Goal: Transaction & Acquisition: Book appointment/travel/reservation

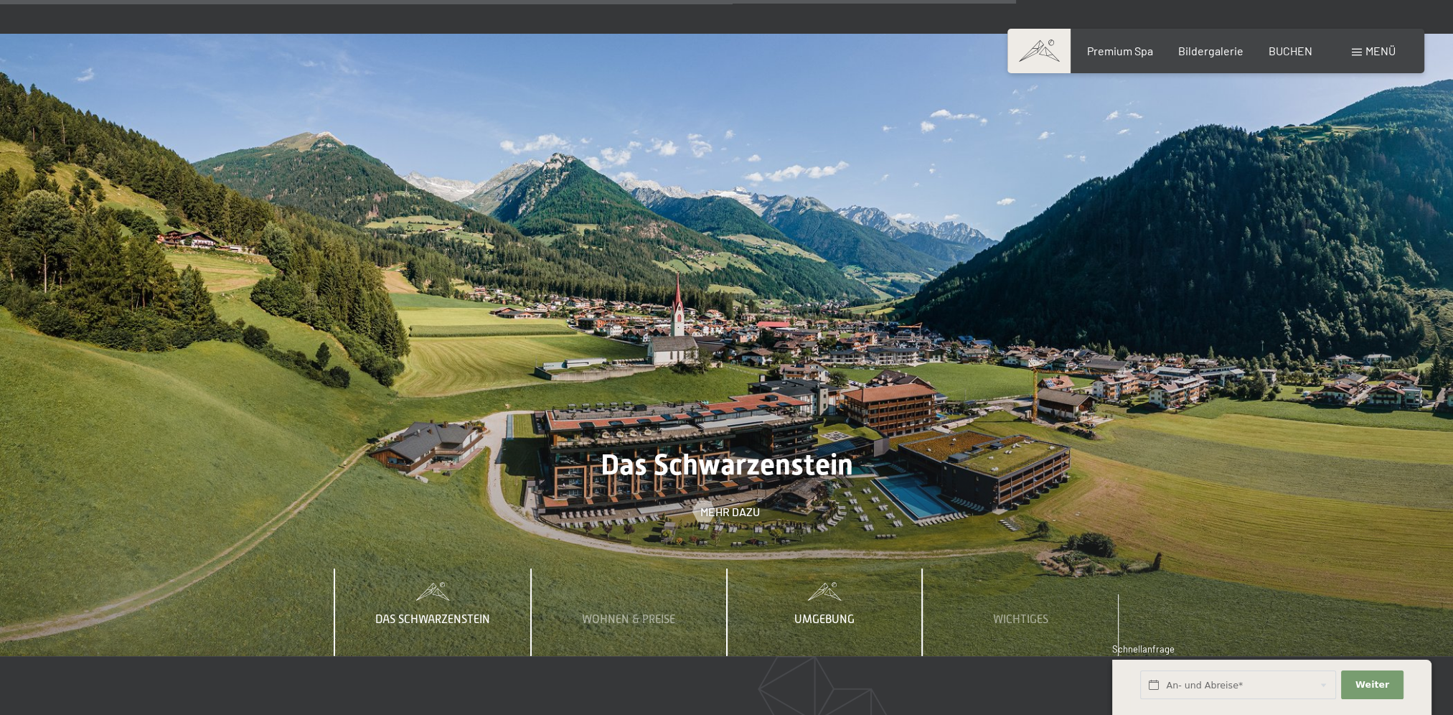
scroll to position [5263, 0]
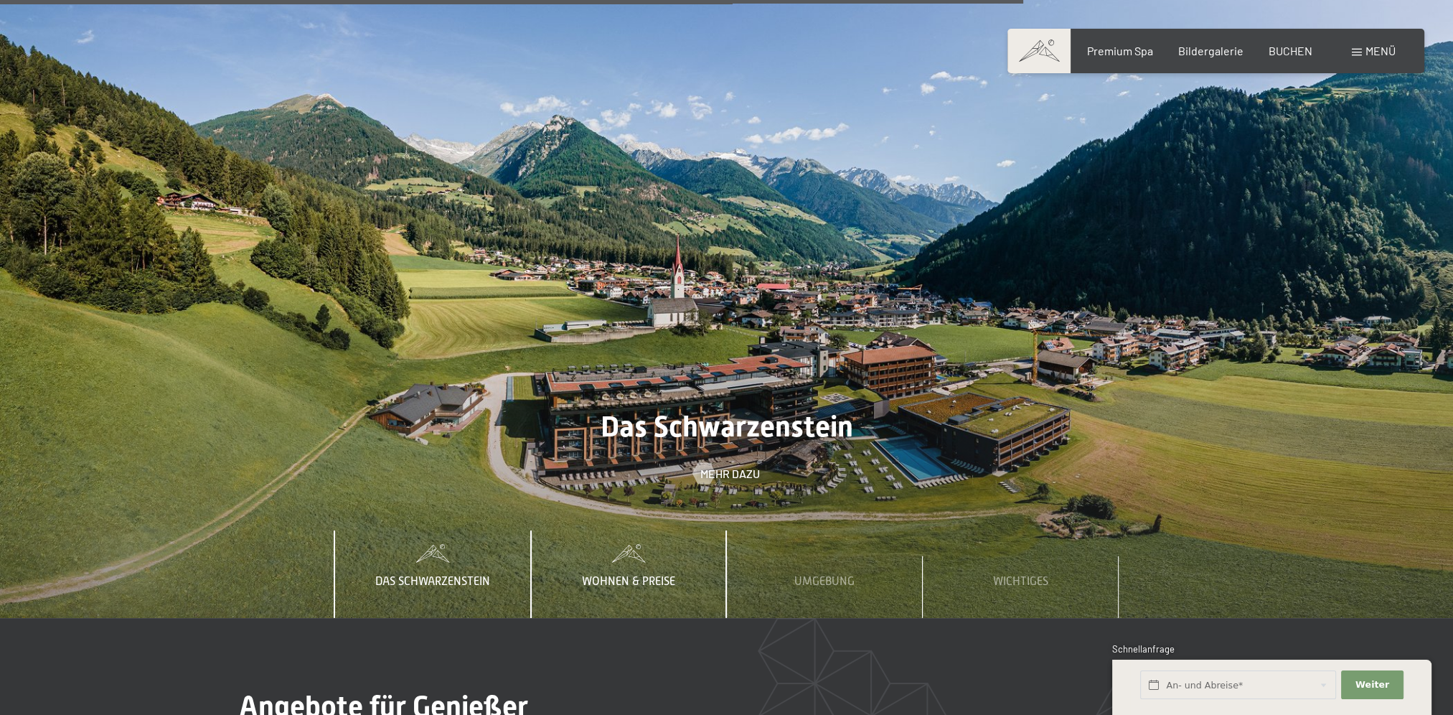
click at [646, 575] on span "Wohnen & Preise" at bounding box center [628, 581] width 93 height 13
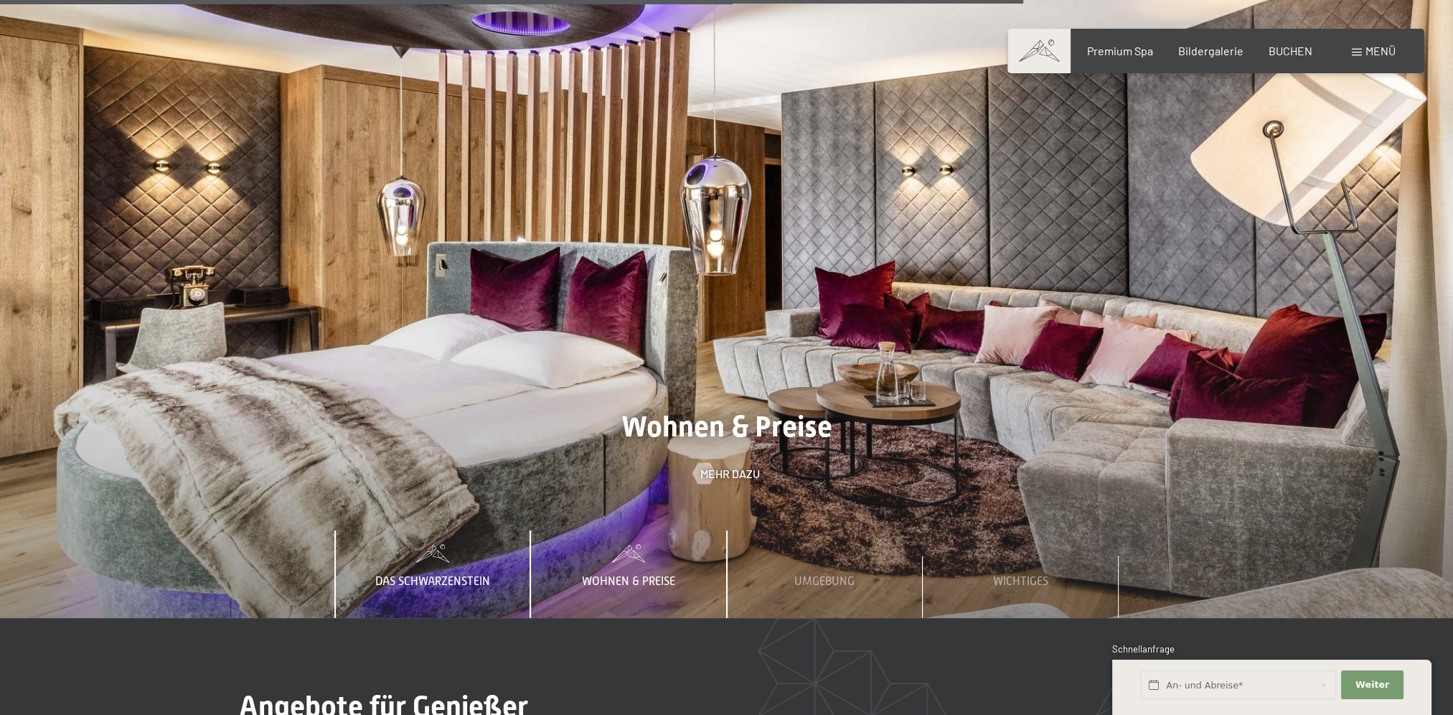
click at [507, 530] on div "Das Schwarzenstein" at bounding box center [433, 574] width 196 height 88
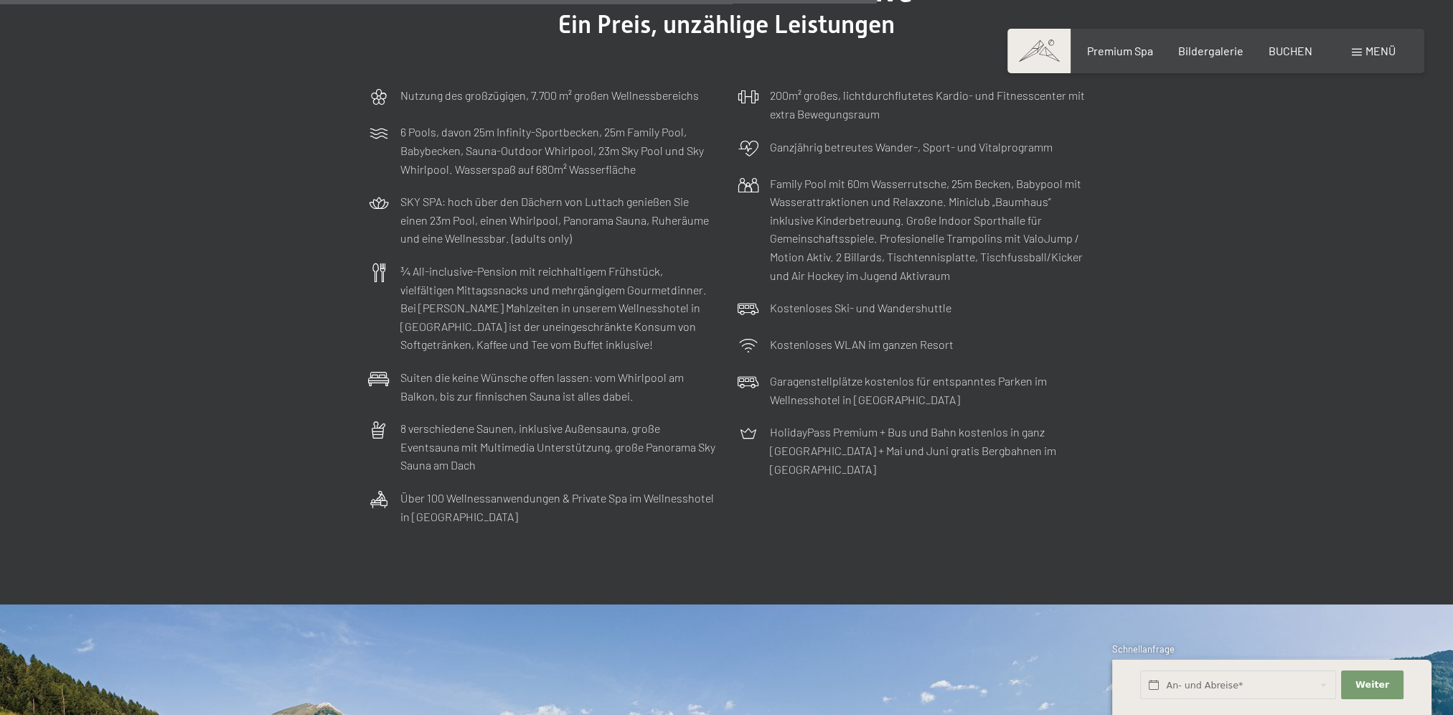
scroll to position [4548, 0]
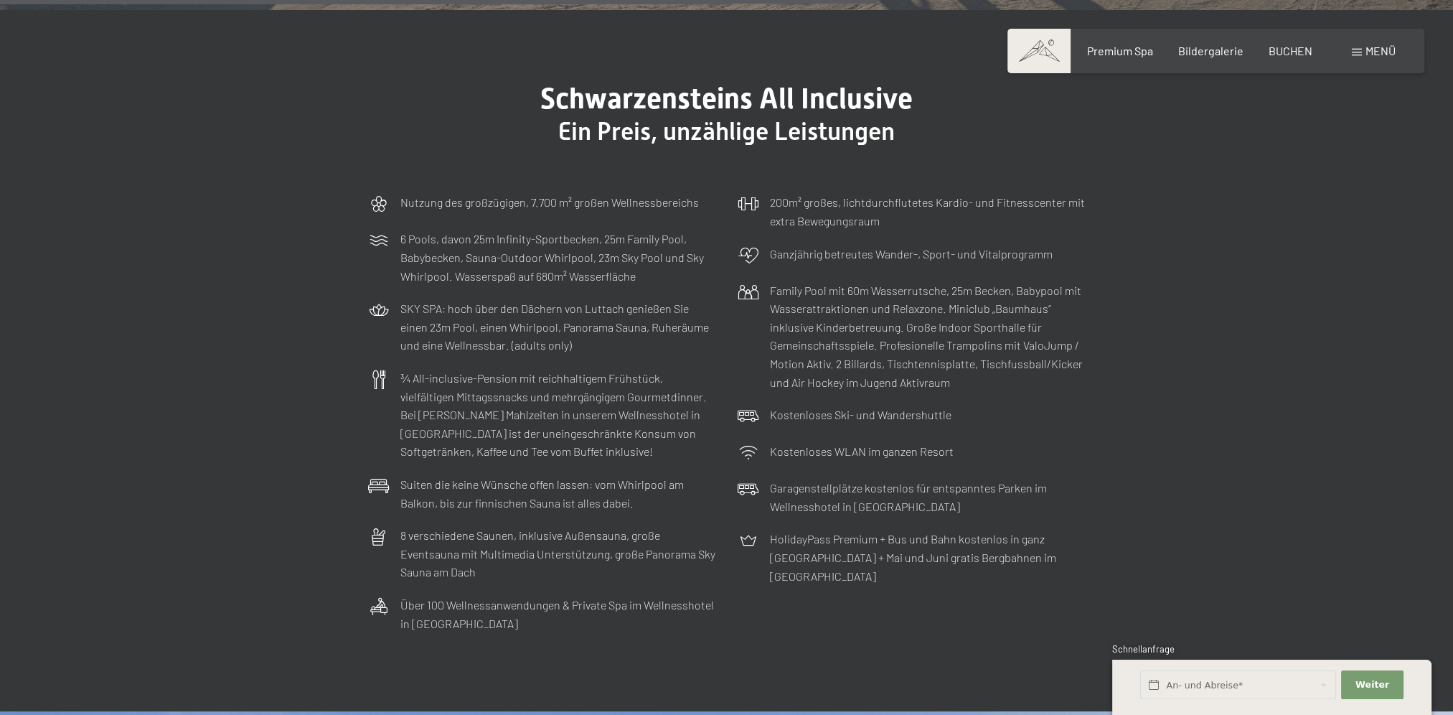
click at [1369, 49] on span "Menü" at bounding box center [1381, 51] width 30 height 14
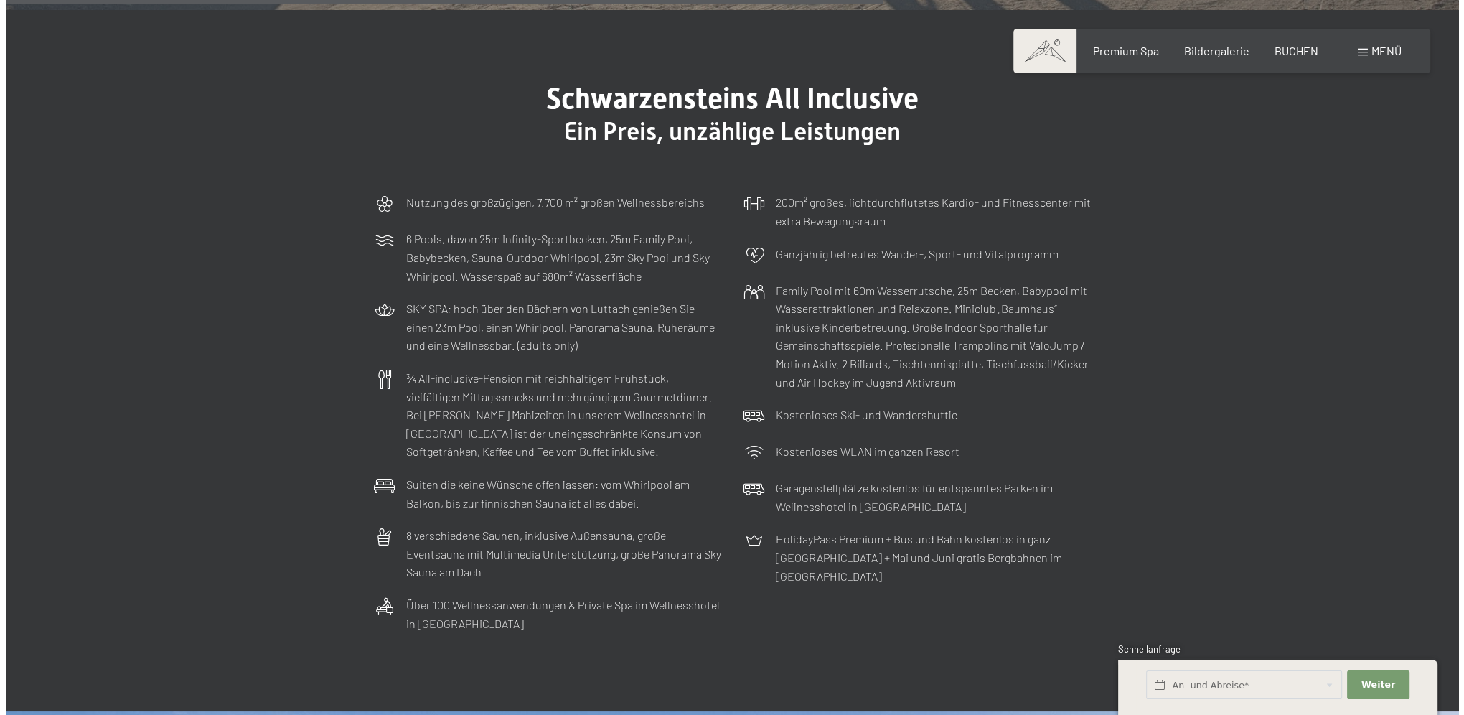
scroll to position [4571, 0]
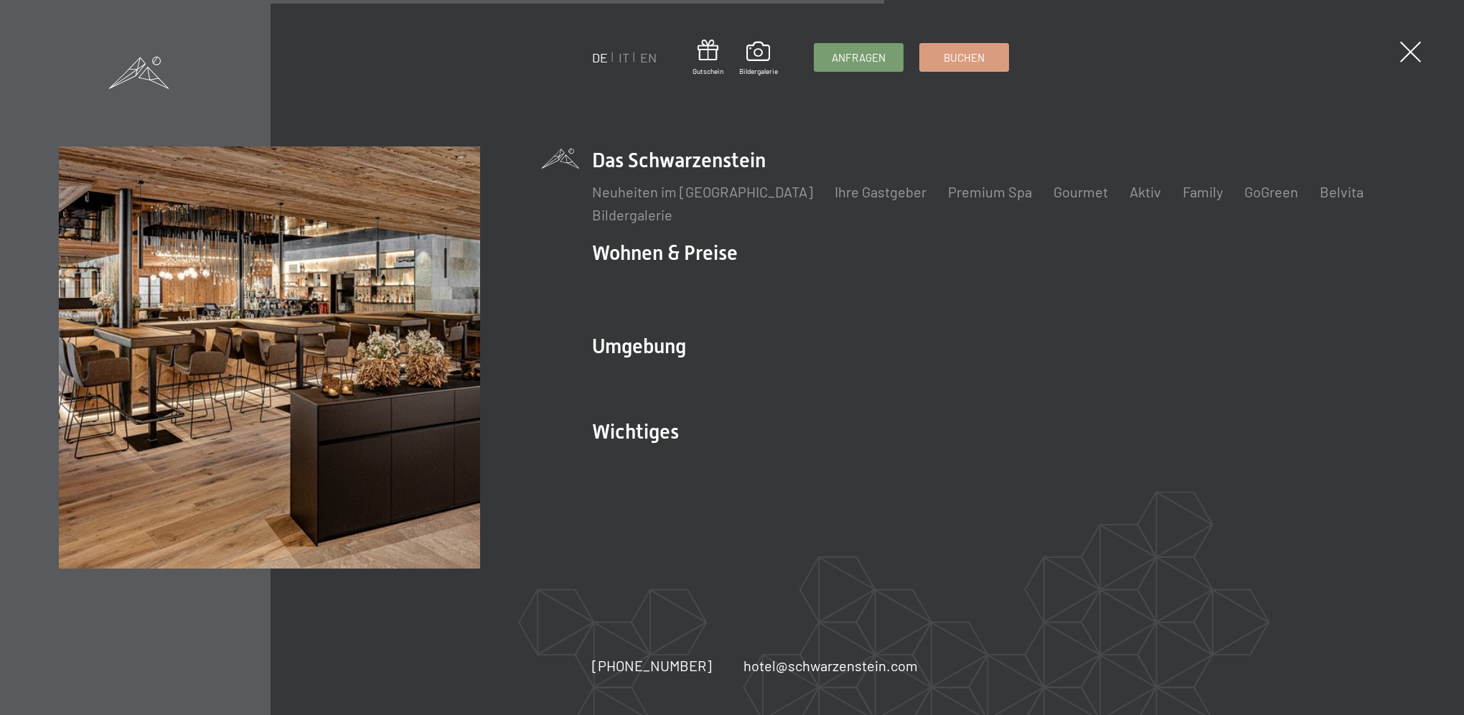
click at [161, 69] on span at bounding box center [139, 73] width 60 height 32
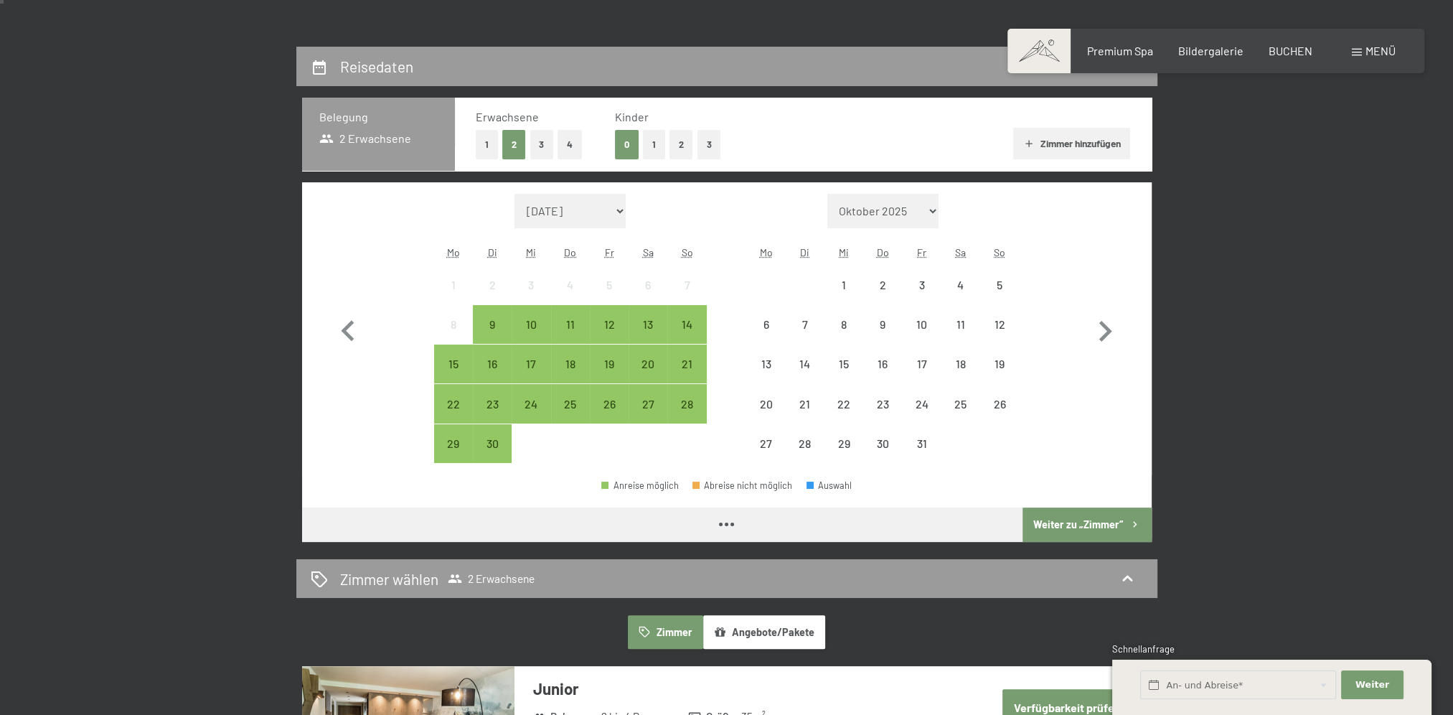
scroll to position [359, 0]
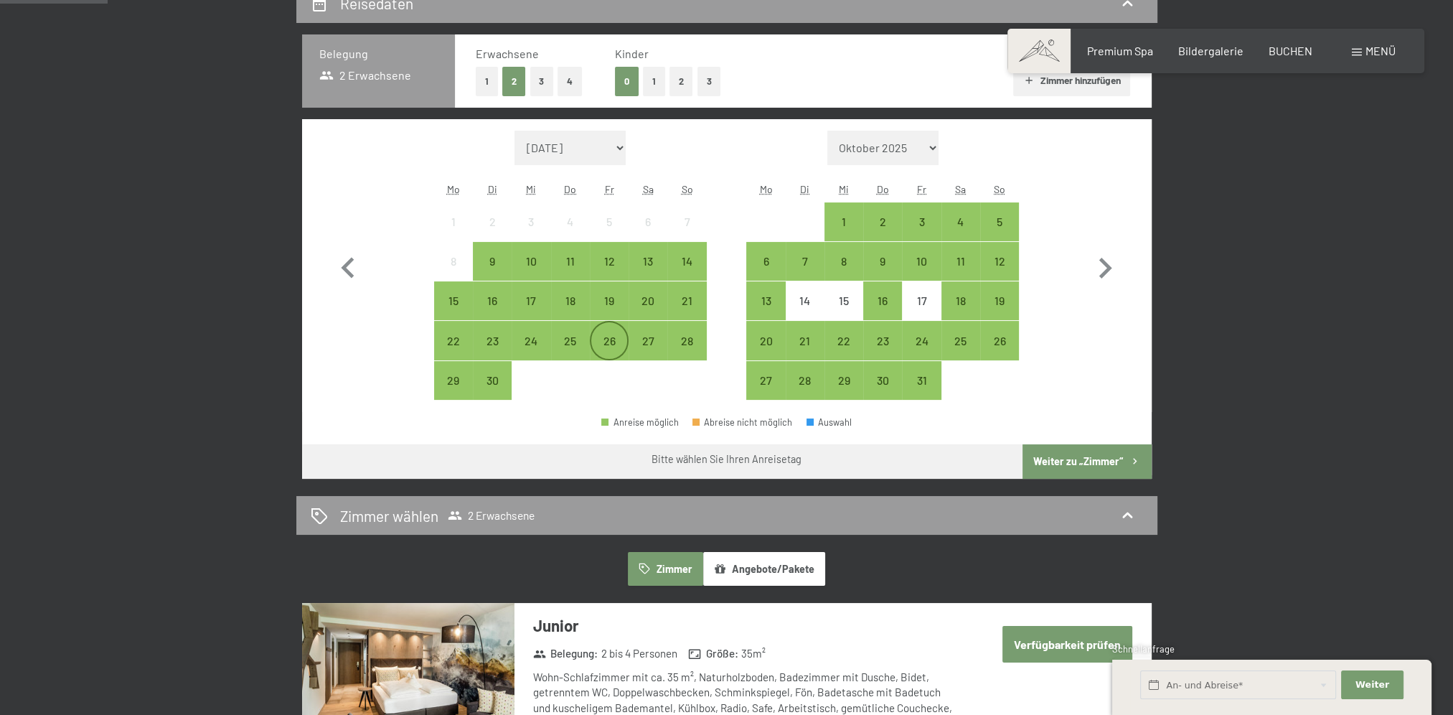
click at [609, 350] on div "26" at bounding box center [609, 353] width 36 height 36
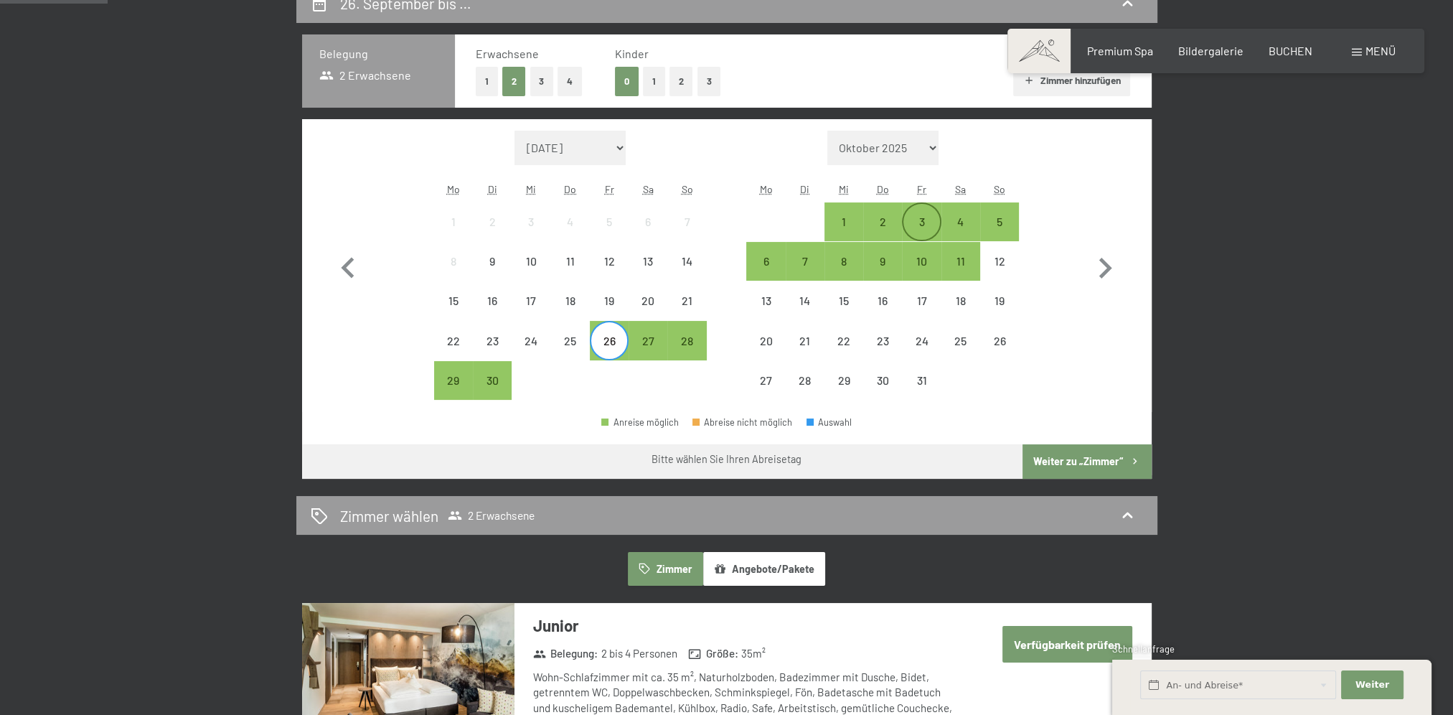
click at [923, 228] on div "3" at bounding box center [922, 234] width 36 height 36
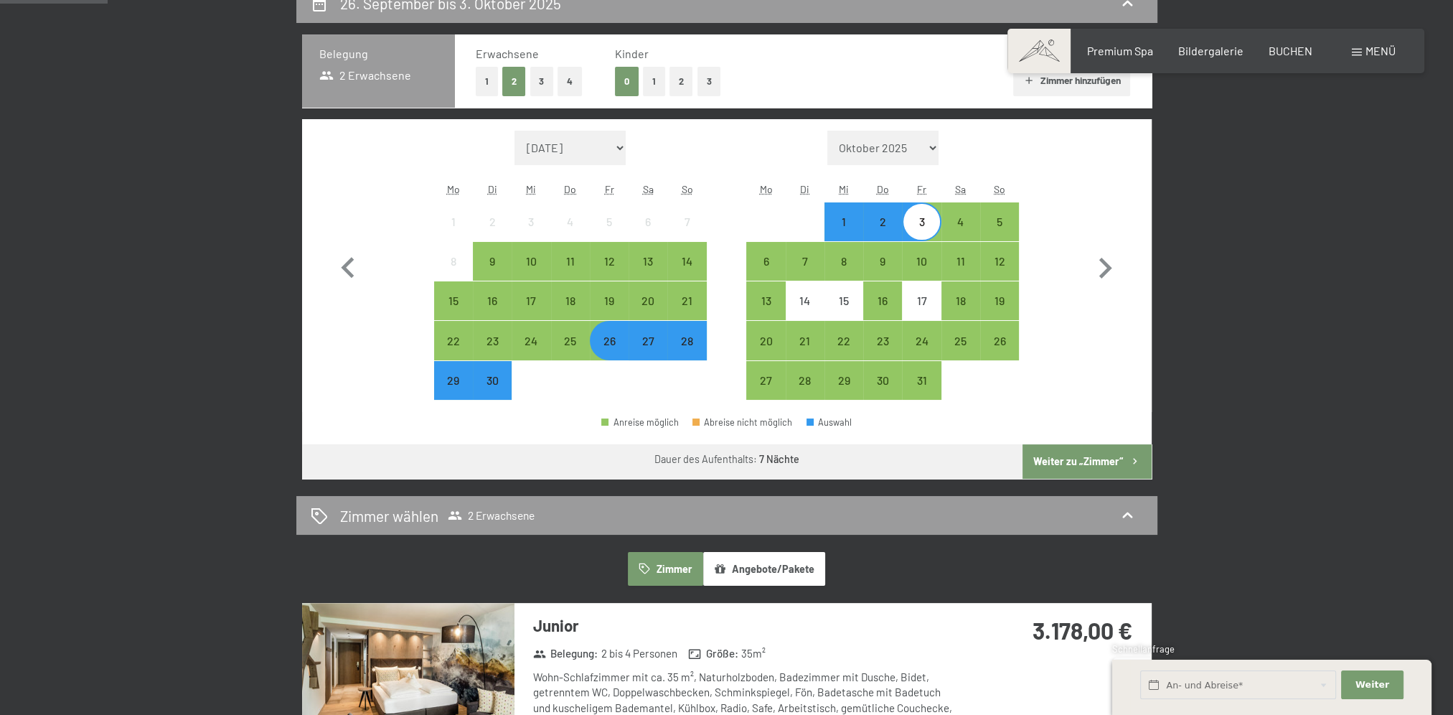
click at [1102, 464] on button "Weiter zu „Zimmer“" at bounding box center [1087, 461] width 128 height 34
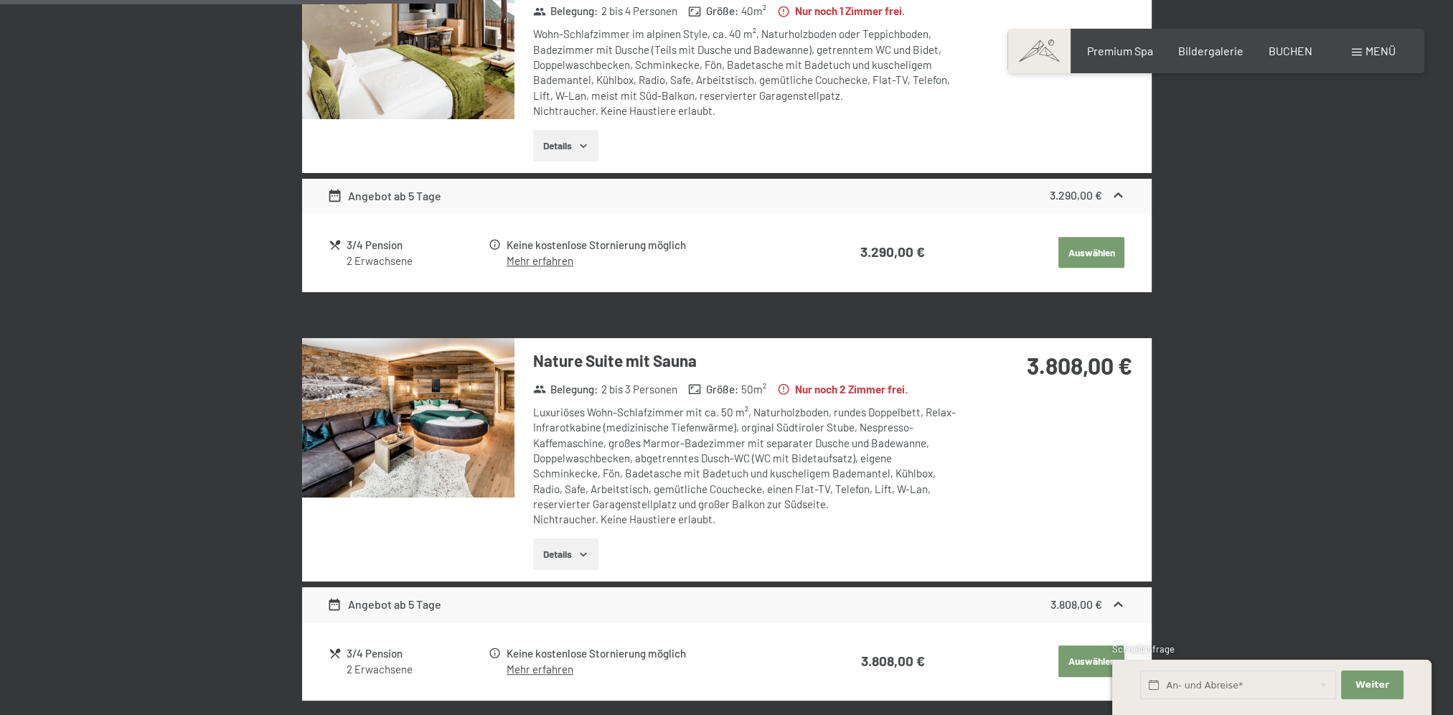
scroll to position [941, 0]
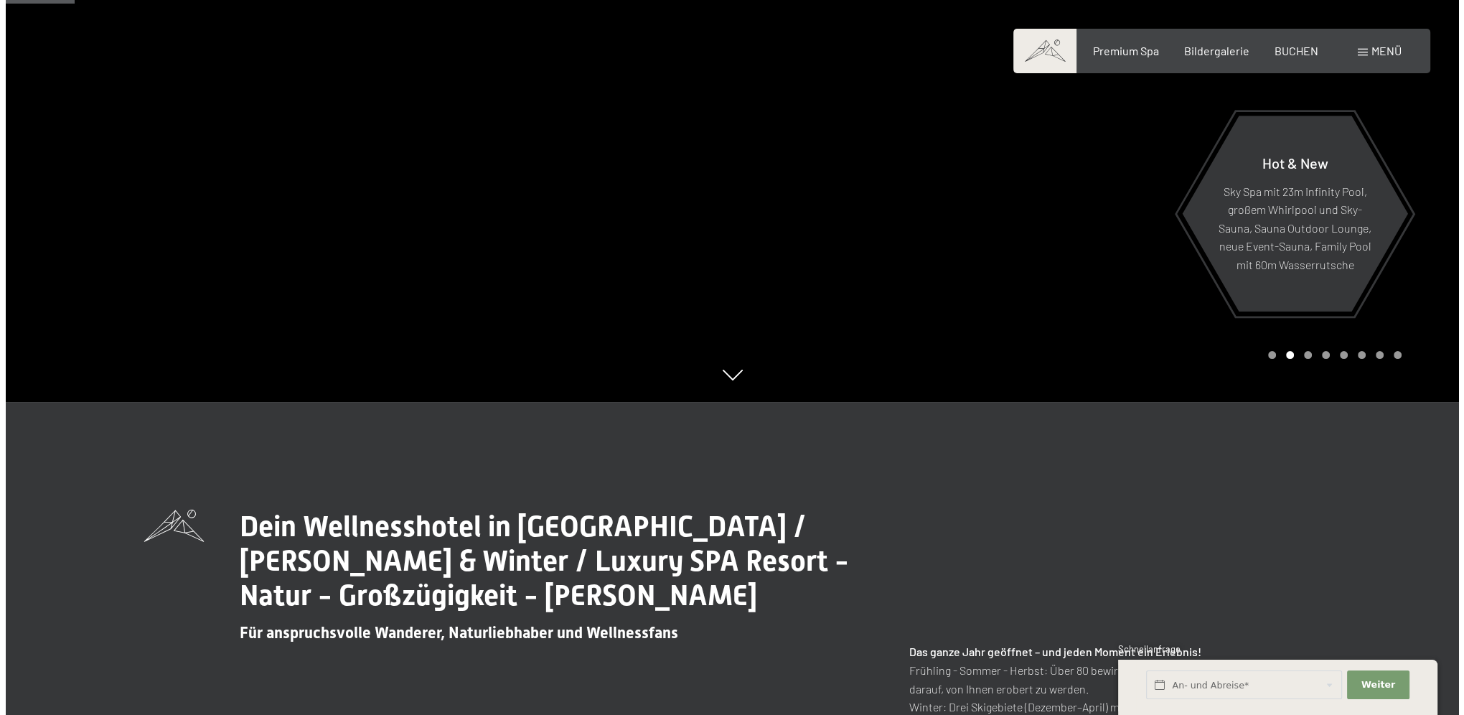
scroll to position [478, 0]
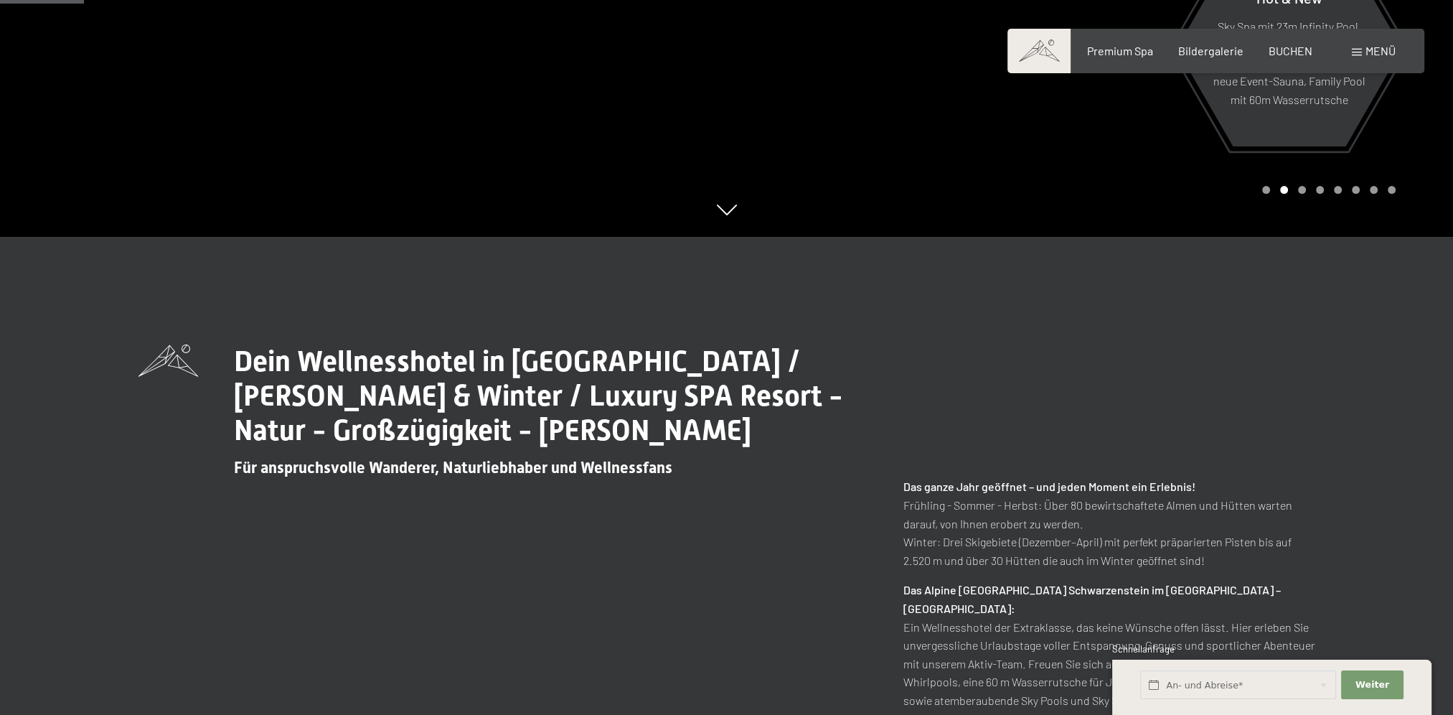
click at [1362, 47] on div "Menü" at bounding box center [1374, 51] width 44 height 16
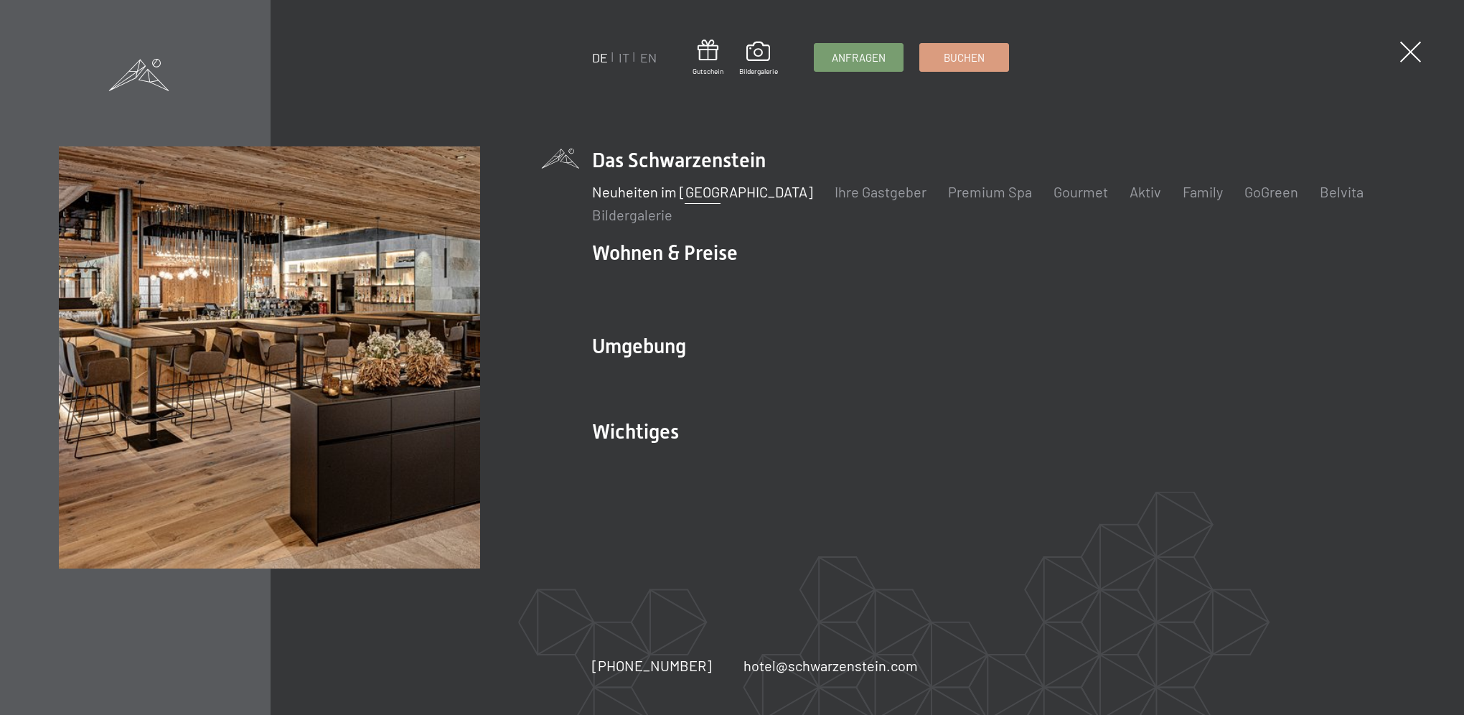
click at [613, 197] on link "Neuheiten im [GEOGRAPHIC_DATA]" at bounding box center [702, 191] width 221 height 17
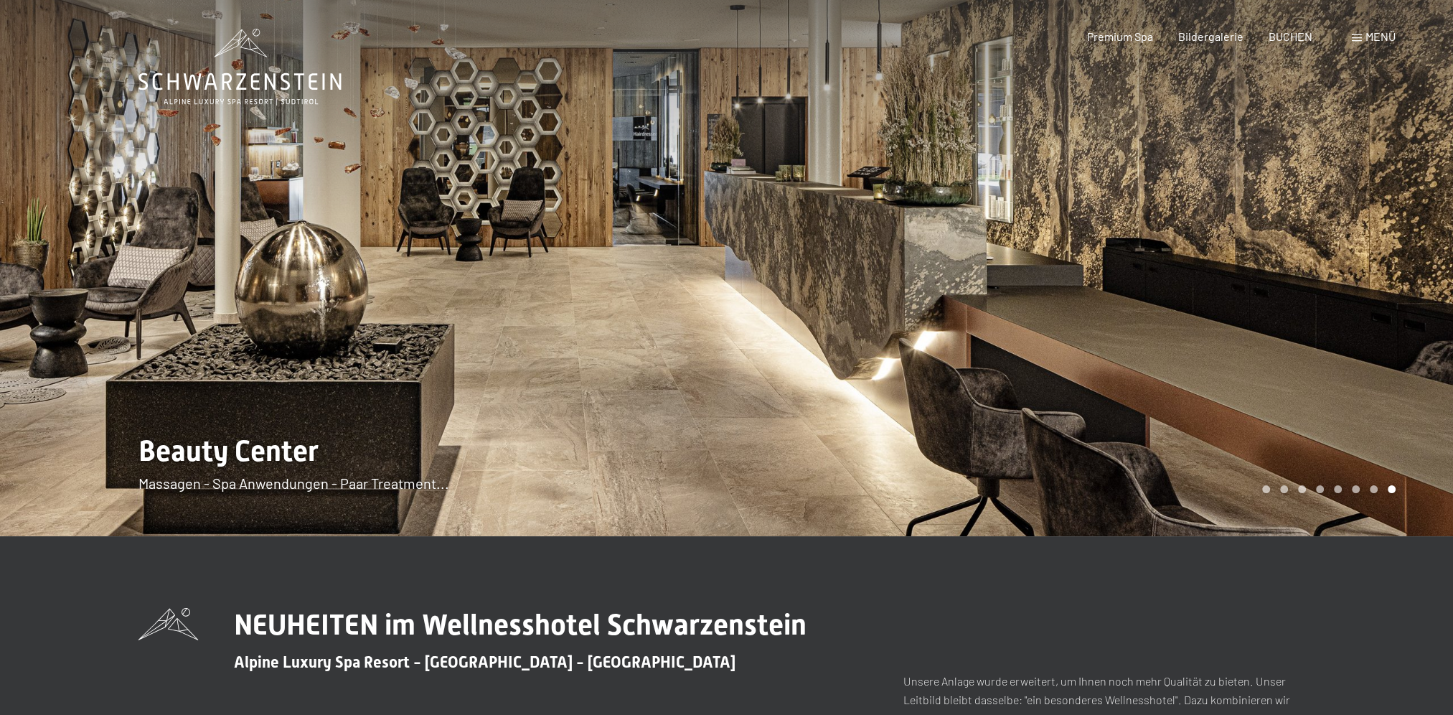
click at [1355, 33] on div "Menü" at bounding box center [1374, 37] width 44 height 16
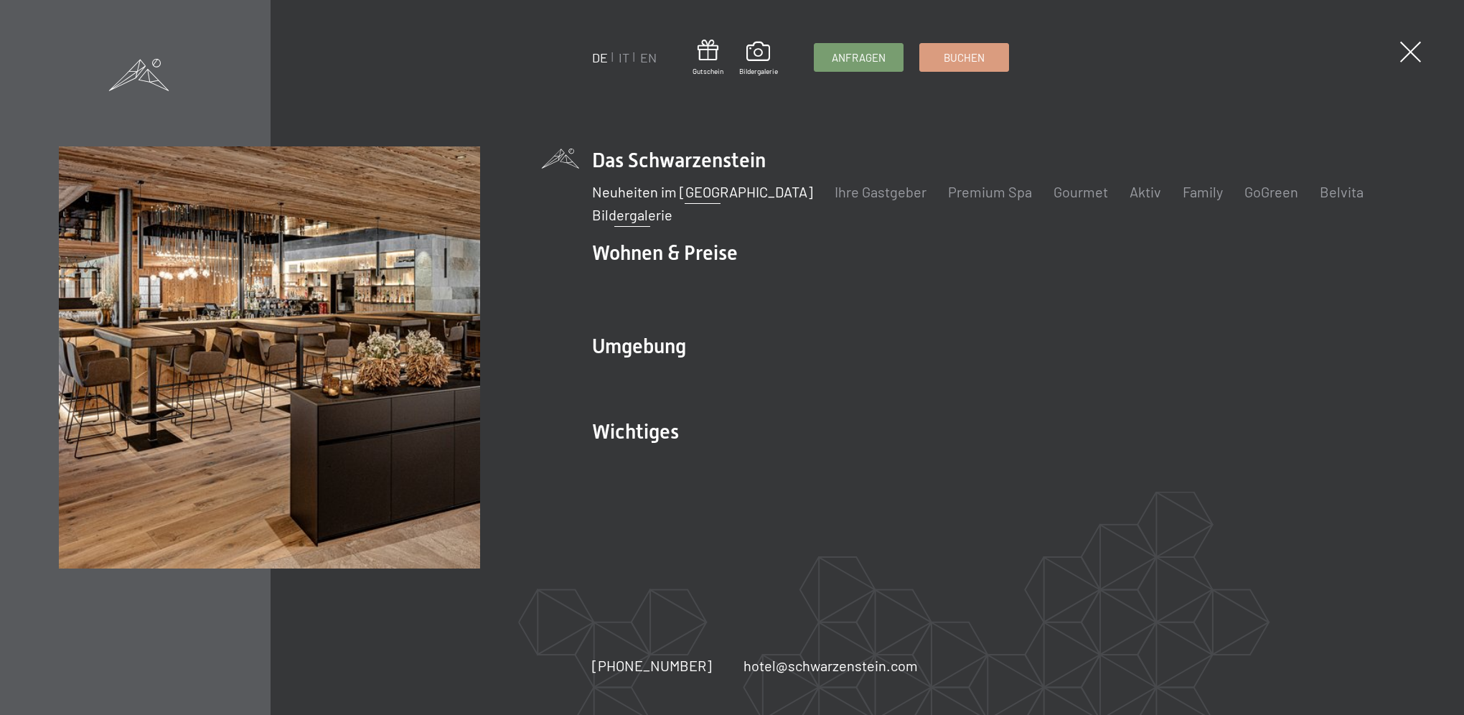
click at [632, 221] on link "Bildergalerie" at bounding box center [632, 214] width 80 height 17
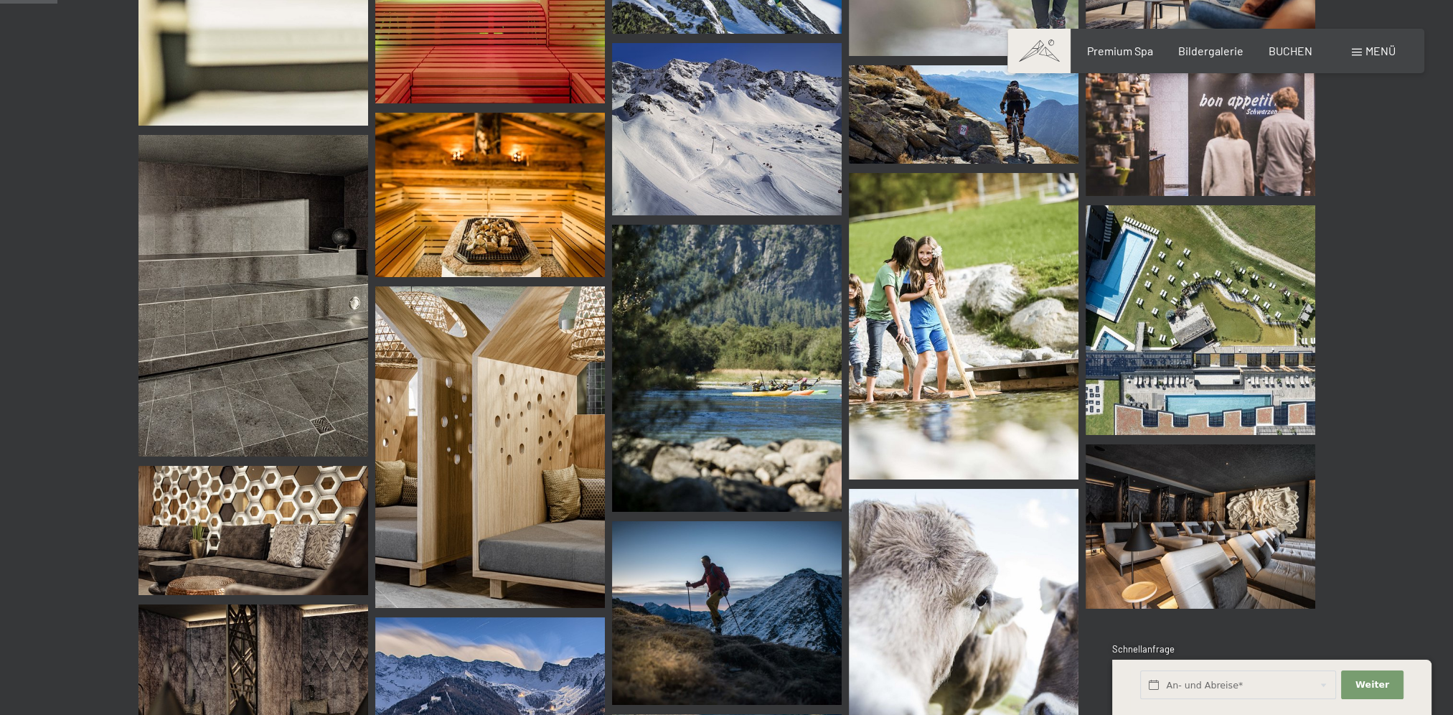
scroll to position [957, 0]
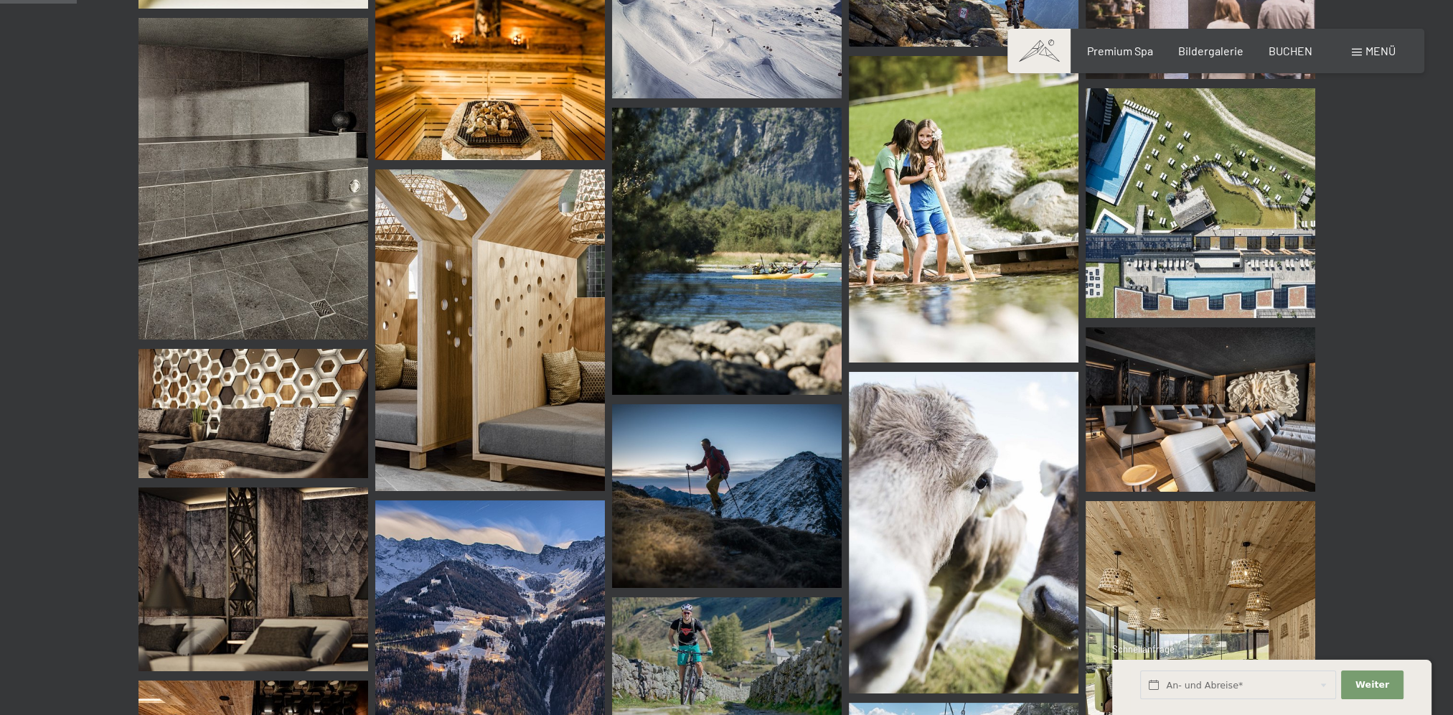
click at [1219, 239] on img at bounding box center [1201, 203] width 230 height 230
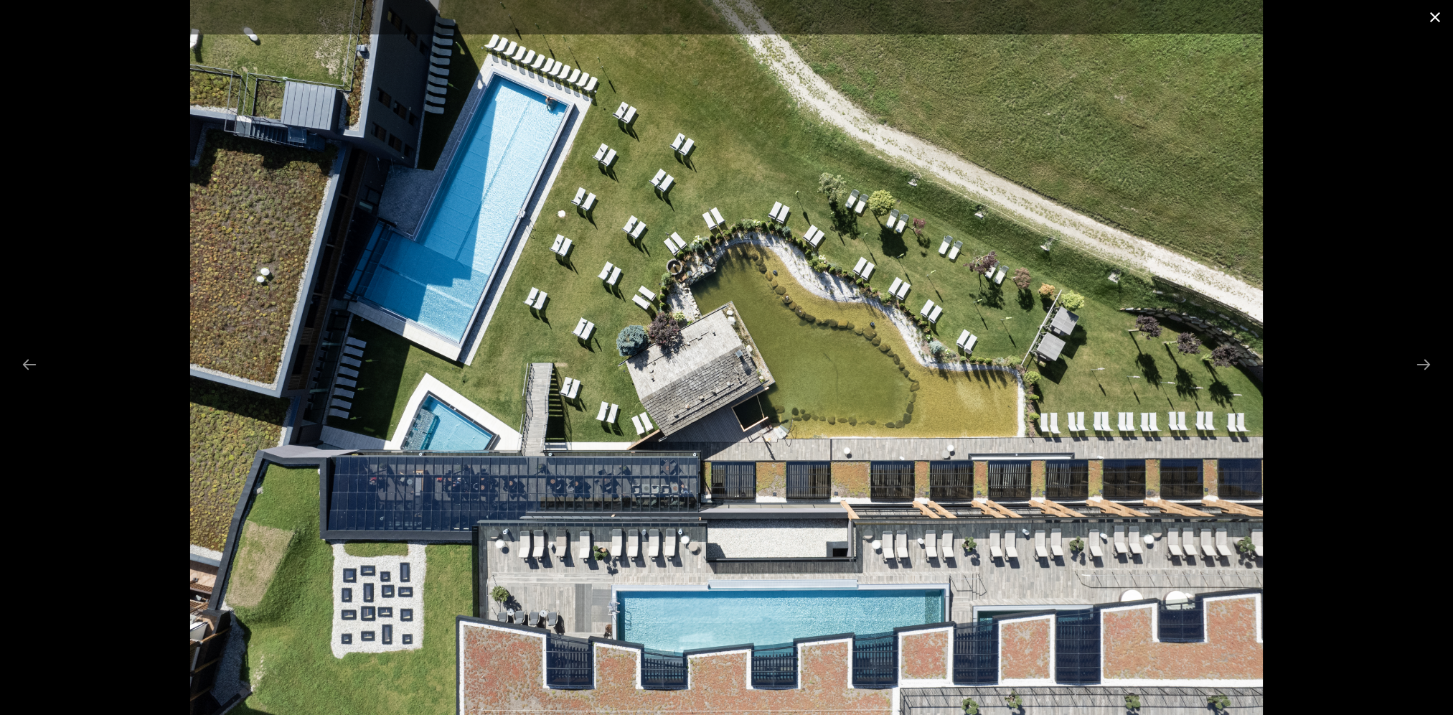
click at [1438, 19] on button "Close gallery" at bounding box center [1436, 17] width 36 height 34
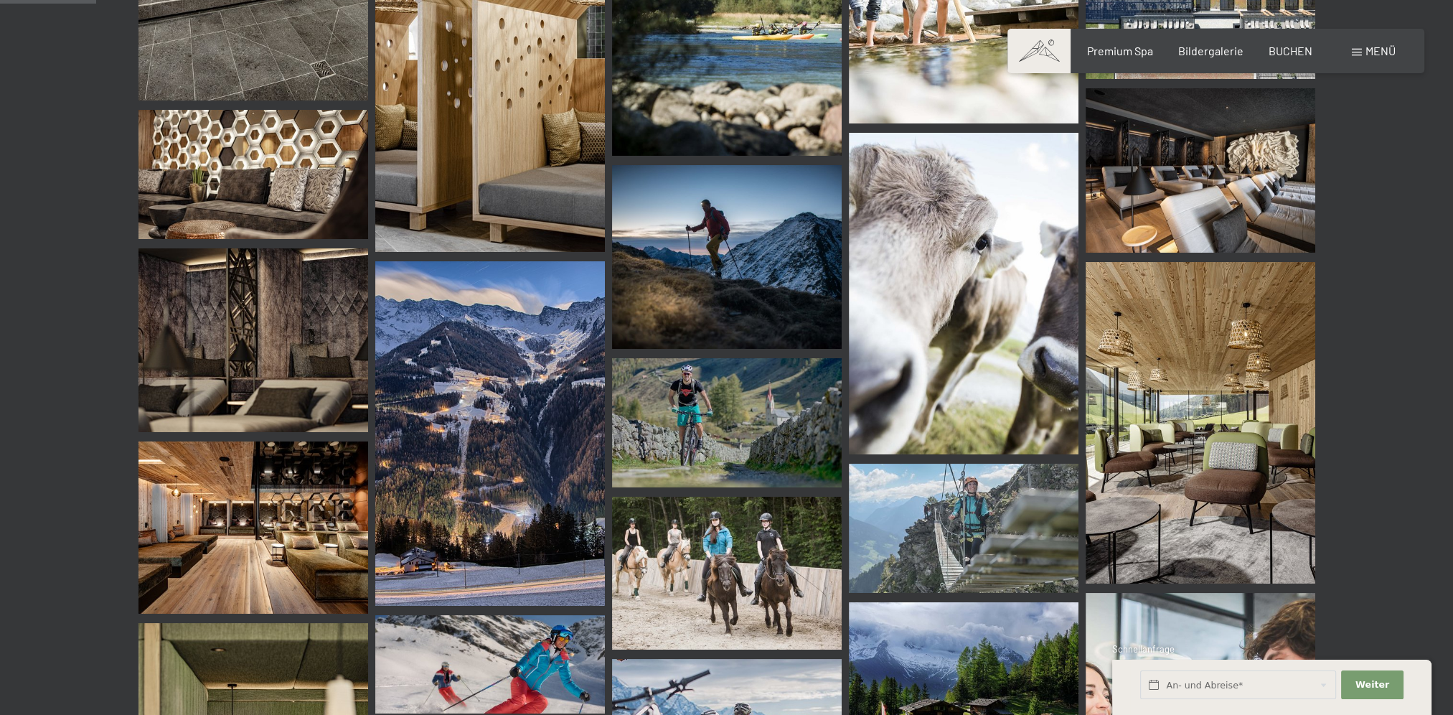
scroll to position [1316, 0]
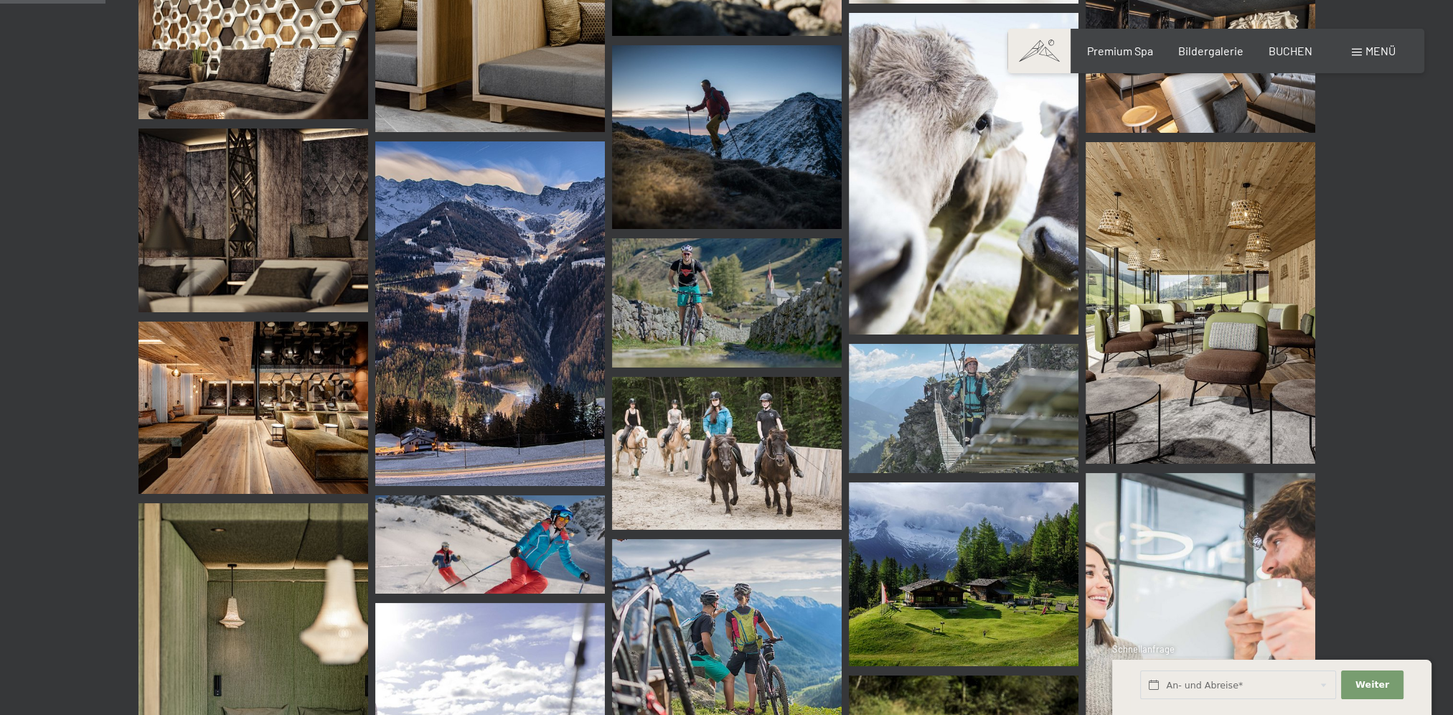
click at [914, 209] on img at bounding box center [964, 174] width 230 height 322
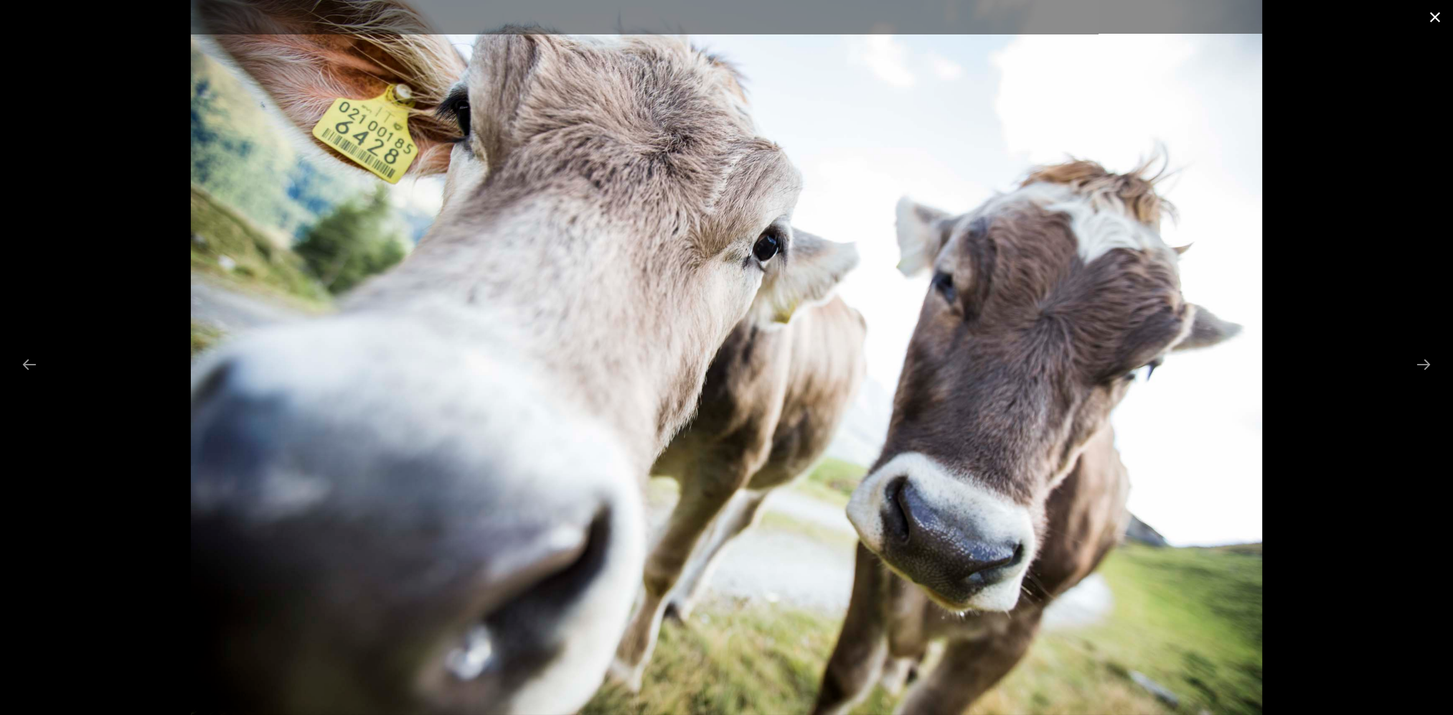
click at [1441, 14] on button "Close gallery" at bounding box center [1436, 17] width 36 height 34
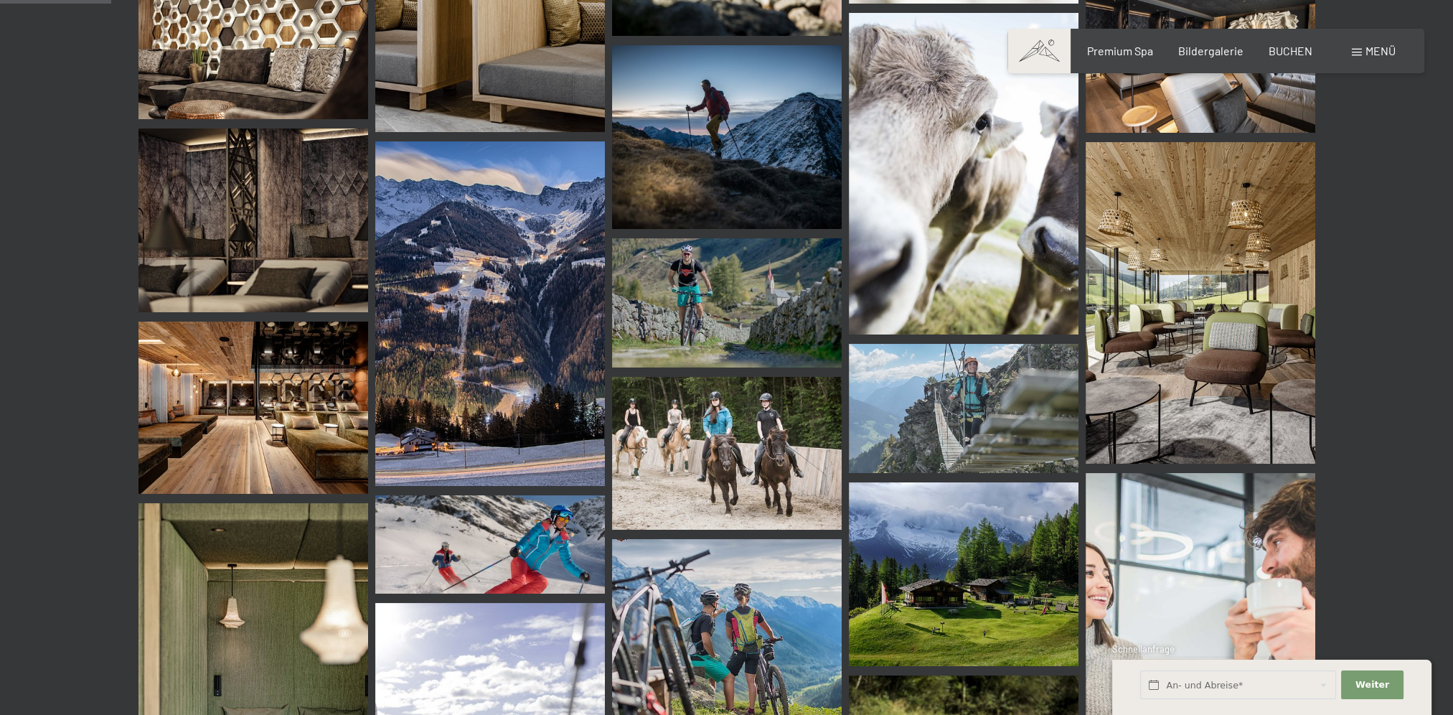
scroll to position [1435, 0]
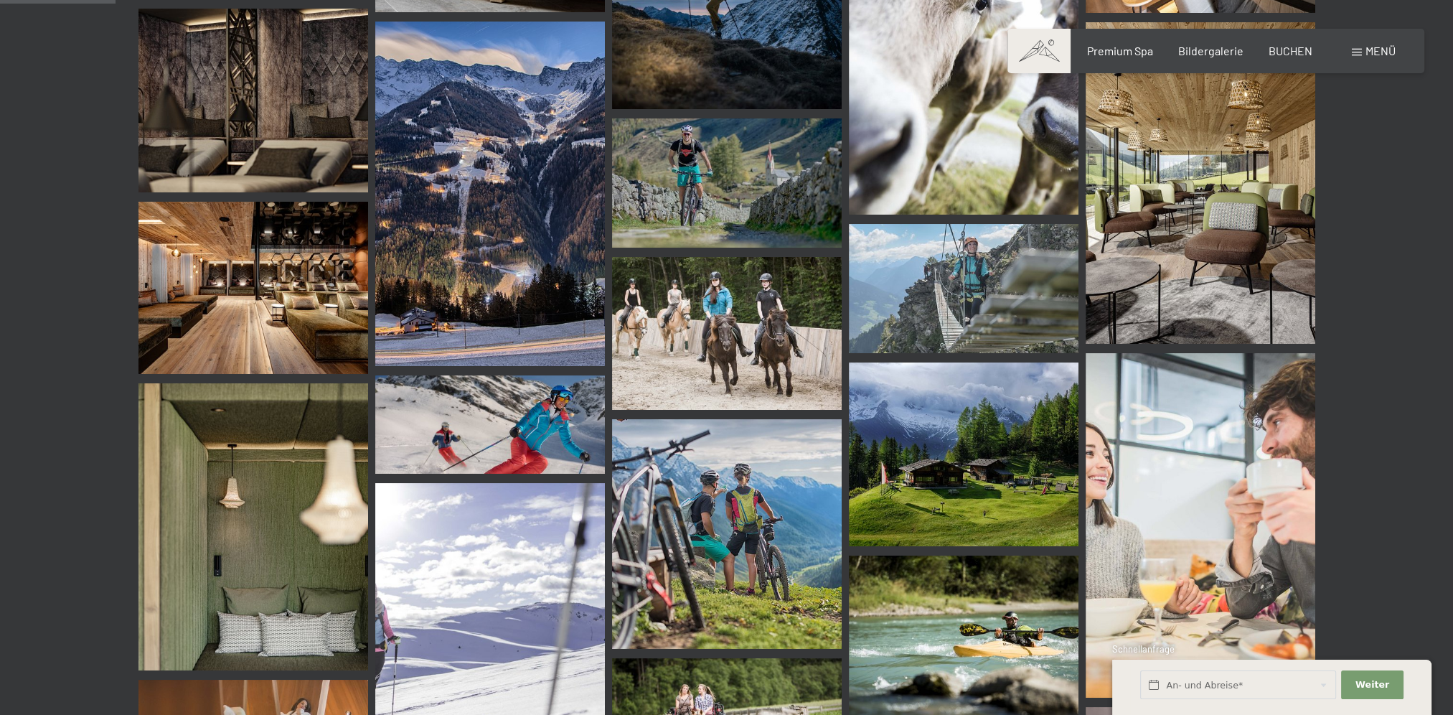
click at [737, 339] on img at bounding box center [727, 333] width 230 height 153
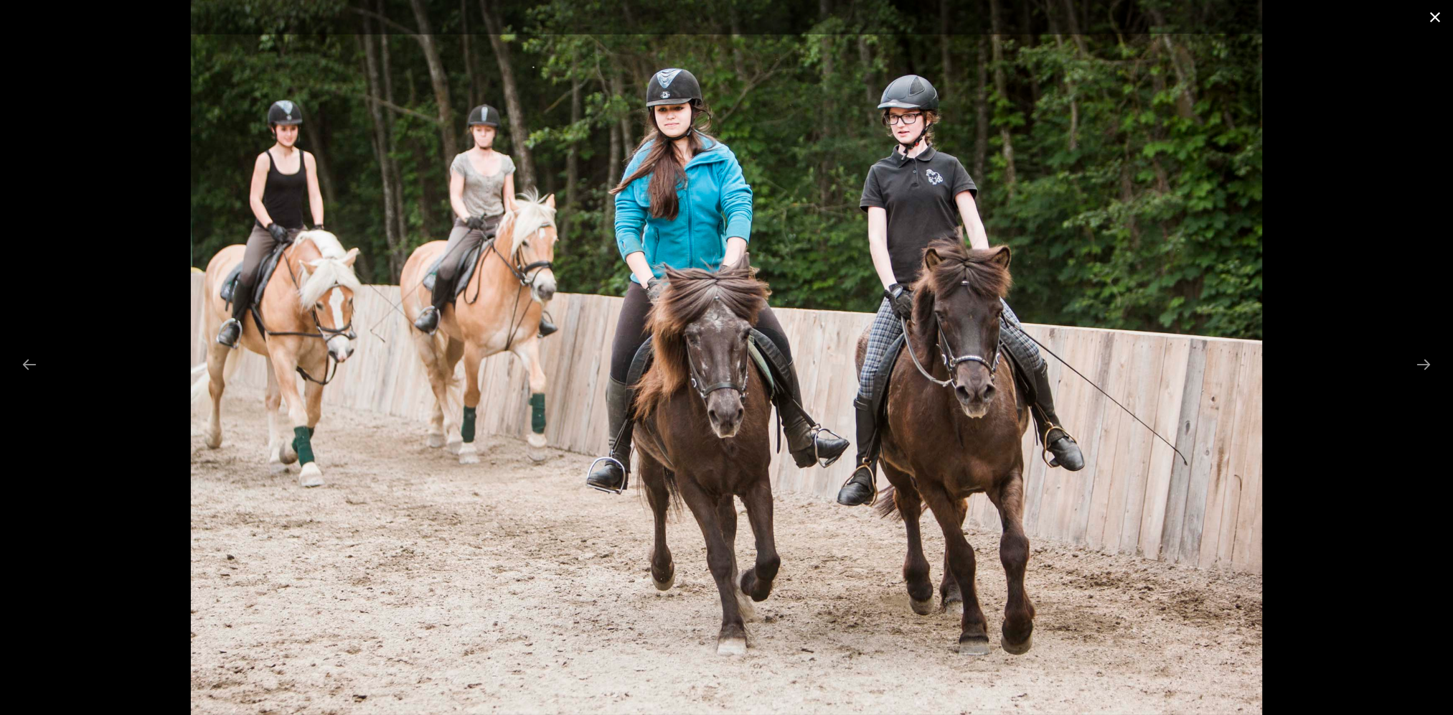
click at [1438, 22] on button "Close gallery" at bounding box center [1436, 17] width 36 height 34
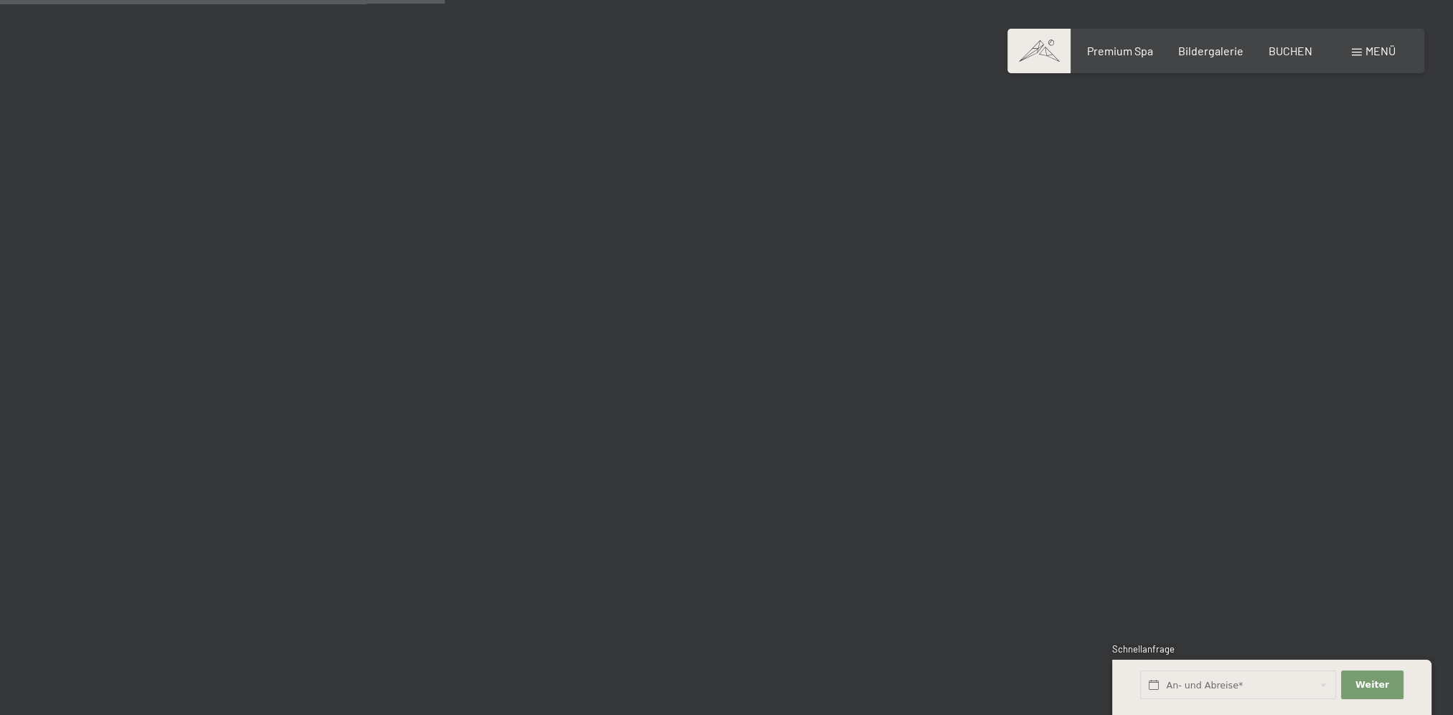
scroll to position [5622, 0]
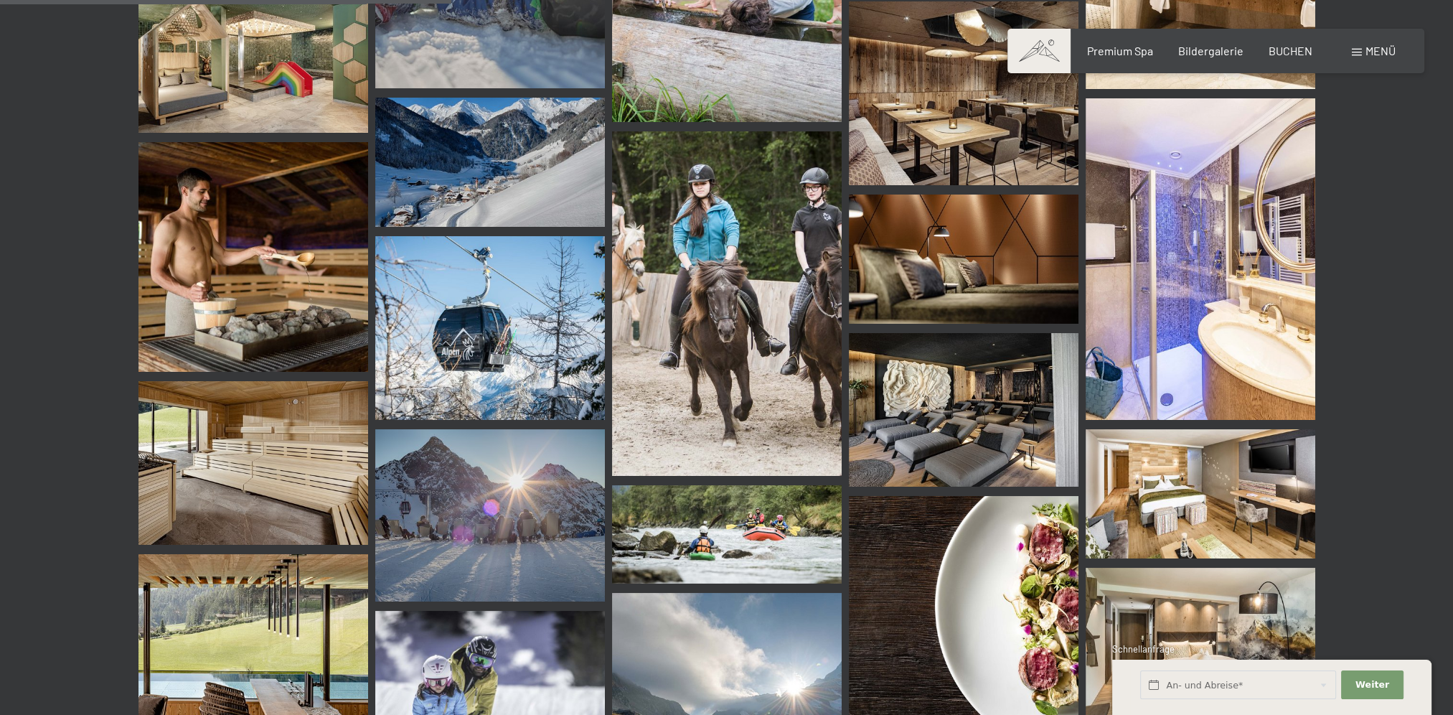
click at [270, 478] on img at bounding box center [254, 463] width 230 height 164
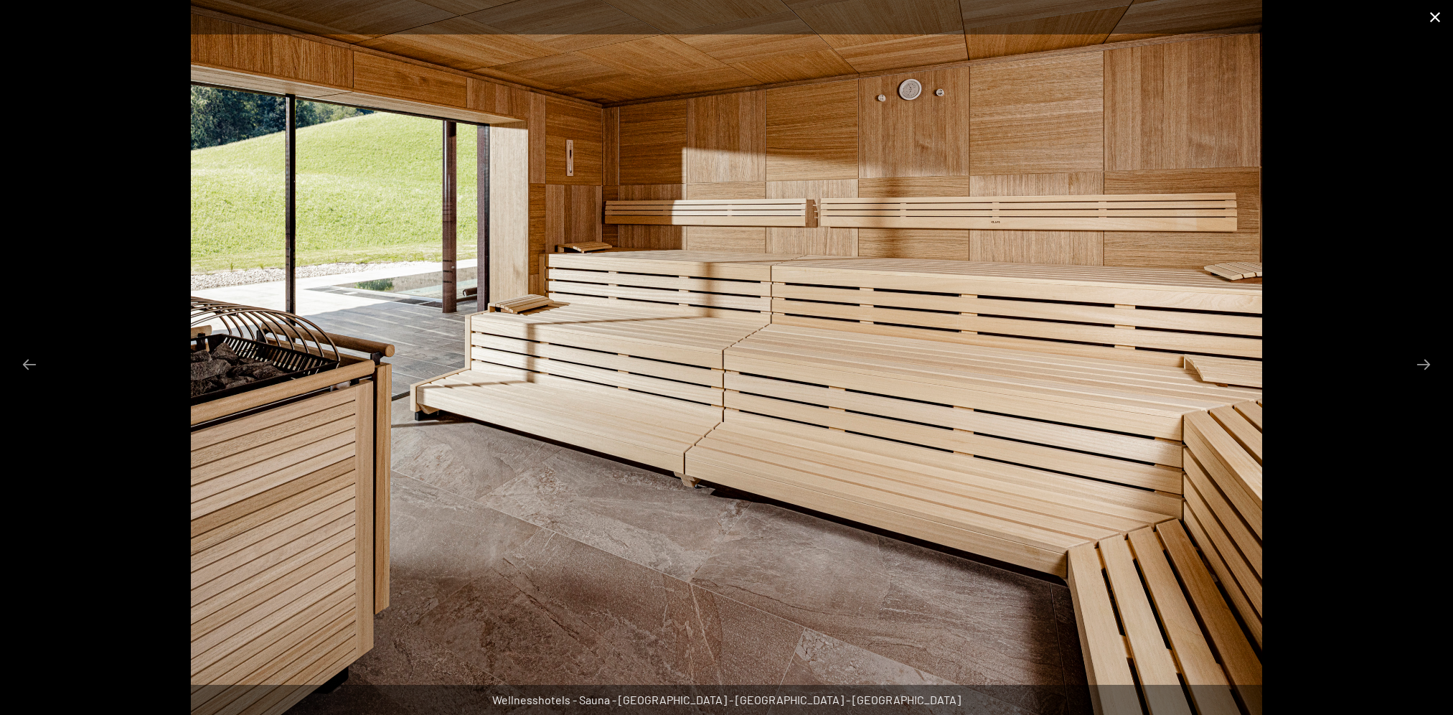
click at [1435, 23] on button "Close gallery" at bounding box center [1436, 17] width 36 height 34
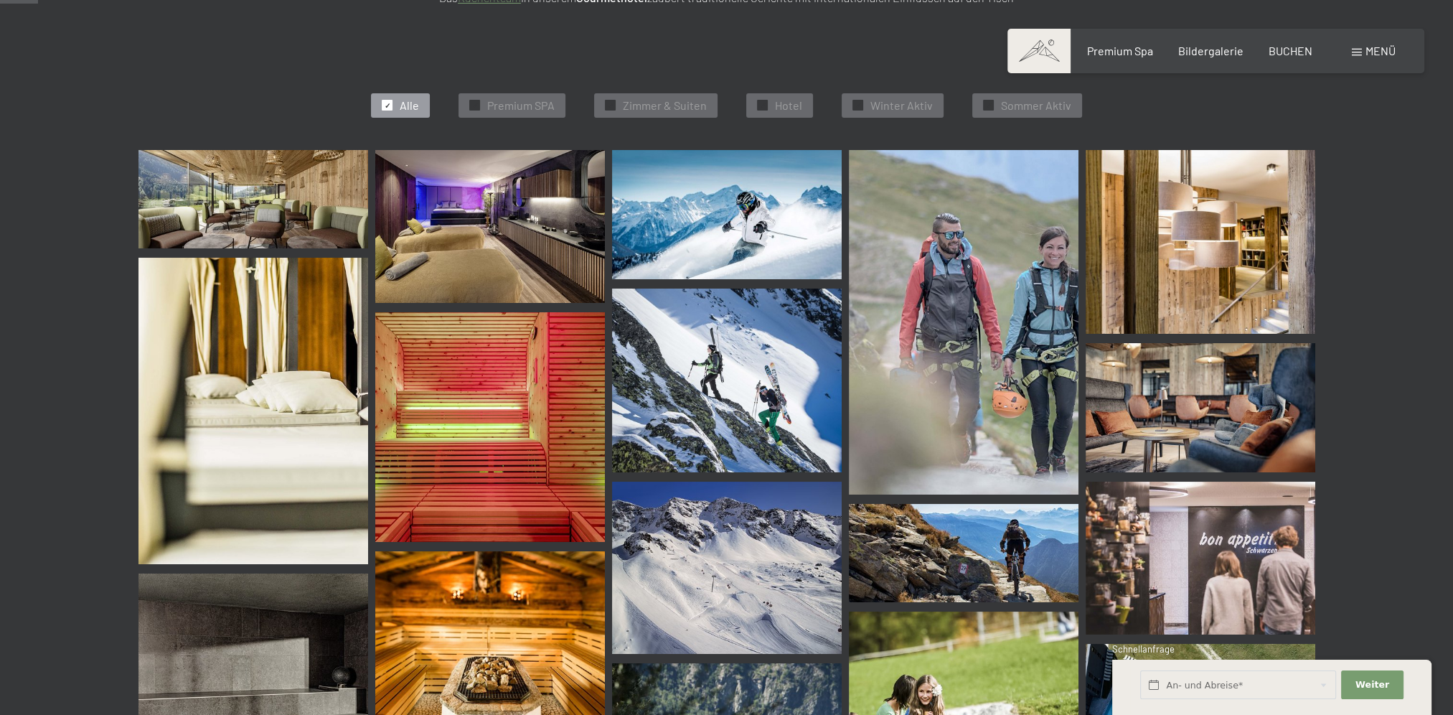
scroll to position [218, 0]
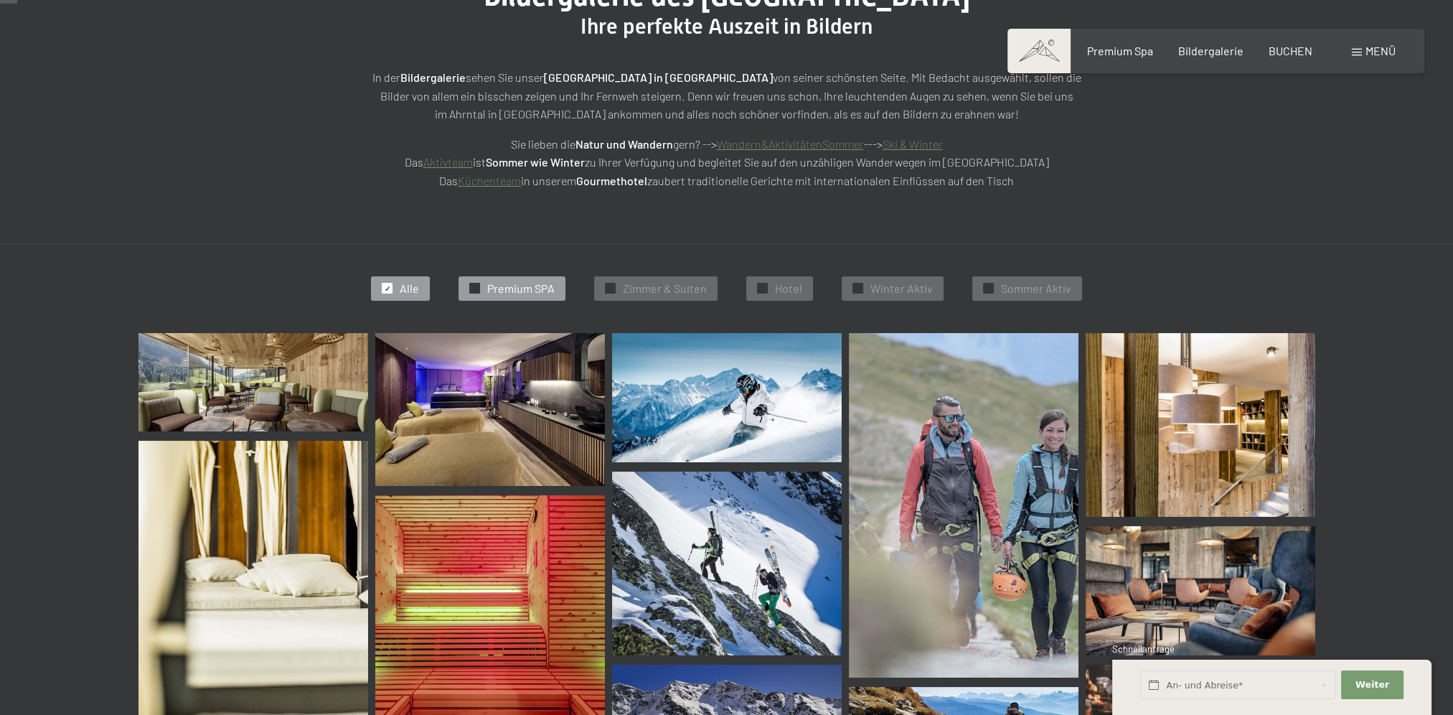
click at [500, 287] on span "Premium SPA" at bounding box center [520, 289] width 67 height 16
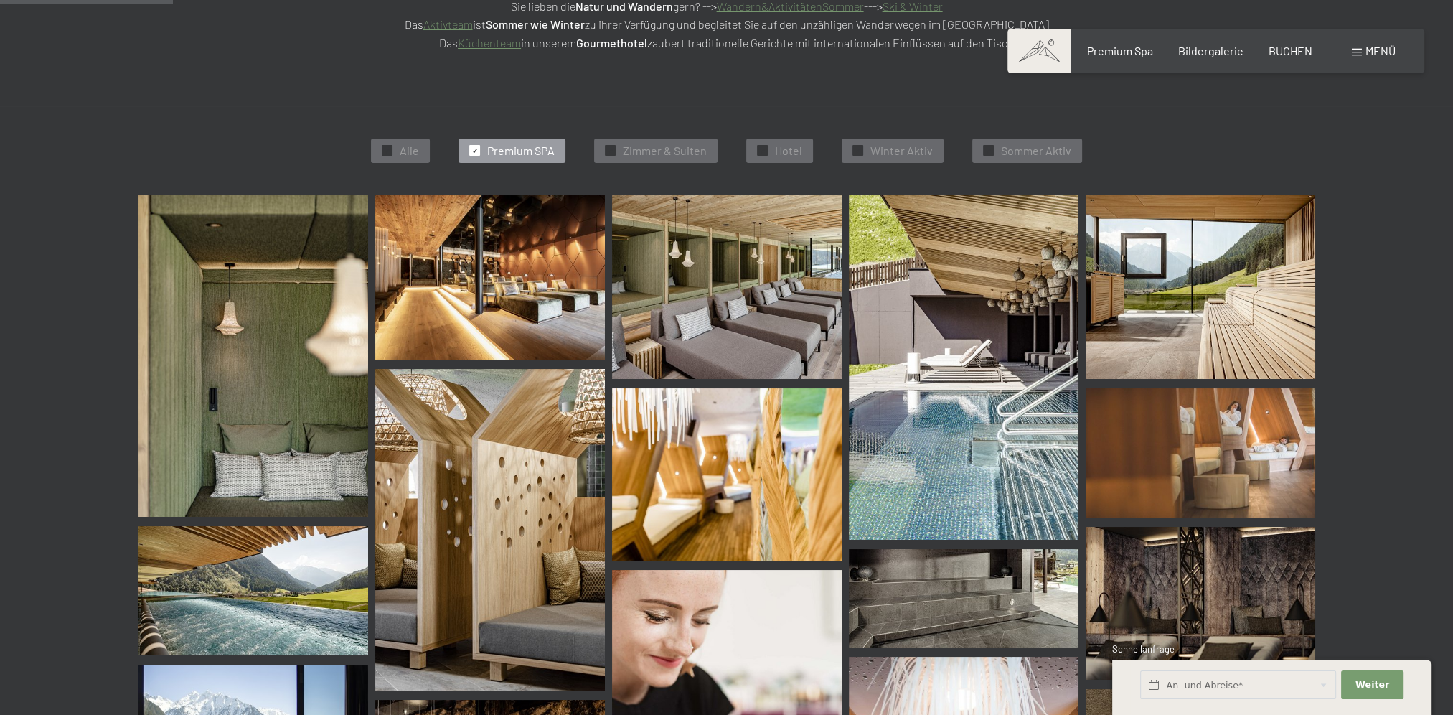
scroll to position [362, 0]
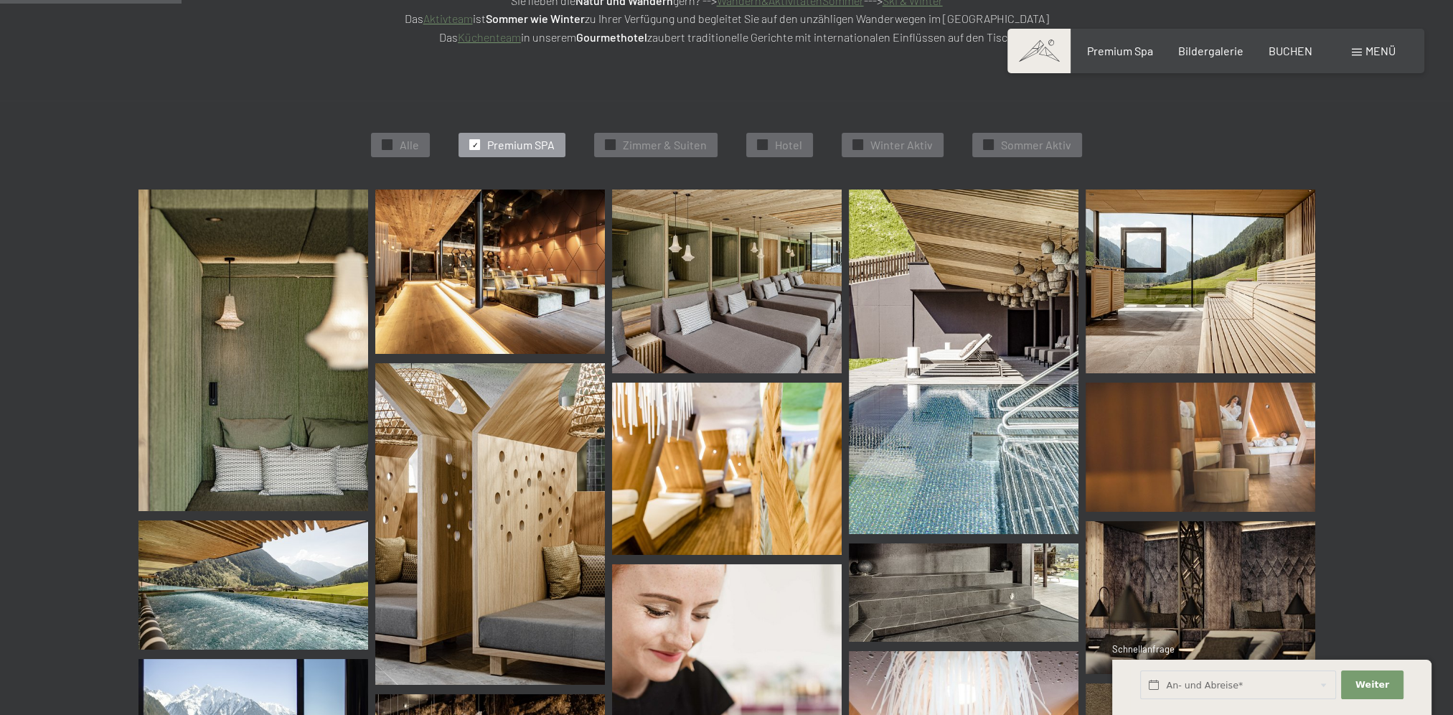
click at [1207, 267] on img at bounding box center [1201, 281] width 230 height 184
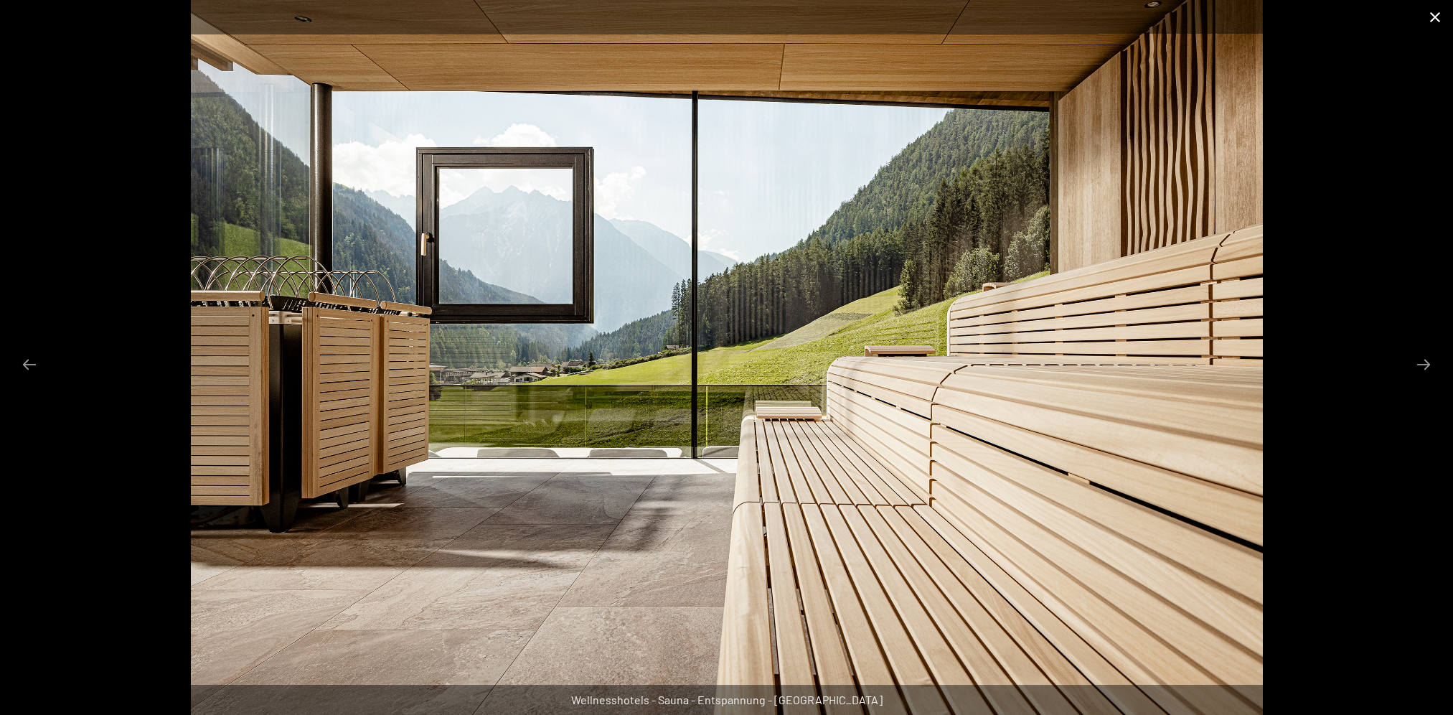
click at [1444, 19] on button "Close gallery" at bounding box center [1436, 17] width 36 height 34
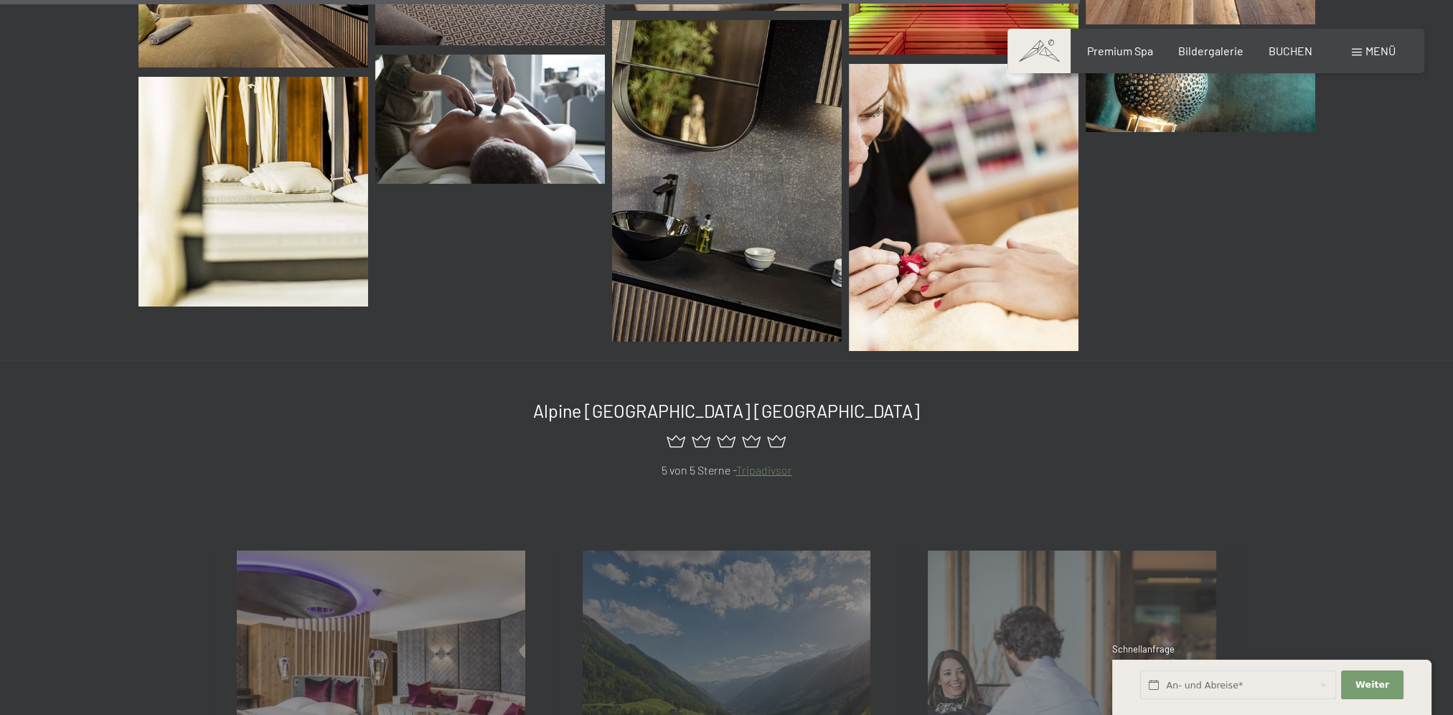
scroll to position [2156, 0]
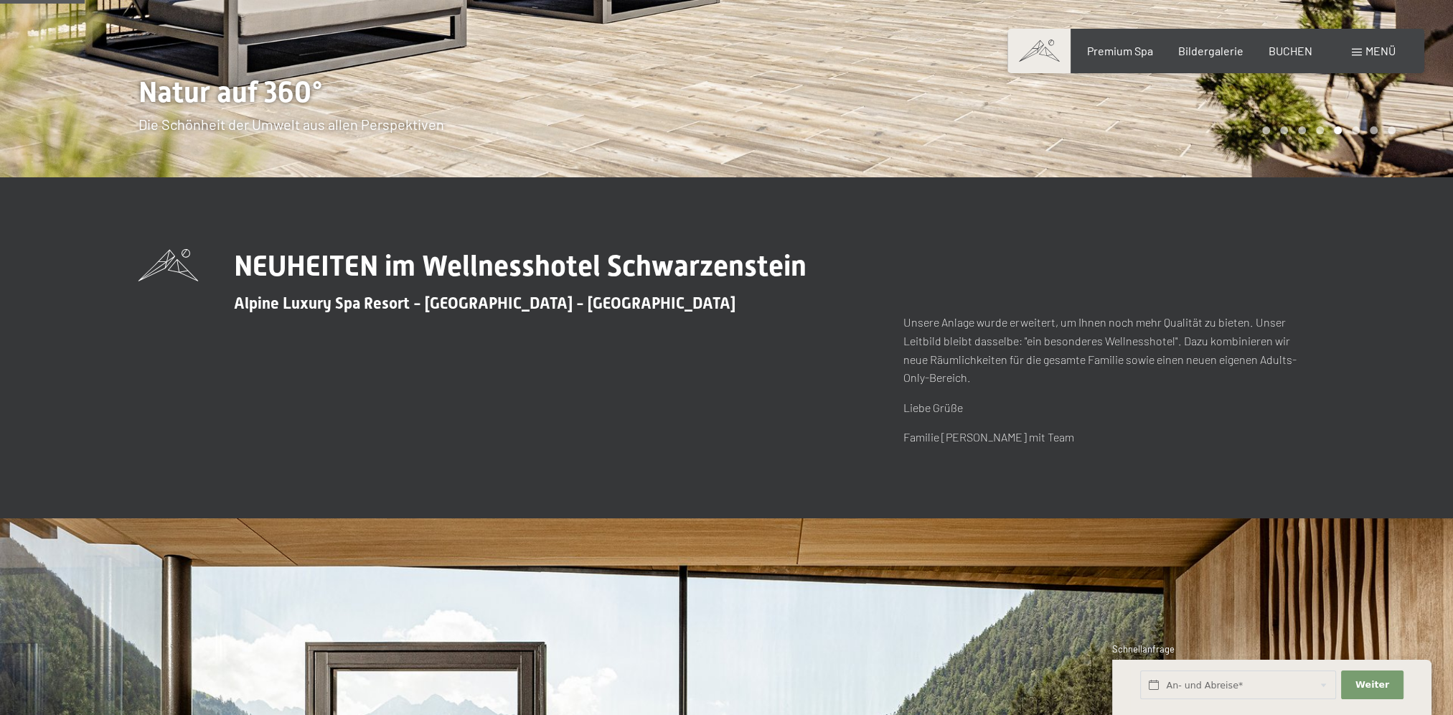
scroll to position [478, 0]
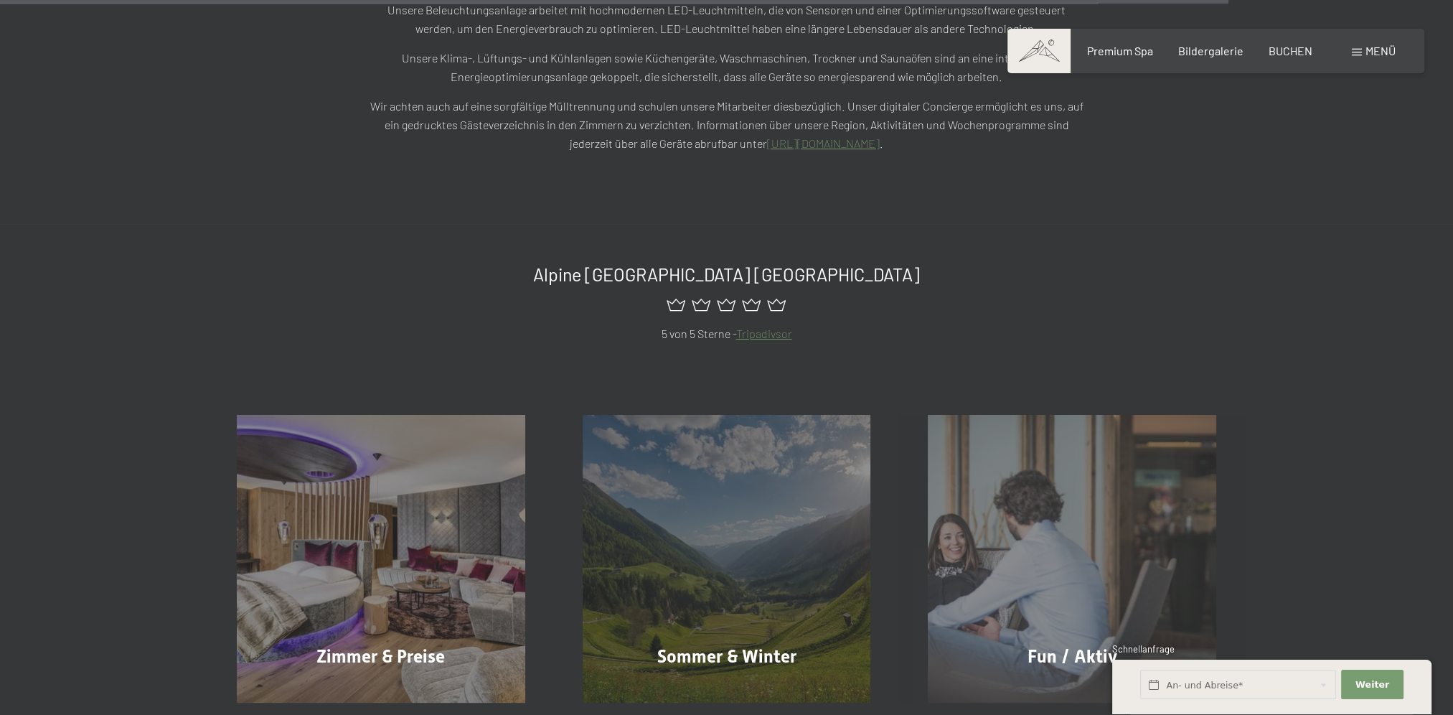
scroll to position [3469, 0]
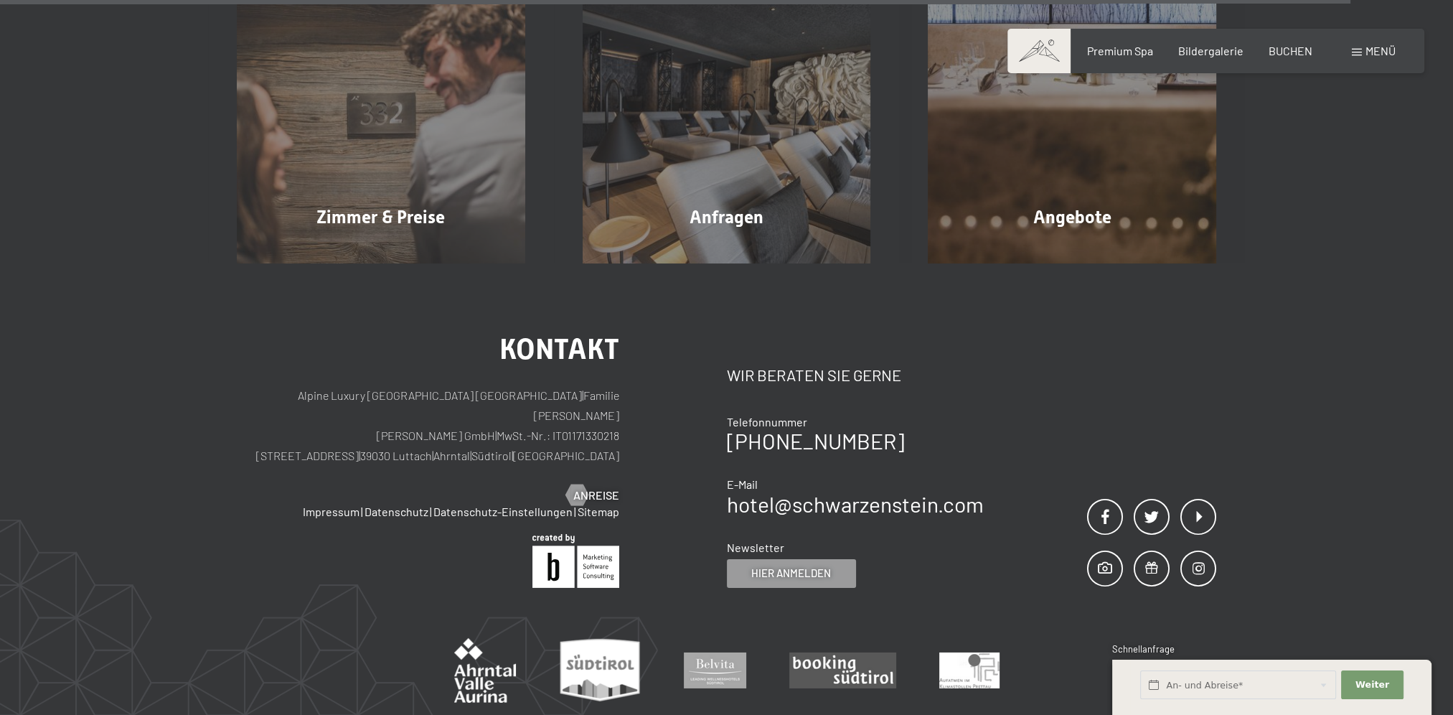
scroll to position [6220, 0]
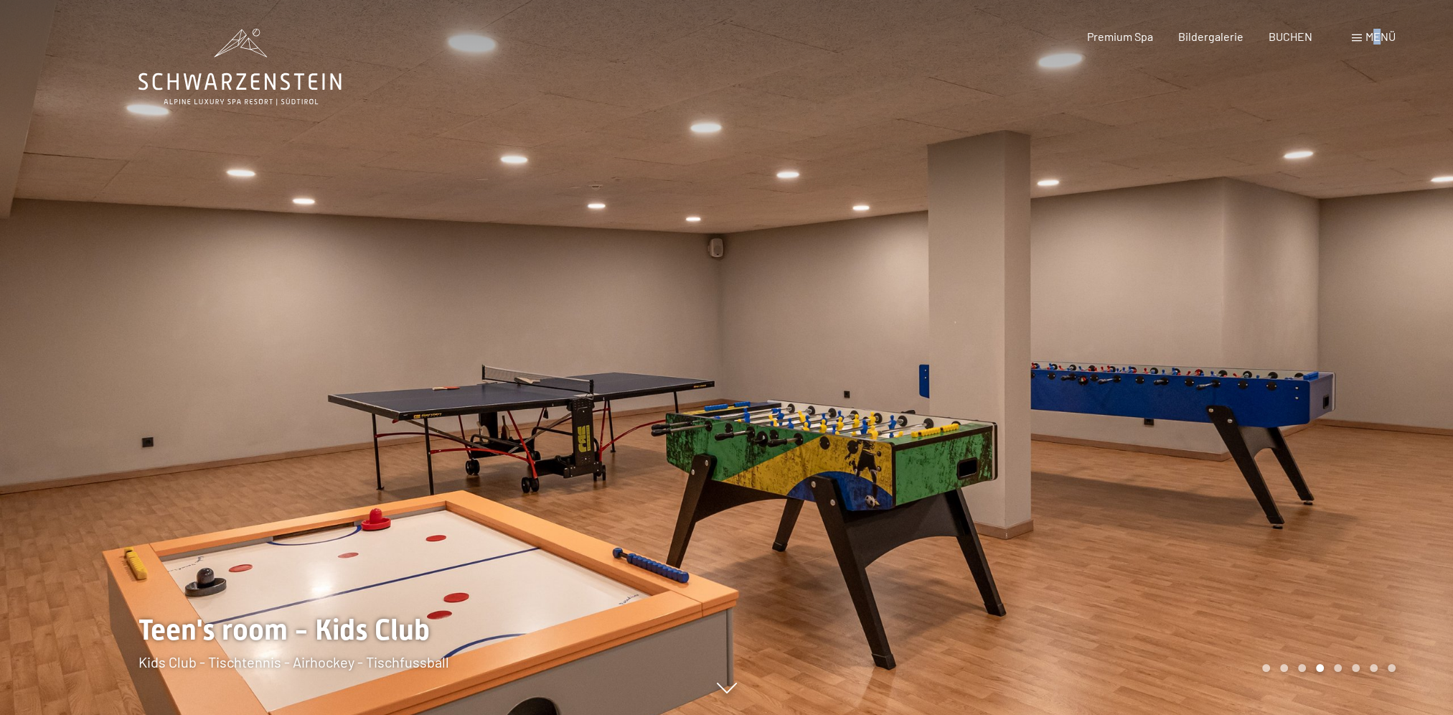
click at [1377, 42] on span "Menü" at bounding box center [1381, 36] width 30 height 14
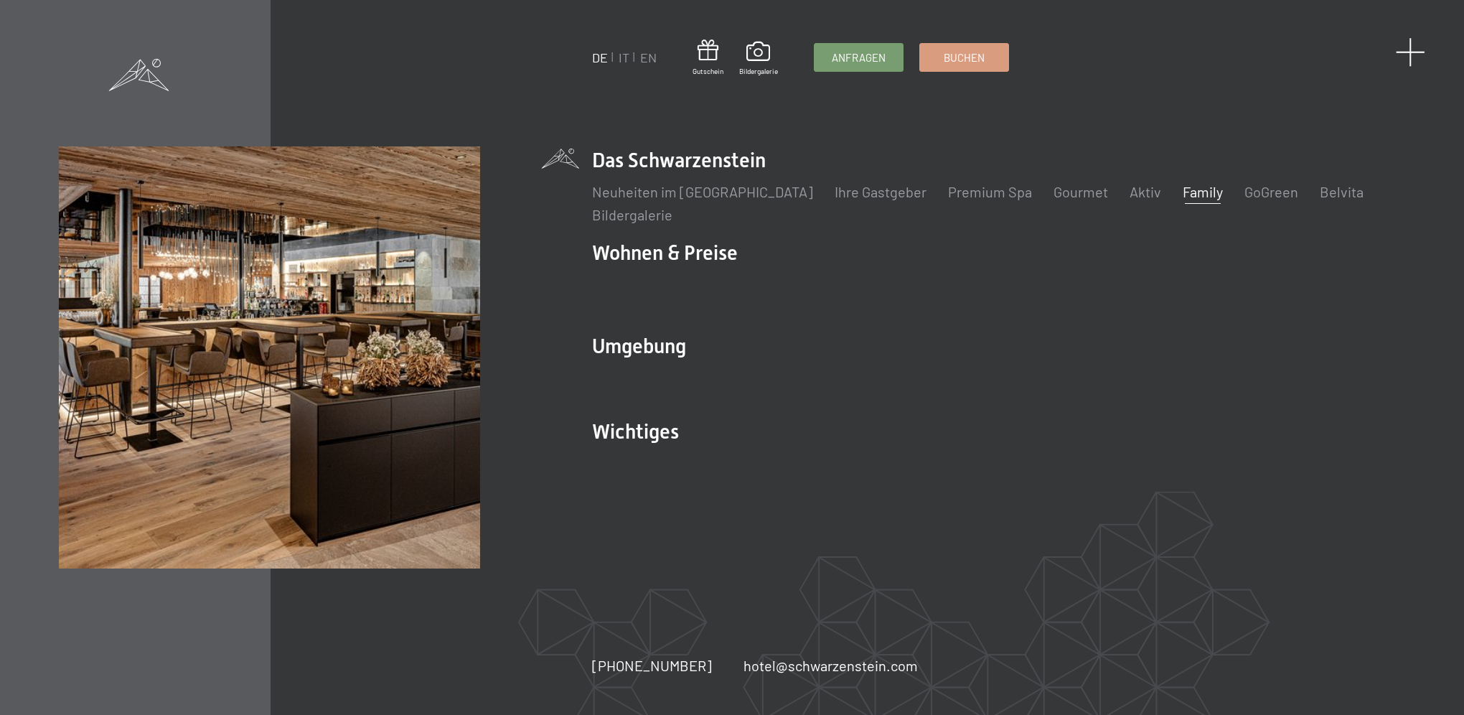
click at [1419, 52] on span at bounding box center [1410, 51] width 29 height 29
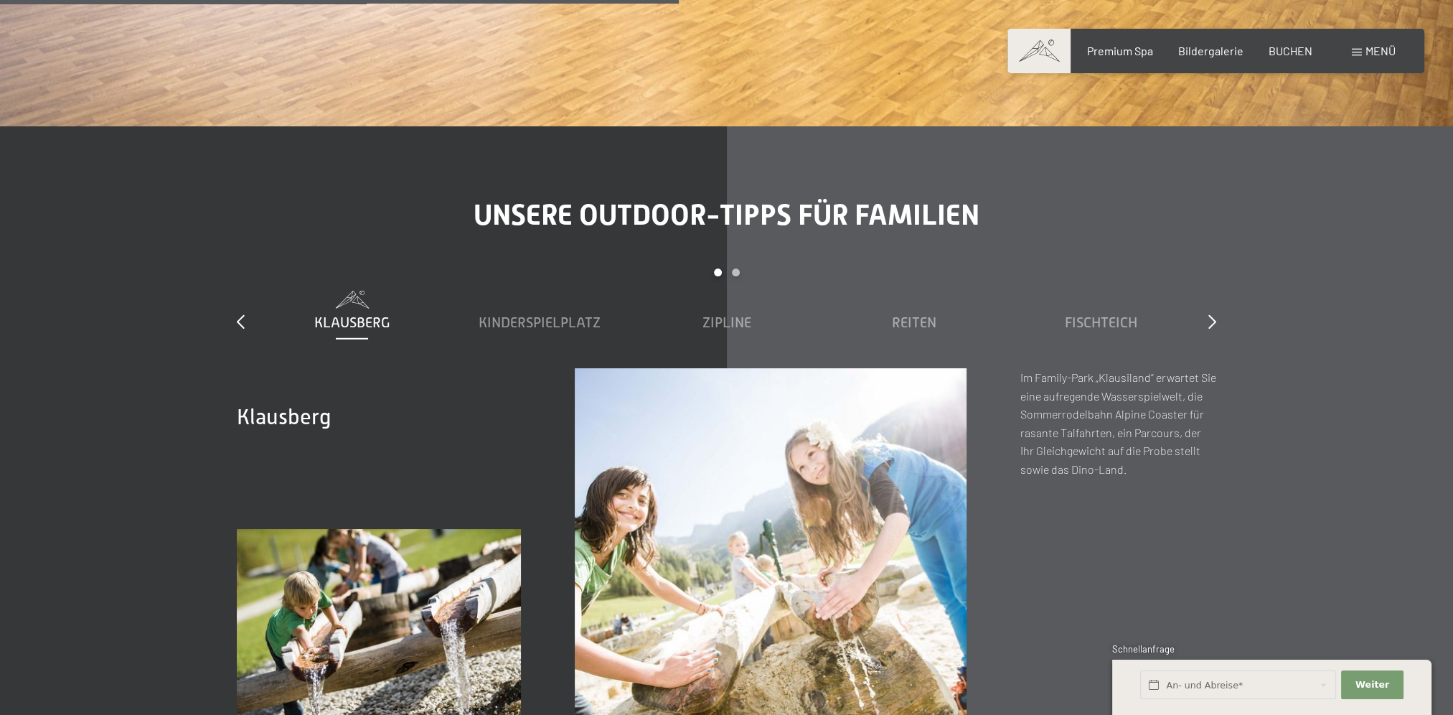
scroll to position [5502, 0]
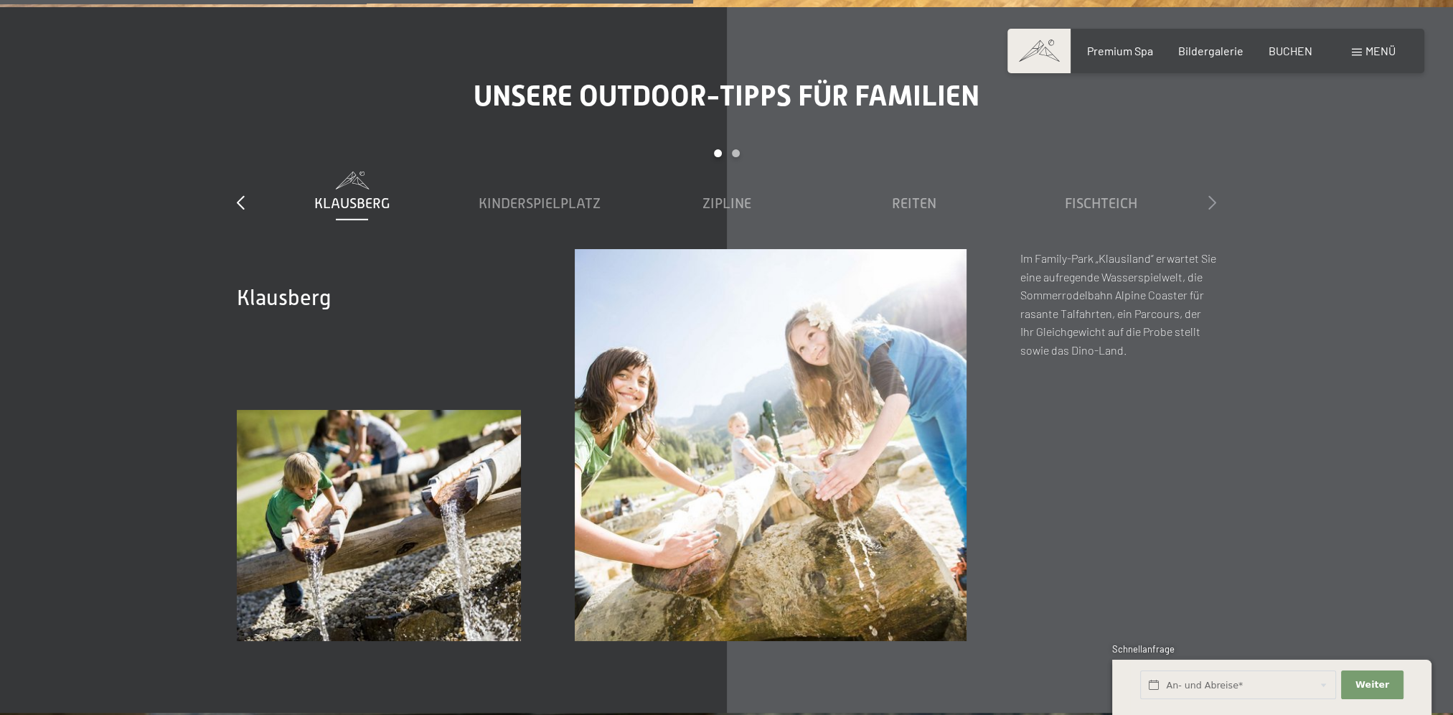
click at [1214, 195] on icon at bounding box center [1213, 202] width 8 height 14
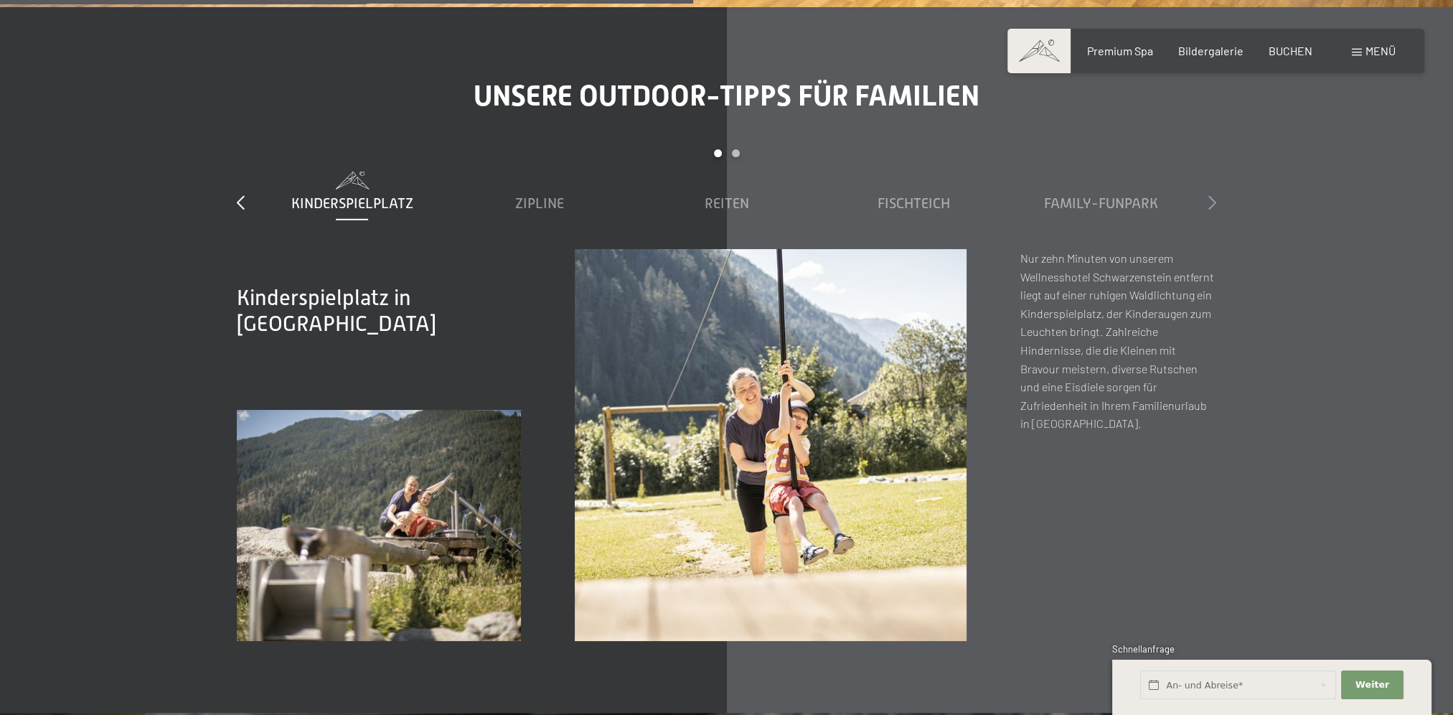
click at [1214, 195] on icon at bounding box center [1213, 202] width 8 height 14
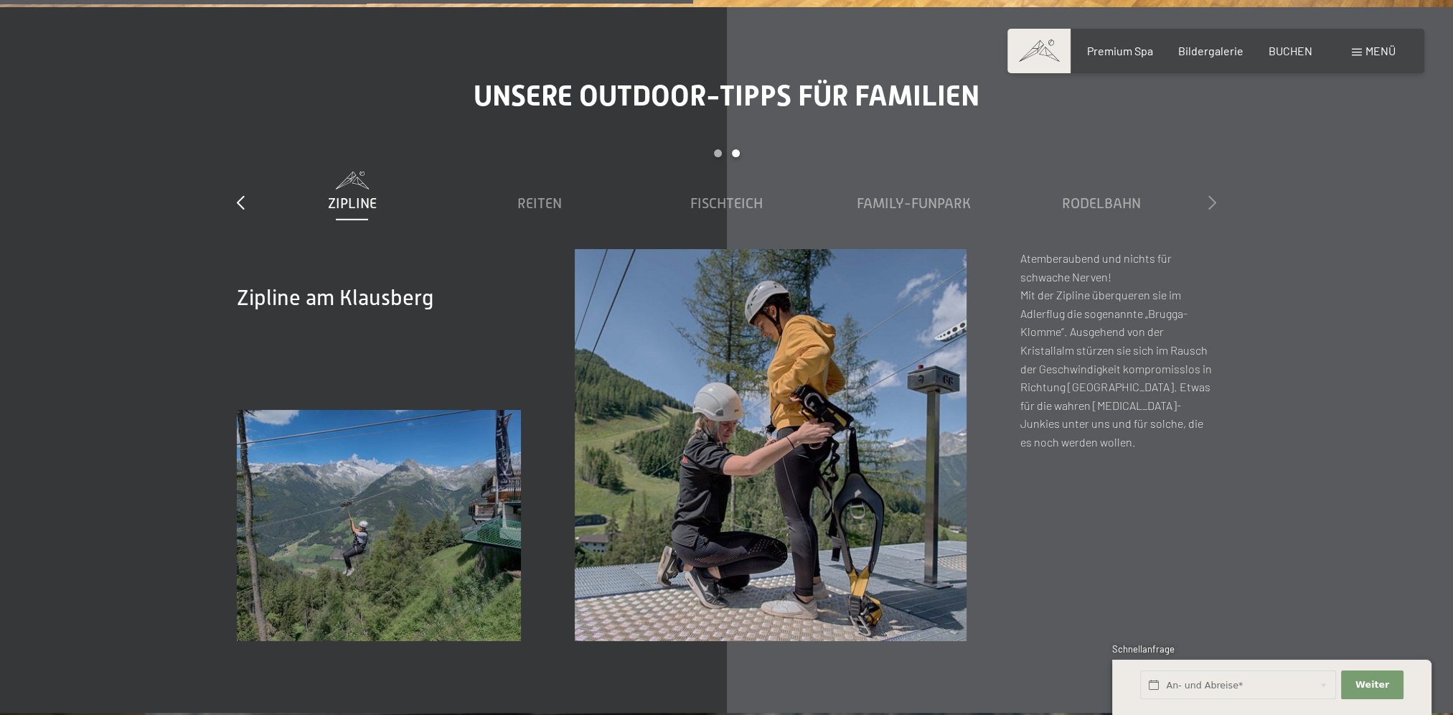
click at [1214, 195] on icon at bounding box center [1213, 202] width 8 height 14
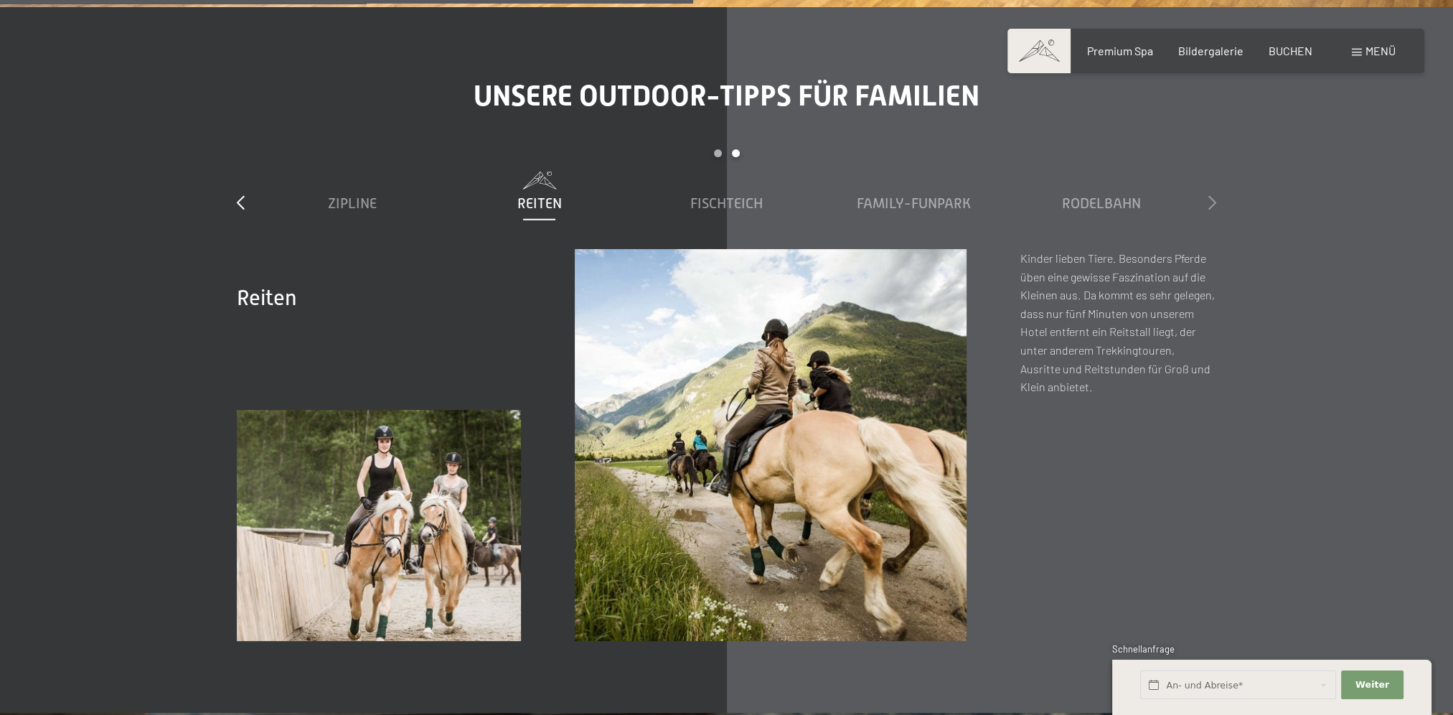
click at [1212, 195] on icon at bounding box center [1213, 202] width 8 height 14
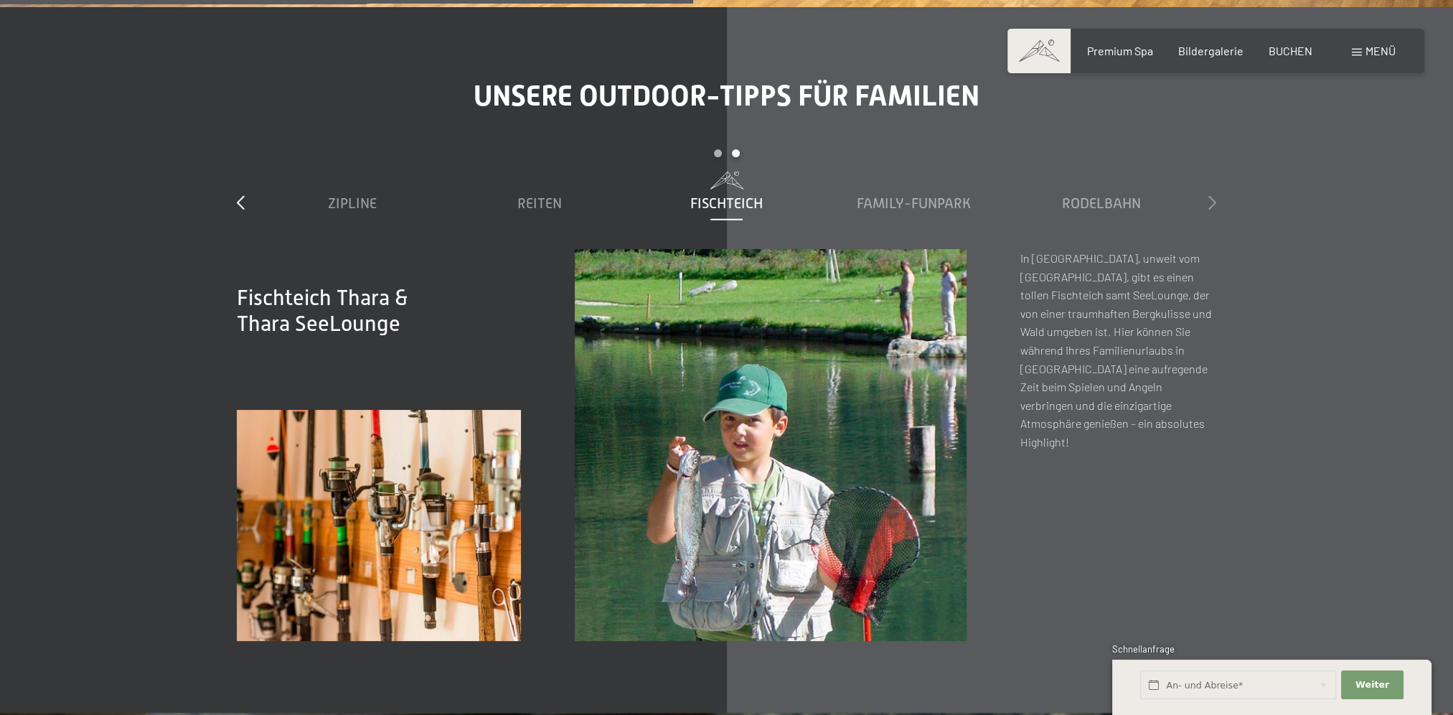
click at [1212, 195] on icon at bounding box center [1213, 202] width 8 height 14
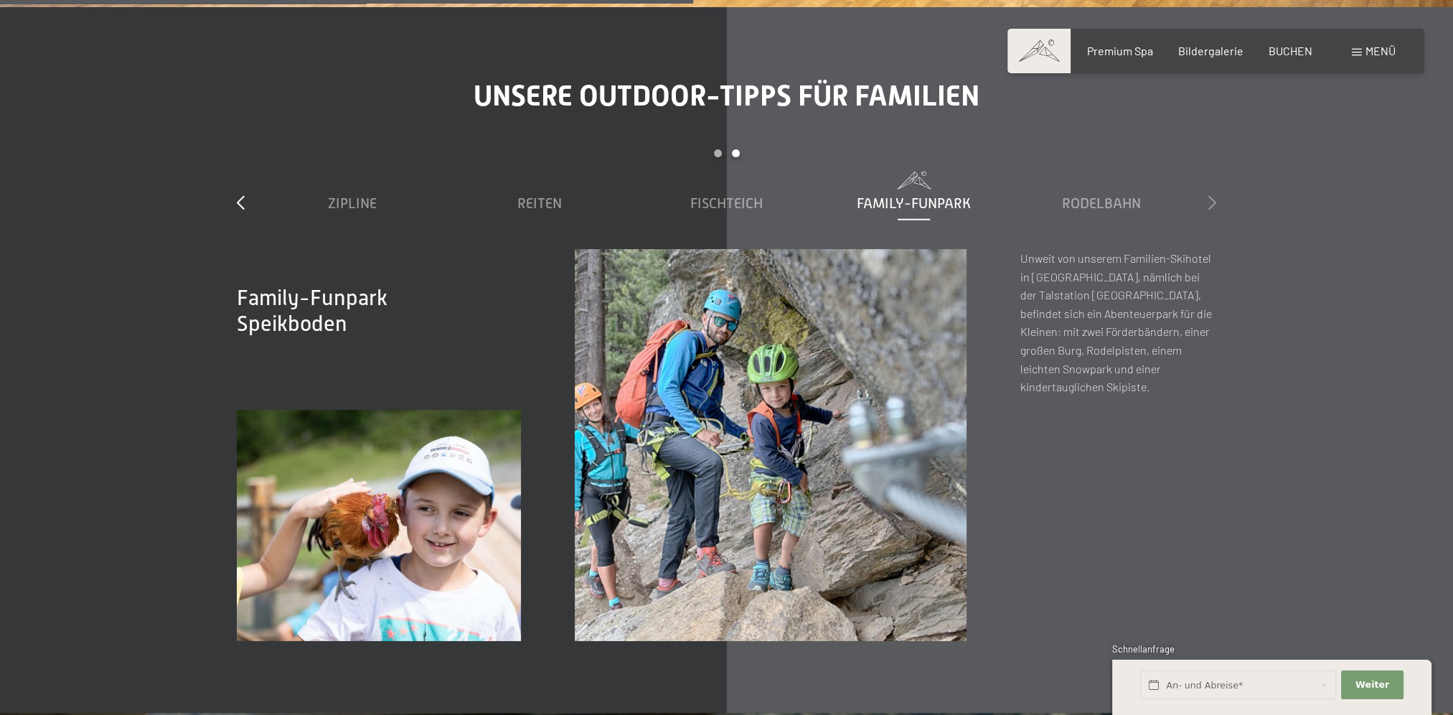
click at [1214, 195] on icon at bounding box center [1213, 202] width 8 height 14
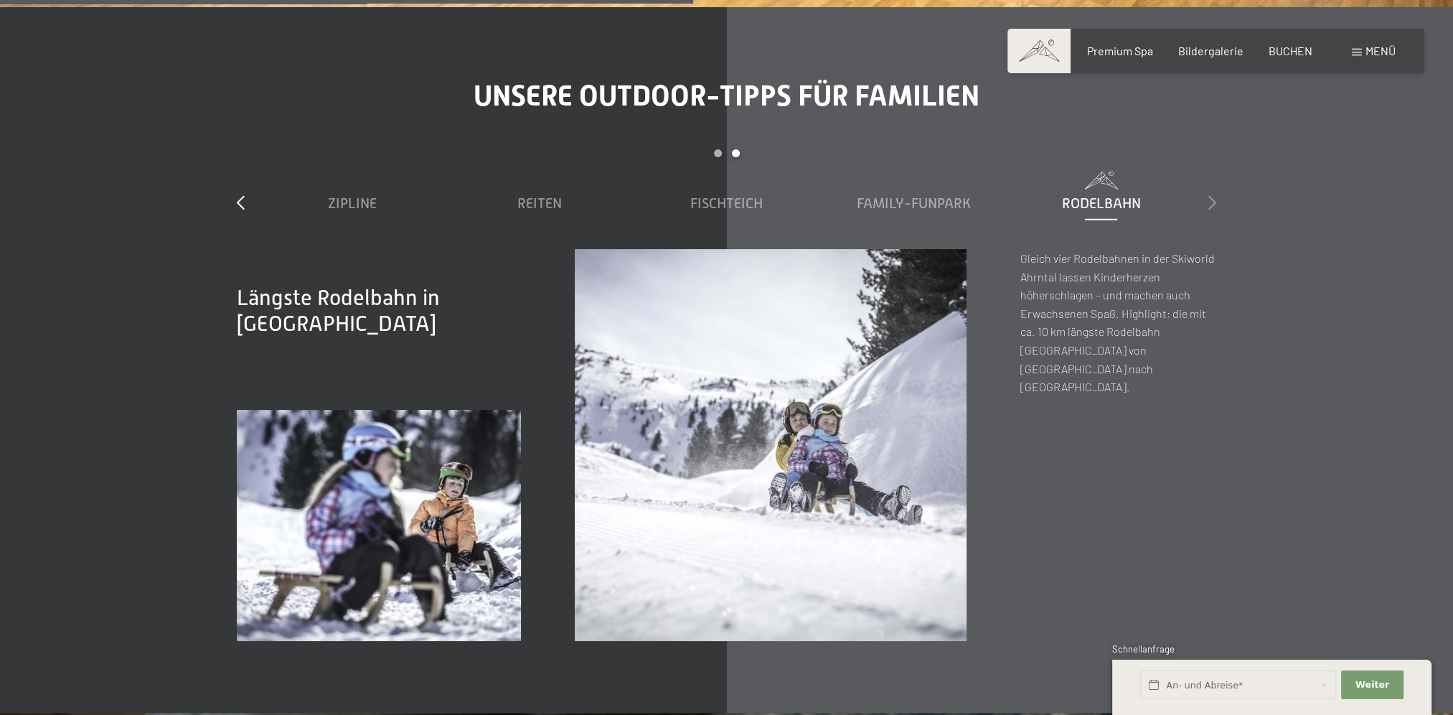
click at [1209, 195] on icon at bounding box center [1213, 202] width 8 height 14
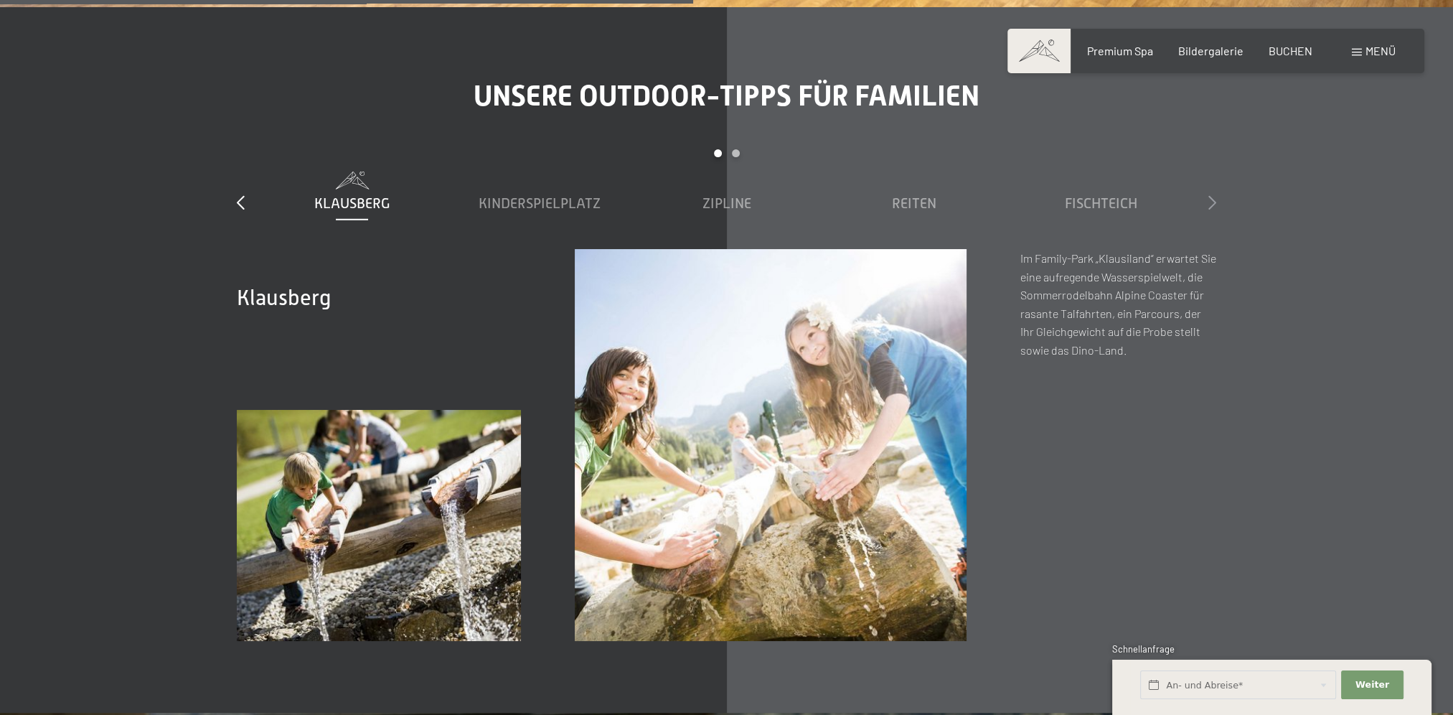
click at [1209, 195] on icon at bounding box center [1213, 202] width 8 height 14
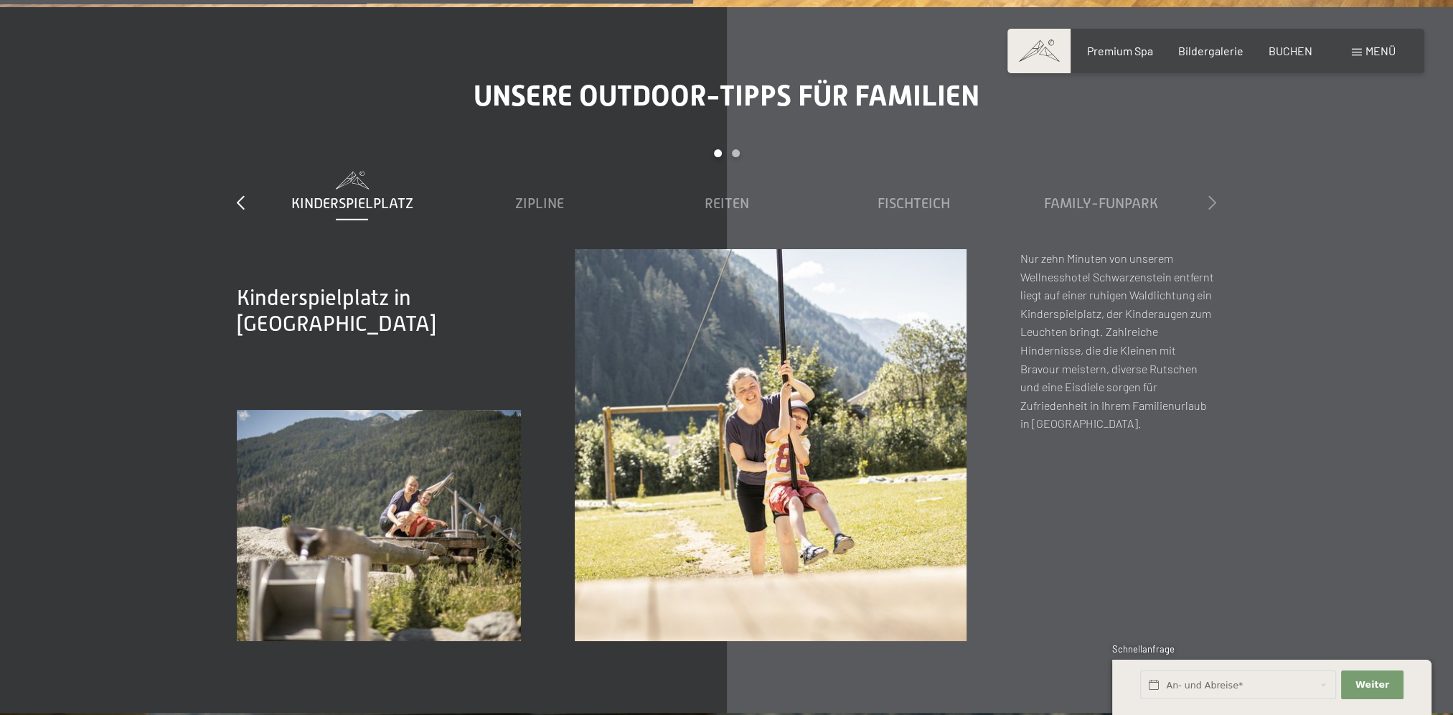
click at [1209, 195] on icon at bounding box center [1213, 202] width 8 height 14
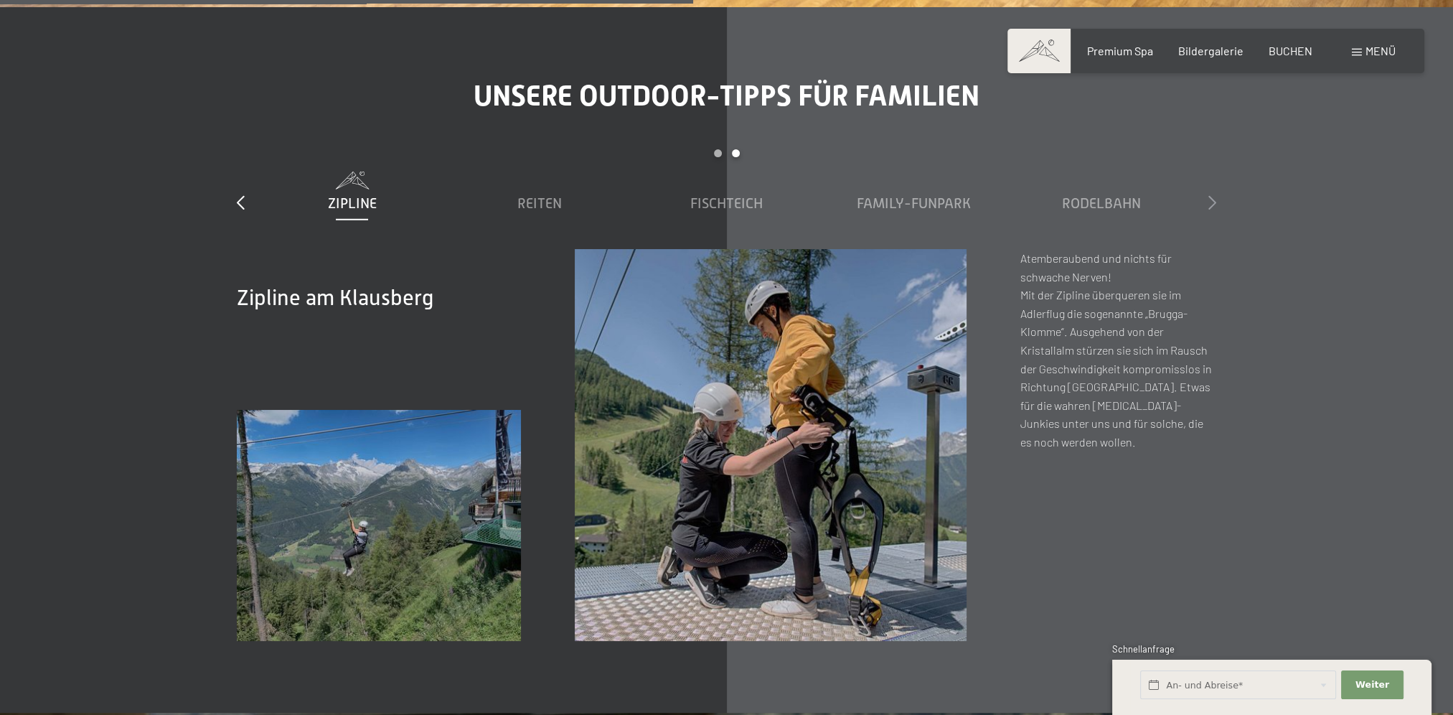
click at [1209, 195] on icon at bounding box center [1213, 202] width 8 height 14
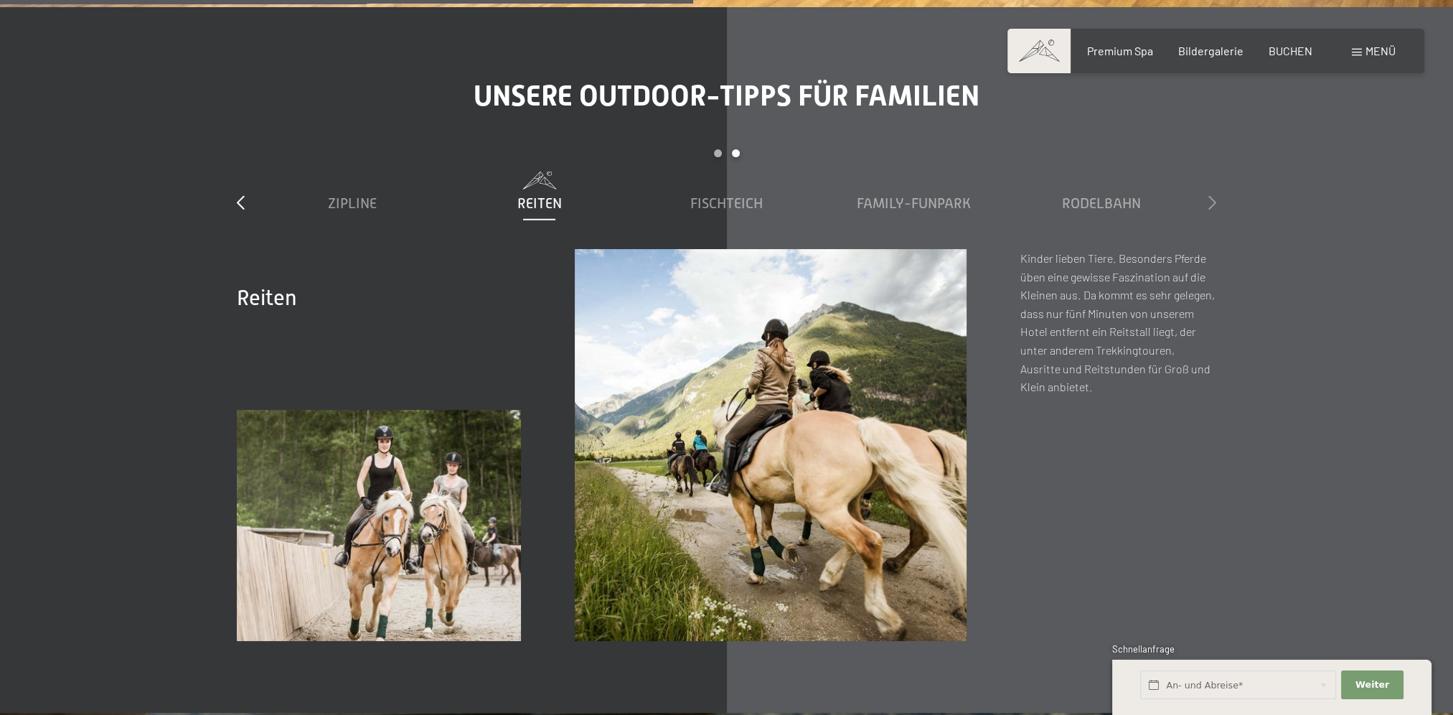
click at [1209, 195] on icon at bounding box center [1213, 202] width 8 height 14
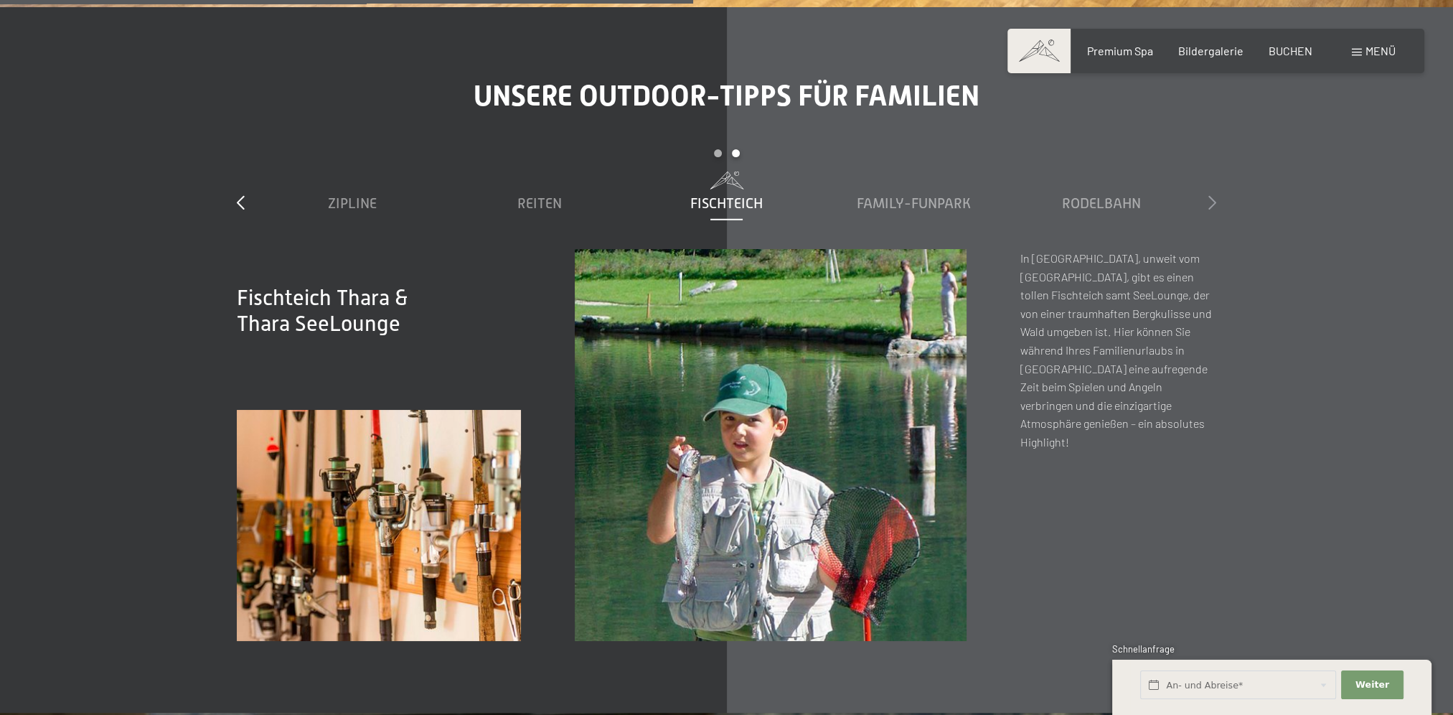
click at [1209, 195] on icon at bounding box center [1213, 202] width 8 height 14
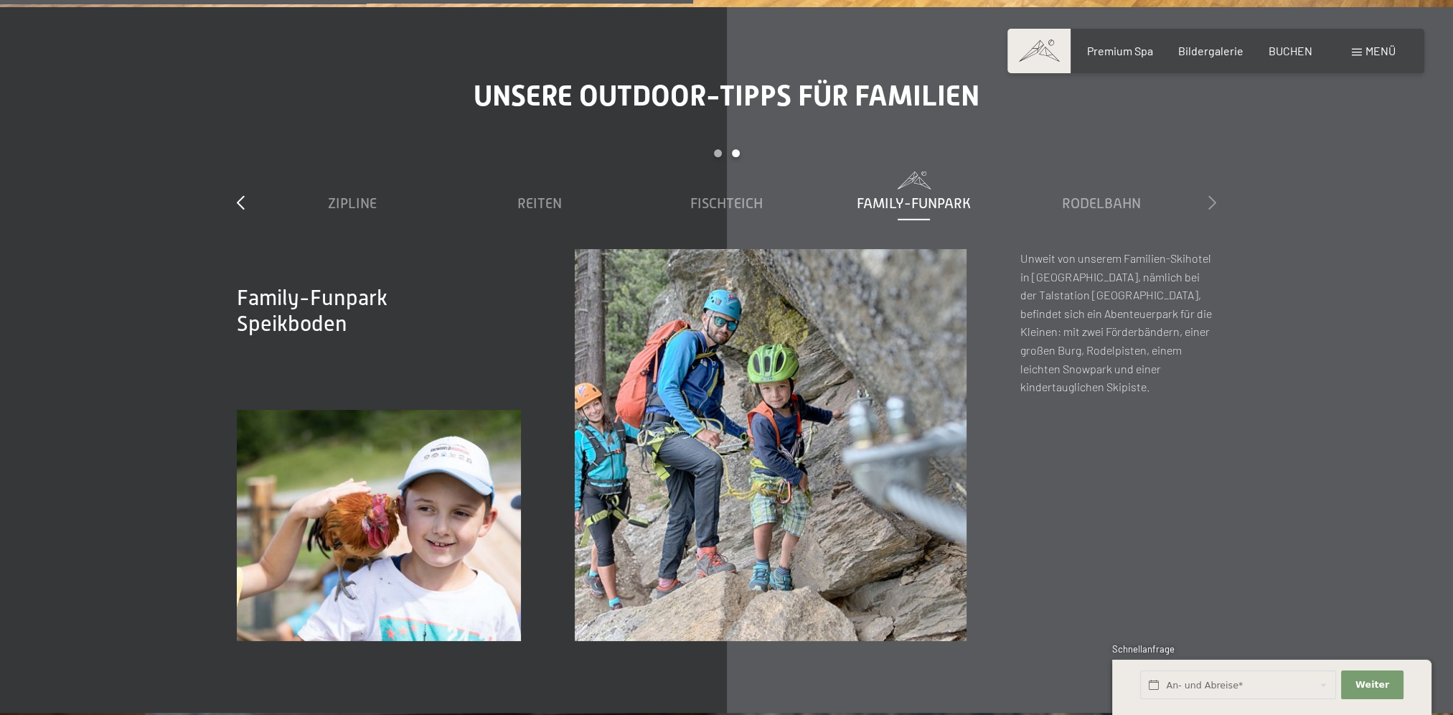
click at [1209, 195] on icon at bounding box center [1213, 202] width 8 height 14
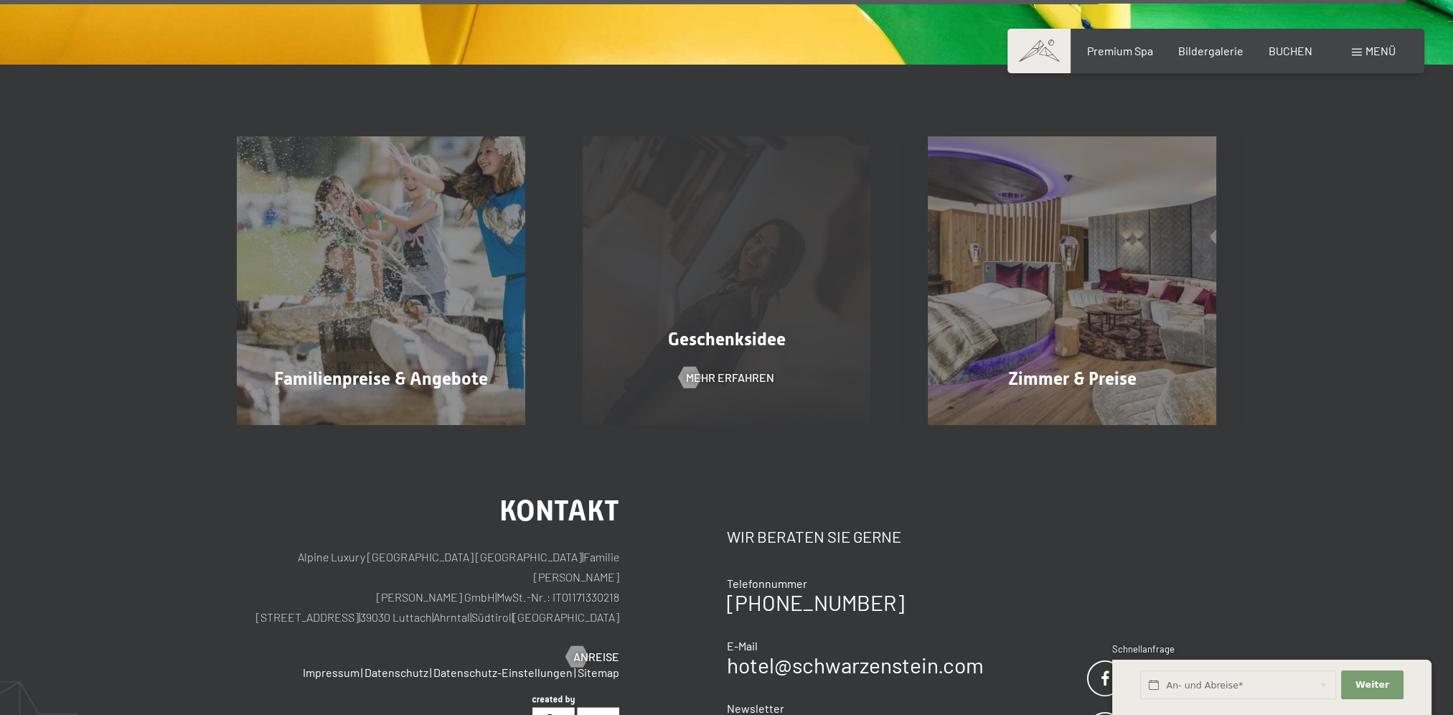
scroll to position [11484, 0]
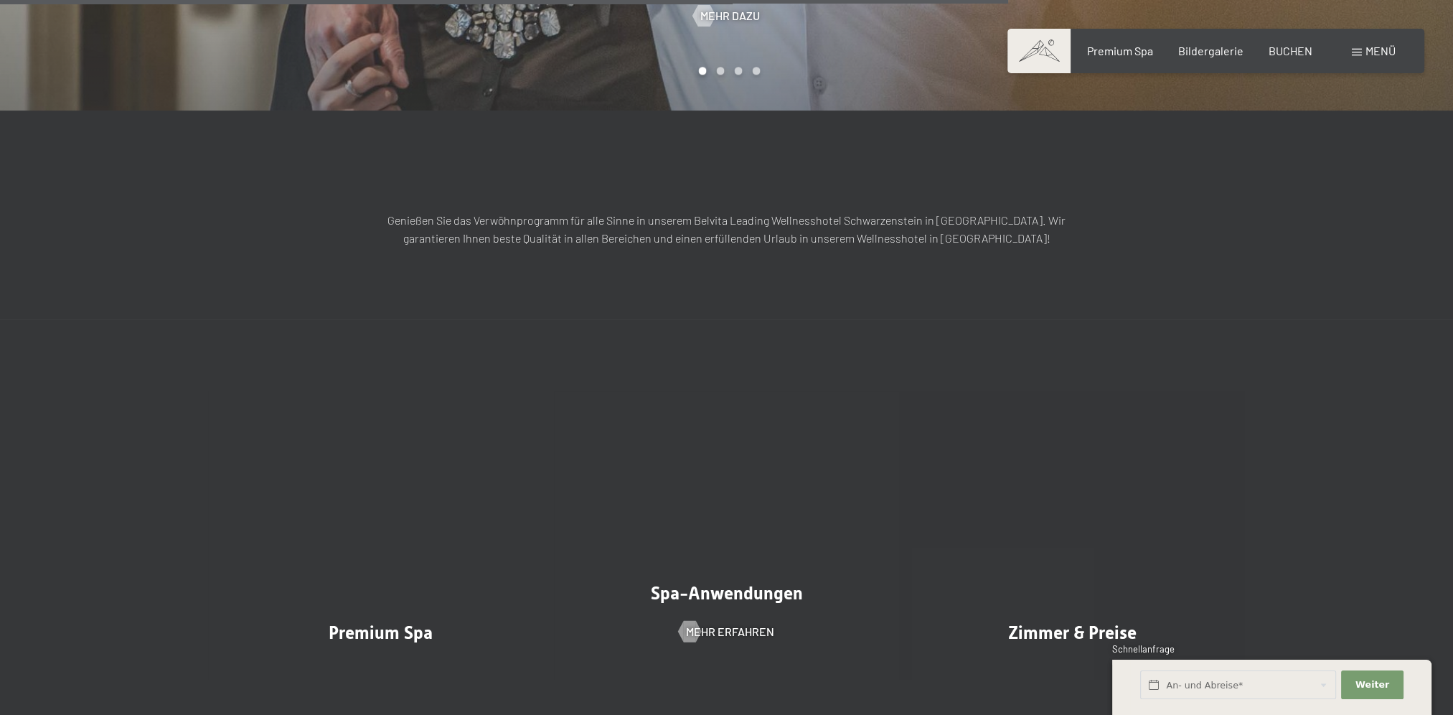
scroll to position [2153, 0]
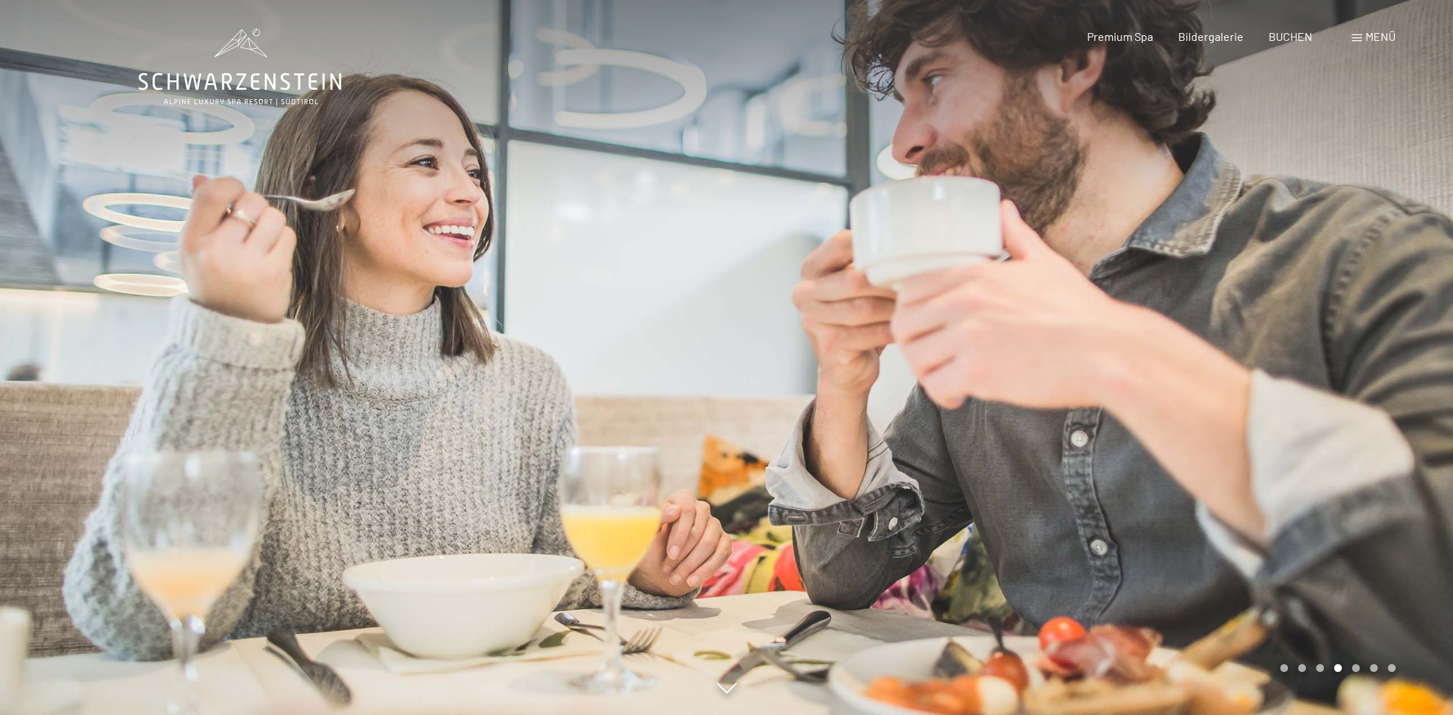
click at [1327, 362] on div at bounding box center [1090, 357] width 727 height 715
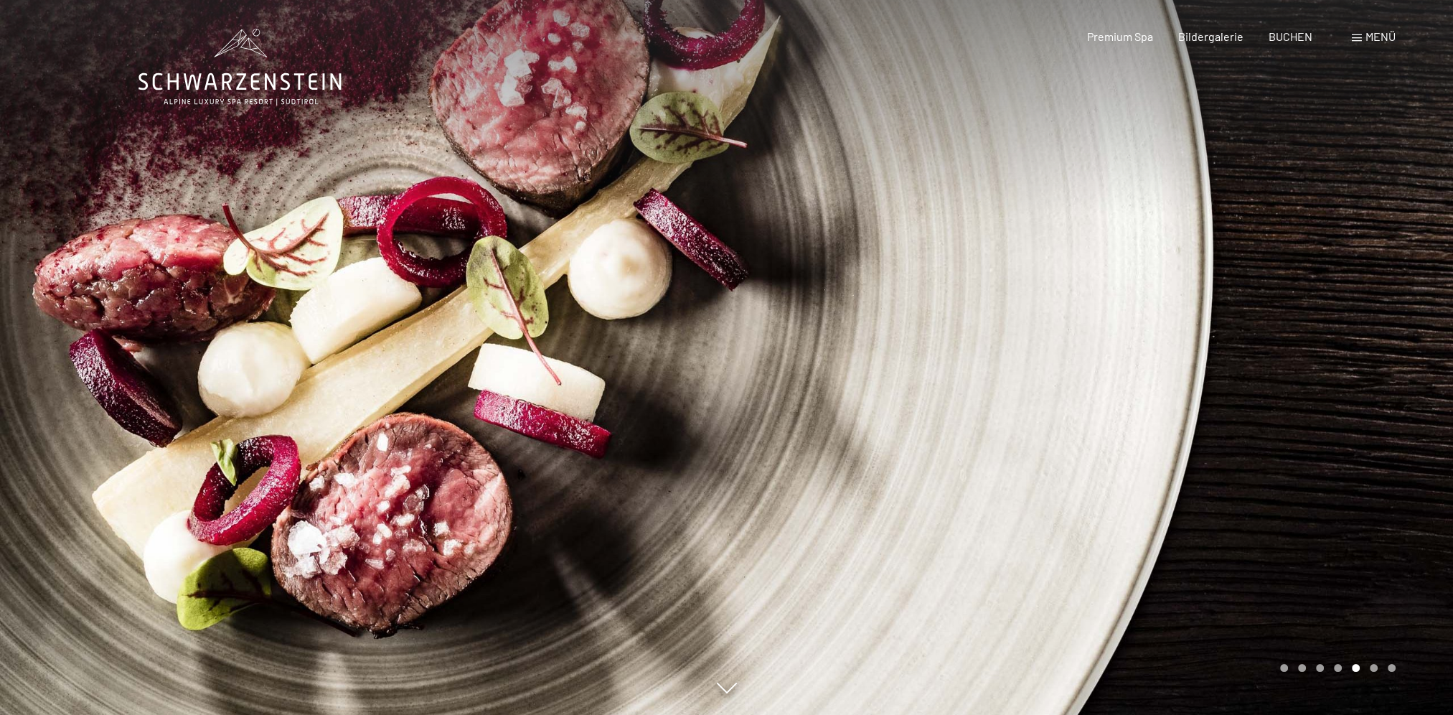
click at [1327, 362] on div at bounding box center [1090, 357] width 727 height 715
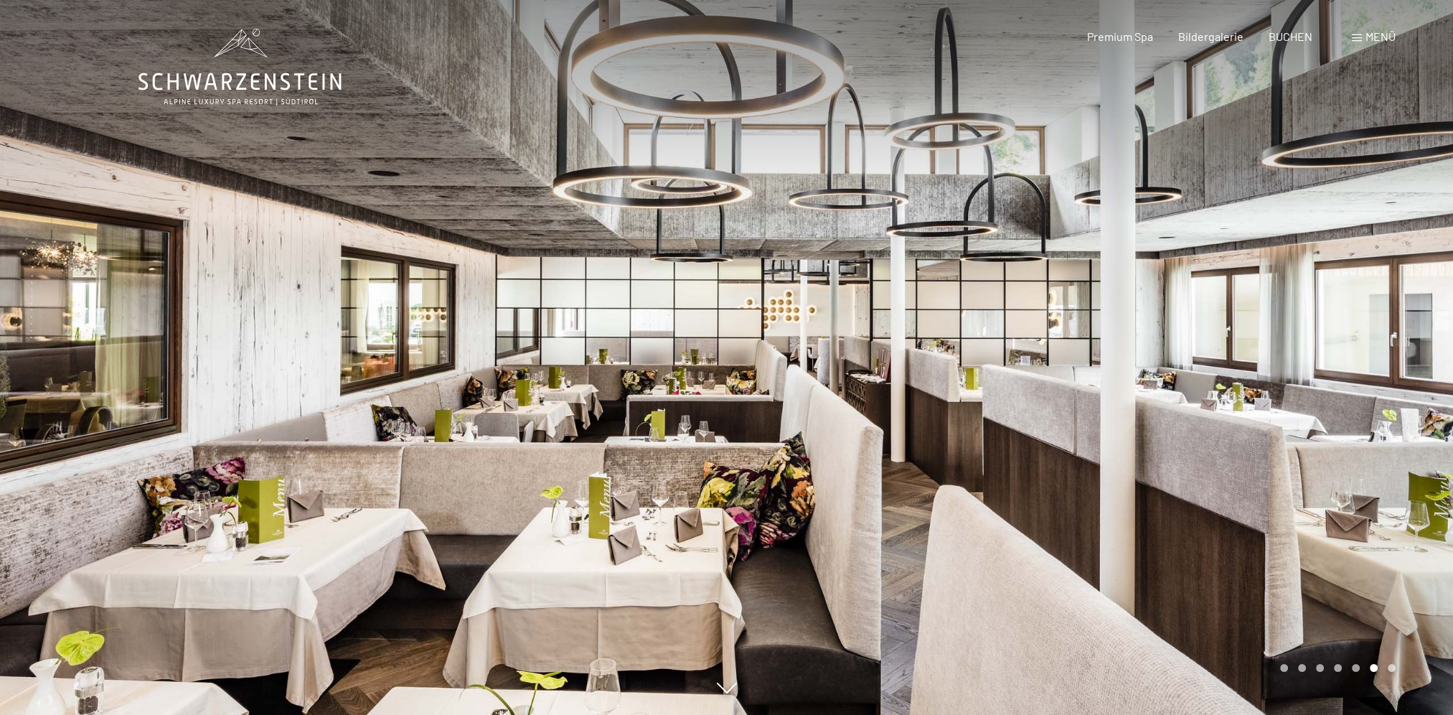
click at [1327, 362] on div at bounding box center [1090, 357] width 727 height 715
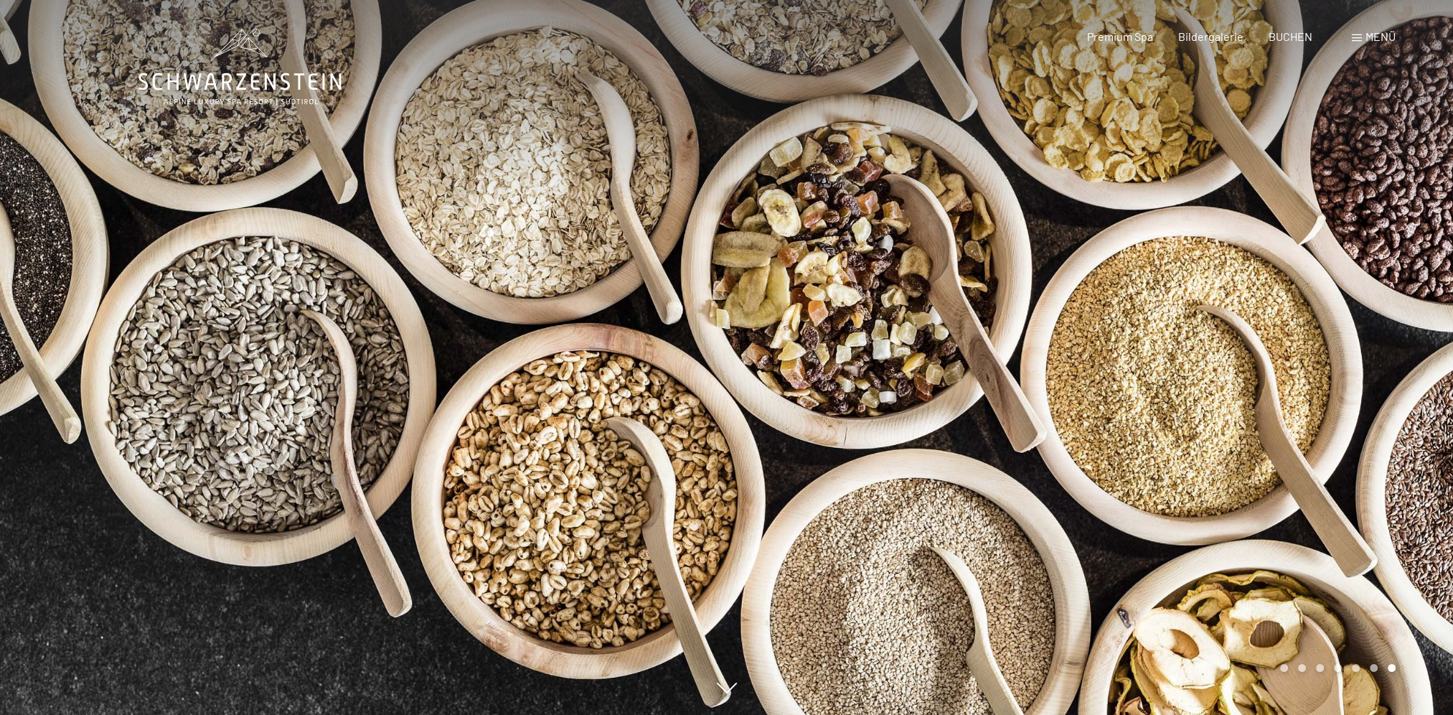
click at [1327, 362] on div at bounding box center [1090, 357] width 727 height 715
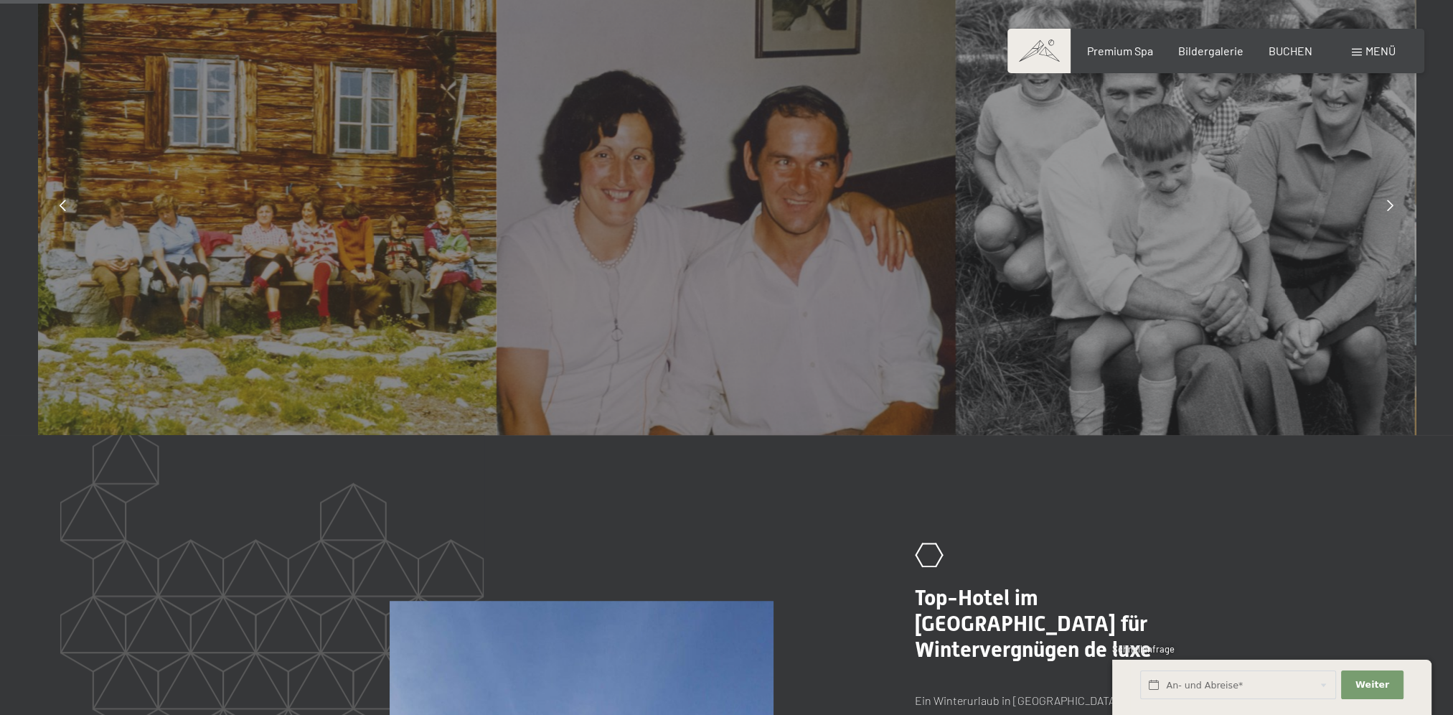
scroll to position [1196, 0]
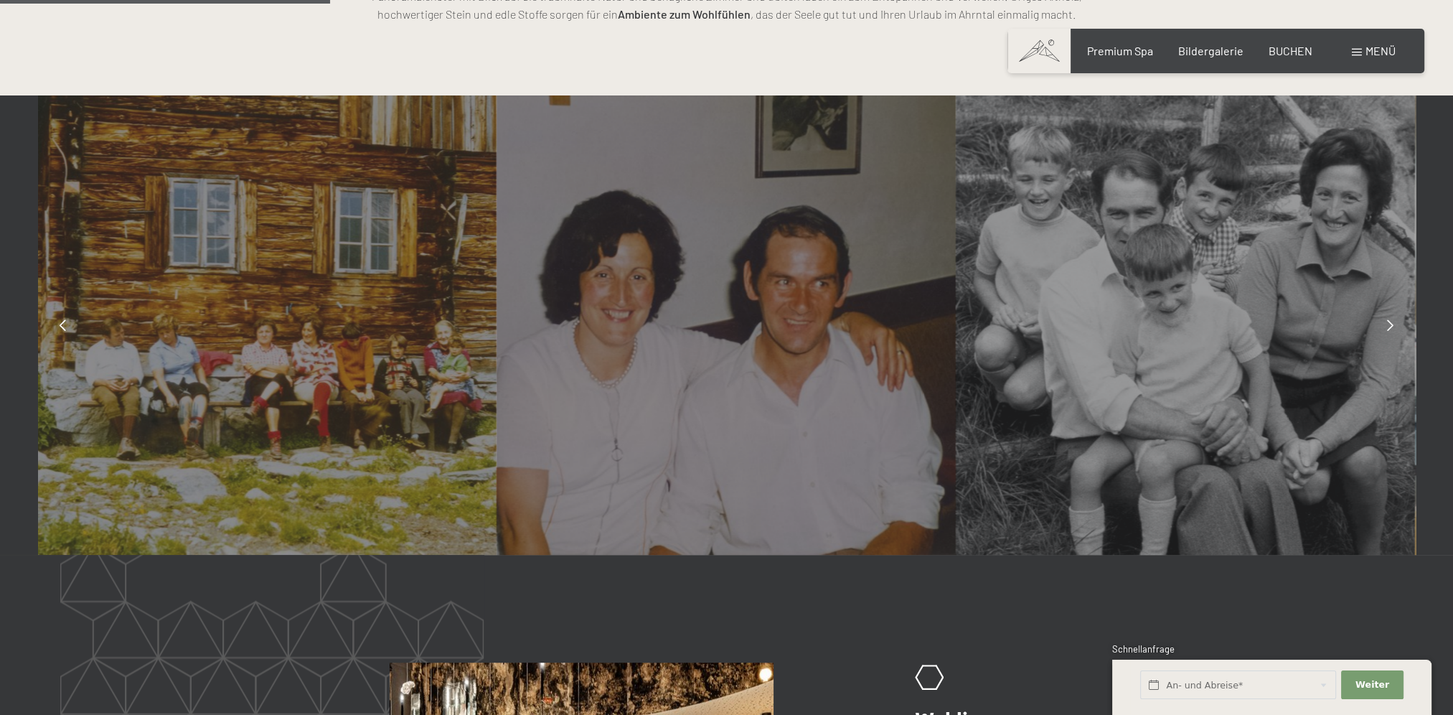
click at [1390, 325] on icon at bounding box center [1390, 324] width 6 height 11
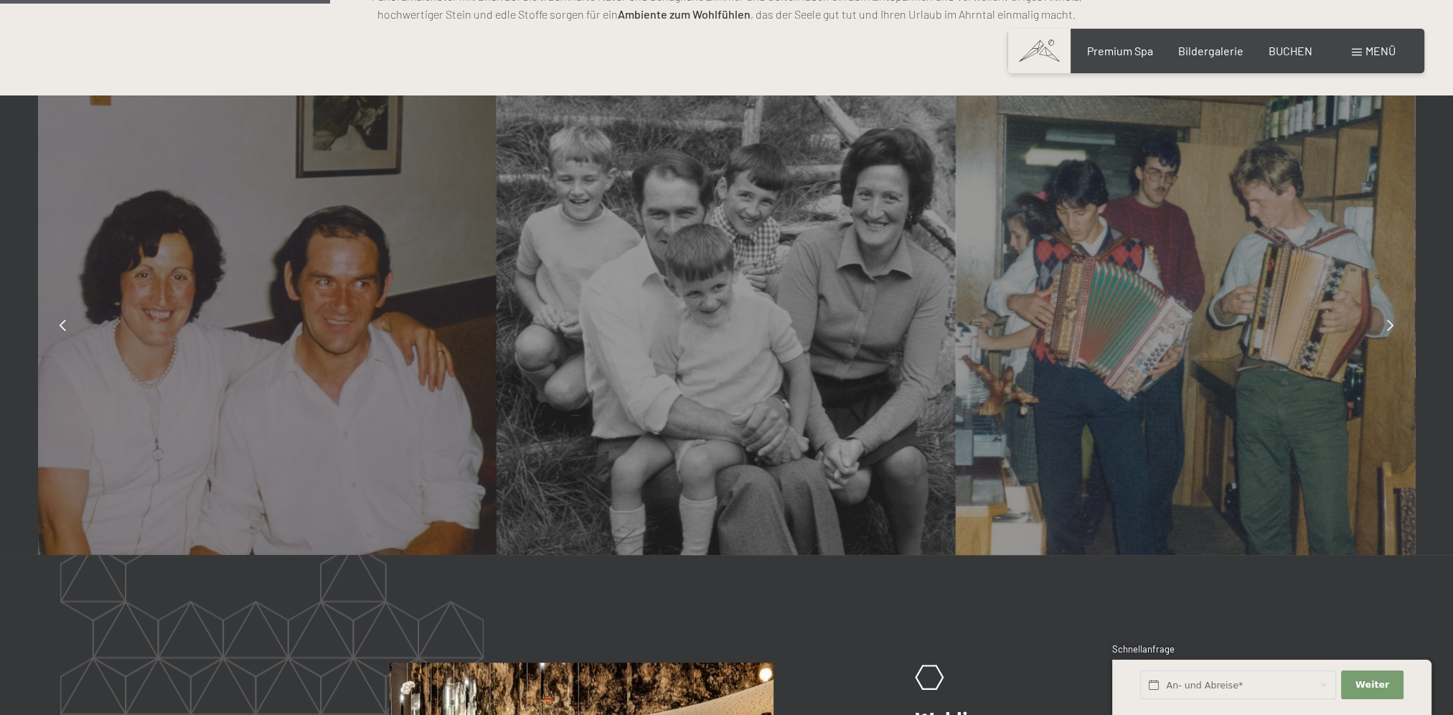
click at [1390, 325] on icon at bounding box center [1390, 324] width 6 height 11
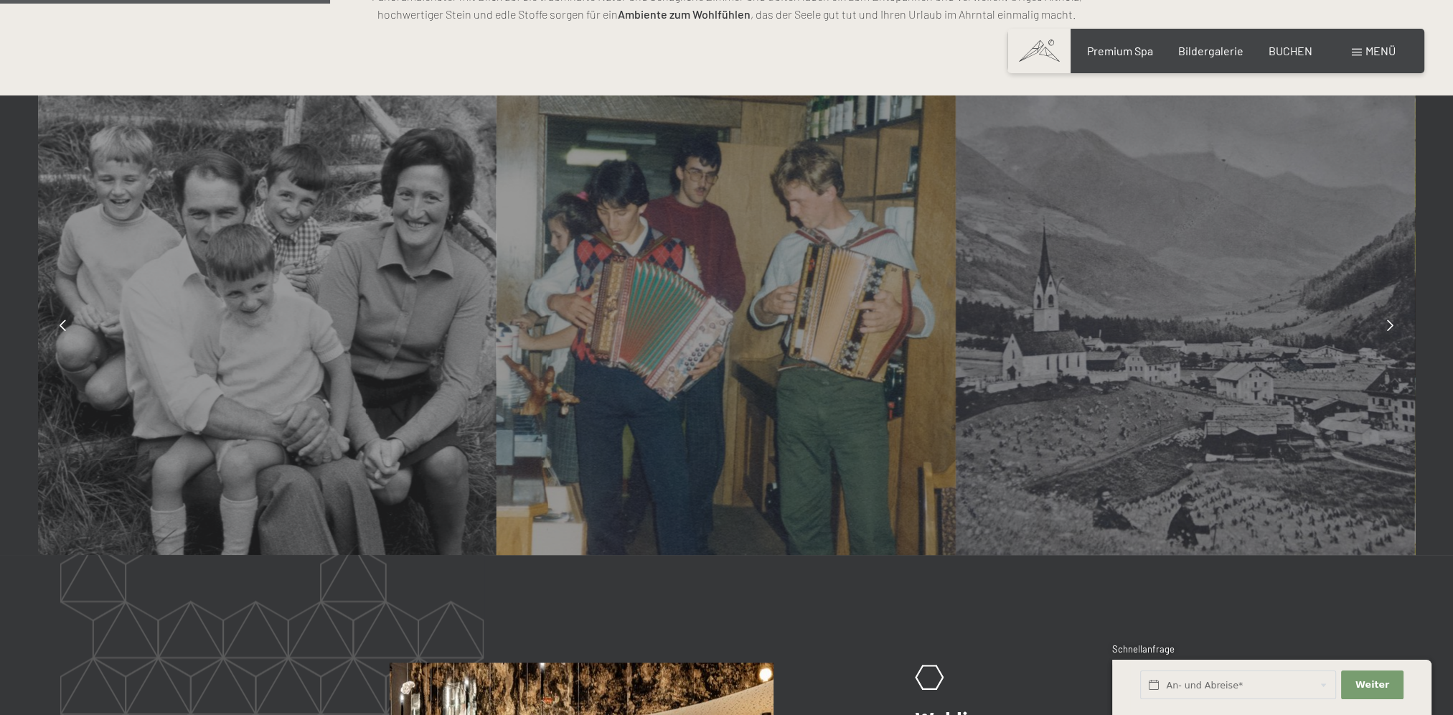
click at [1390, 325] on icon at bounding box center [1390, 324] width 6 height 11
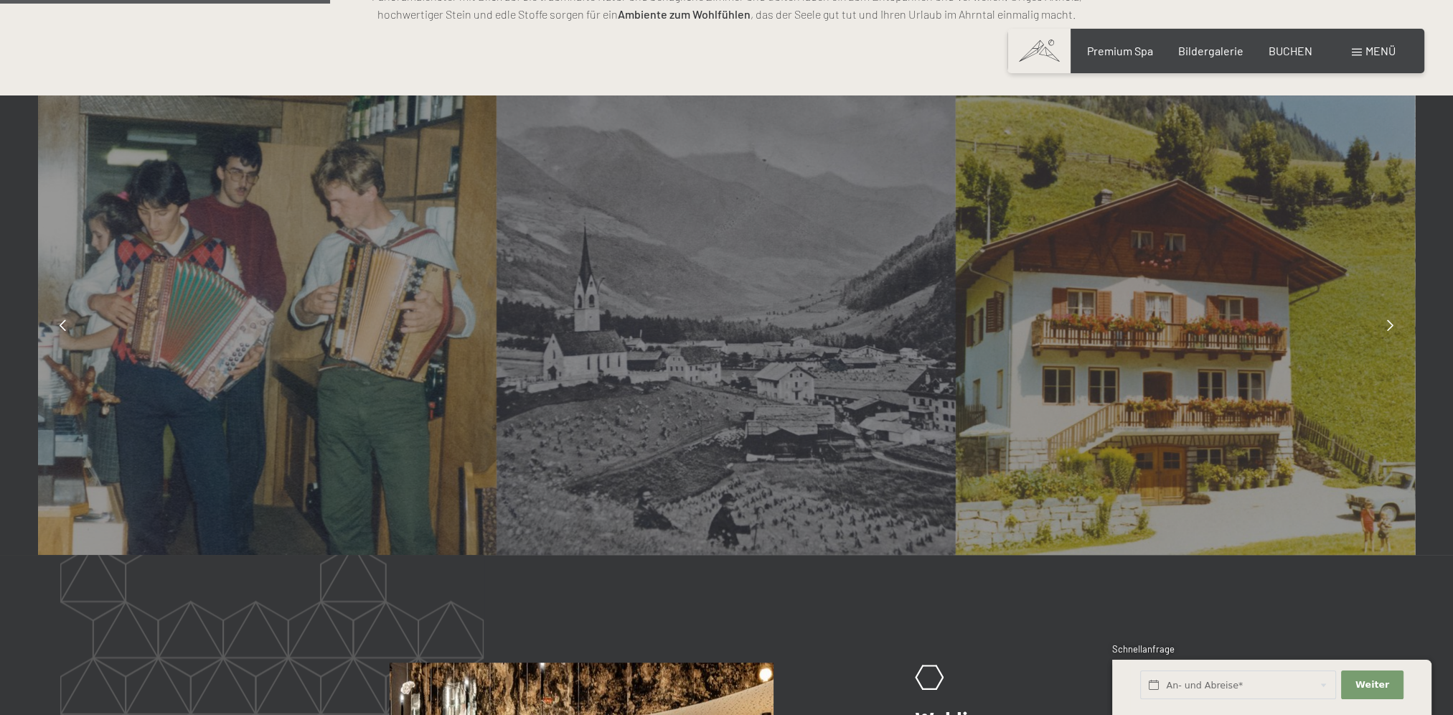
click at [1390, 325] on icon at bounding box center [1390, 324] width 6 height 11
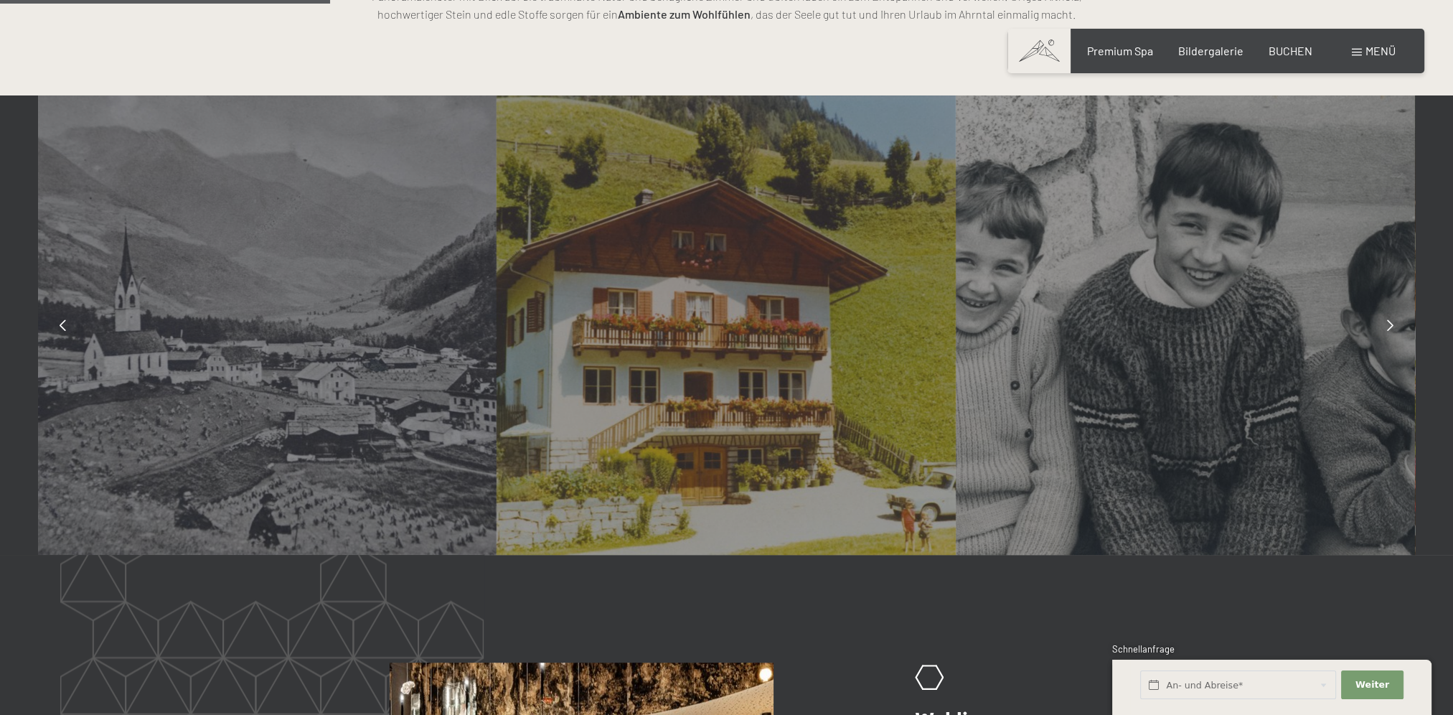
click at [1390, 325] on icon at bounding box center [1390, 324] width 6 height 11
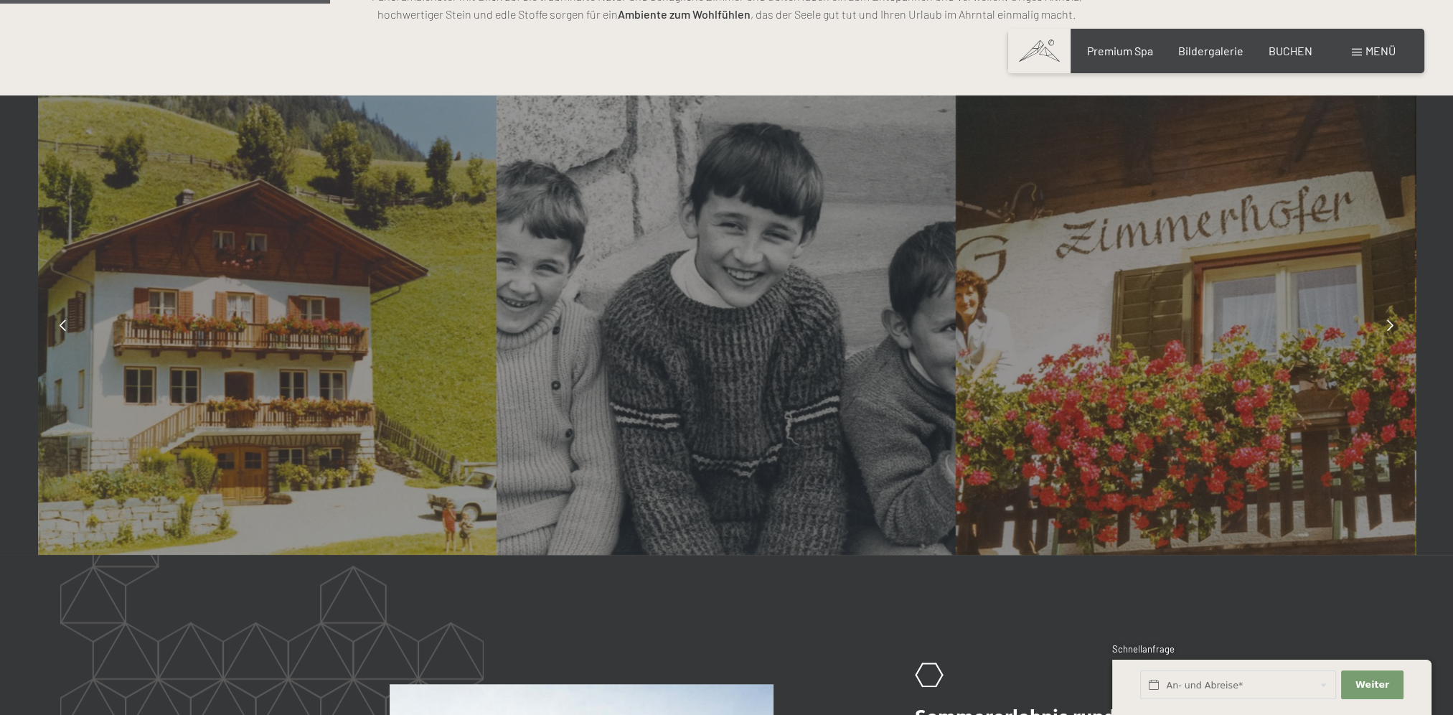
click at [1390, 325] on icon at bounding box center [1390, 324] width 6 height 11
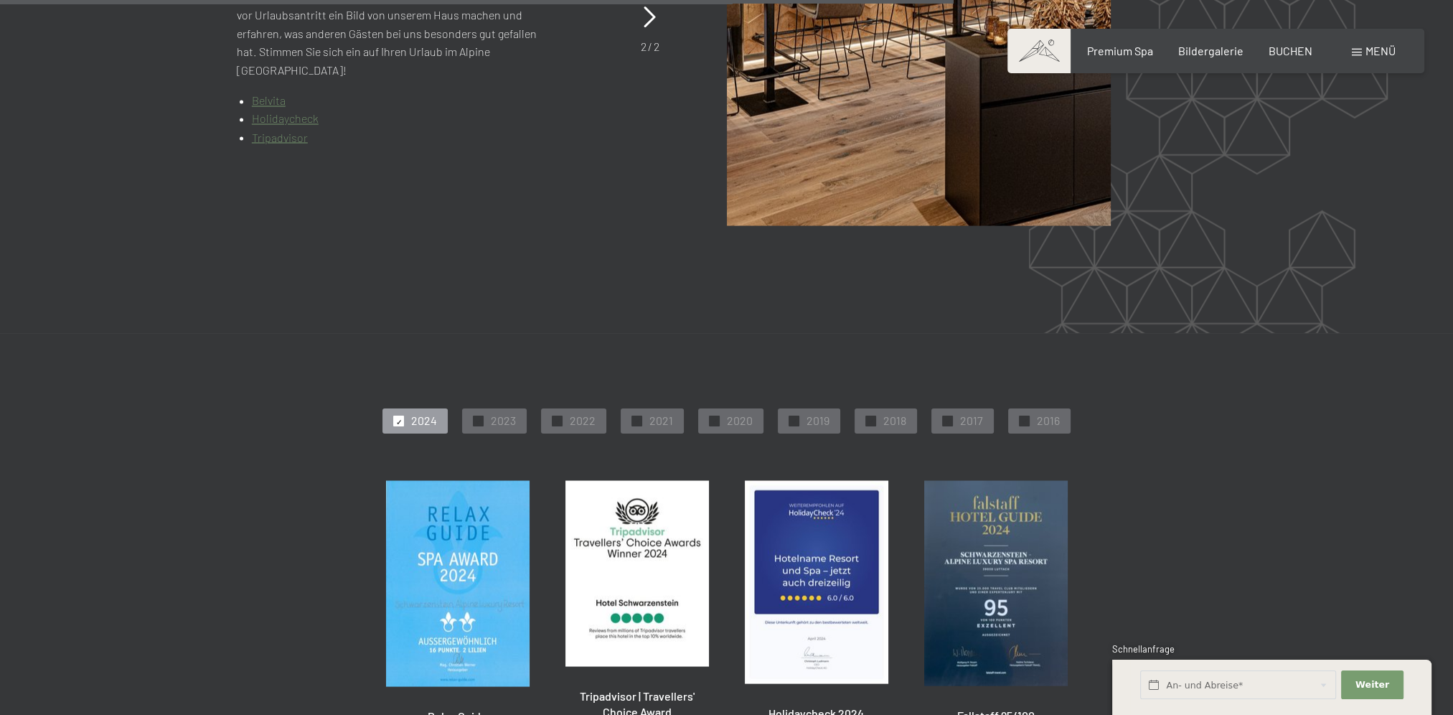
scroll to position [3589, 0]
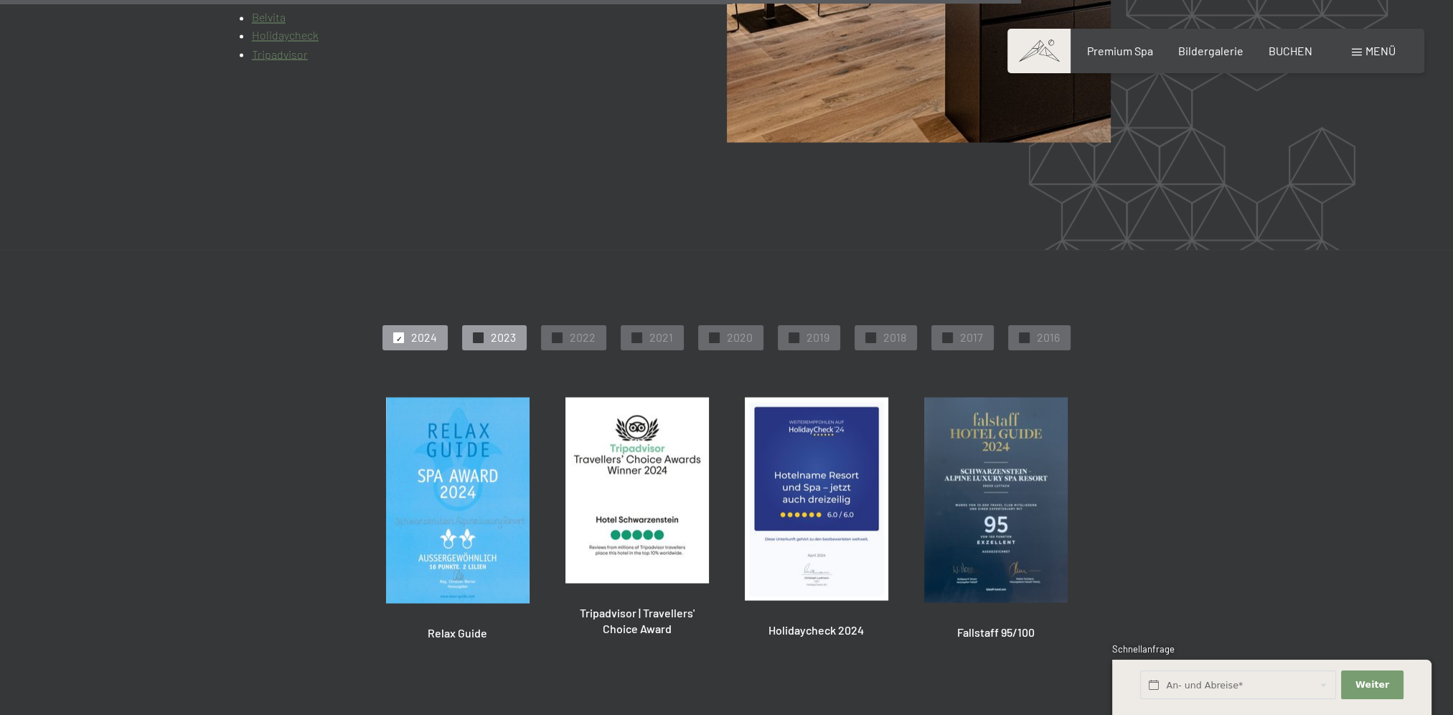
click at [494, 329] on span "2023" at bounding box center [503, 337] width 25 height 16
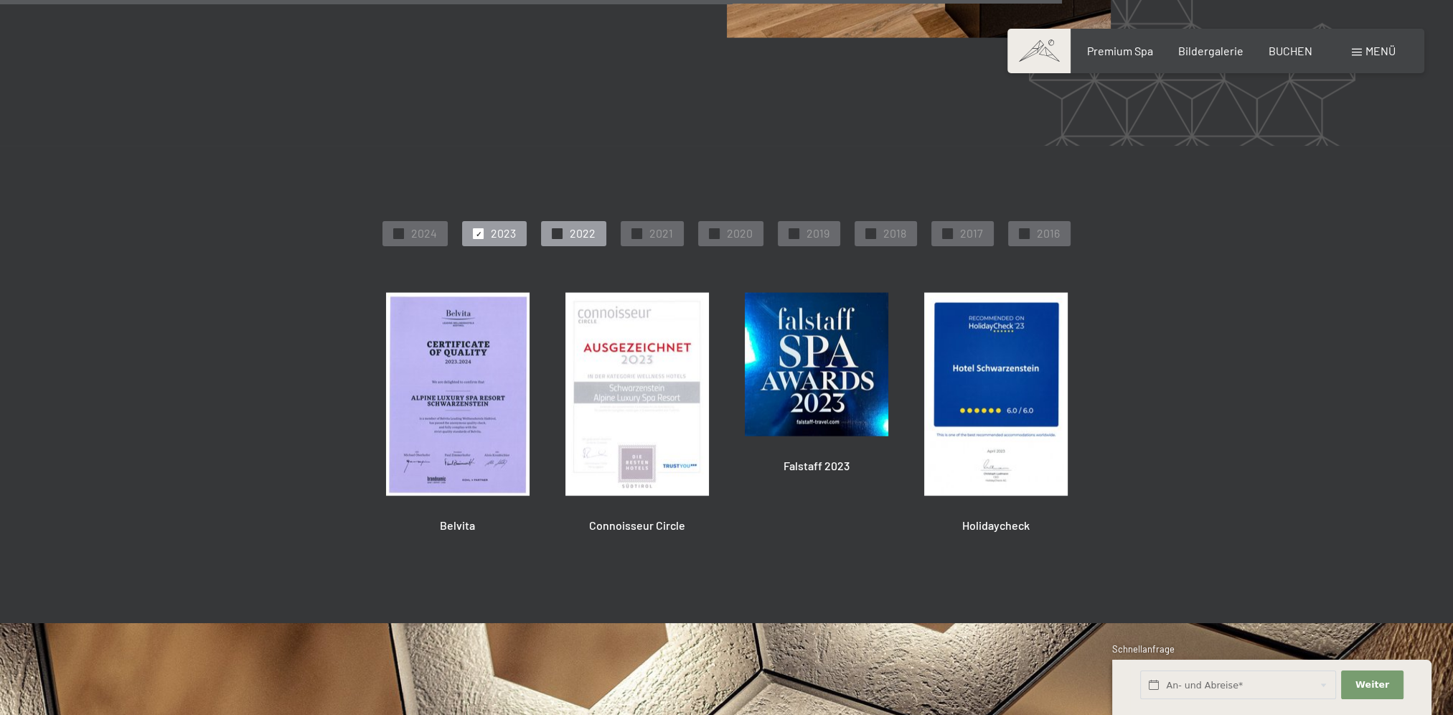
click at [584, 225] on span "2022" at bounding box center [583, 233] width 26 height 16
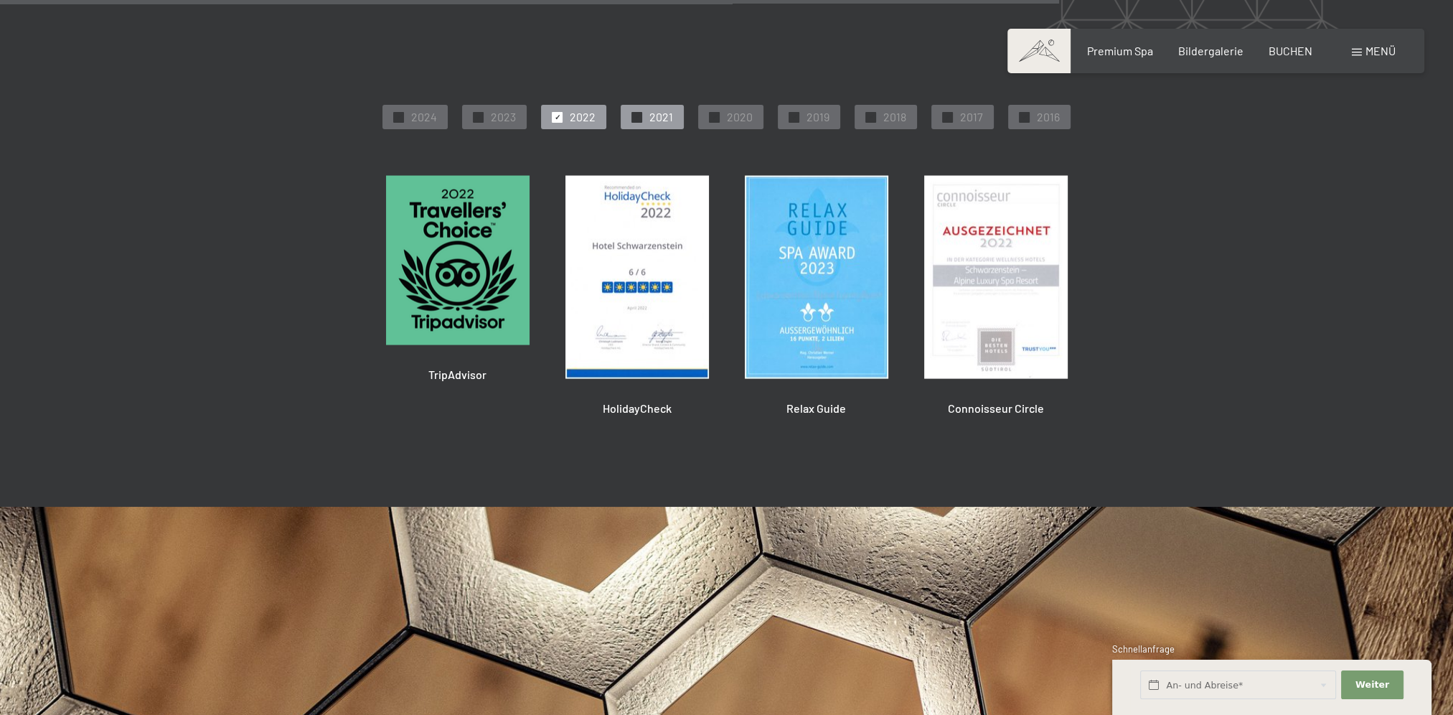
click at [630, 110] on div "✓ 2021" at bounding box center [652, 117] width 63 height 24
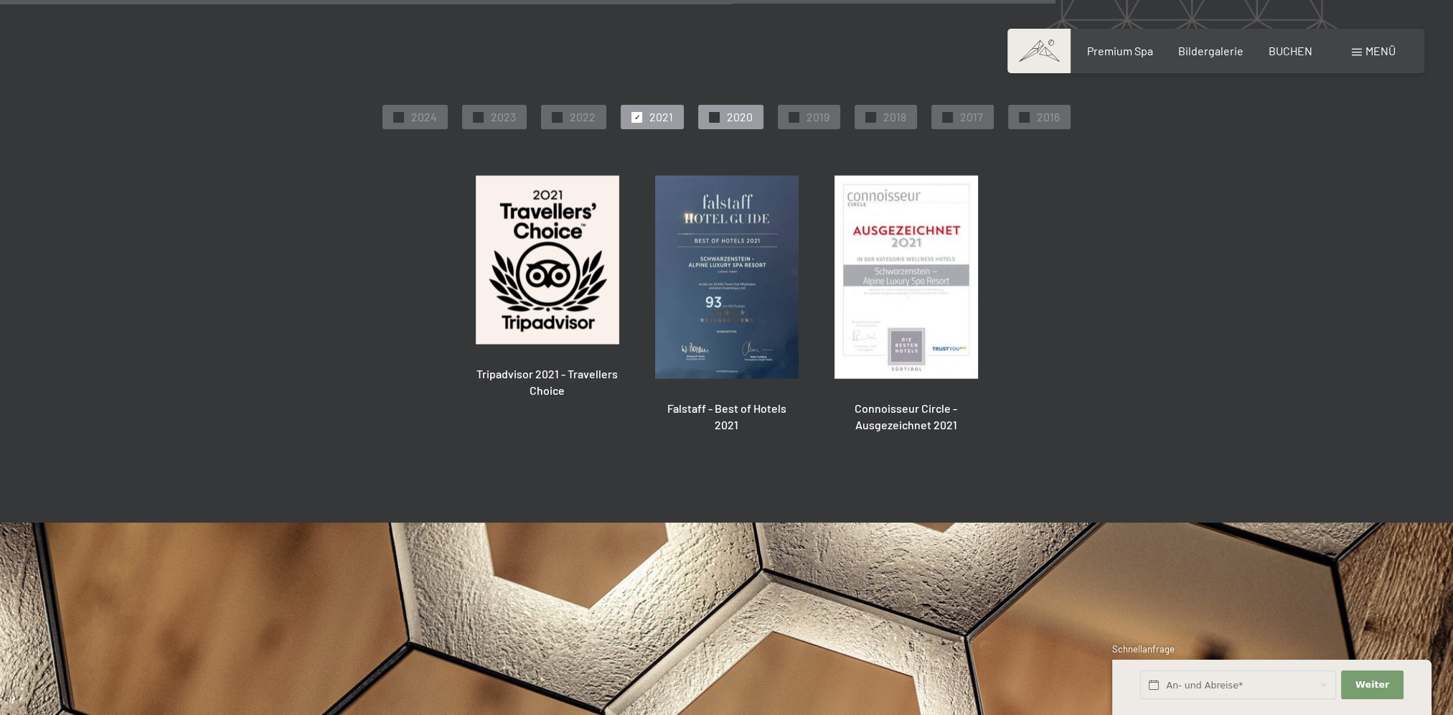
click at [706, 110] on div "✓ 2020" at bounding box center [730, 117] width 65 height 24
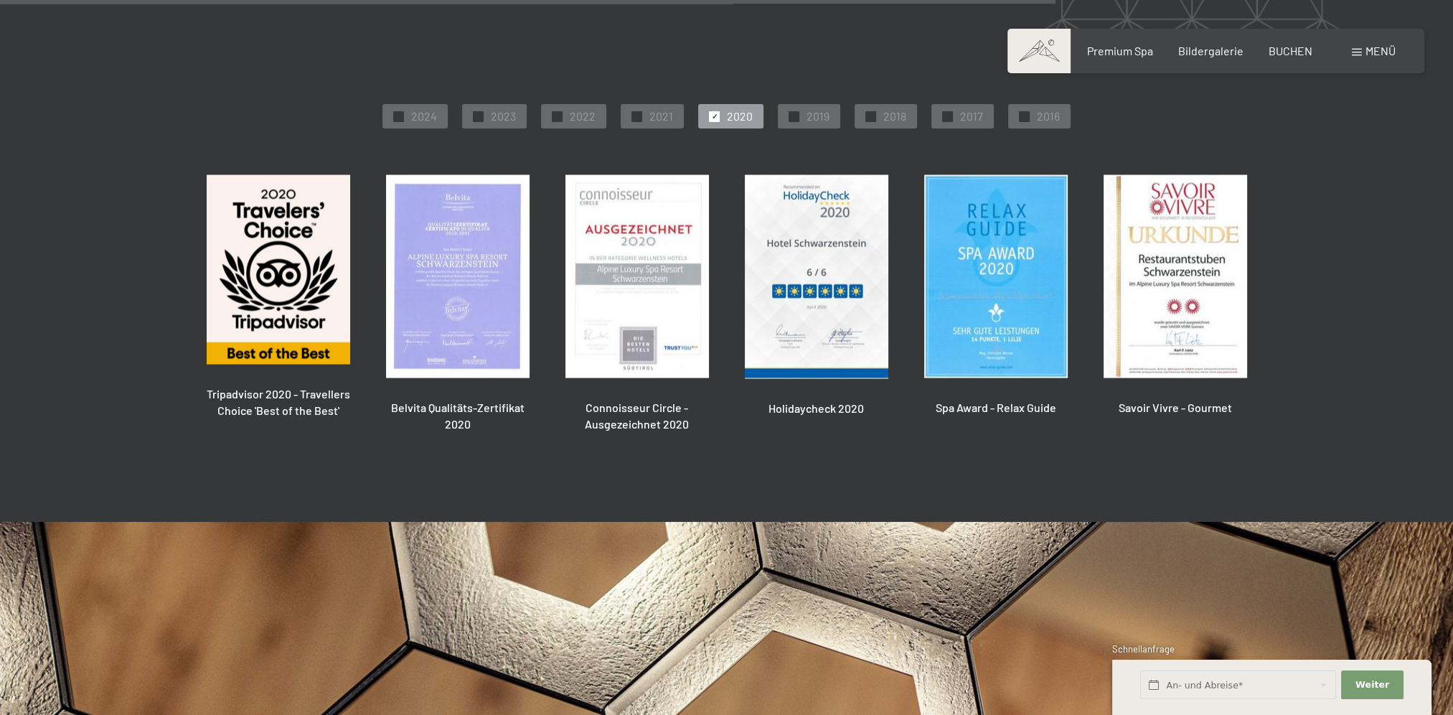
scroll to position [3693, 0]
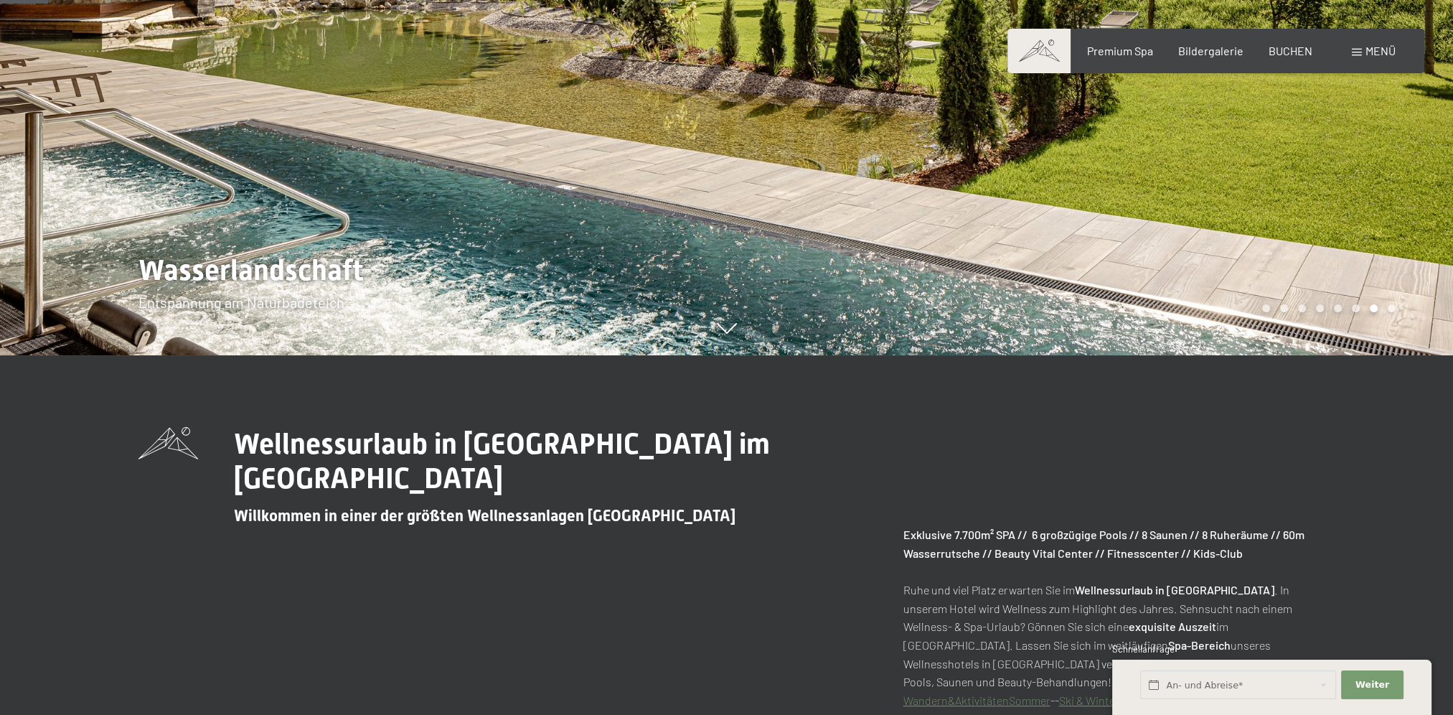
scroll to position [598, 0]
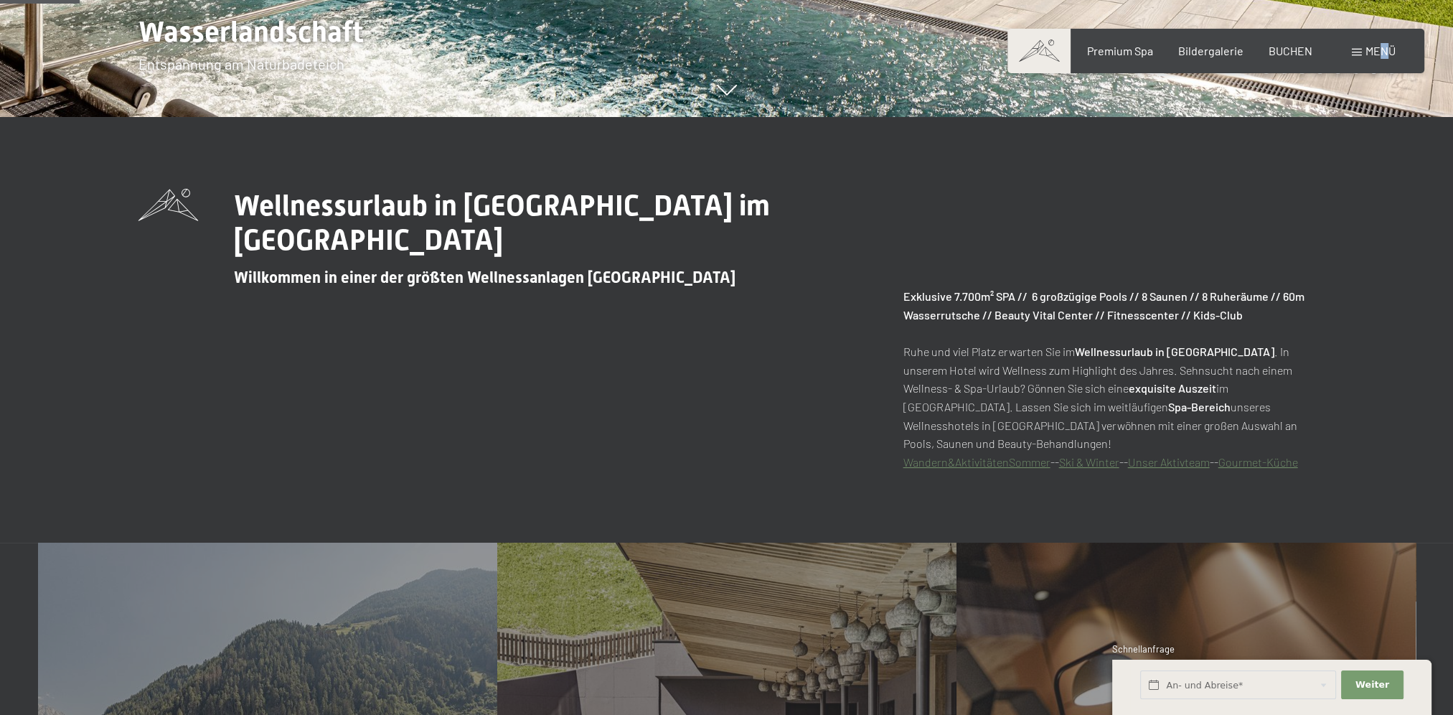
click at [1382, 51] on span "Menü" at bounding box center [1381, 51] width 30 height 14
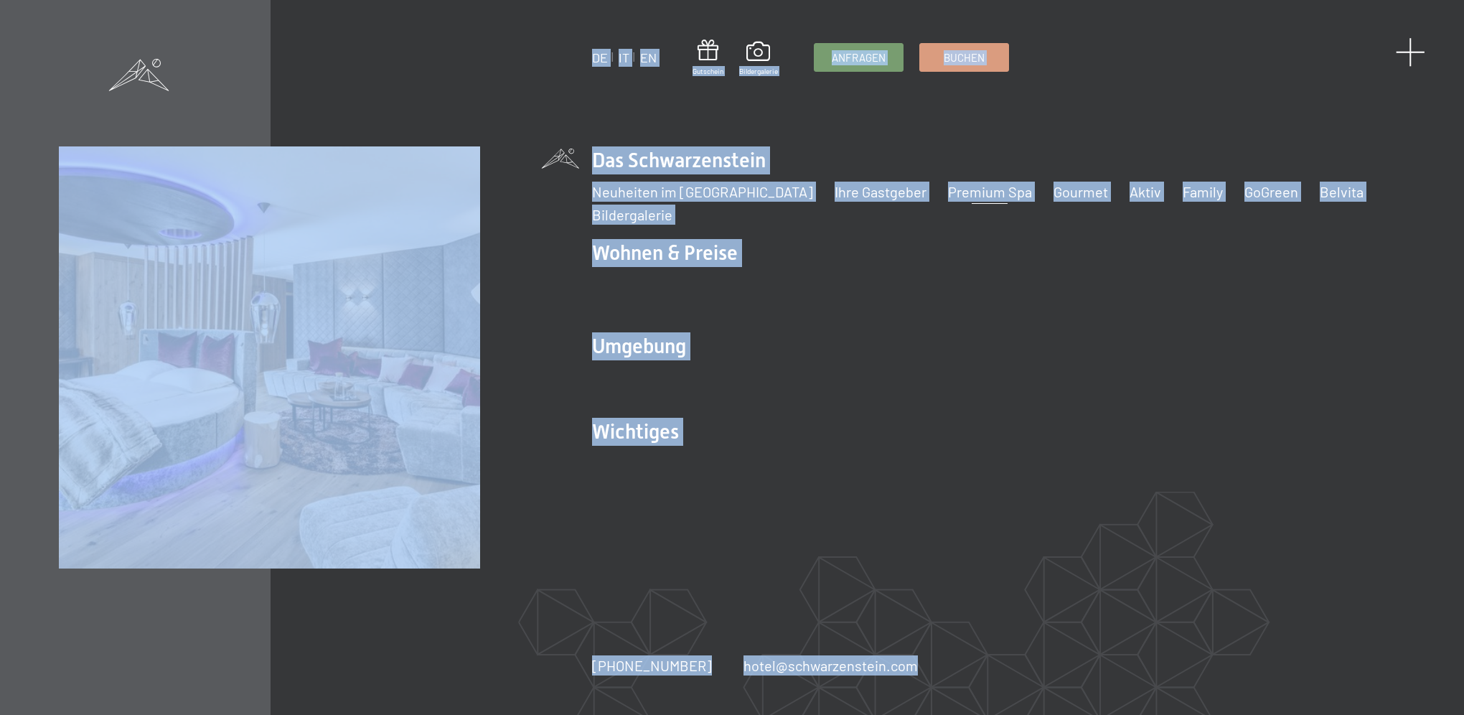
click at [1400, 55] on div "DE IT EN Gutschein Bildergalerie Anfragen Buchen DE IT EN Das Schwarzenstein Ne…" at bounding box center [732, 357] width 1464 height 715
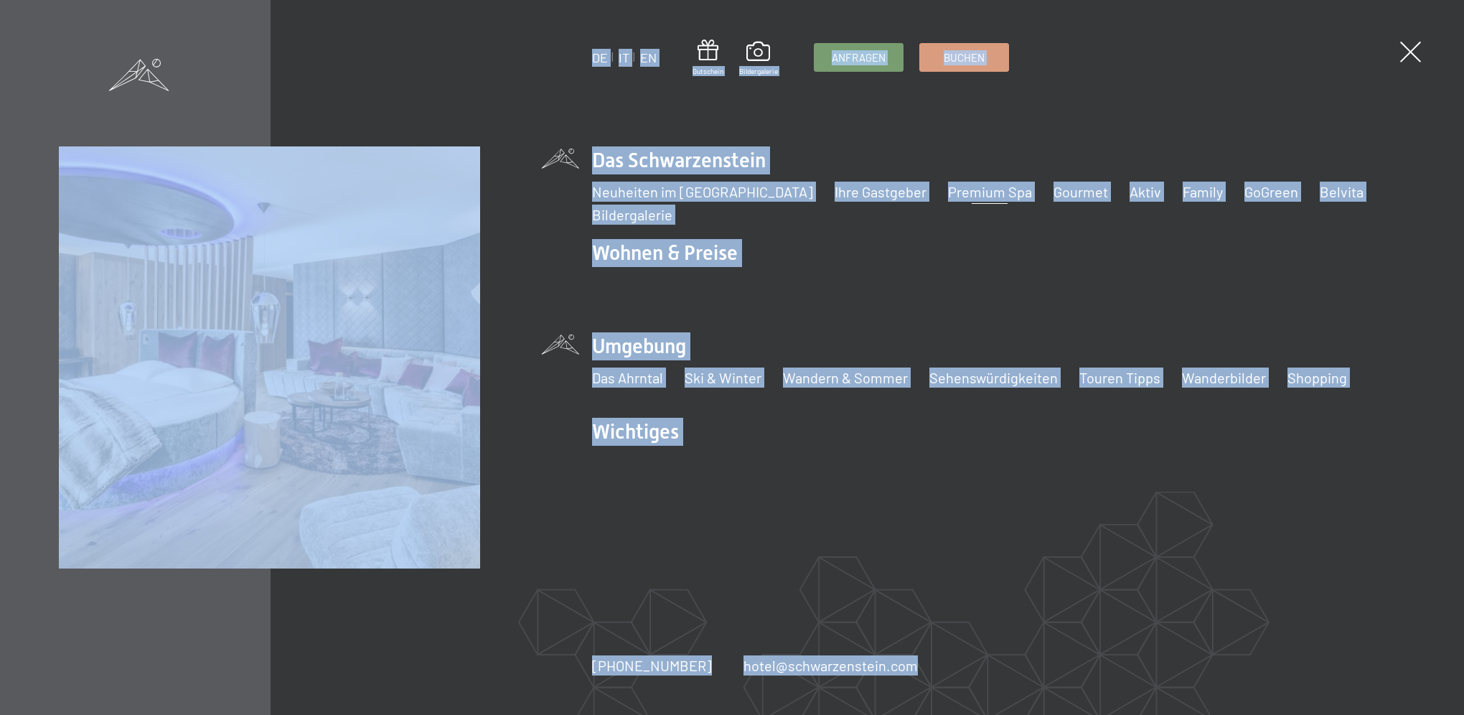
click at [1370, 372] on ul "Das Ahrntal Ski & Winter Skifahren Skischule Wandern & [PERSON_NAME] Wandern Bi…" at bounding box center [999, 377] width 814 height 20
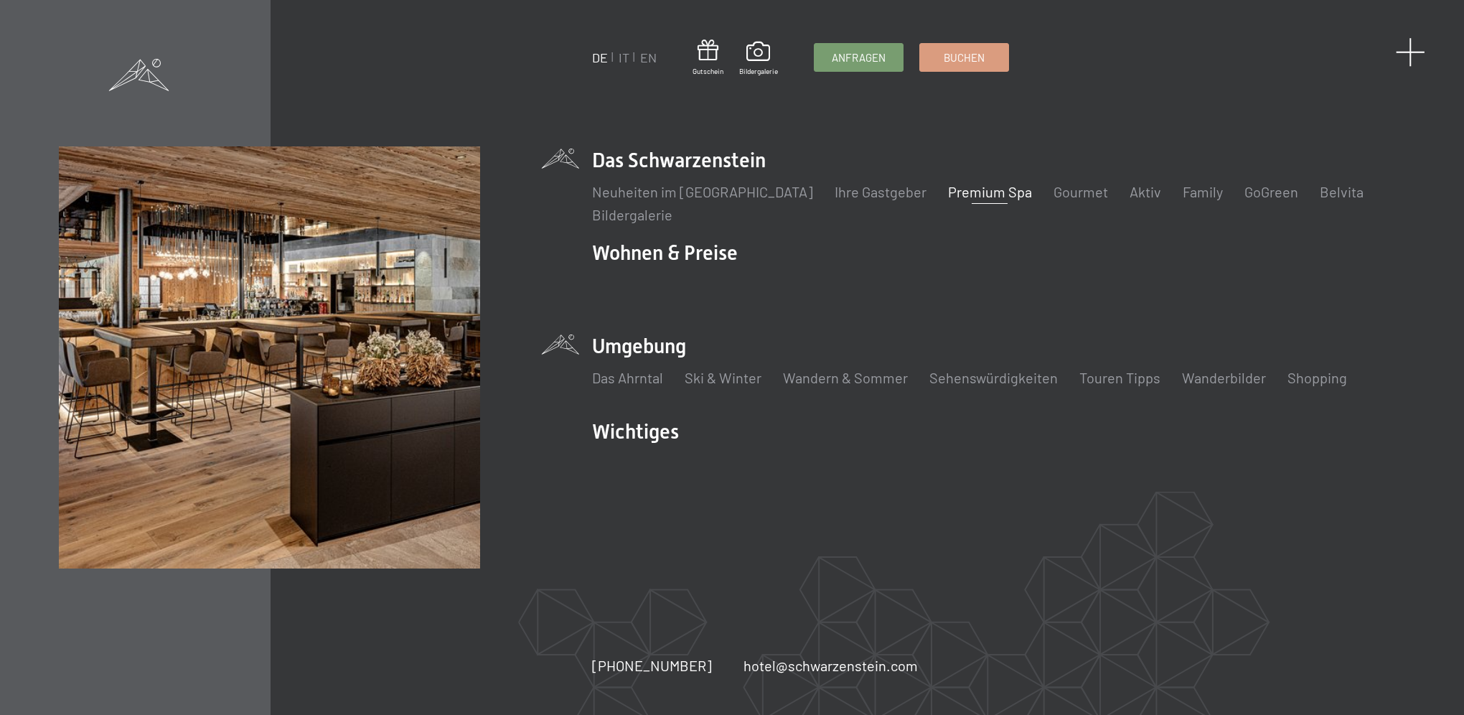
click at [1413, 57] on span at bounding box center [1410, 51] width 29 height 29
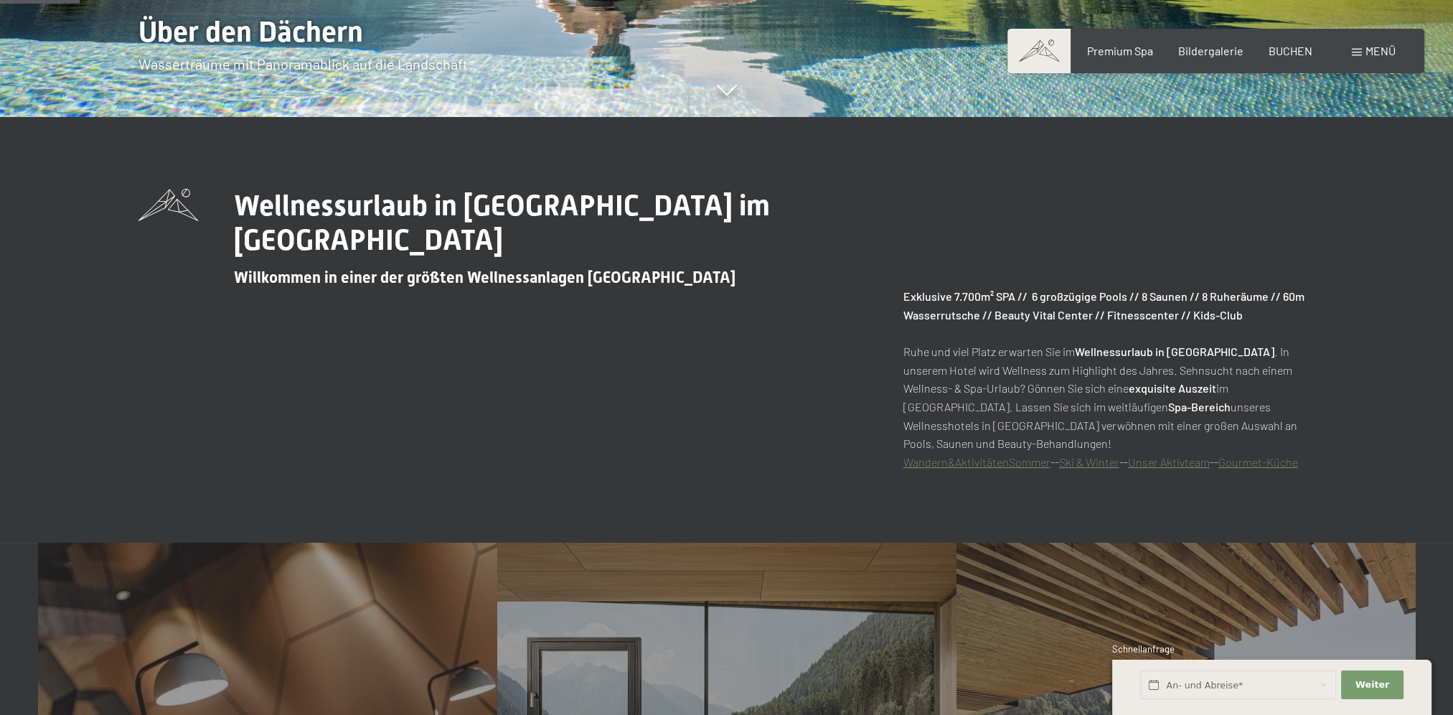
click at [1384, 43] on div "Buchen Anfragen Premium Spa Bildergalerie BUCHEN Menü DE IT EN Gutschein Bilder…" at bounding box center [1216, 51] width 360 height 16
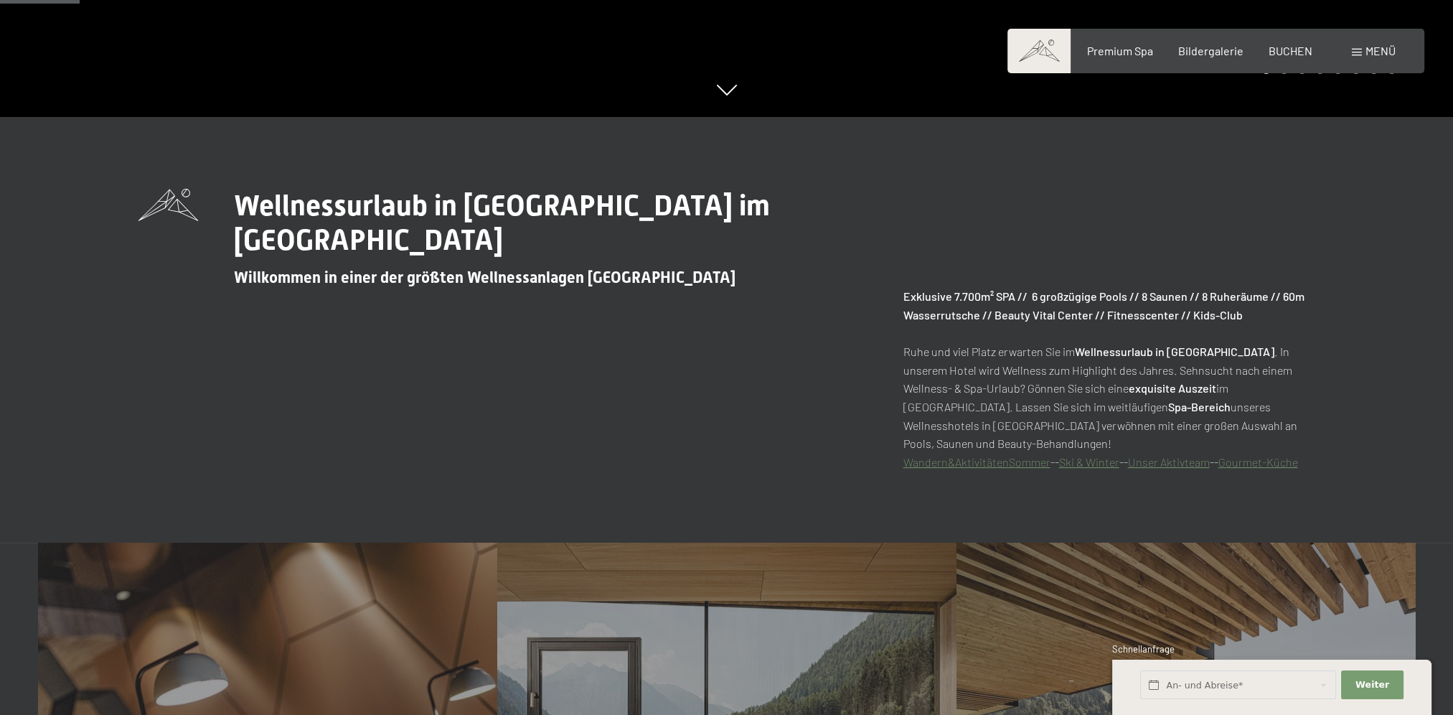
click at [1378, 46] on span "Menü" at bounding box center [1381, 51] width 30 height 14
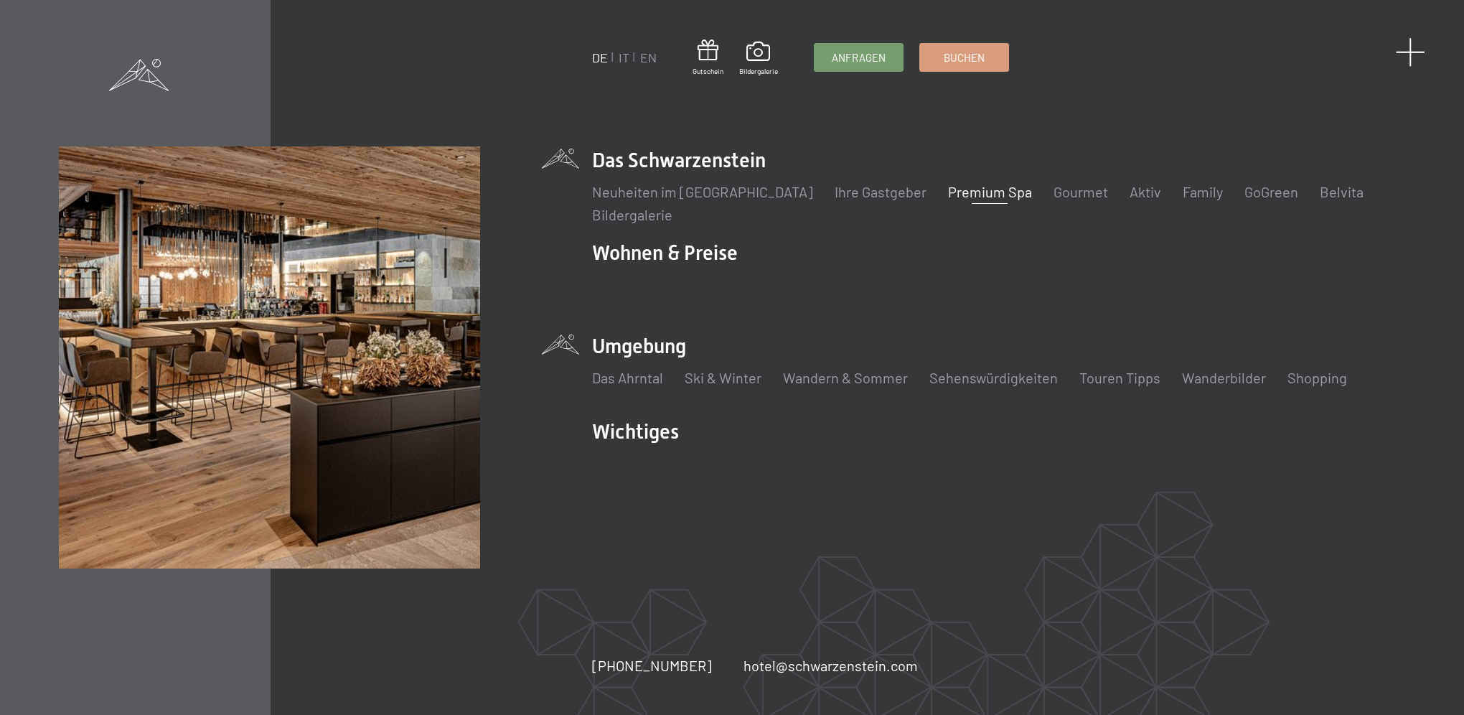
click at [1410, 51] on span at bounding box center [1410, 51] width 29 height 29
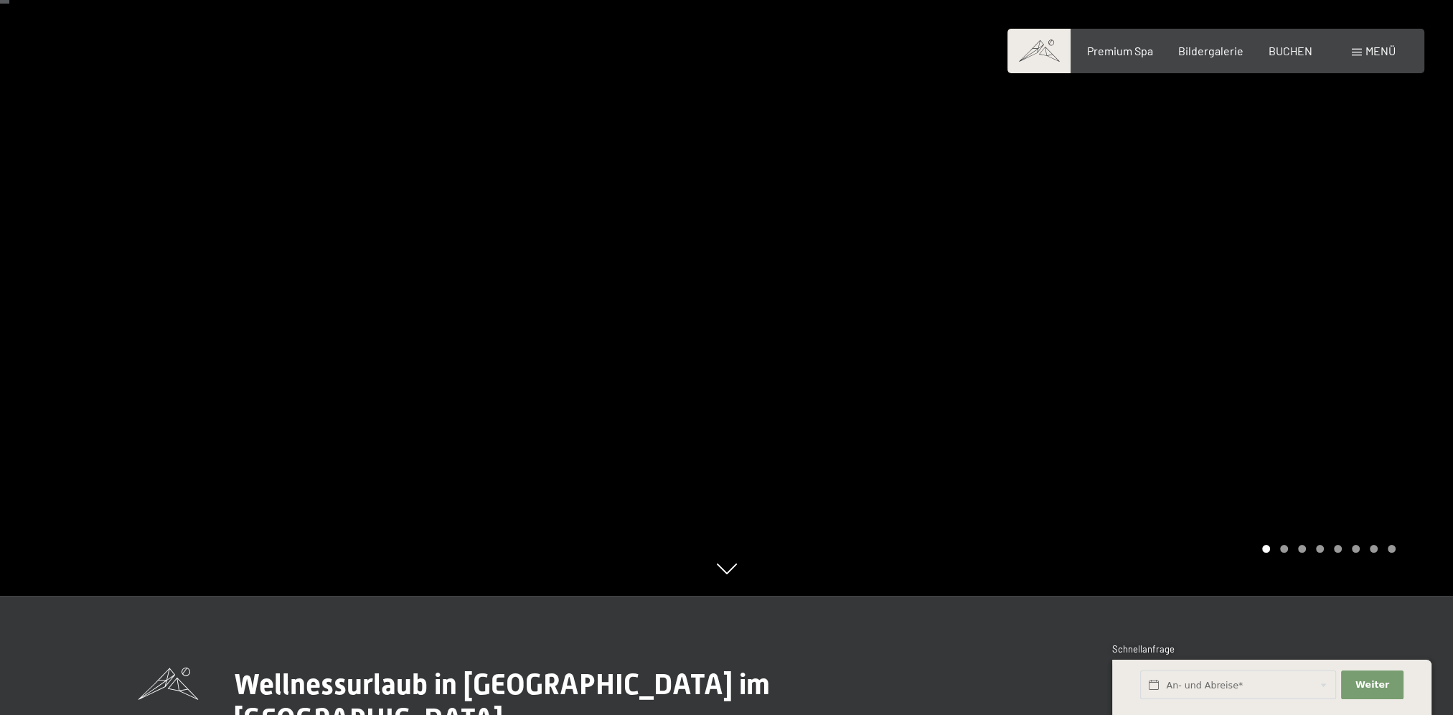
scroll to position [0, 0]
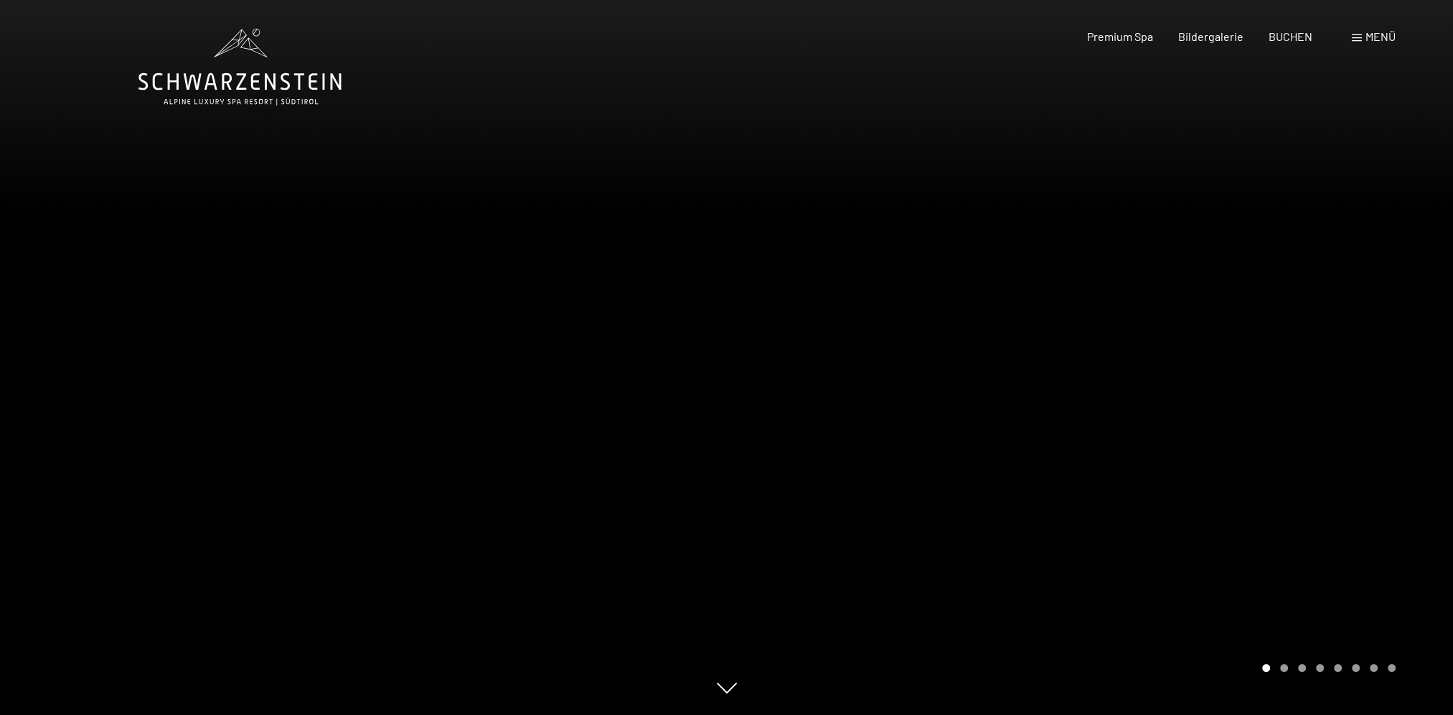
click at [1357, 348] on div at bounding box center [1090, 357] width 727 height 715
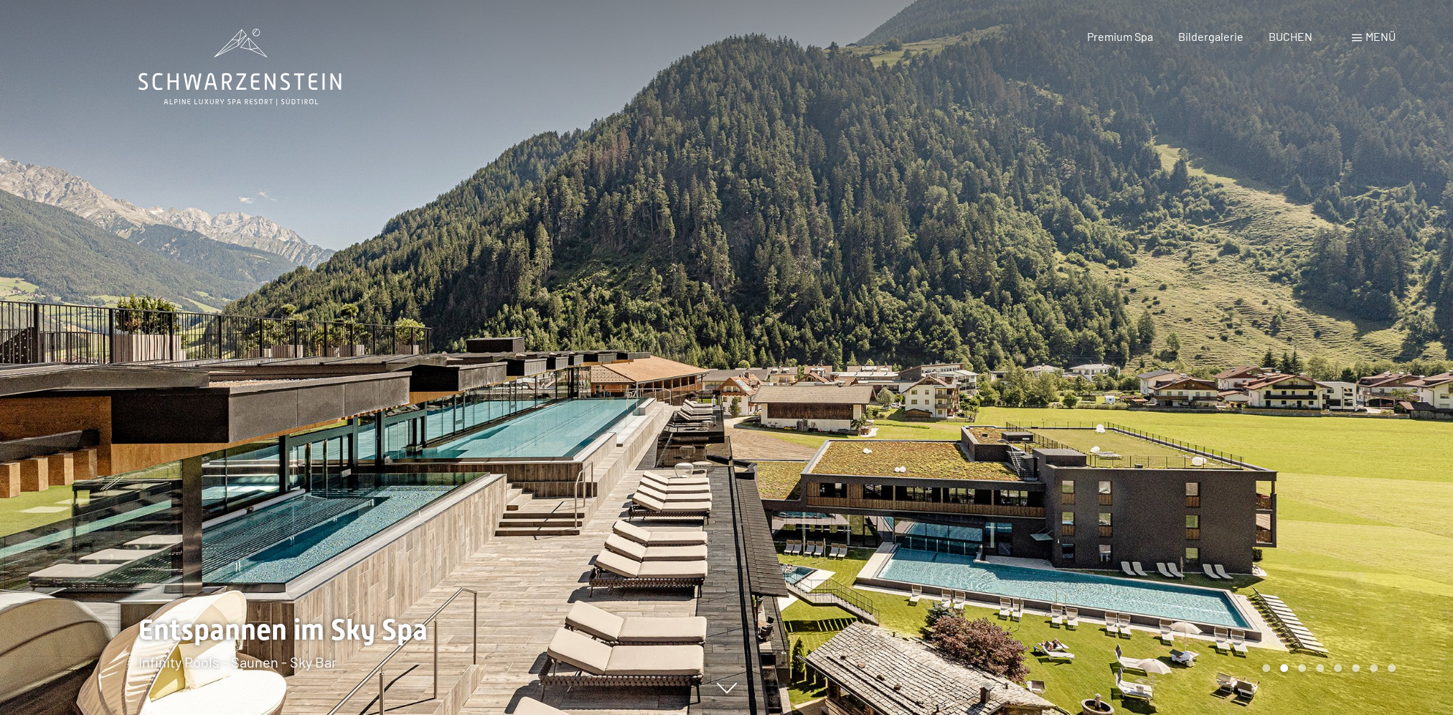
click at [1358, 352] on div at bounding box center [1090, 357] width 727 height 715
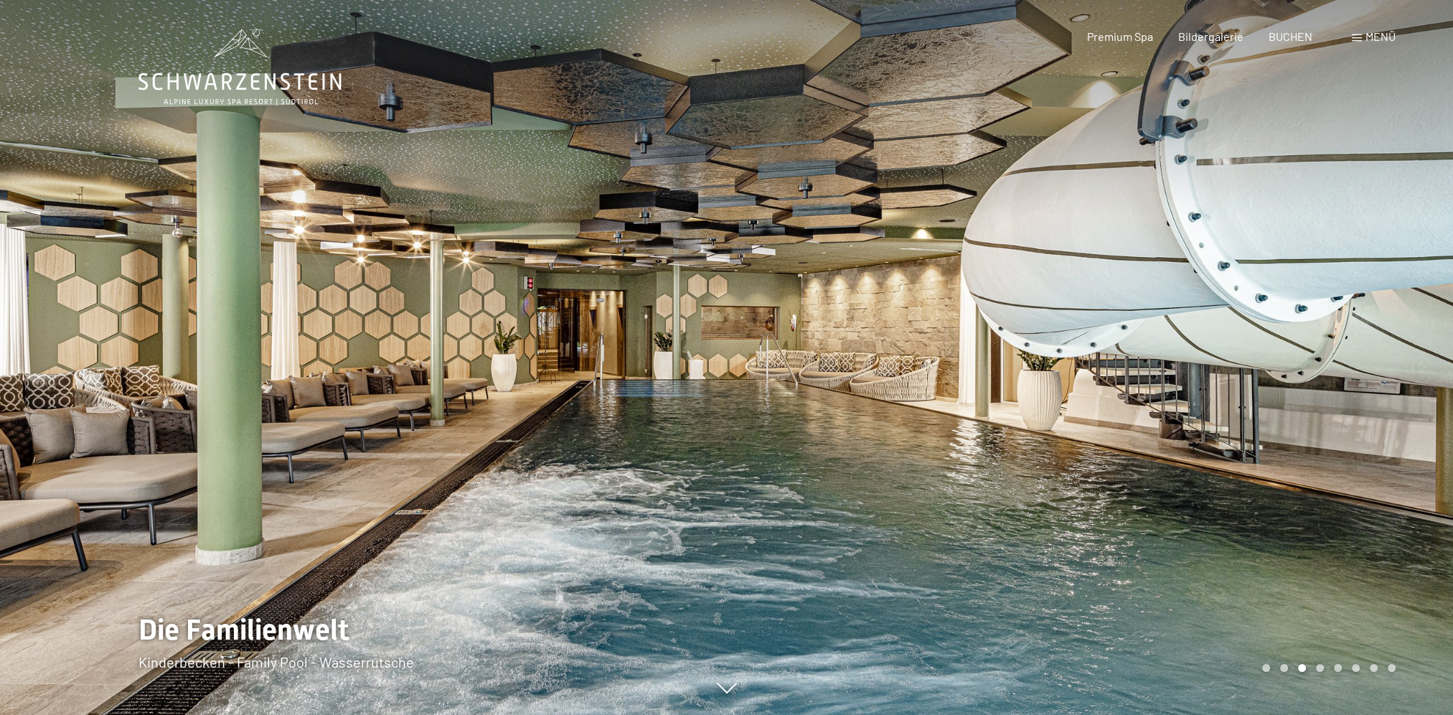
click at [1358, 352] on div at bounding box center [1090, 357] width 727 height 715
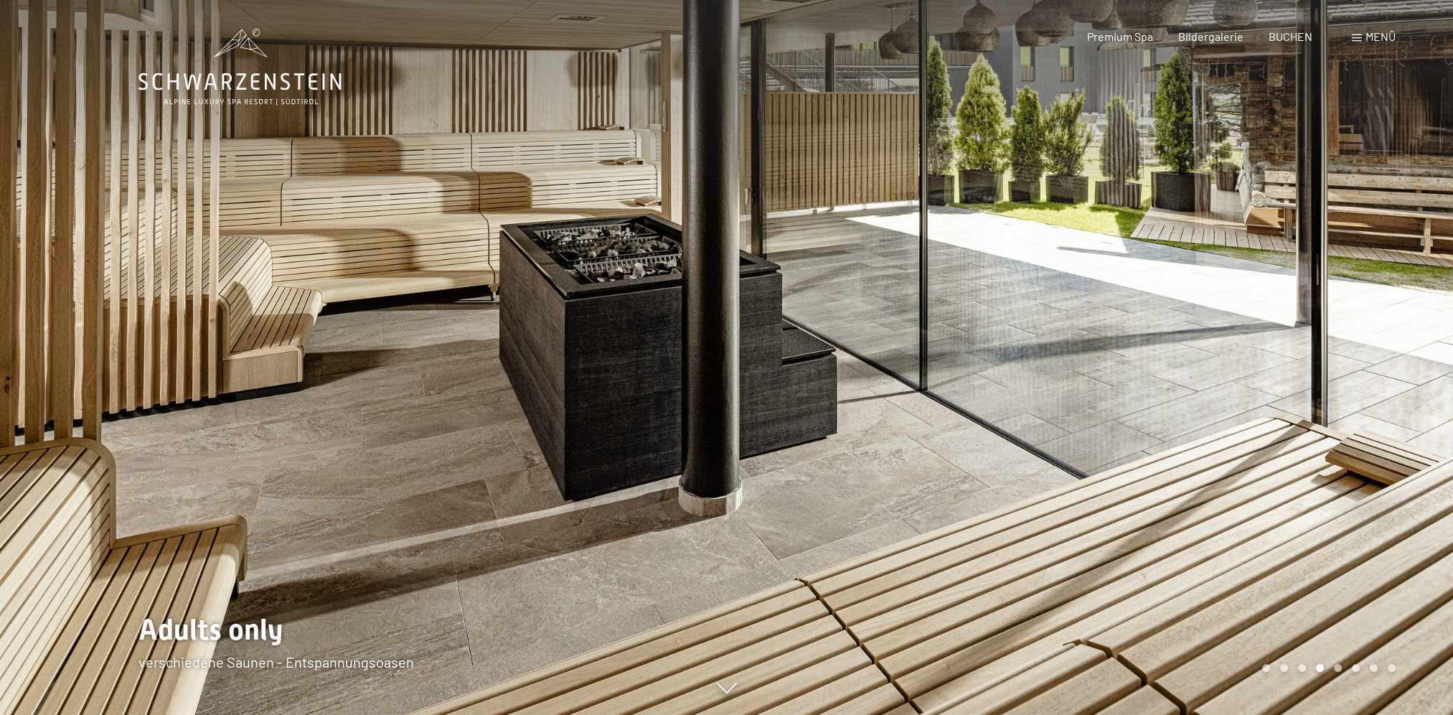
click at [1358, 352] on div at bounding box center [1090, 357] width 727 height 715
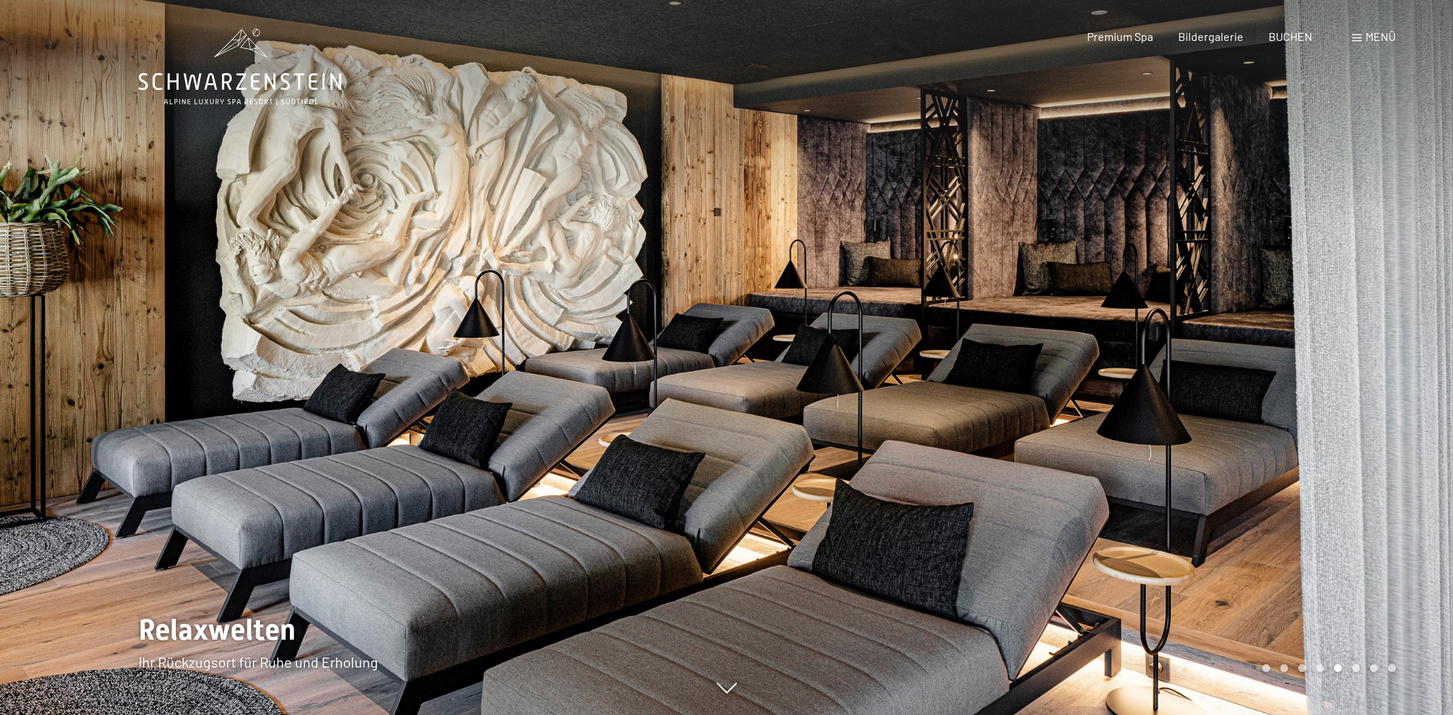
click at [1358, 352] on div at bounding box center [1090, 357] width 727 height 715
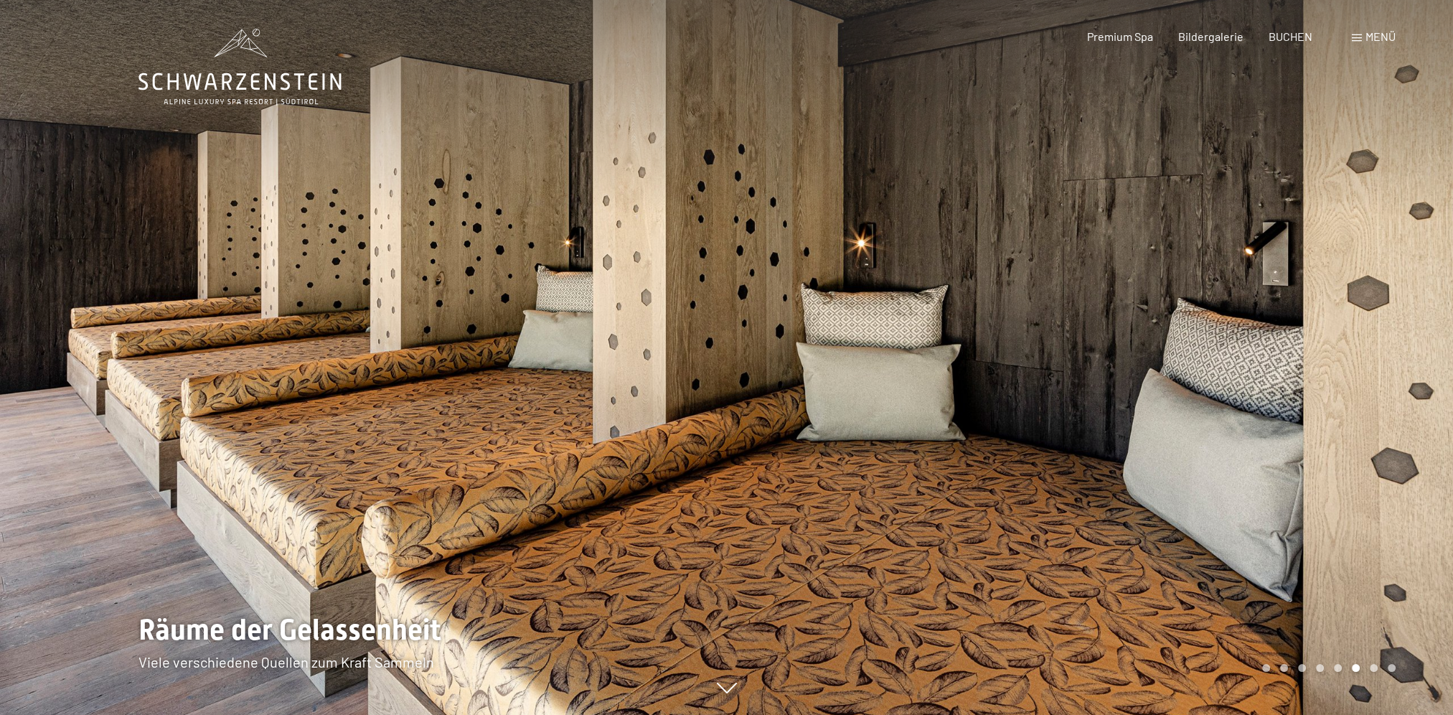
click at [1358, 352] on div at bounding box center [1090, 357] width 727 height 715
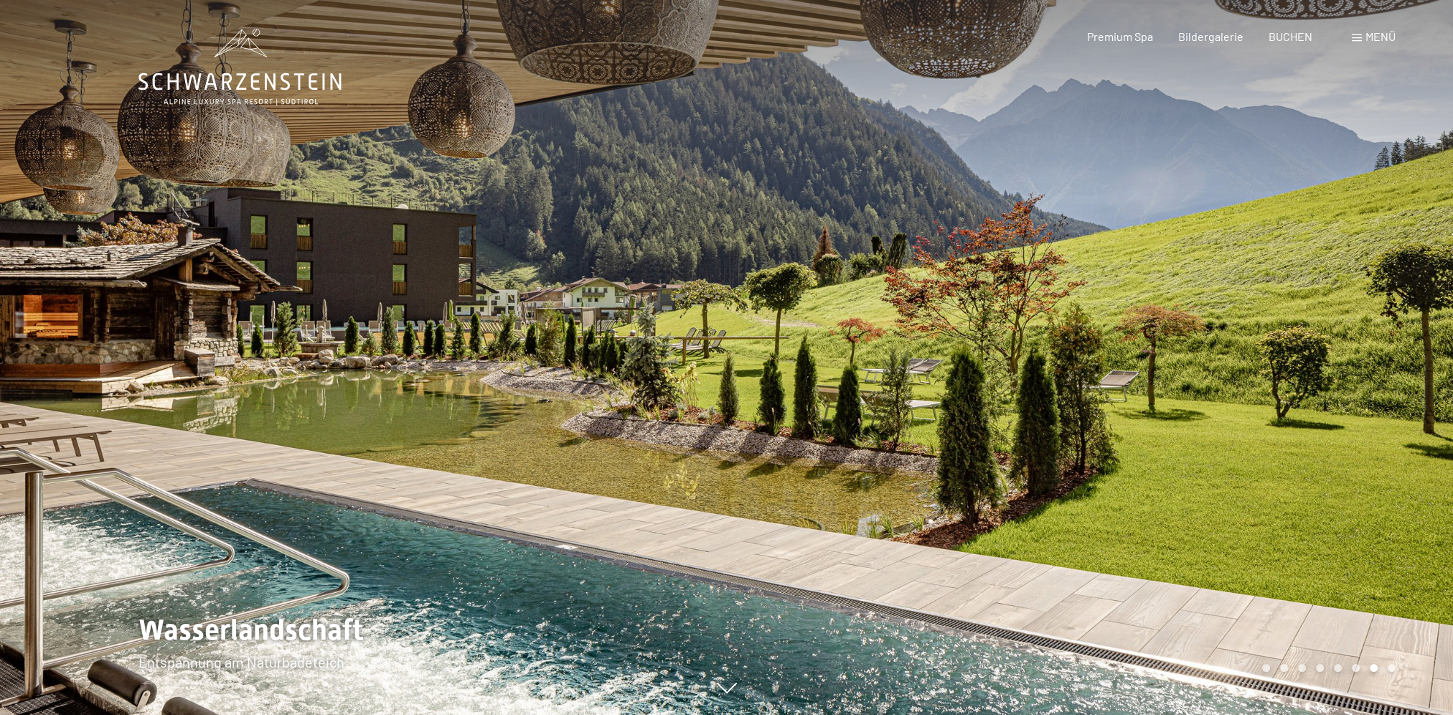
click at [1358, 352] on div at bounding box center [1090, 357] width 727 height 715
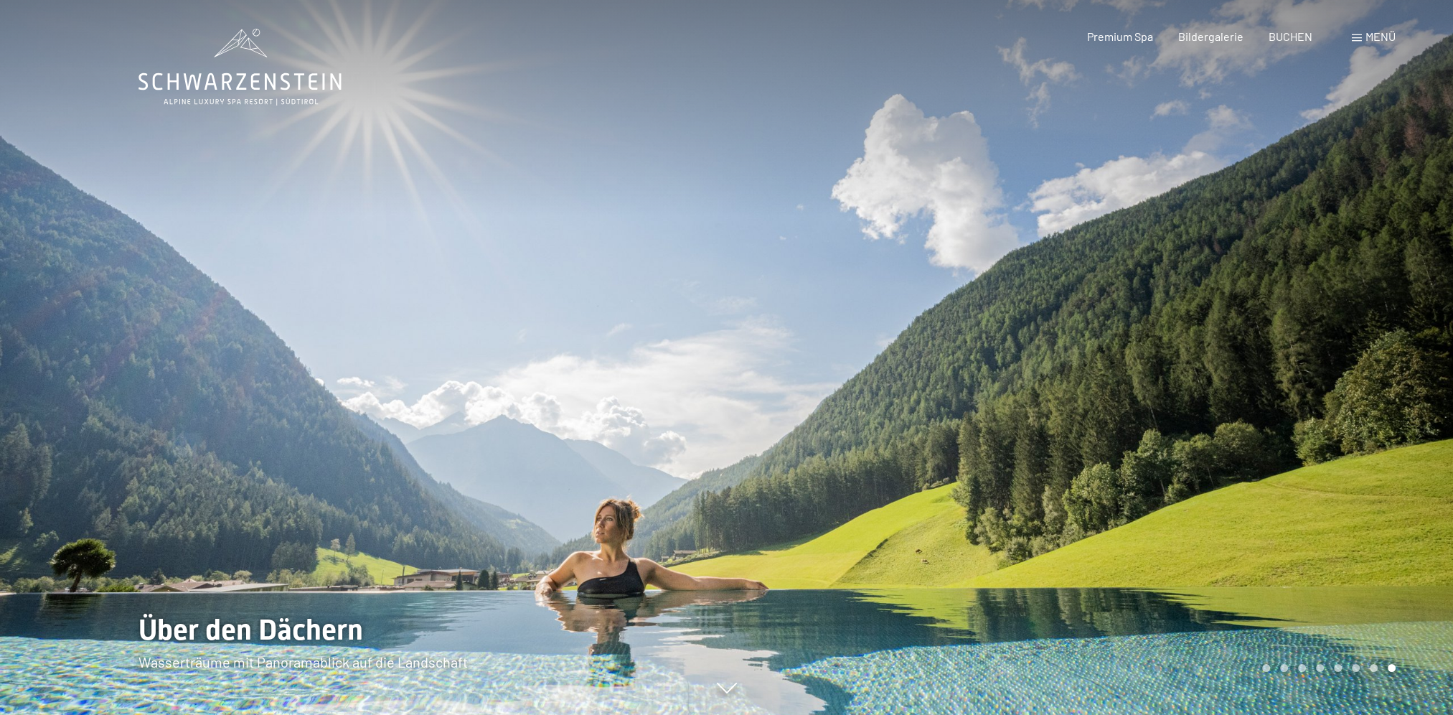
click at [1358, 352] on div at bounding box center [1090, 357] width 727 height 715
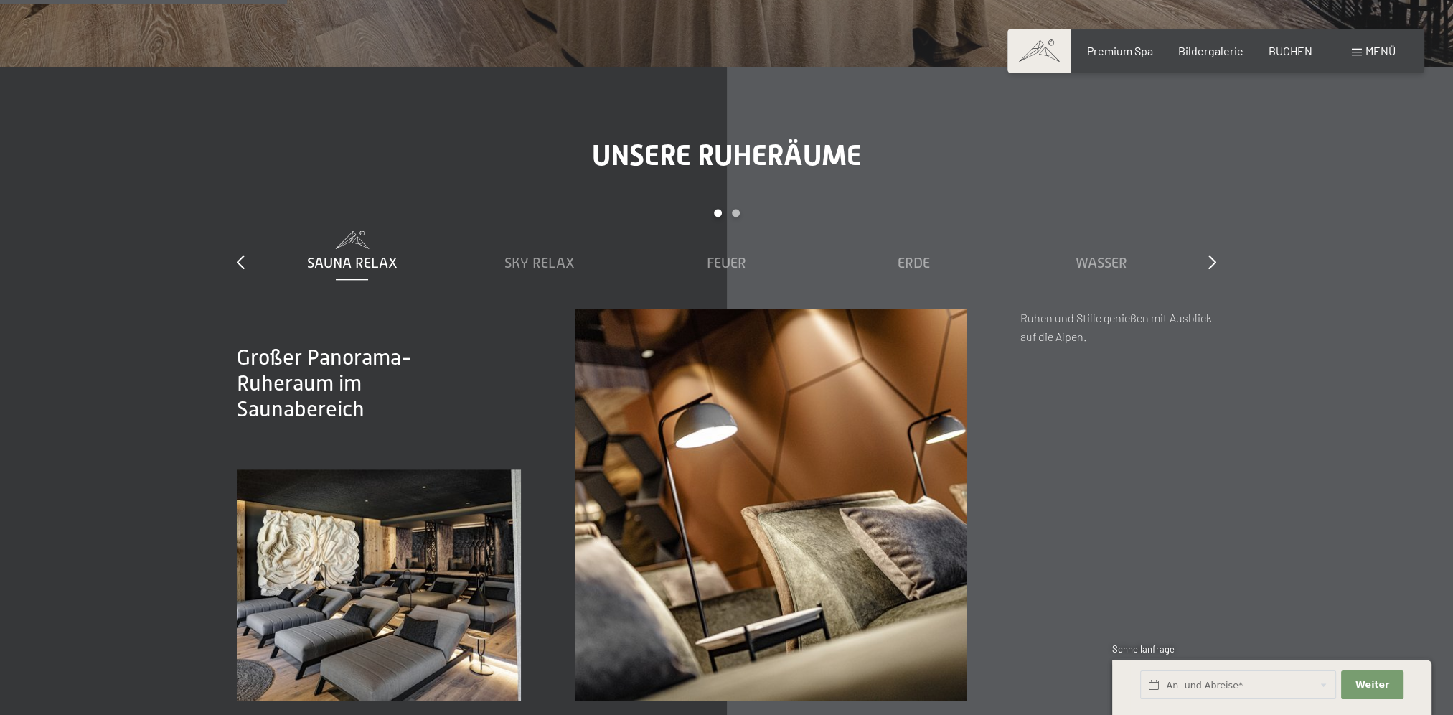
scroll to position [2272, 0]
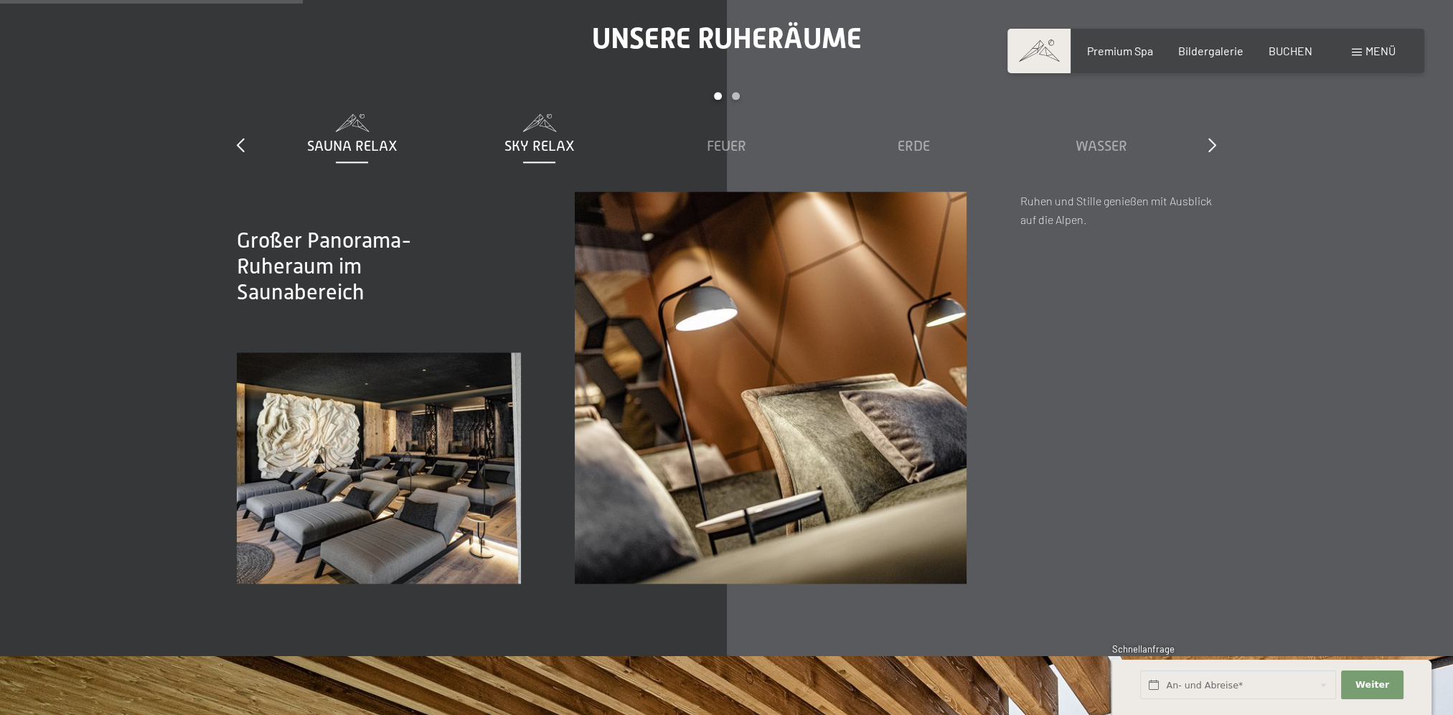
click at [548, 148] on span "Sky Relax" at bounding box center [540, 146] width 70 height 16
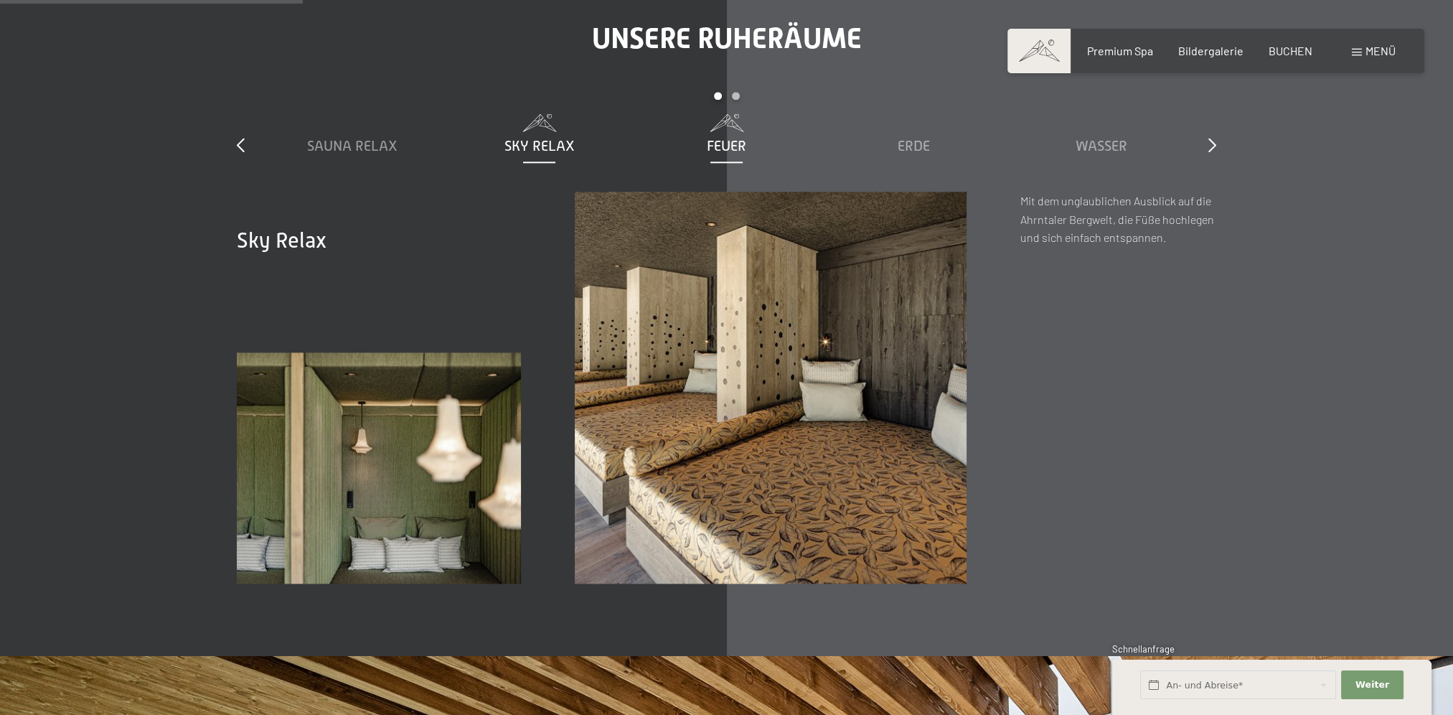
click at [688, 144] on div "Feuer" at bounding box center [726, 146] width 173 height 20
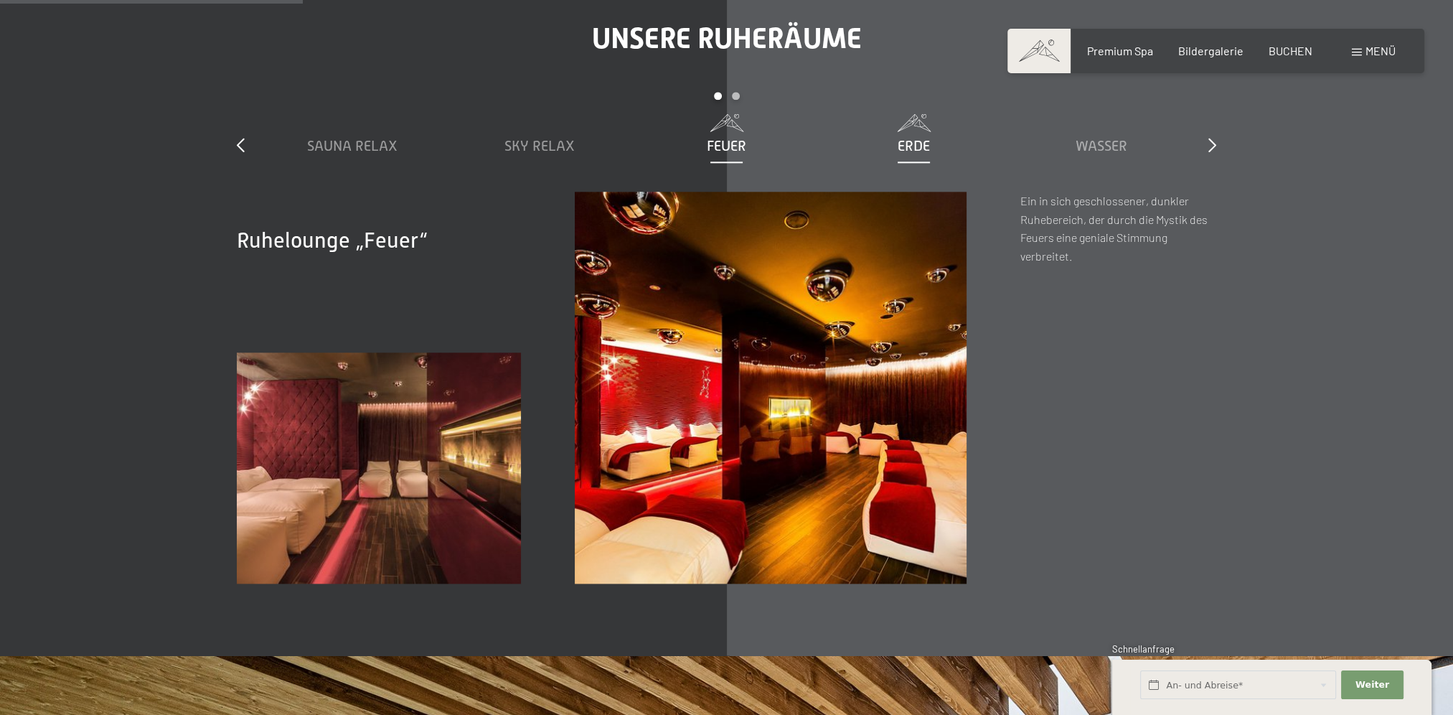
click at [866, 144] on div "Erde" at bounding box center [914, 146] width 173 height 20
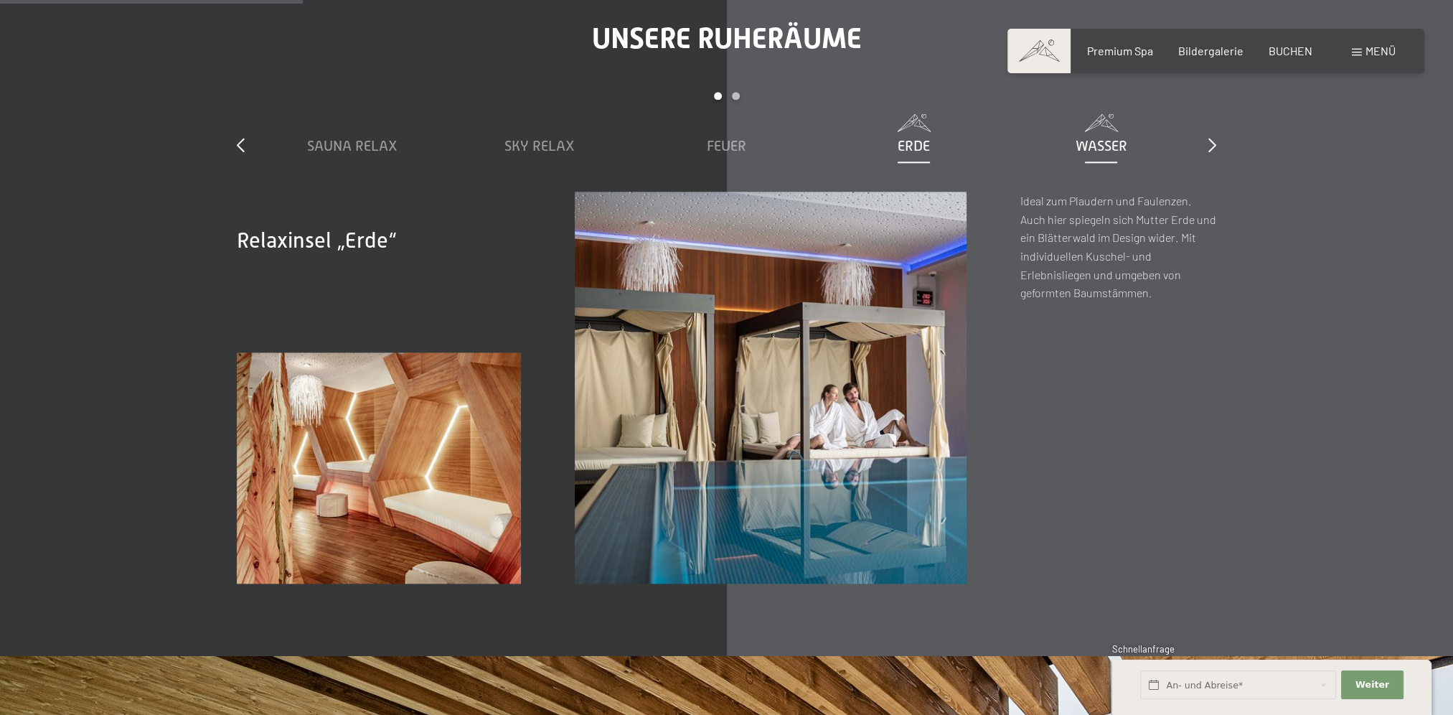
click at [1077, 141] on span "Wasser" at bounding box center [1102, 146] width 52 height 16
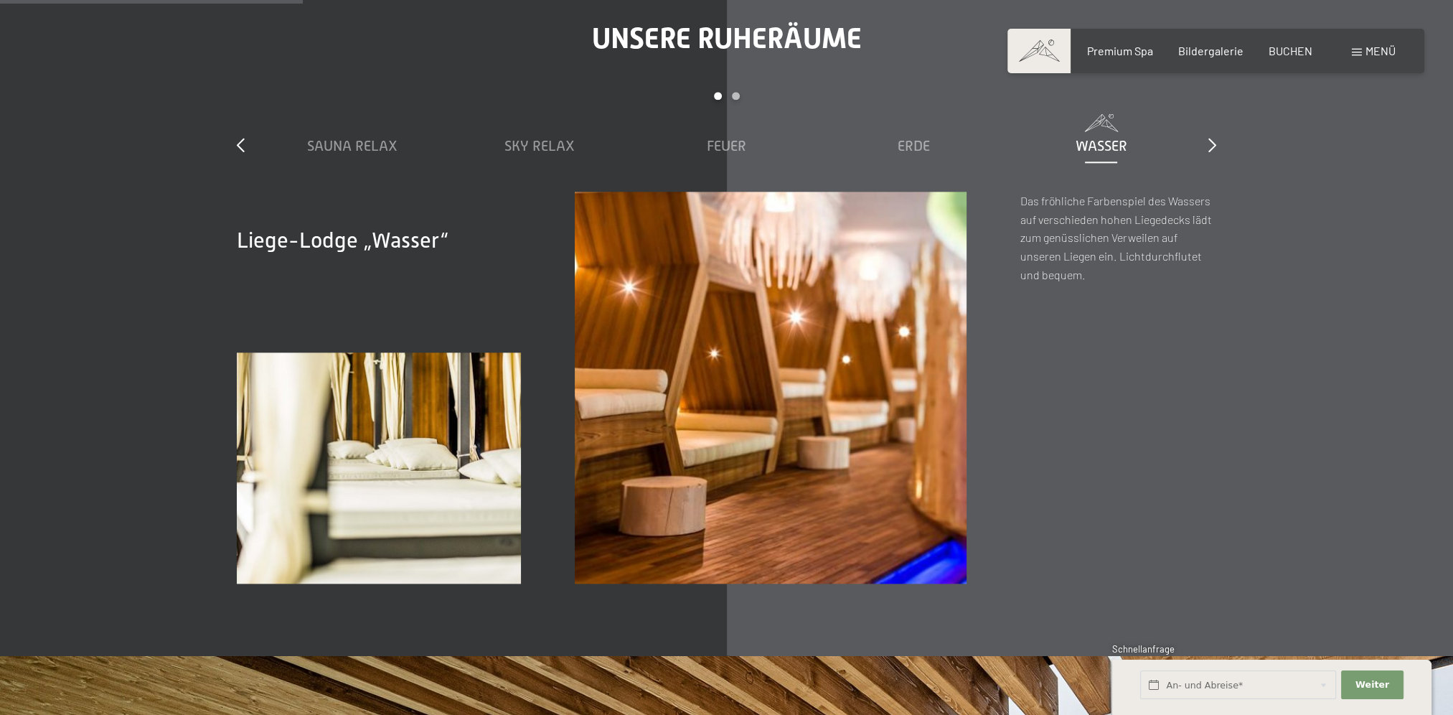
click at [1217, 137] on div "Unsere Ruheräume slide 1 to 5 of 7 Sauna Relax Sky Relax Feuer Erde Wasser Luft…" at bounding box center [726, 303] width 1087 height 562
click at [1212, 145] on icon at bounding box center [1213, 145] width 8 height 14
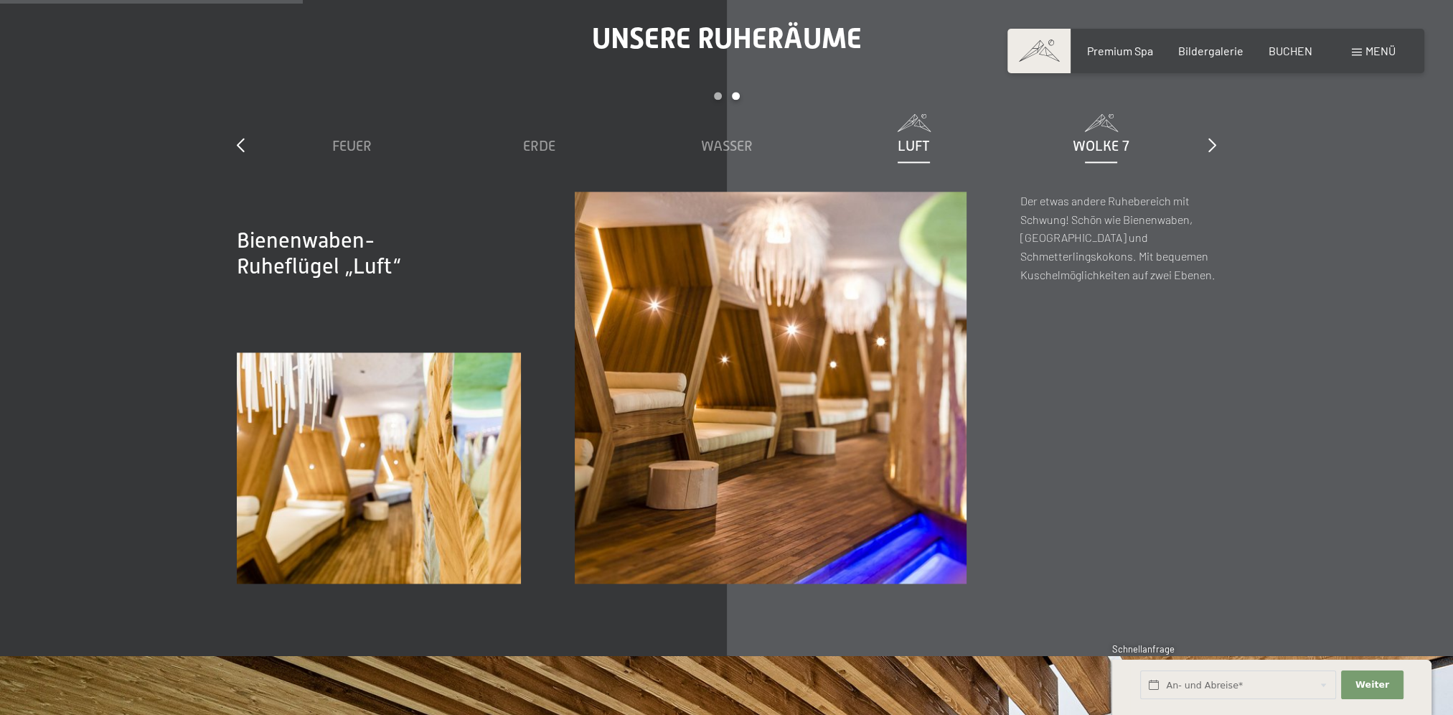
click at [1108, 146] on span "Wolke 7" at bounding box center [1101, 146] width 57 height 16
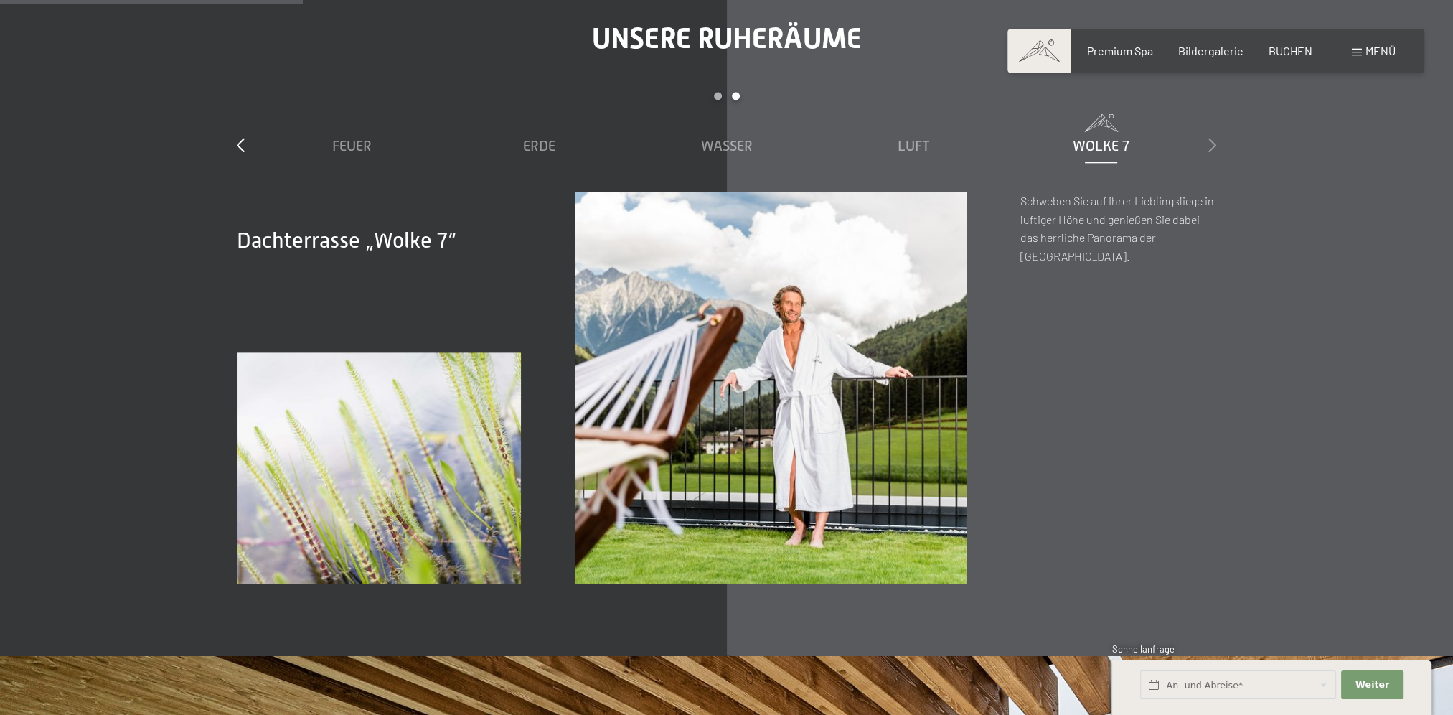
click at [1212, 143] on icon at bounding box center [1213, 145] width 8 height 14
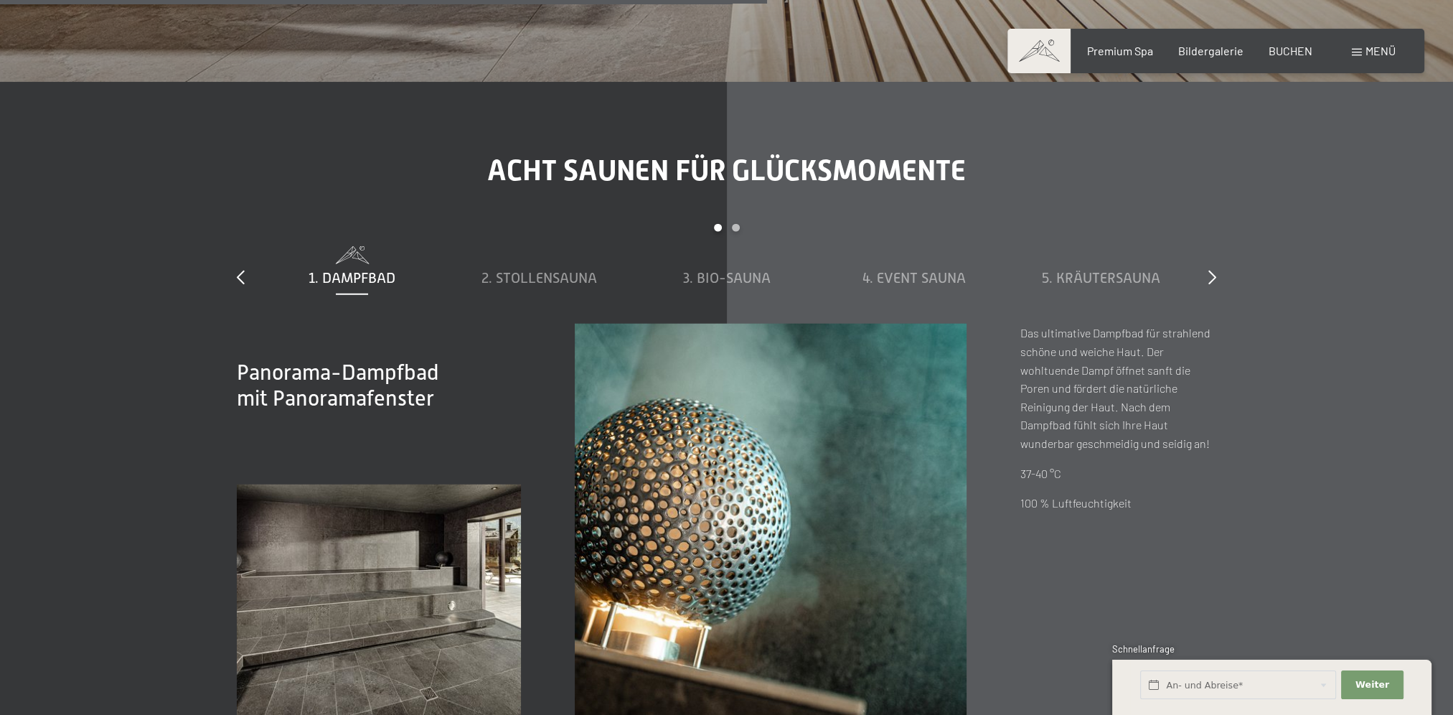
scroll to position [5143, 0]
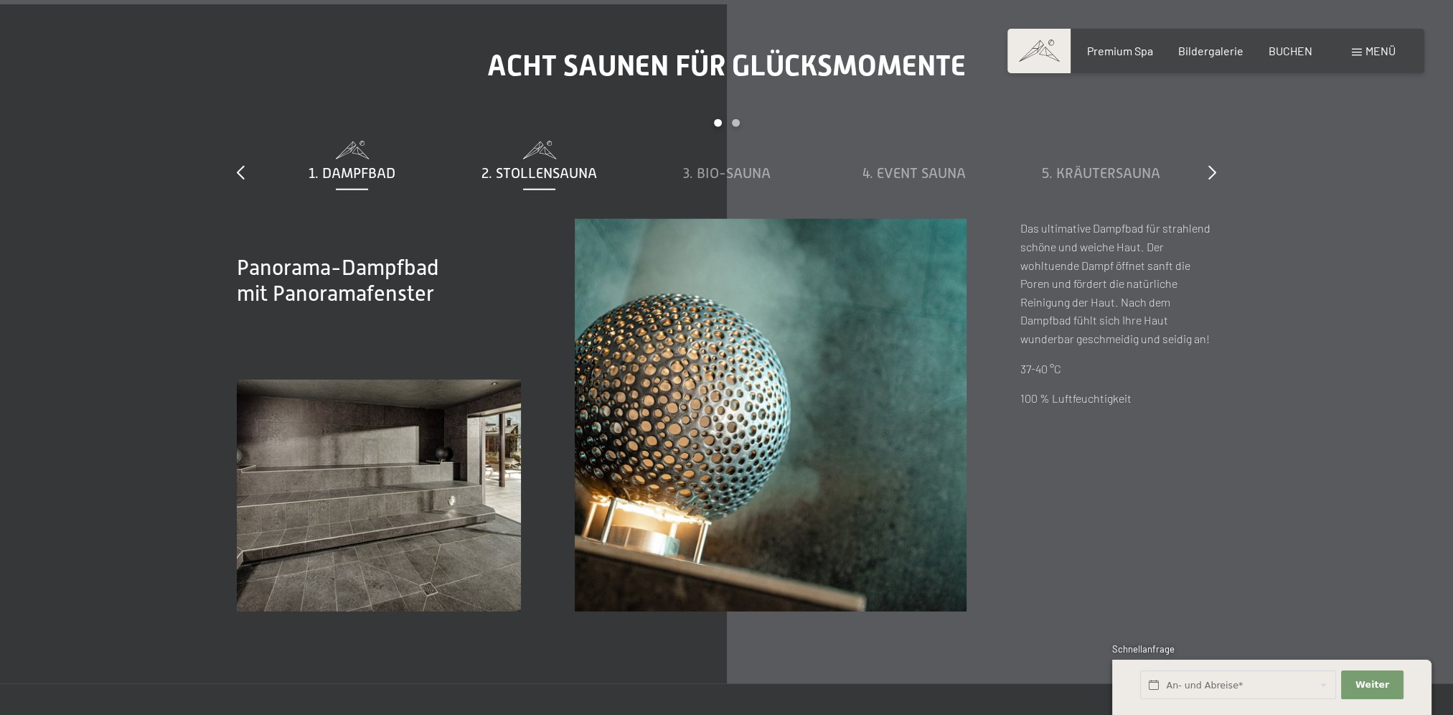
click at [543, 167] on span "2. Stollensauna" at bounding box center [540, 173] width 116 height 16
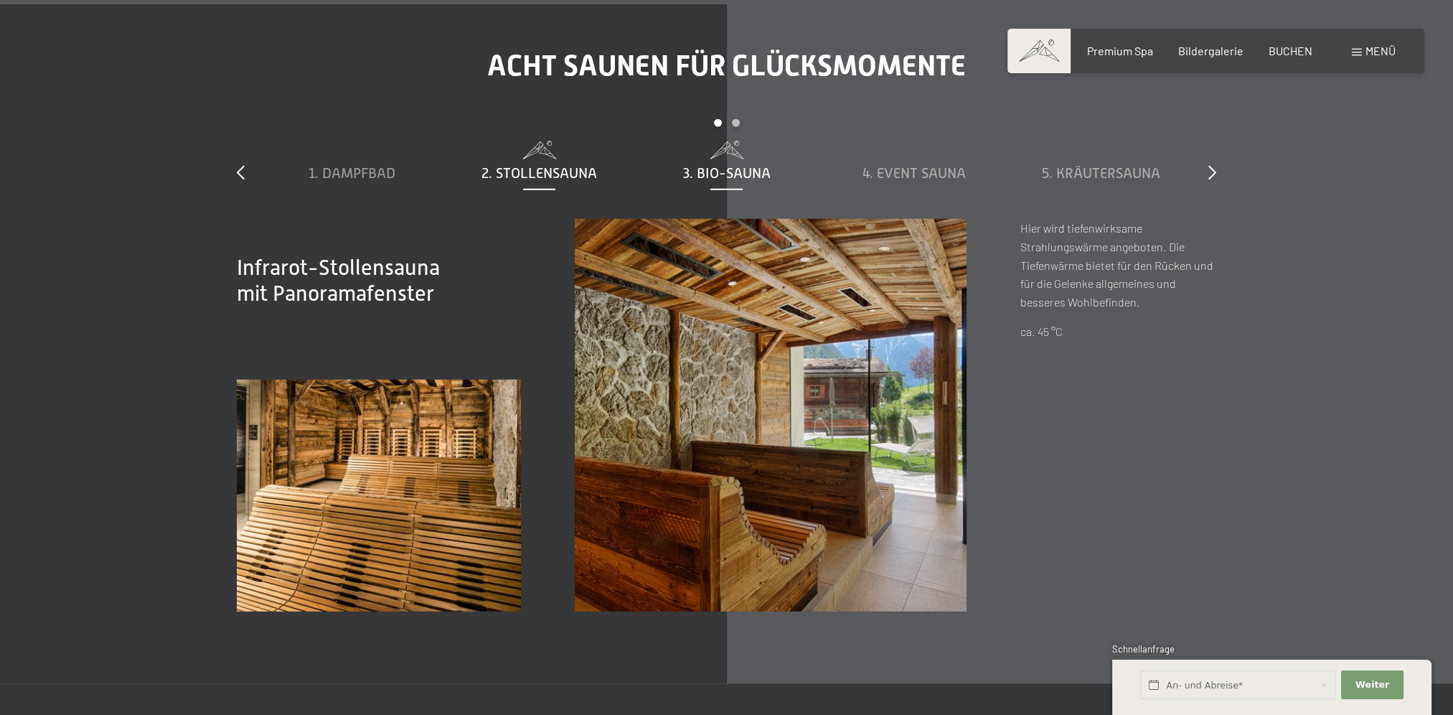
click at [757, 170] on span "3. Bio-Sauna" at bounding box center [727, 173] width 88 height 16
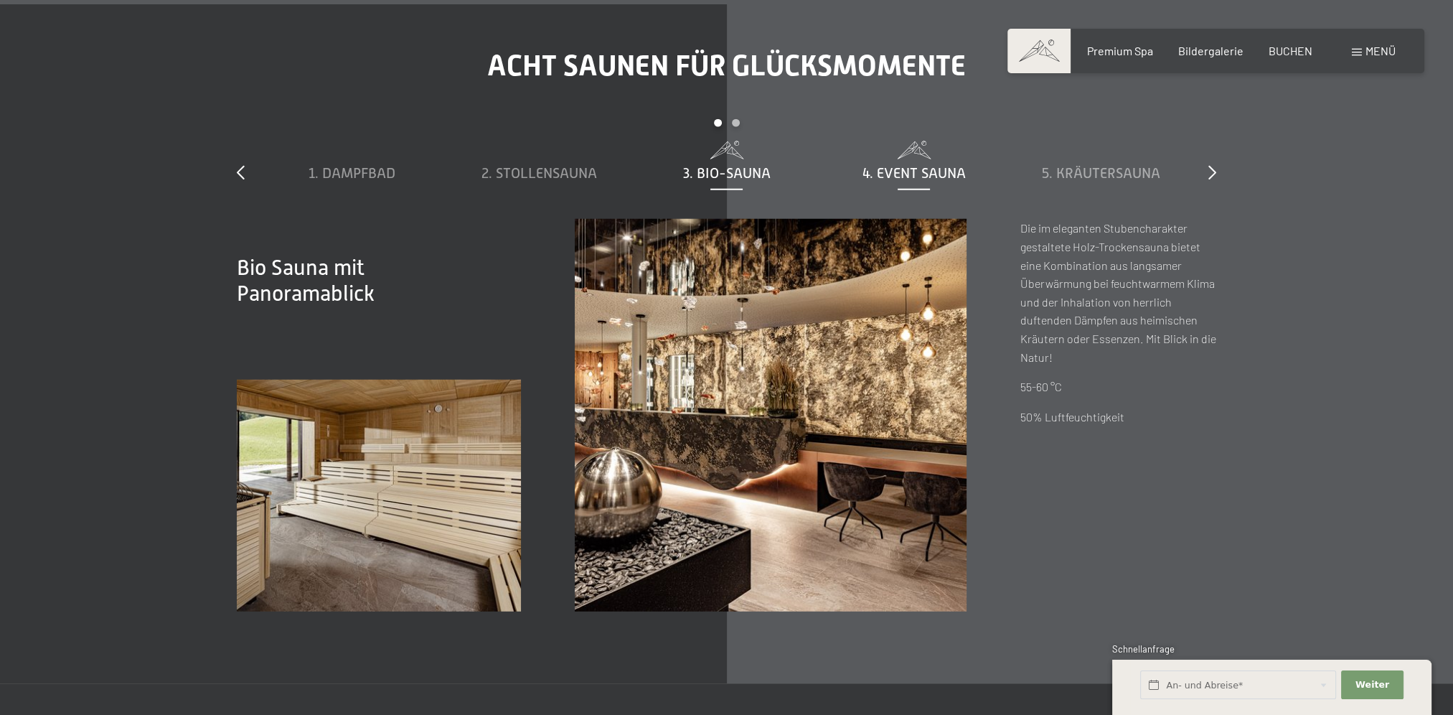
click at [904, 169] on span "4. Event Sauna" at bounding box center [914, 173] width 103 height 16
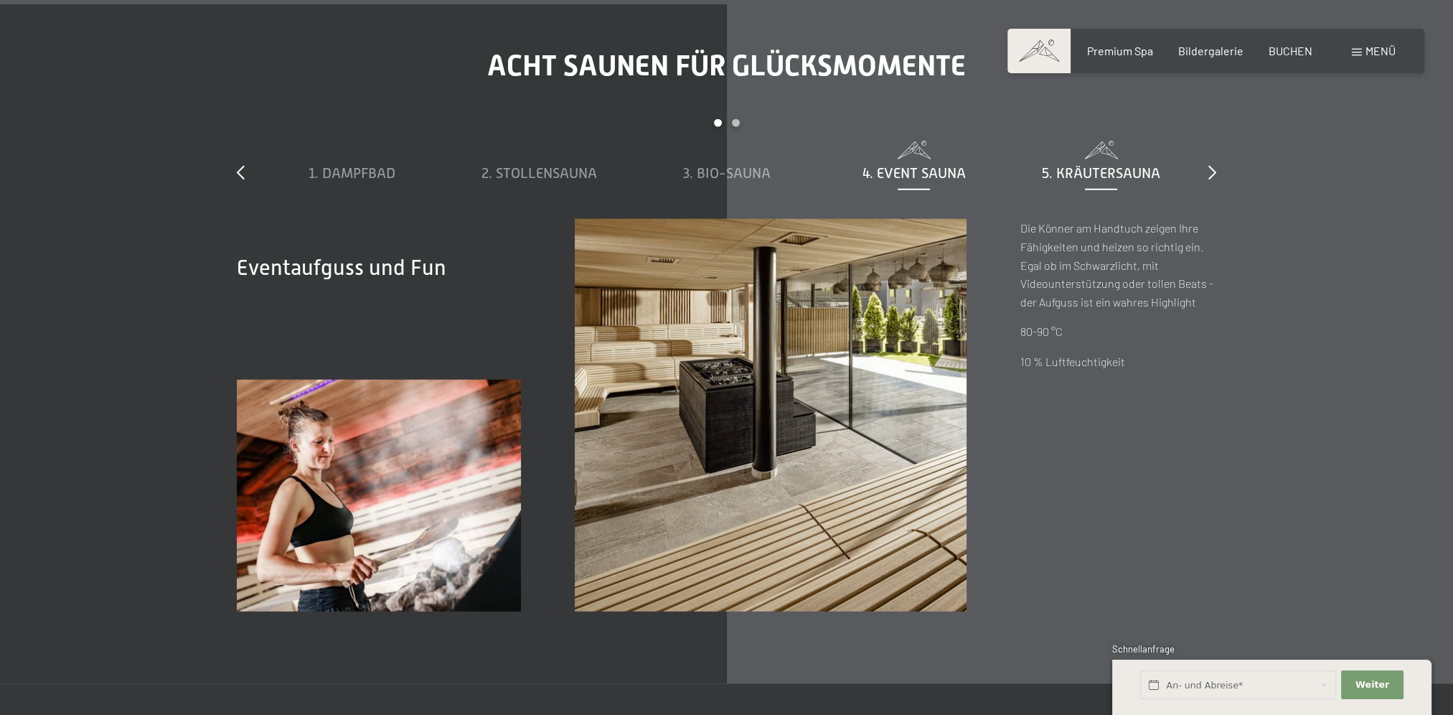
click at [1069, 174] on span "5. Kräutersauna" at bounding box center [1101, 173] width 118 height 16
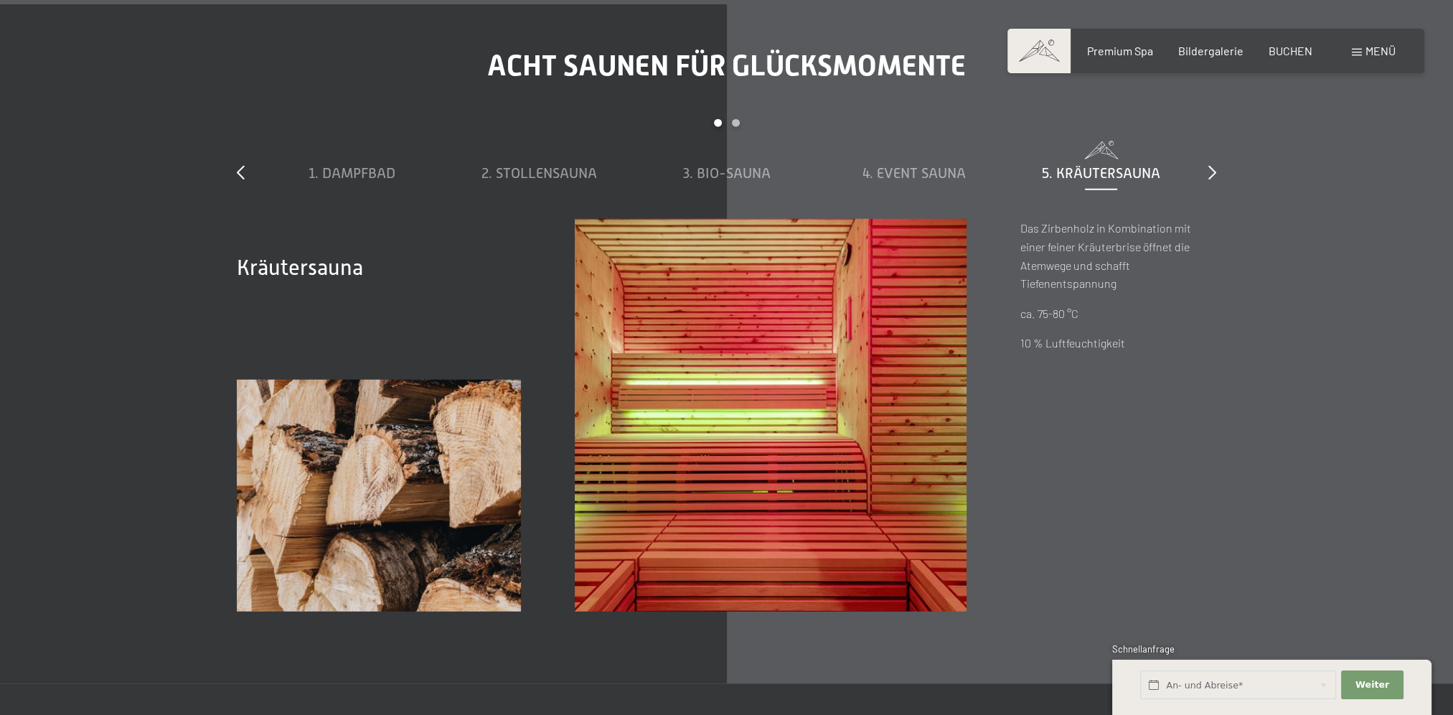
click at [1224, 179] on div "Acht Saunen für Glücksmomente slide 1 to 5 of 8 1. Dampfbad 2. Stollensauna 3. …" at bounding box center [726, 330] width 1087 height 562
click at [1220, 177] on div "Acht Saunen für Glücksmomente slide 1 to 5 of 8 1. Dampfbad 2. Stollensauna 3. …" at bounding box center [726, 330] width 1087 height 562
click at [1220, 173] on div "Acht Saunen für Glücksmomente slide 1 to 5 of 8 1. Dampfbad 2. Stollensauna 3. …" at bounding box center [726, 330] width 1087 height 562
click at [1214, 171] on icon at bounding box center [1213, 172] width 8 height 14
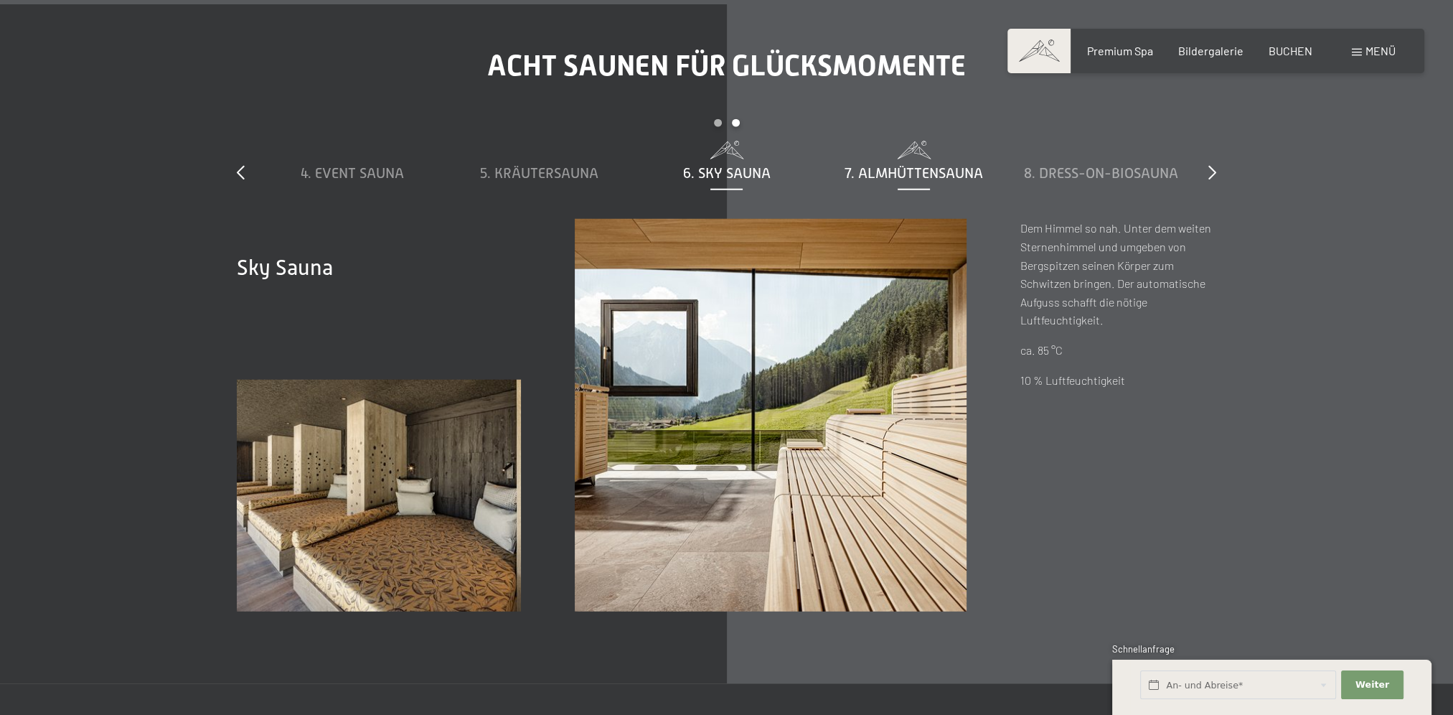
click at [914, 167] on span "7. Almhüttensauna" at bounding box center [914, 173] width 139 height 16
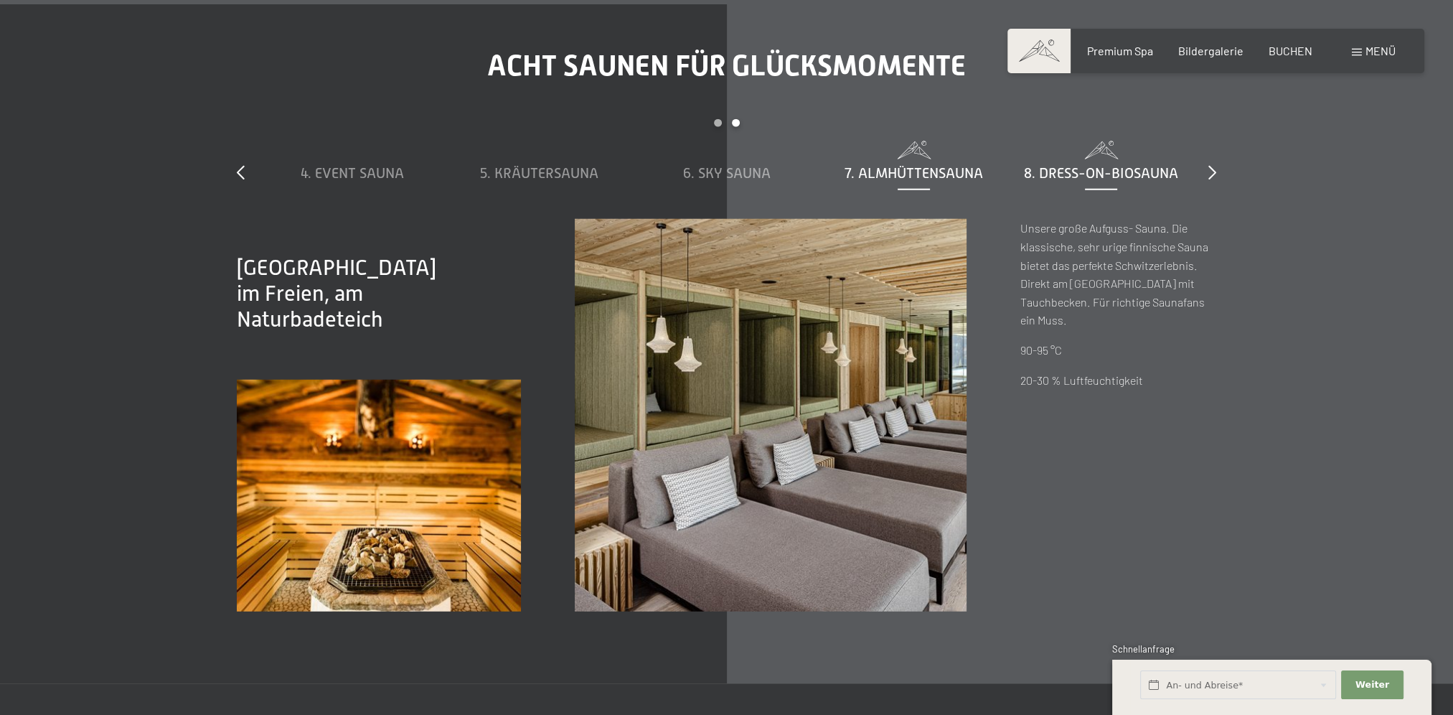
click at [1079, 177] on span "8. Dress-on-Biosauna" at bounding box center [1101, 173] width 154 height 16
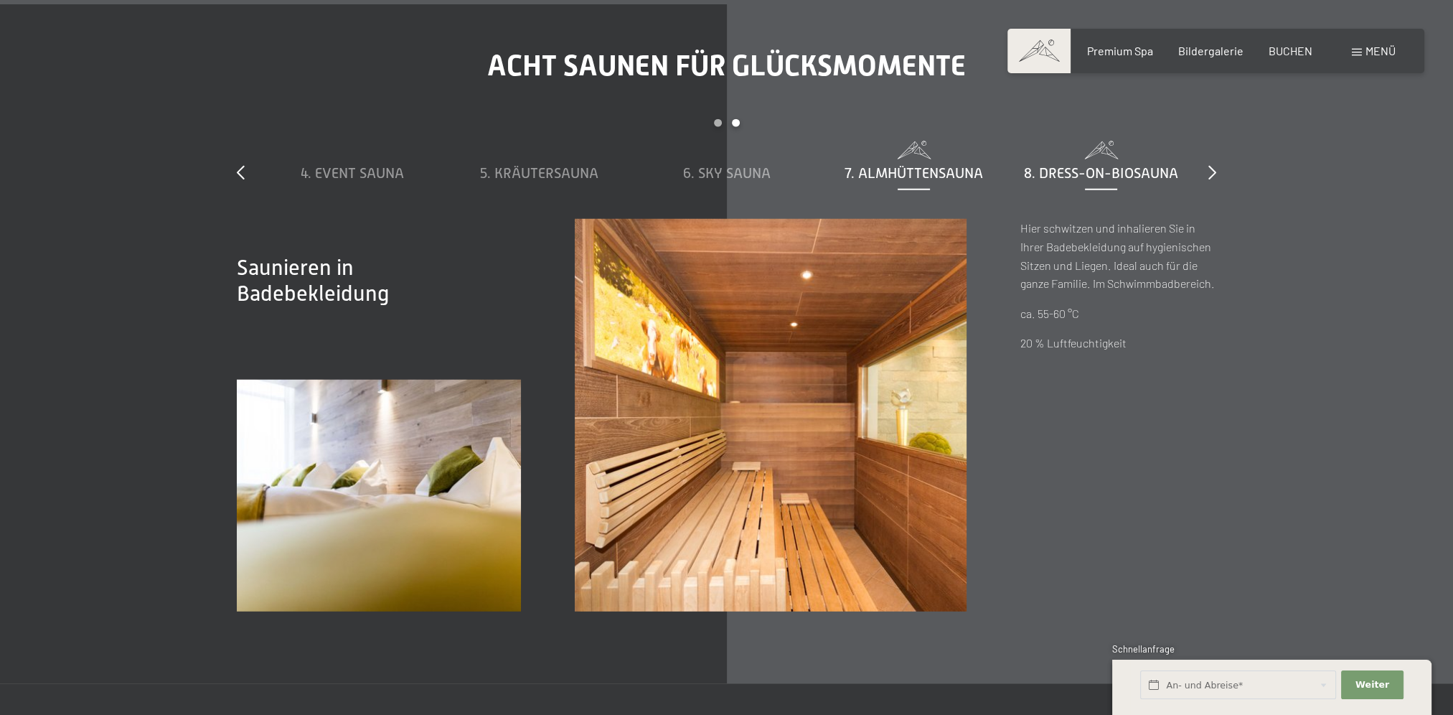
click at [884, 159] on div "7. Almhüttensauna" at bounding box center [914, 162] width 173 height 42
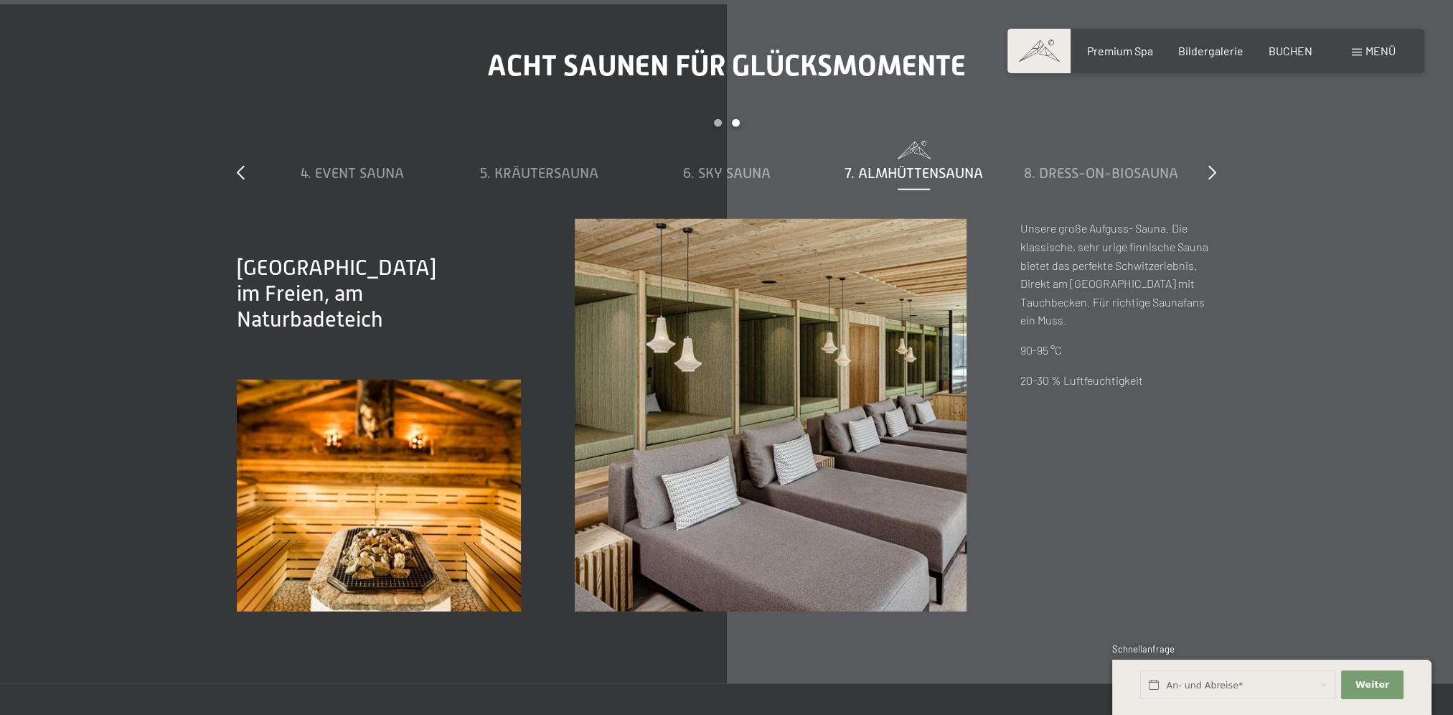
click at [1217, 167] on div "Acht Saunen für Glücksmomente slide 4 to 8 of 8 1. Dampfbad 2. Stollensauna 3. …" at bounding box center [726, 330] width 1087 height 562
click at [1212, 169] on icon at bounding box center [1213, 172] width 8 height 14
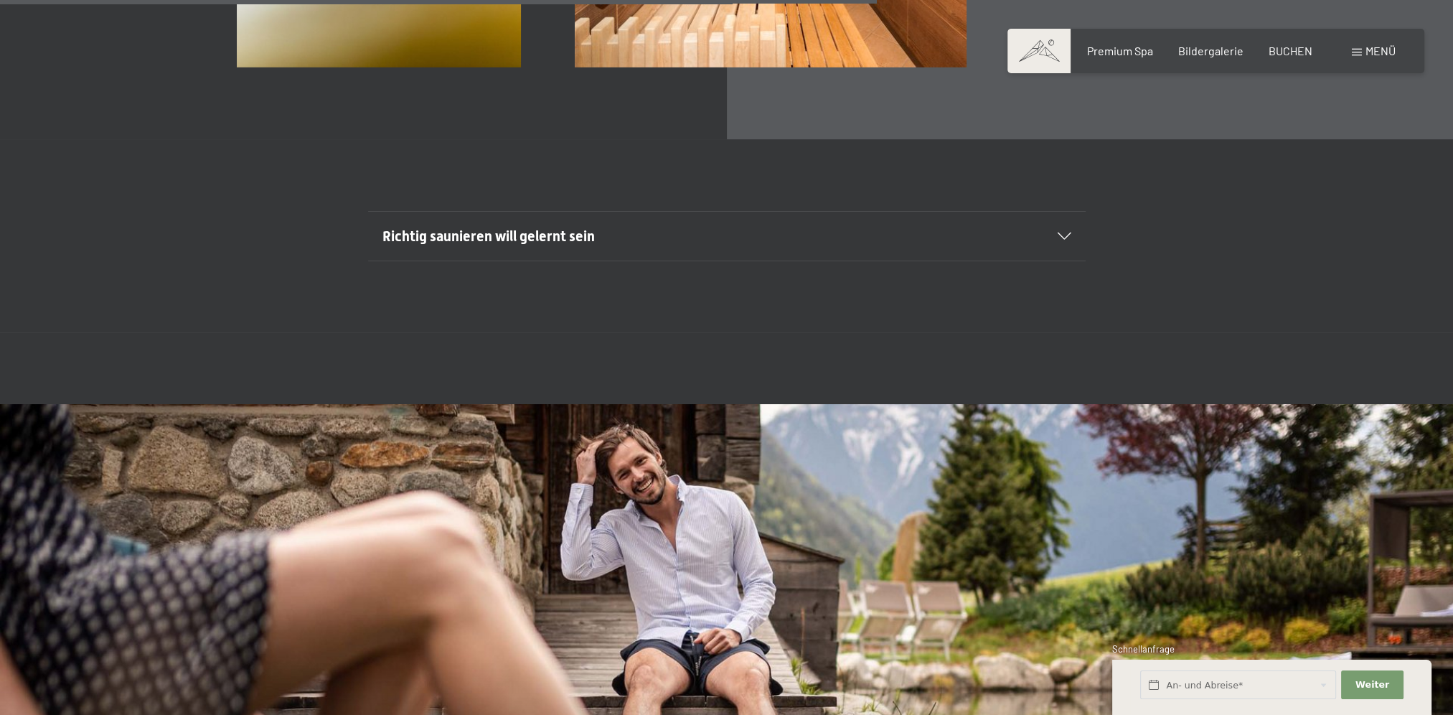
scroll to position [5861, 0]
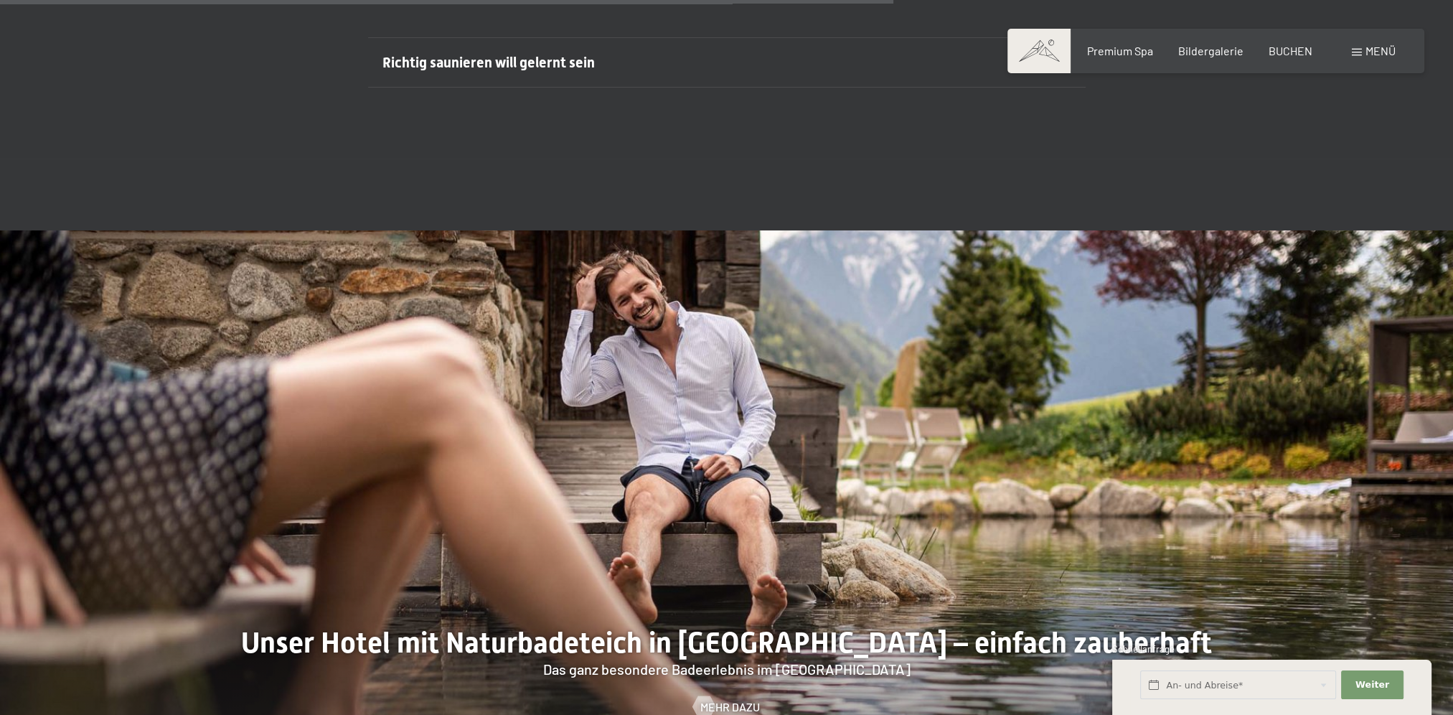
click at [692, 65] on h2 "Richtig saunieren will gelernt sein" at bounding box center [693, 62] width 620 height 20
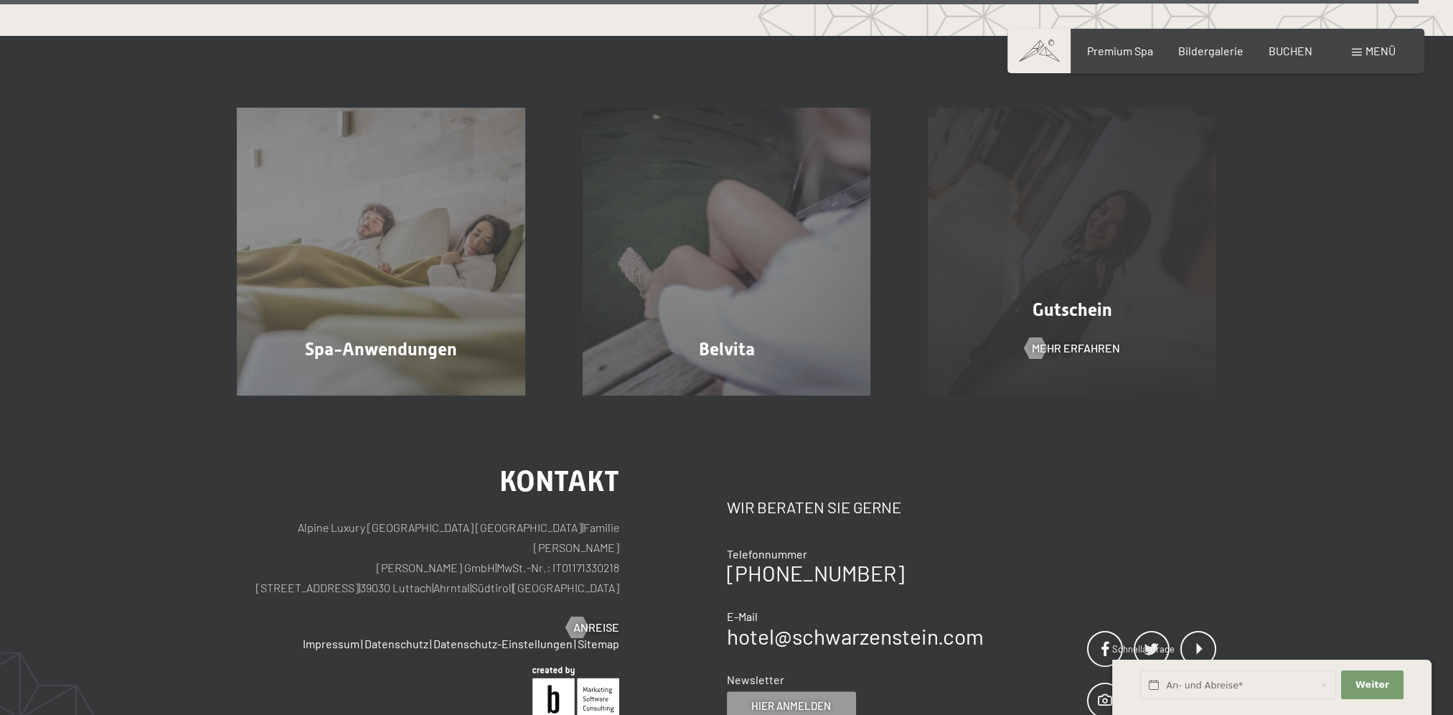
scroll to position [9397, 0]
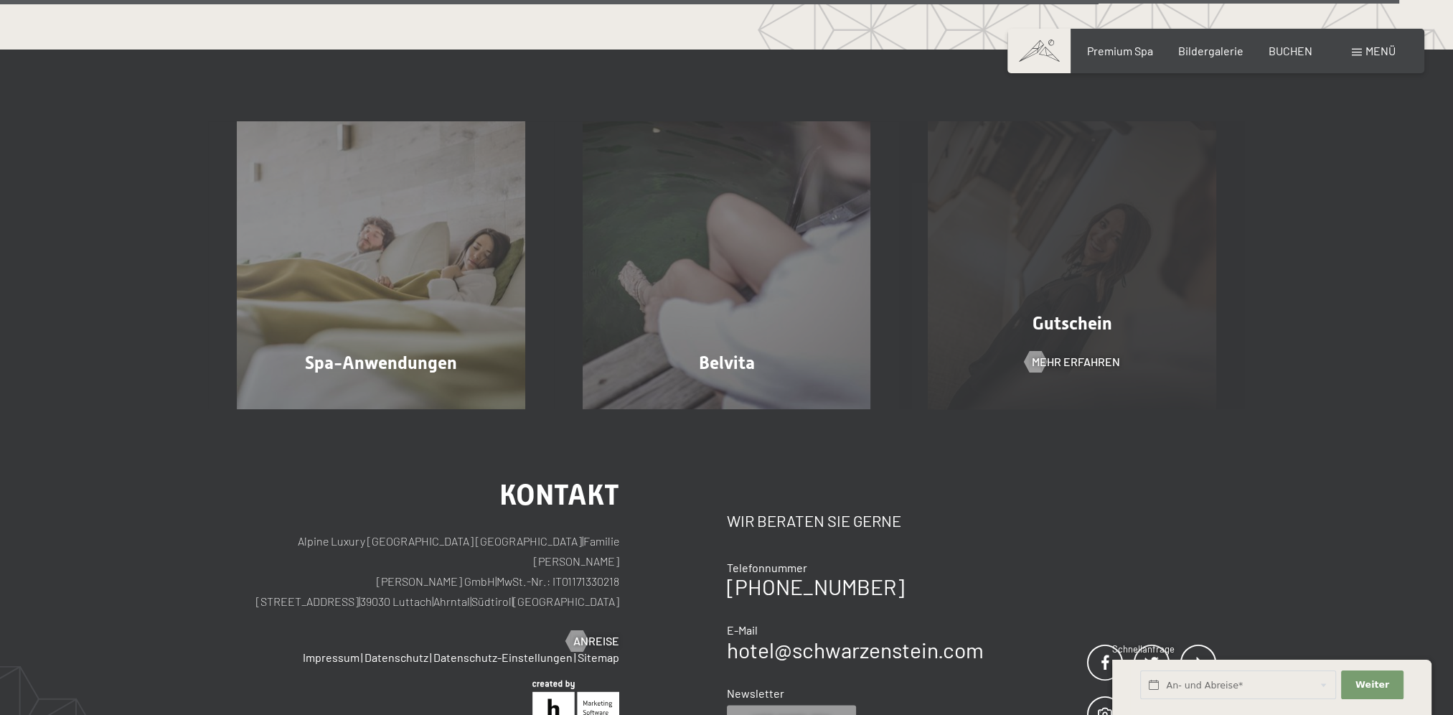
click at [1034, 294] on div "Gutschein Mehr erfahren" at bounding box center [1072, 265] width 346 height 289
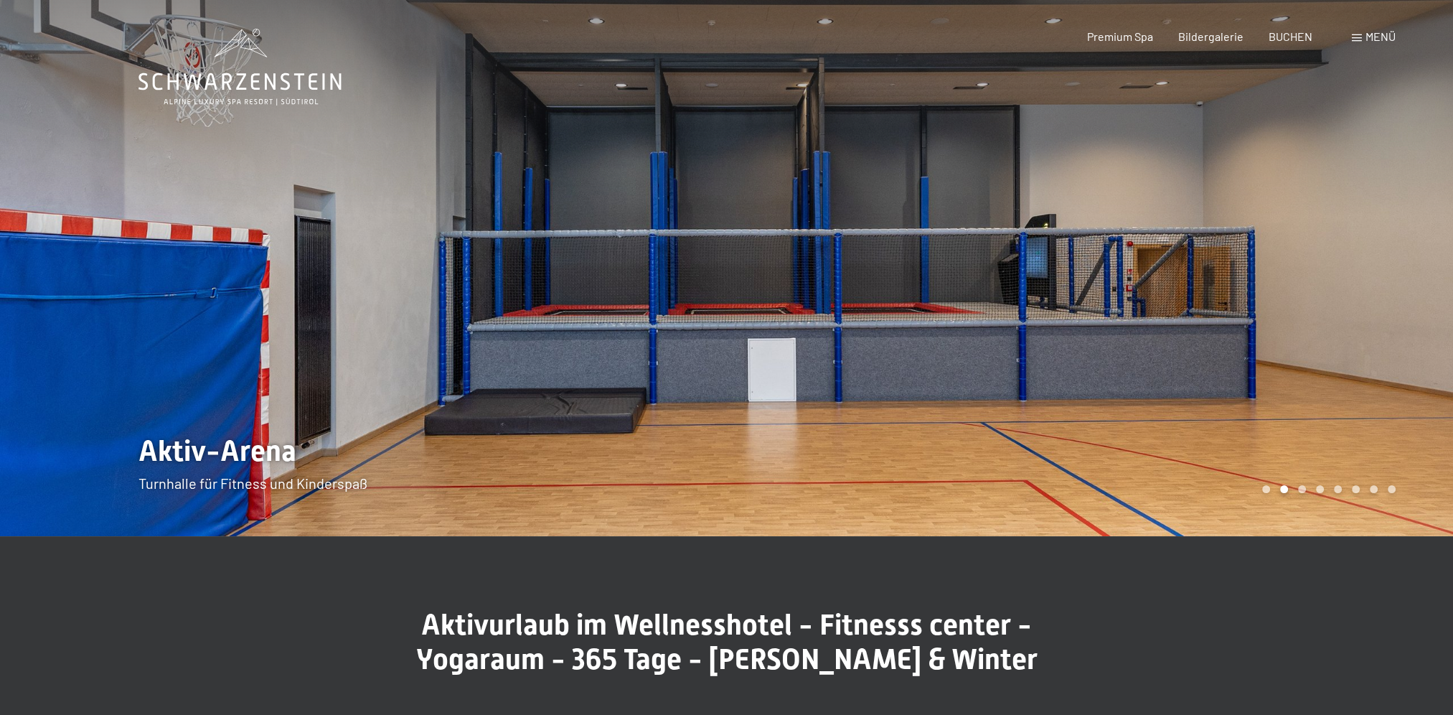
click at [1293, 290] on div at bounding box center [1090, 268] width 727 height 536
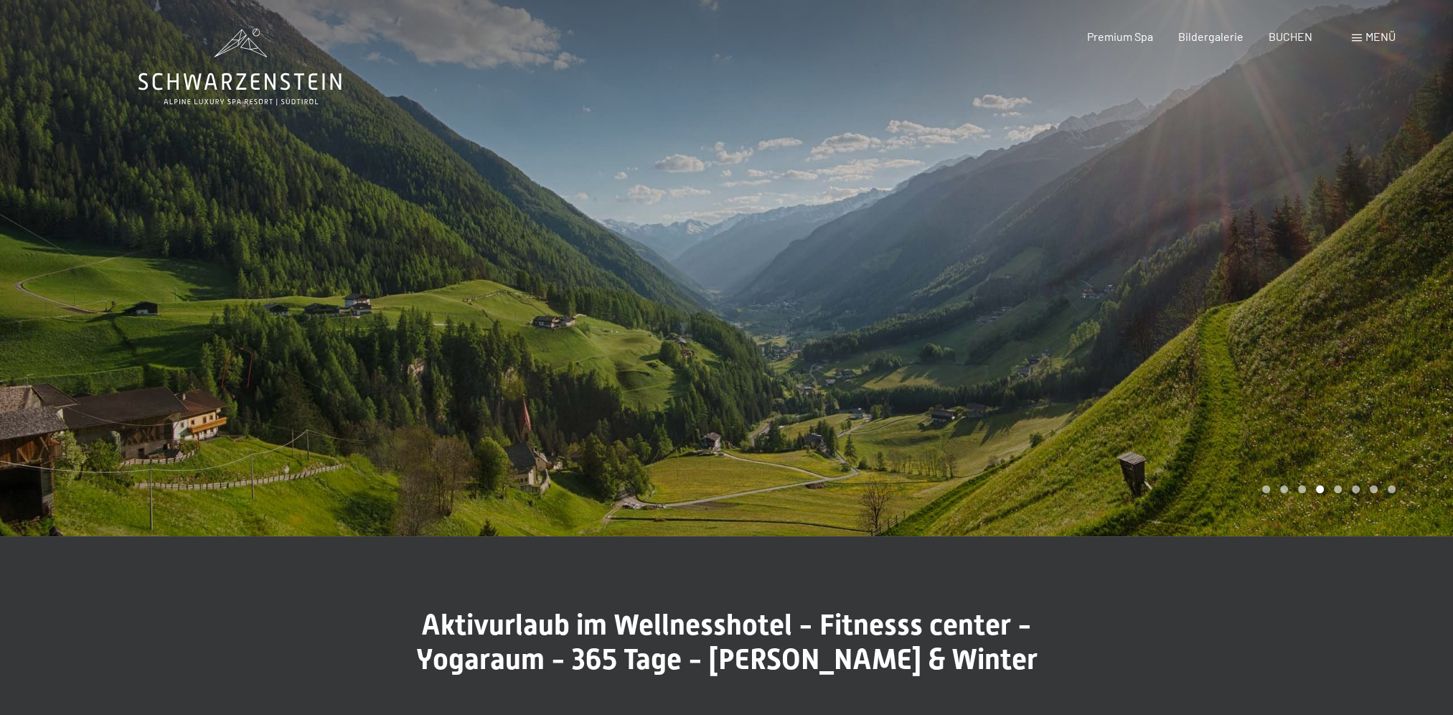
click at [1293, 290] on div at bounding box center [1090, 268] width 727 height 536
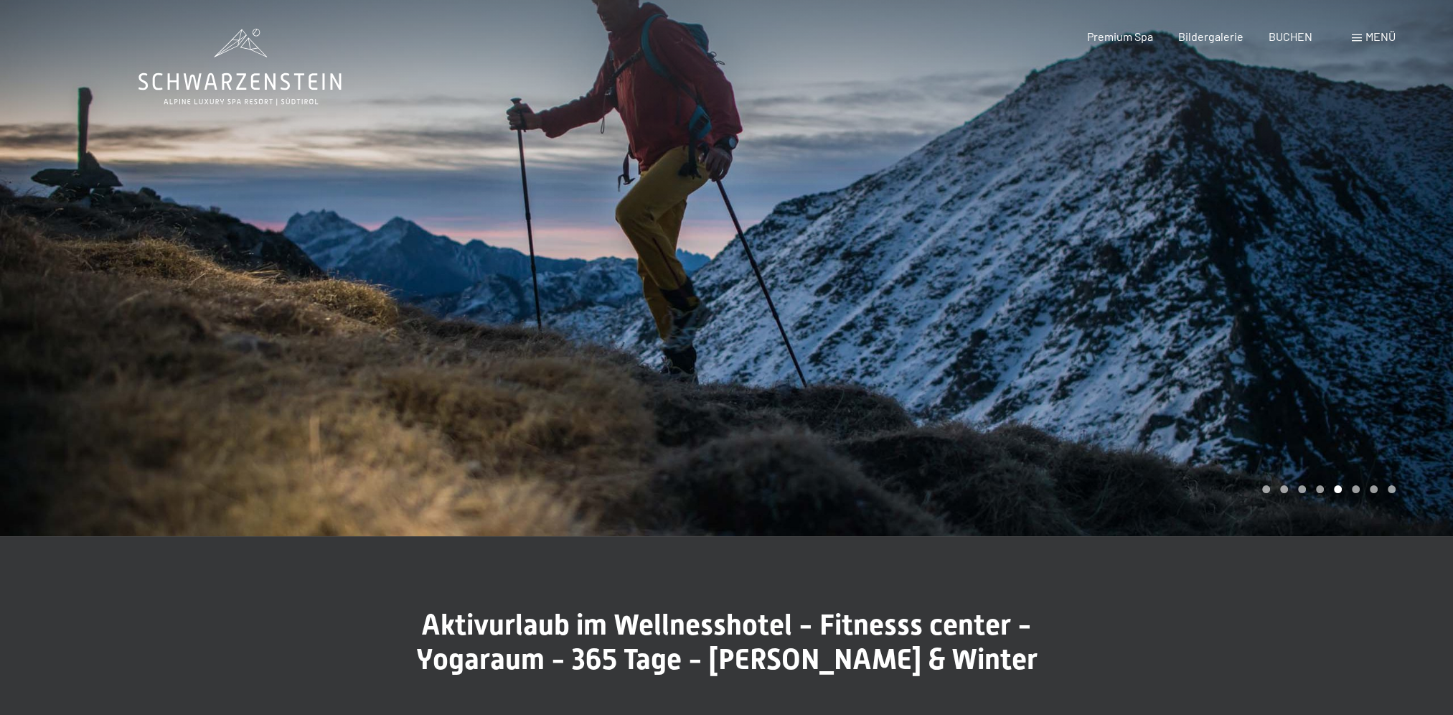
click at [1293, 290] on div at bounding box center [1090, 268] width 727 height 536
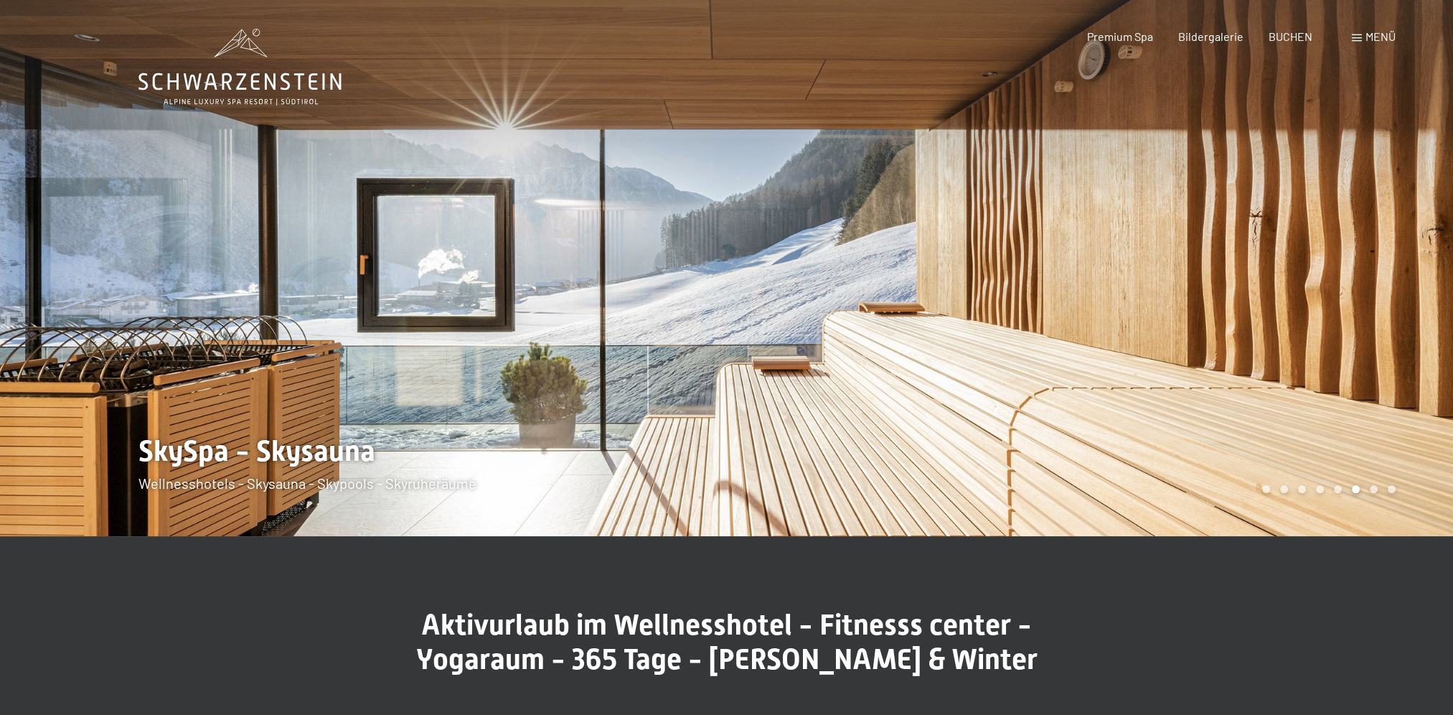
click at [1293, 290] on div at bounding box center [1090, 268] width 727 height 536
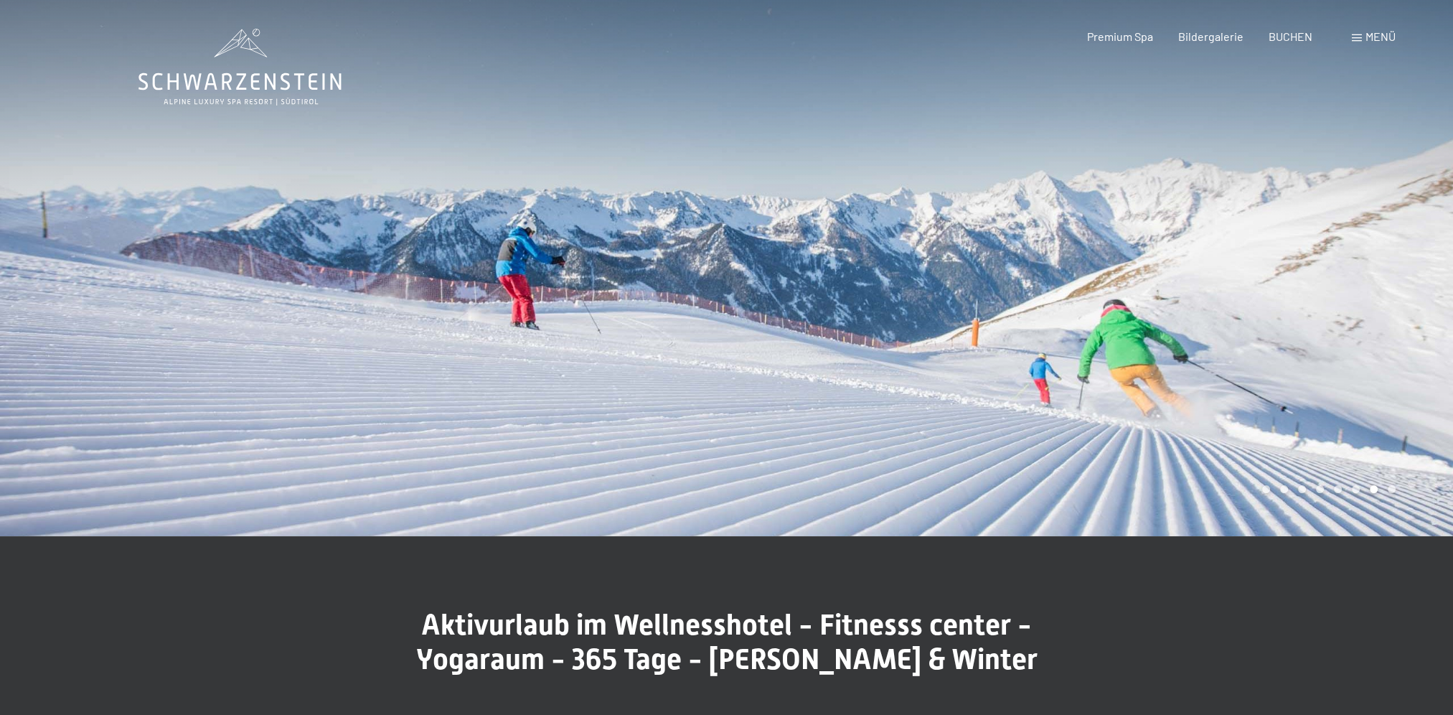
click at [1293, 290] on div at bounding box center [1090, 268] width 727 height 536
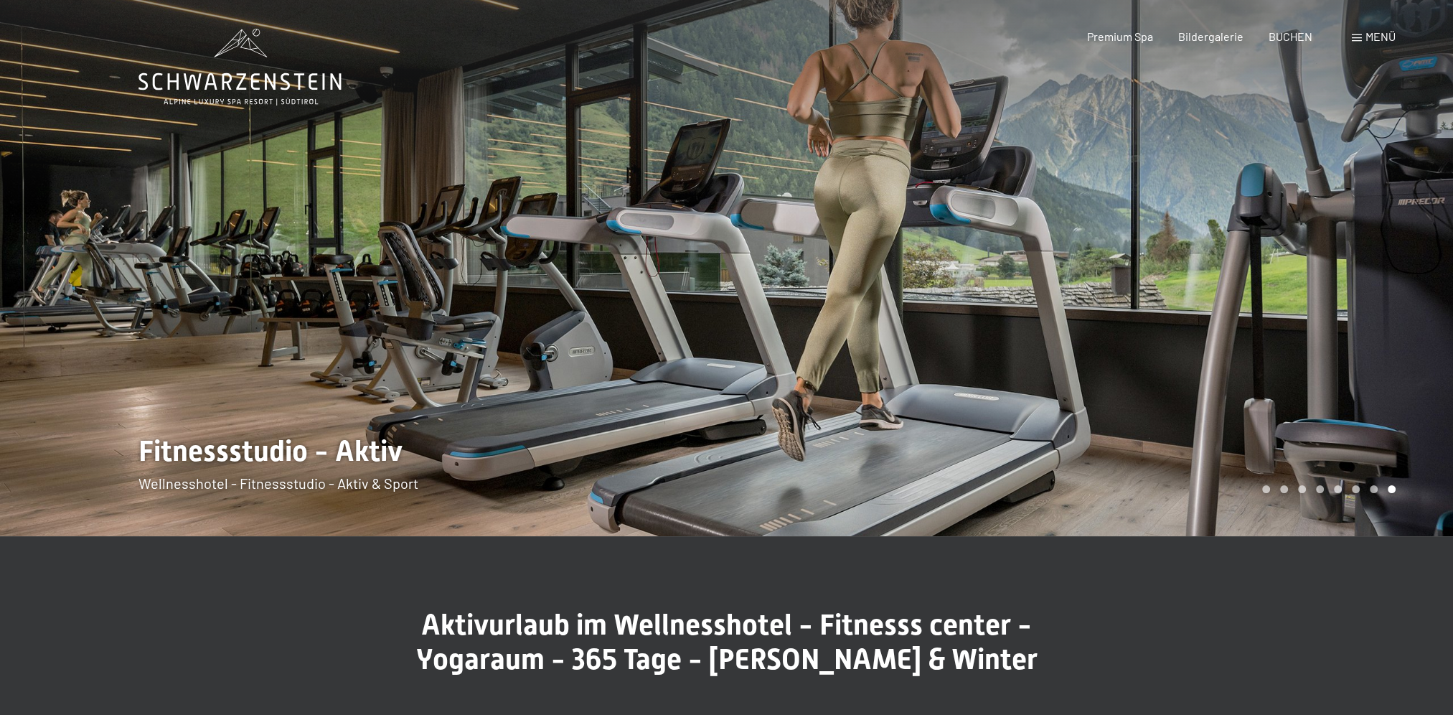
click at [1293, 290] on div at bounding box center [1090, 268] width 727 height 536
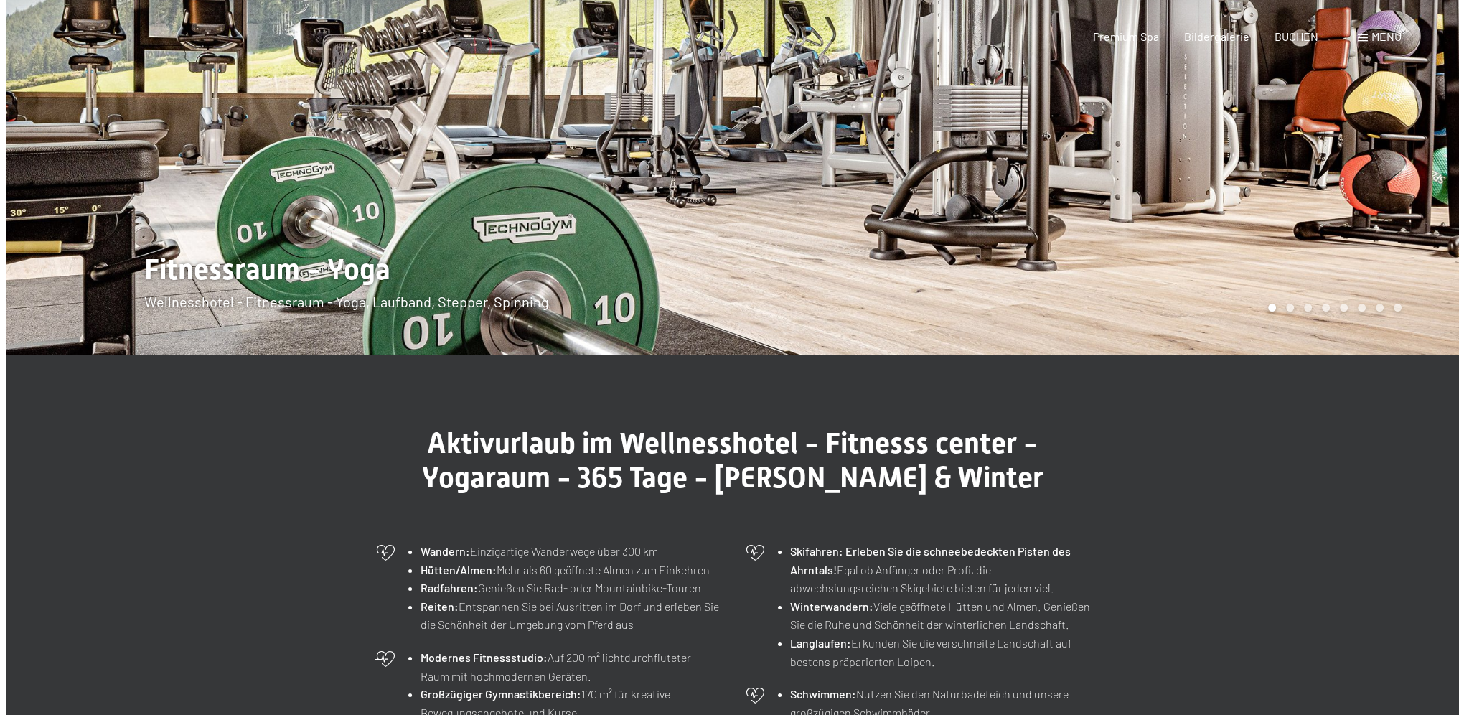
scroll to position [478, 0]
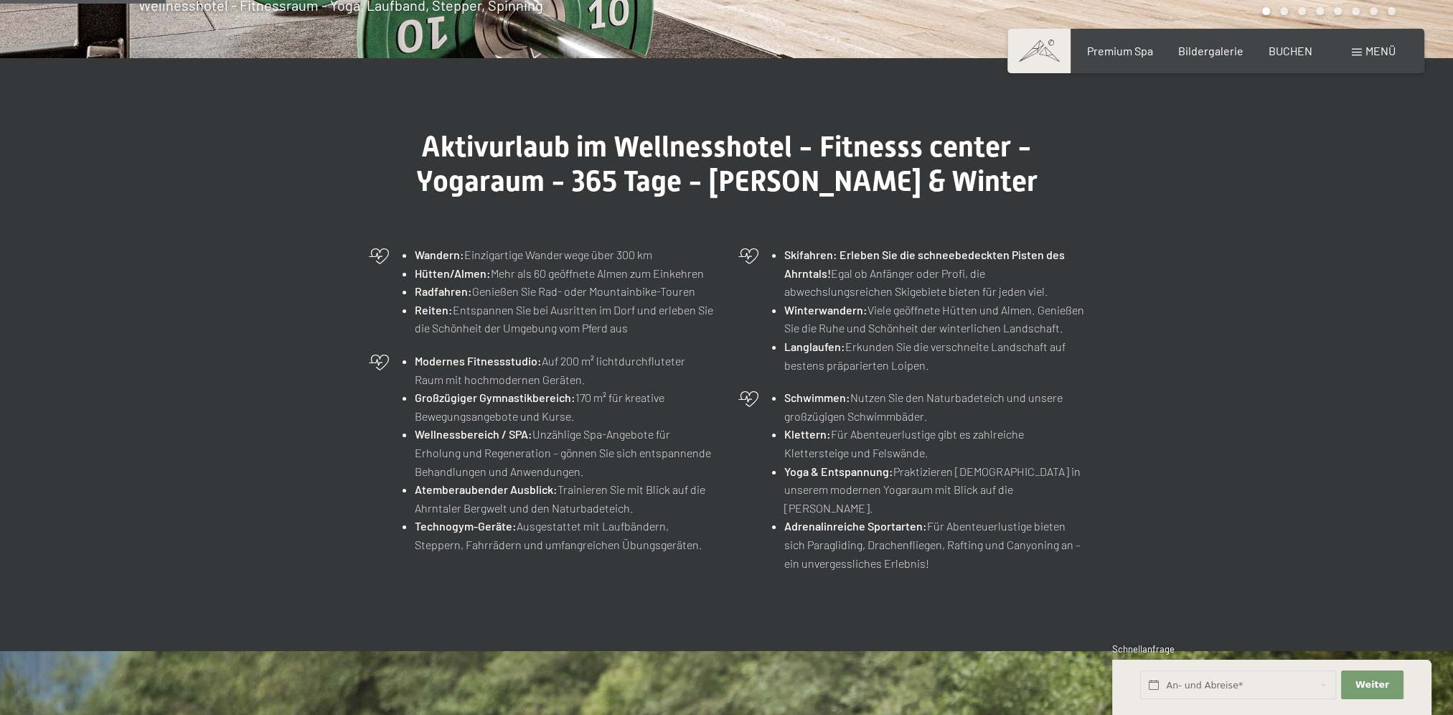
click at [1382, 52] on span "Menü" at bounding box center [1381, 51] width 30 height 14
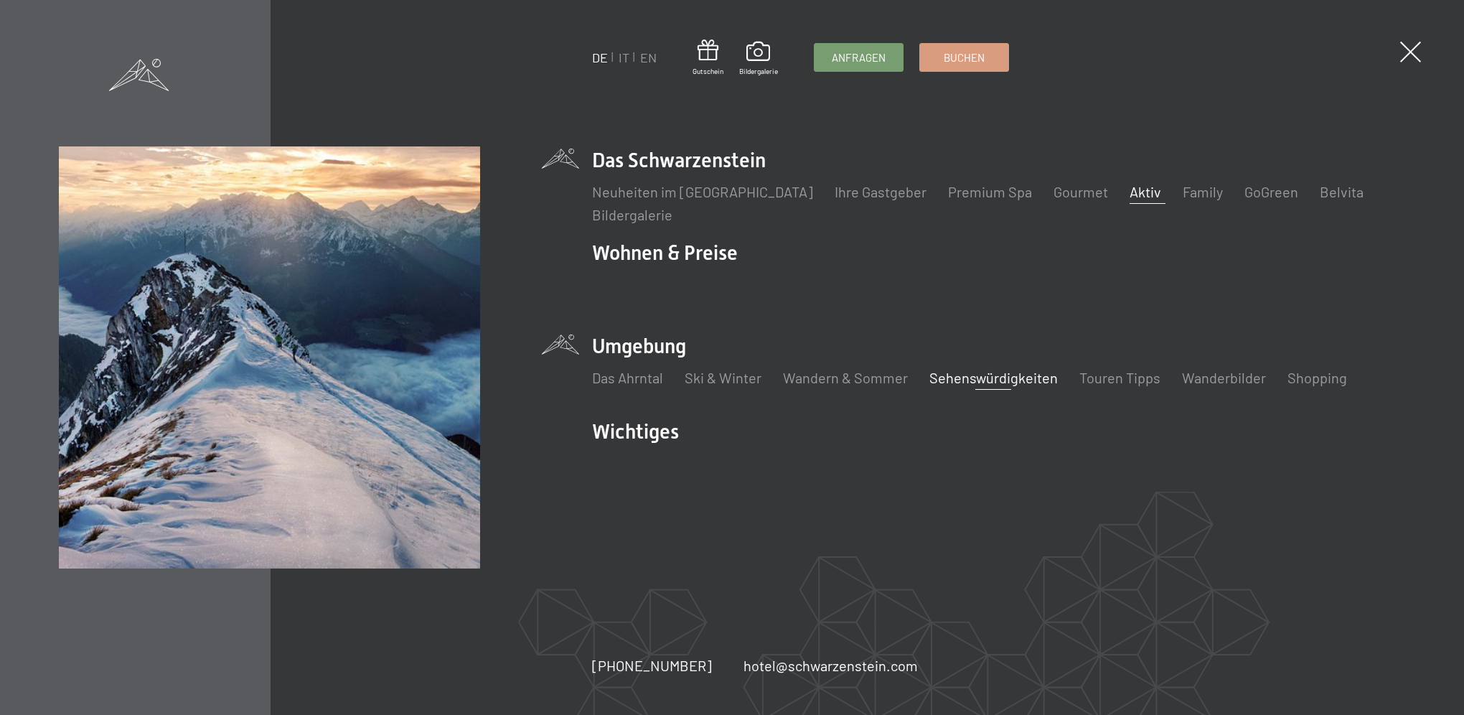
drag, startPoint x: 810, startPoint y: 377, endPoint x: 957, endPoint y: 377, distance: 147.1
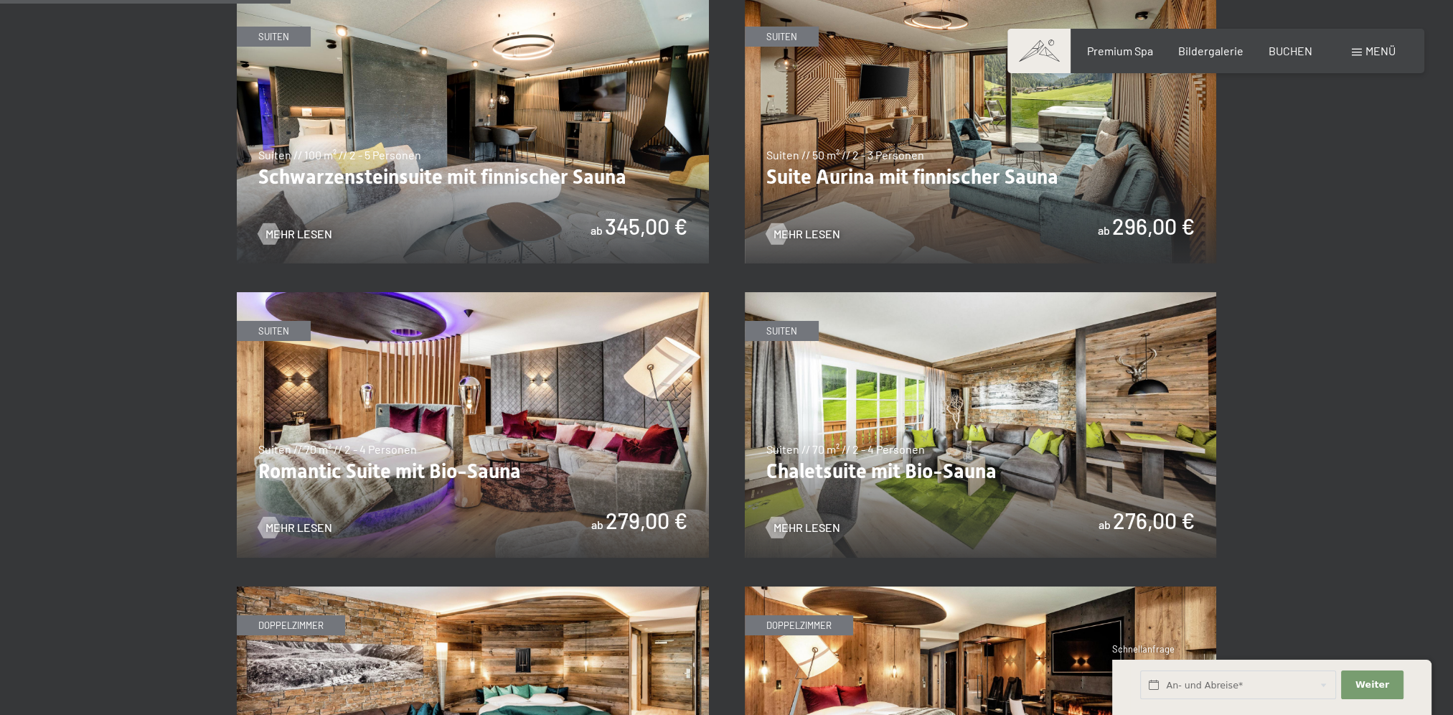
scroll to position [837, 0]
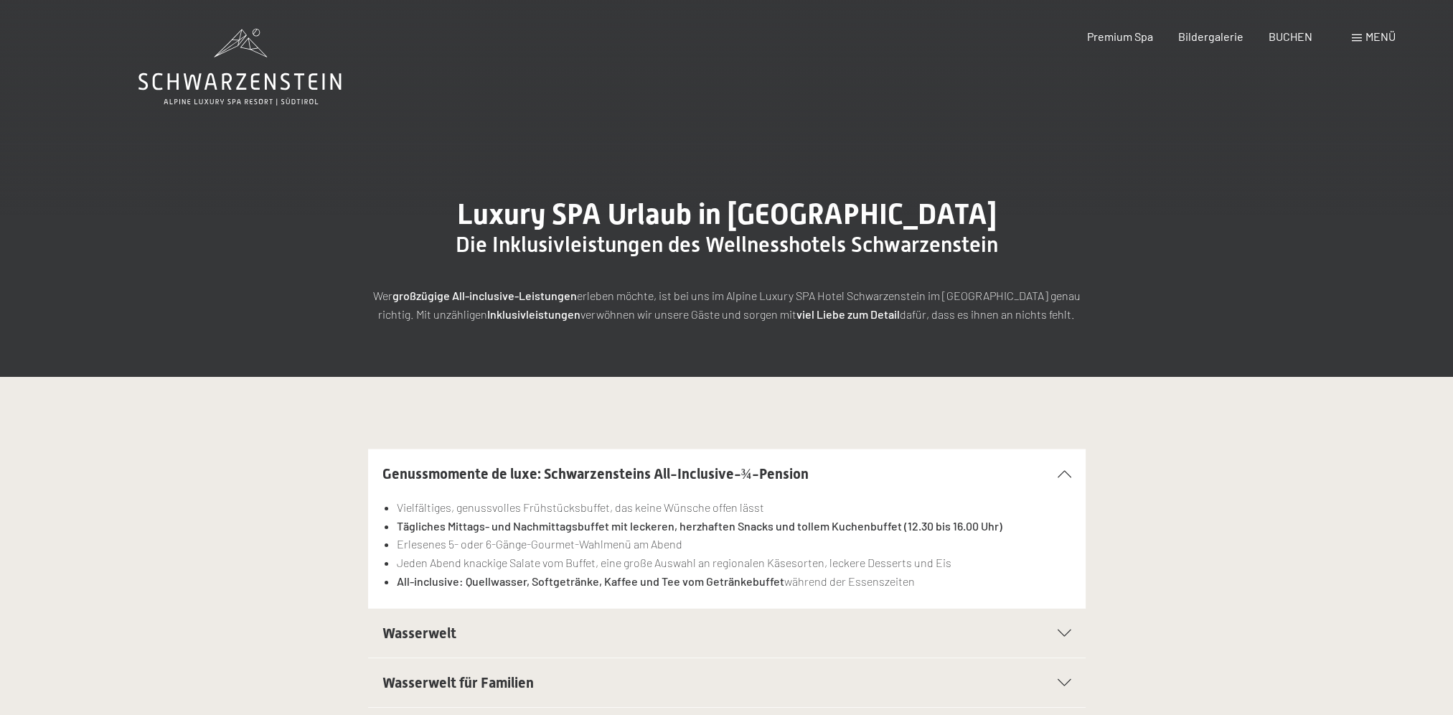
click at [1356, 34] on span at bounding box center [1357, 37] width 10 height 7
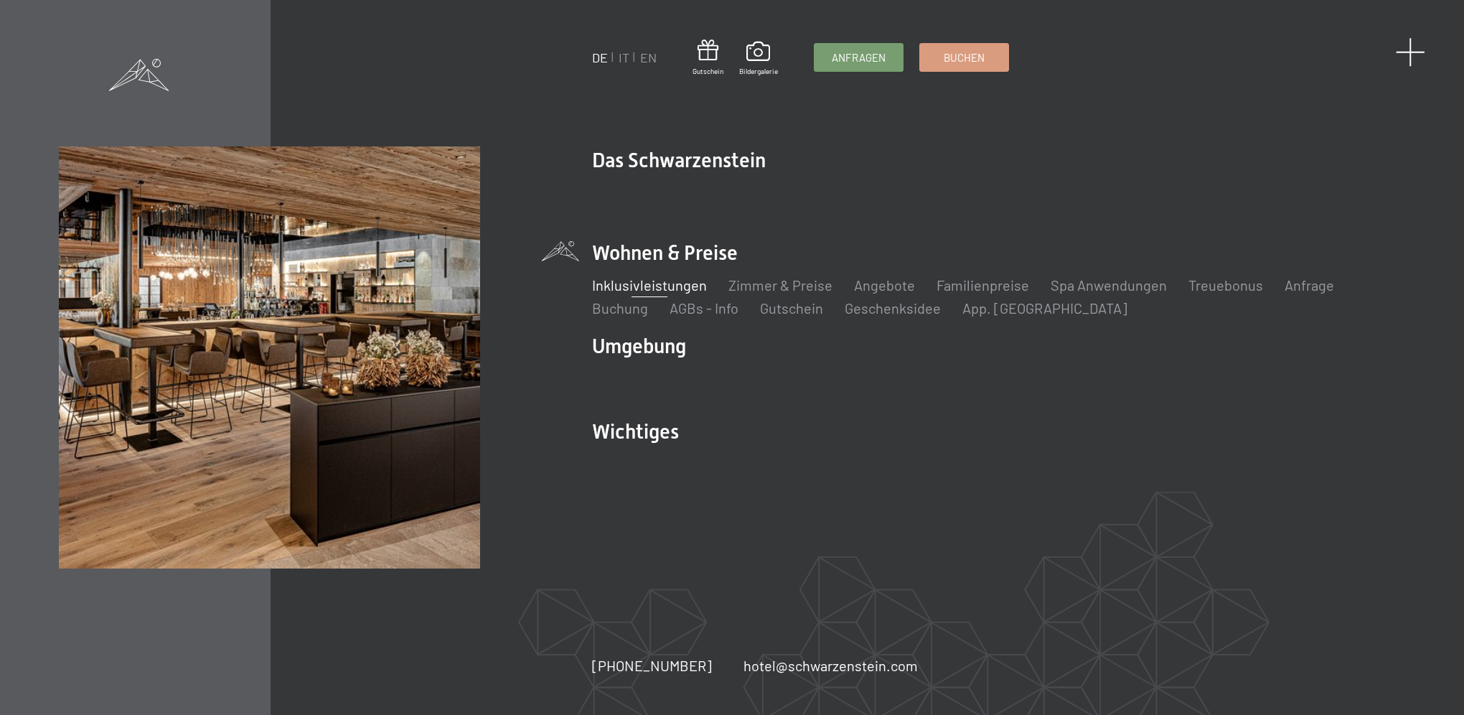
click at [1411, 55] on span at bounding box center [1410, 51] width 29 height 29
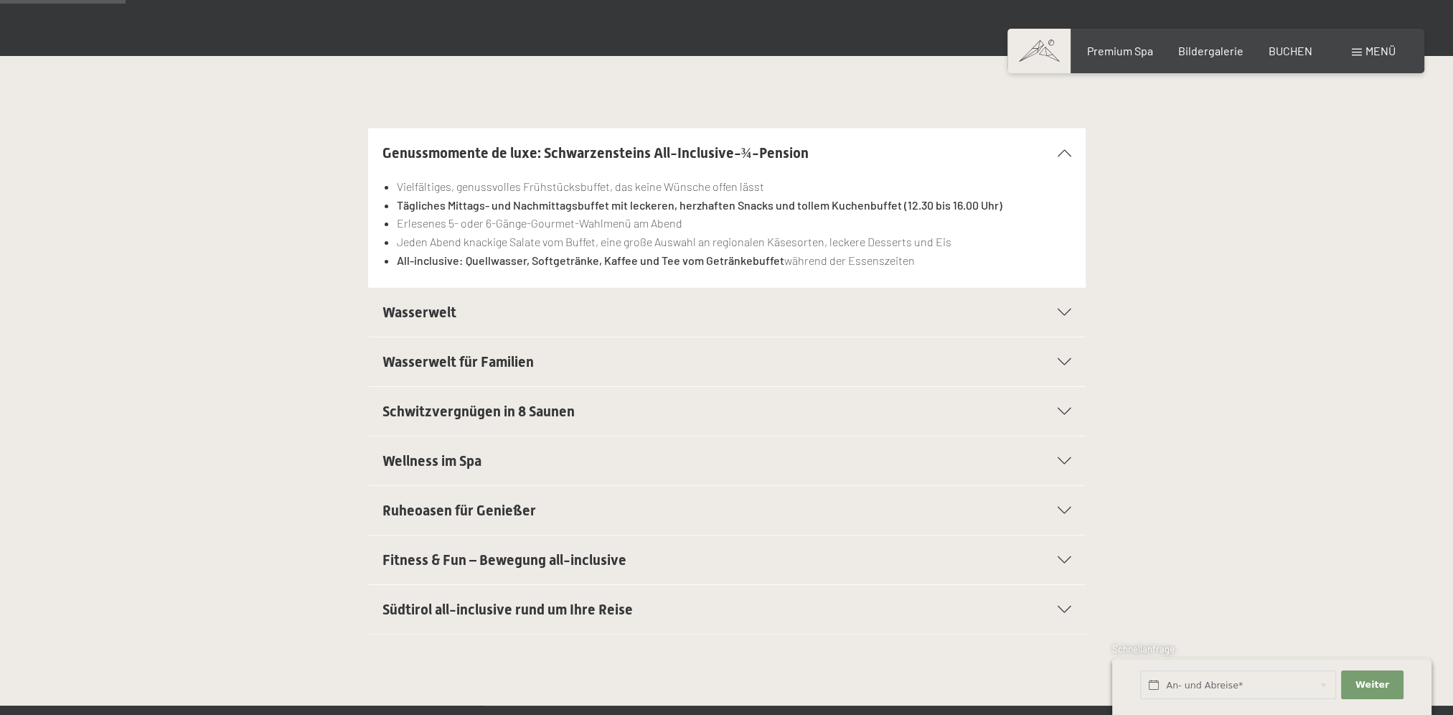
scroll to position [359, 0]
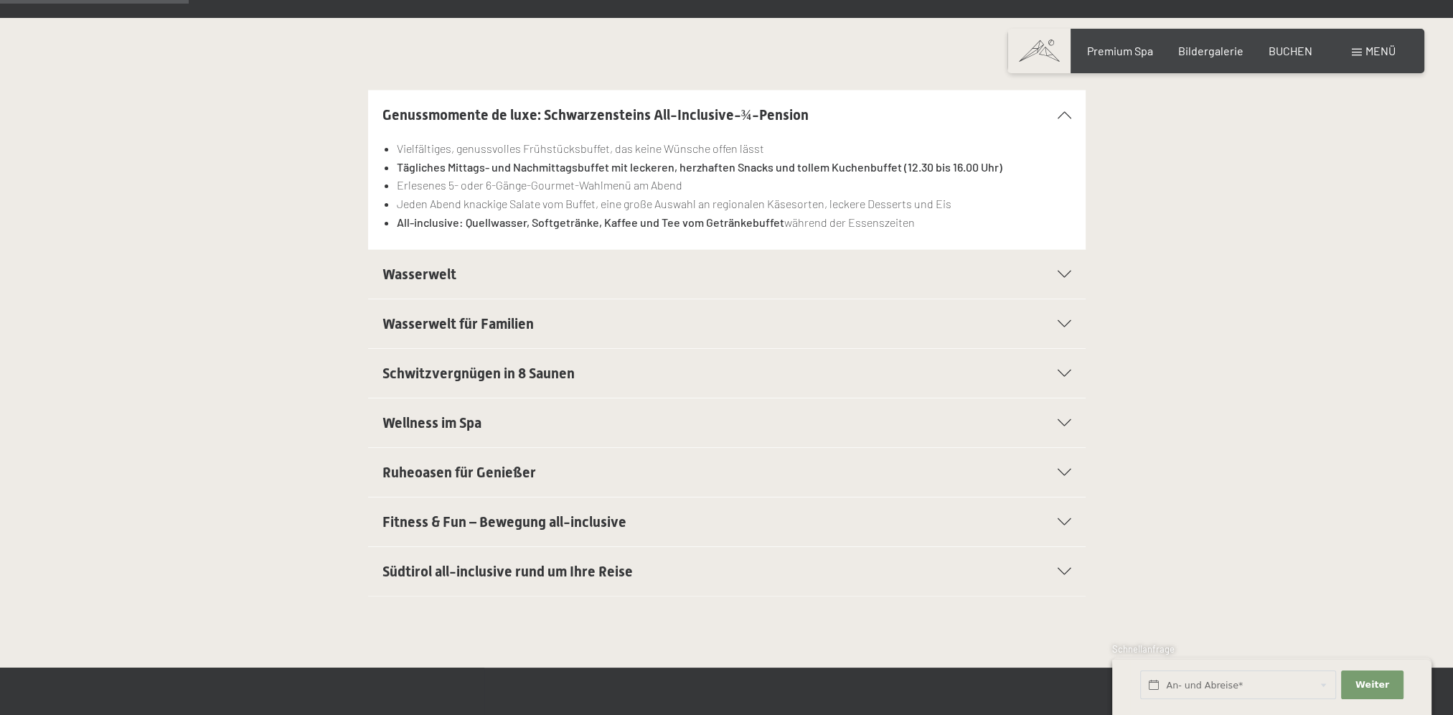
click at [421, 281] on span "Wasserwelt" at bounding box center [420, 274] width 74 height 17
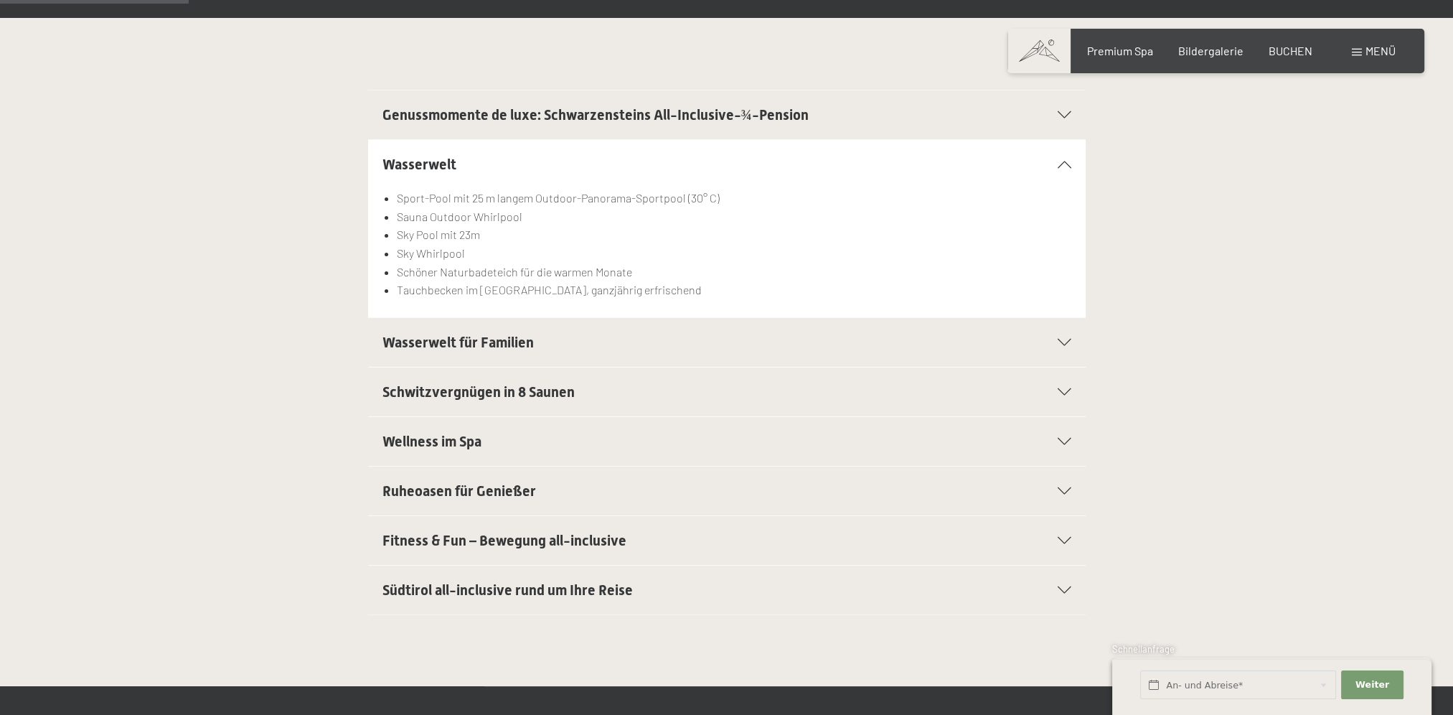
click at [394, 342] on span "Wasserwelt für Familien" at bounding box center [458, 342] width 151 height 17
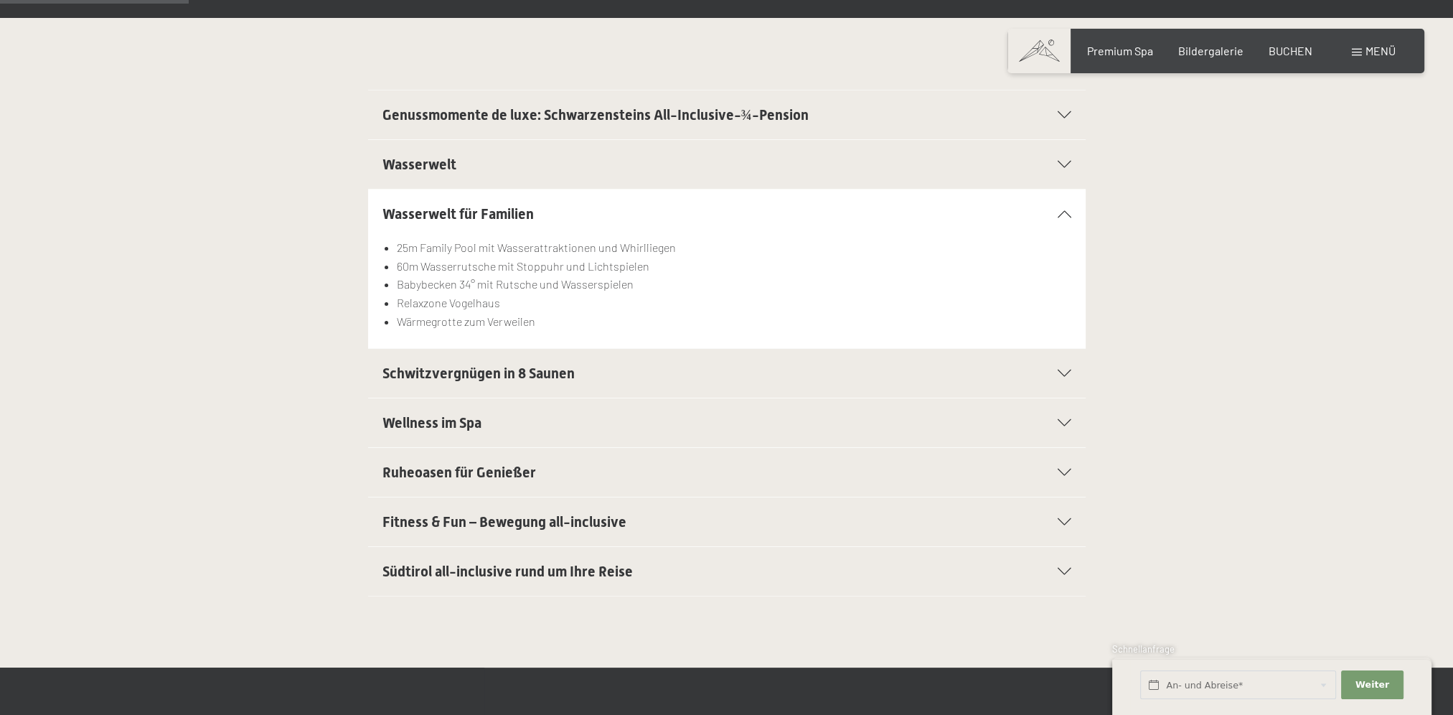
click at [394, 366] on span "Schwitzvergnügen in 8 Saunen" at bounding box center [479, 373] width 192 height 17
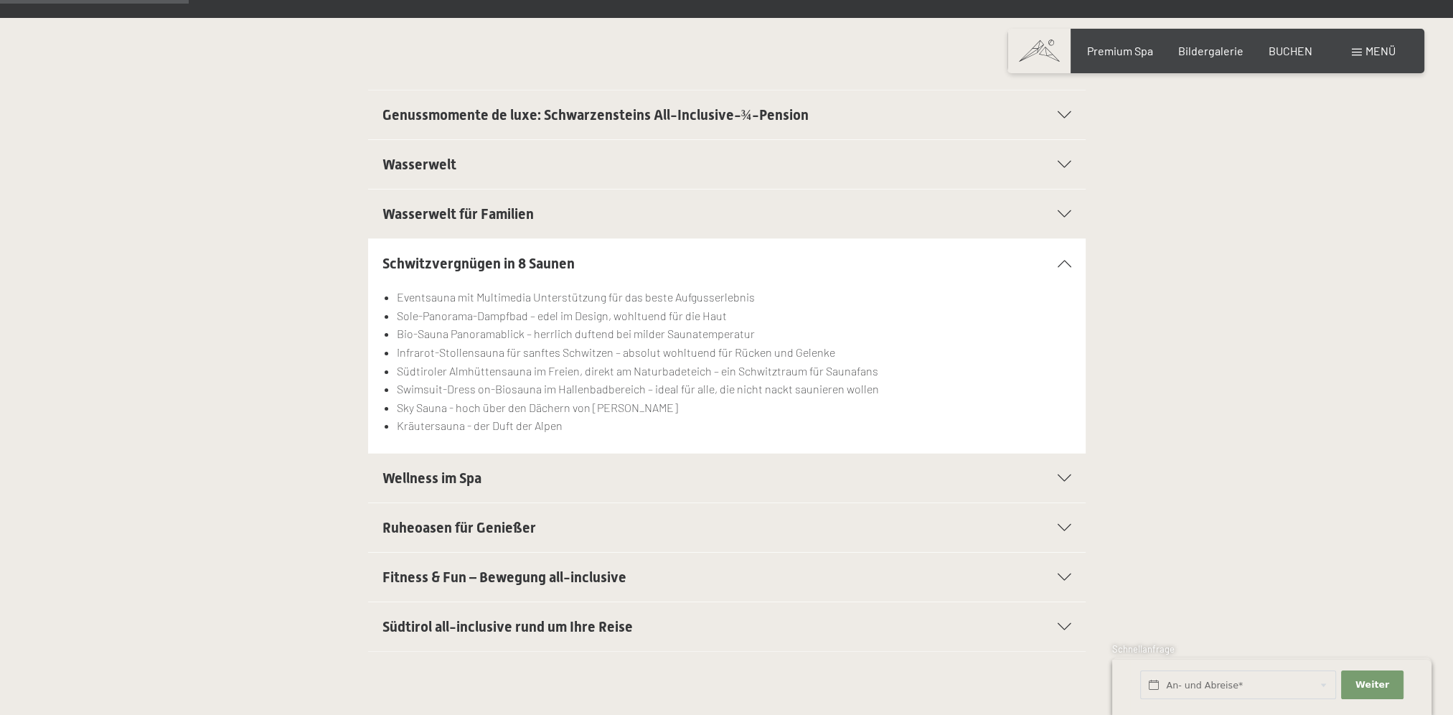
click at [434, 477] on span "Wellness im Spa" at bounding box center [432, 477] width 99 height 17
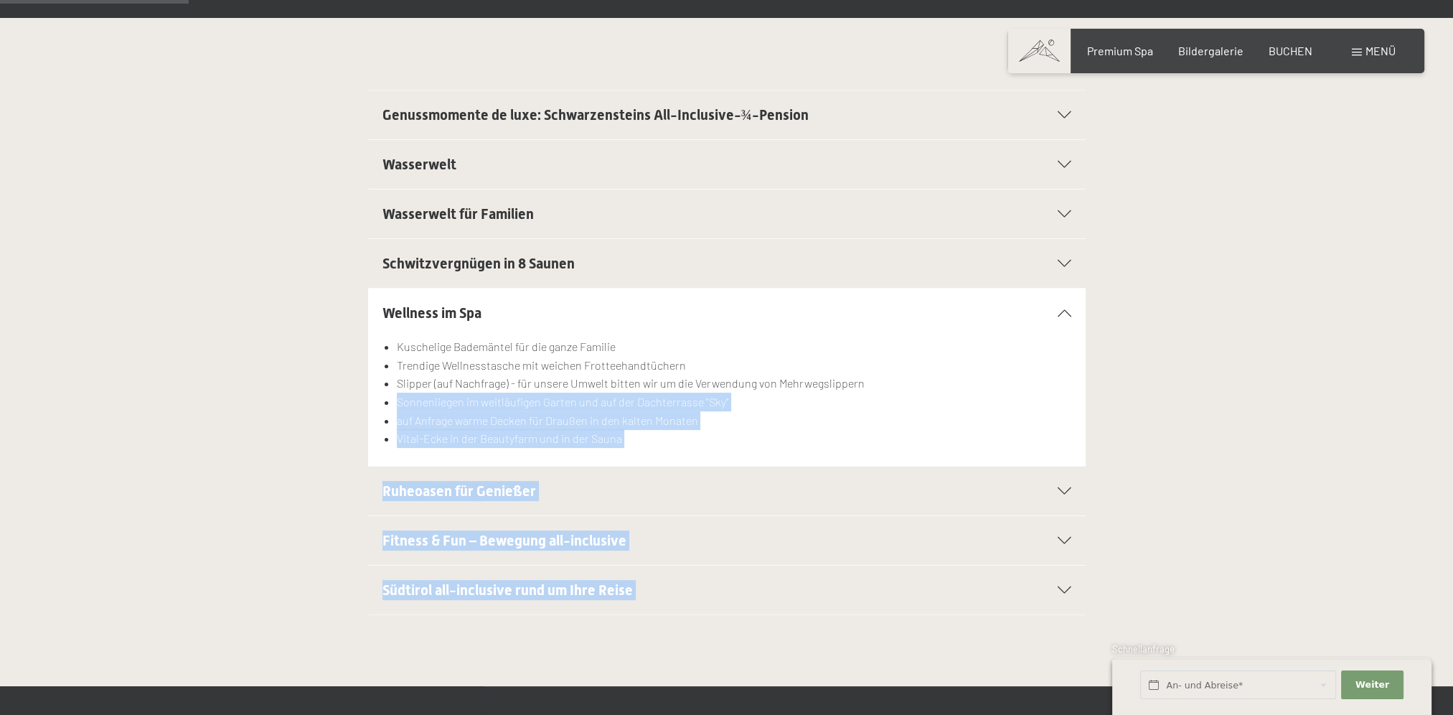
drag, startPoint x: 398, startPoint y: 402, endPoint x: 642, endPoint y: 403, distance: 244.8
drag, startPoint x: 642, startPoint y: 403, endPoint x: 628, endPoint y: 416, distance: 19.3
click at [628, 416] on li "auf Anfrage warme Decken für Draußen in den kalten Monaten" at bounding box center [734, 420] width 674 height 19
click at [618, 421] on li "auf Anfrage warme Decken für Draußen in den kalten Monaten" at bounding box center [734, 420] width 674 height 19
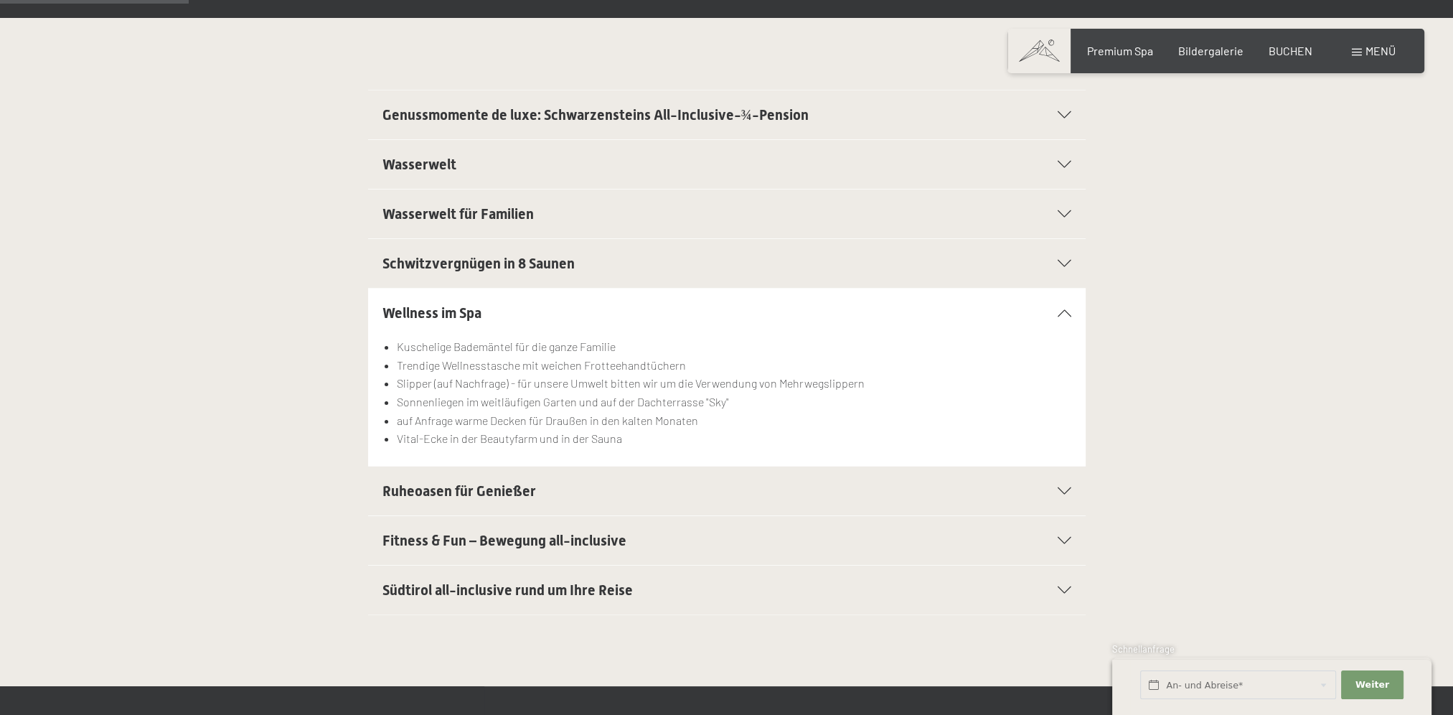
click at [439, 482] on span "Ruheoasen für Genießer" at bounding box center [460, 490] width 154 height 17
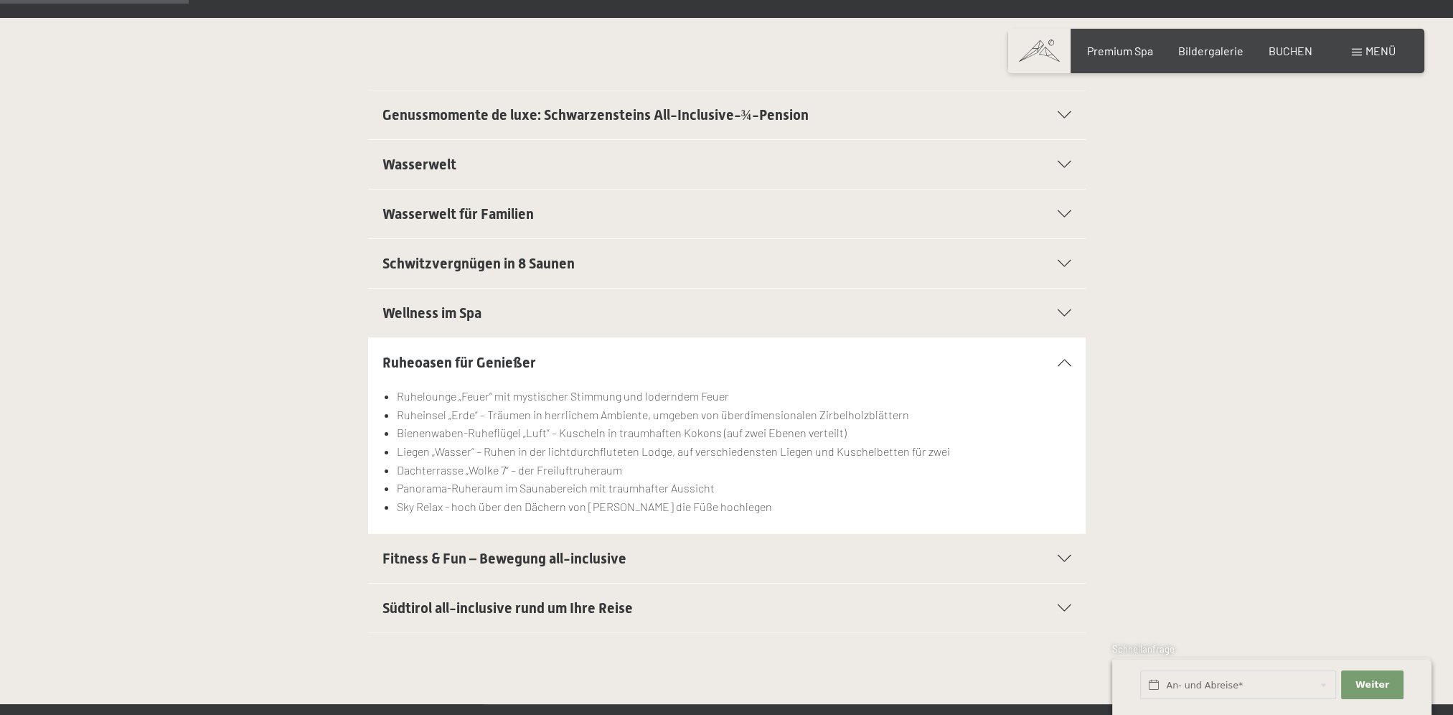
click at [460, 550] on span "Fitness & Fun – Bewegung all-inclusive" at bounding box center [505, 558] width 244 height 17
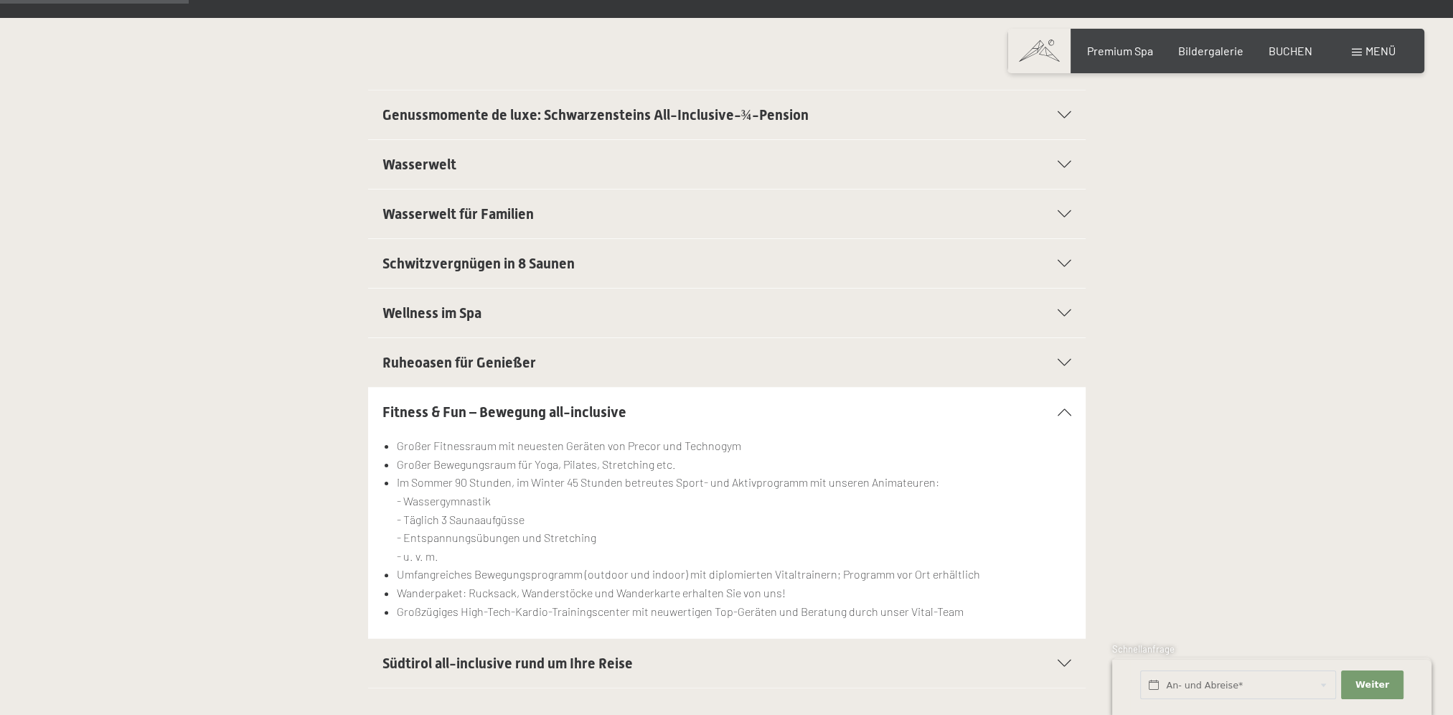
click at [468, 655] on span "Südtirol all-inclusive rund um Ihre Reise" at bounding box center [508, 663] width 250 height 17
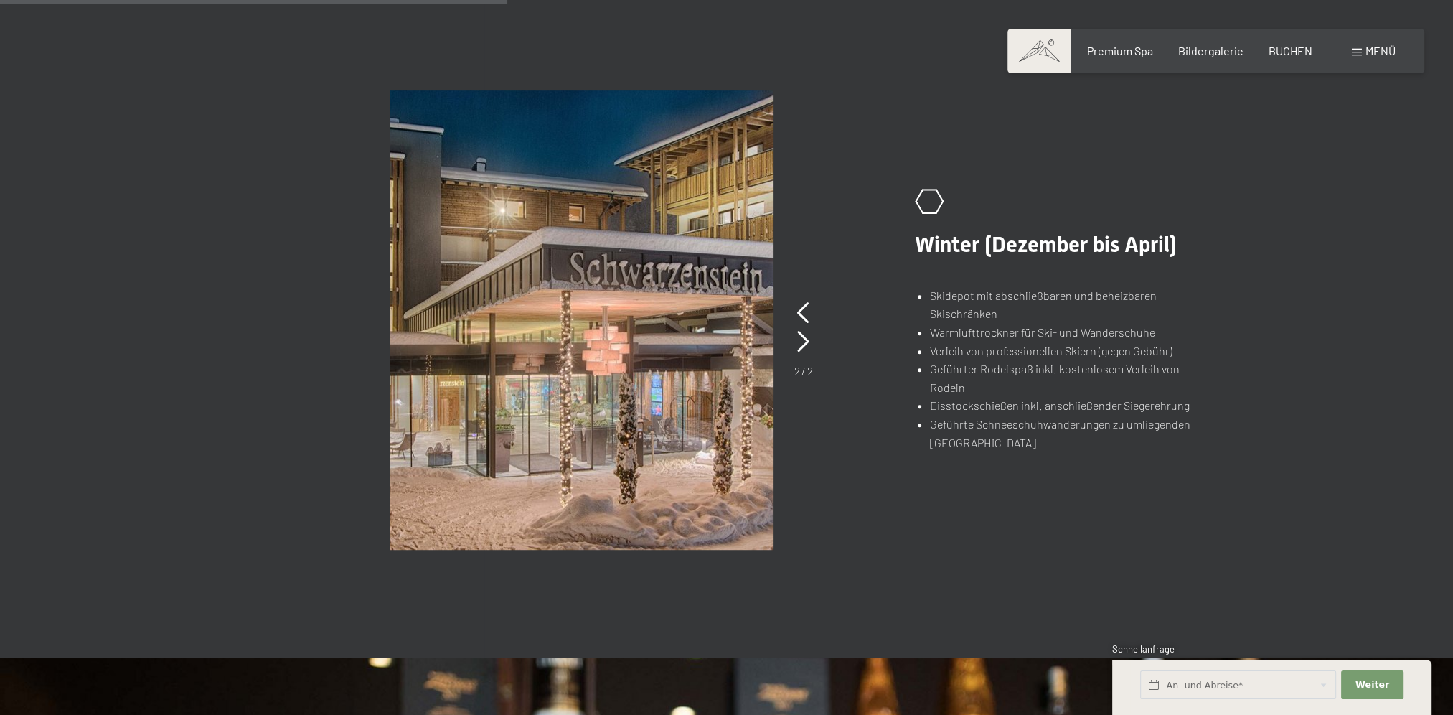
scroll to position [1077, 0]
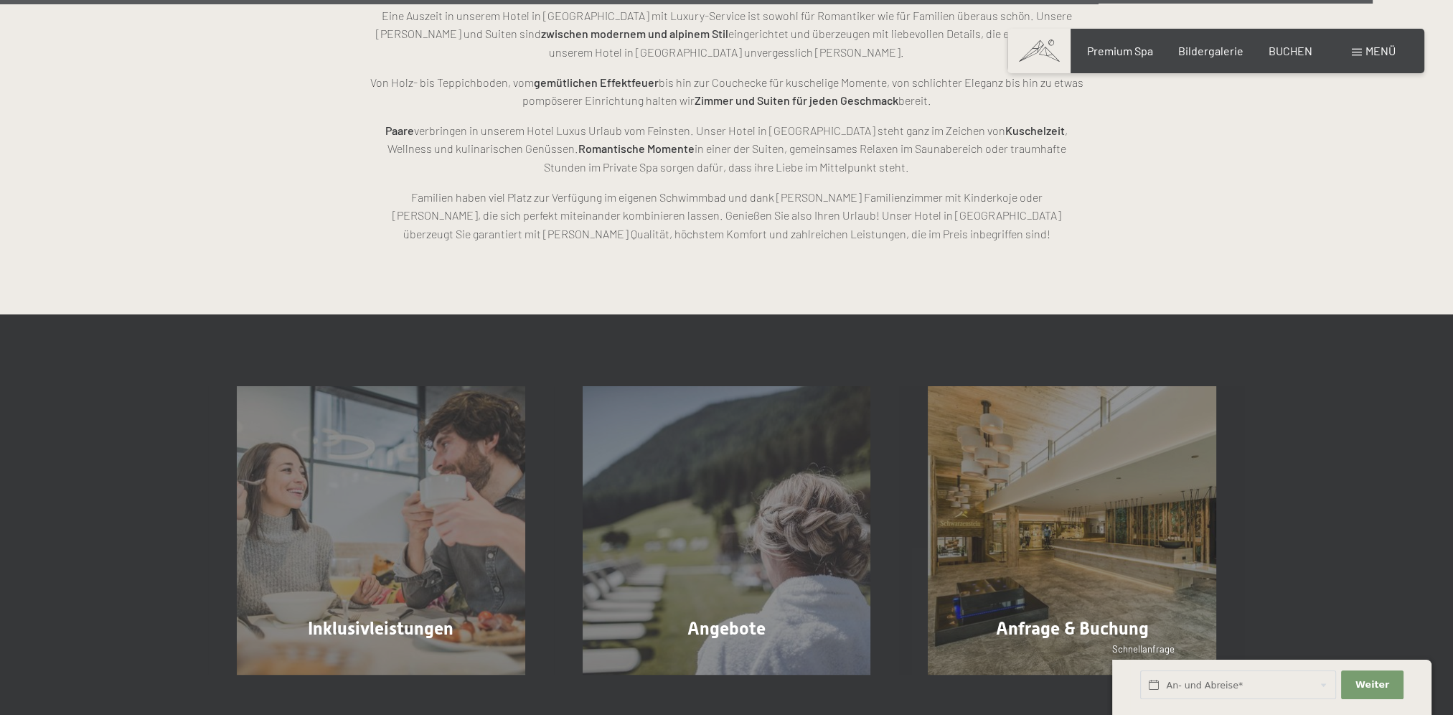
scroll to position [4426, 0]
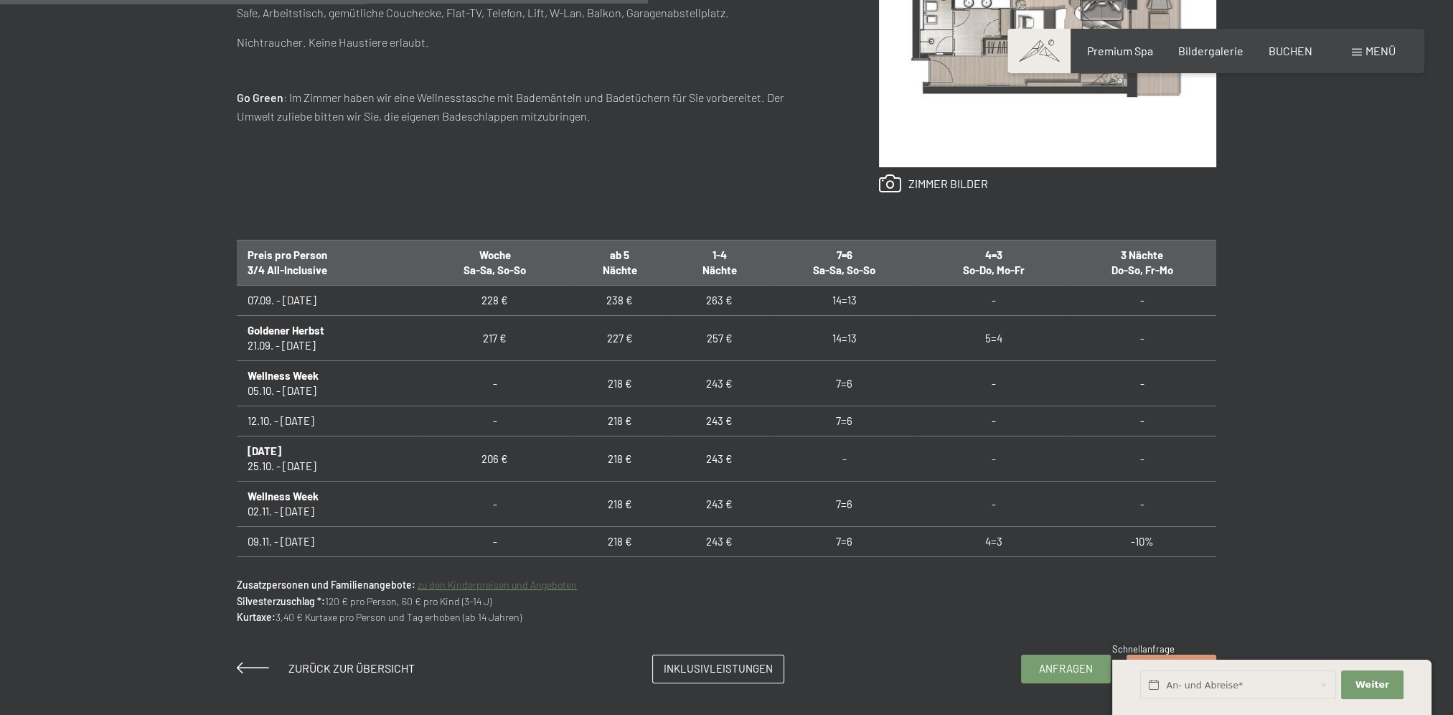
scroll to position [598, 0]
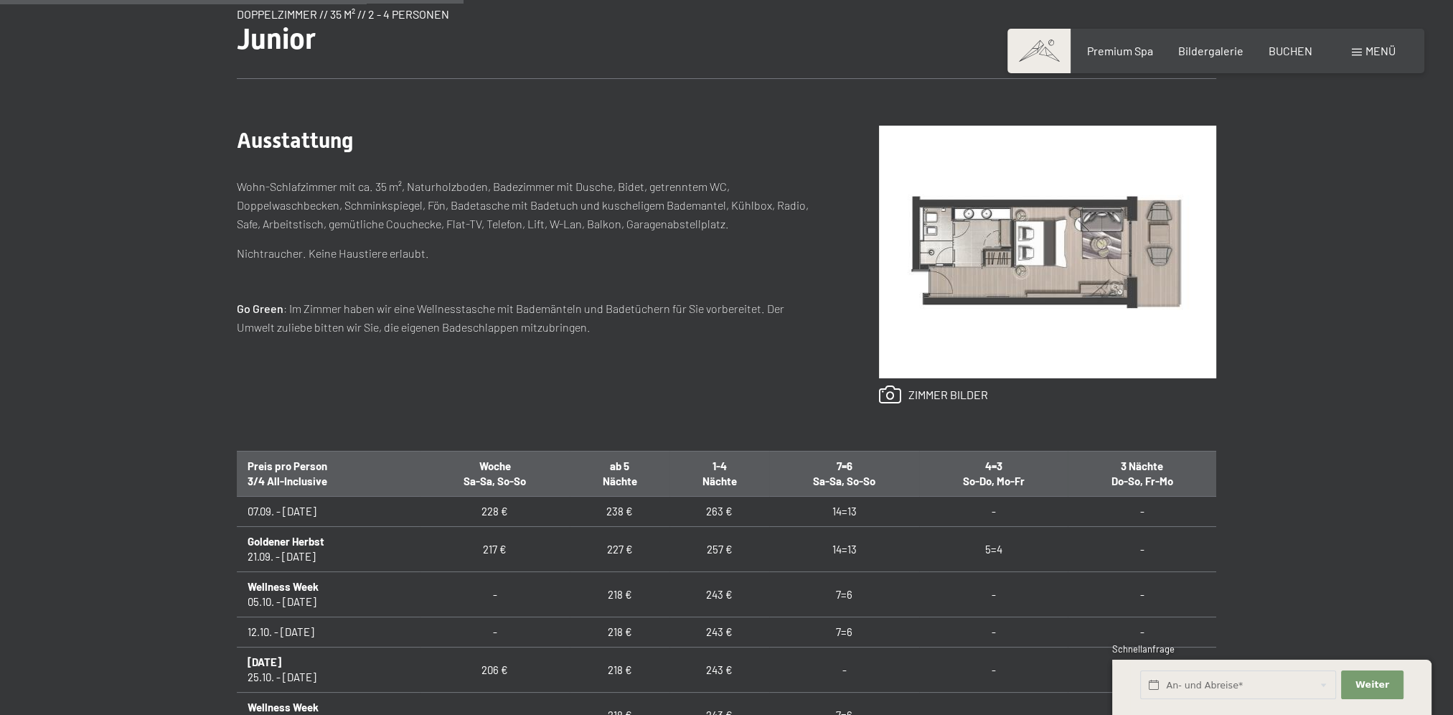
click at [988, 347] on img at bounding box center [1047, 252] width 337 height 253
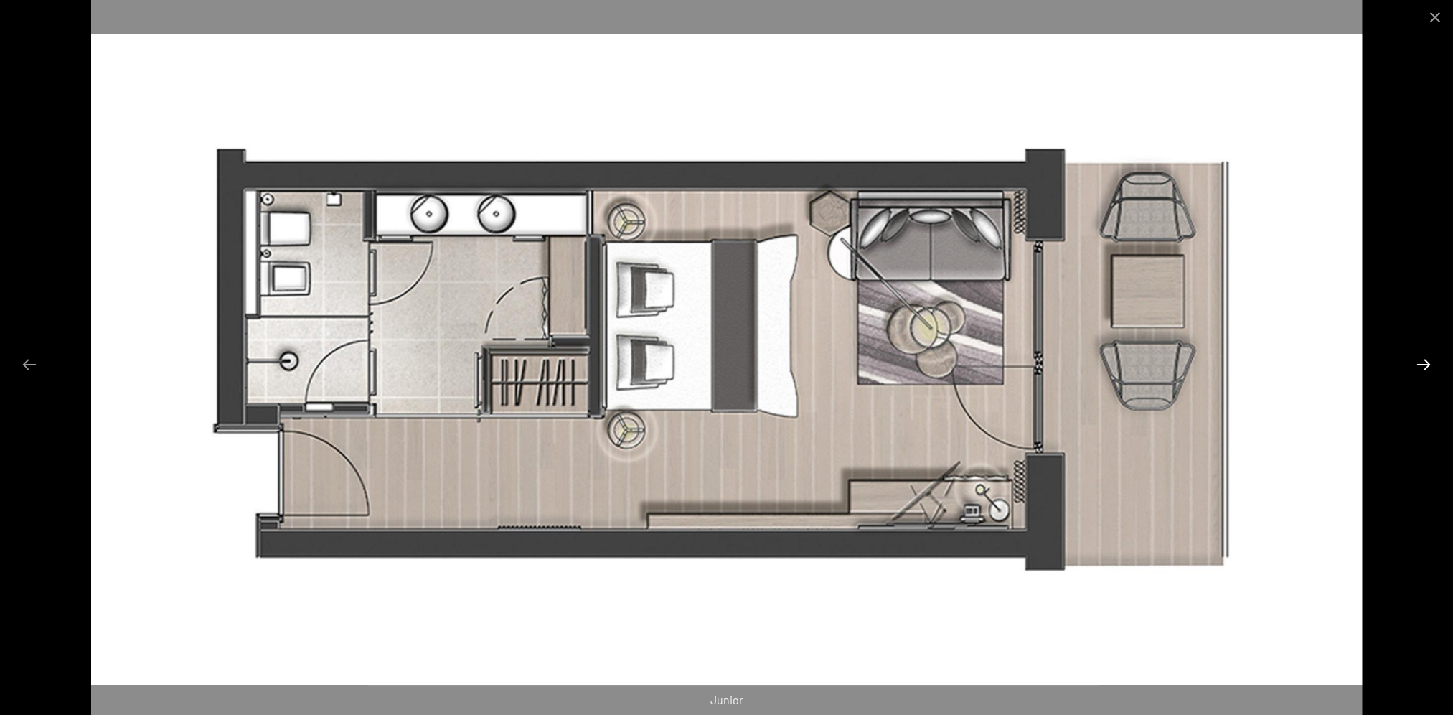
click at [1414, 362] on button "Next slide" at bounding box center [1424, 364] width 30 height 28
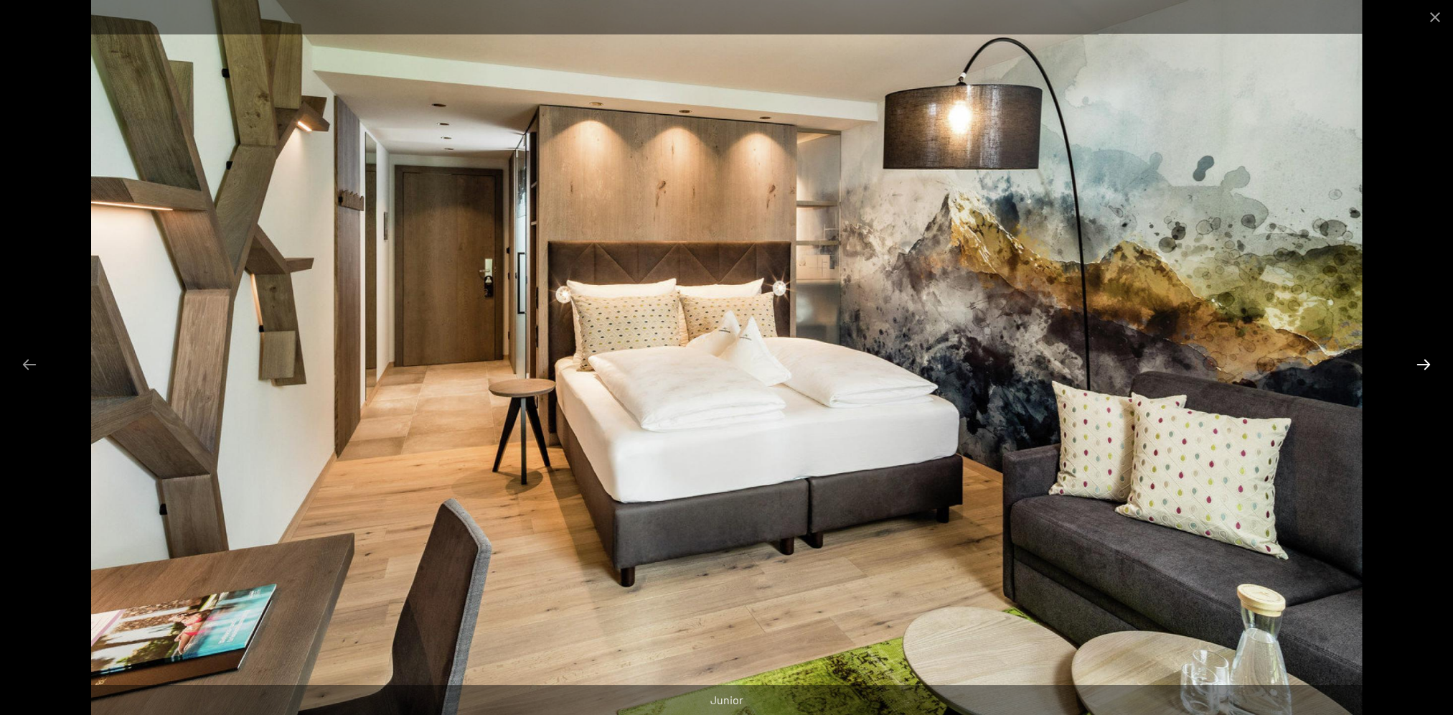
click at [1415, 362] on button "Next slide" at bounding box center [1424, 364] width 30 height 28
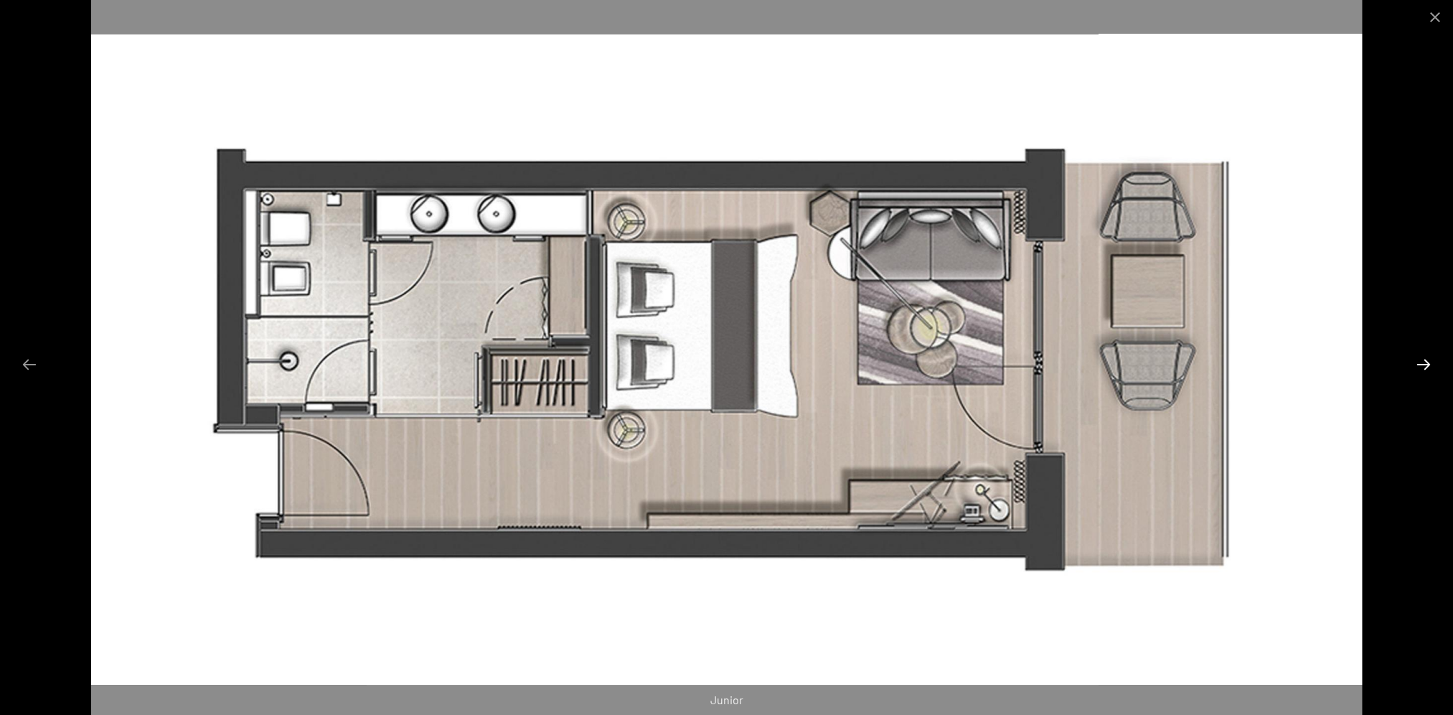
click at [1415, 362] on button "Next slide" at bounding box center [1424, 364] width 30 height 28
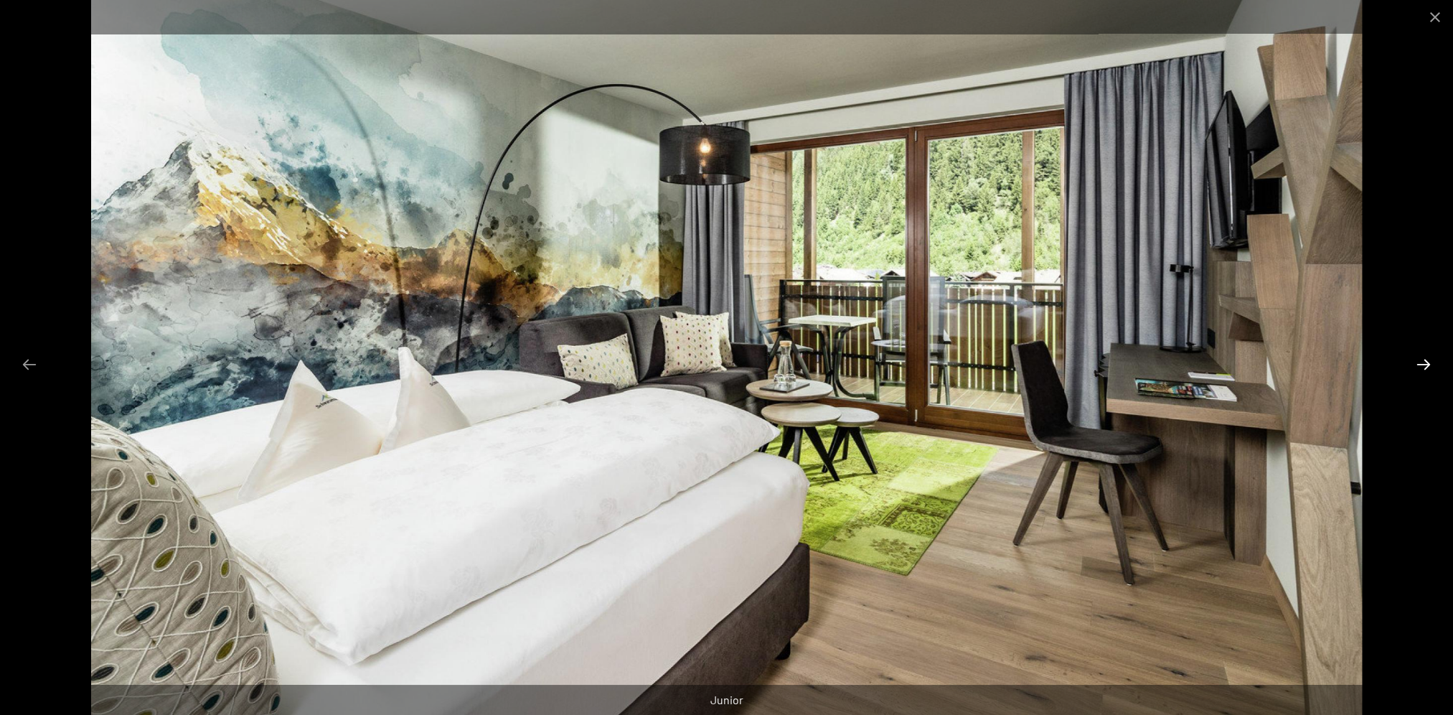
click at [1415, 362] on button "Next slide" at bounding box center [1424, 364] width 30 height 28
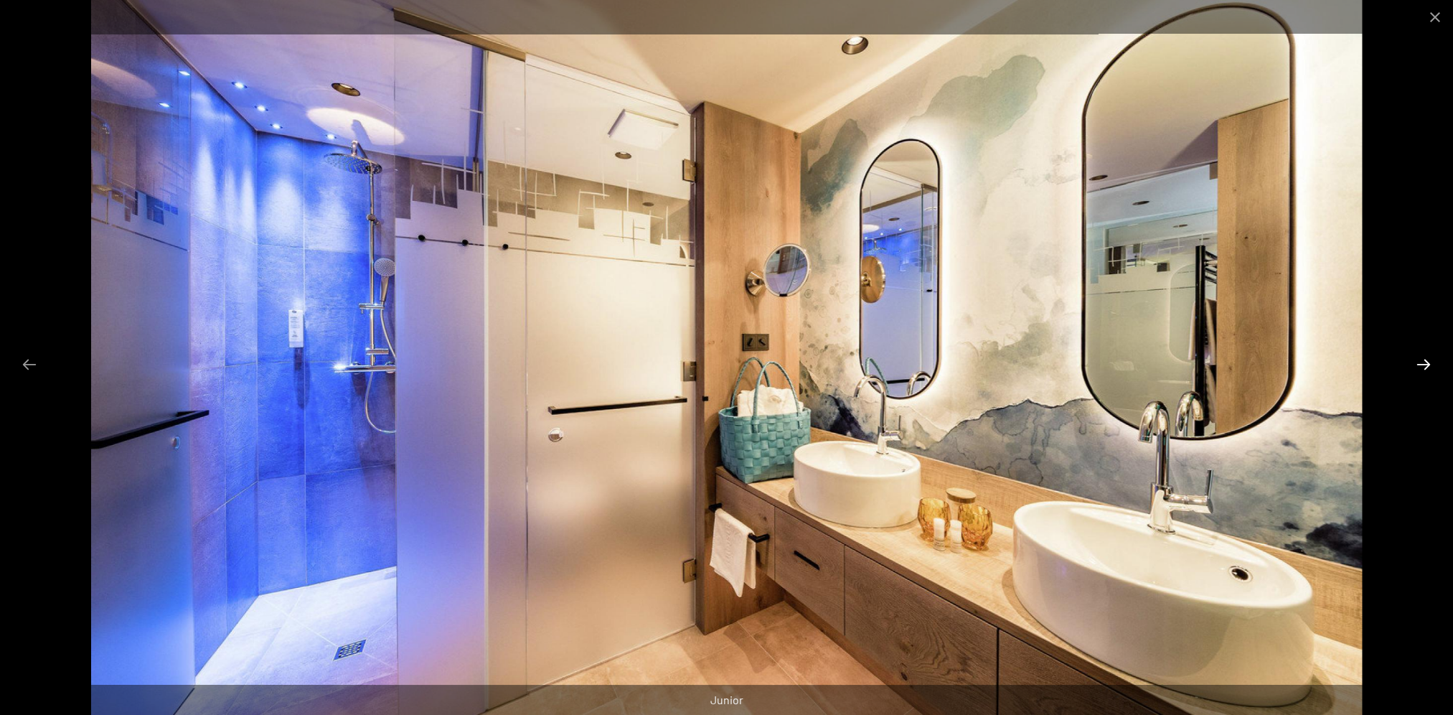
click at [1415, 362] on button "Next slide" at bounding box center [1424, 364] width 30 height 28
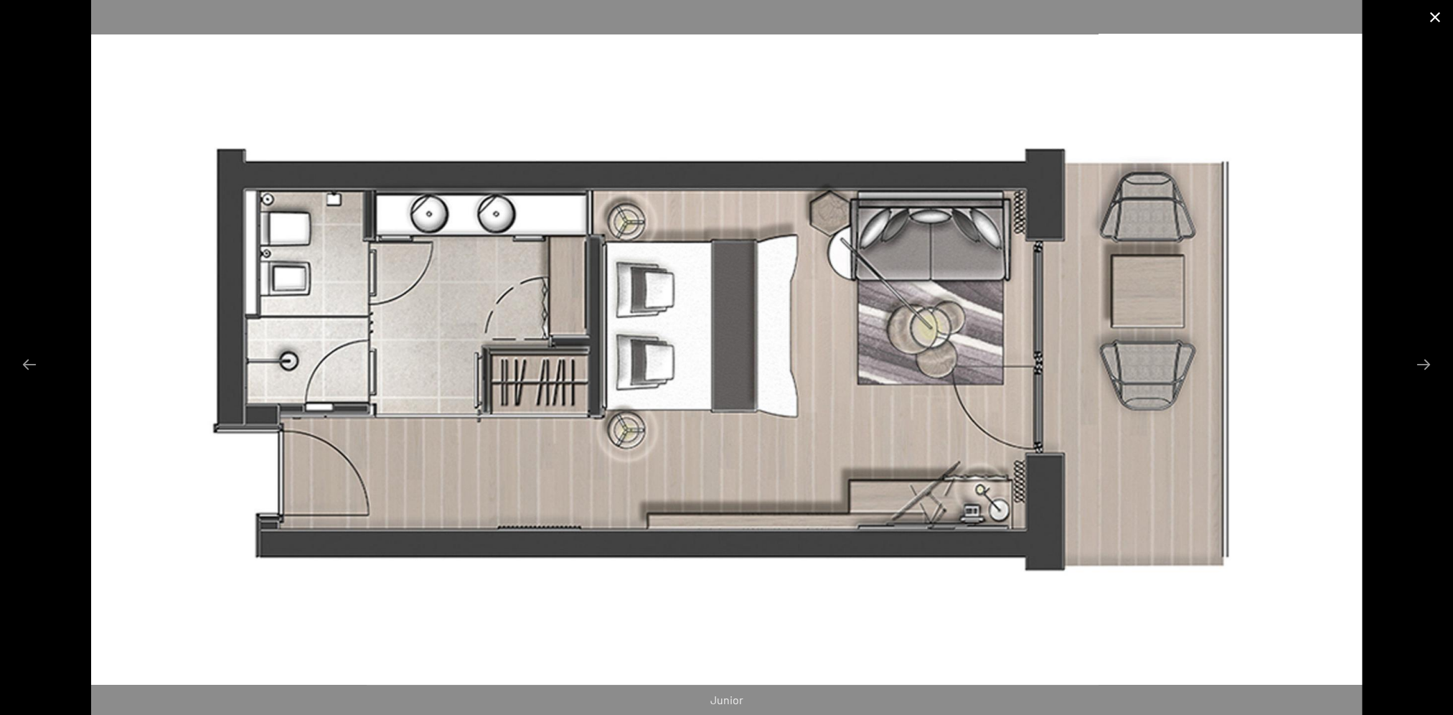
click at [1435, 16] on button "Close gallery" at bounding box center [1436, 17] width 36 height 34
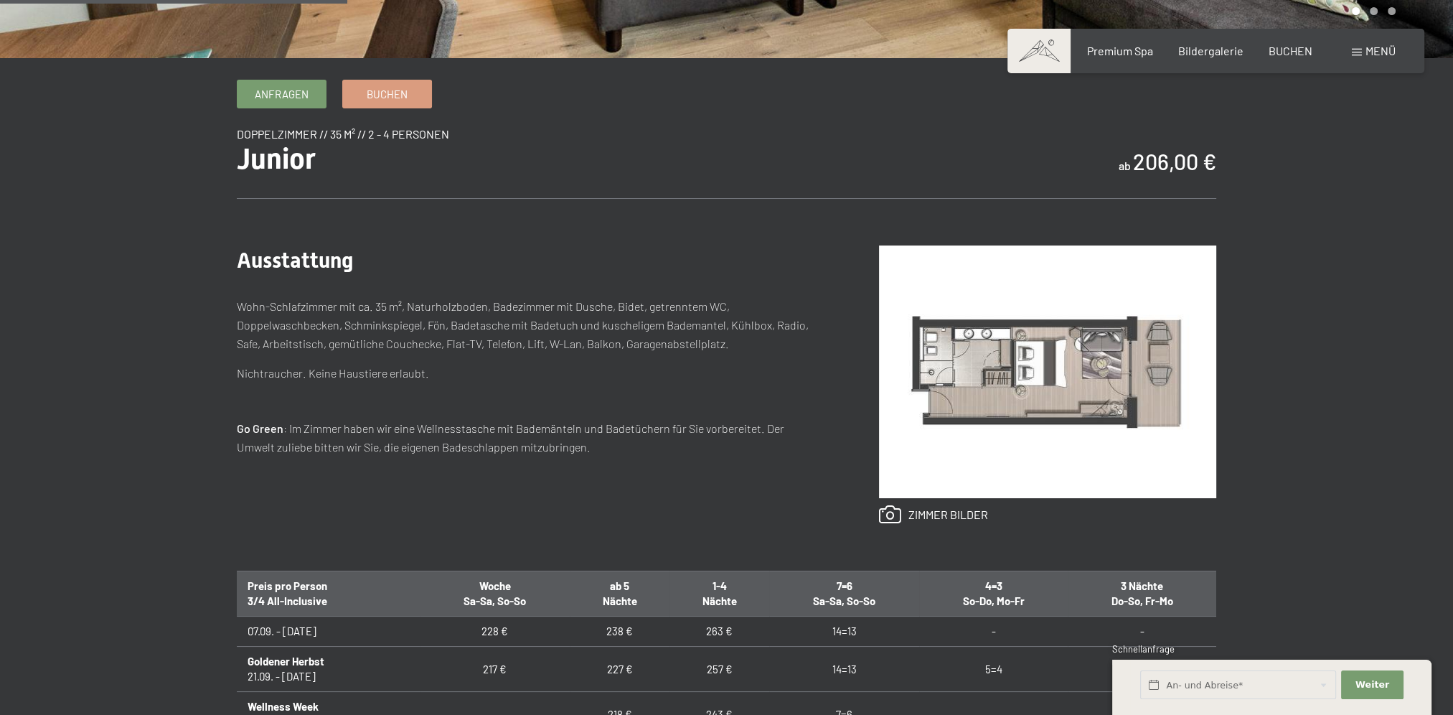
scroll to position [119, 0]
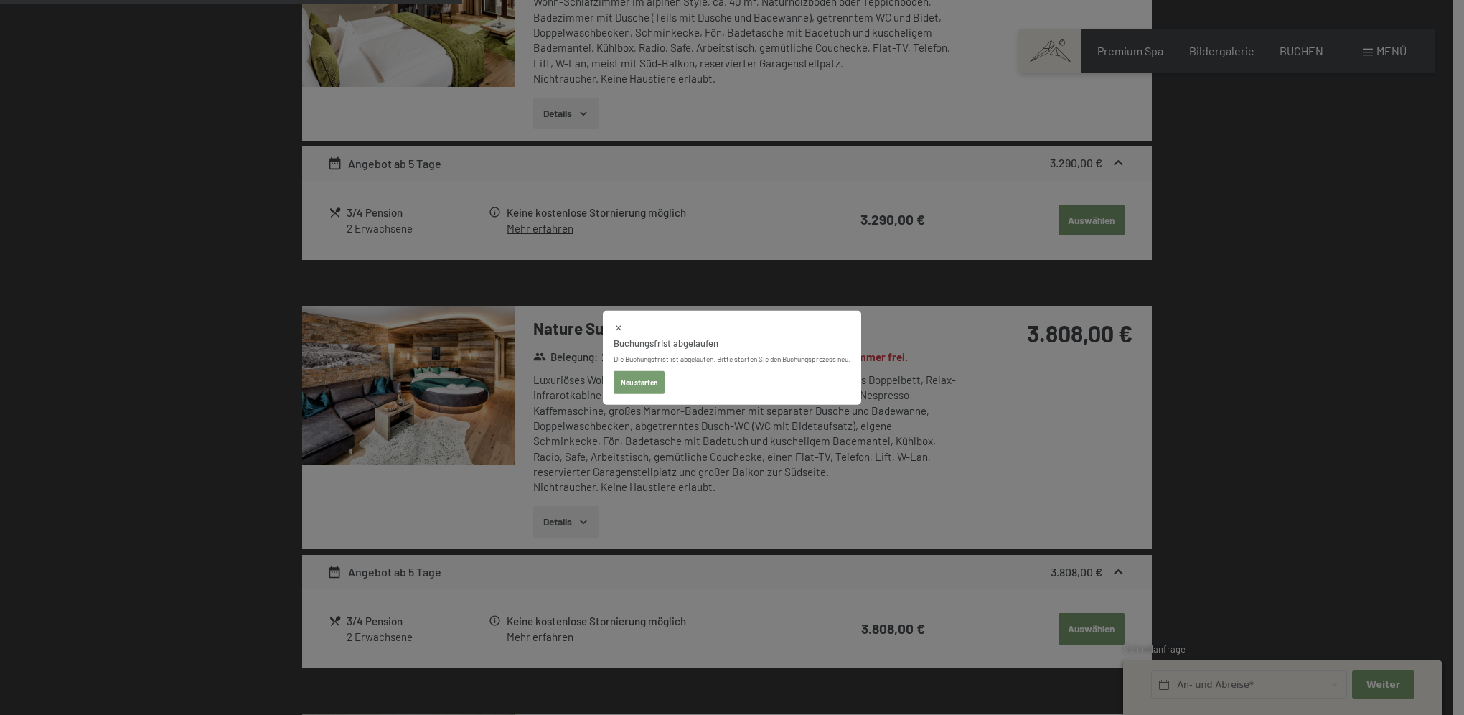
click at [639, 385] on button "Neu starten" at bounding box center [639, 381] width 51 height 23
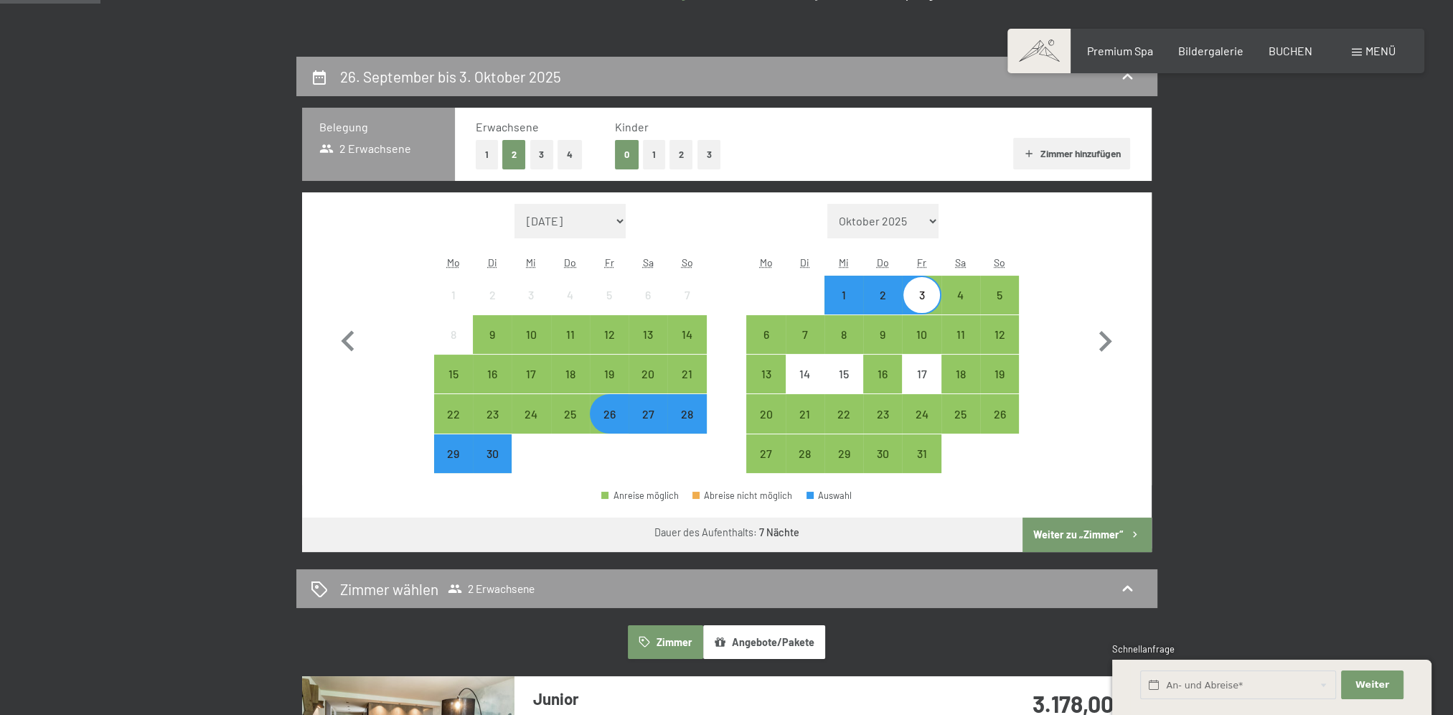
scroll to position [238, 0]
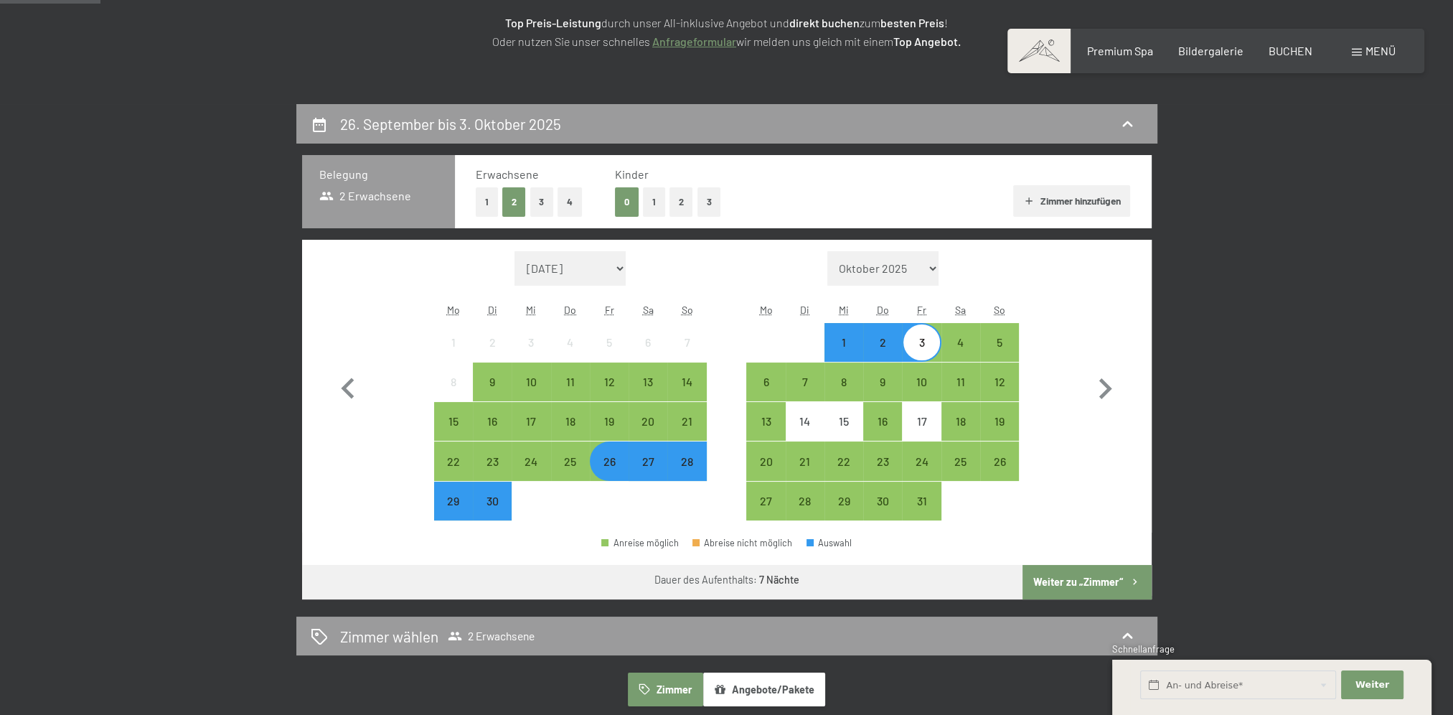
click at [646, 464] on div "27" at bounding box center [648, 474] width 36 height 36
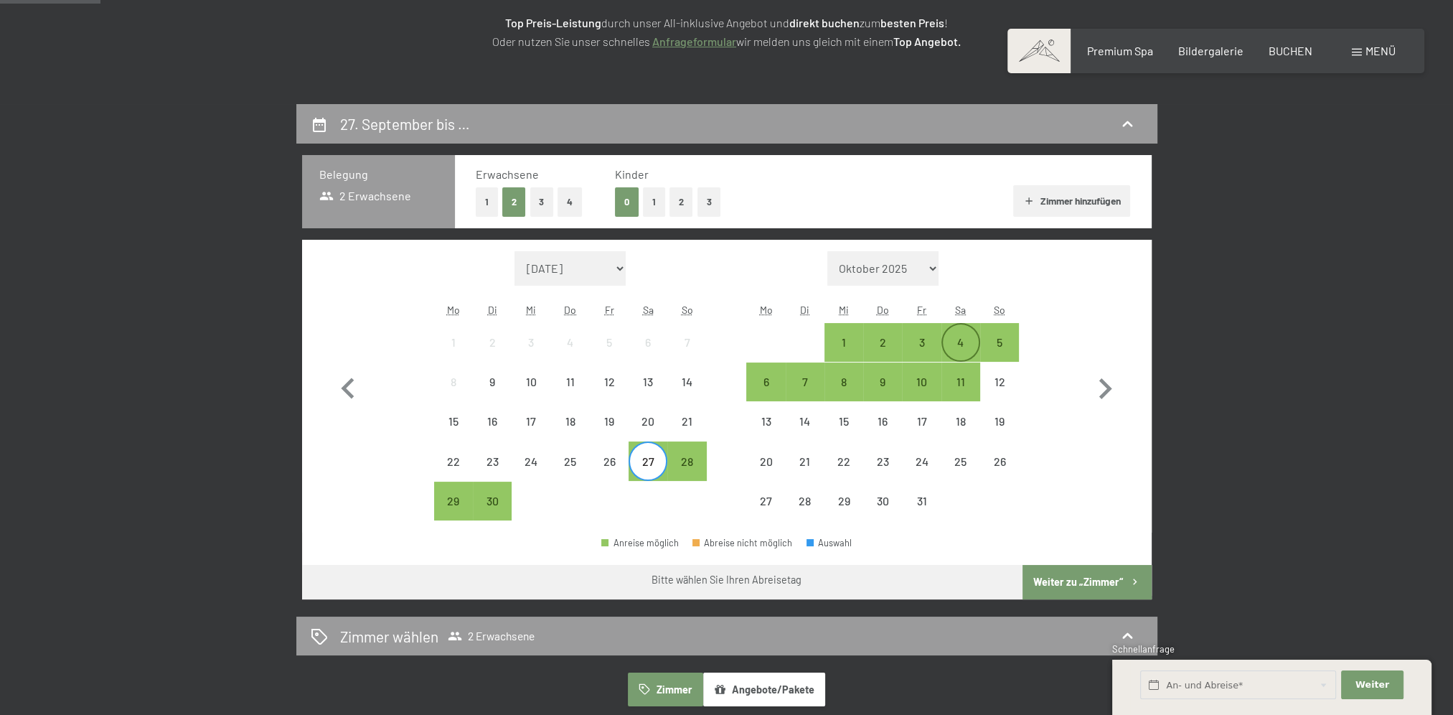
click at [966, 337] on div "4" at bounding box center [961, 355] width 36 height 36
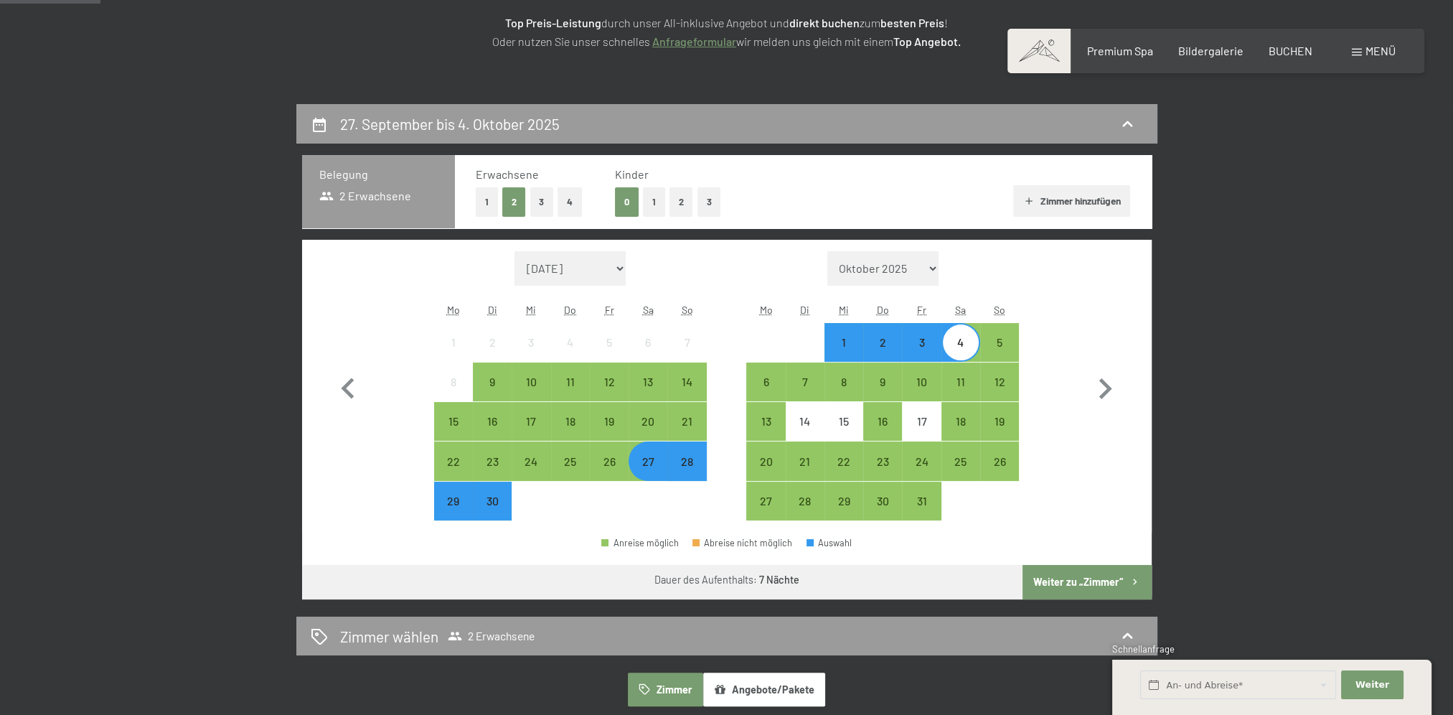
click at [1080, 594] on button "Weiter zu „Zimmer“" at bounding box center [1087, 582] width 128 height 34
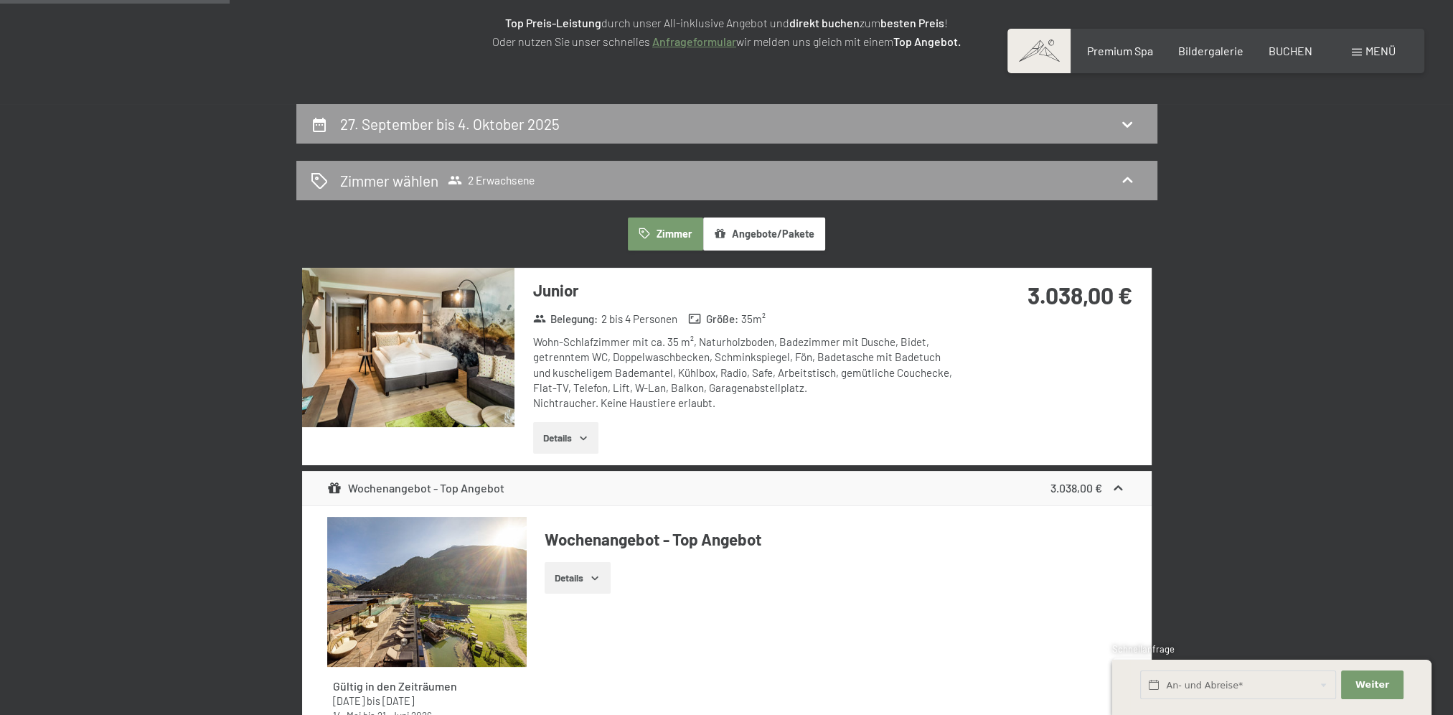
scroll to position [342, 0]
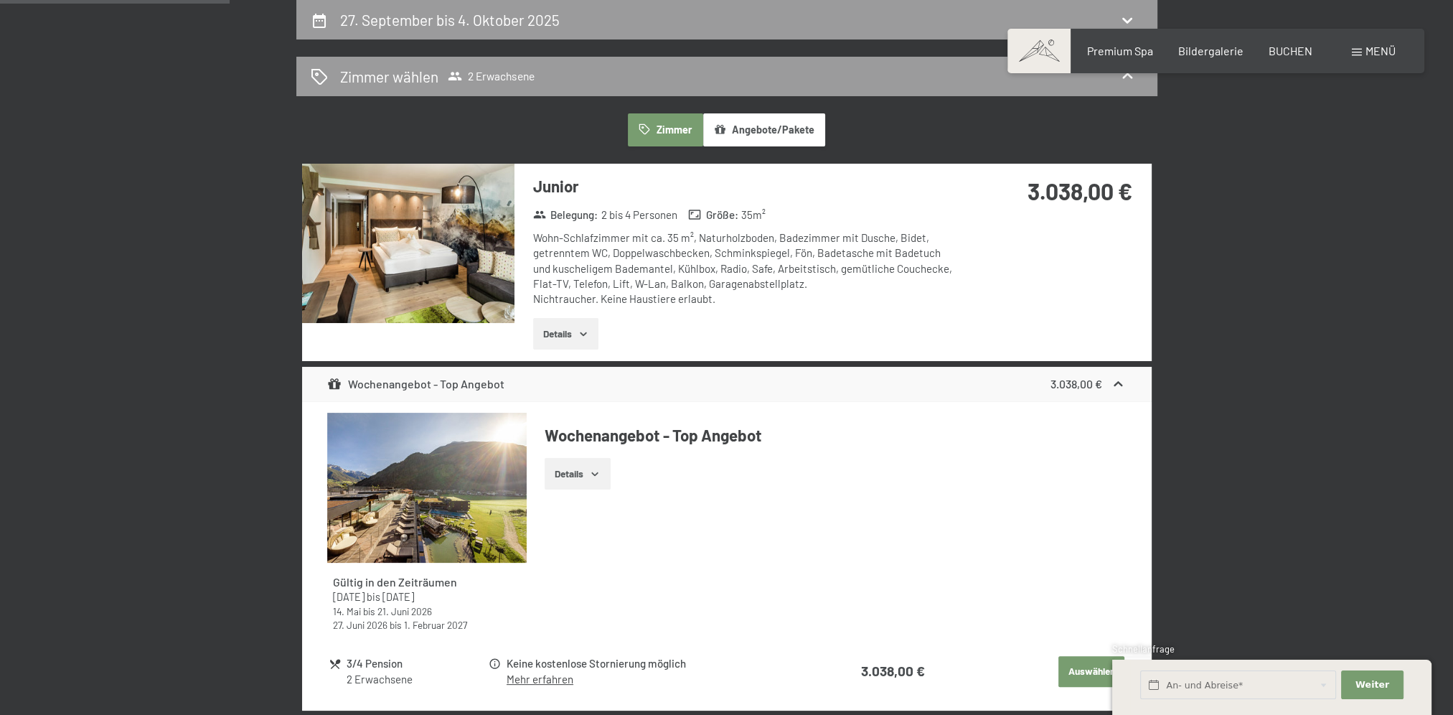
click at [574, 339] on button "Details" at bounding box center [565, 334] width 65 height 32
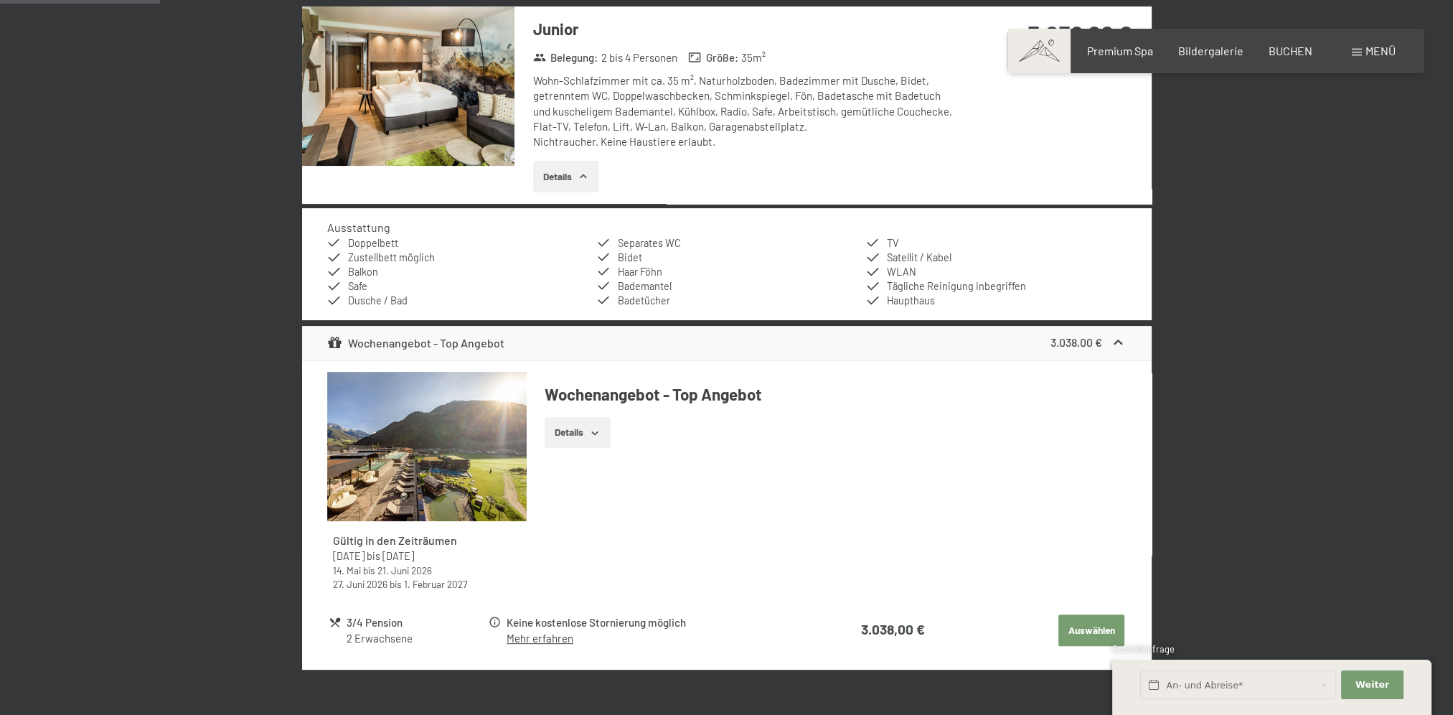
scroll to position [701, 0]
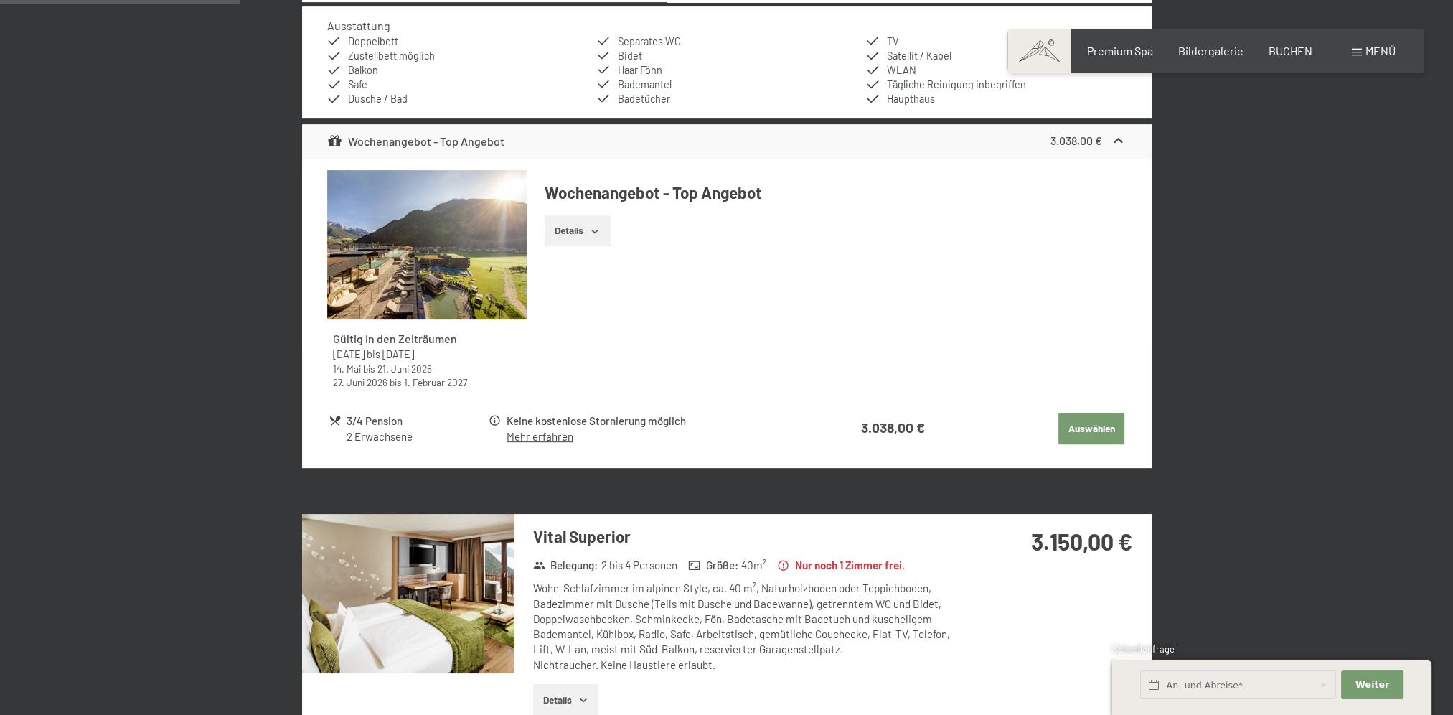
click at [1078, 429] on button "Auswählen" at bounding box center [1092, 429] width 66 height 32
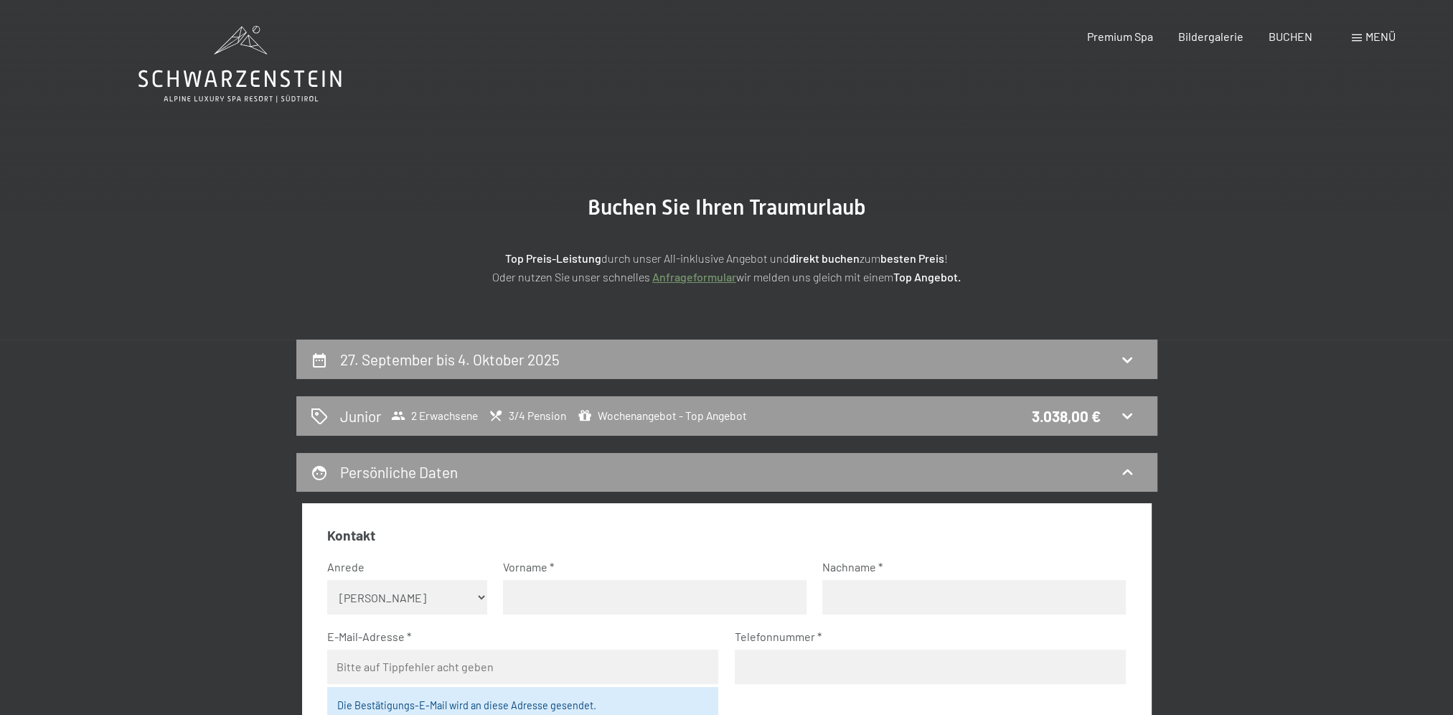
scroll to position [0, 0]
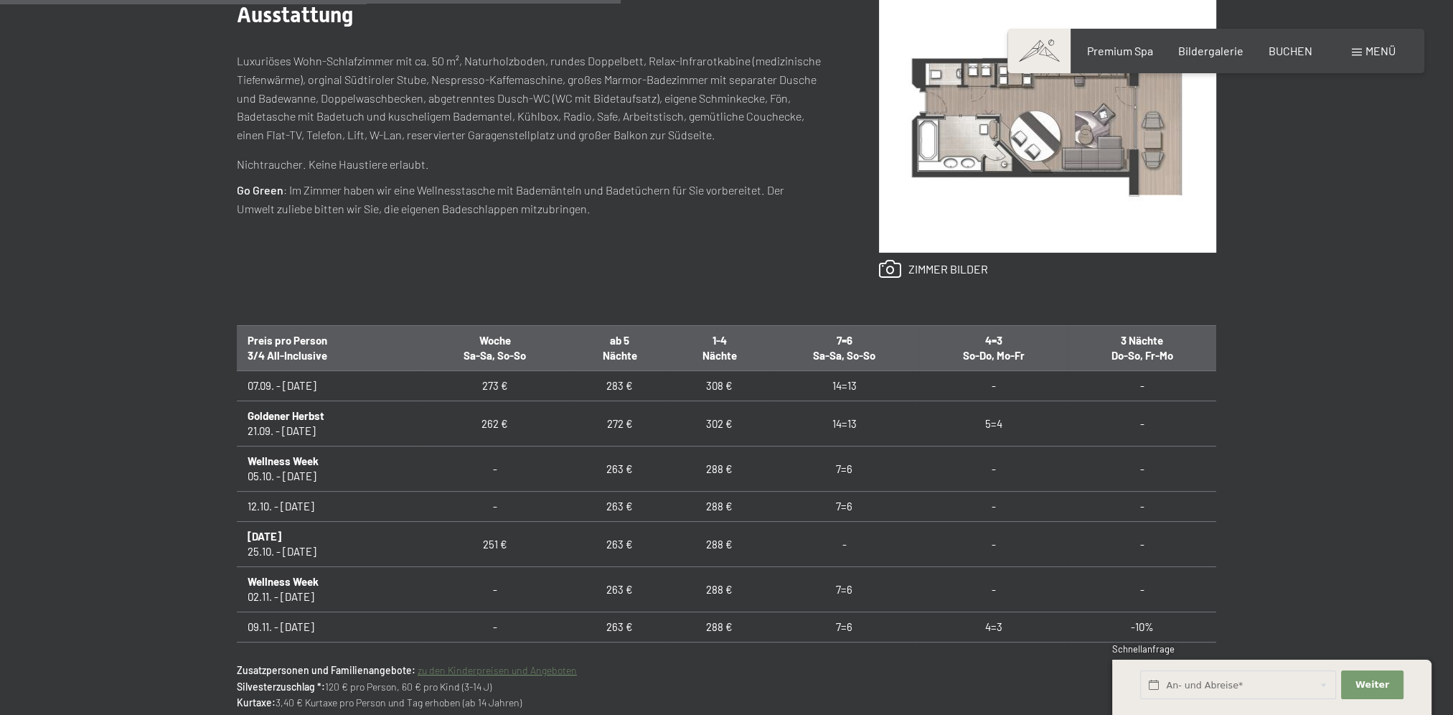
scroll to position [718, 0]
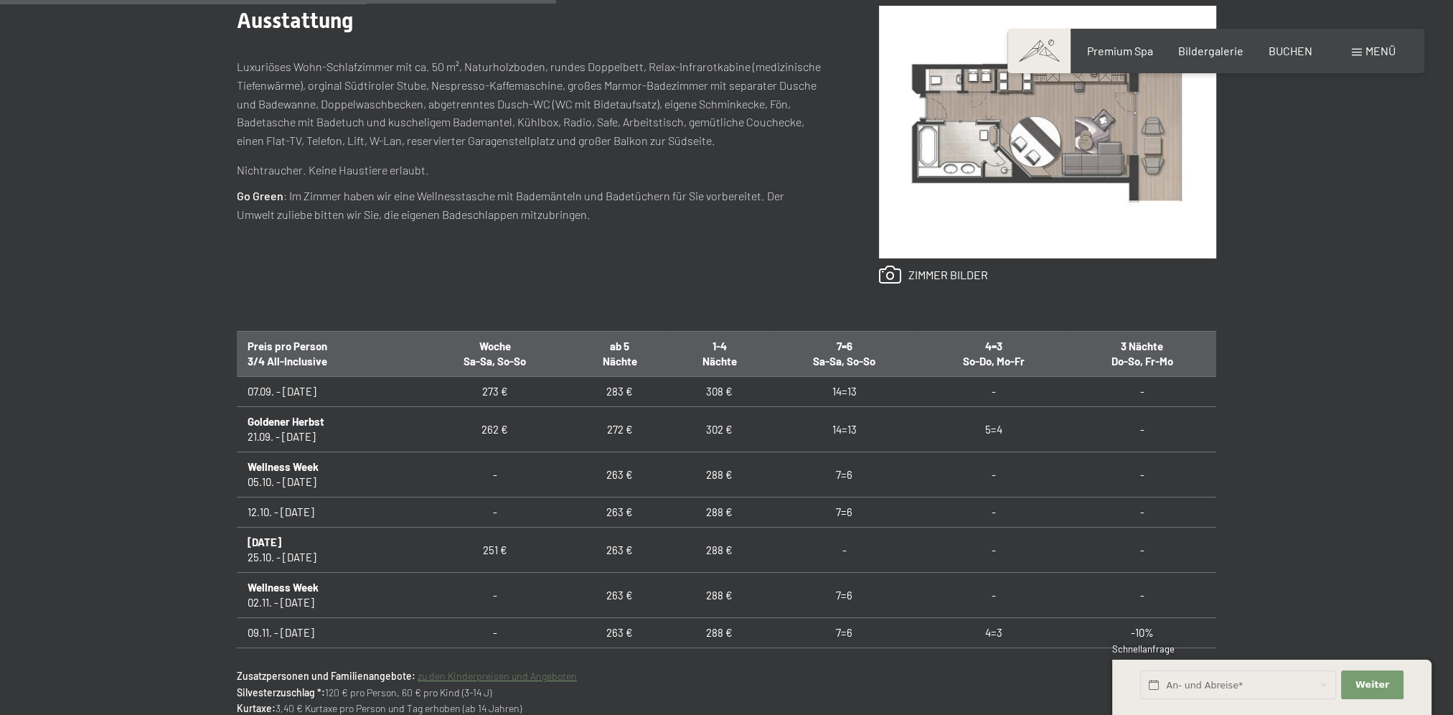
click at [1104, 195] on img at bounding box center [1047, 132] width 337 height 253
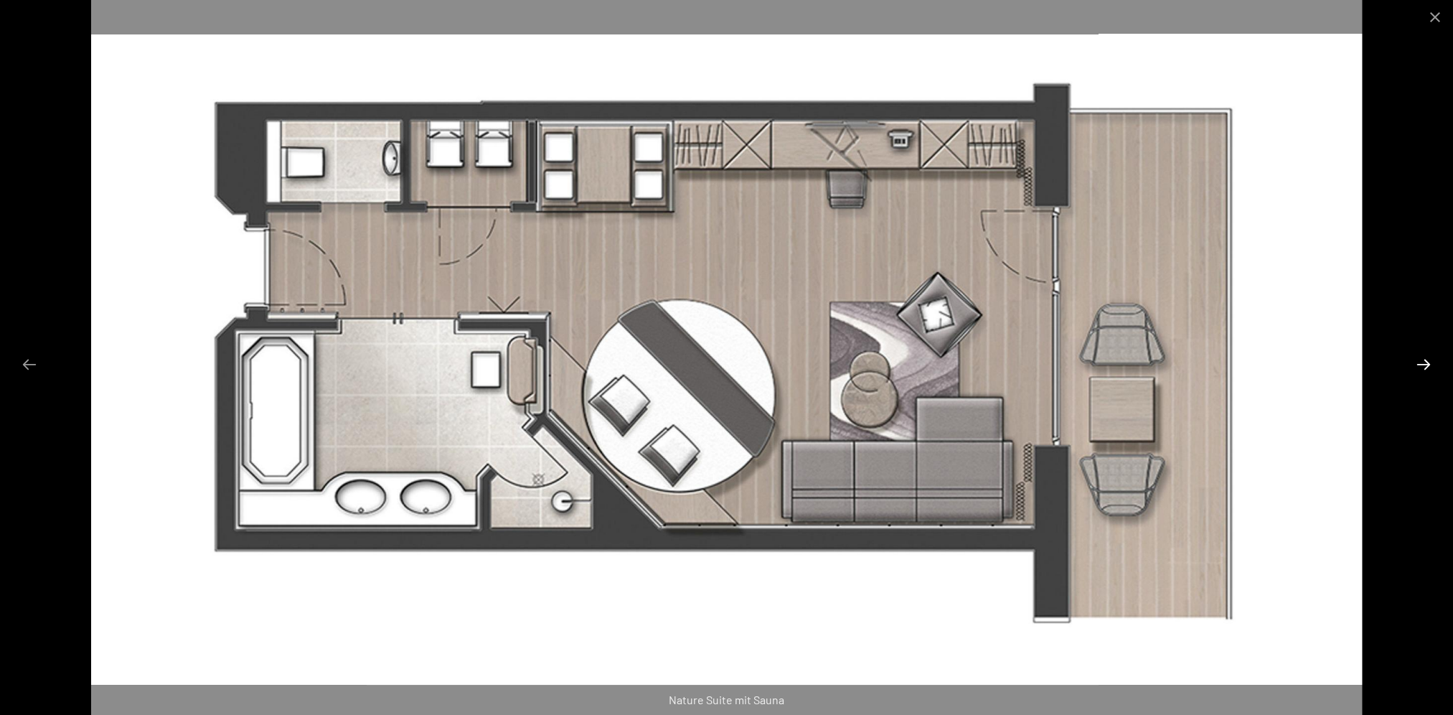
click at [1429, 360] on button "Next slide" at bounding box center [1424, 364] width 30 height 28
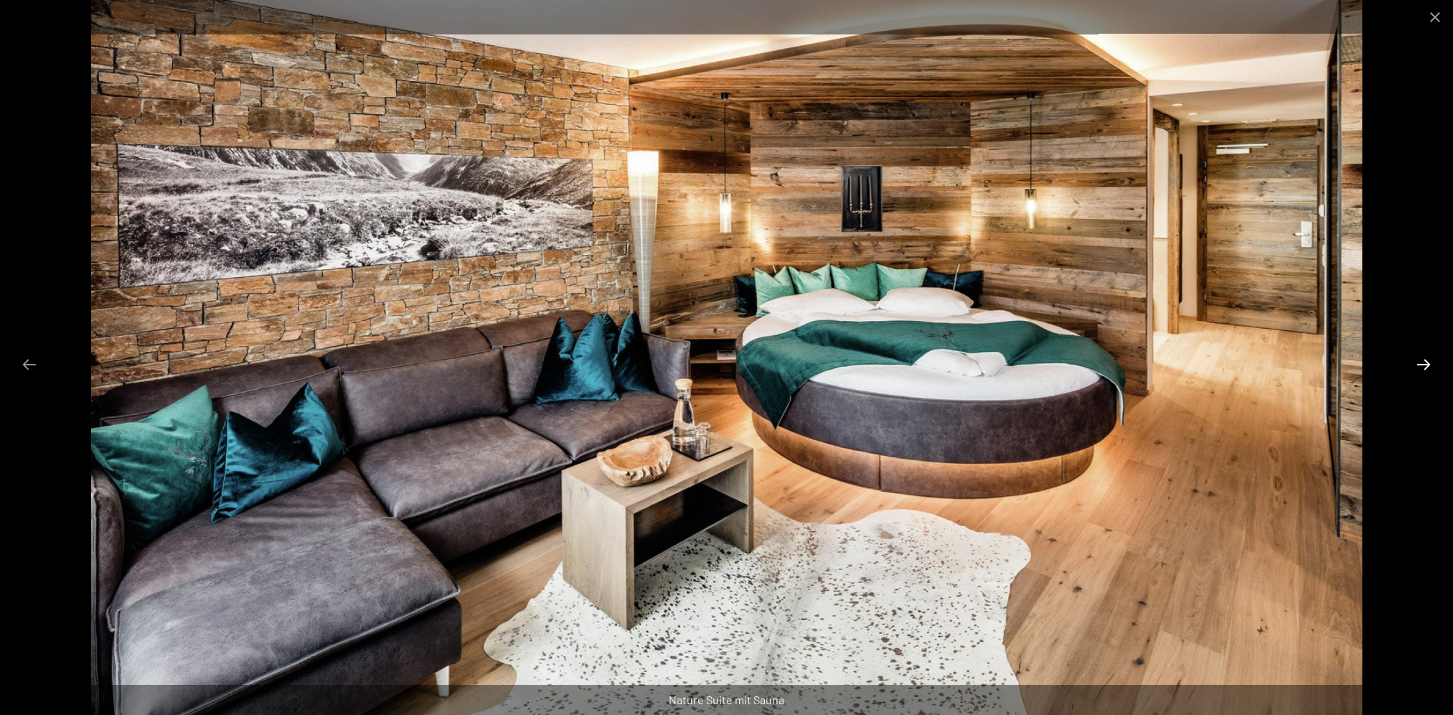
click at [1426, 360] on button "Next slide" at bounding box center [1424, 364] width 30 height 28
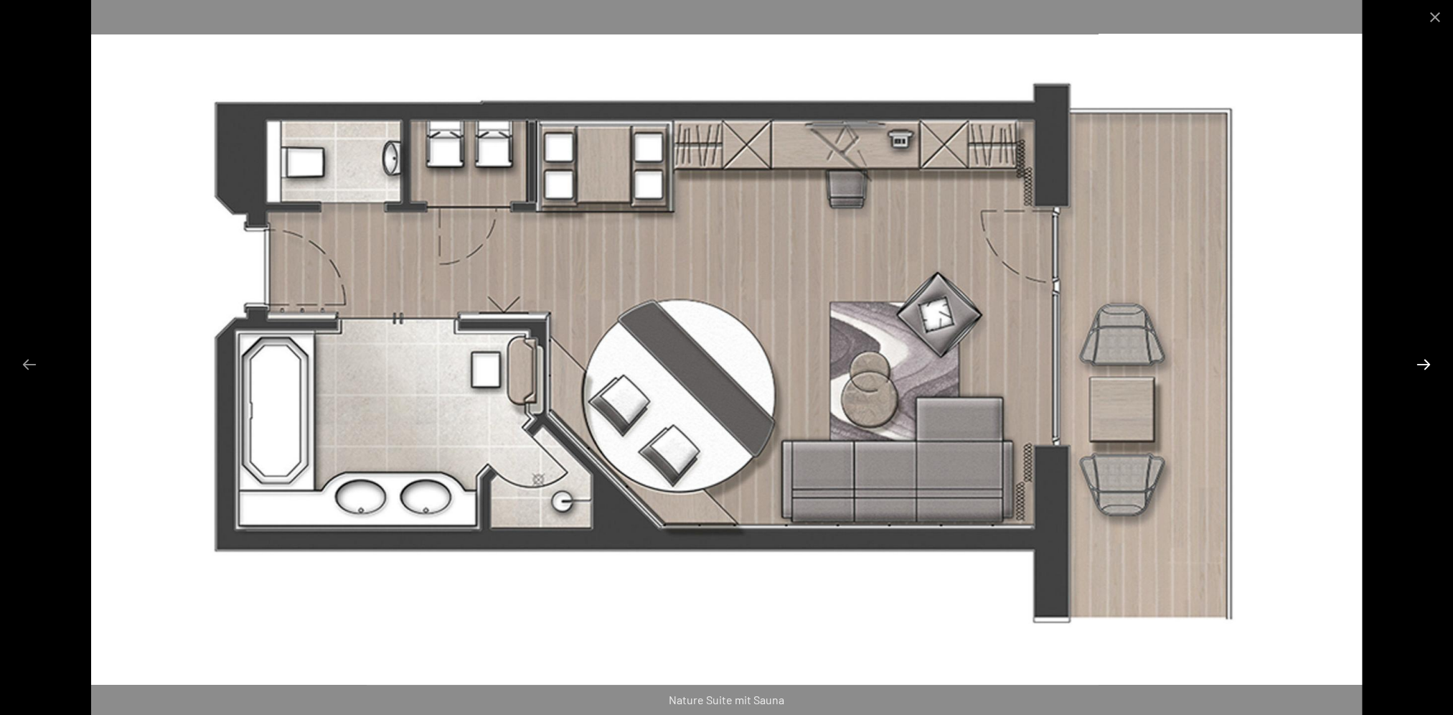
click at [1426, 360] on button "Next slide" at bounding box center [1424, 364] width 30 height 28
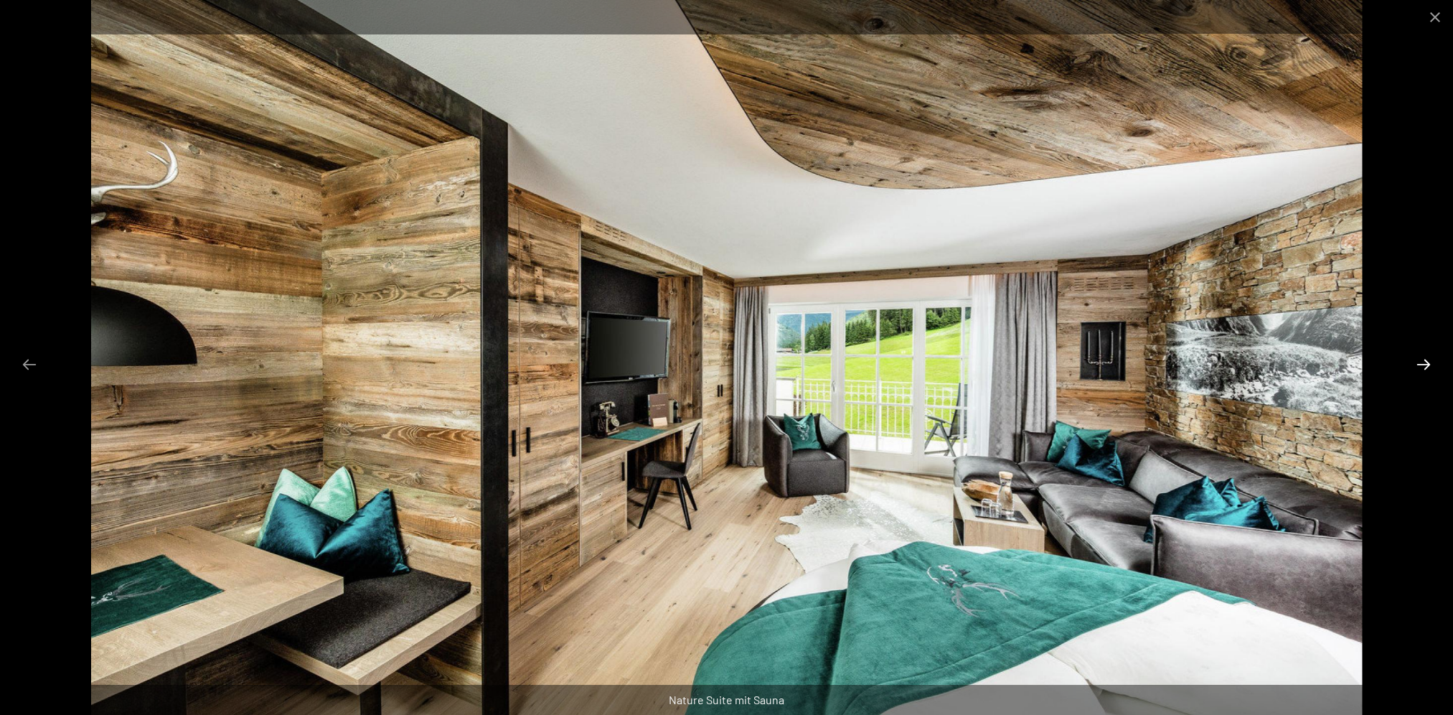
click at [1428, 361] on button "Next slide" at bounding box center [1424, 364] width 30 height 28
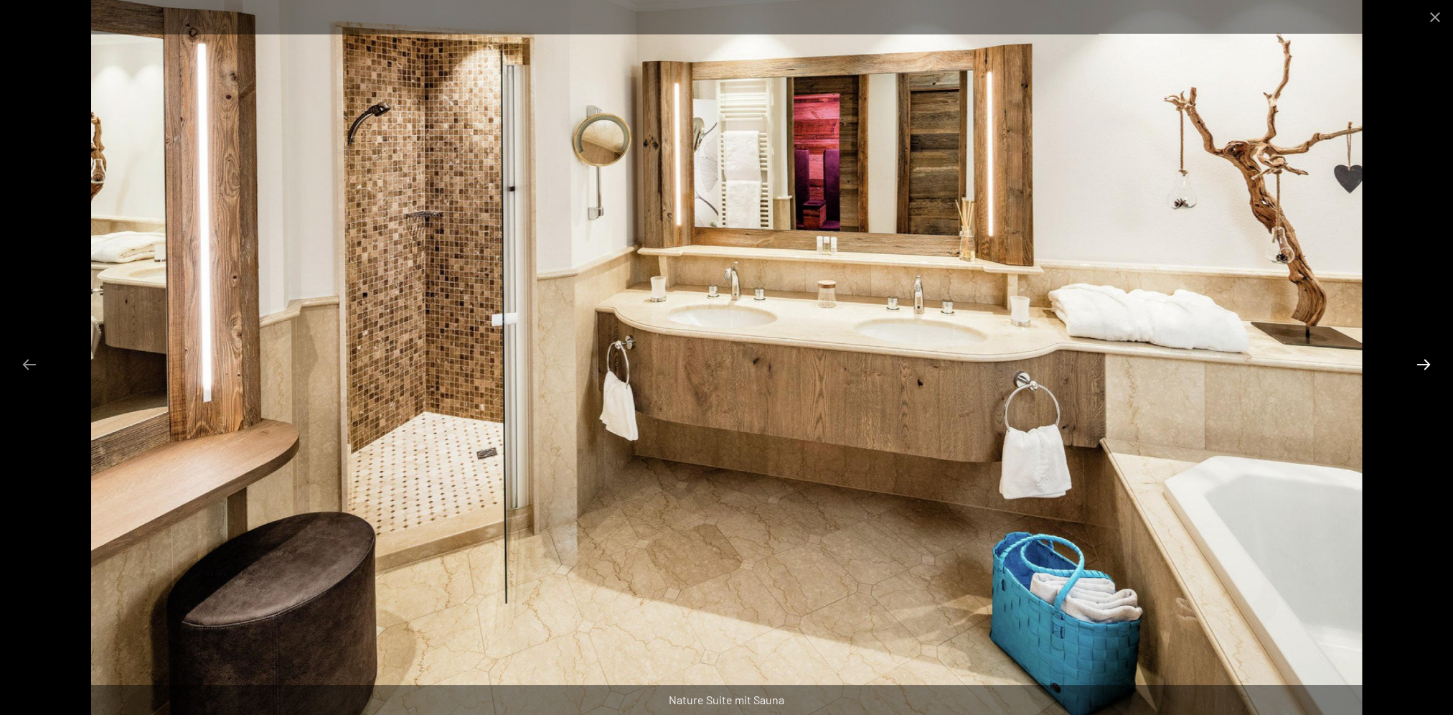
click at [1428, 361] on button "Next slide" at bounding box center [1424, 364] width 30 height 28
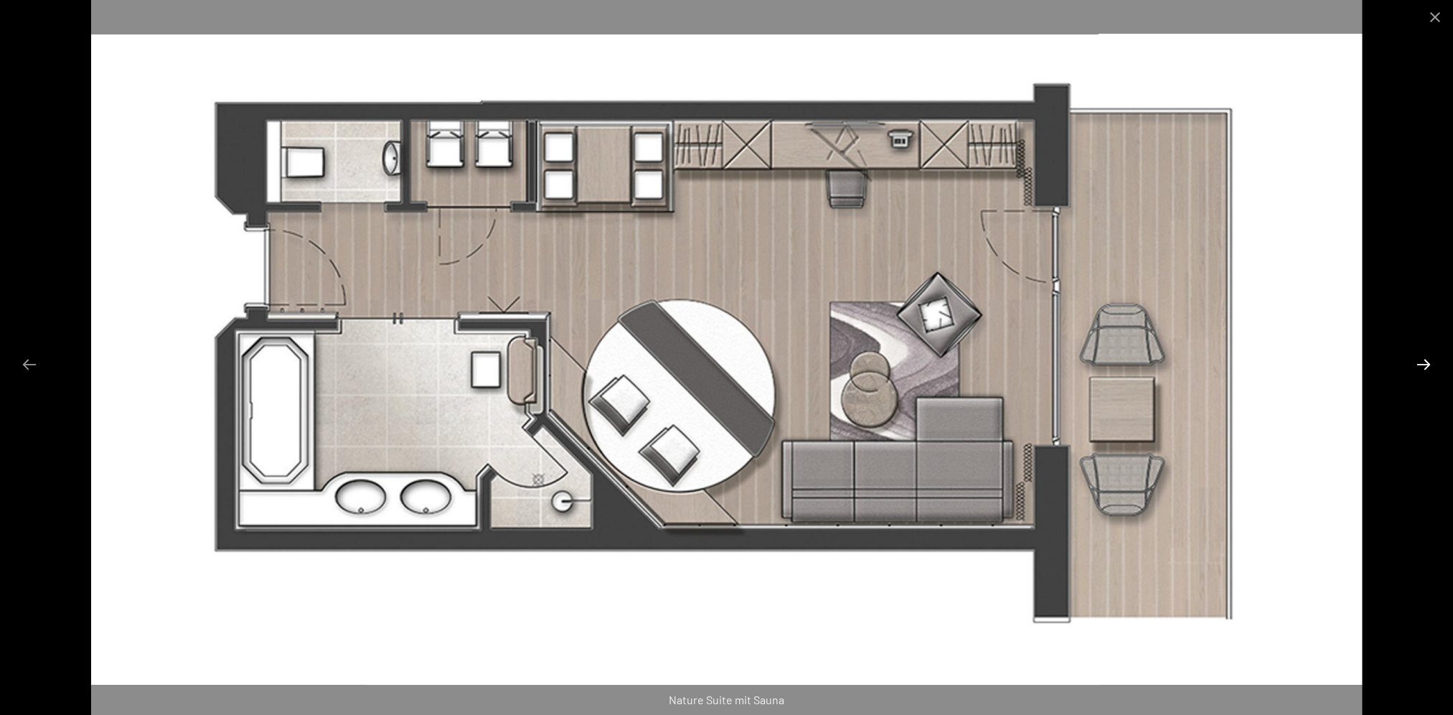
click at [1425, 354] on button "Next slide" at bounding box center [1424, 364] width 30 height 28
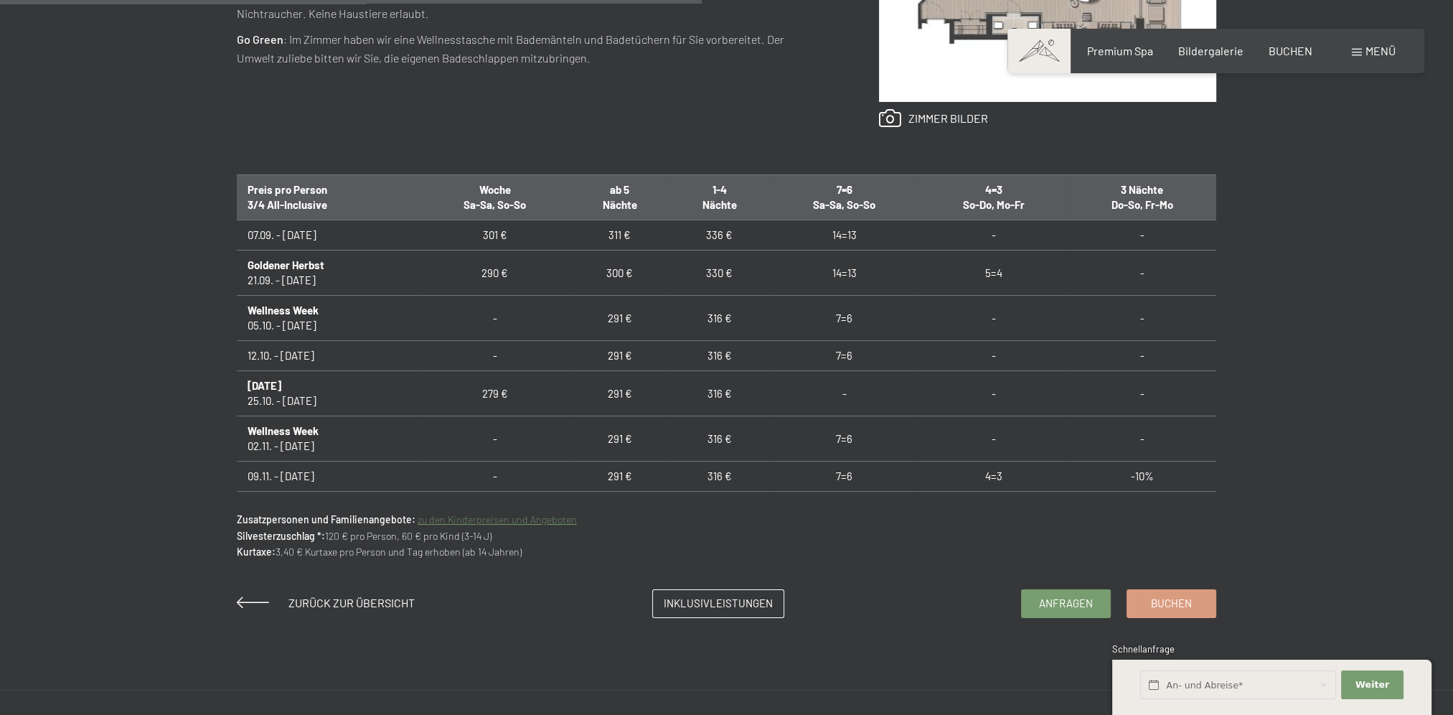
scroll to position [837, 0]
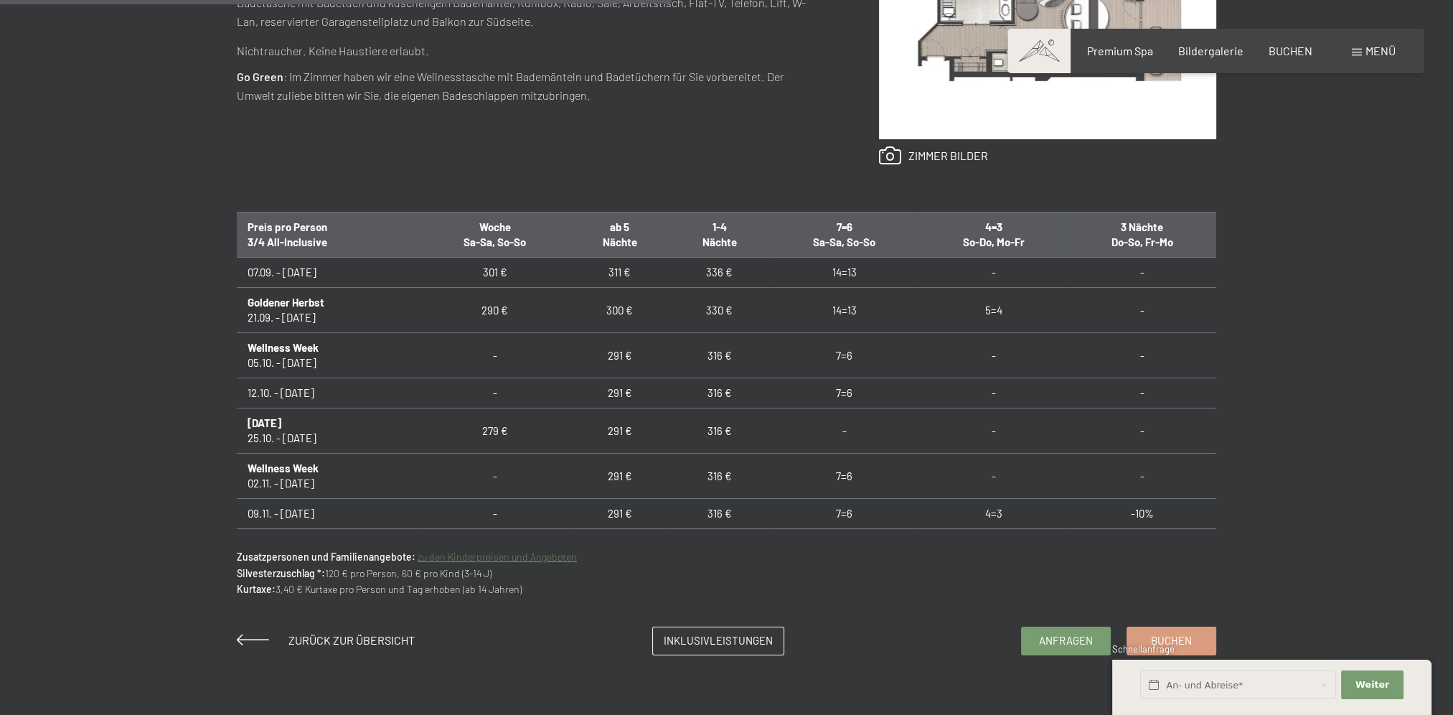
click at [962, 85] on img at bounding box center [1047, 13] width 337 height 253
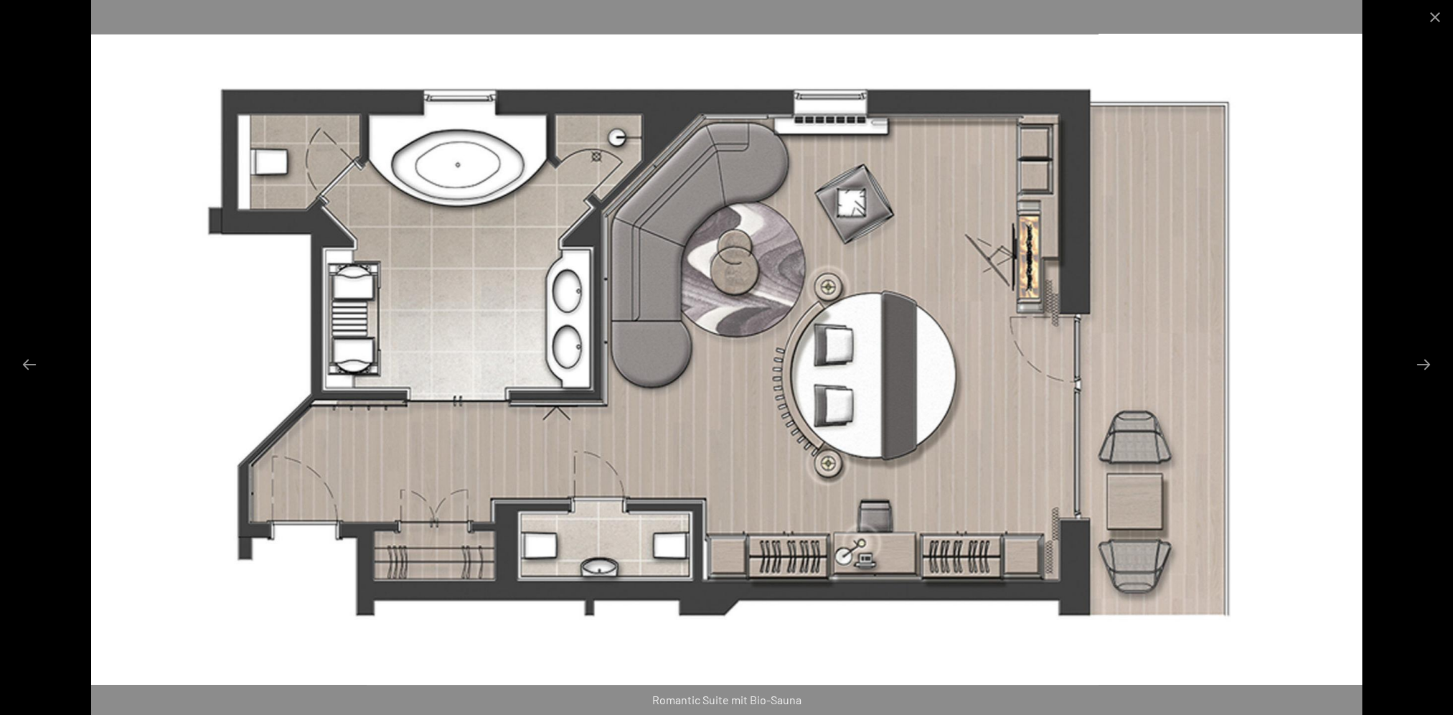
click at [1399, 180] on div at bounding box center [726, 357] width 1453 height 715
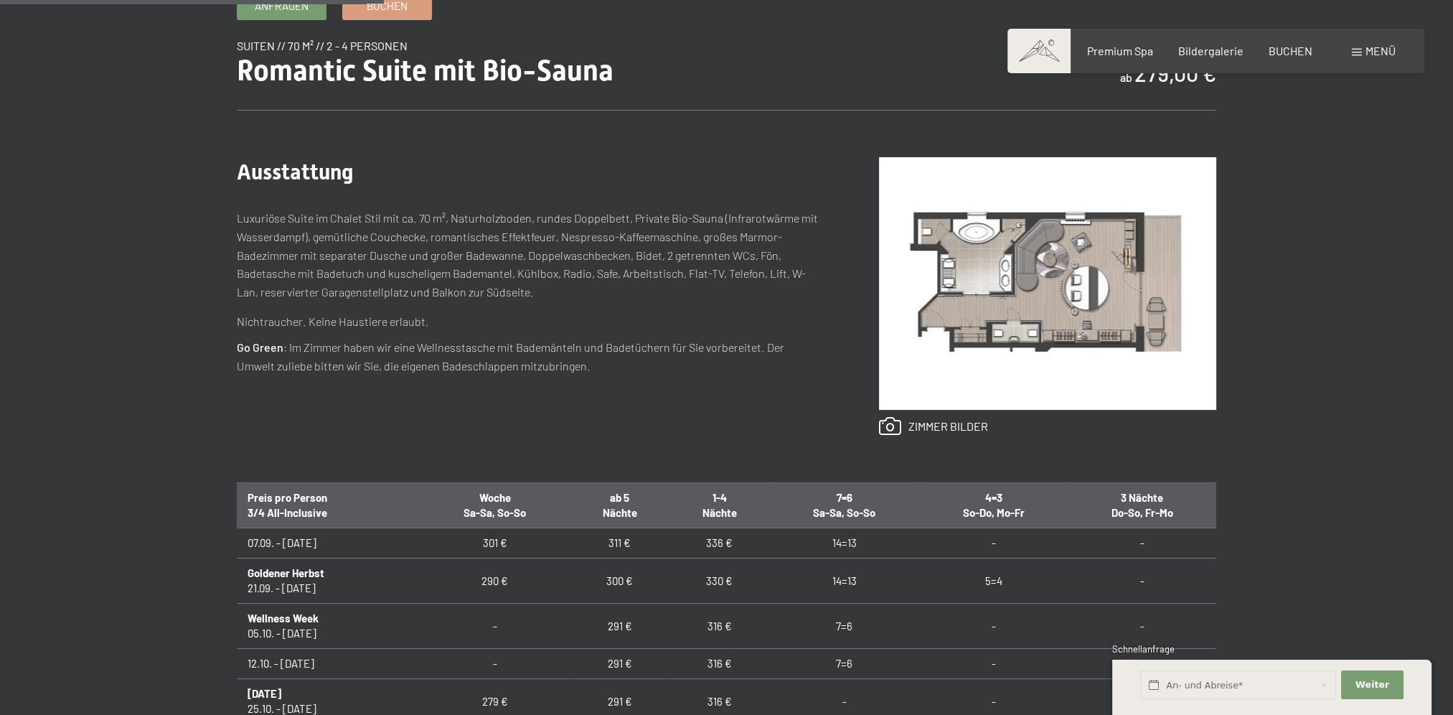
scroll to position [478, 0]
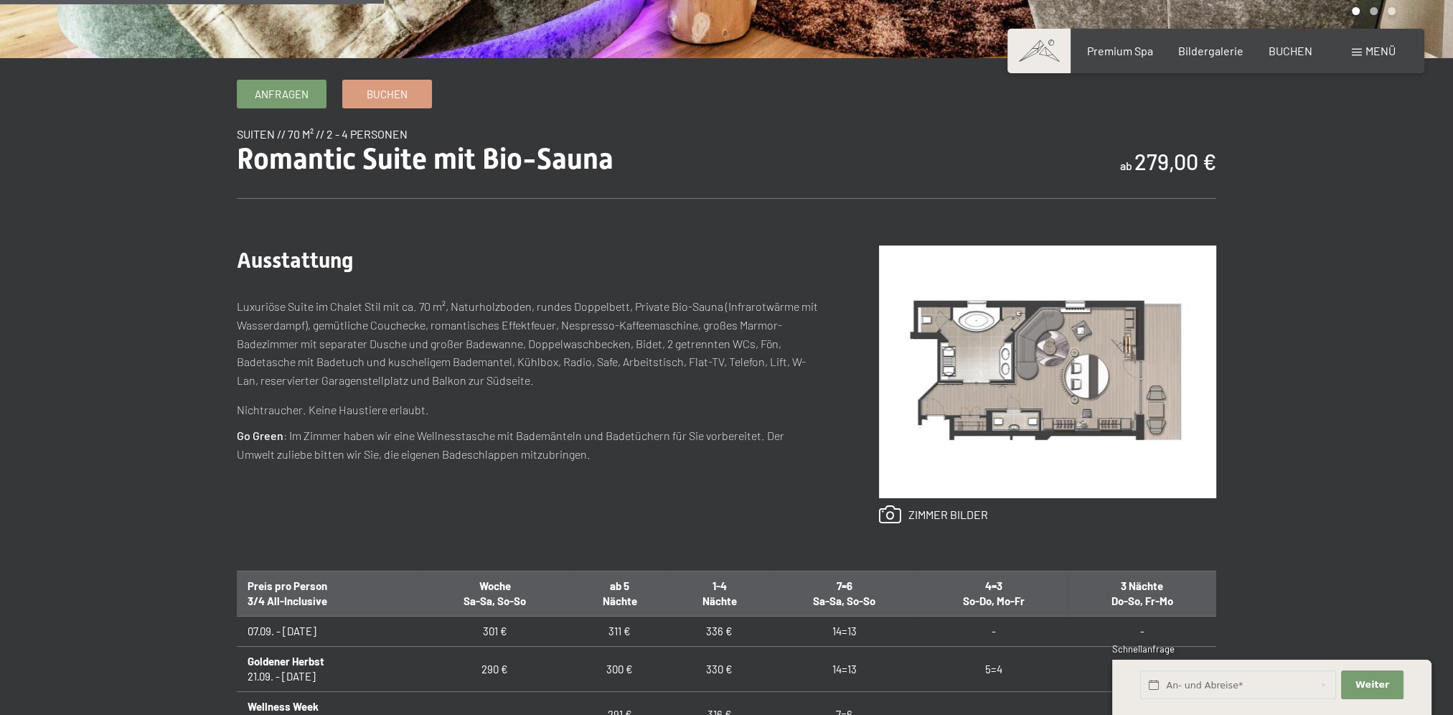
click at [1048, 336] on img at bounding box center [1047, 371] width 337 height 253
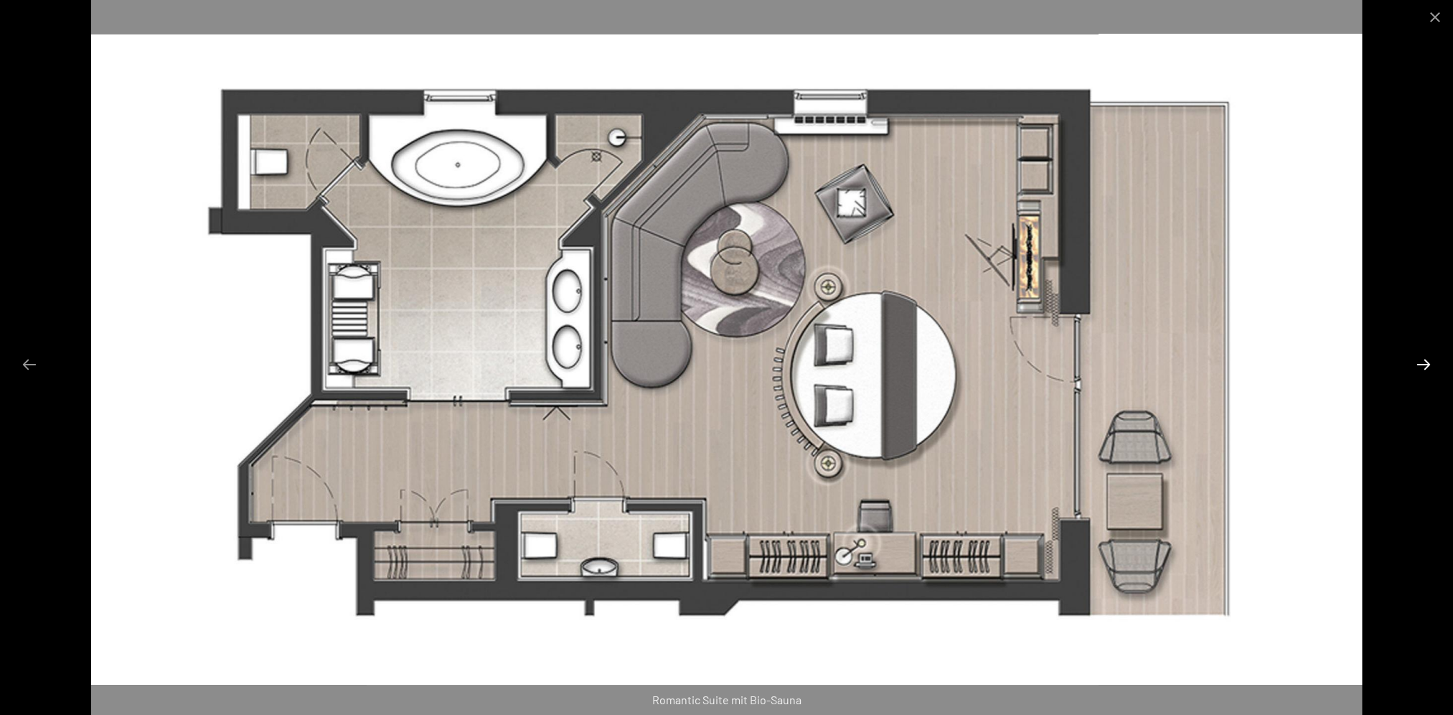
click at [1422, 357] on button "Next slide" at bounding box center [1424, 364] width 30 height 28
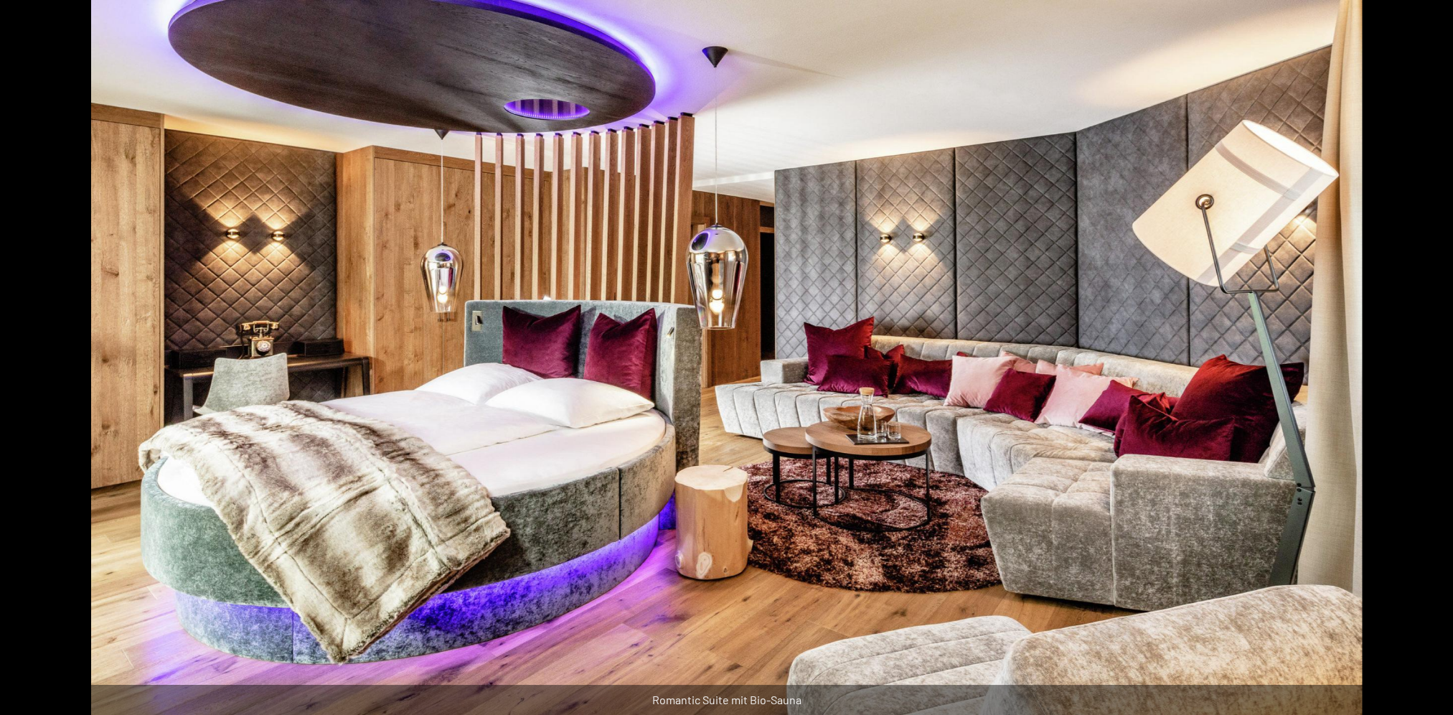
click at [1422, 357] on button "Next slide" at bounding box center [1431, 364] width 30 height 28
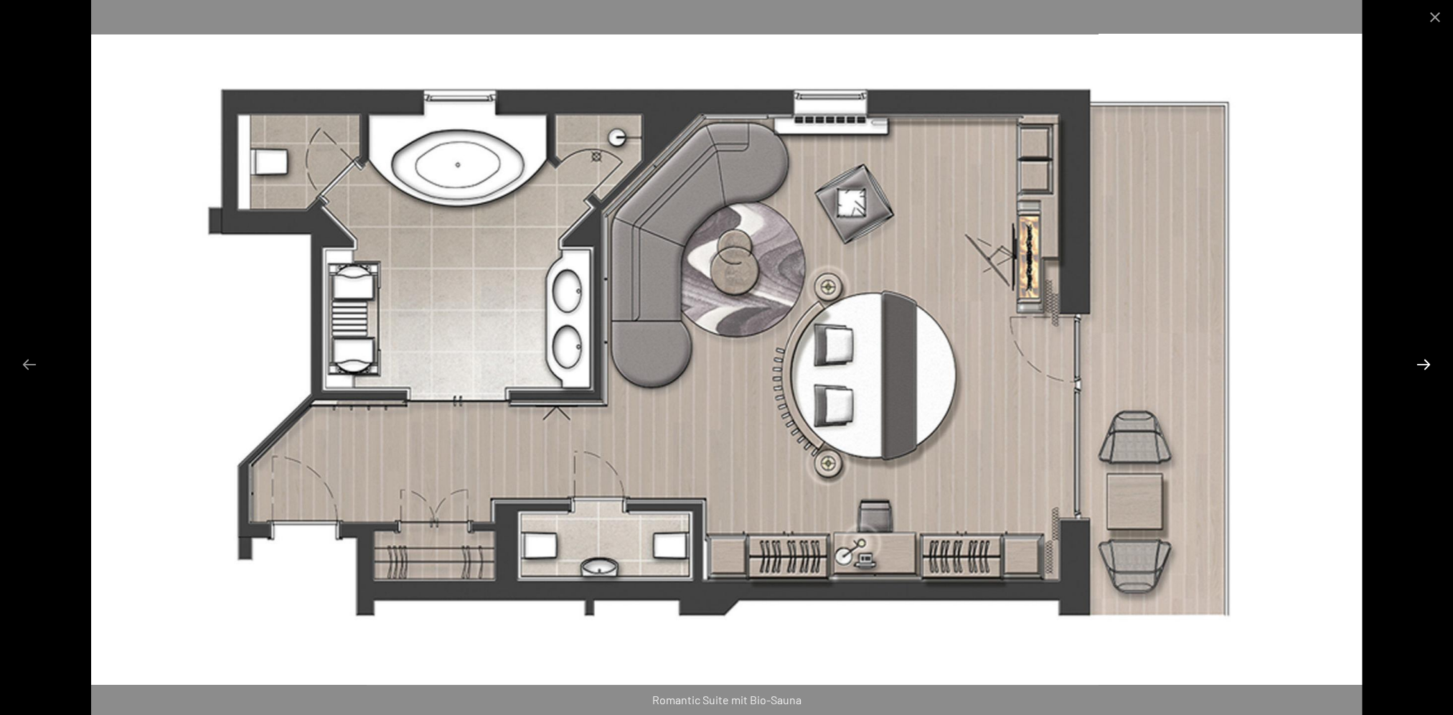
click at [1422, 357] on button "Next slide" at bounding box center [1424, 364] width 30 height 28
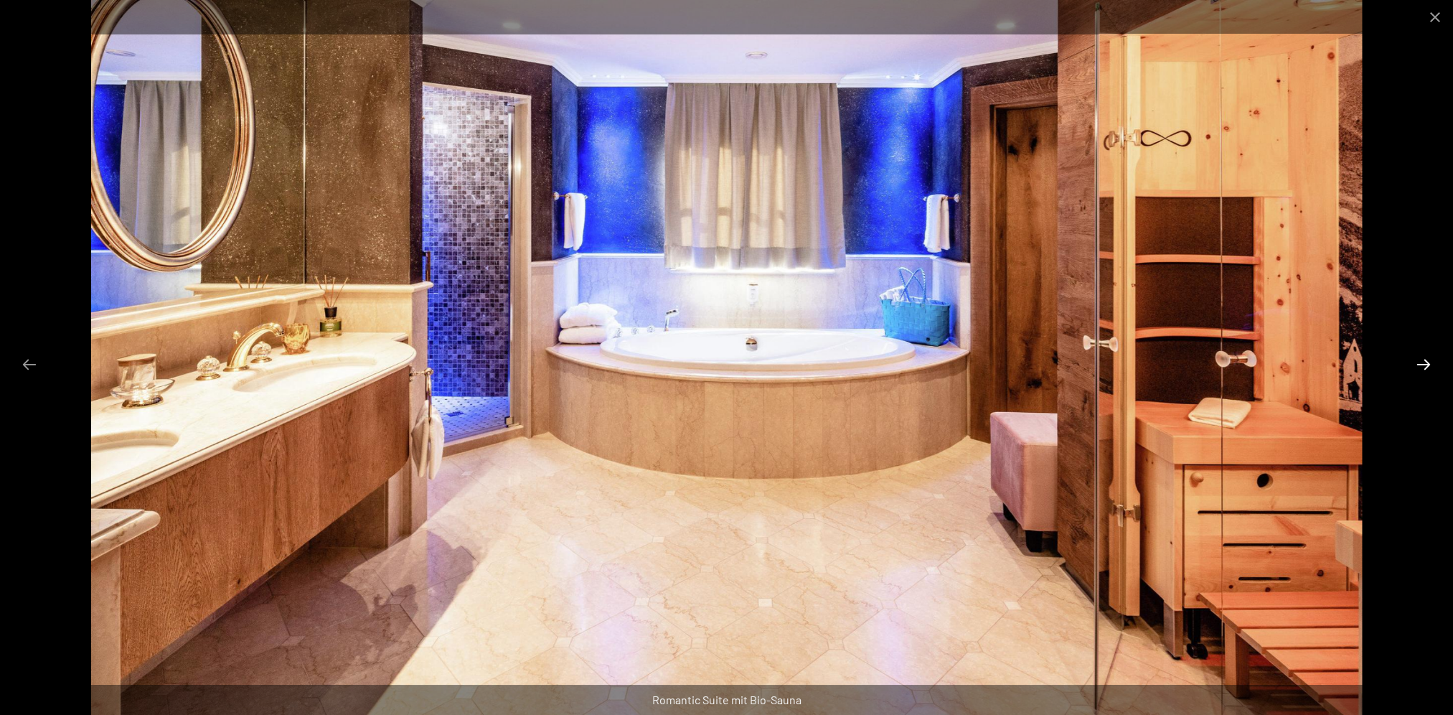
click at [1422, 357] on button "Next slide" at bounding box center [1424, 364] width 30 height 28
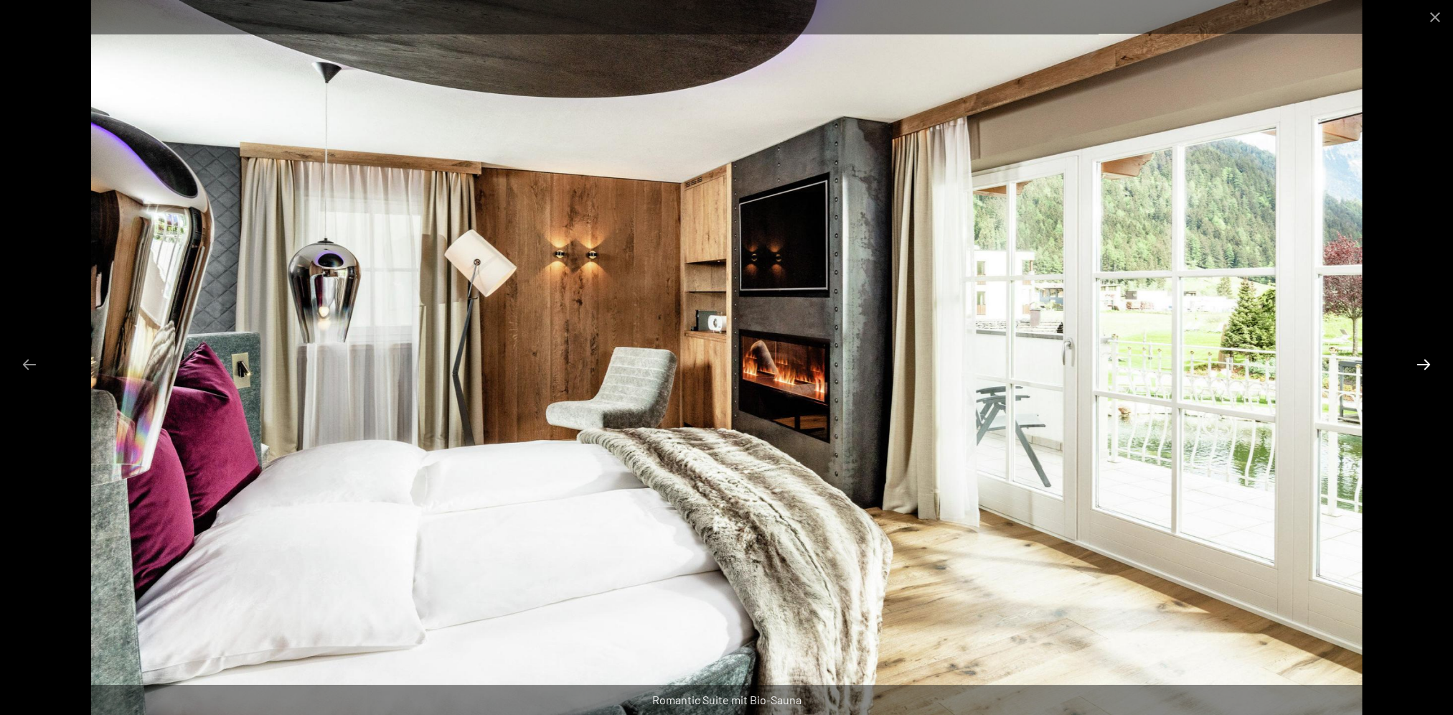
click at [1422, 357] on button "Next slide" at bounding box center [1424, 364] width 30 height 28
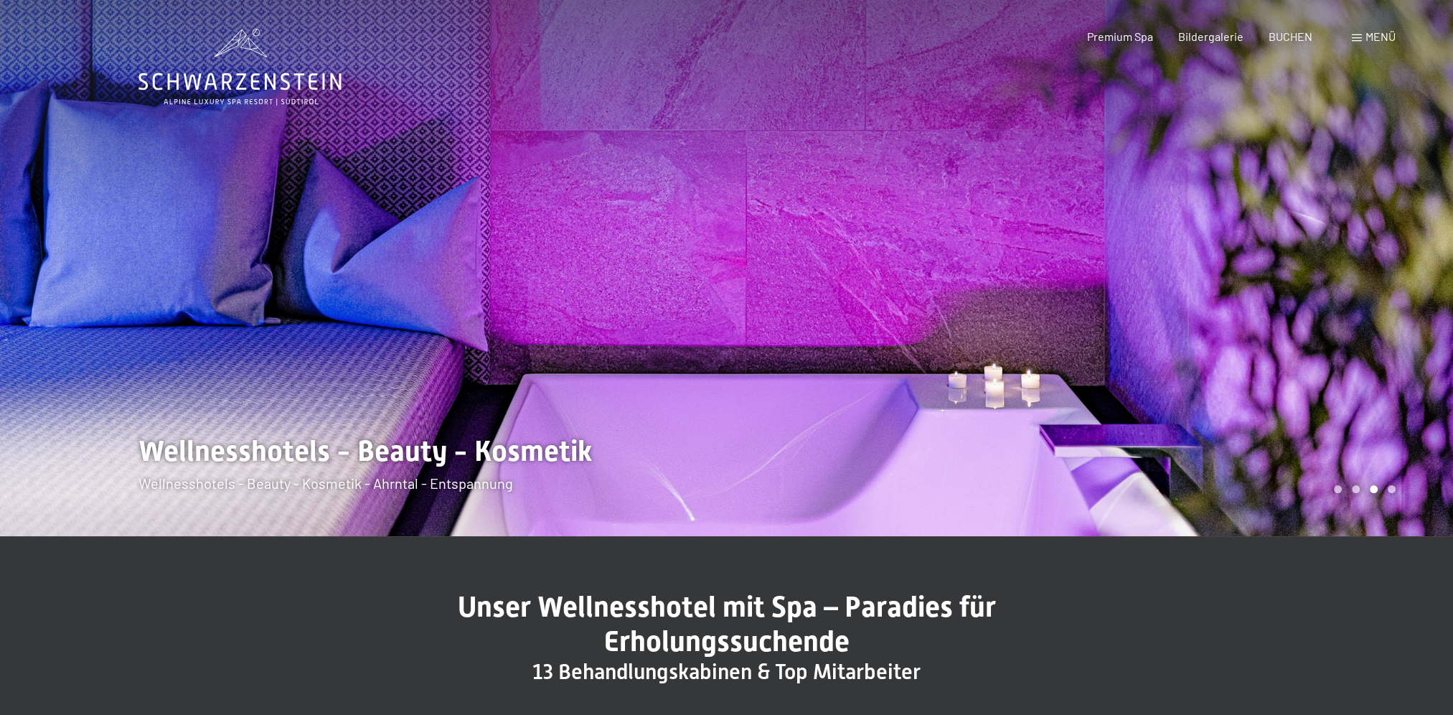
click at [1142, 333] on div at bounding box center [1090, 268] width 727 height 536
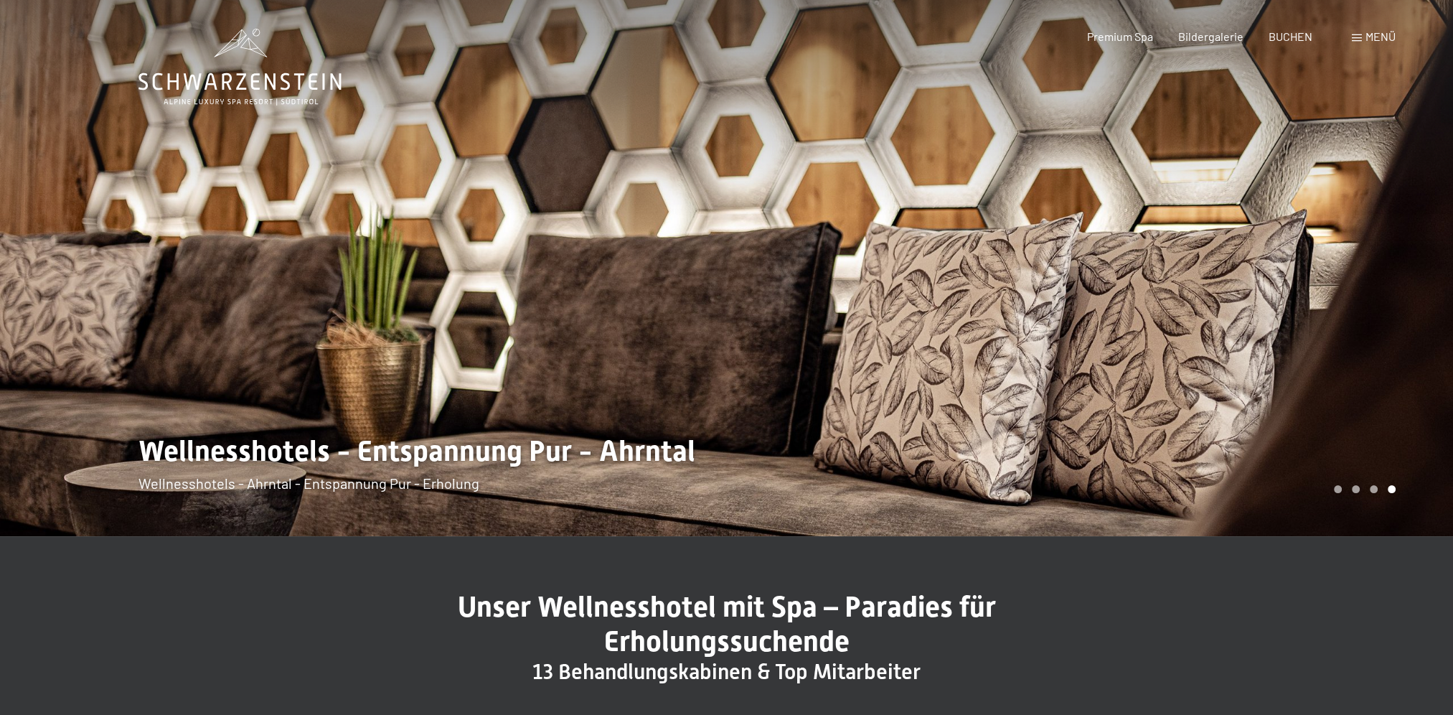
click at [1181, 304] on div at bounding box center [1090, 268] width 727 height 536
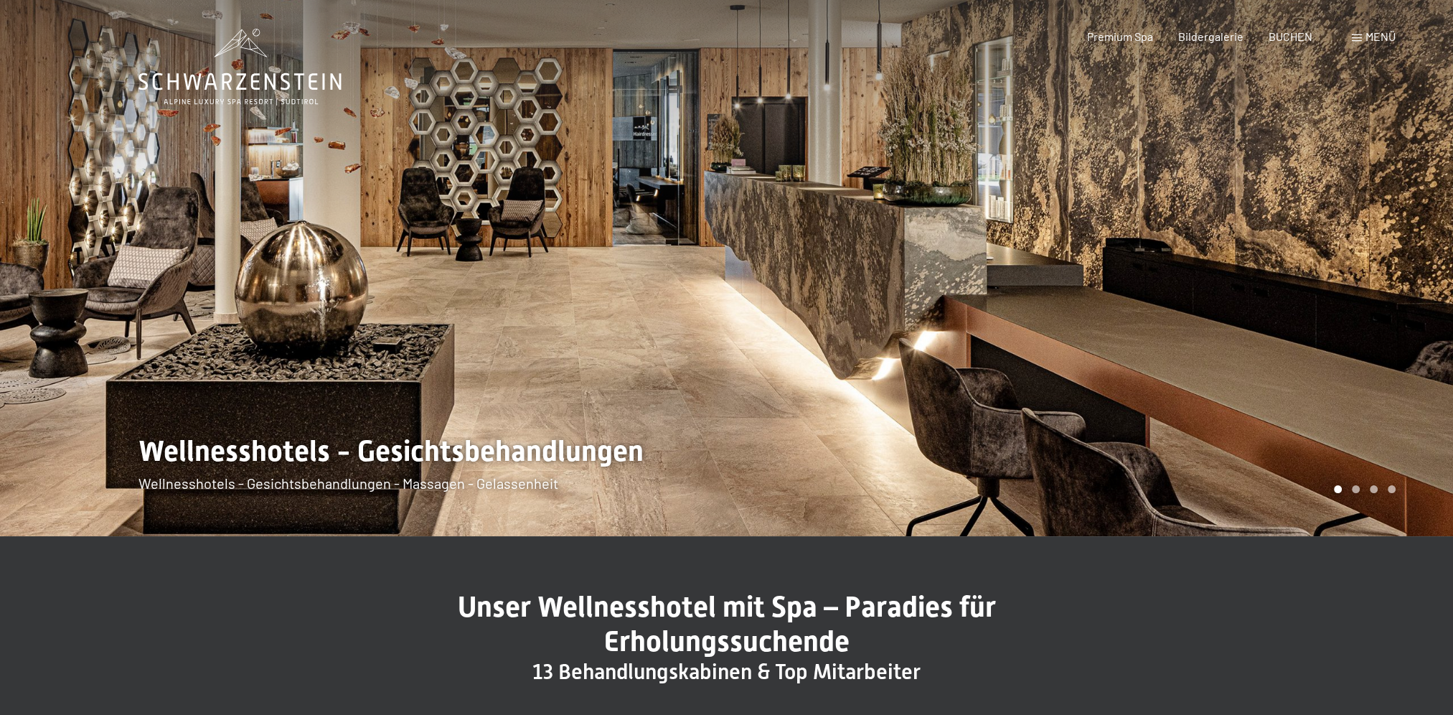
click at [1181, 300] on div at bounding box center [1090, 268] width 727 height 536
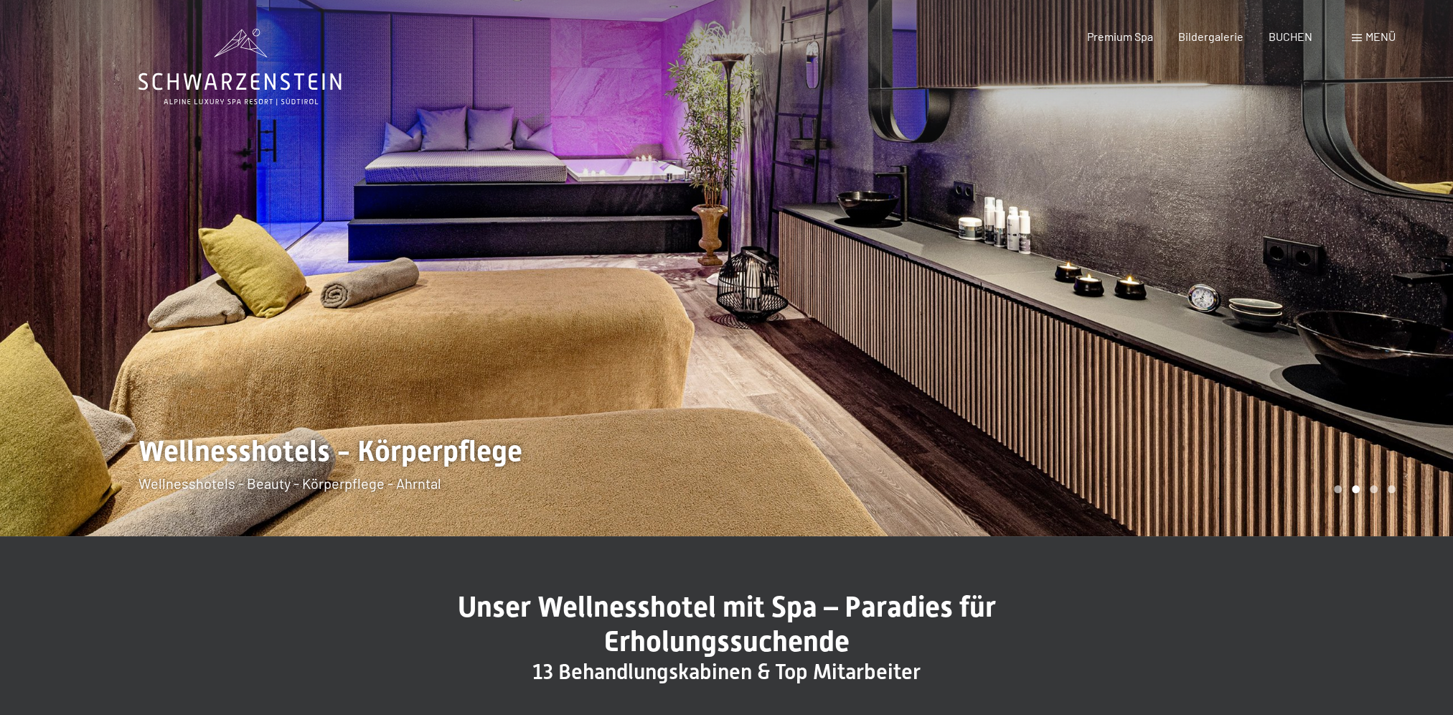
click at [1181, 300] on div at bounding box center [1090, 268] width 727 height 536
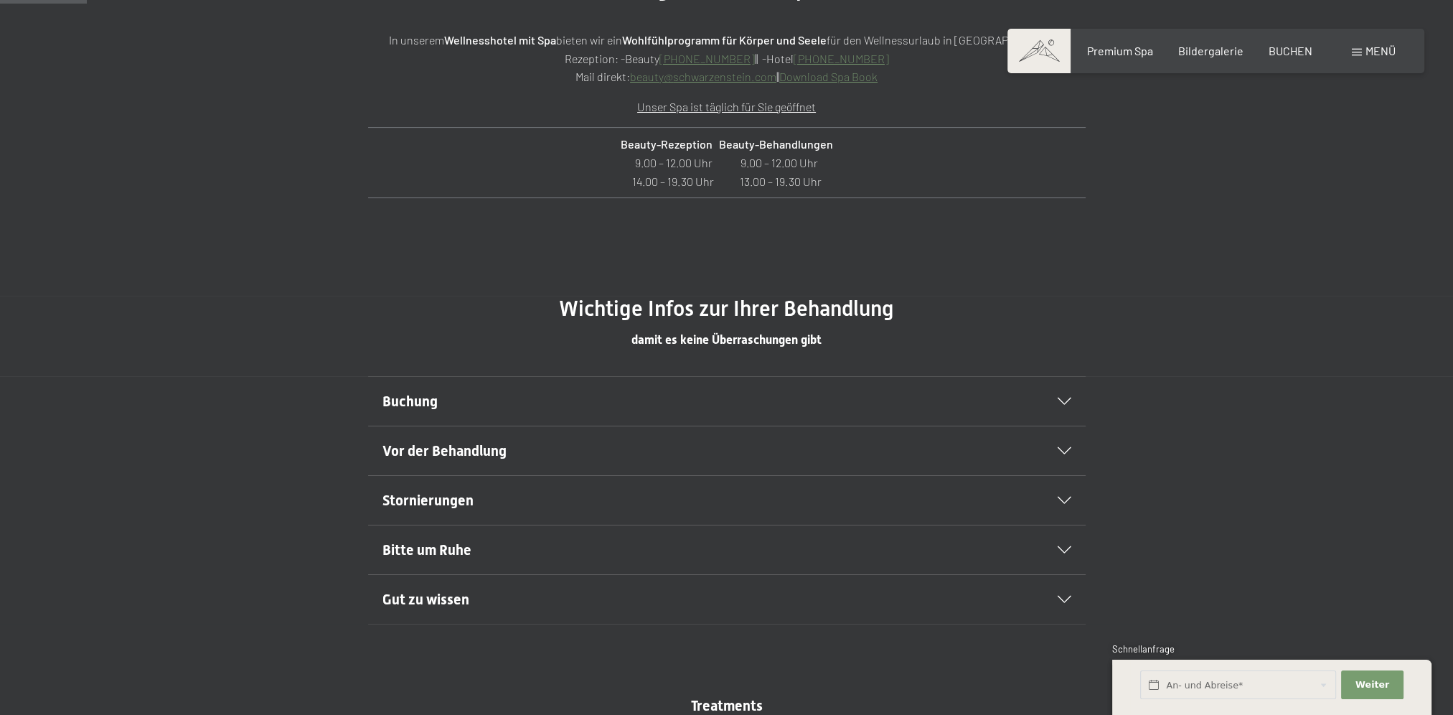
scroll to position [718, 0]
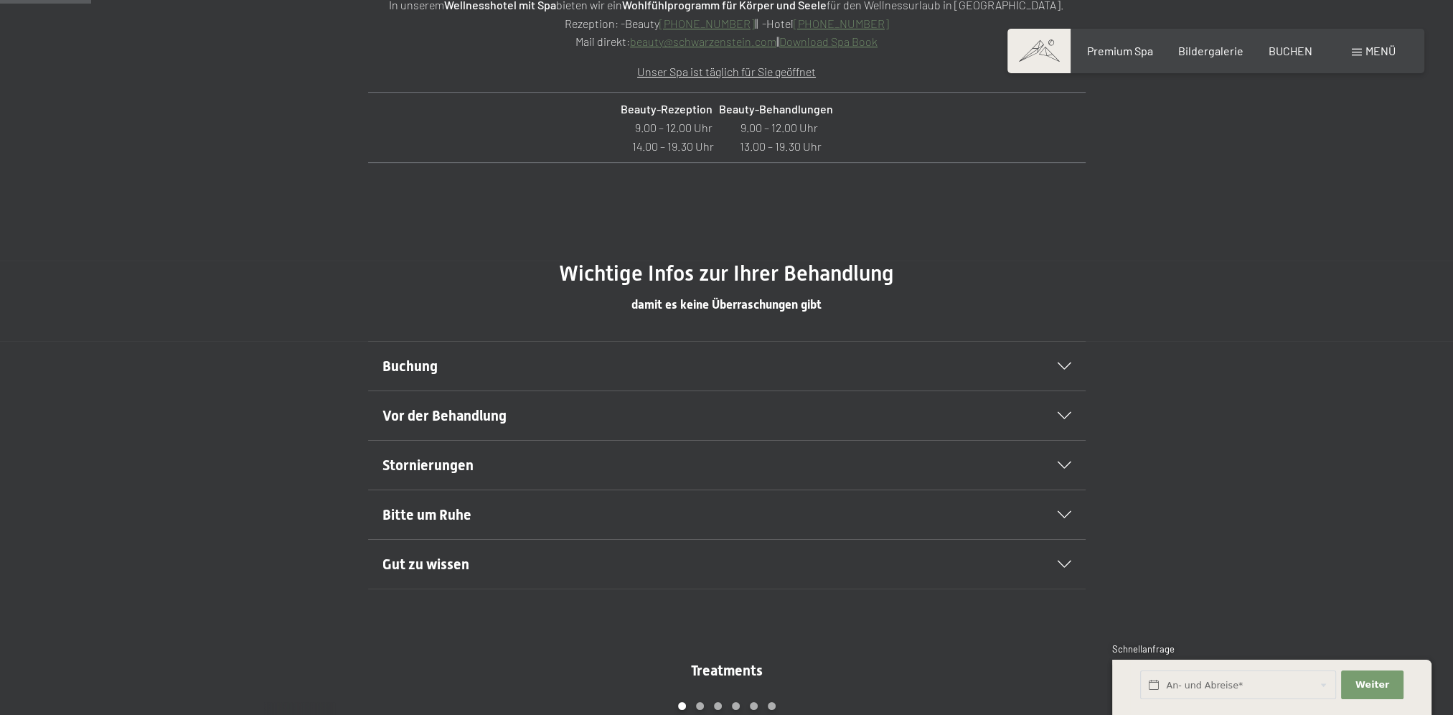
click at [562, 373] on h2 "Buchung" at bounding box center [693, 366] width 620 height 20
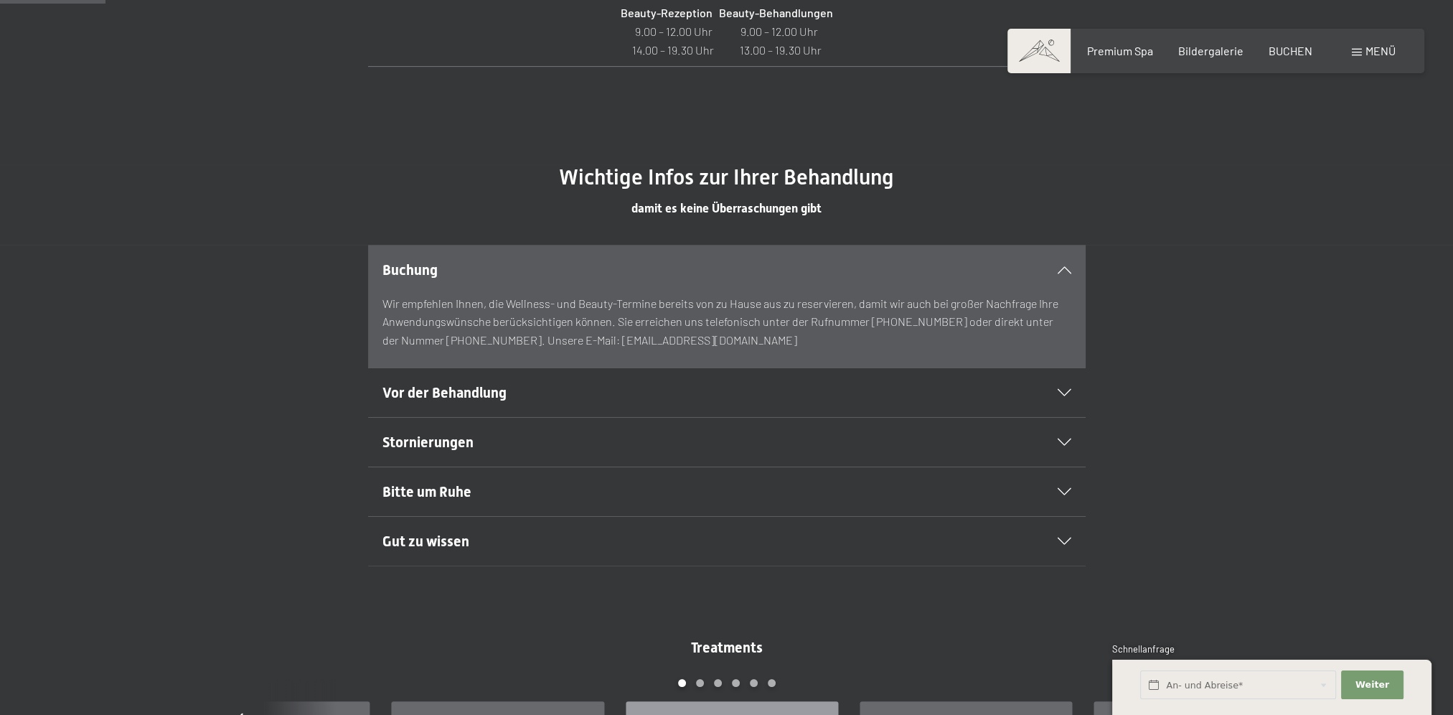
scroll to position [837, 0]
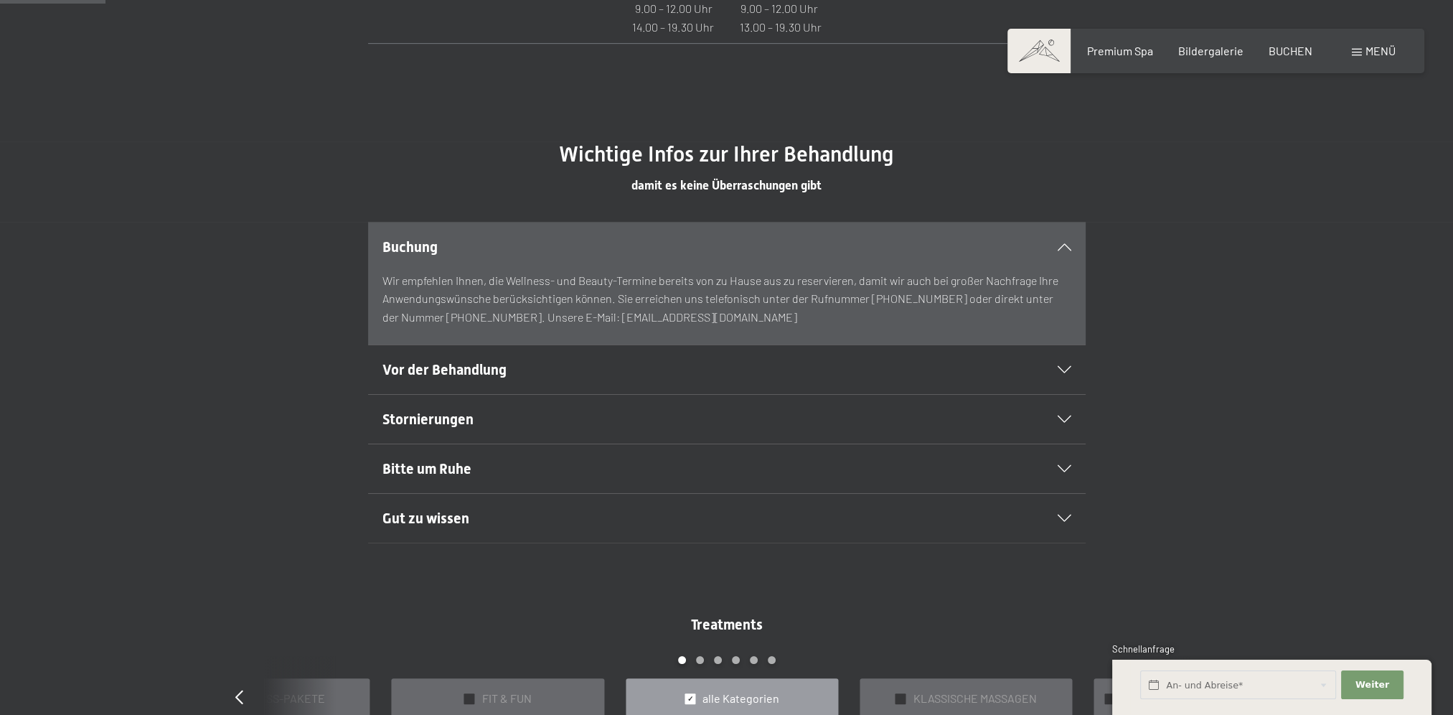
click at [566, 363] on h2 "Vor der Behandlung" at bounding box center [693, 370] width 620 height 20
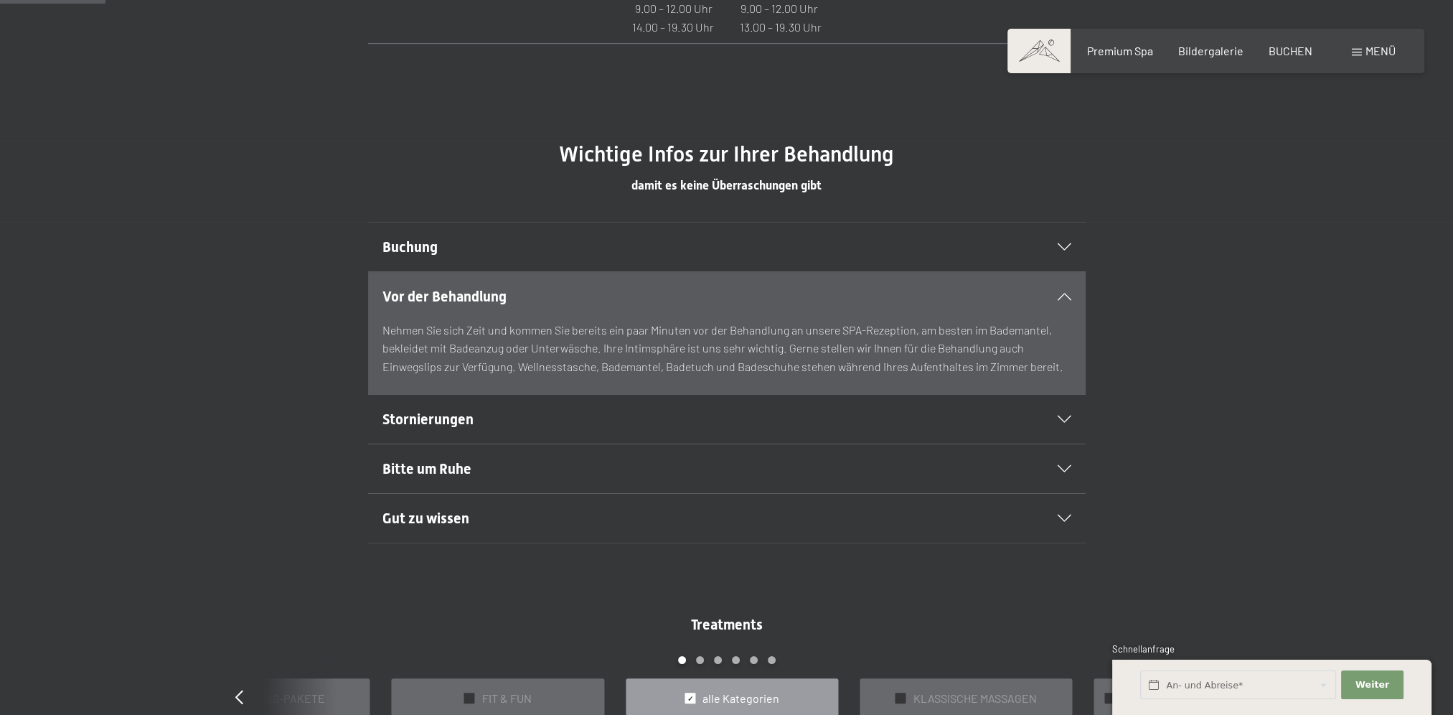
click at [472, 418] on span "Stornierungen" at bounding box center [428, 419] width 91 height 17
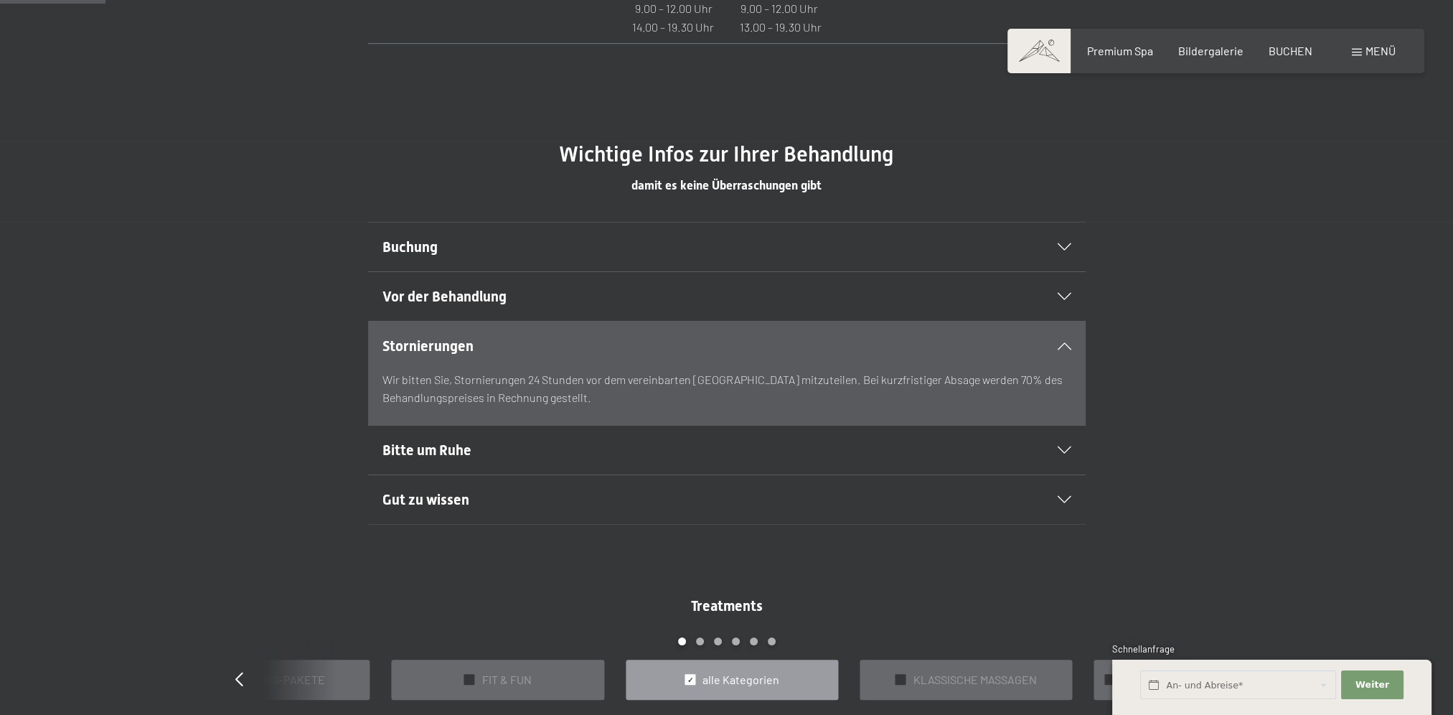
click at [497, 440] on h2 "Bitte um Ruhe" at bounding box center [693, 450] width 620 height 20
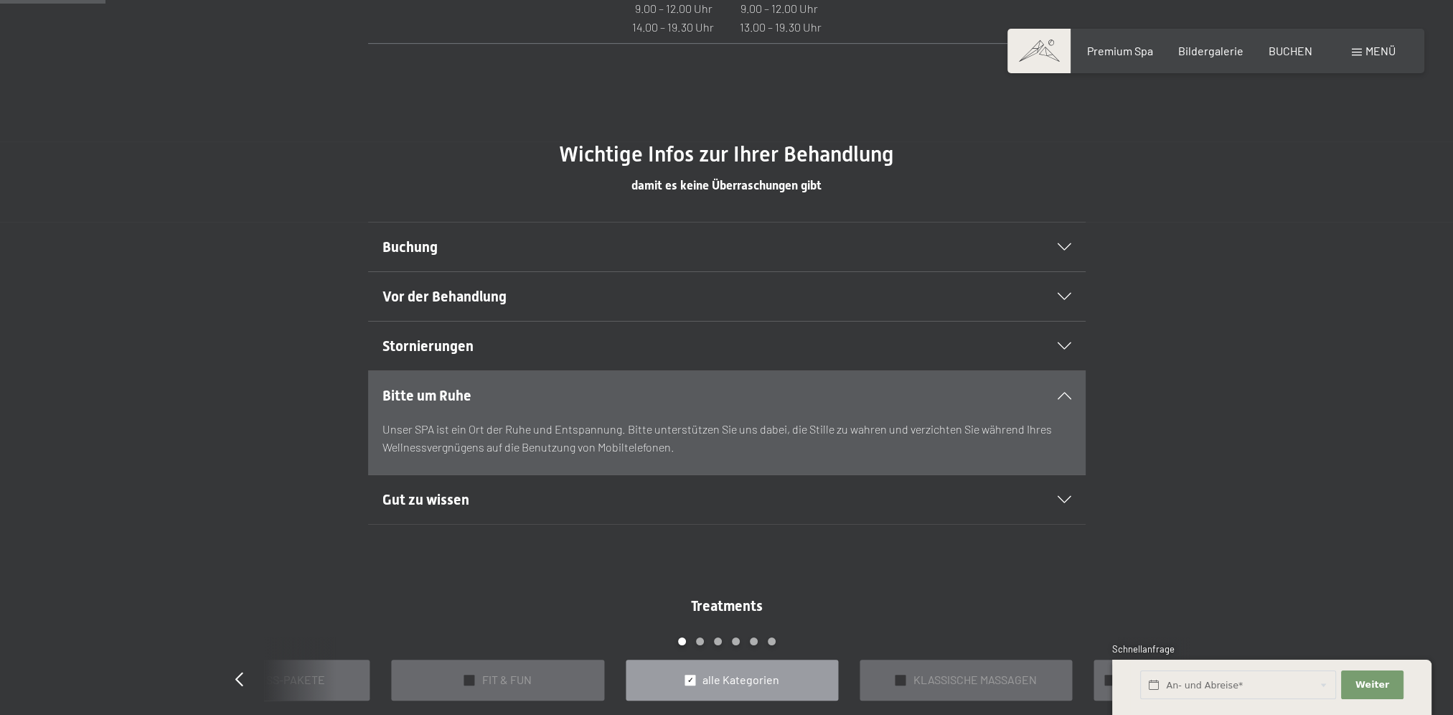
click at [525, 483] on div "Gut zu wissen" at bounding box center [727, 499] width 689 height 49
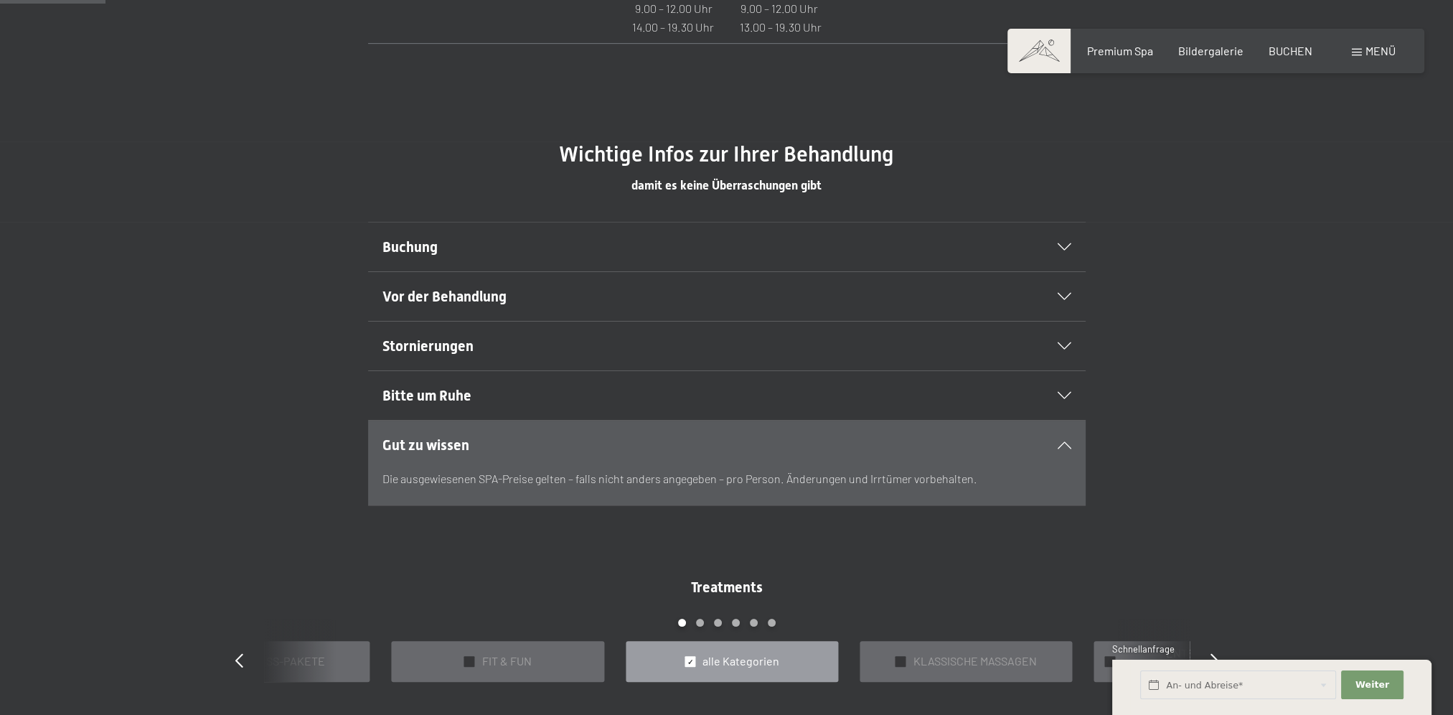
click at [556, 302] on h2 "Vor der Behandlung" at bounding box center [693, 296] width 620 height 20
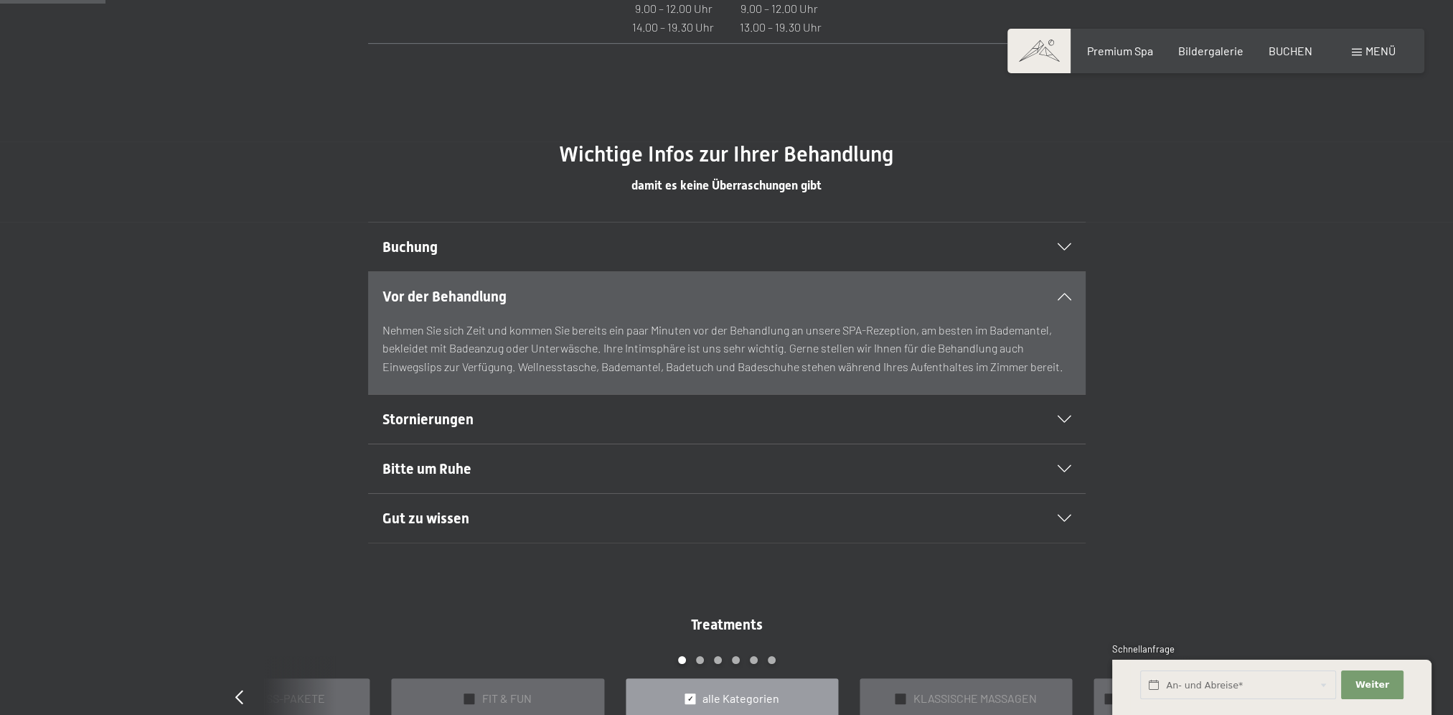
click at [576, 527] on div "Gut zu wissen" at bounding box center [727, 518] width 689 height 49
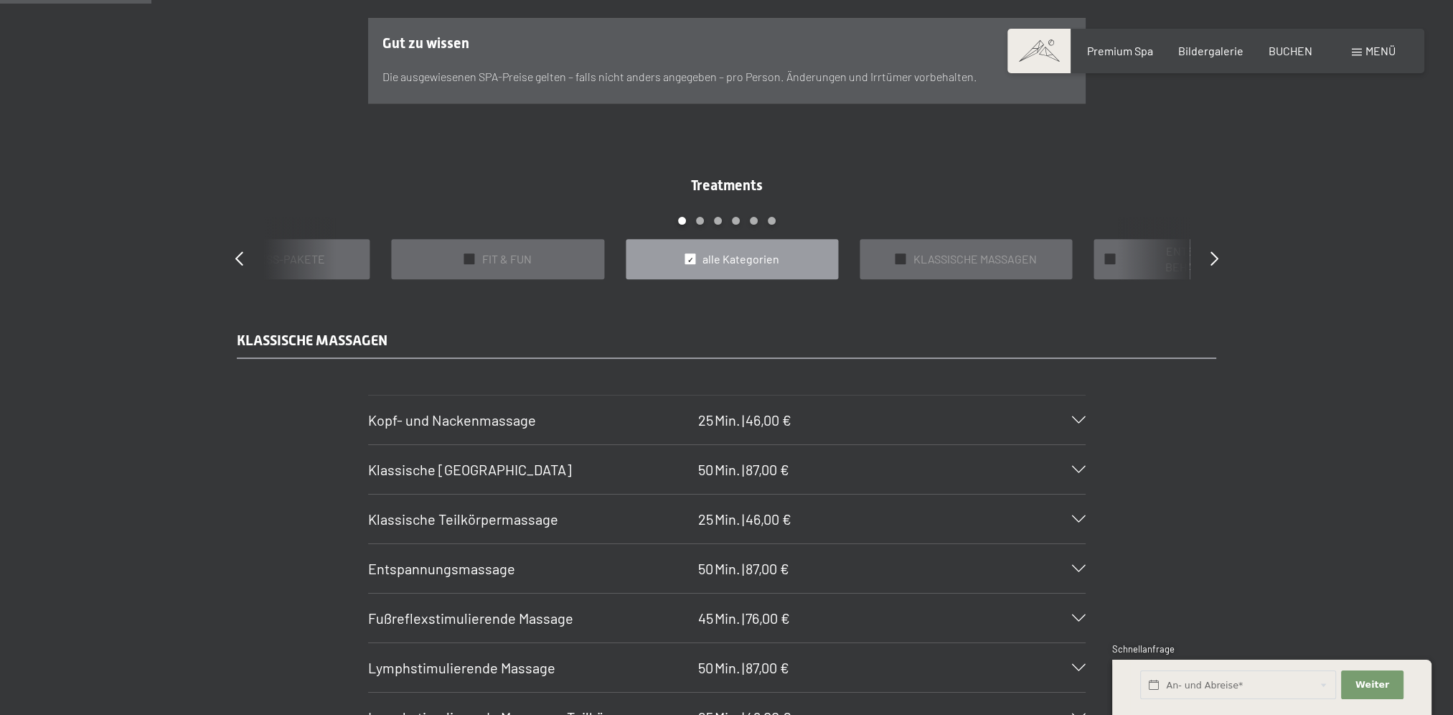
scroll to position [1196, 0]
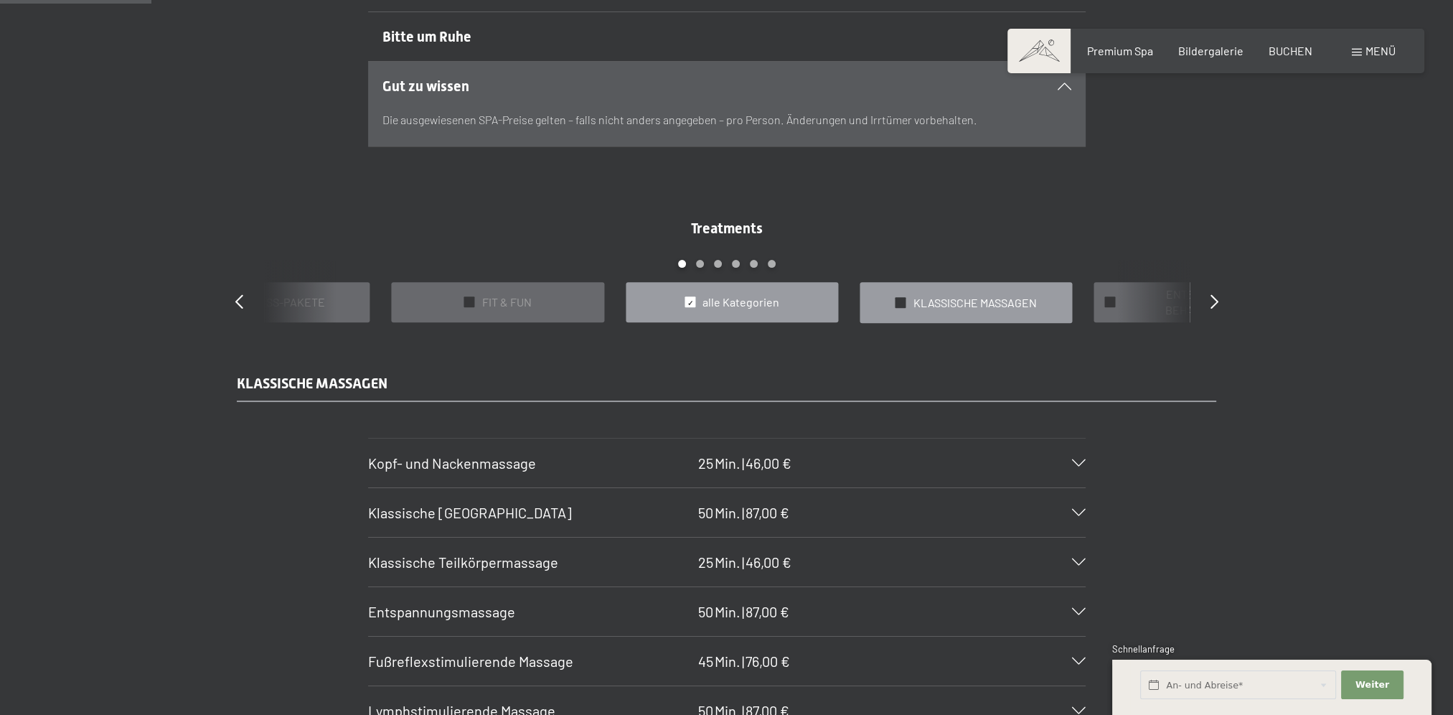
click at [909, 306] on div "✓ KLASSISCHE MASSAGEN" at bounding box center [966, 302] width 212 height 41
click at [739, 304] on span "alle Kategorien" at bounding box center [741, 303] width 77 height 16
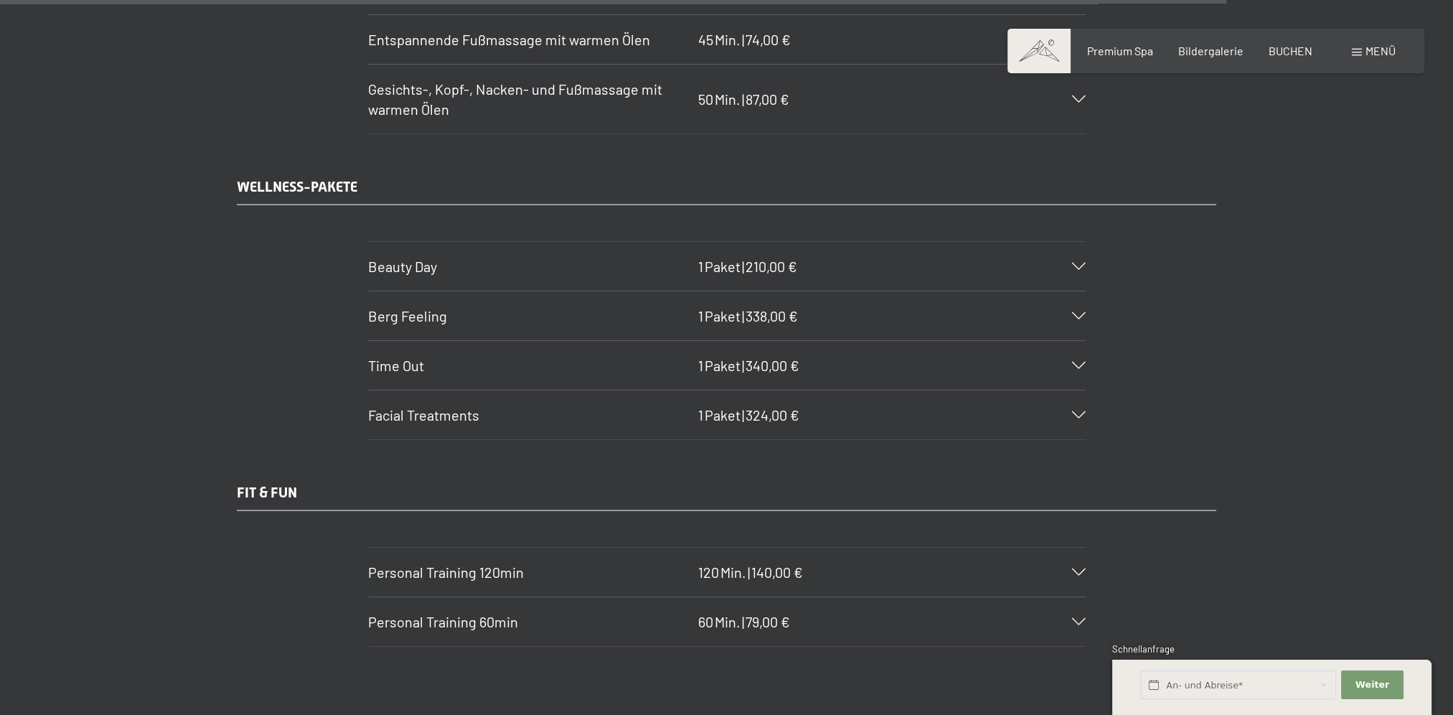
scroll to position [9690, 0]
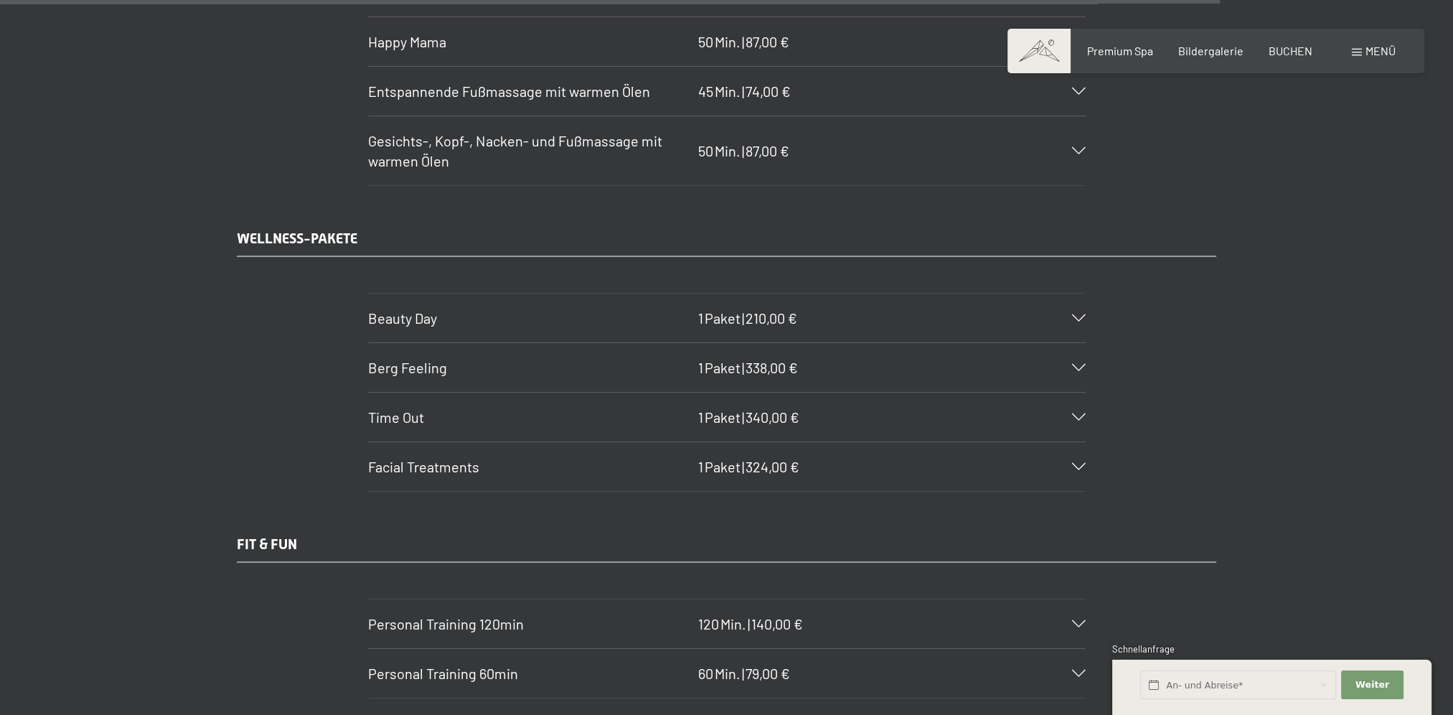
click at [527, 308] on h3 "Beauty Day" at bounding box center [529, 318] width 323 height 20
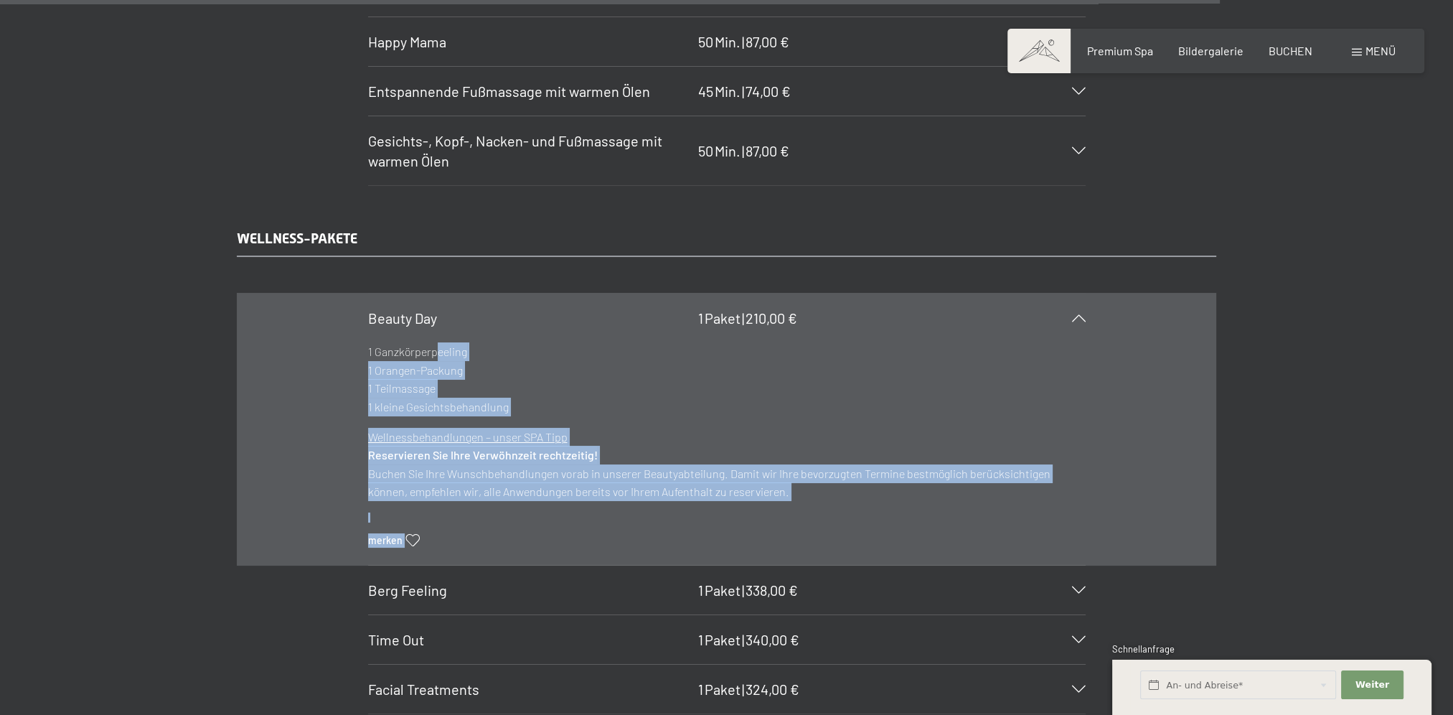
drag, startPoint x: 365, startPoint y: 310, endPoint x: 437, endPoint y: 306, distance: 72.6
click at [437, 306] on section "Beauty Day 1 Paket | 210,00 € 1 Ganzkörperpeeling 1 Orangen-Packung 1 Teilmassa…" at bounding box center [727, 429] width 718 height 273
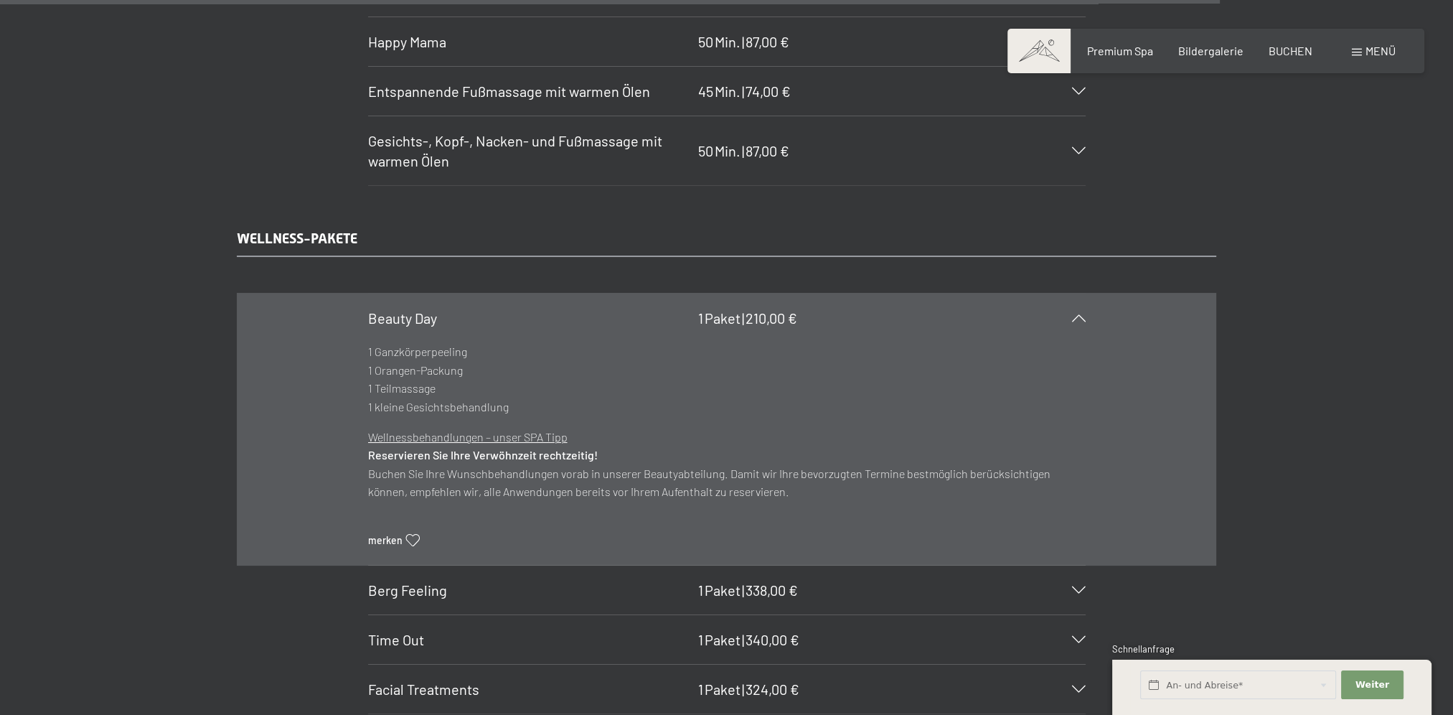
drag, startPoint x: 437, startPoint y: 306, endPoint x: 418, endPoint y: 311, distance: 19.3
click at [418, 342] on p "1 Ganzkörperpeeling 1 Orangen-Packung 1 Teilmassage 1 kleine Gesichtsbehandlung" at bounding box center [727, 378] width 718 height 73
click at [491, 580] on h3 "Berg Feeling" at bounding box center [529, 590] width 323 height 20
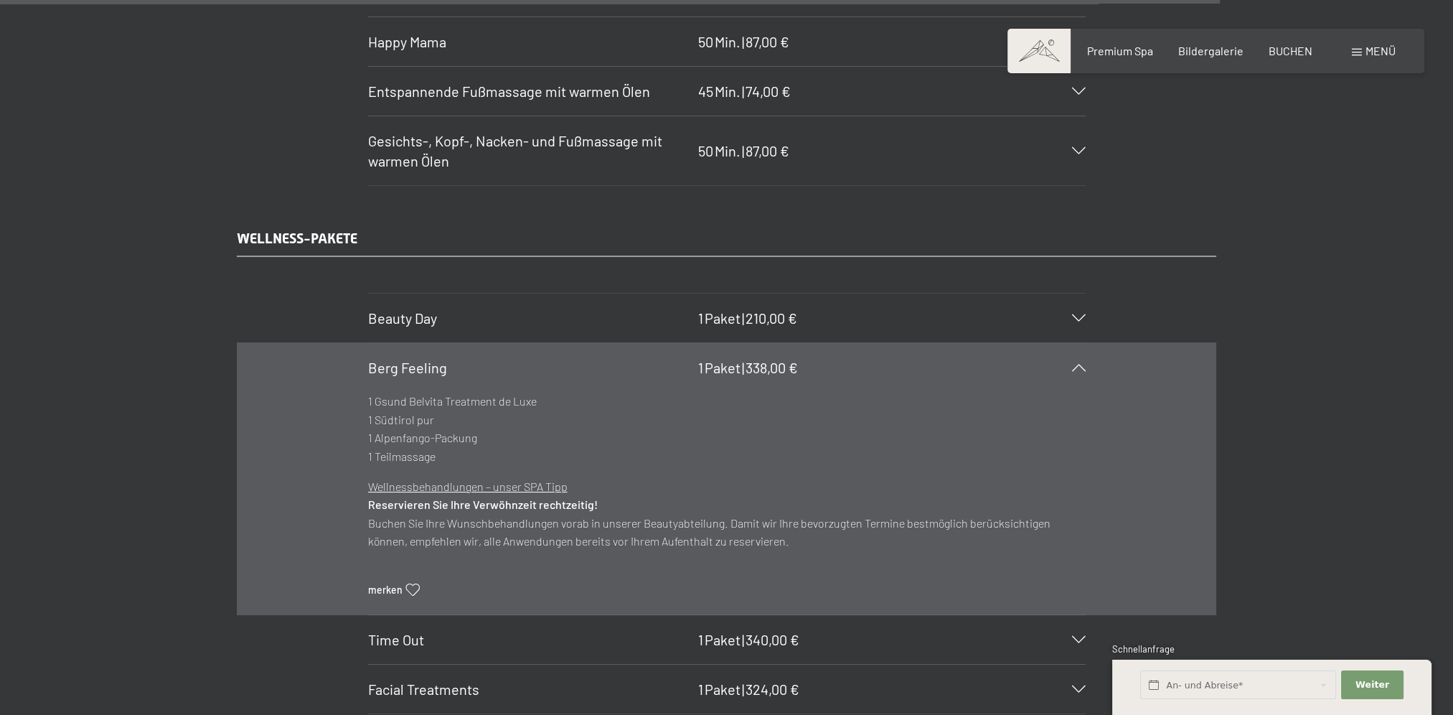
click at [384, 631] on span "Time Out" at bounding box center [396, 639] width 56 height 17
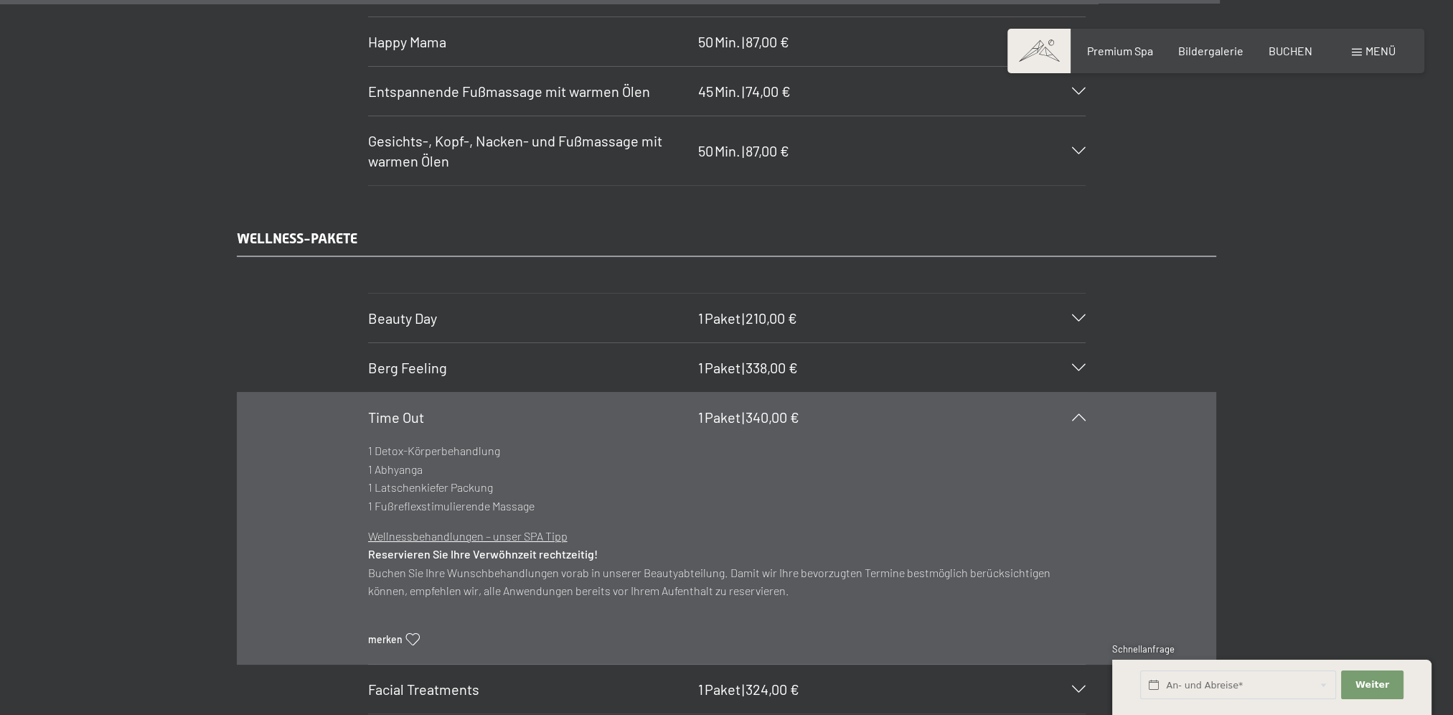
click at [431, 680] on span "Facial Treatments" at bounding box center [423, 688] width 111 height 17
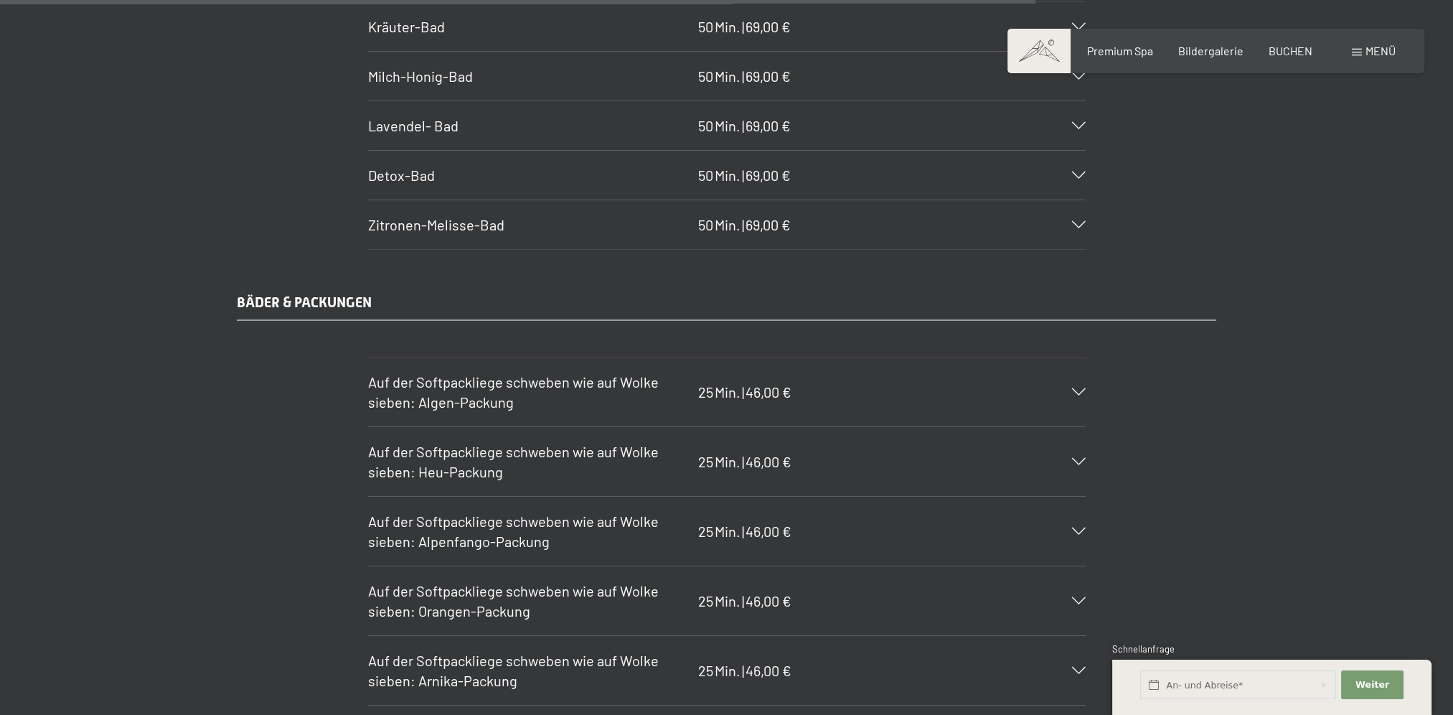
scroll to position [8613, 0]
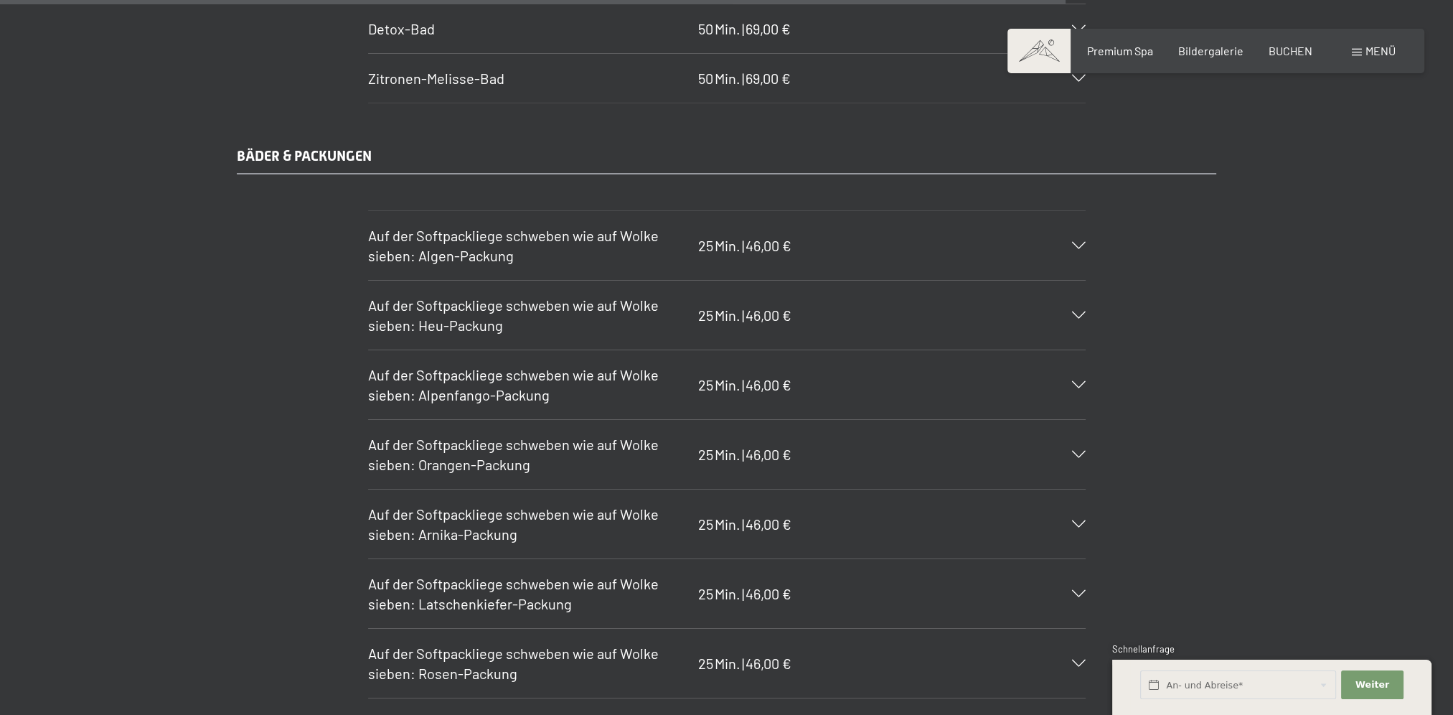
click at [491, 436] on span "Auf der Softpackliege schweben wie auf Wolke sieben: Orangen-Packung" at bounding box center [513, 454] width 291 height 37
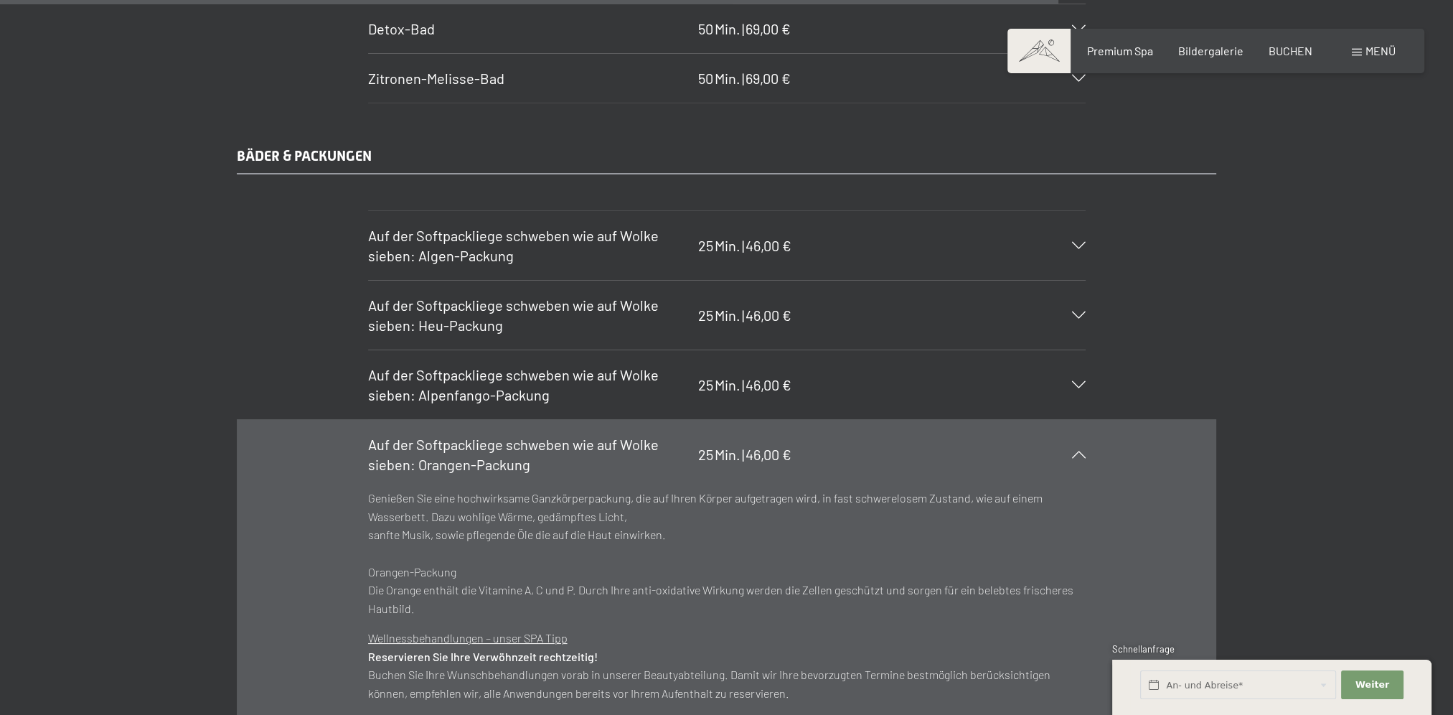
click at [419, 436] on span "Auf der Softpackliege schweben wie auf Wolke sieben: Orangen-Packung" at bounding box center [513, 454] width 291 height 37
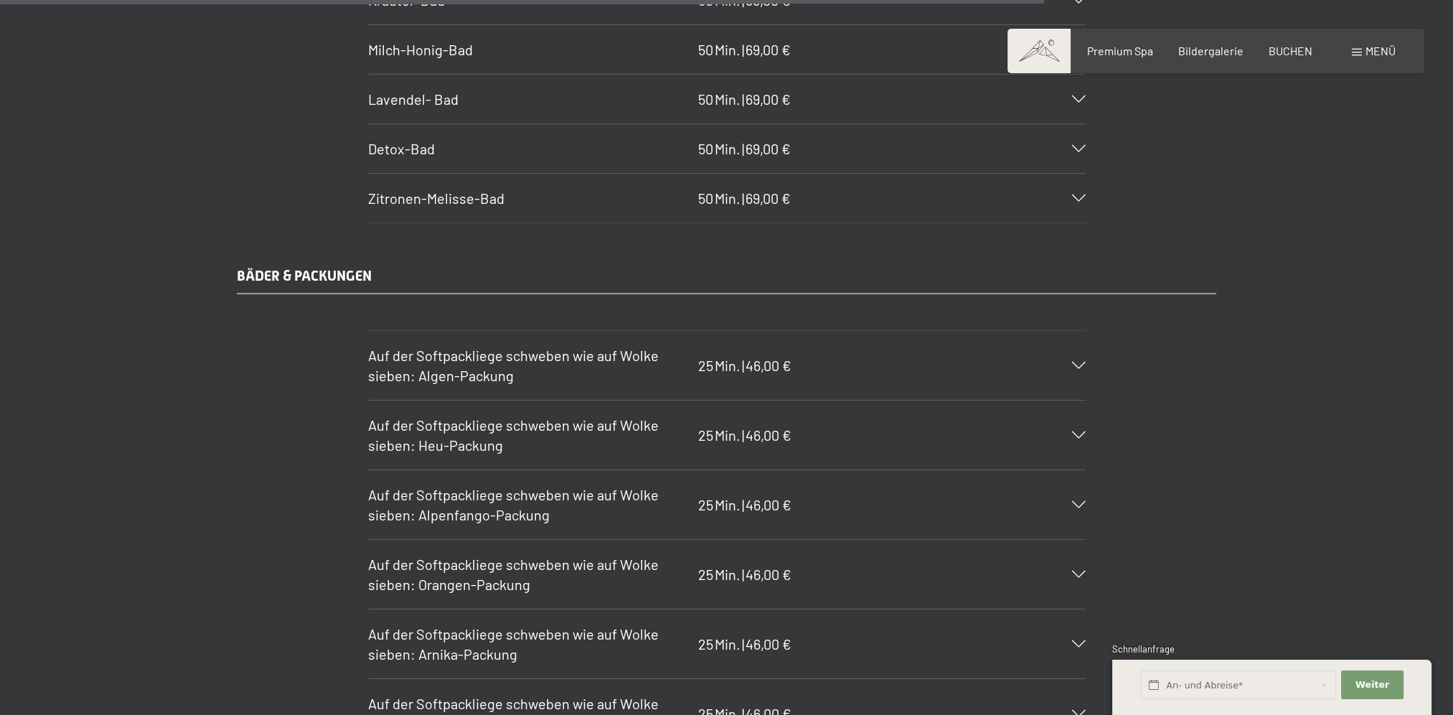
scroll to position [8134, 0]
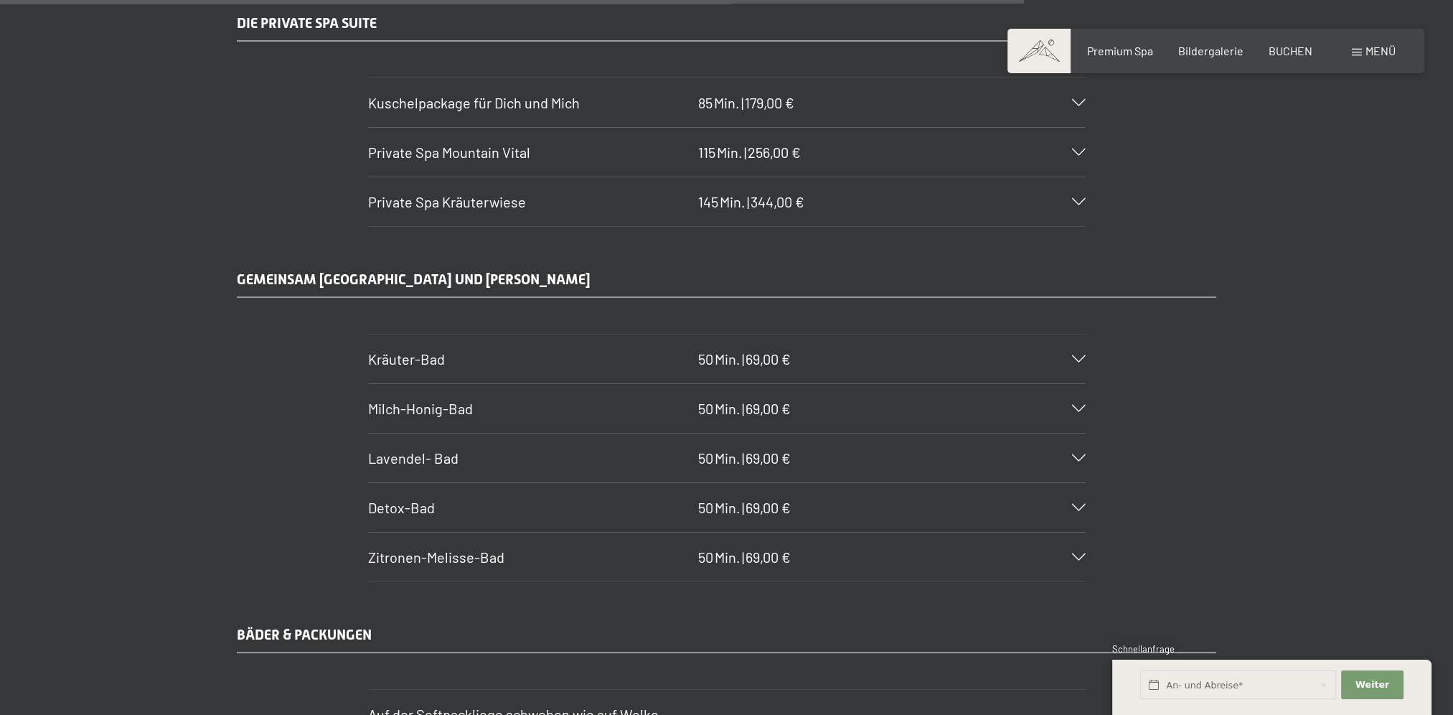
click at [390, 350] on span "Kräuter-Bad" at bounding box center [406, 358] width 77 height 17
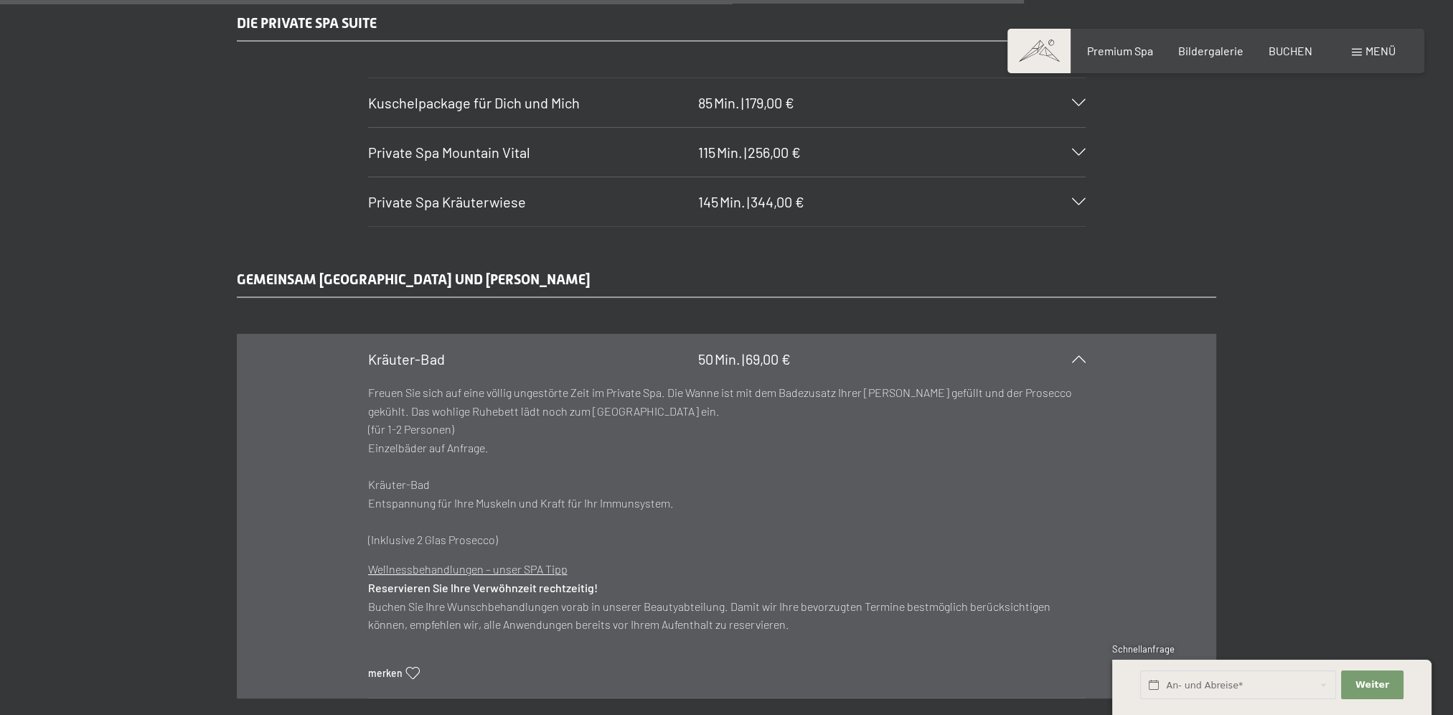
click at [390, 350] on span "Kräuter-Bad" at bounding box center [406, 358] width 77 height 17
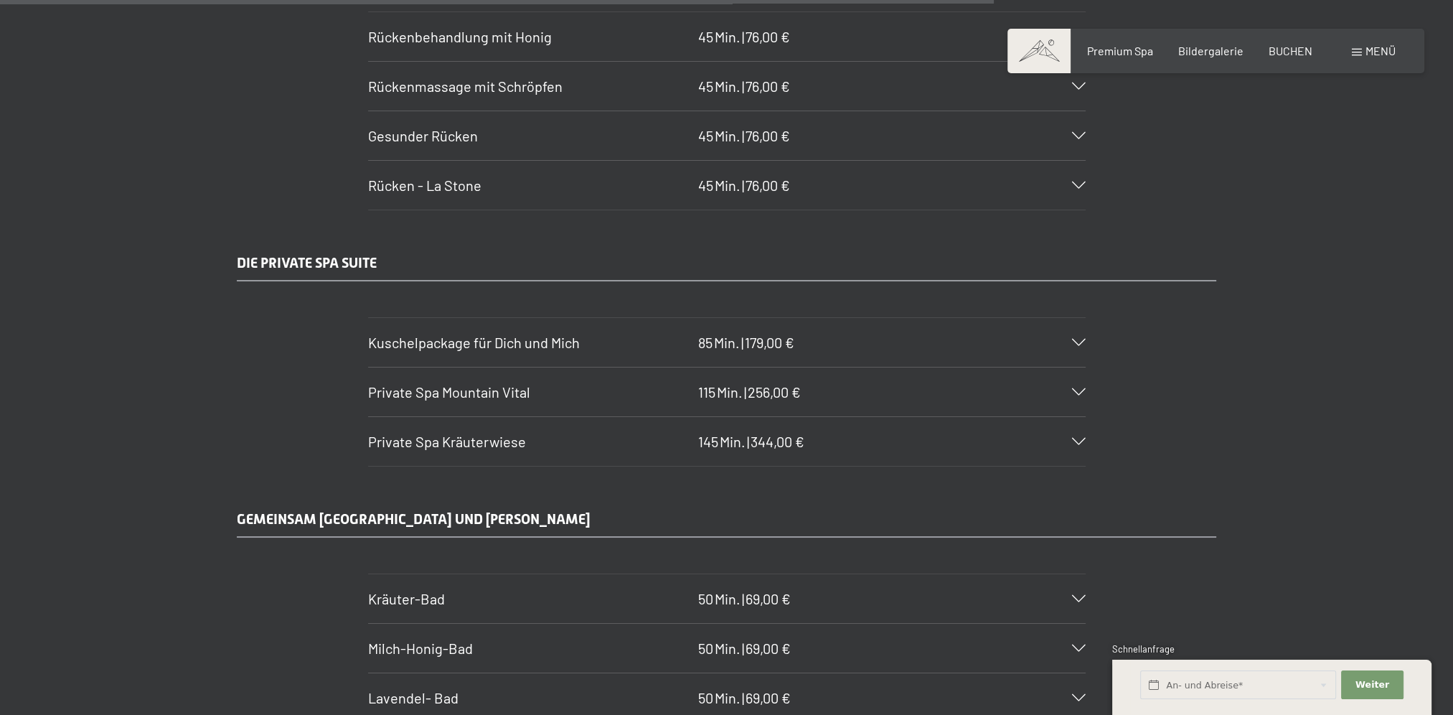
scroll to position [7895, 0]
click at [426, 333] on span "Kuschelpackage für Dich und Mich" at bounding box center [474, 341] width 212 height 17
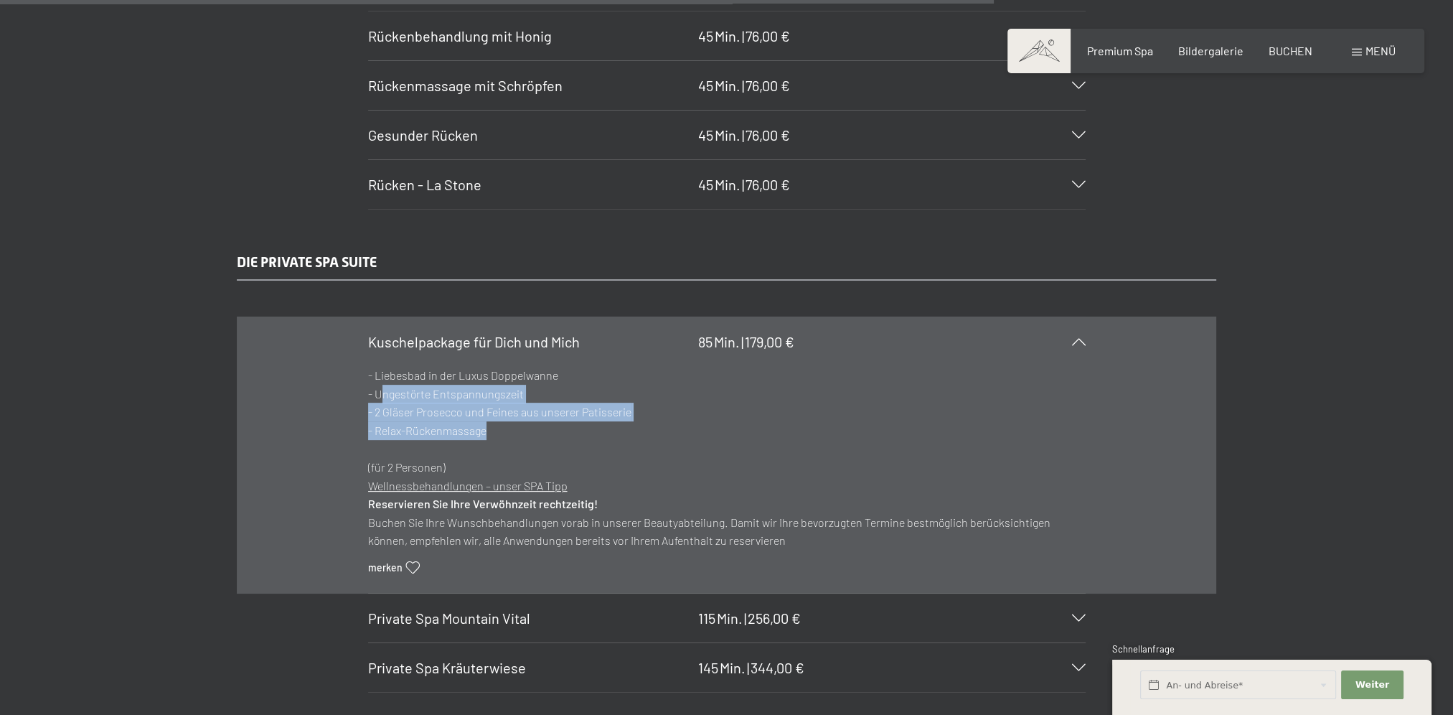
drag, startPoint x: 384, startPoint y: 359, endPoint x: 558, endPoint y: 390, distance: 176.5
click at [558, 390] on p "- Liebesbad in der Luxus Doppelwanne - Ungestörte Entspannungszeit - 2 Gläser P…" at bounding box center [727, 421] width 718 height 111
click at [521, 609] on span "Private Spa Mountain Vital" at bounding box center [449, 617] width 162 height 17
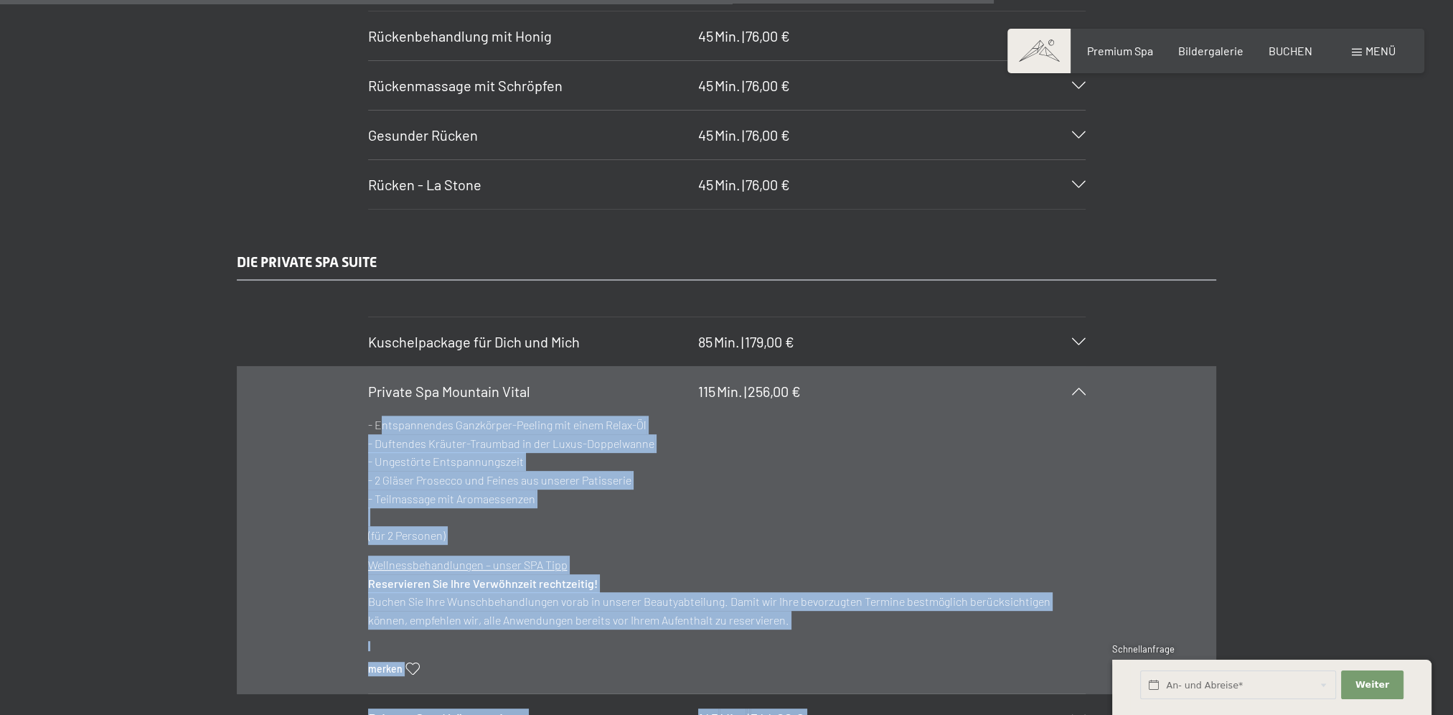
drag, startPoint x: 378, startPoint y: 393, endPoint x: 659, endPoint y: 405, distance: 280.9
drag, startPoint x: 659, startPoint y: 405, endPoint x: 563, endPoint y: 416, distance: 96.9
click at [563, 416] on p "- Entspannendes Ganzkörper-Peeling mit einem Relax-Öl - Duftendes Kräuter-Traum…" at bounding box center [727, 480] width 718 height 128
click at [423, 441] on p "- Entspannendes Ganzkörper-Peeling mit einem Relax-Öl - Duftendes Kräuter-Traum…" at bounding box center [727, 480] width 718 height 128
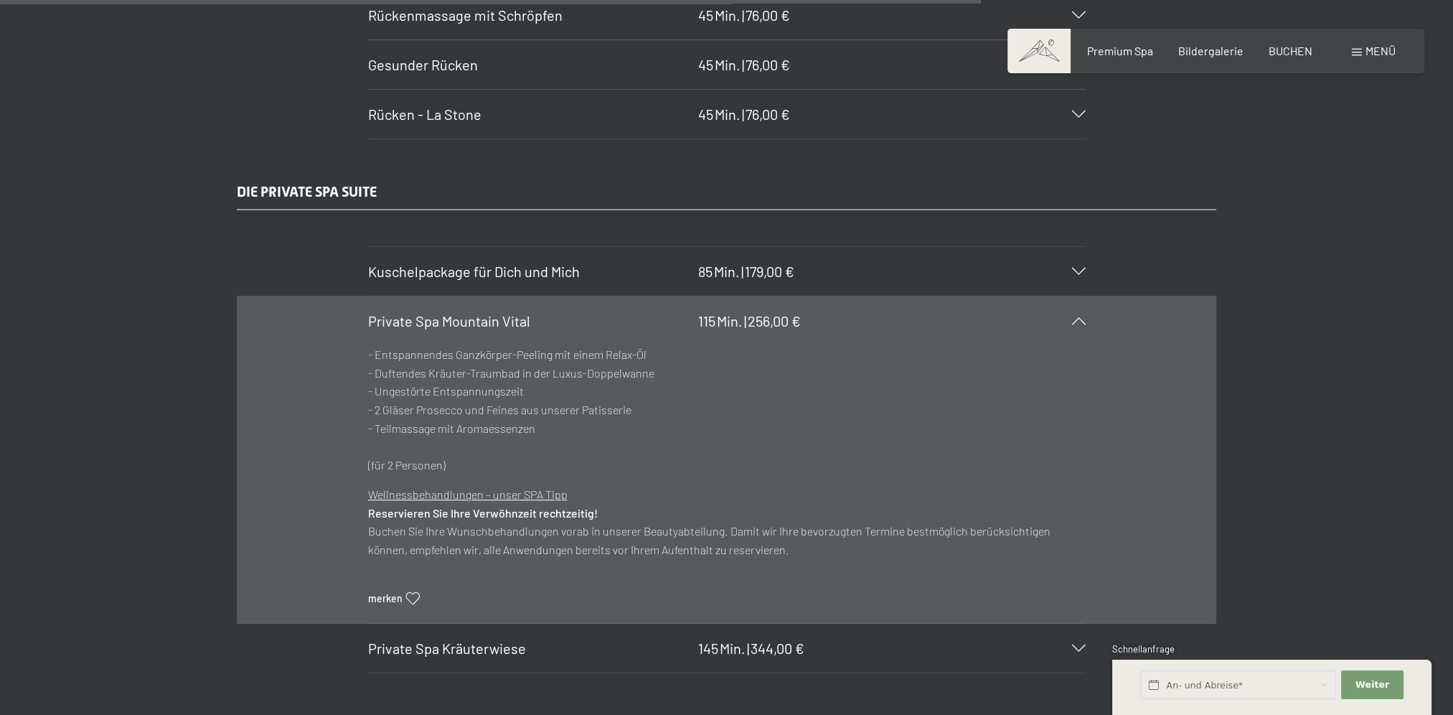
scroll to position [8014, 0]
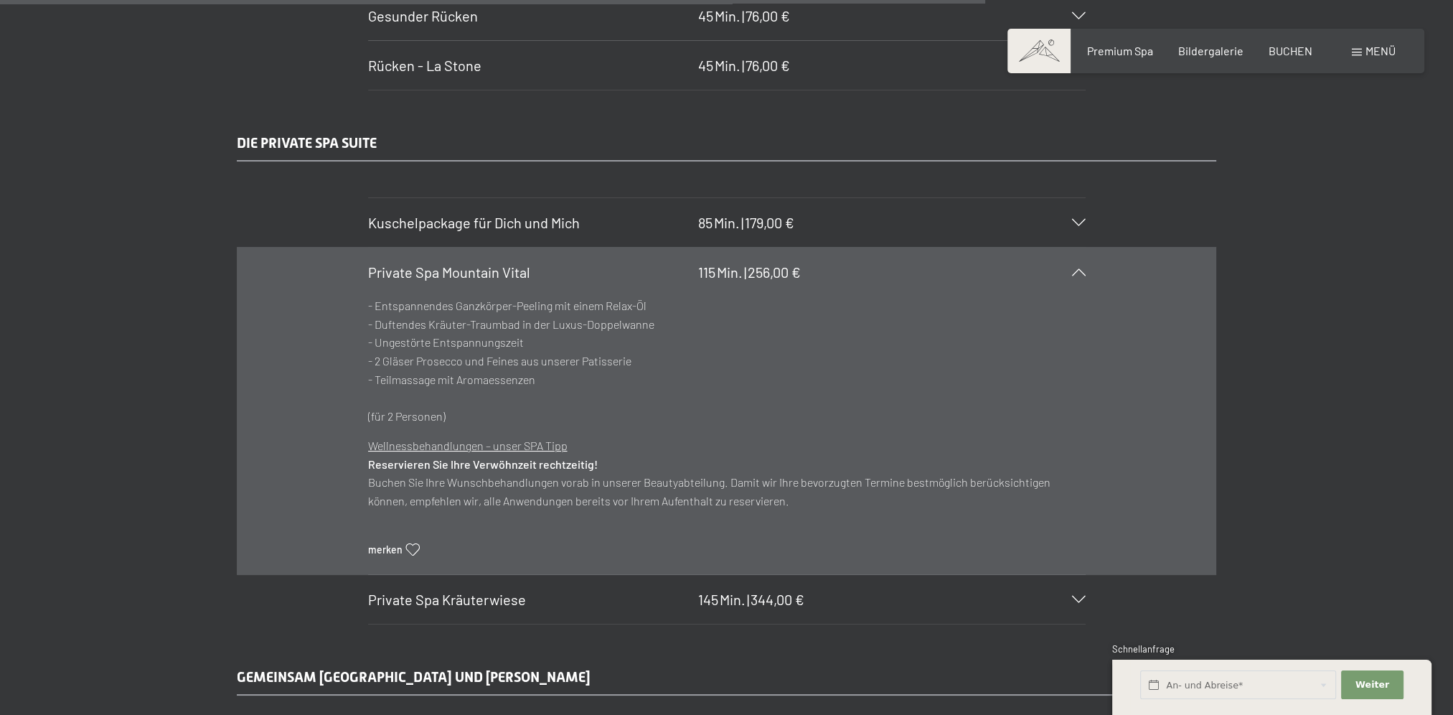
click at [488, 591] on span "Private Spa Kräuterwiese" at bounding box center [447, 599] width 158 height 17
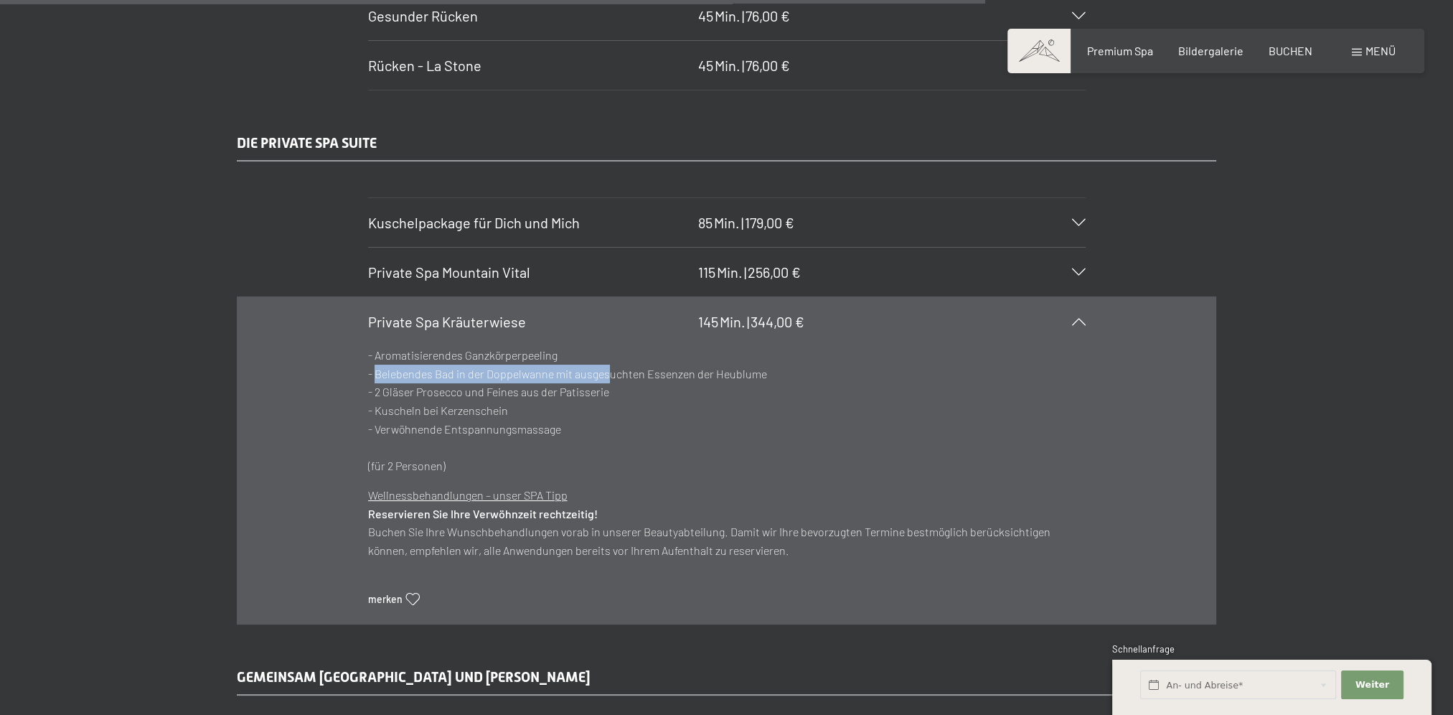
drag, startPoint x: 375, startPoint y: 336, endPoint x: 609, endPoint y: 340, distance: 234.0
click at [609, 346] on p "- Aromatisierendes Ganzkörperpeeling - Belebendes Bad in der Doppelwanne mit au…" at bounding box center [727, 410] width 718 height 128
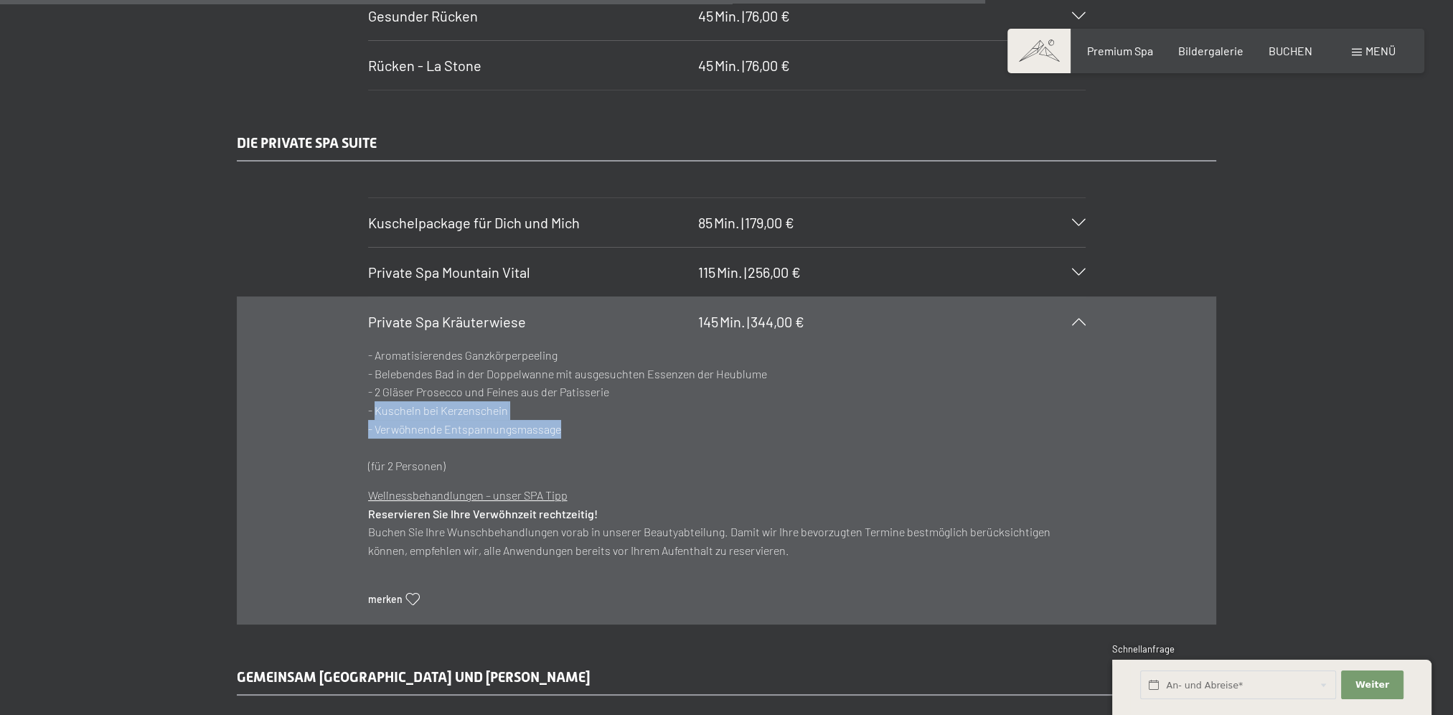
drag, startPoint x: 376, startPoint y: 374, endPoint x: 571, endPoint y: 391, distance: 195.3
click at [571, 391] on p "- Aromatisierendes Ganzkörperpeeling - Belebendes Bad in der Doppelwanne mit au…" at bounding box center [727, 410] width 718 height 128
drag, startPoint x: 571, startPoint y: 391, endPoint x: 560, endPoint y: 395, distance: 11.3
click at [560, 395] on p "- Aromatisierendes Ganzkörperpeeling - Belebendes Bad in der Doppelwanne mit au…" at bounding box center [727, 410] width 718 height 128
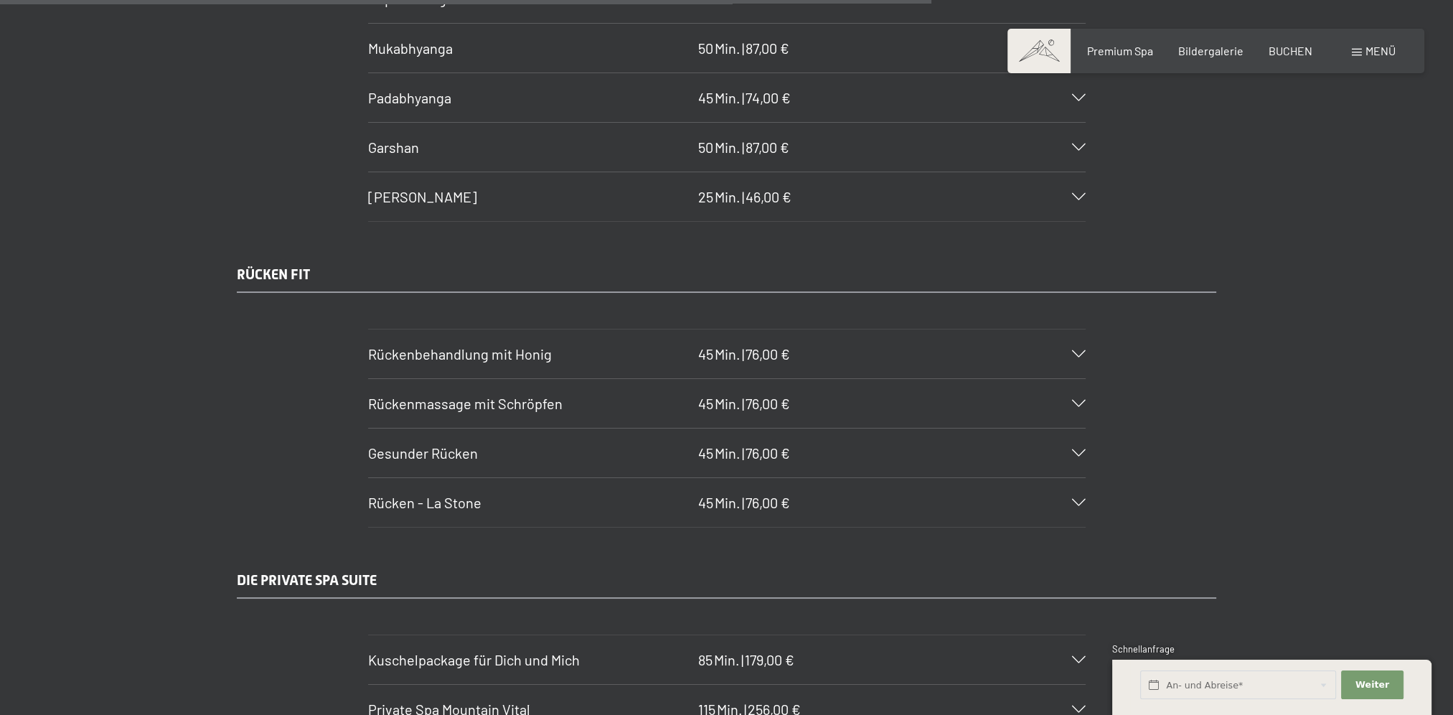
scroll to position [7536, 0]
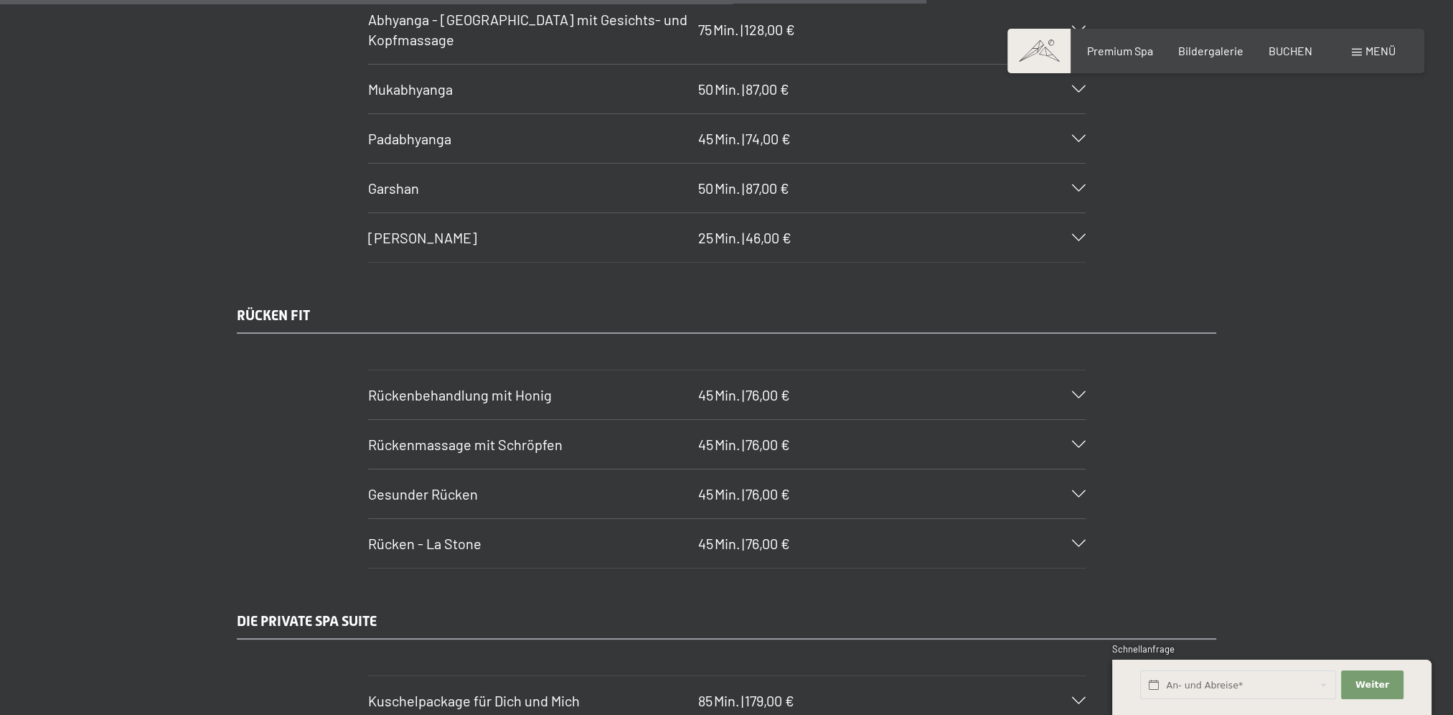
click at [561, 484] on h3 "Gesunder Rücken" at bounding box center [529, 494] width 323 height 20
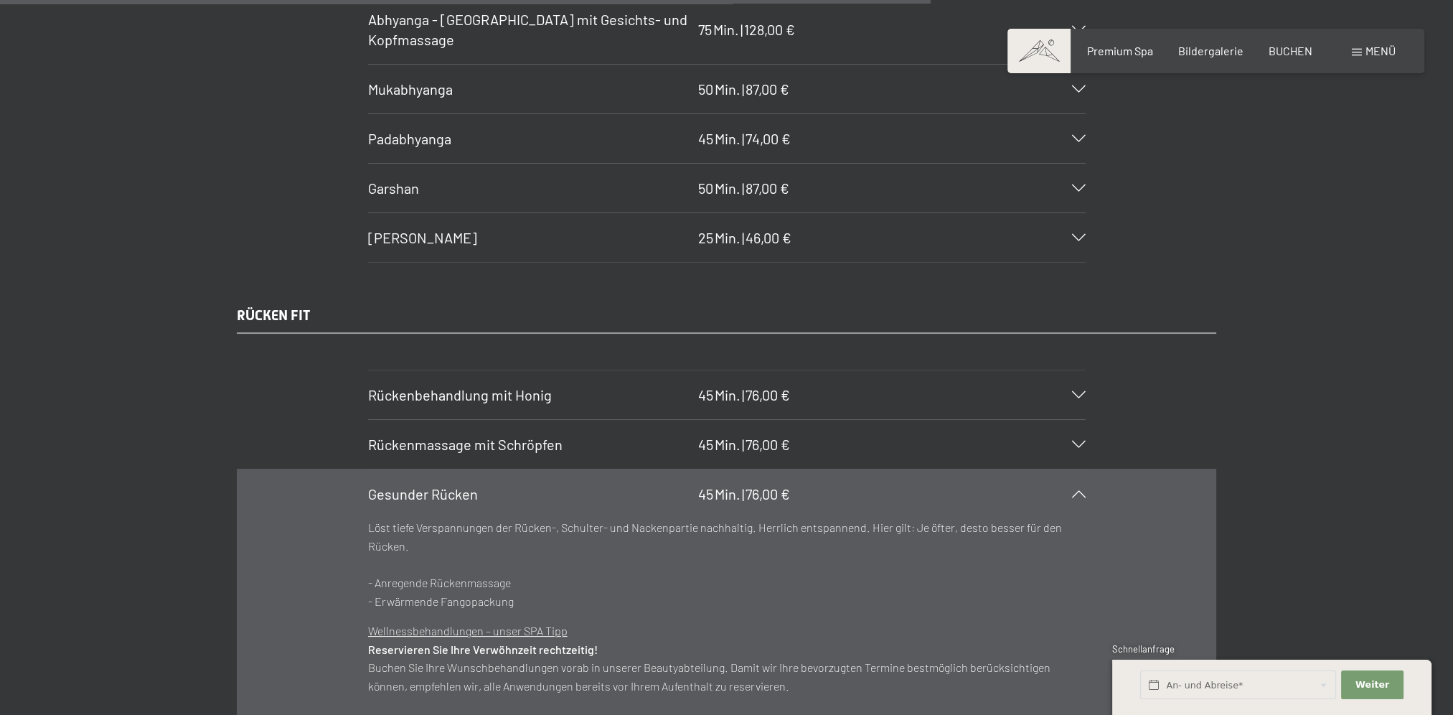
scroll to position [7656, 0]
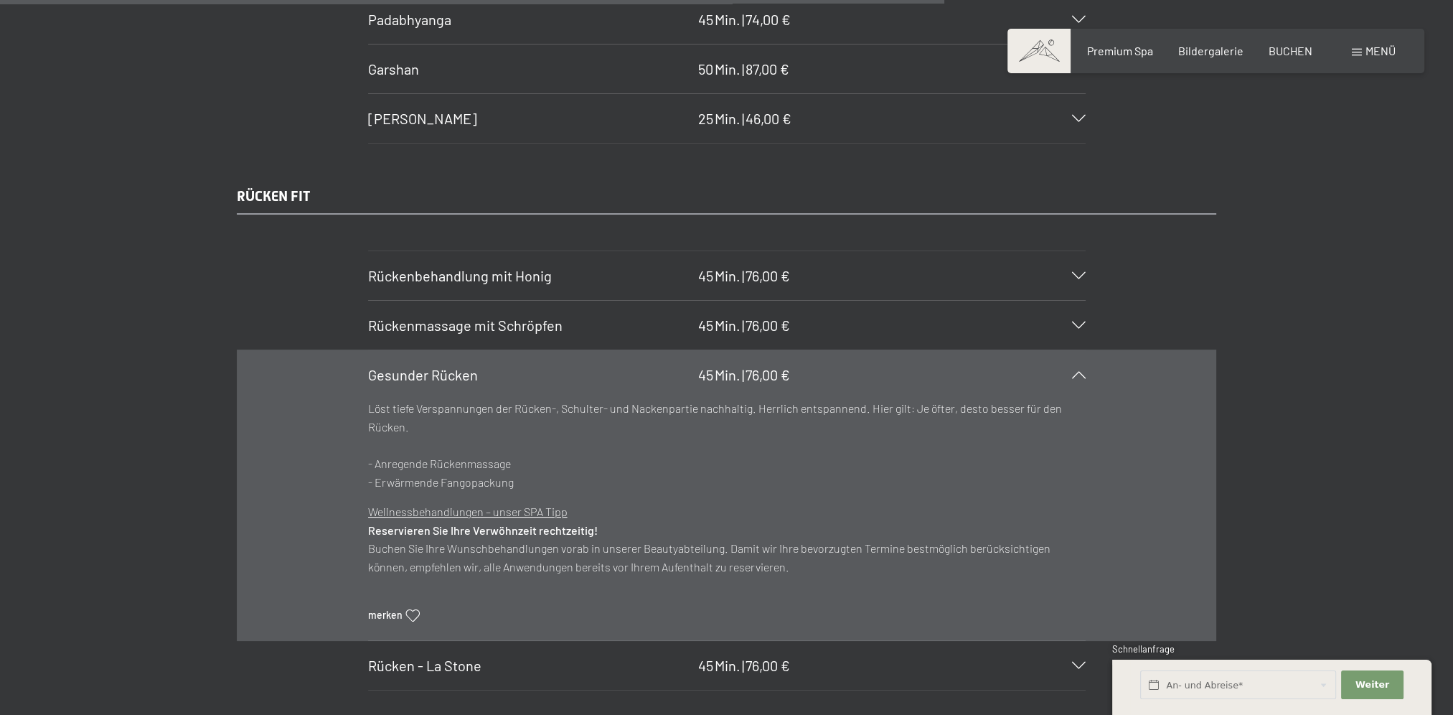
click at [566, 315] on h3 "Rückenmassage mit Schröpfen" at bounding box center [529, 325] width 323 height 20
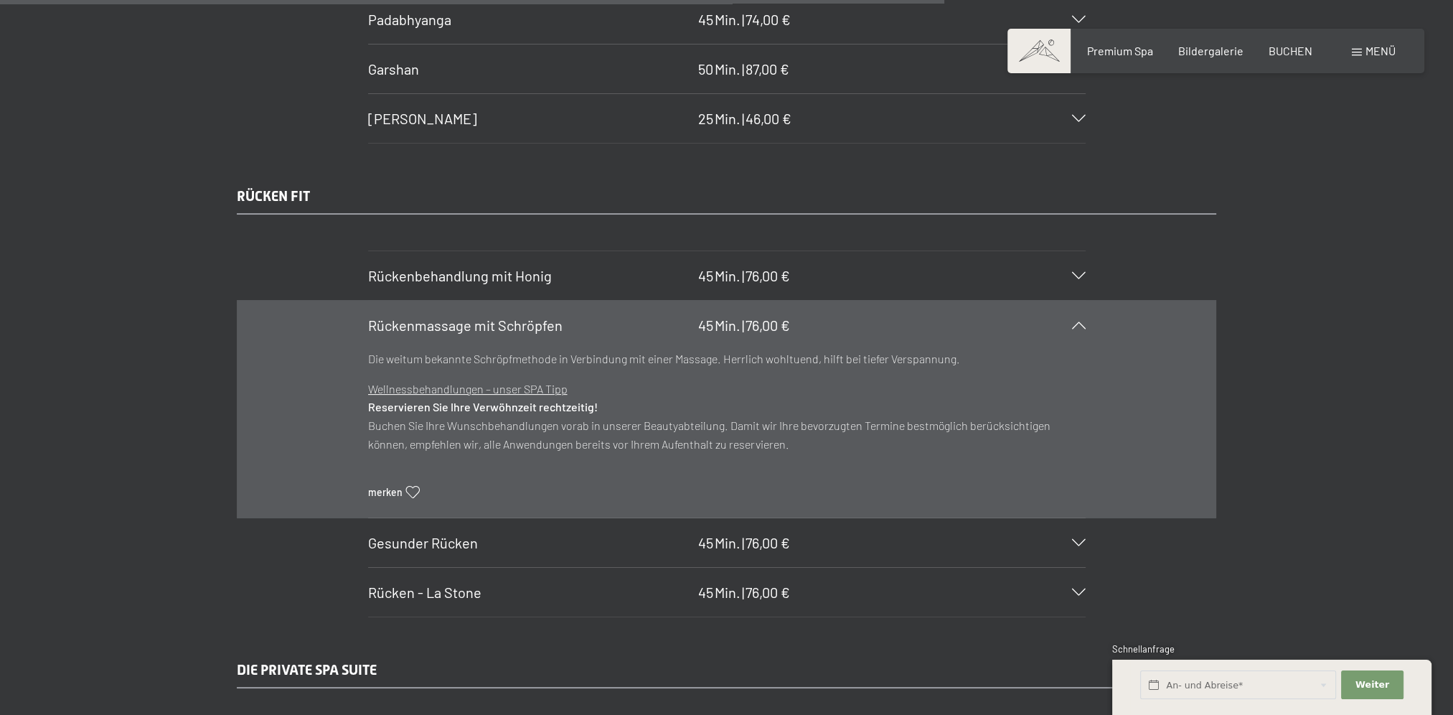
click at [534, 315] on h3 "Rückenmassage mit Schröpfen" at bounding box center [529, 325] width 323 height 20
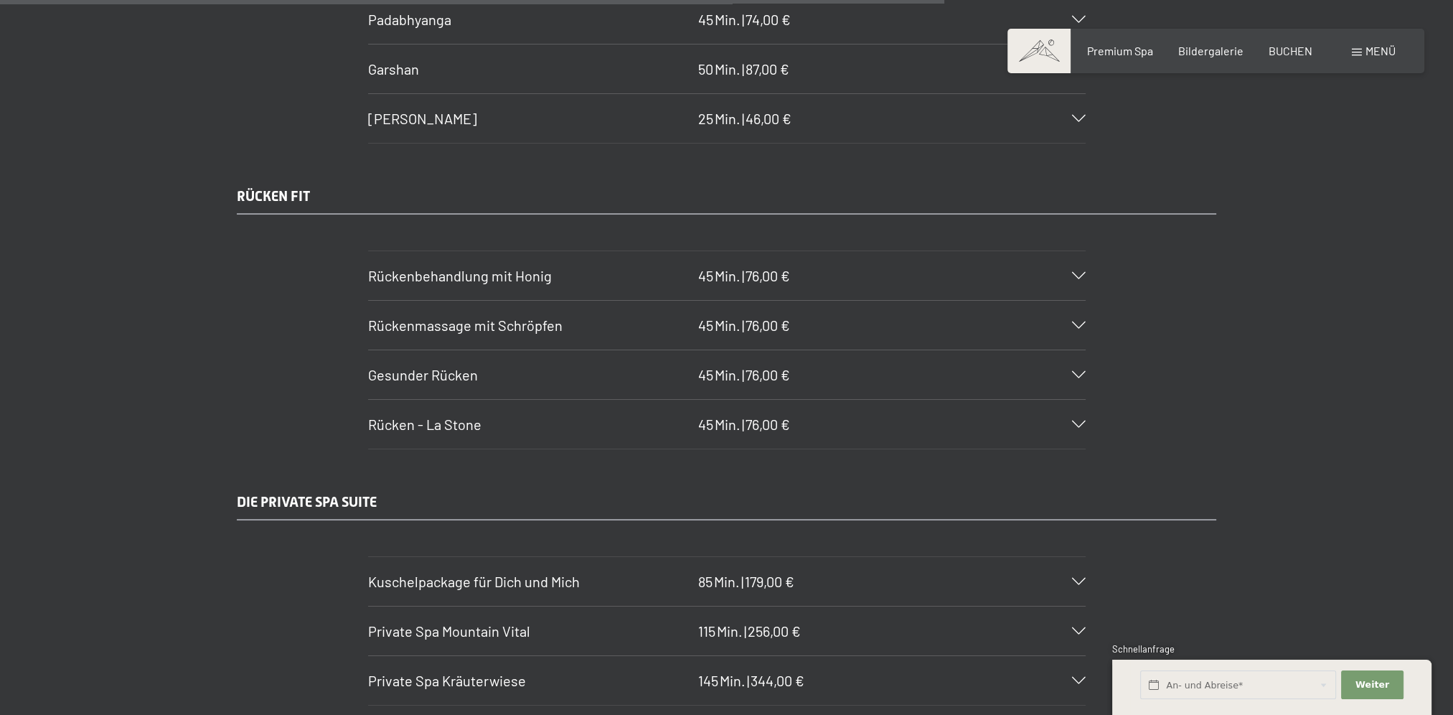
click at [534, 414] on h3 "Rücken - La Stone" at bounding box center [529, 424] width 323 height 20
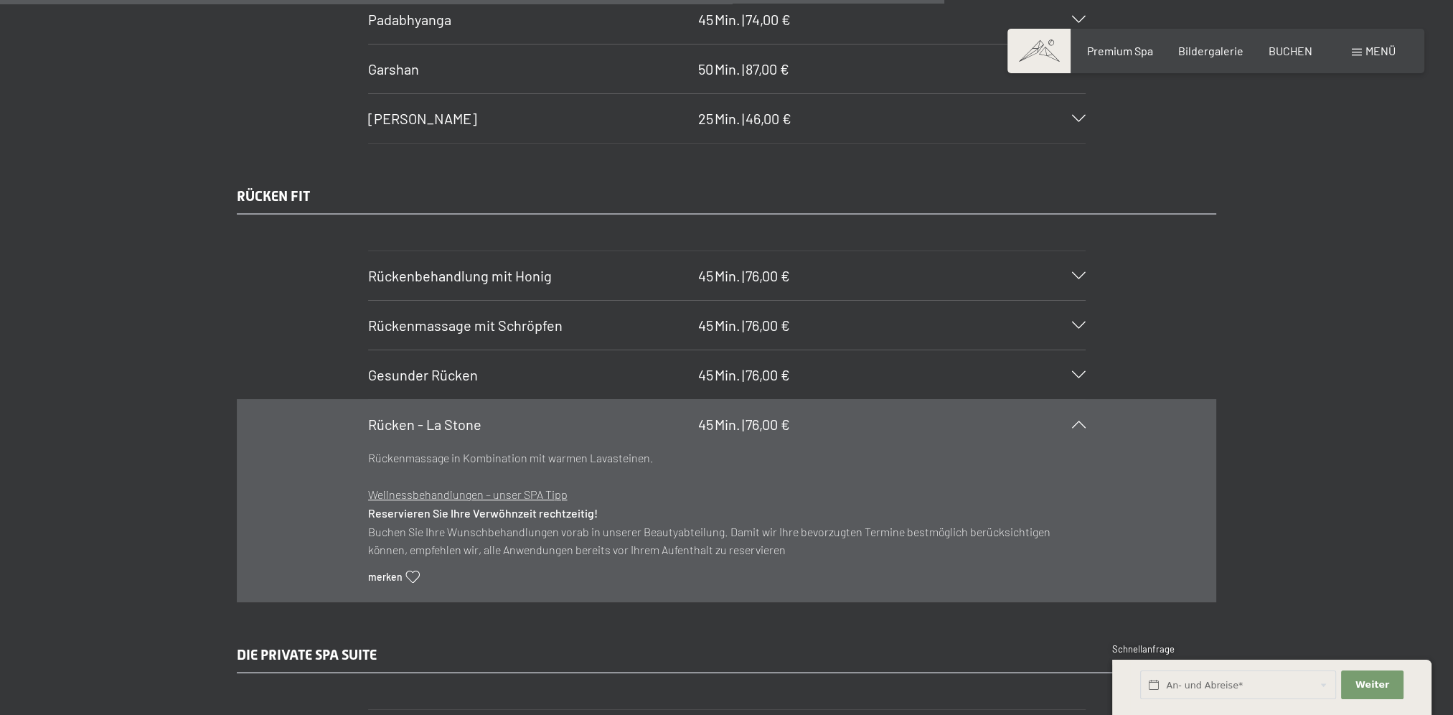
click at [533, 414] on h3 "Rücken - La Stone" at bounding box center [529, 424] width 323 height 20
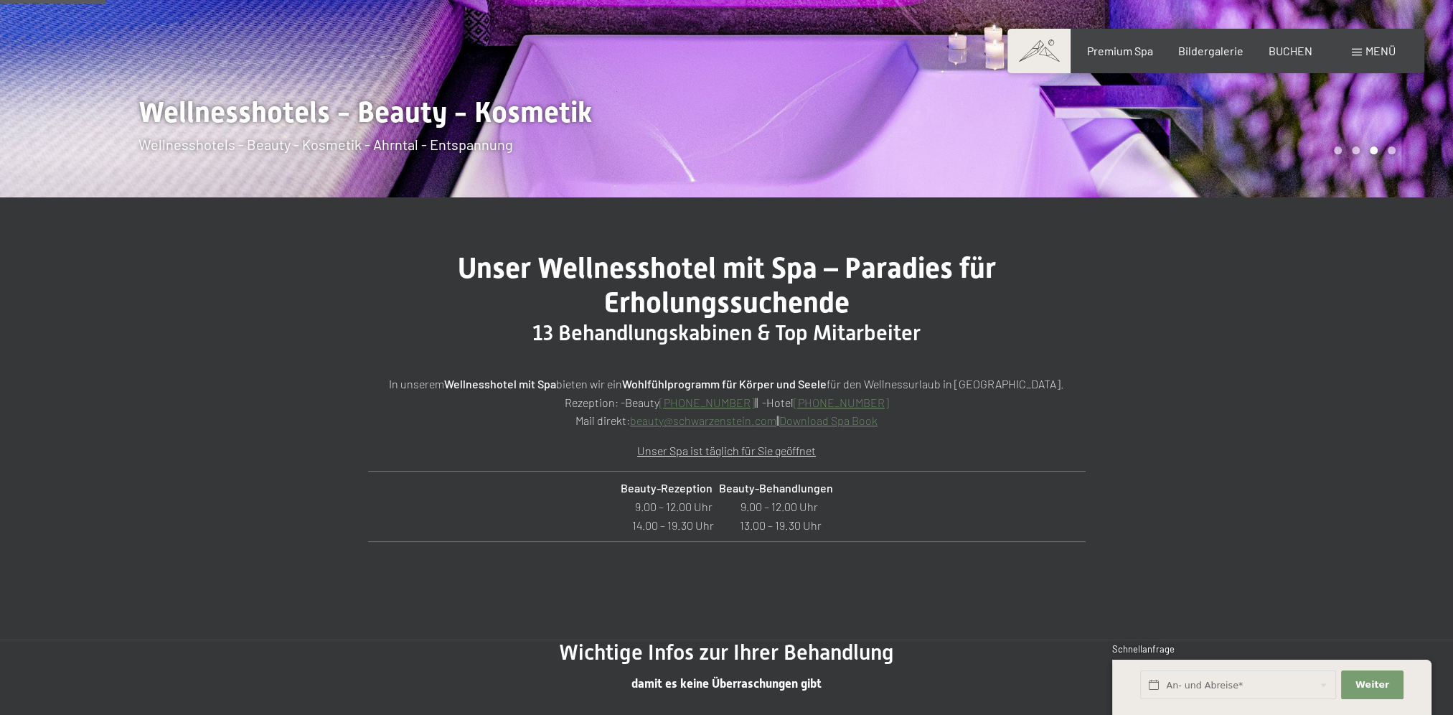
scroll to position [0, 0]
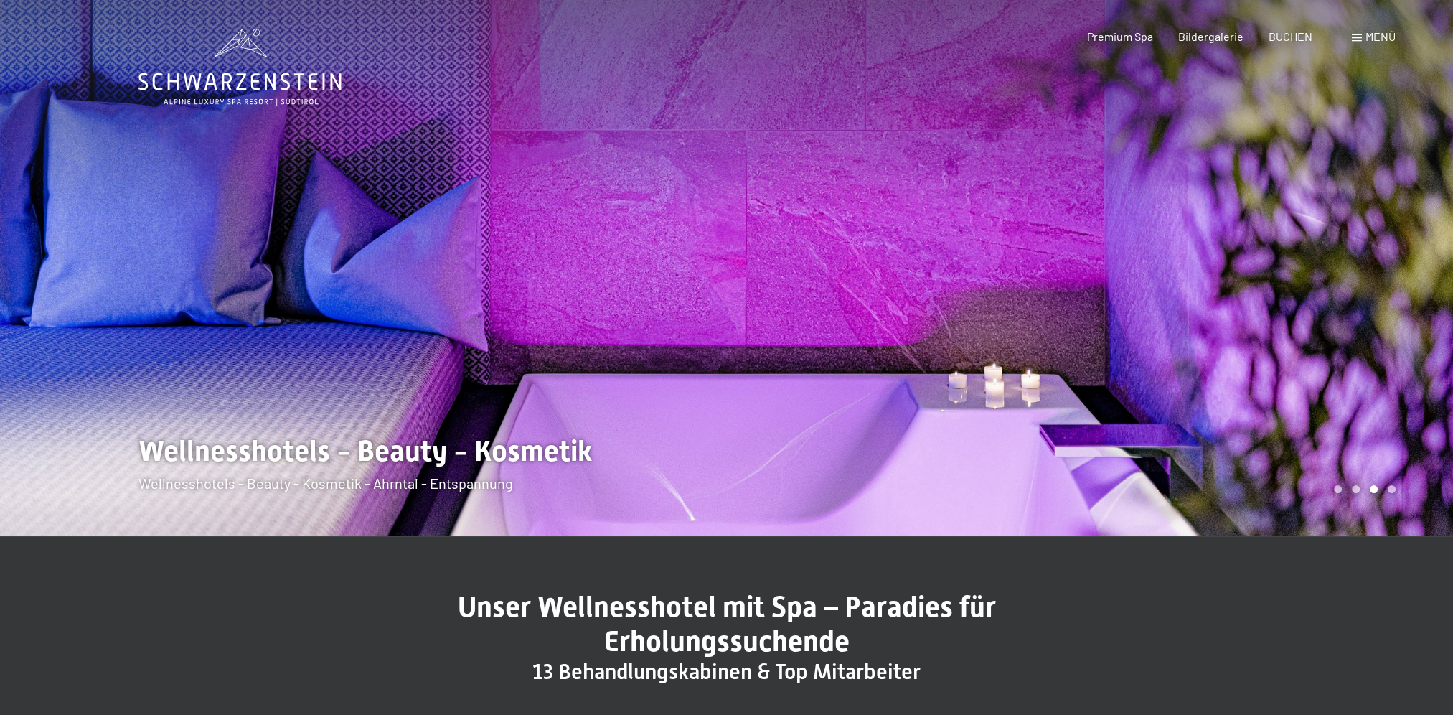
click at [1345, 306] on div at bounding box center [1090, 268] width 727 height 536
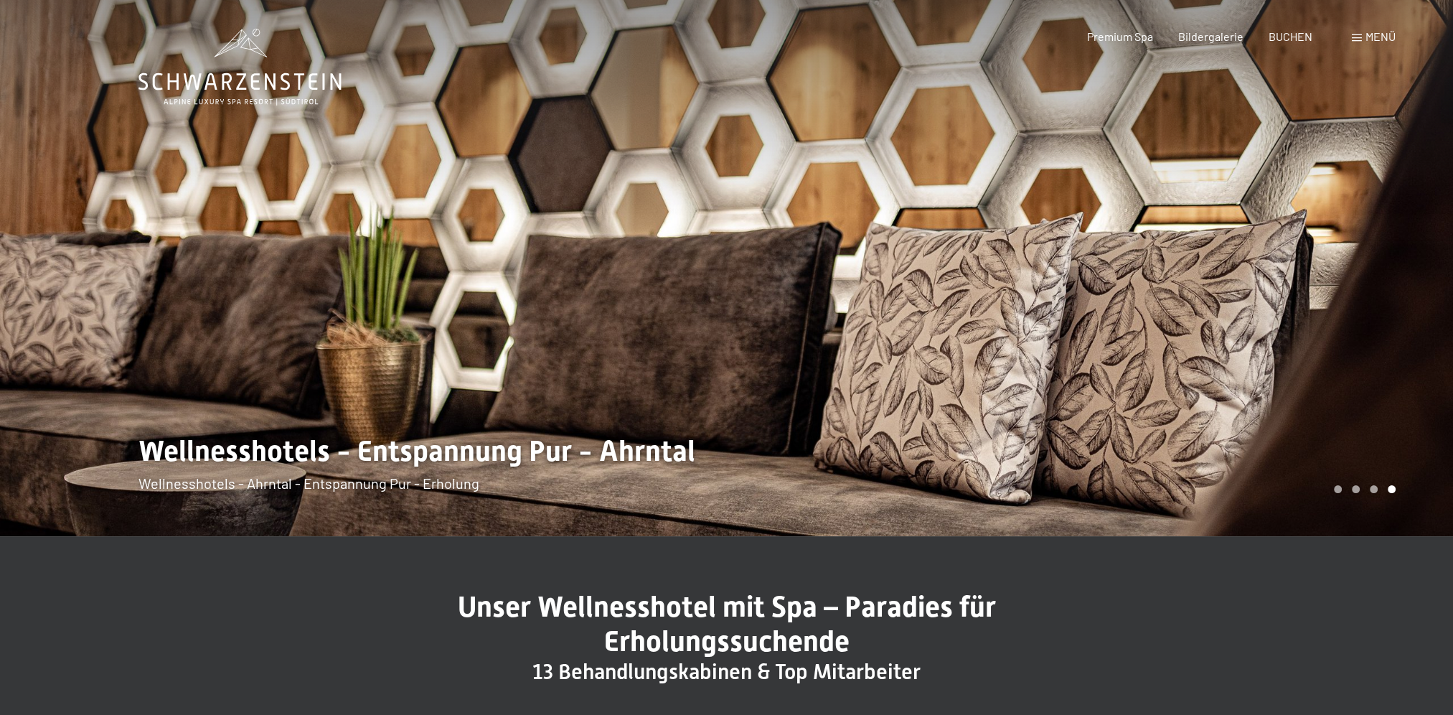
click at [1345, 305] on div at bounding box center [1090, 268] width 727 height 536
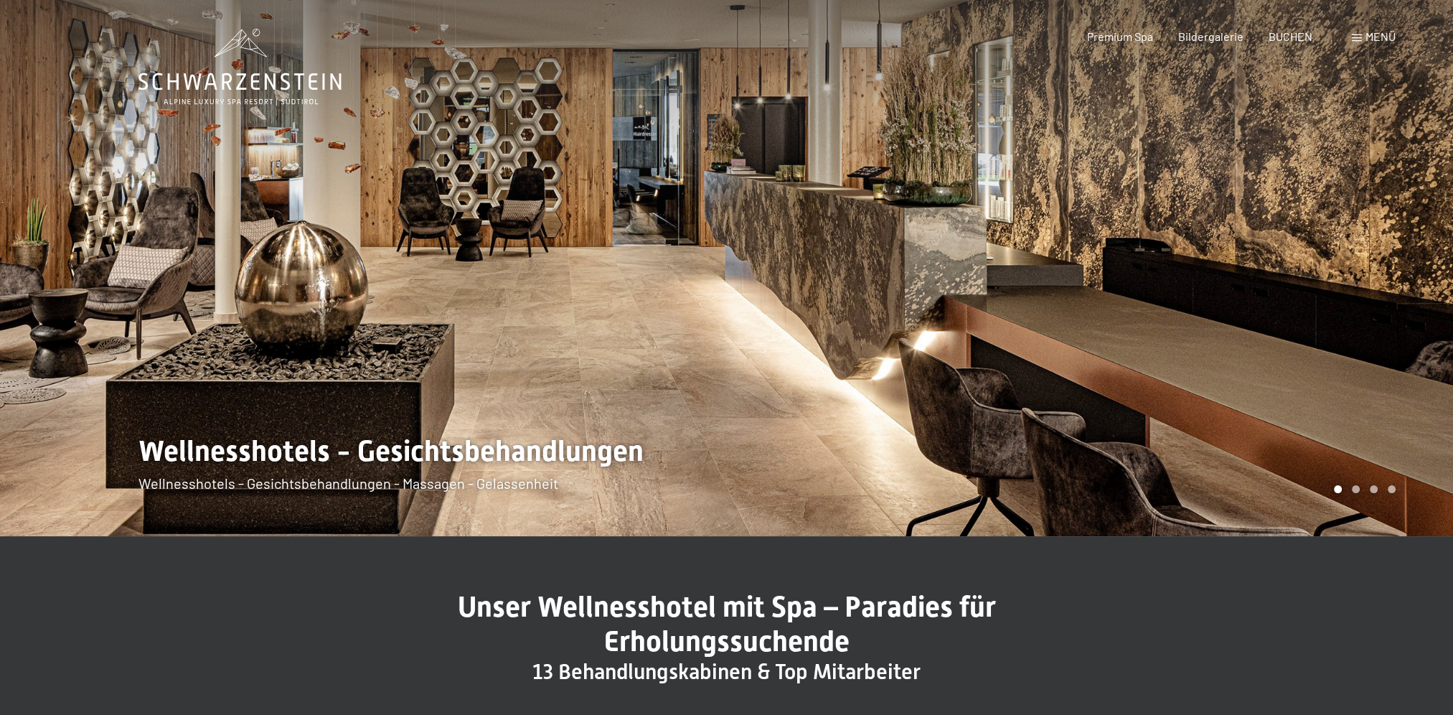
click at [1345, 304] on div at bounding box center [1090, 268] width 727 height 536
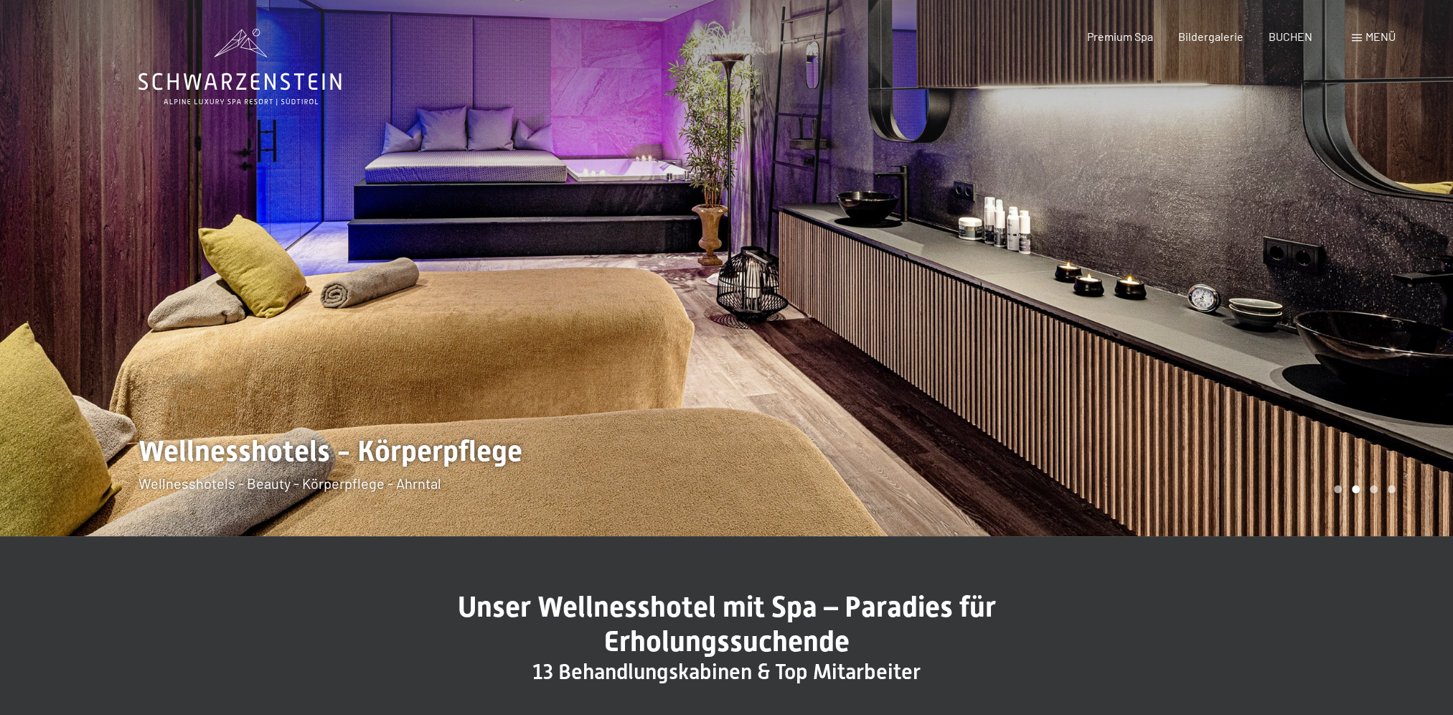
click at [1345, 304] on div at bounding box center [1090, 268] width 727 height 536
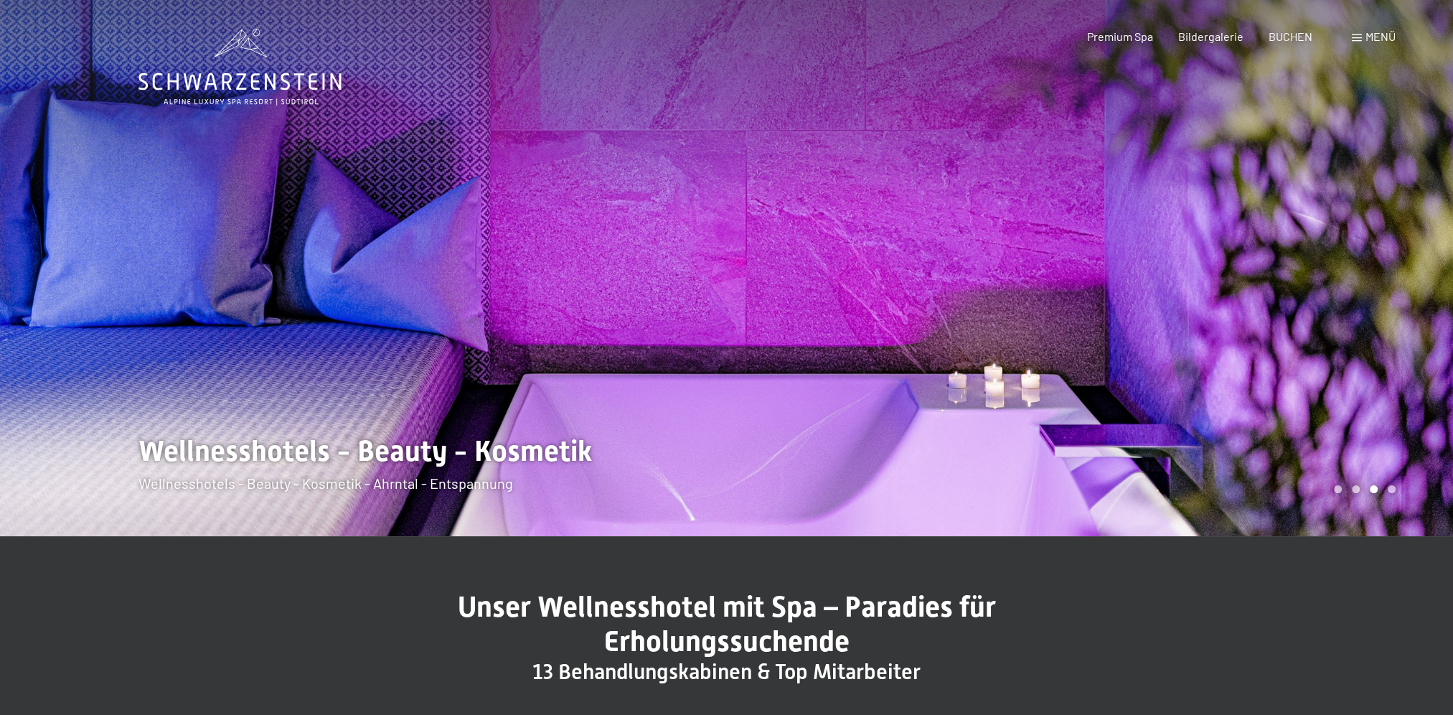
click at [1345, 304] on div at bounding box center [1090, 268] width 727 height 536
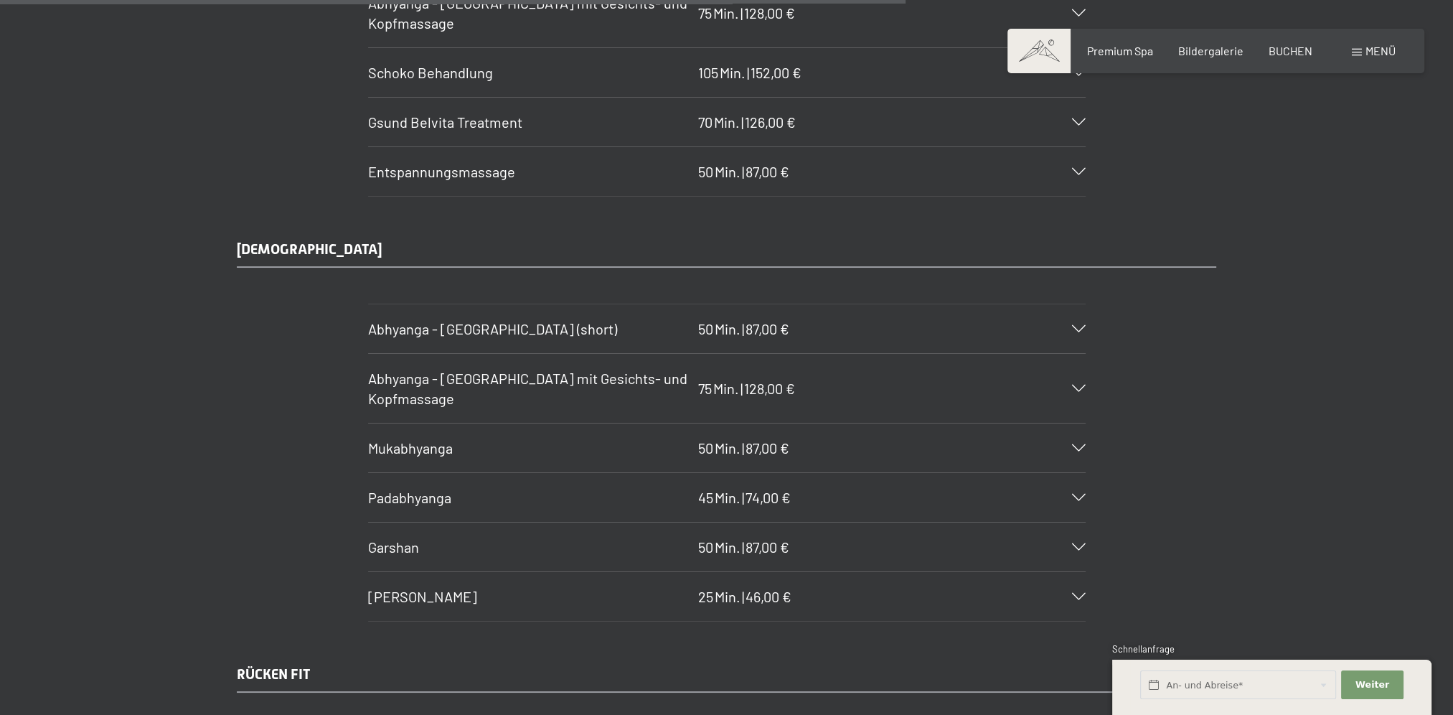
scroll to position [7297, 0]
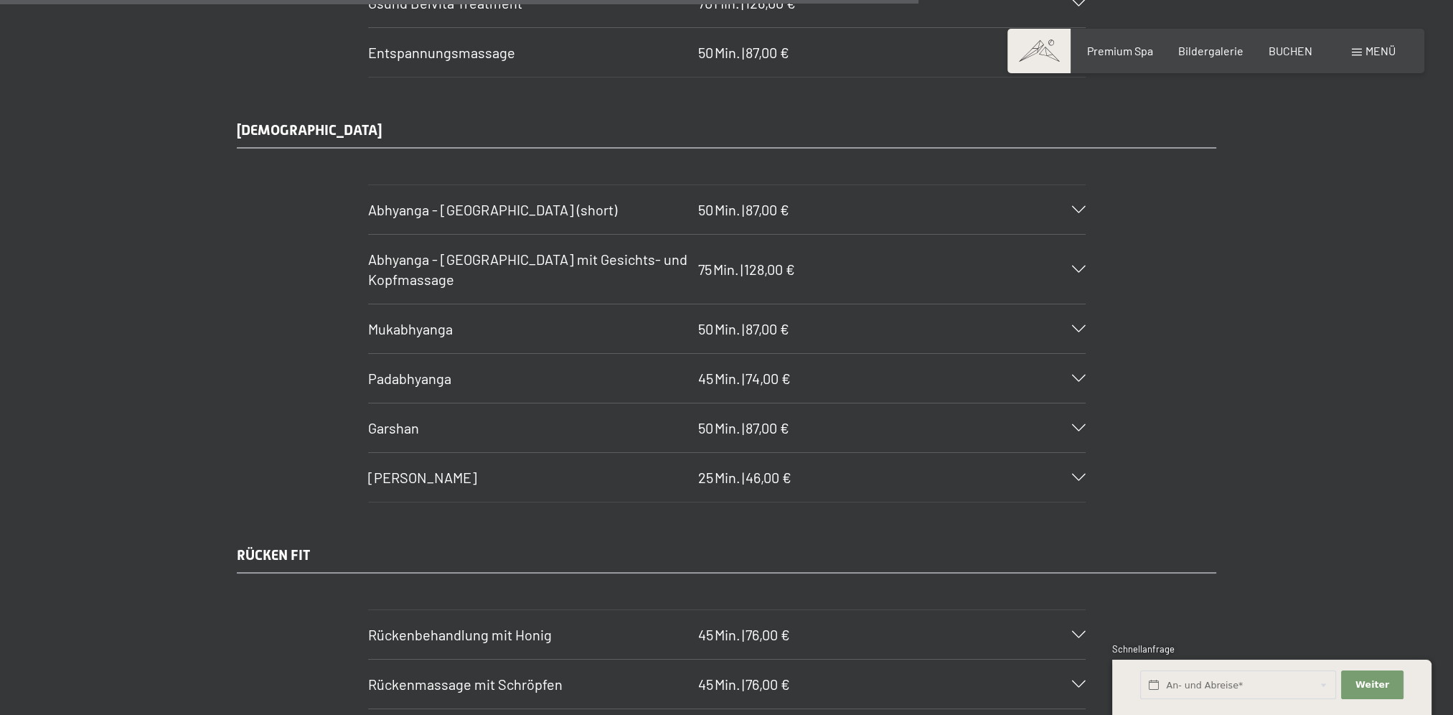
click at [431, 469] on span "Shiro Abhyanga" at bounding box center [422, 477] width 109 height 17
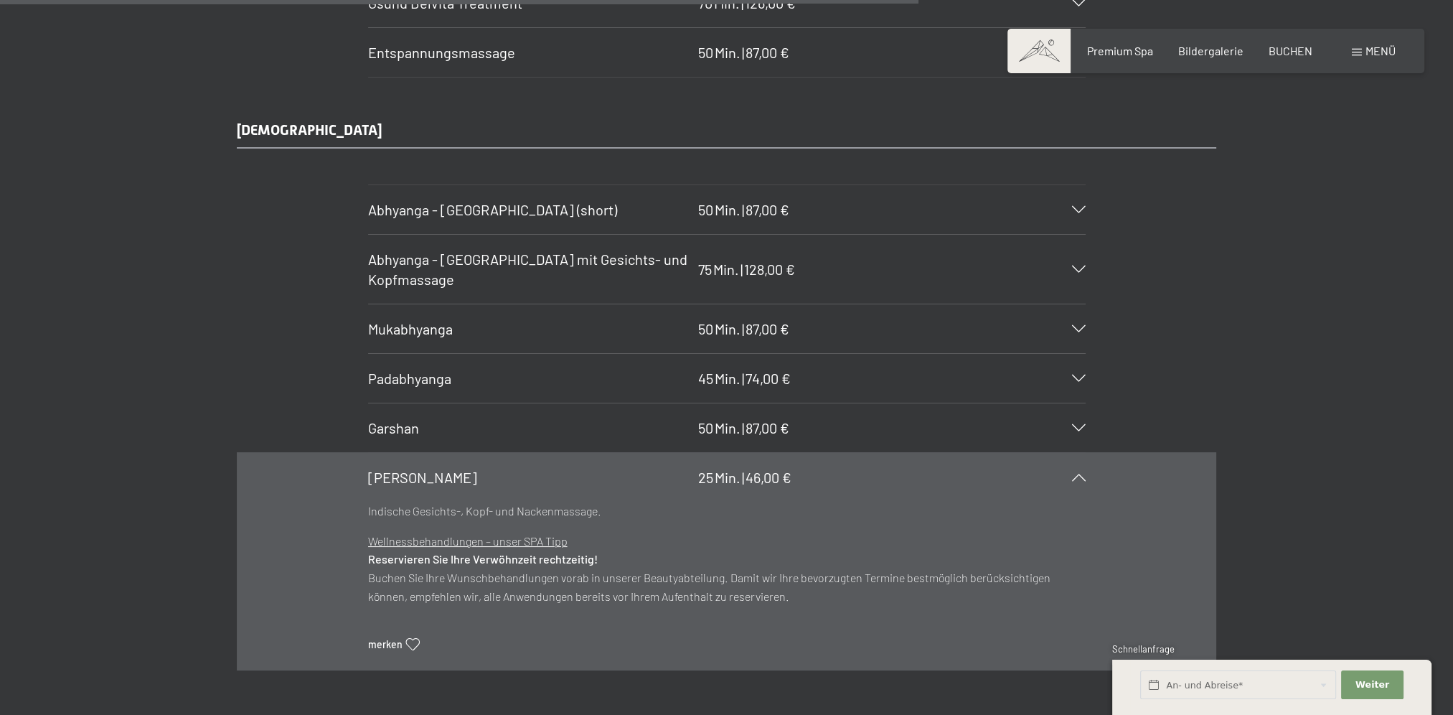
click at [431, 469] on span "Shiro Abhyanga" at bounding box center [422, 477] width 109 height 17
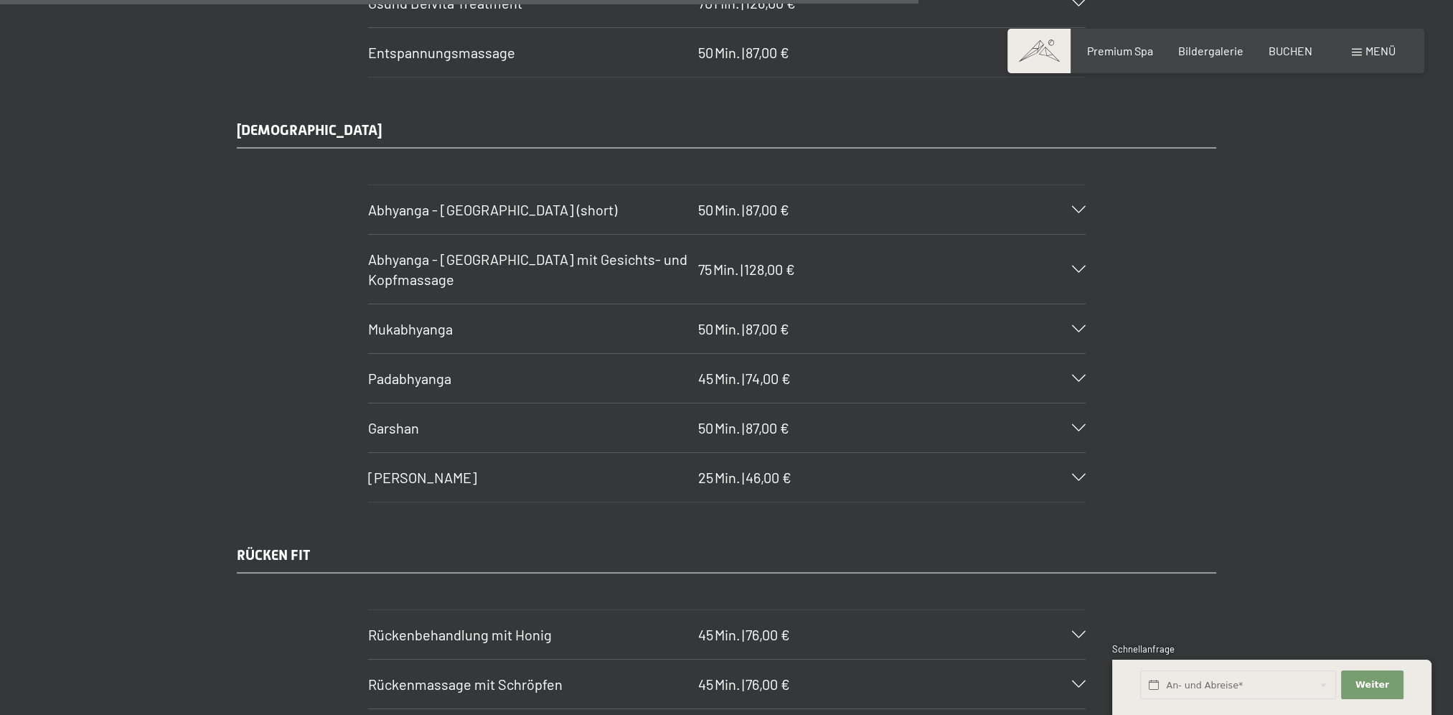
click at [445, 418] on h3 "Garshan" at bounding box center [529, 428] width 323 height 20
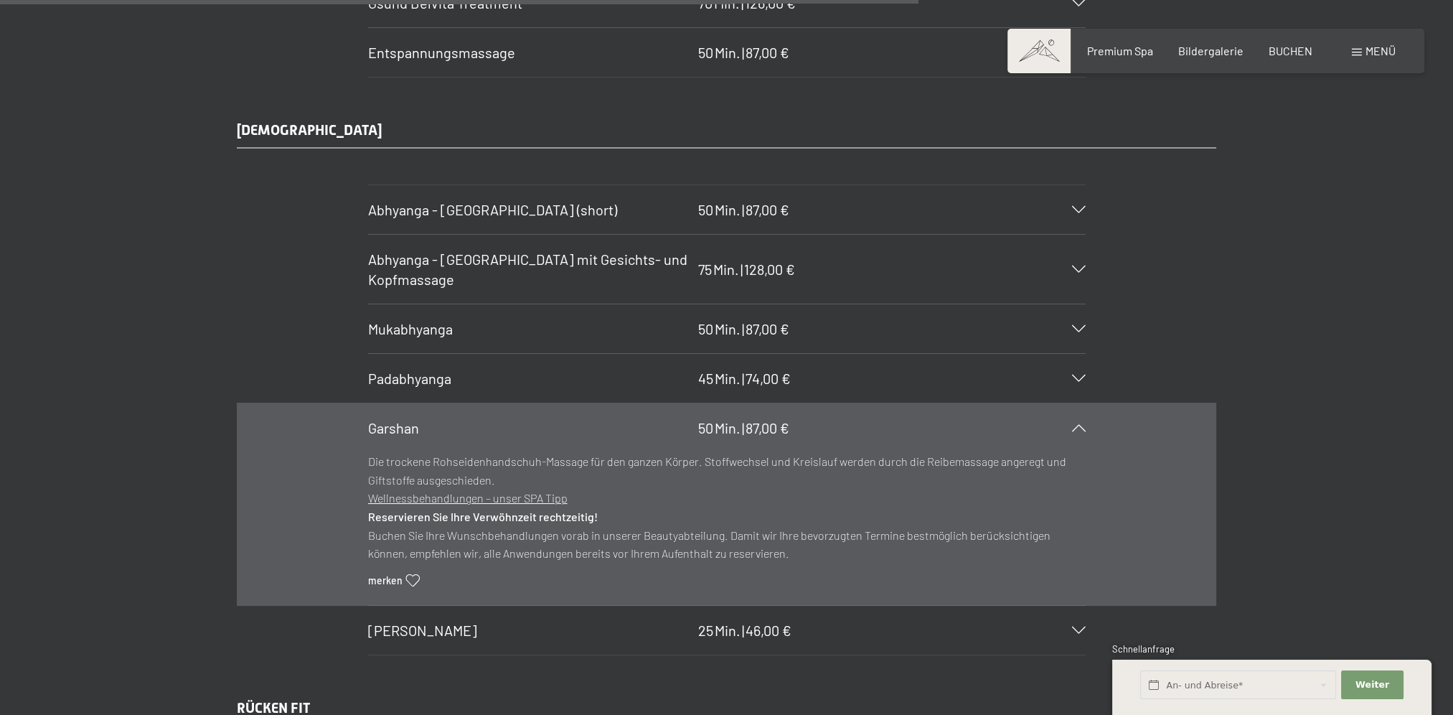
click at [445, 418] on h3 "Garshan" at bounding box center [529, 428] width 323 height 20
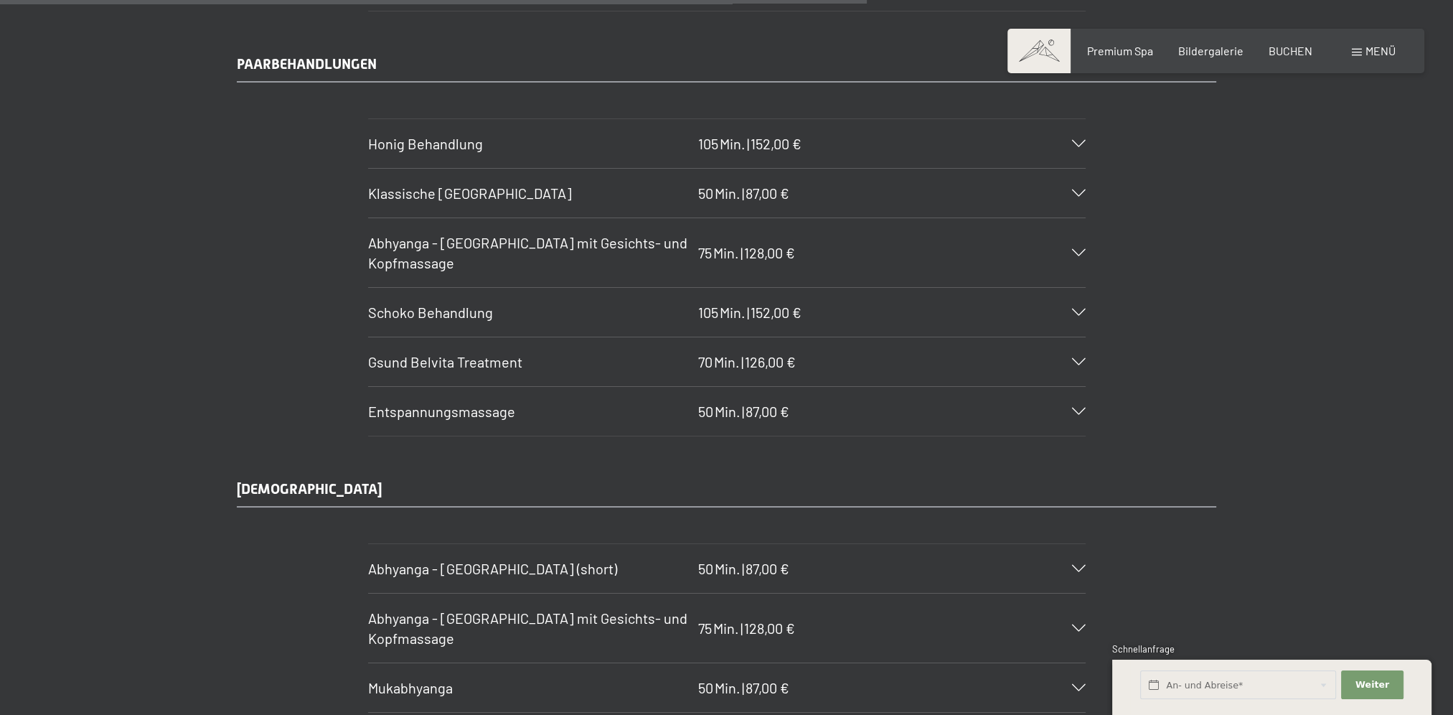
scroll to position [6819, 0]
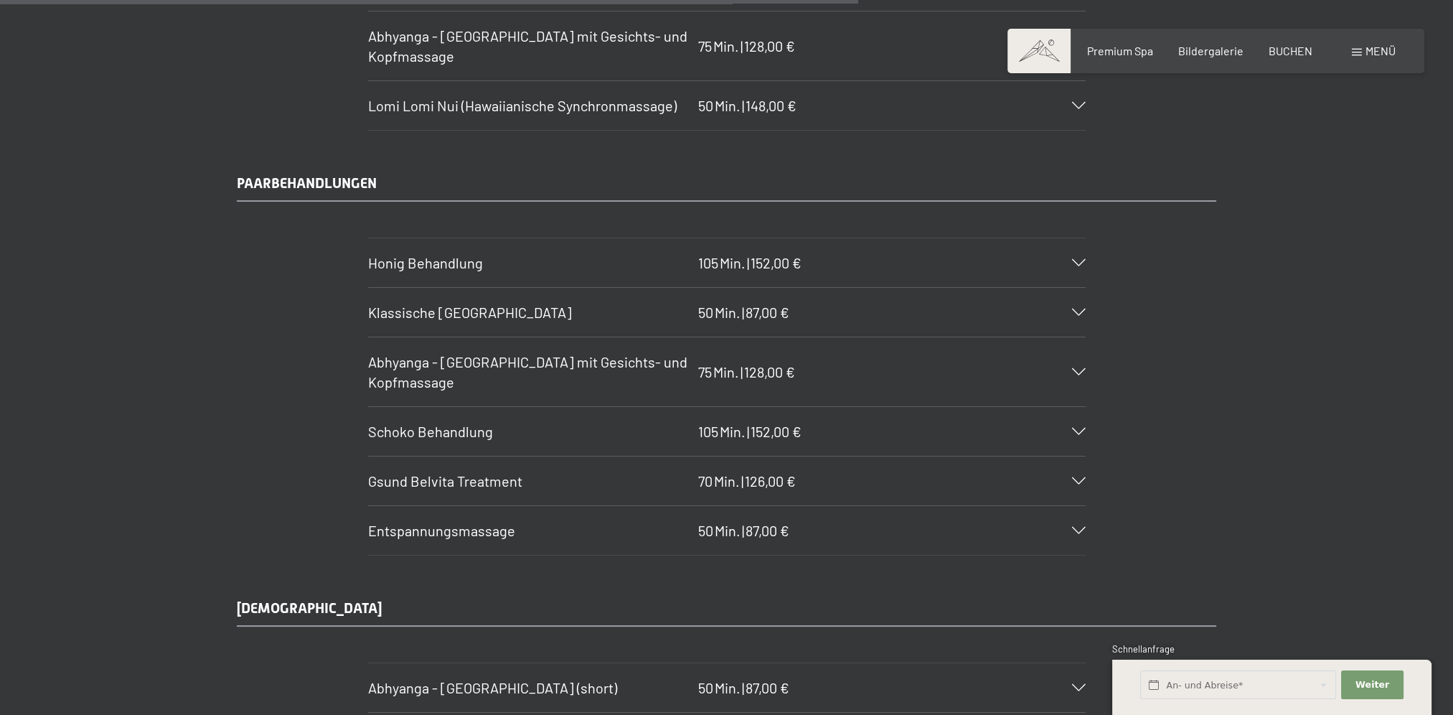
click at [479, 423] on span "Schoko Behandlung" at bounding box center [430, 431] width 125 height 17
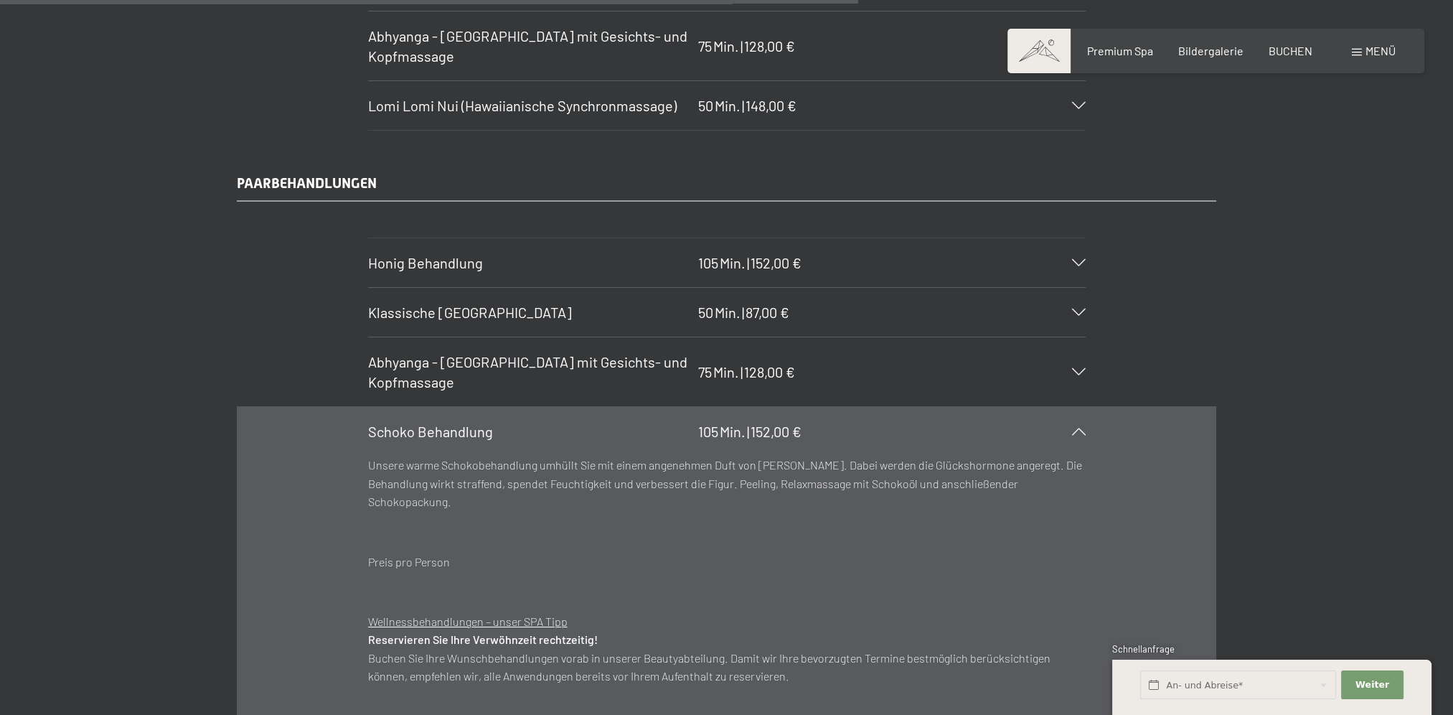
click at [487, 423] on span "Schoko Behandlung" at bounding box center [430, 431] width 125 height 17
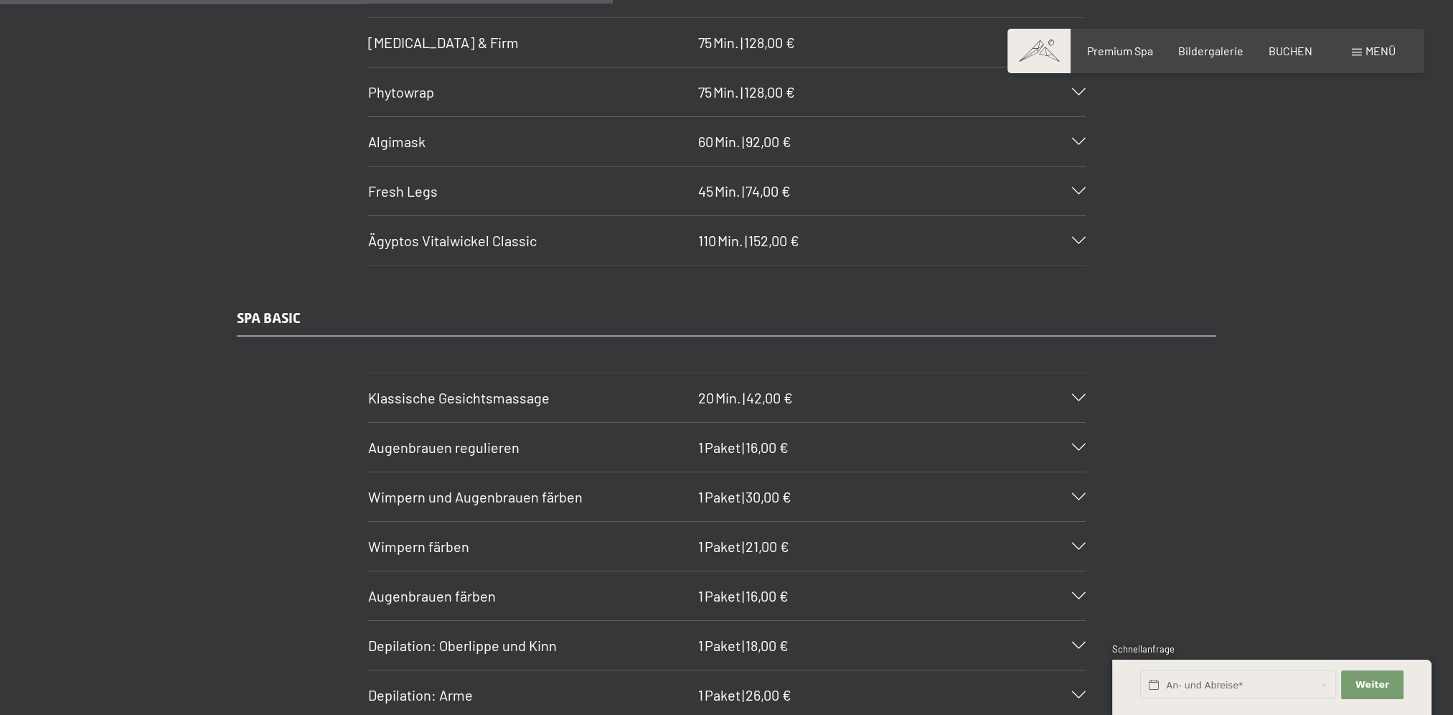
scroll to position [4665, 0]
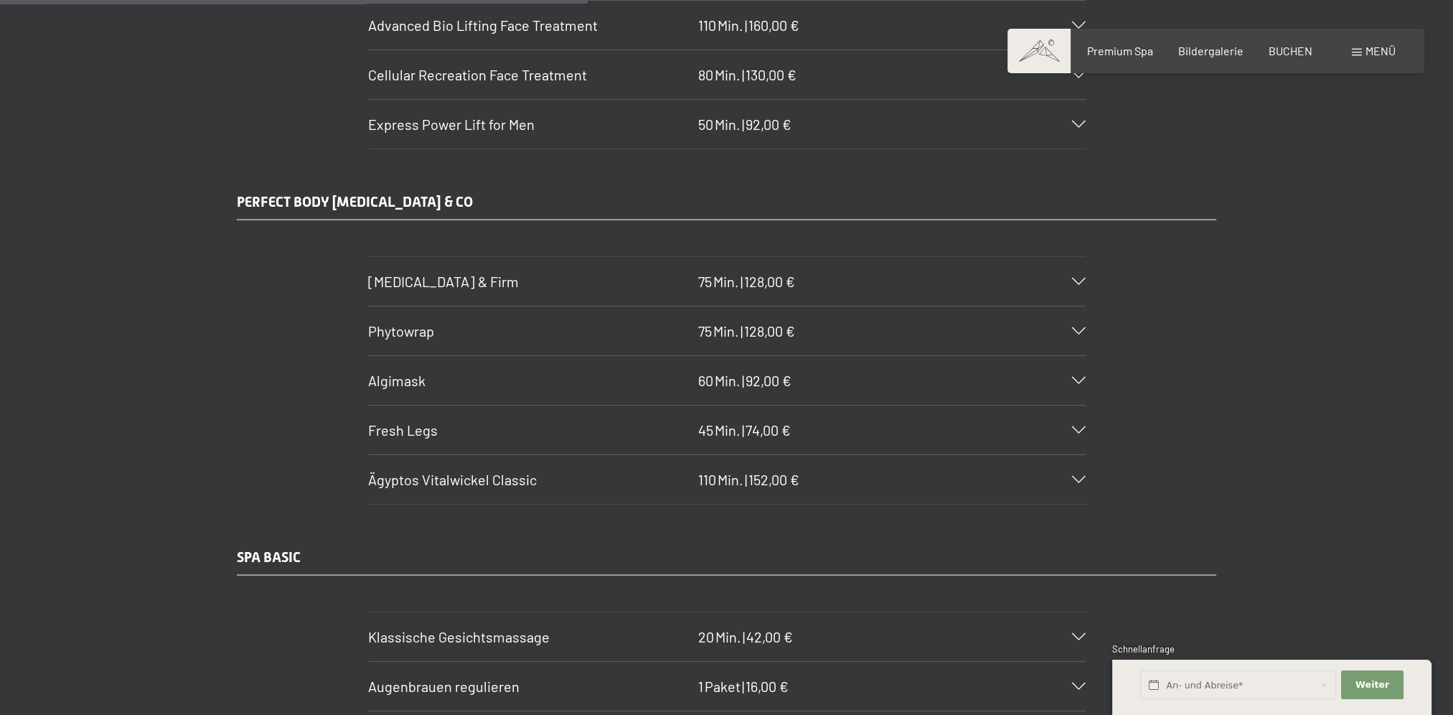
click at [479, 276] on div "Body Lift & Firm 75 Min. | 128,00 €" at bounding box center [727, 281] width 718 height 49
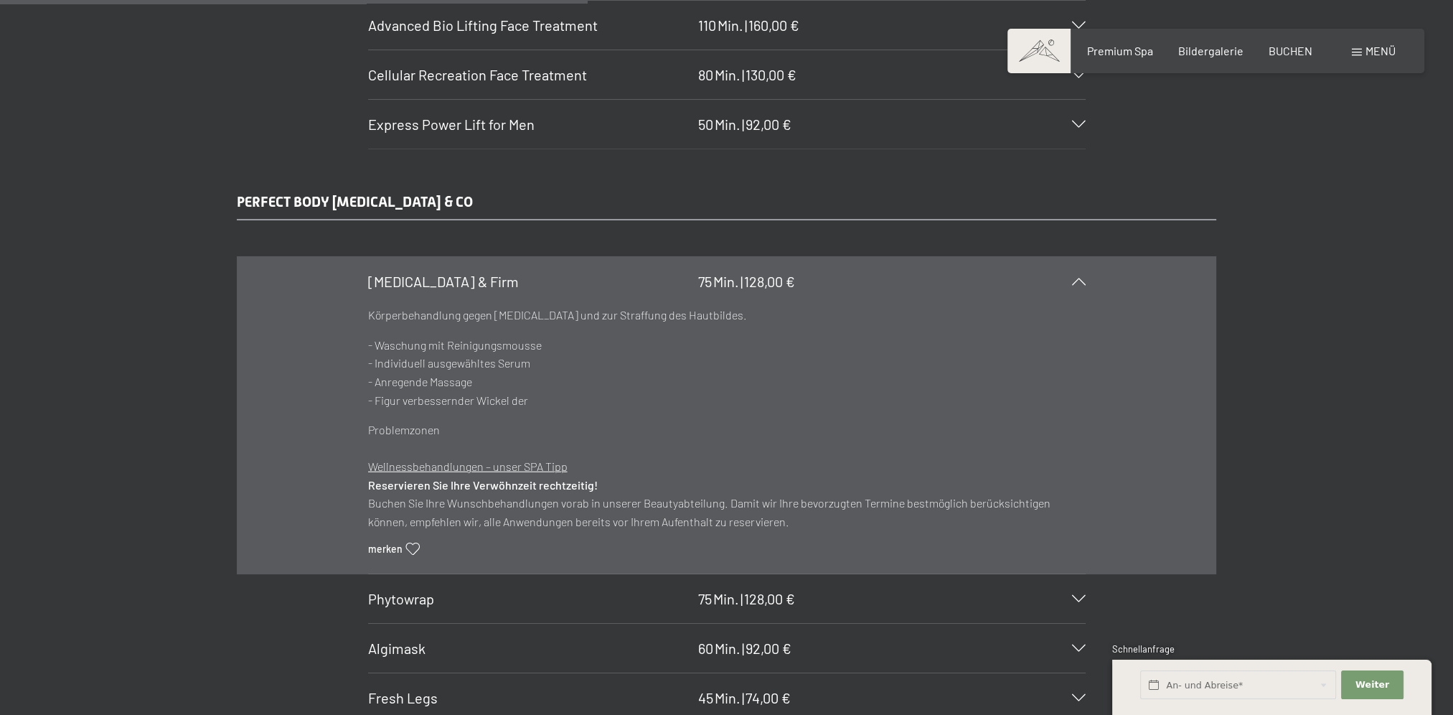
click at [489, 271] on h3 "Body Lift & Firm" at bounding box center [529, 281] width 323 height 20
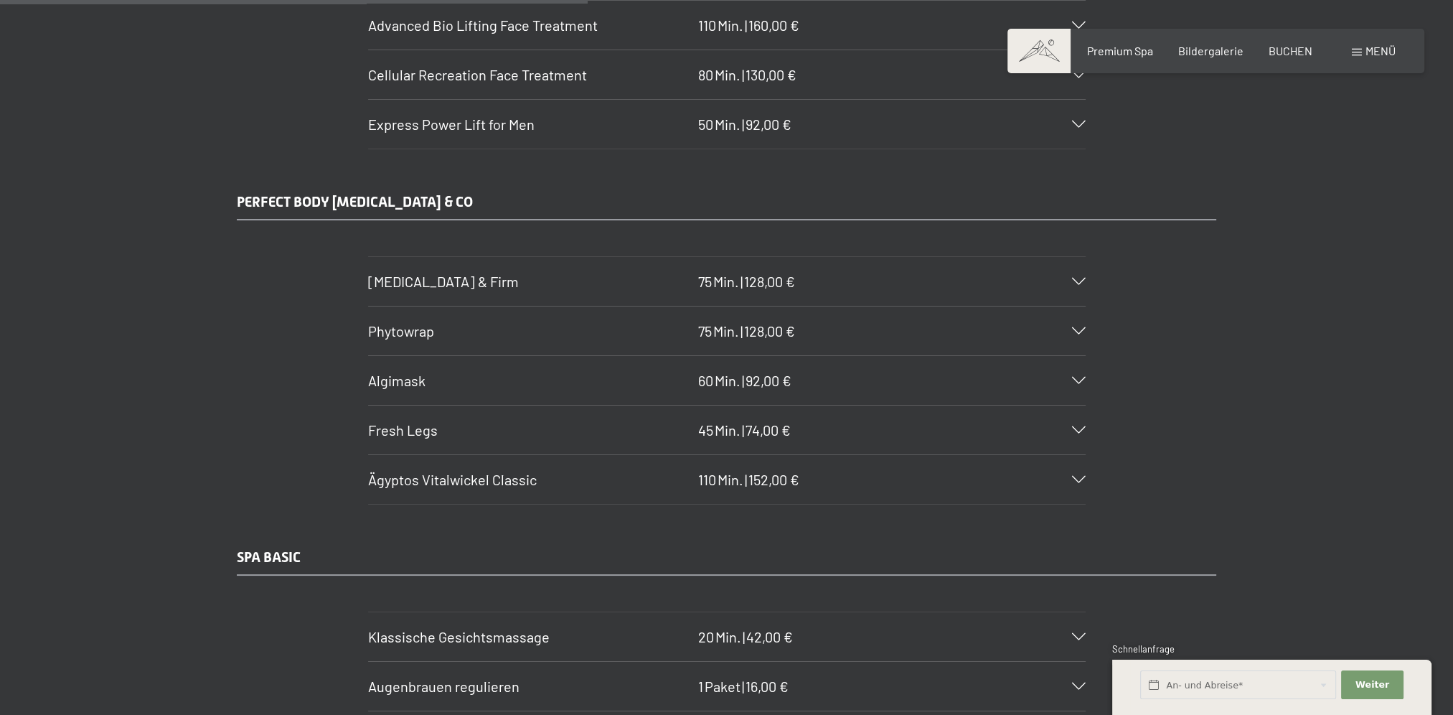
click at [474, 420] on h3 "Fresh Legs" at bounding box center [529, 430] width 323 height 20
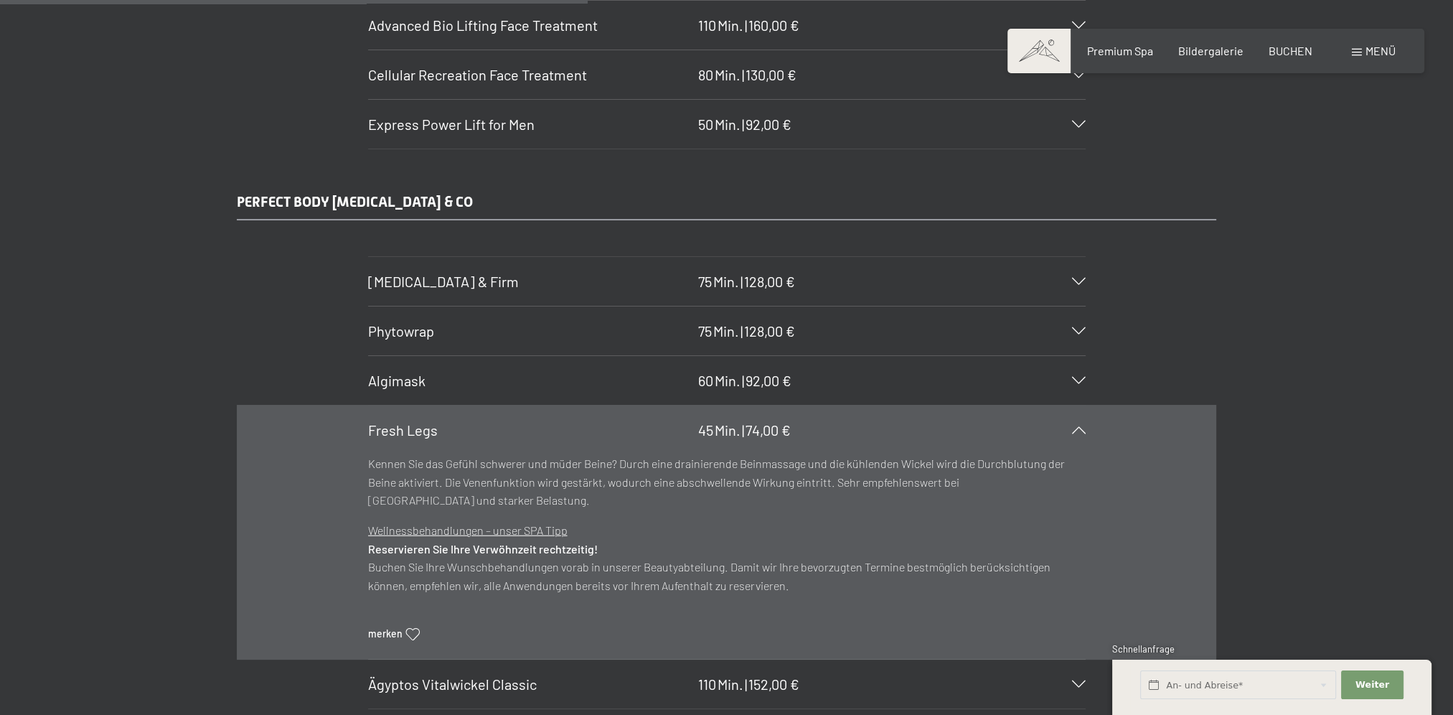
click at [474, 420] on h3 "Fresh Legs" at bounding box center [529, 430] width 323 height 20
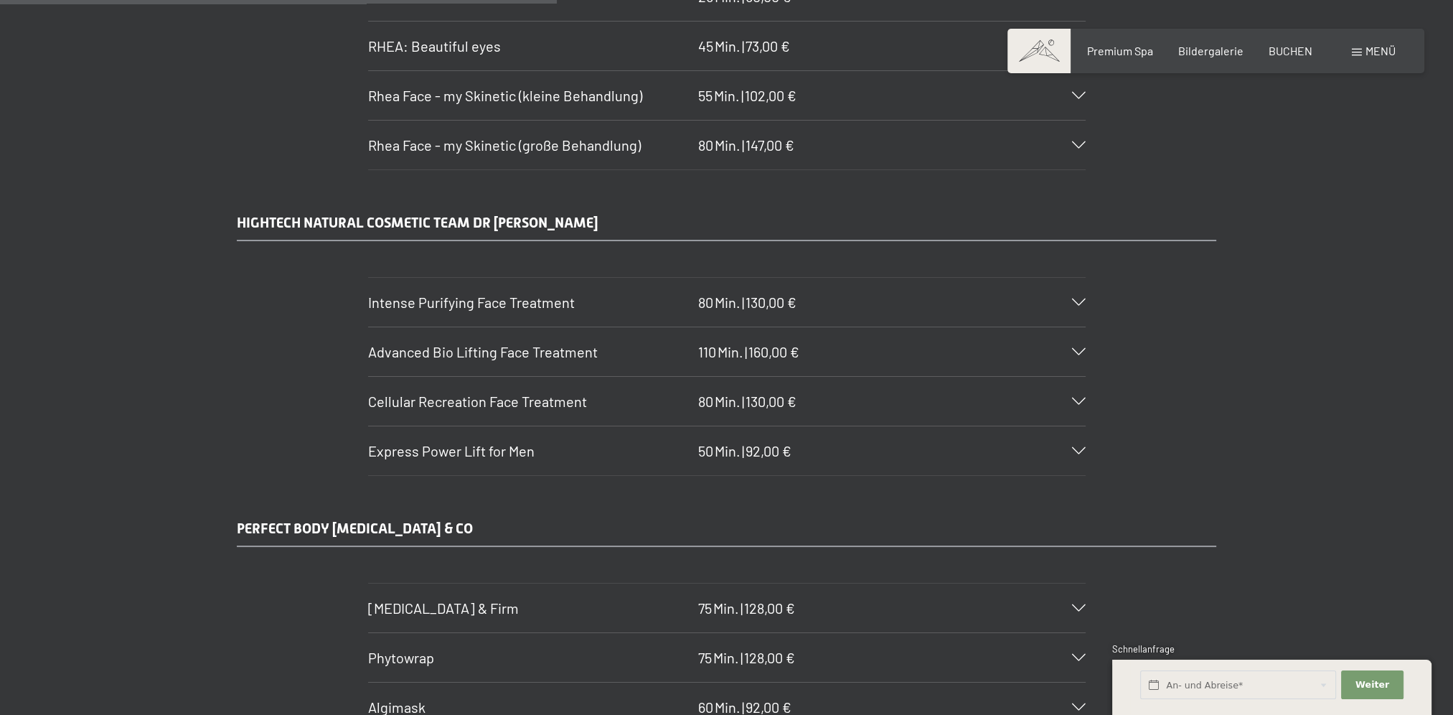
scroll to position [4306, 0]
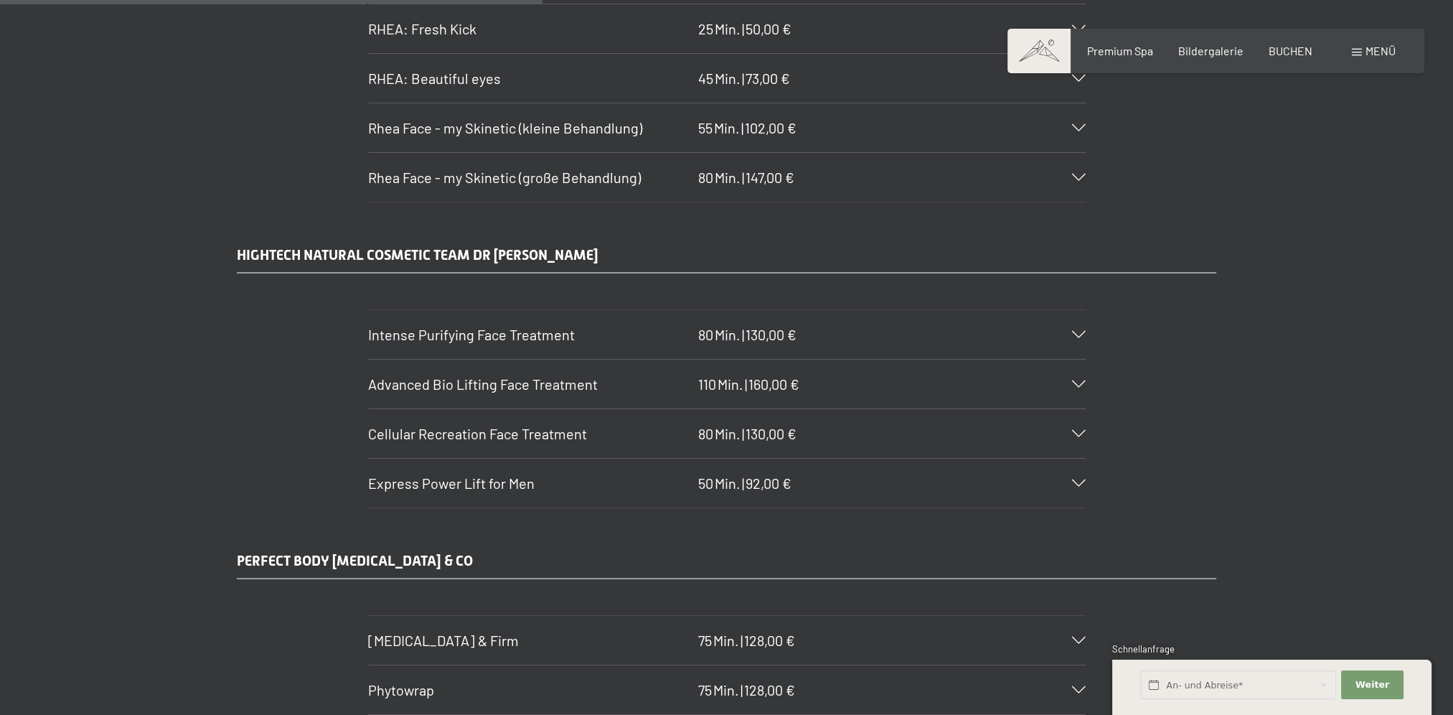
click at [518, 327] on h3 "Intense Purifying Face Treatment" at bounding box center [529, 334] width 323 height 20
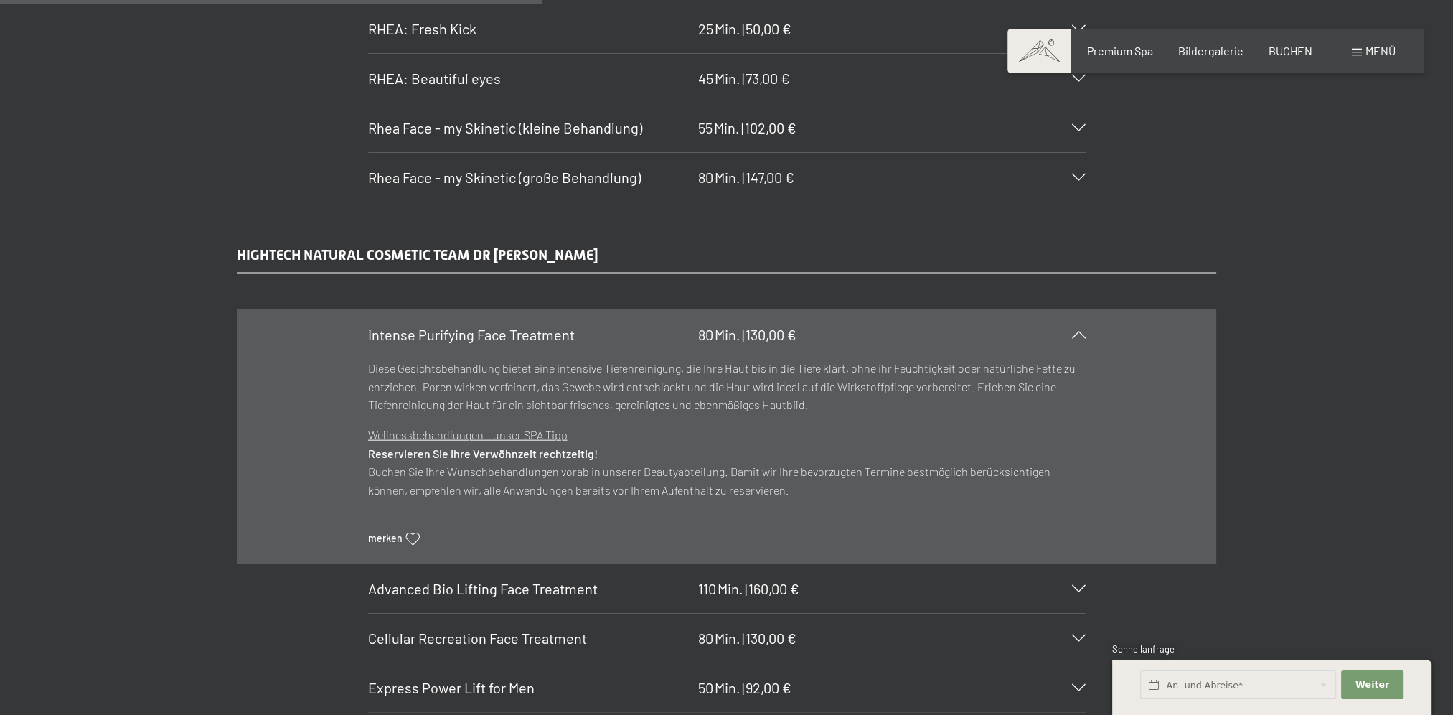
click at [518, 327] on h3 "Intense Purifying Face Treatment" at bounding box center [529, 334] width 323 height 20
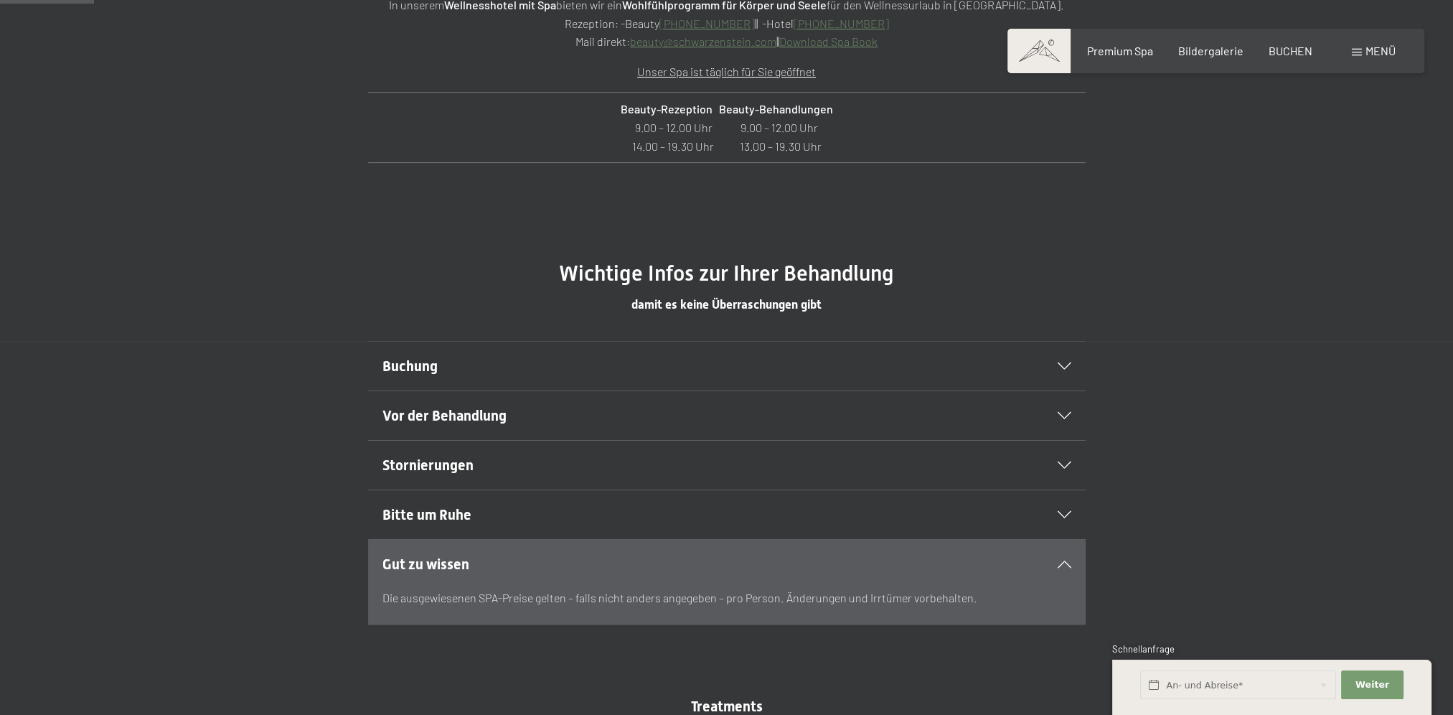
scroll to position [957, 0]
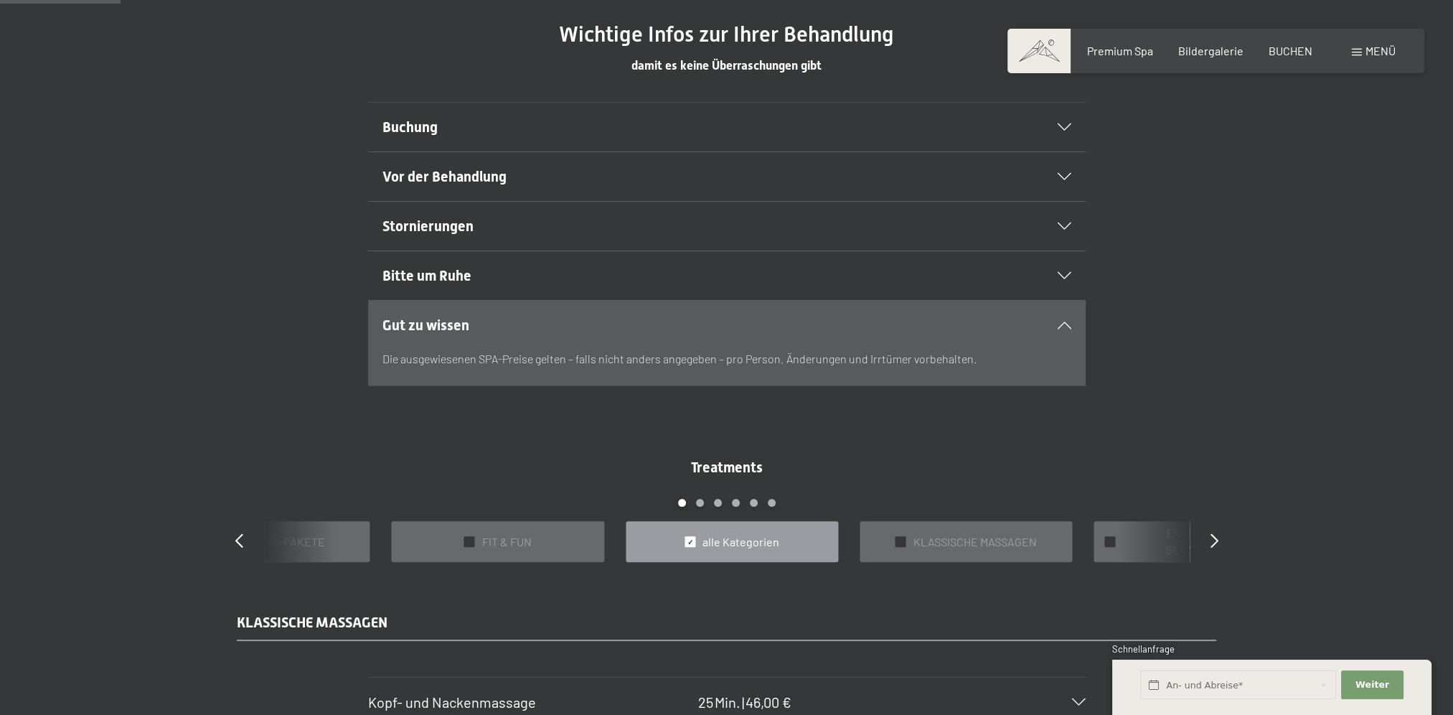
click at [451, 284] on h2 "Bitte um Ruhe" at bounding box center [693, 276] width 620 height 20
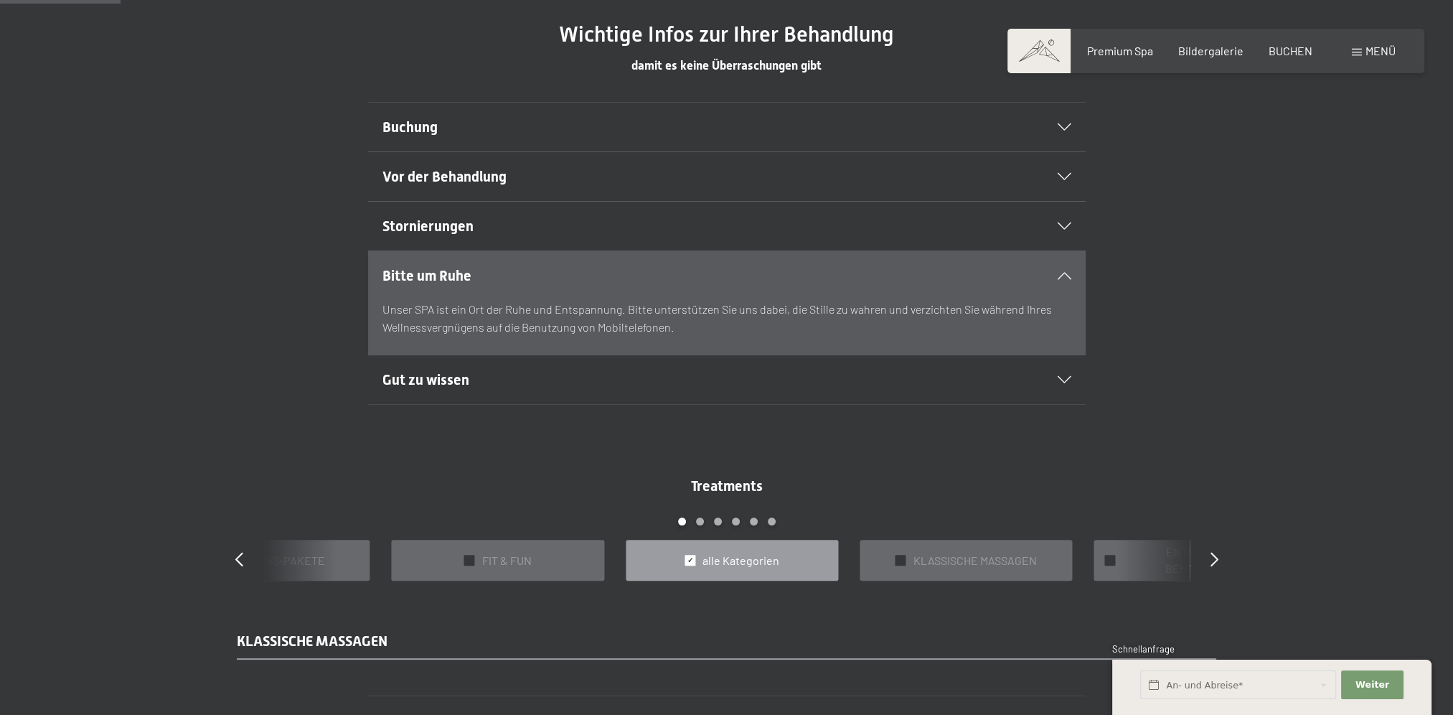
click at [459, 274] on span "Bitte um Ruhe" at bounding box center [427, 275] width 89 height 17
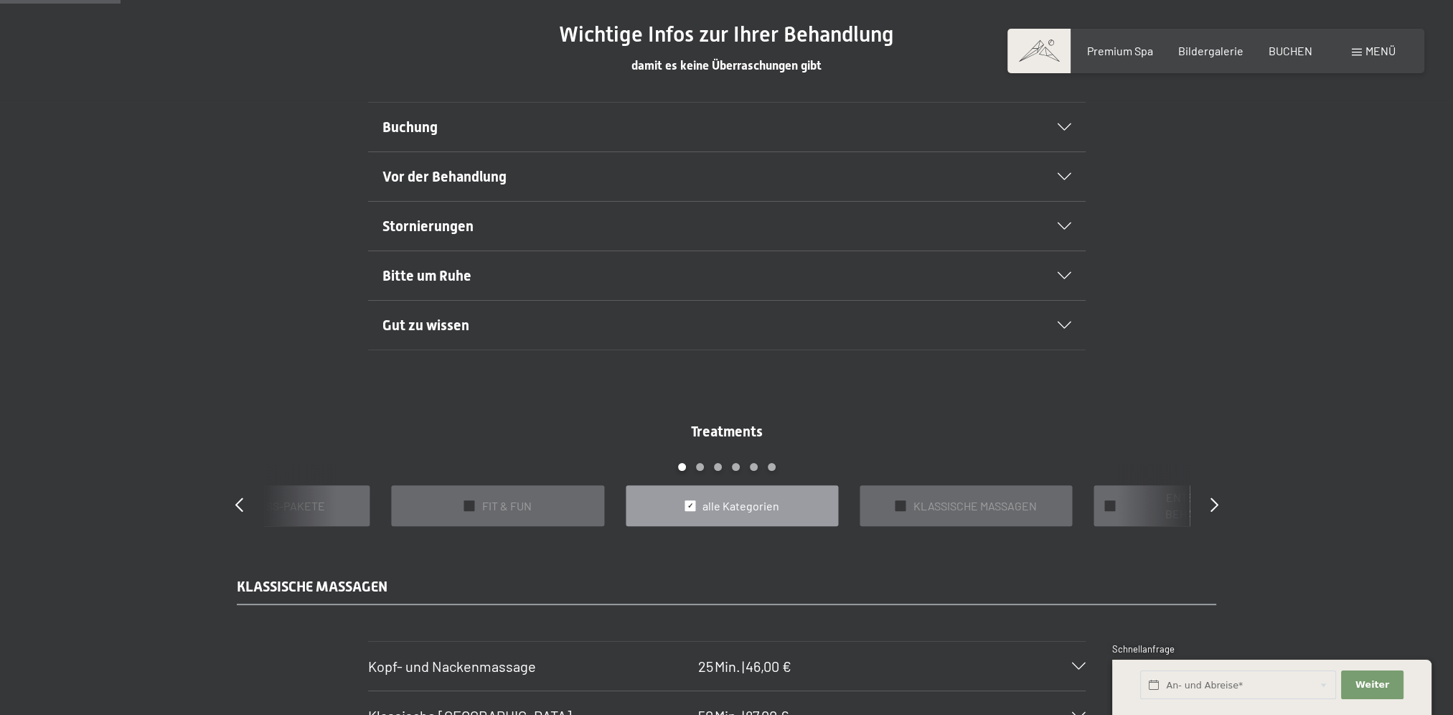
click at [413, 336] on div "Gut zu wissen" at bounding box center [727, 325] width 689 height 49
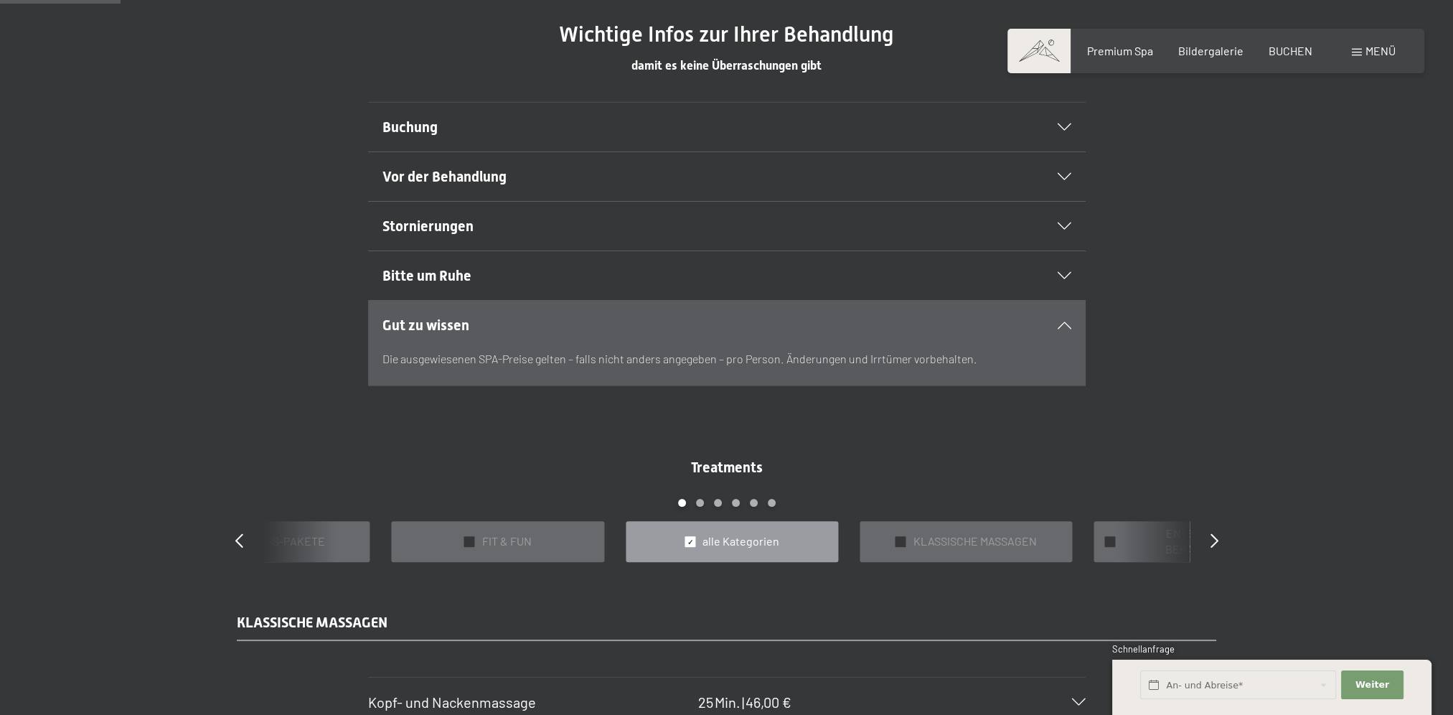
click at [415, 333] on div "Gut zu wissen" at bounding box center [727, 325] width 689 height 49
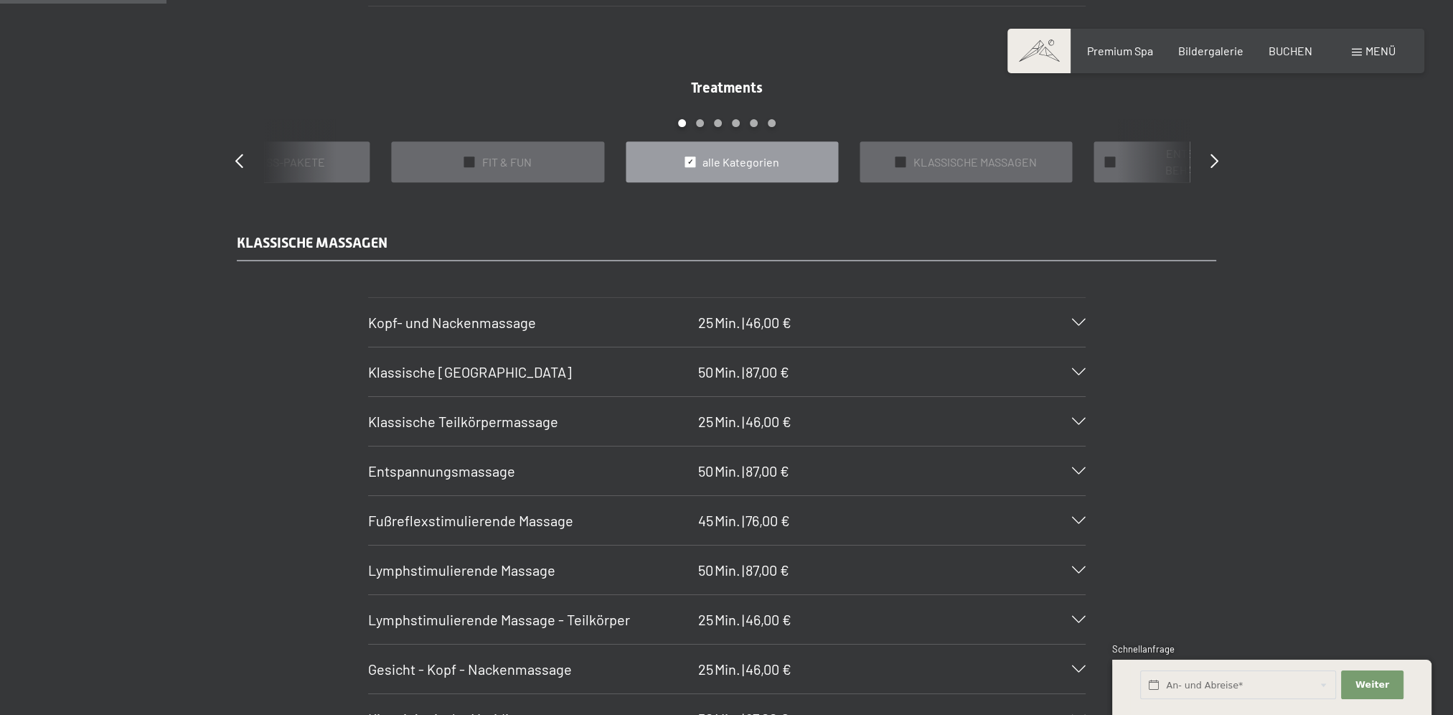
scroll to position [1316, 0]
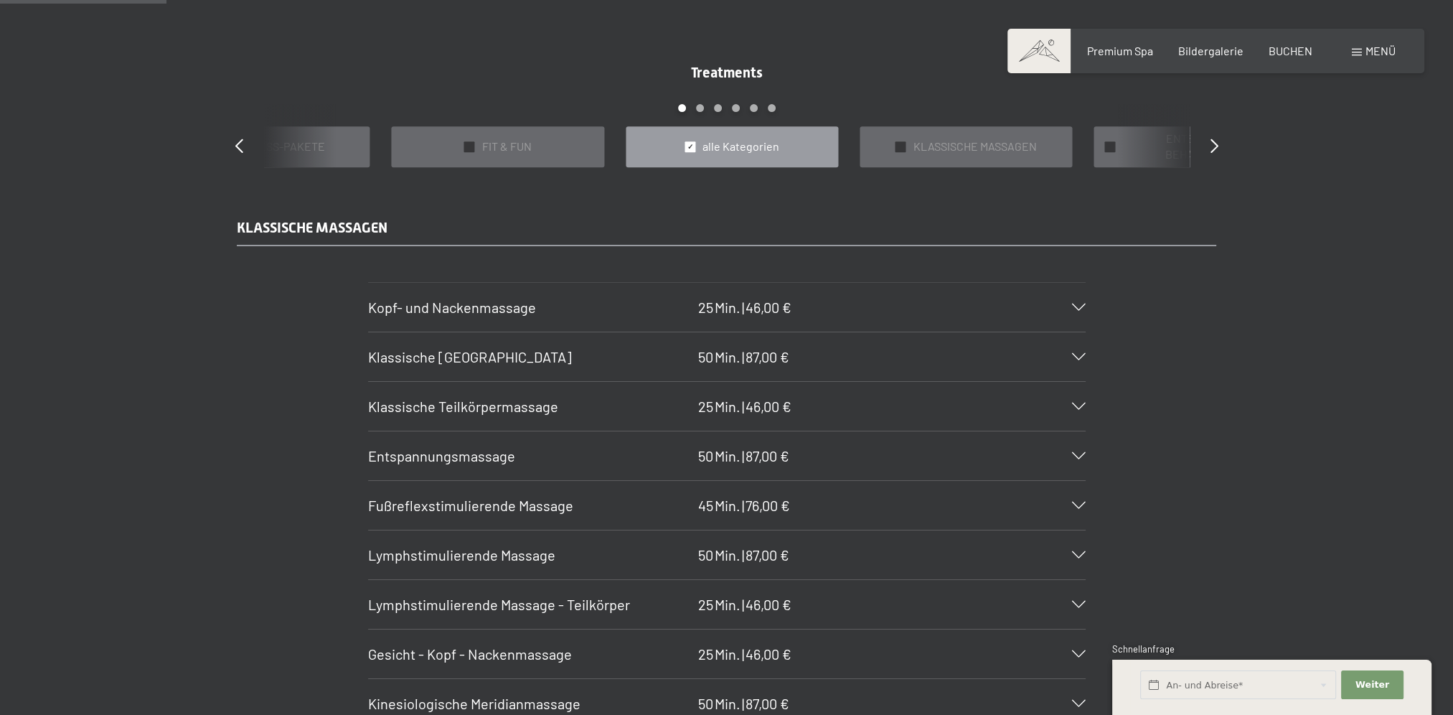
click at [482, 299] on span "Kopf- und Nackenmassage" at bounding box center [452, 307] width 168 height 17
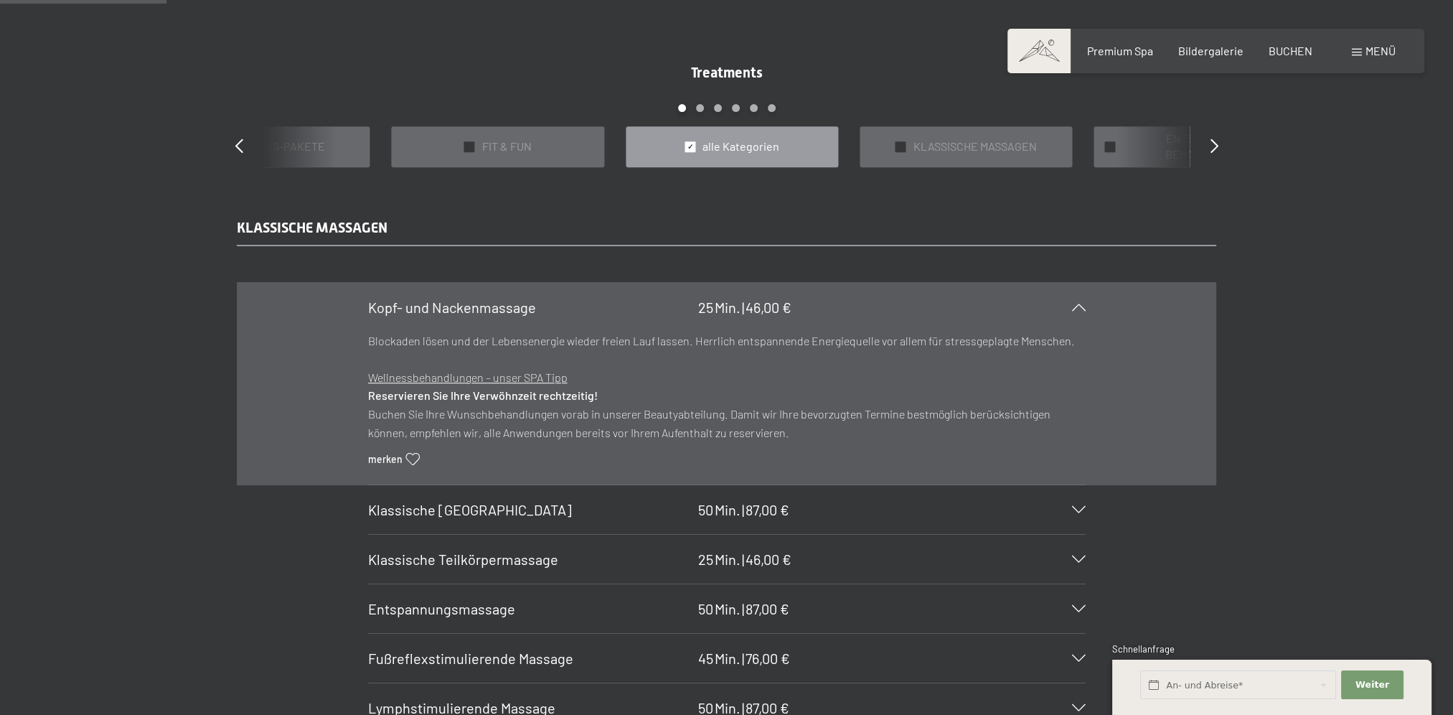
click at [479, 304] on span "Kopf- und Nackenmassage" at bounding box center [452, 307] width 168 height 17
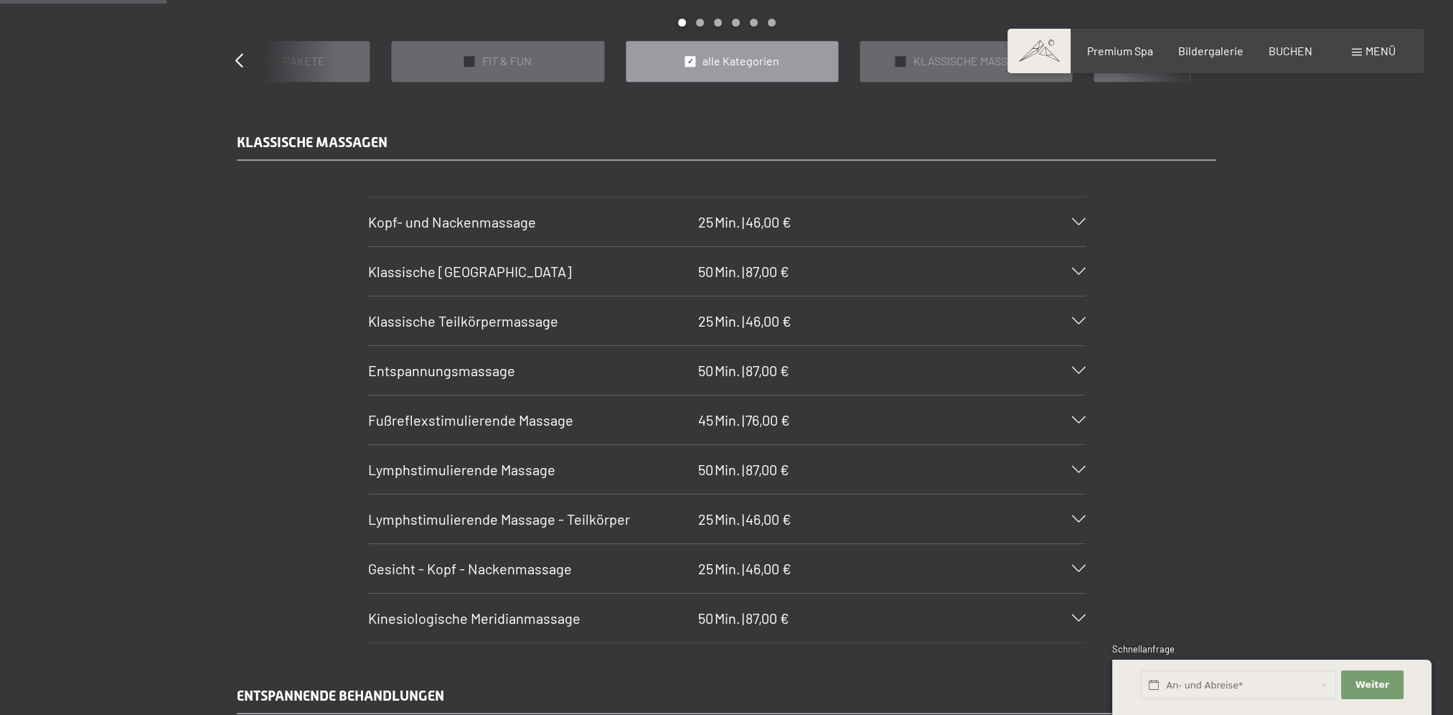
scroll to position [1435, 0]
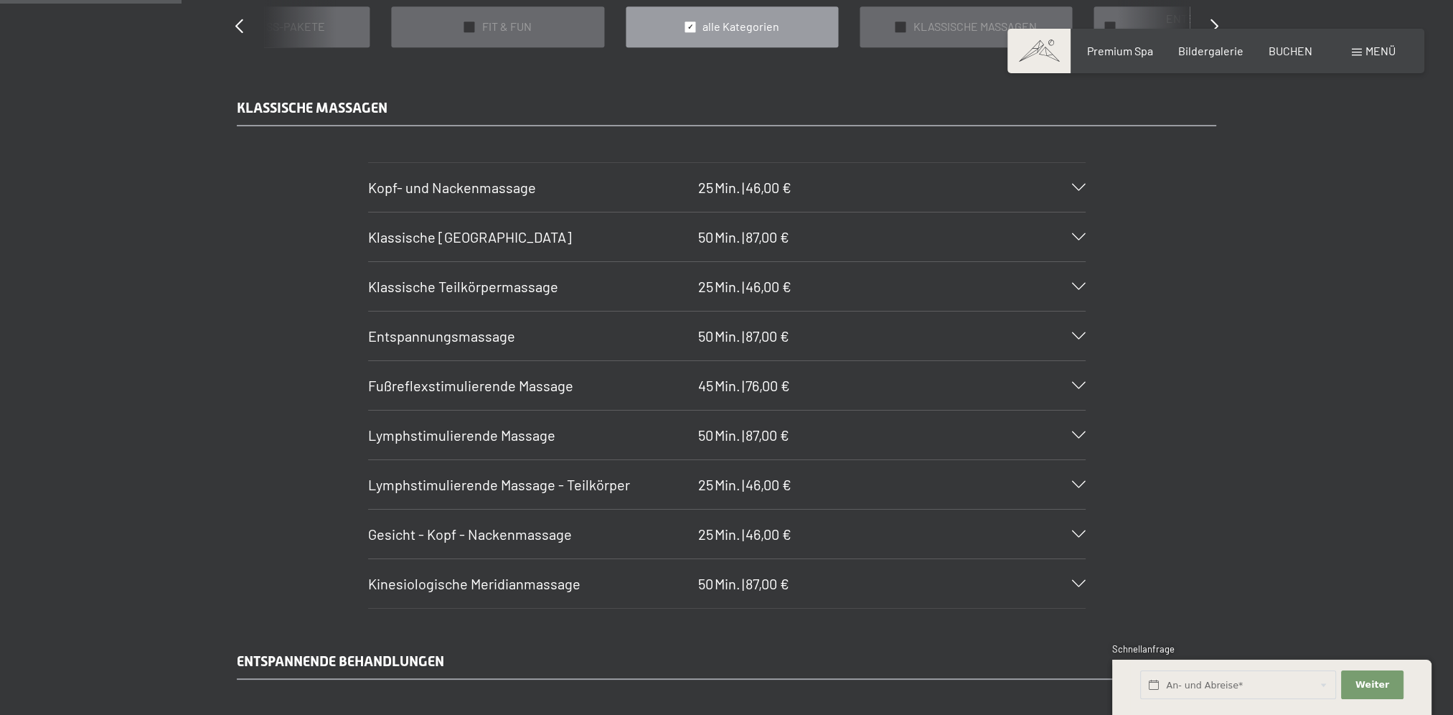
click at [411, 583] on span "Kinesiologische Meridianmassage" at bounding box center [474, 583] width 212 height 17
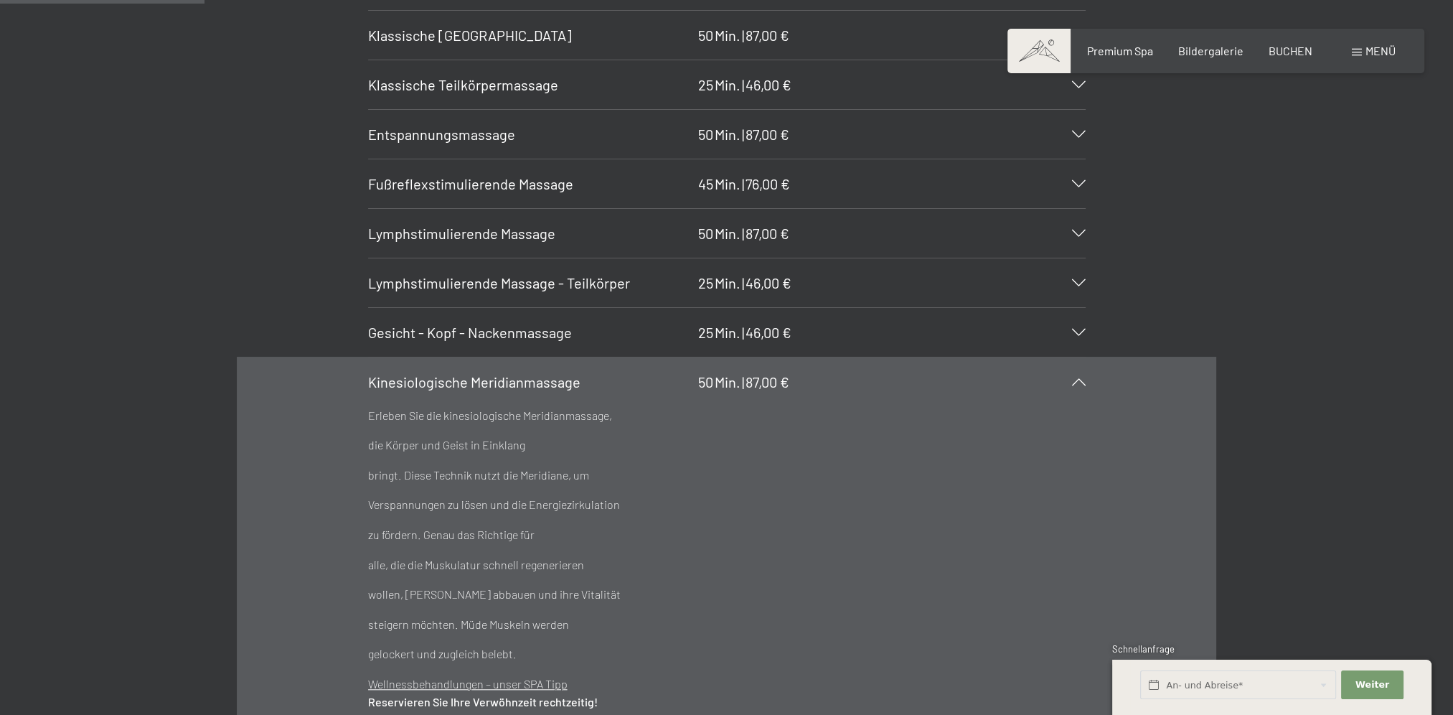
scroll to position [1675, 0]
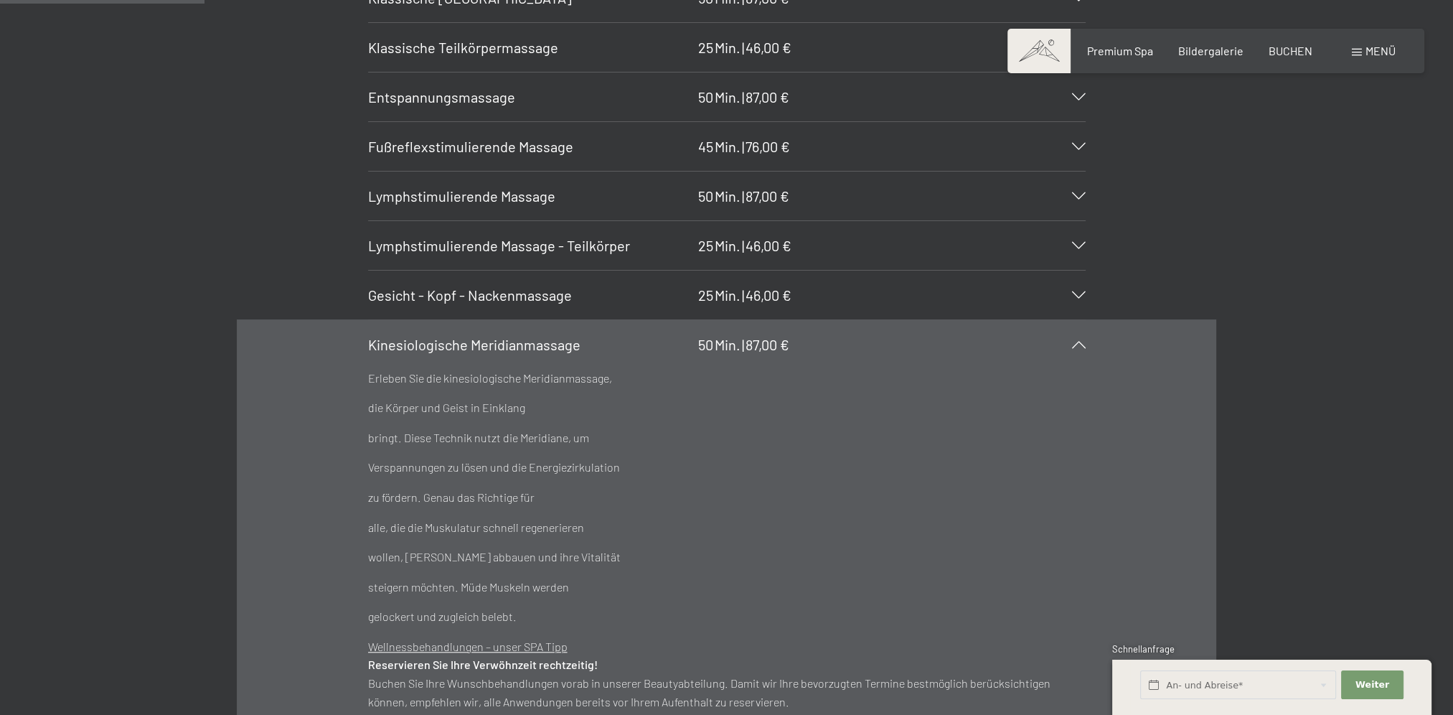
click at [459, 342] on span "Kinesiologische Meridianmassage" at bounding box center [474, 344] width 212 height 17
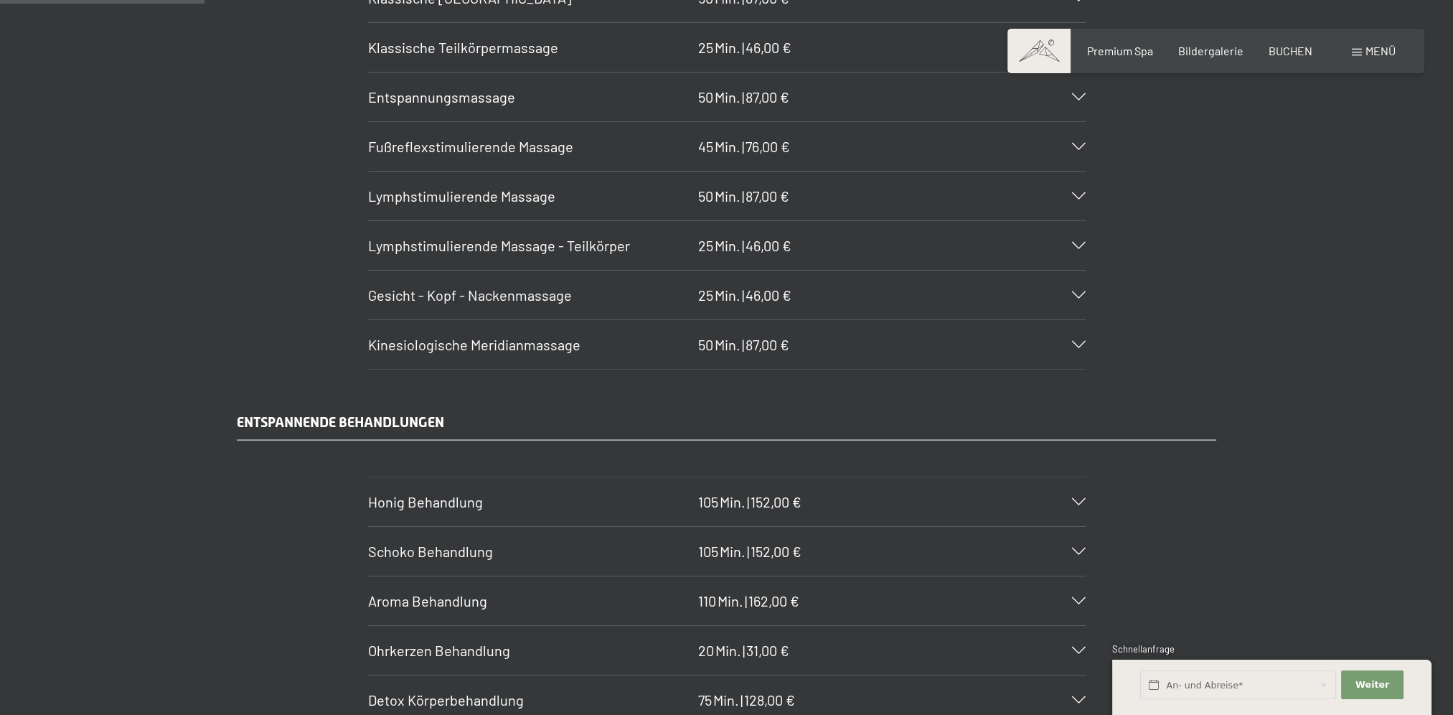
click at [484, 299] on span "Gesicht - Kopf - Nackenmassage" at bounding box center [470, 294] width 204 height 17
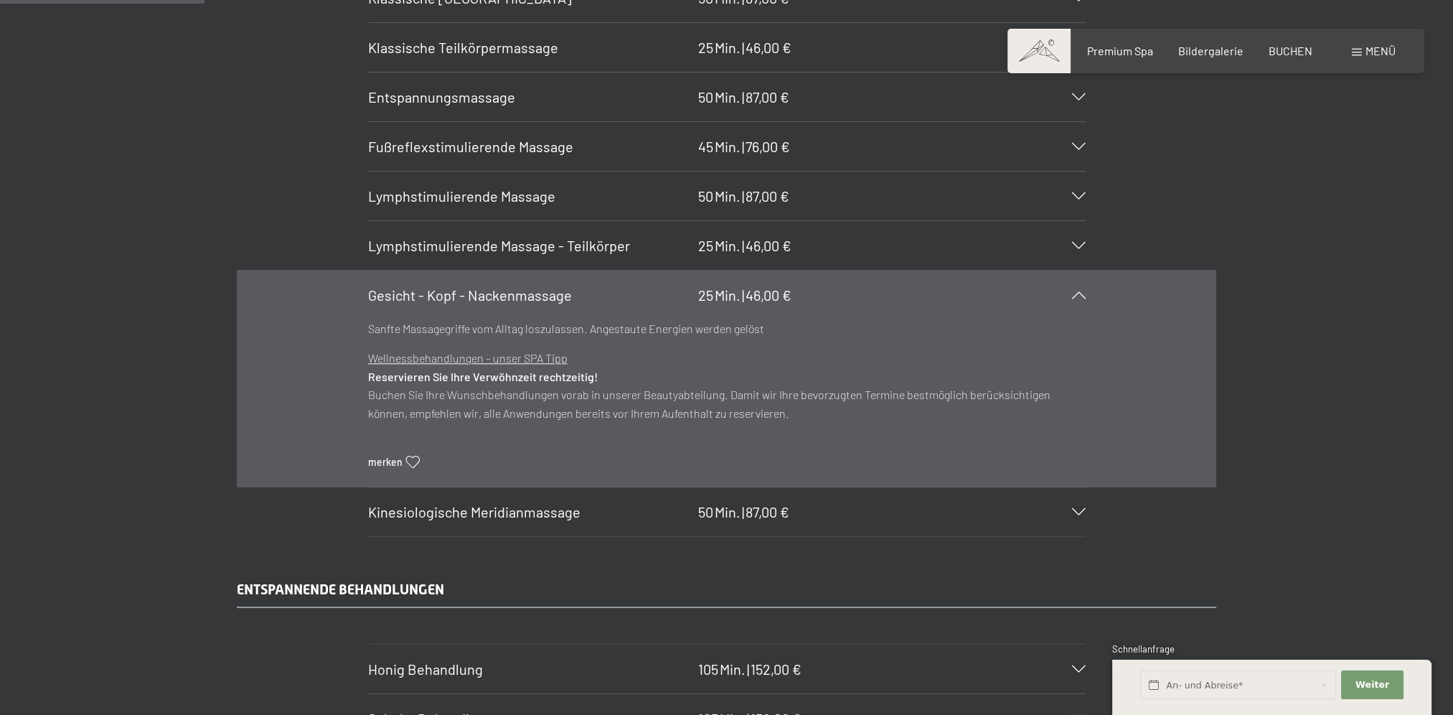
click at [484, 297] on span "Gesicht - Kopf - Nackenmassage" at bounding box center [470, 294] width 204 height 17
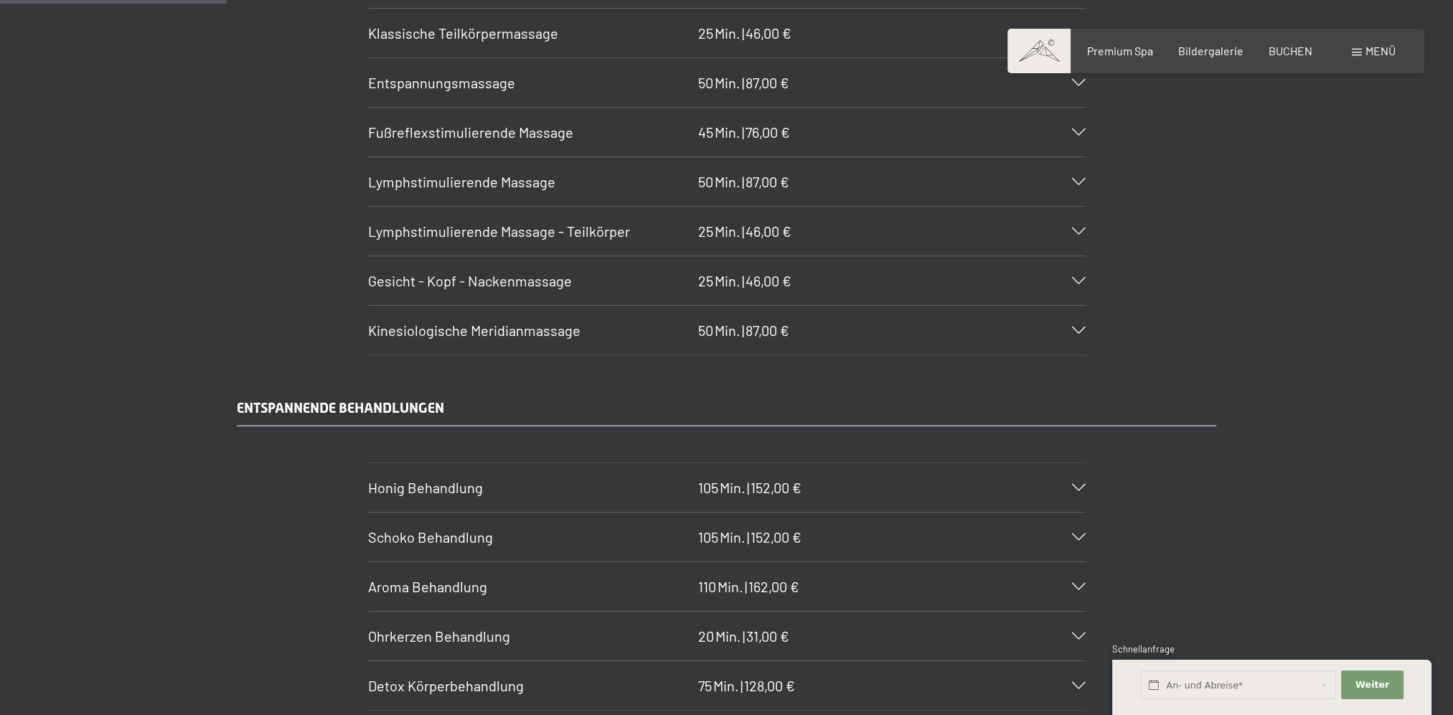
scroll to position [1555, 0]
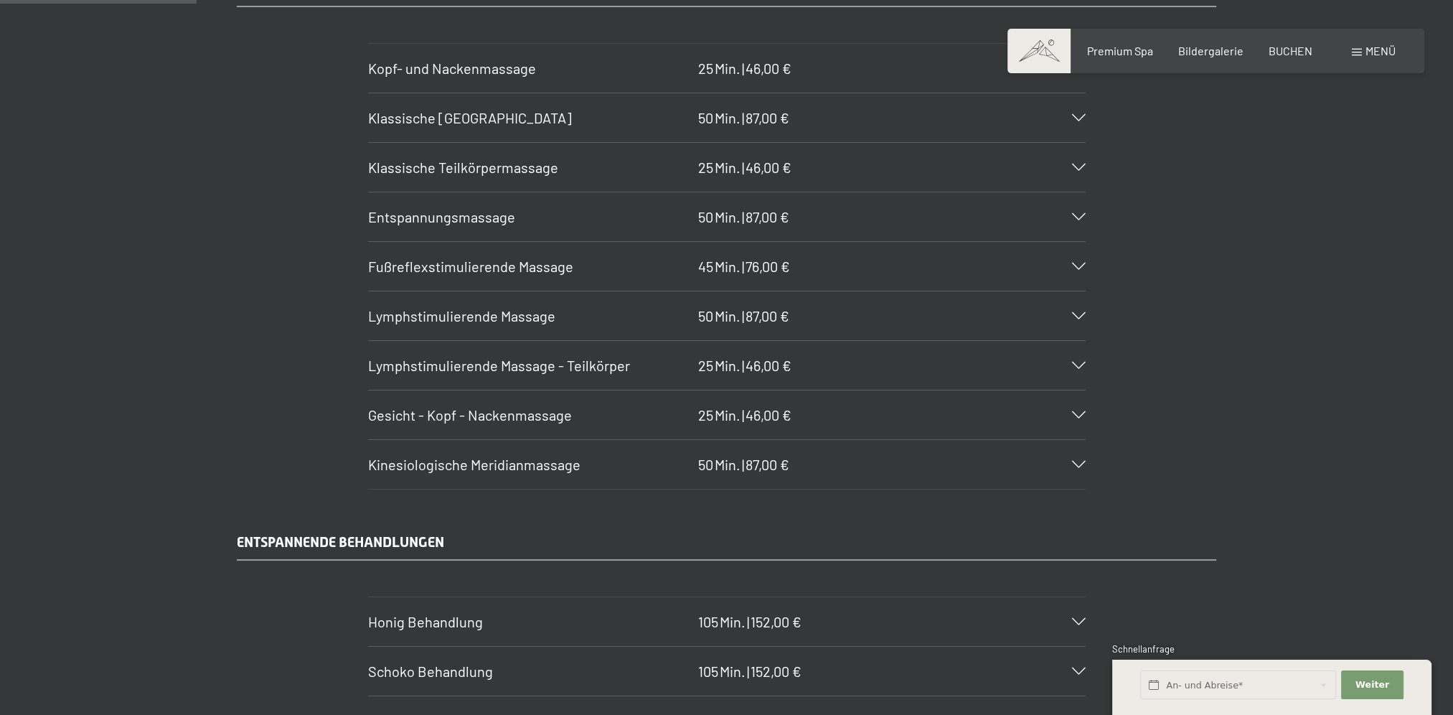
click at [481, 319] on span "Lymphstimulierende Massage" at bounding box center [461, 315] width 187 height 17
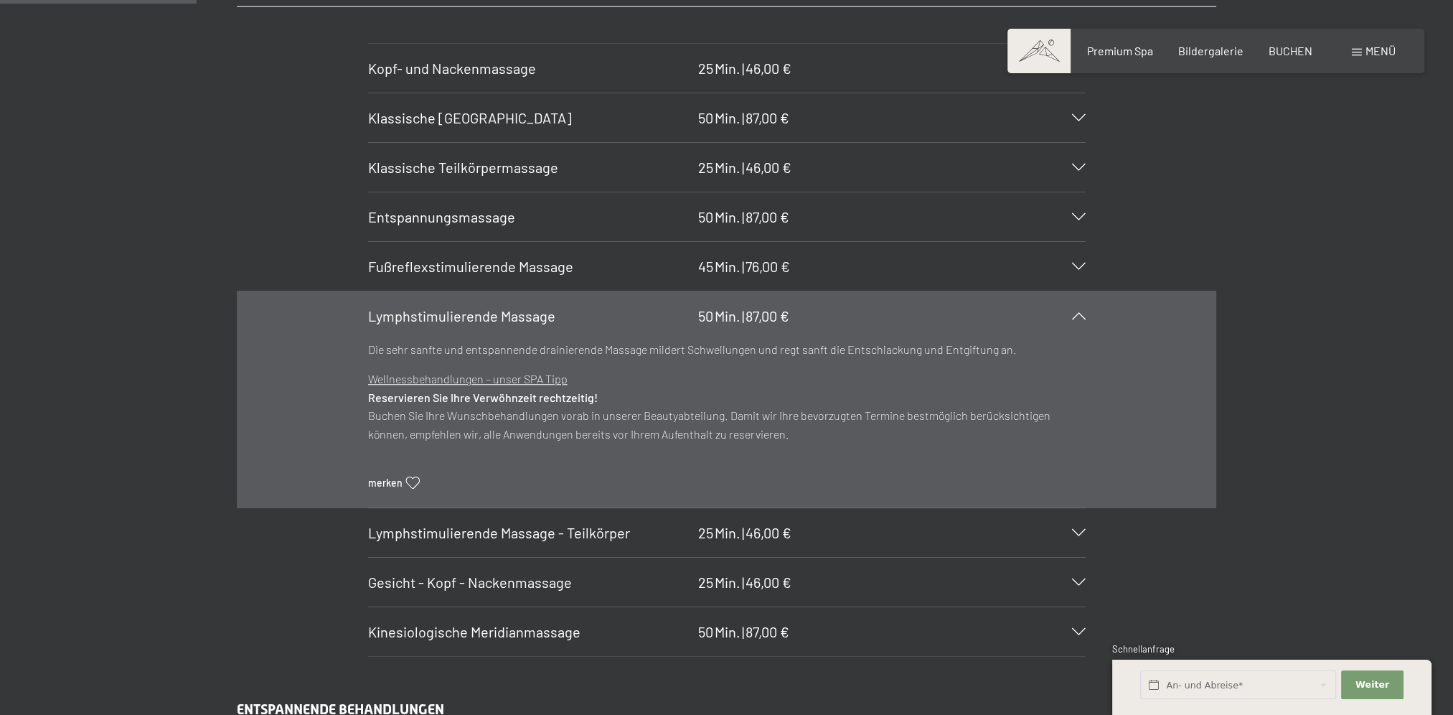
click at [481, 319] on span "Lymphstimulierende Massage" at bounding box center [461, 315] width 187 height 17
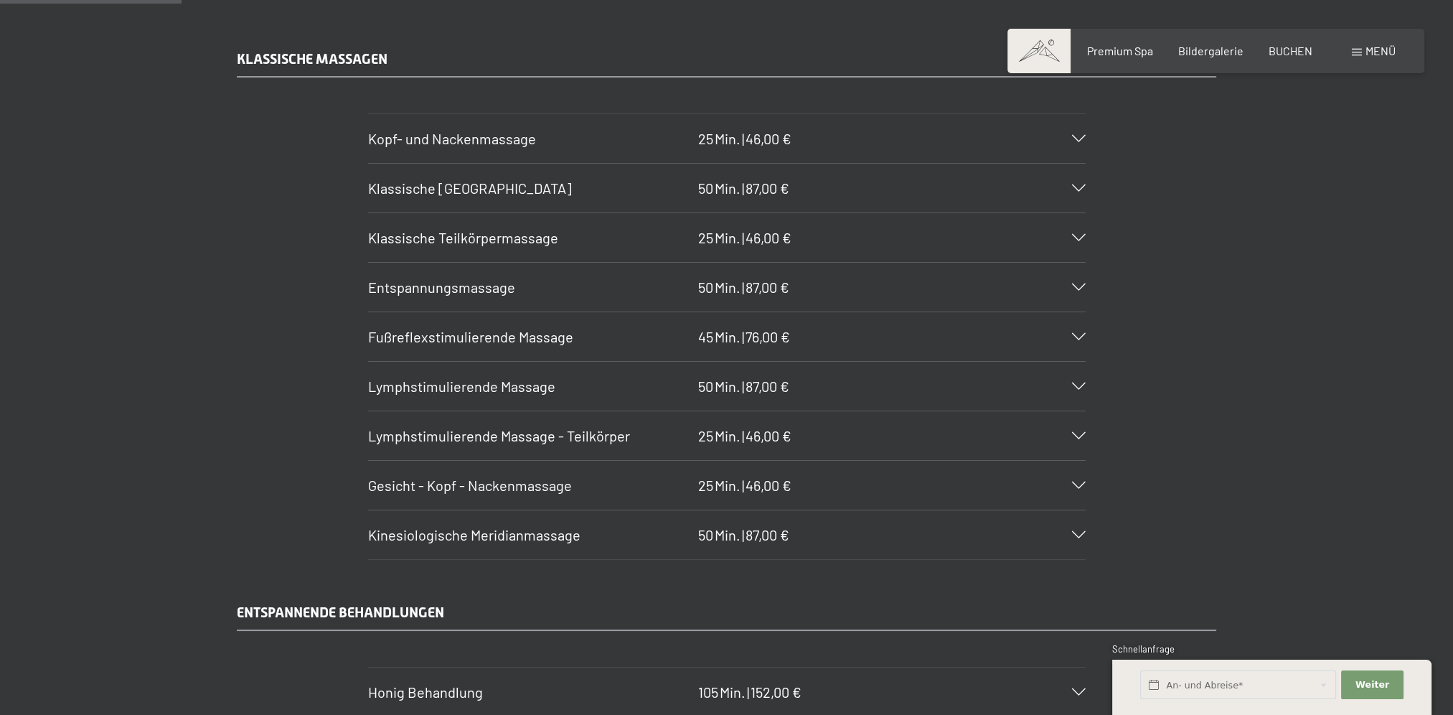
scroll to position [1435, 0]
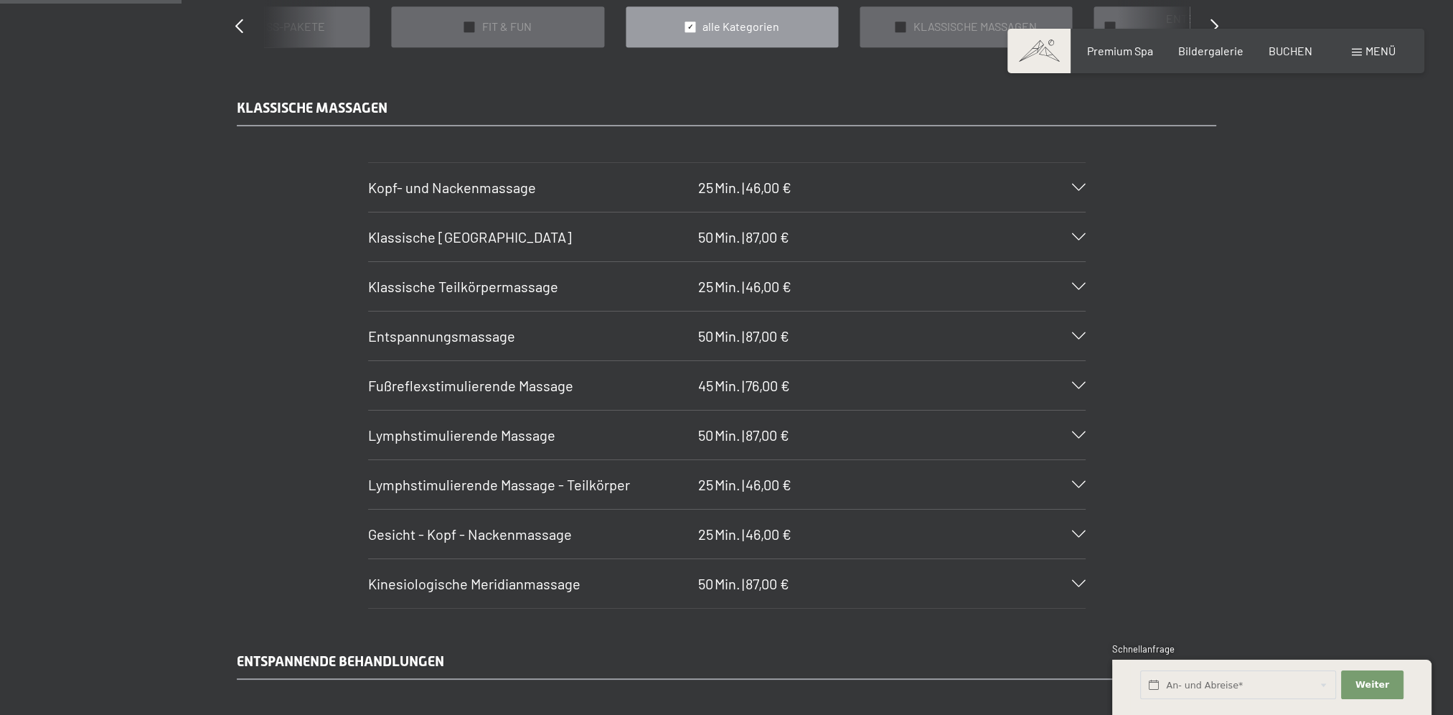
click at [507, 326] on h3 "Entspannungsmassage" at bounding box center [529, 336] width 323 height 20
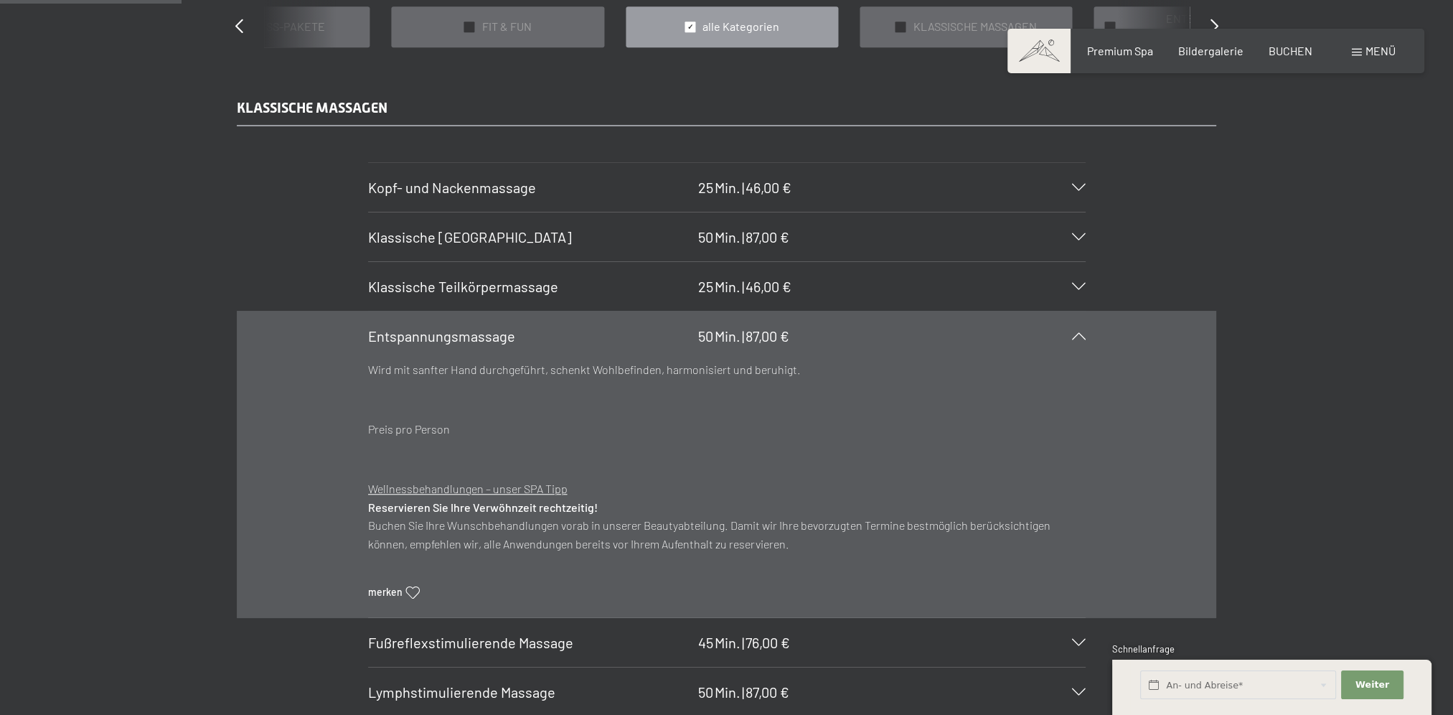
click at [507, 326] on h3 "Entspannungsmassage" at bounding box center [529, 336] width 323 height 20
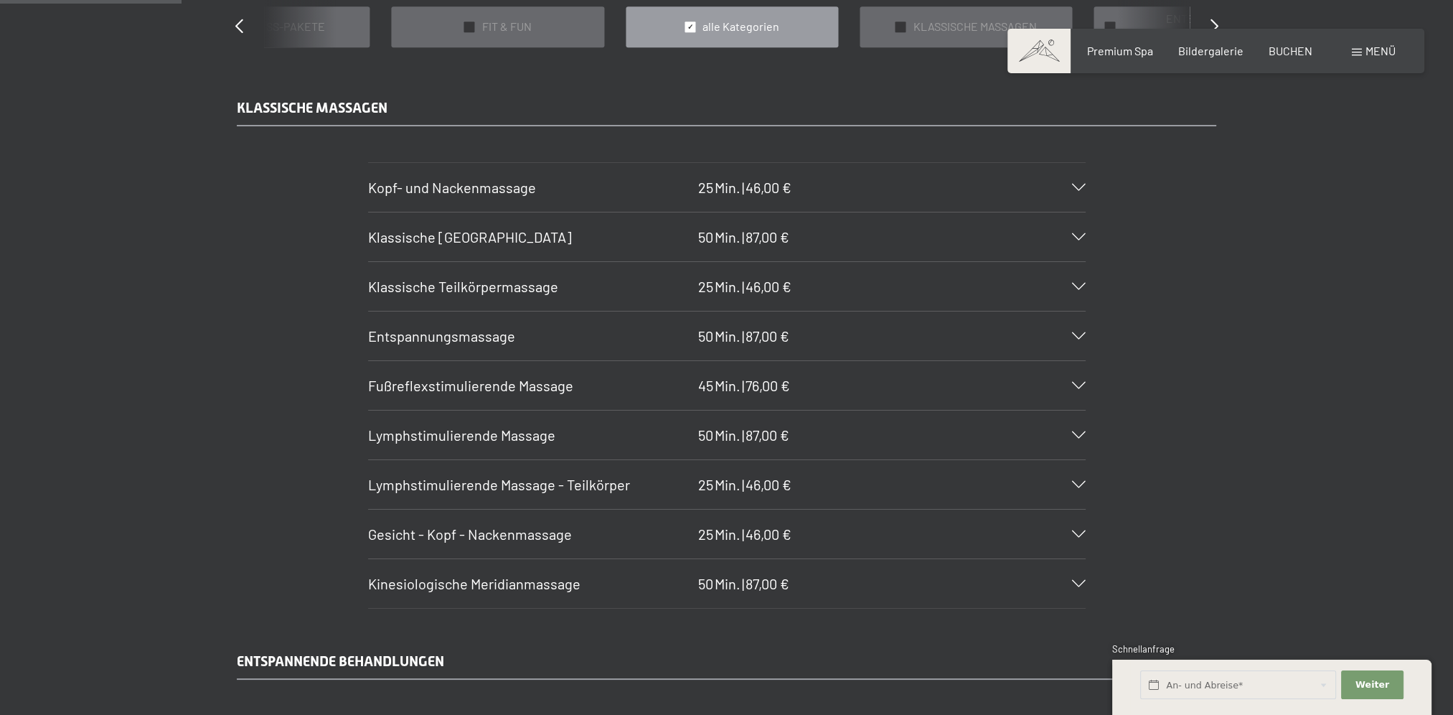
click at [505, 381] on span "Fußreflexstimulierende Massage" at bounding box center [470, 385] width 205 height 17
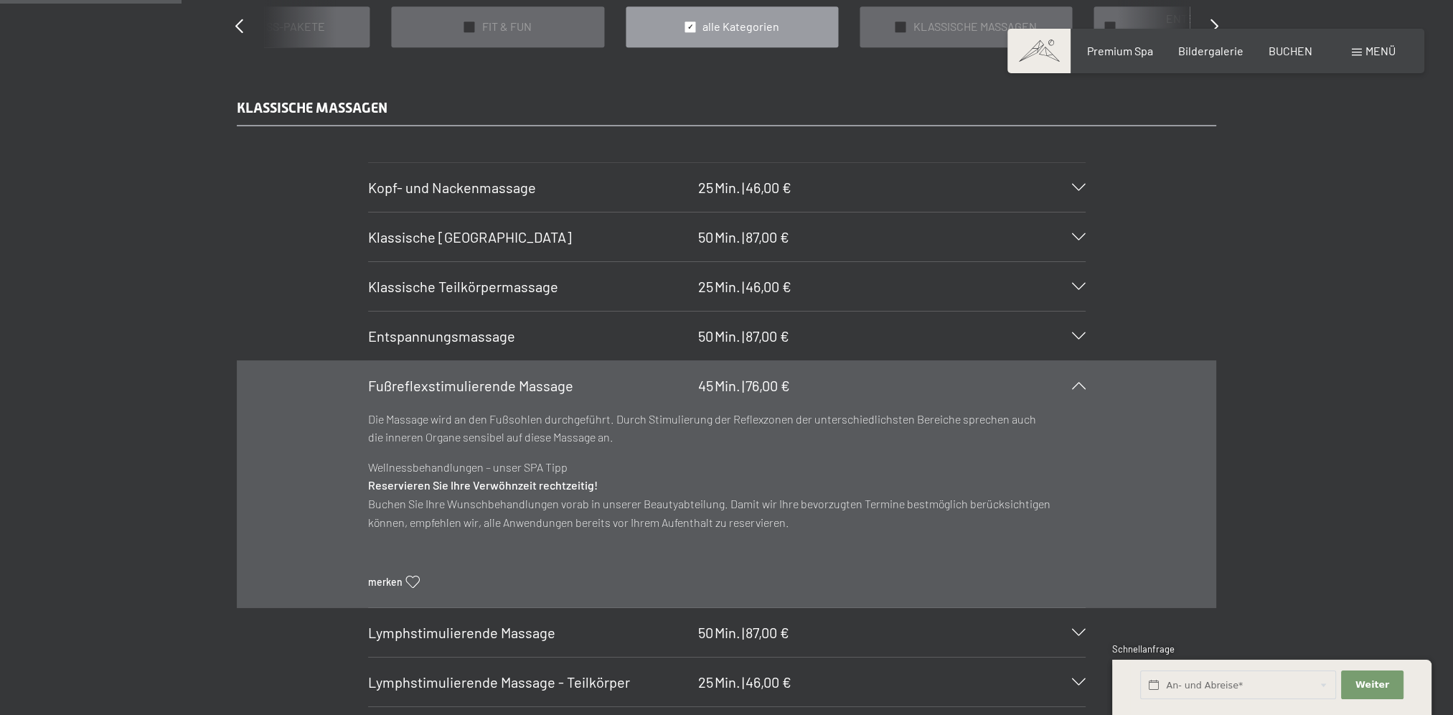
click at [505, 381] on span "Fußreflexstimulierende Massage" at bounding box center [470, 385] width 205 height 17
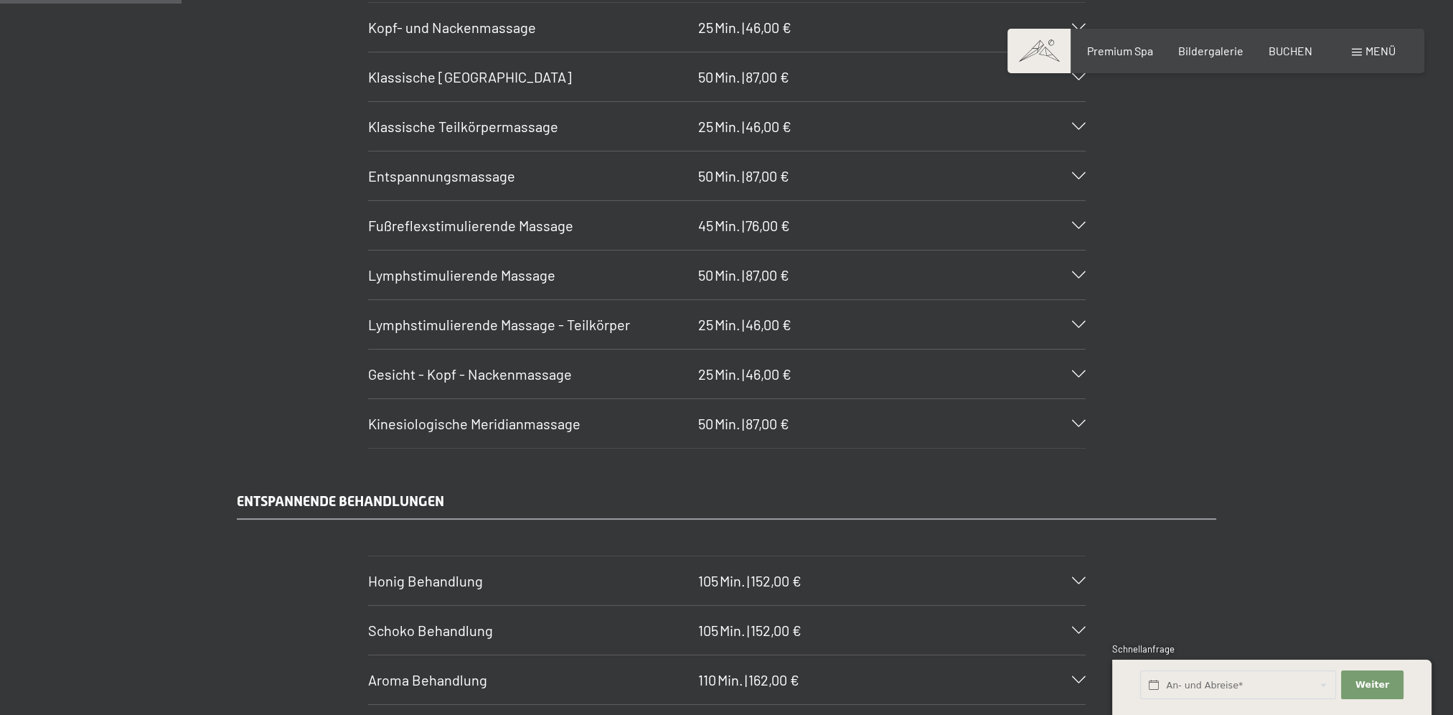
scroll to position [1794, 0]
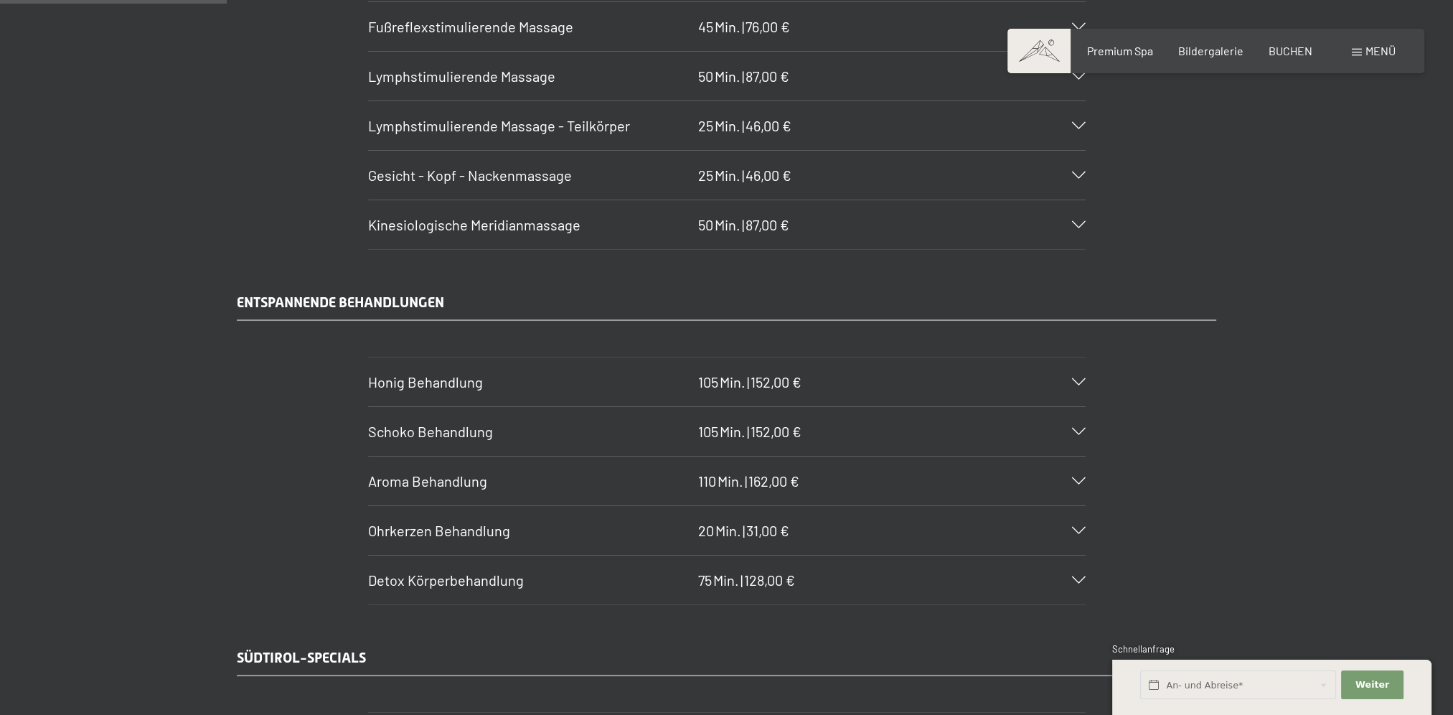
click at [378, 528] on span "Ohrkerzen Behandlung" at bounding box center [439, 530] width 142 height 17
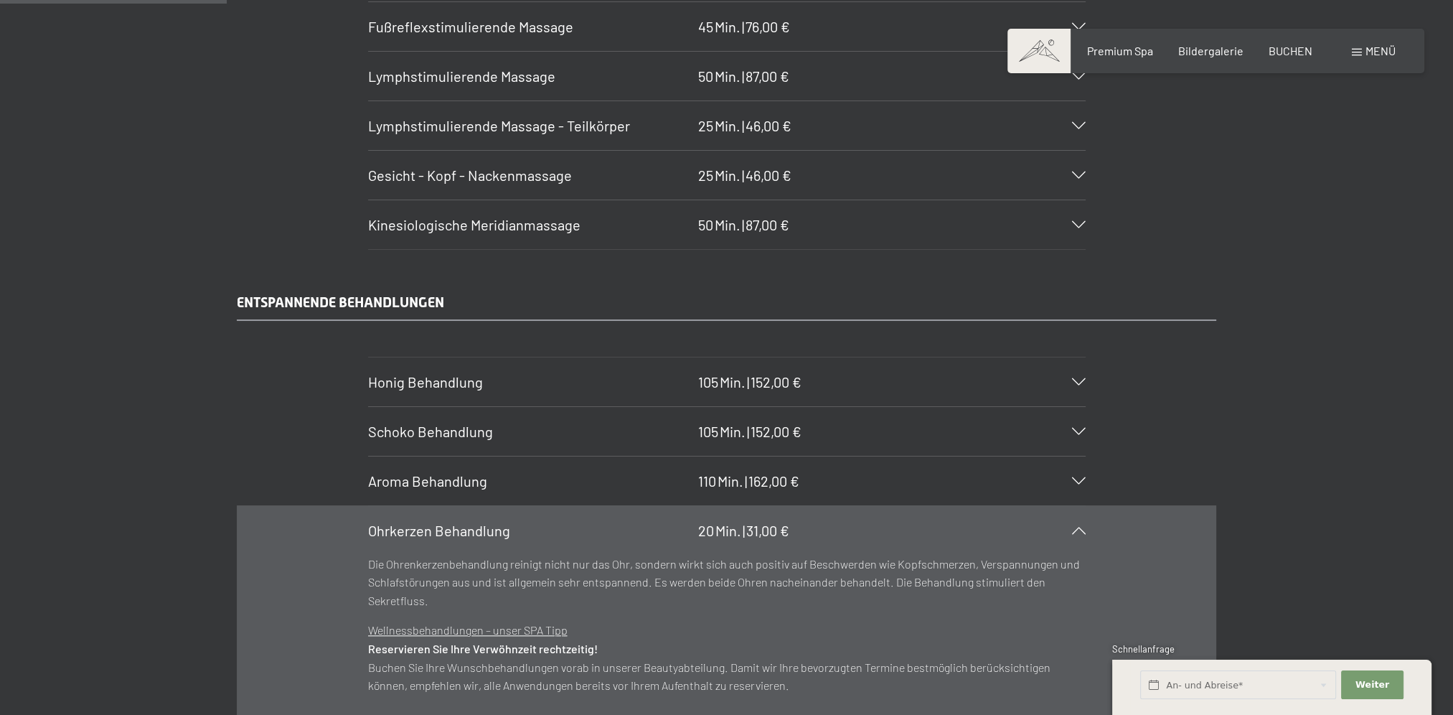
click at [378, 527] on span "Ohrkerzen Behandlung" at bounding box center [439, 530] width 142 height 17
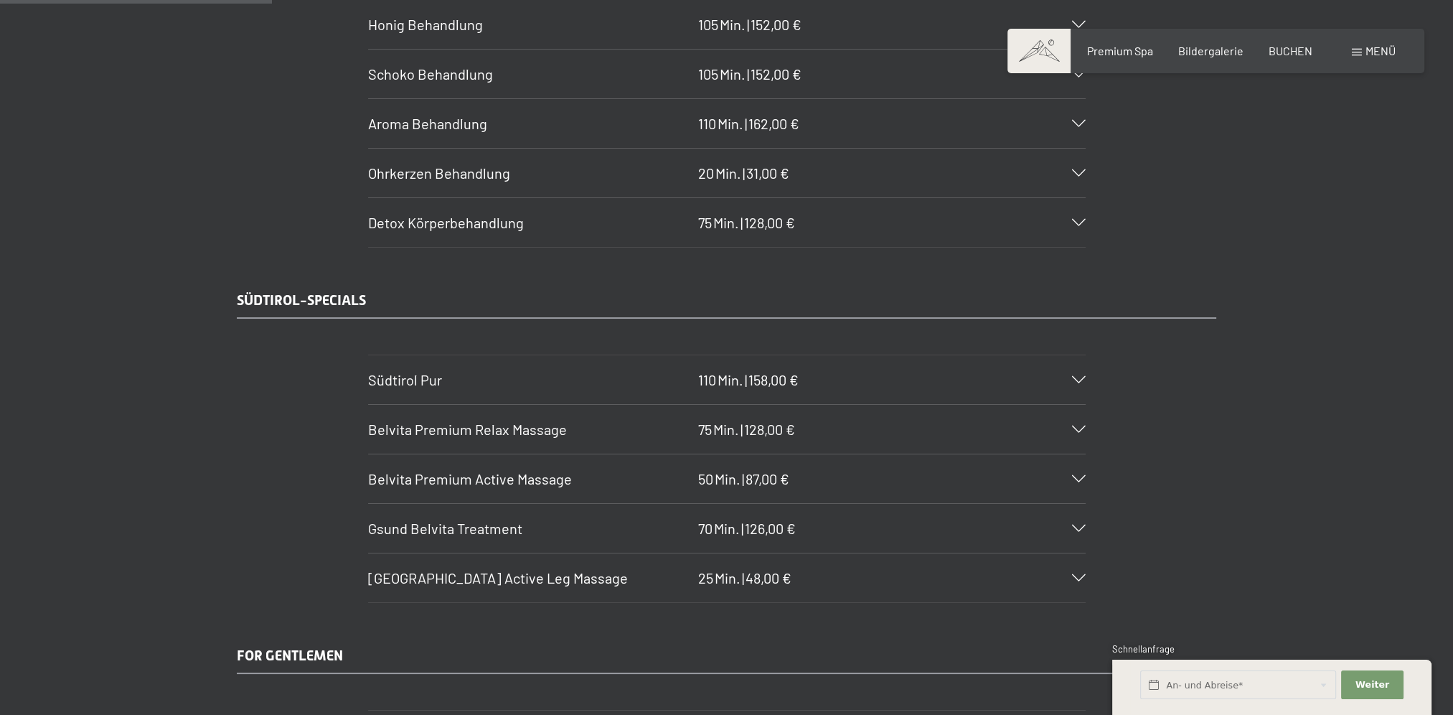
scroll to position [2153, 0]
click at [389, 372] on span "Südtirol Pur" at bounding box center [405, 378] width 74 height 17
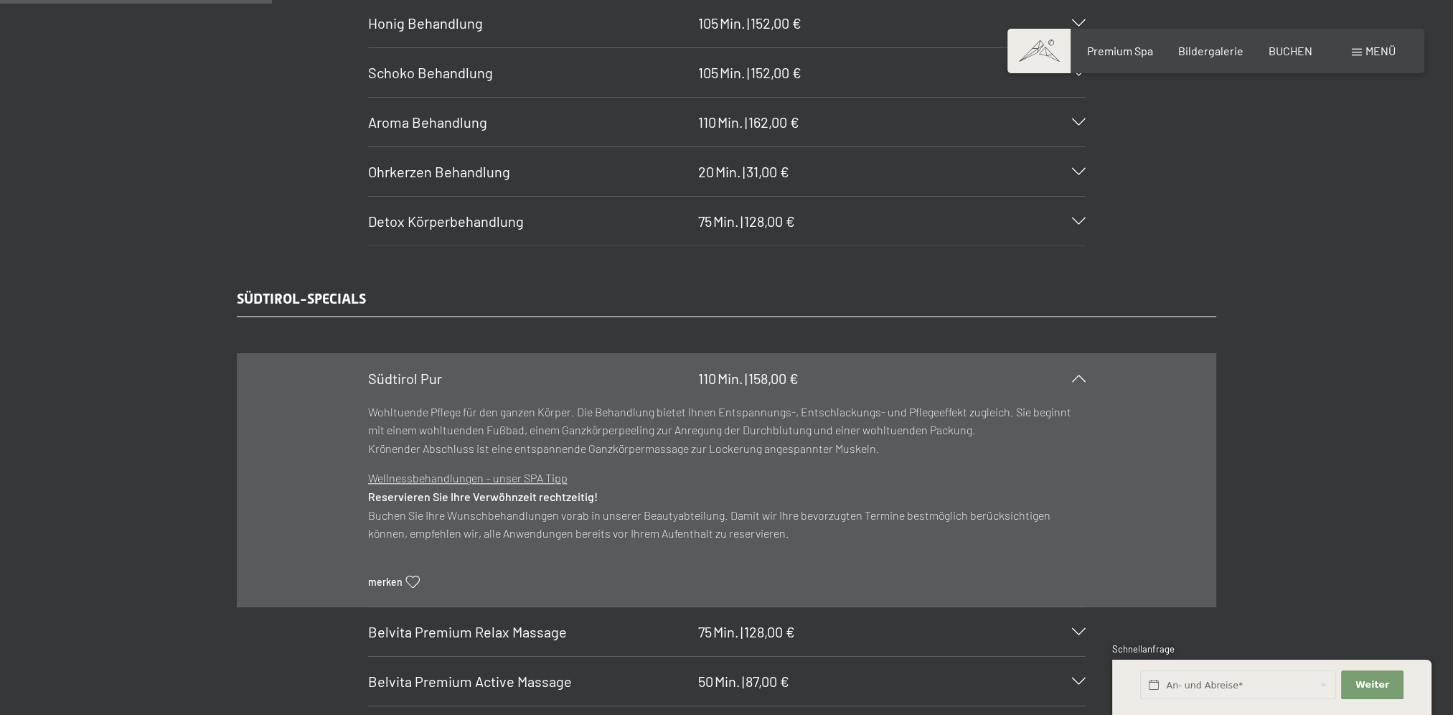
click at [399, 370] on span "Südtirol Pur" at bounding box center [405, 378] width 74 height 17
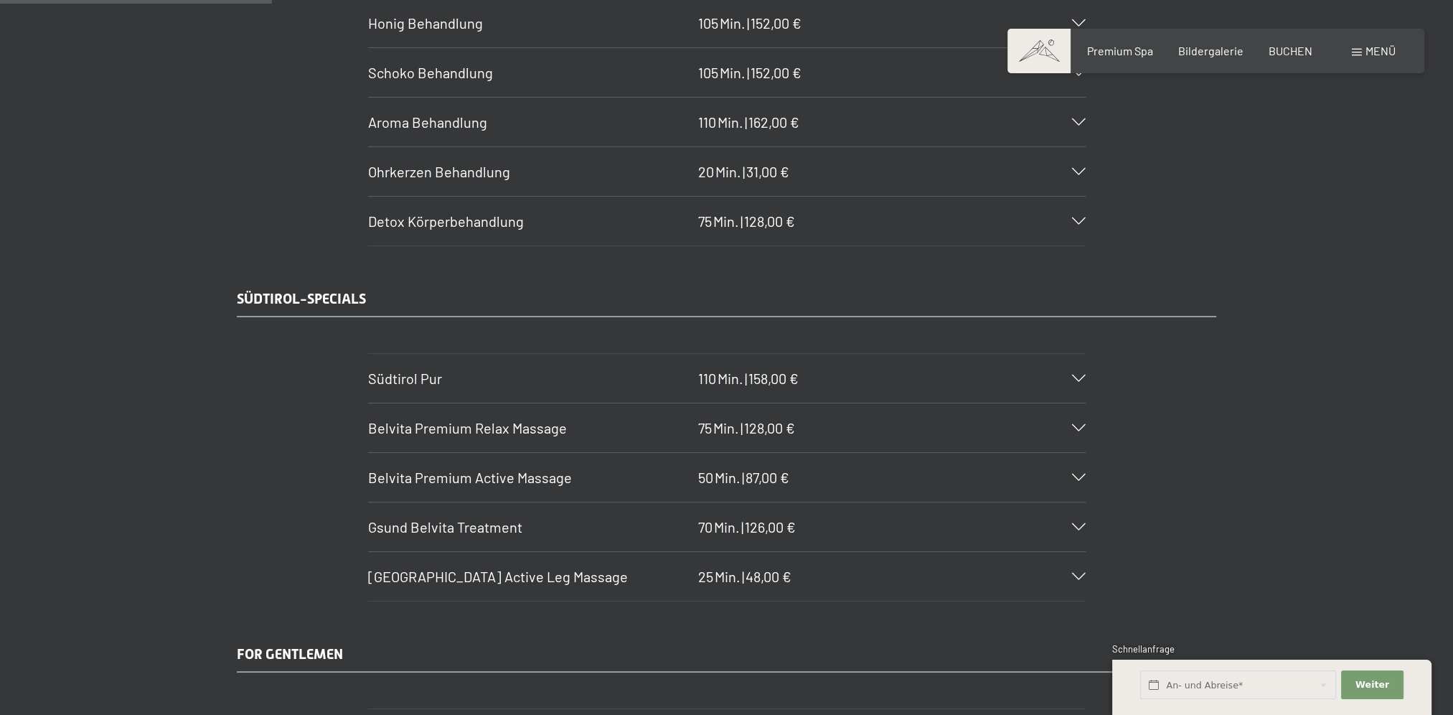
click at [402, 419] on span "Belvita Premium Relax Massage" at bounding box center [467, 427] width 199 height 17
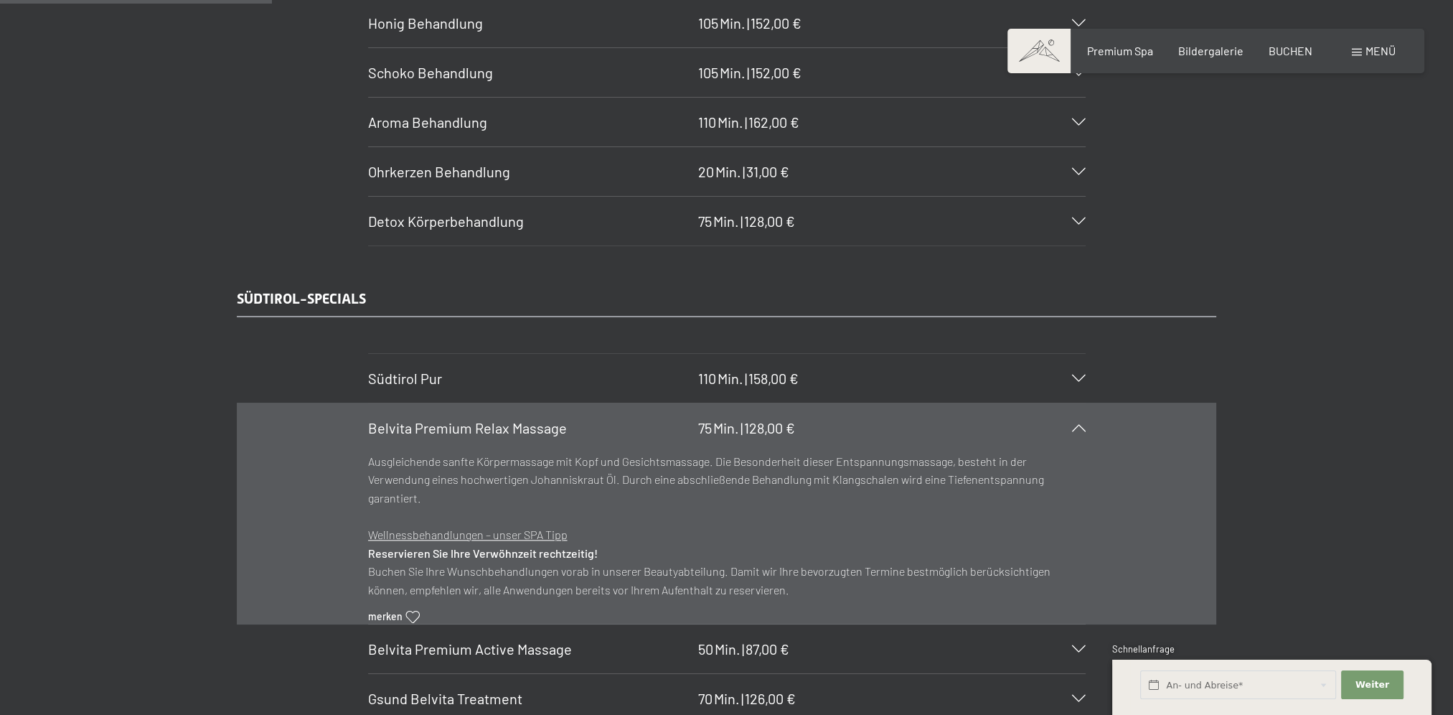
click at [402, 408] on div "Belvita Premium Relax Massage 75 Min. | 128,00 €" at bounding box center [727, 427] width 718 height 49
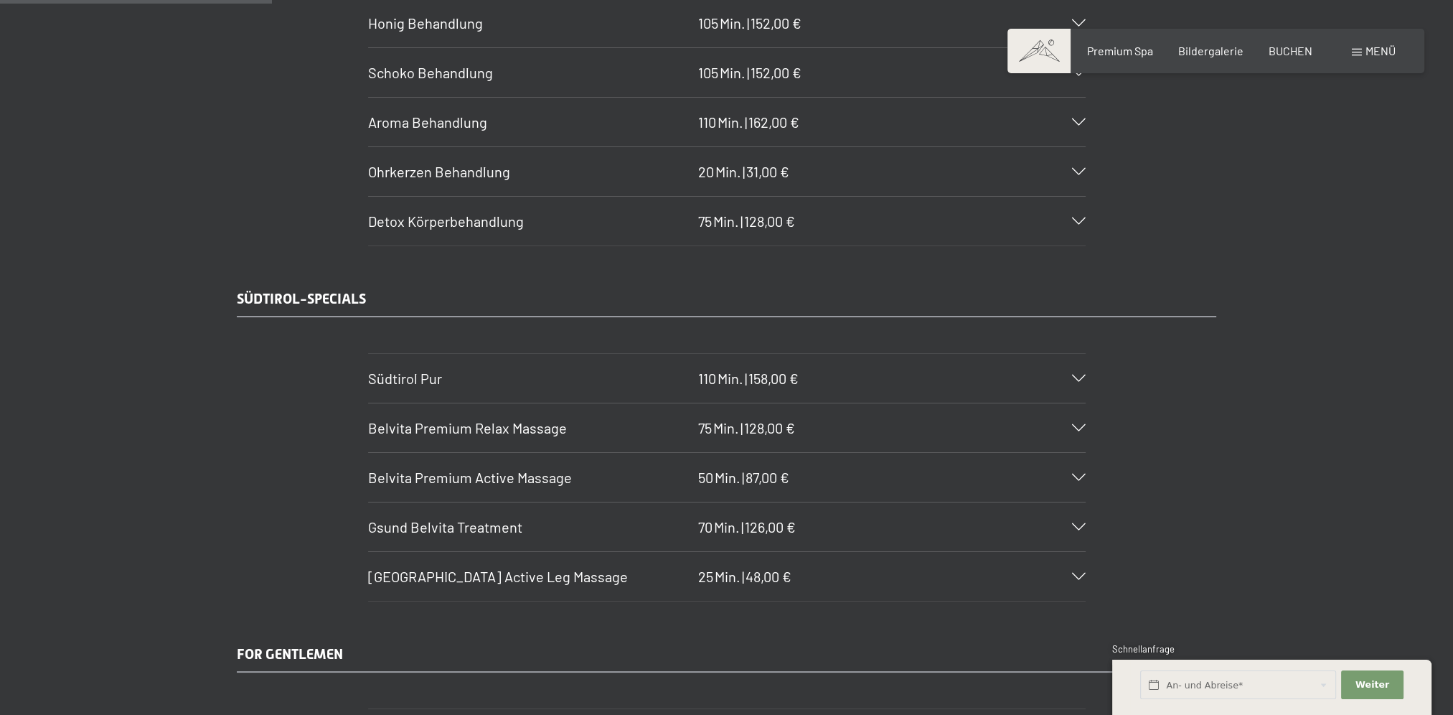
click at [448, 438] on div "Belvita Premium Relax Massage 75 Min. | 128,00 €" at bounding box center [727, 427] width 718 height 49
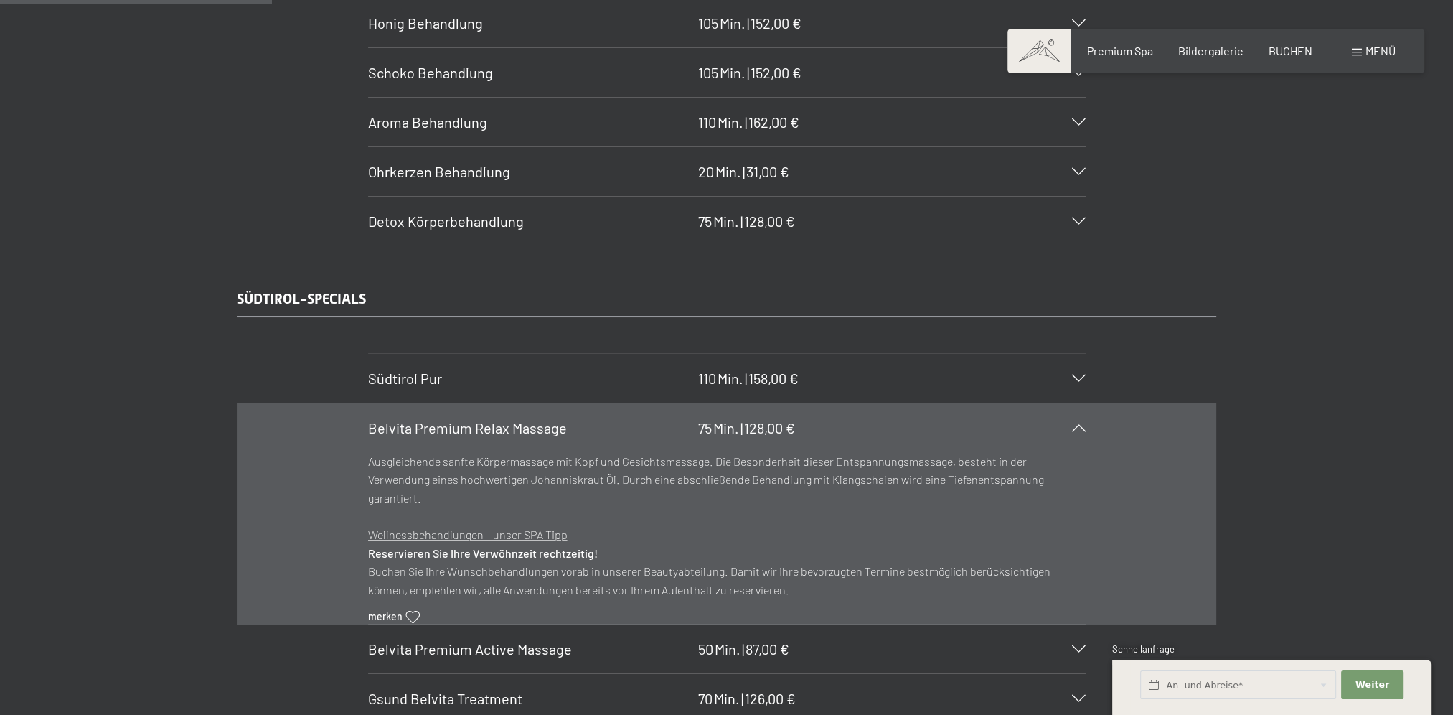
click at [451, 428] on span "Belvita Premium Relax Massage" at bounding box center [467, 427] width 199 height 17
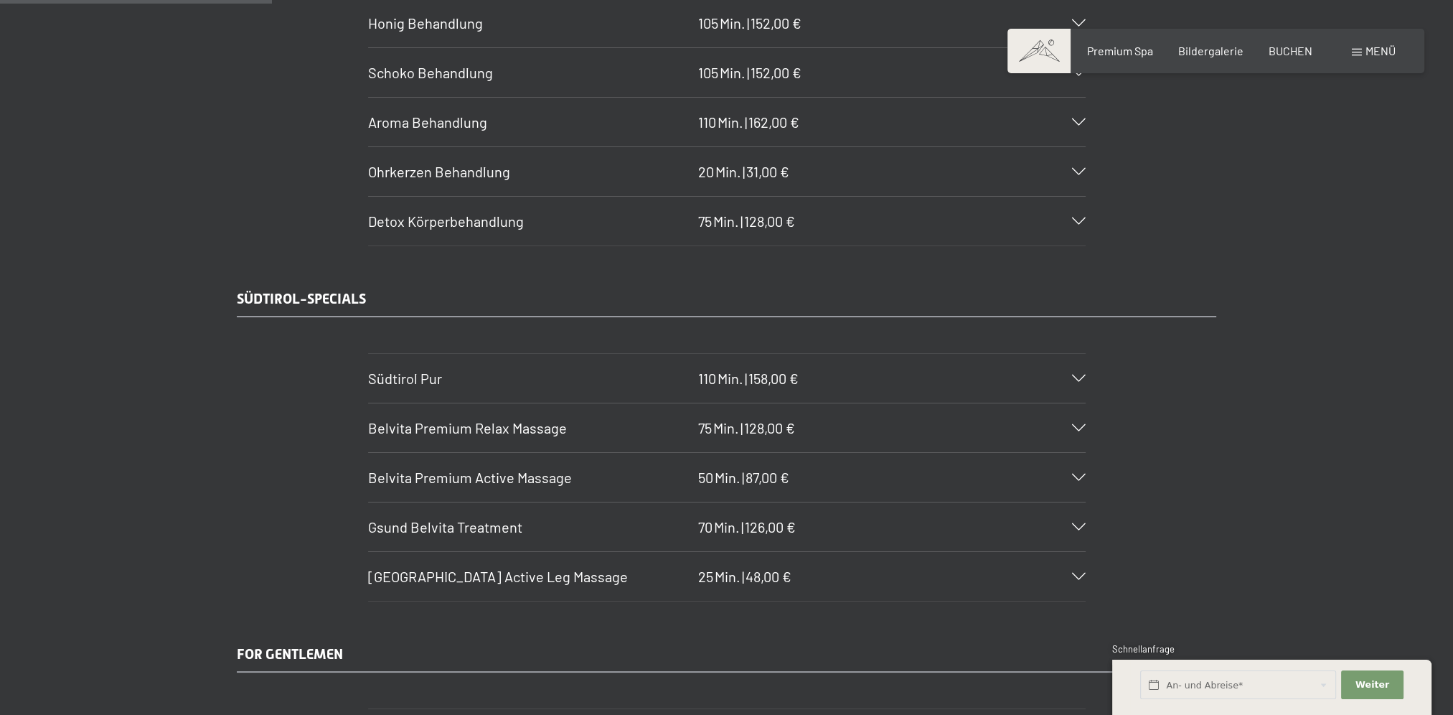
click at [451, 518] on span "Gsund Belvita Treatment" at bounding box center [445, 526] width 154 height 17
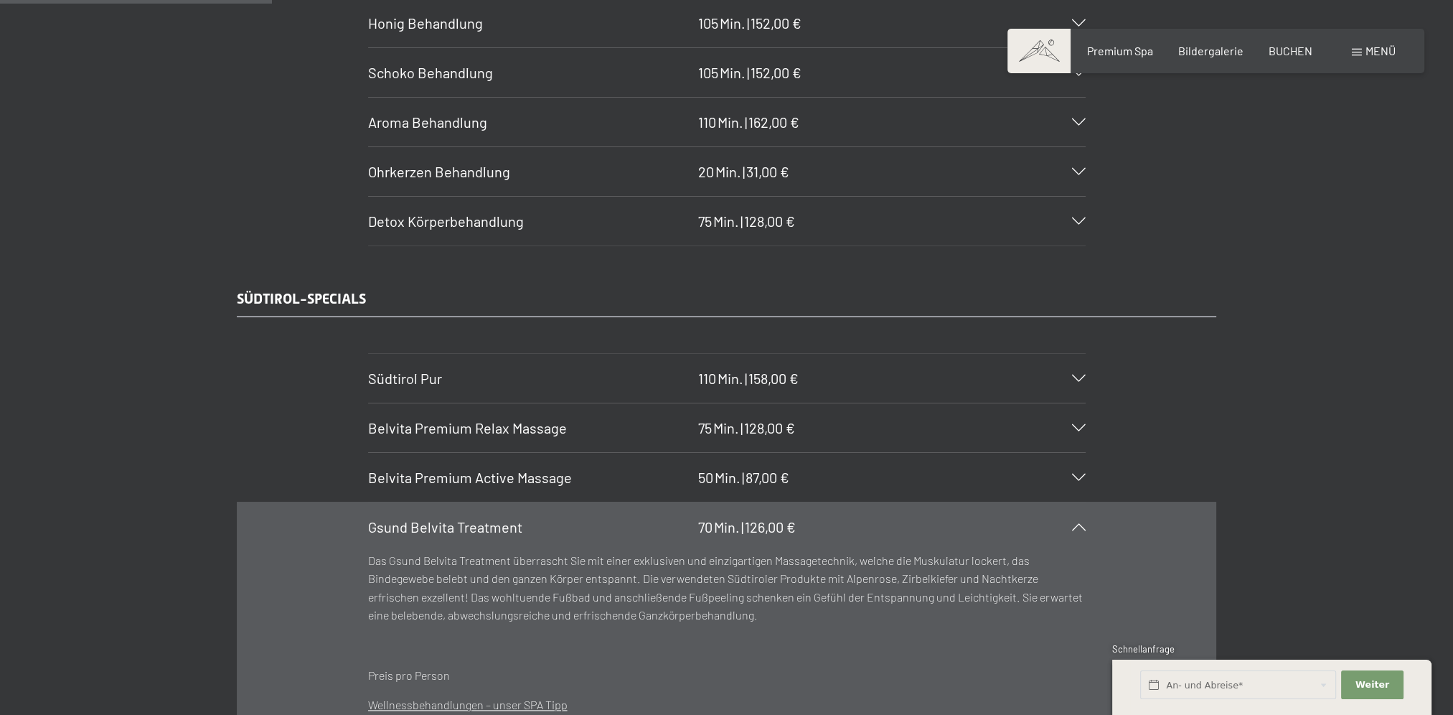
click at [451, 518] on span "Gsund Belvita Treatment" at bounding box center [445, 526] width 154 height 17
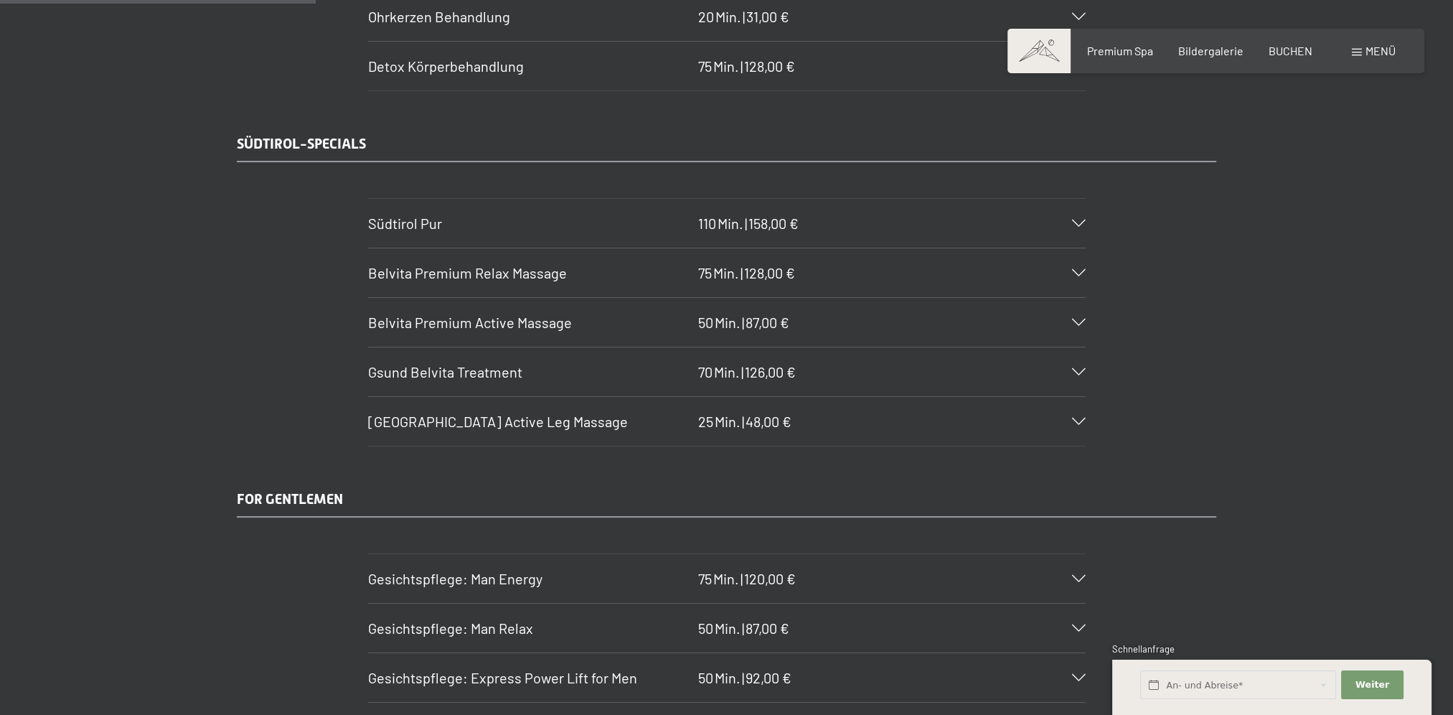
scroll to position [2512, 0]
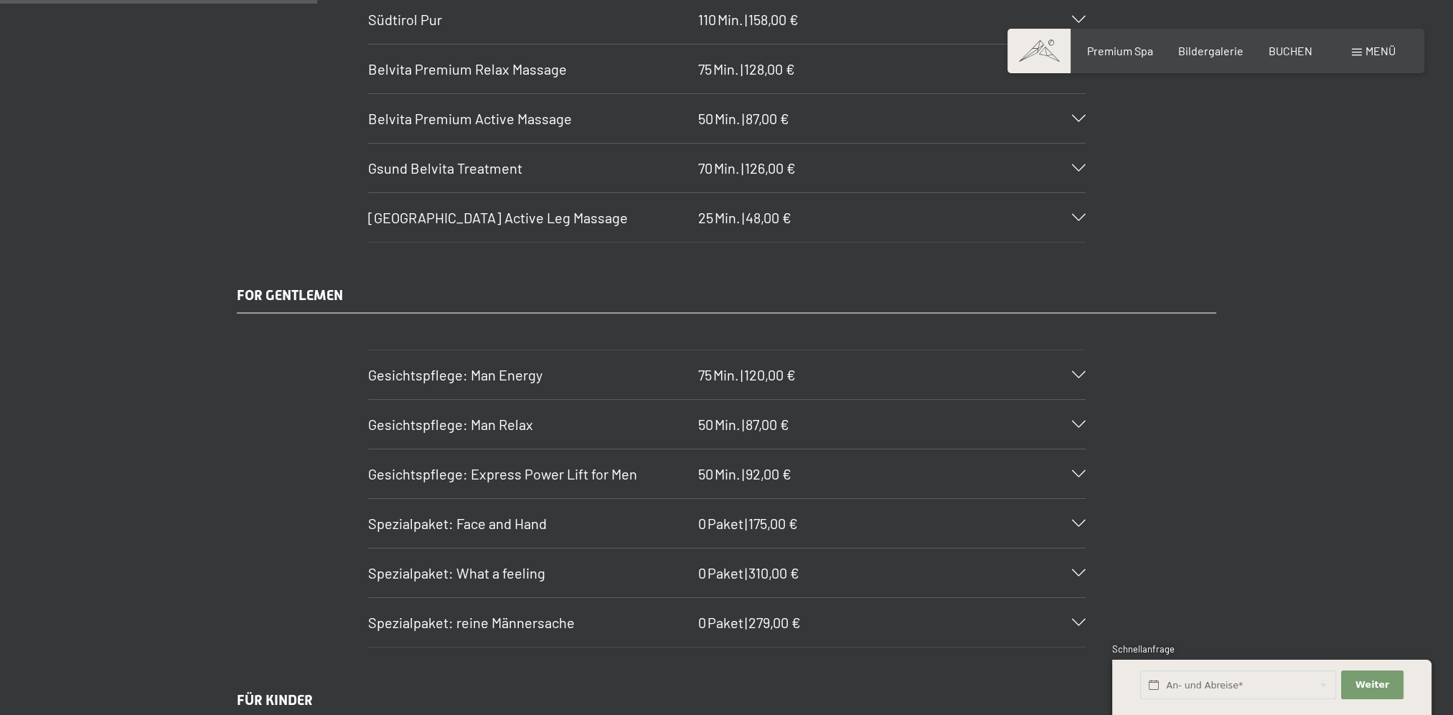
click at [385, 564] on span "Spezialpaket: What a feeling" at bounding box center [456, 572] width 177 height 17
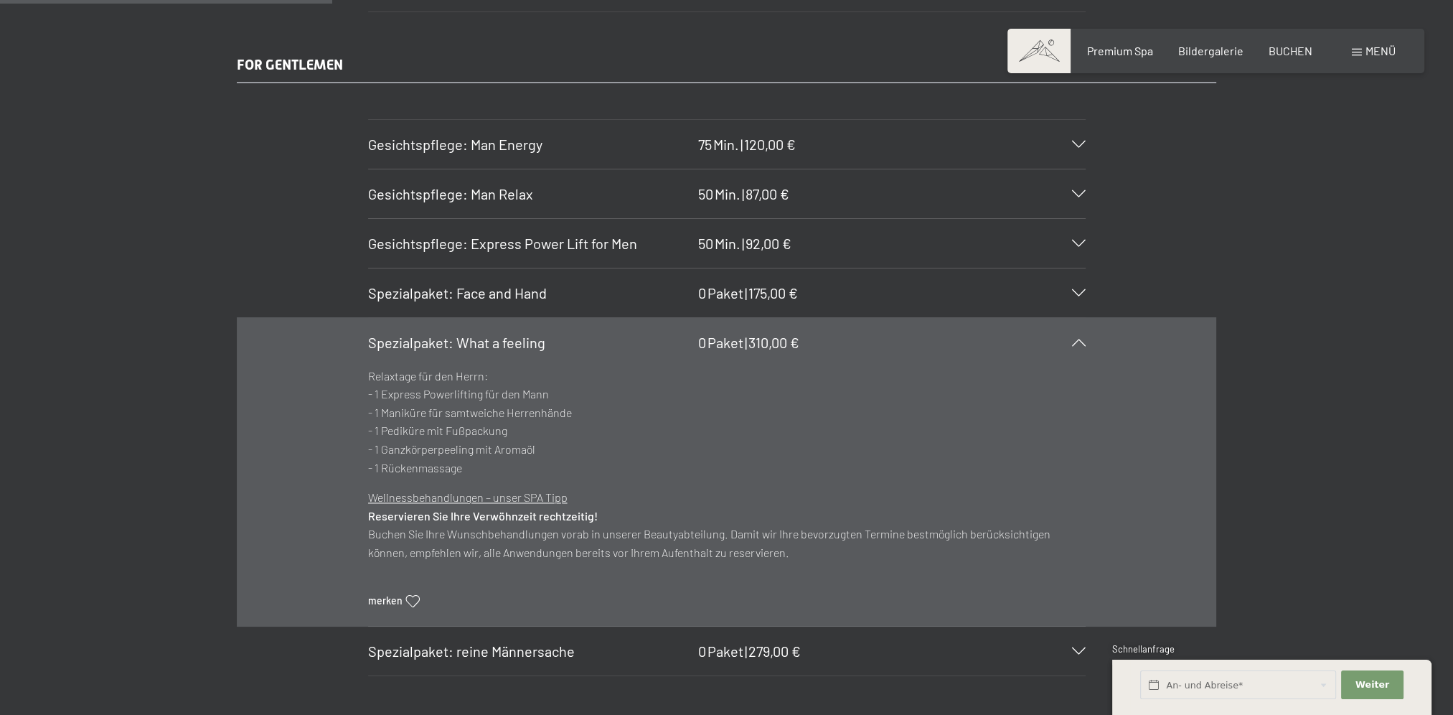
scroll to position [2751, 0]
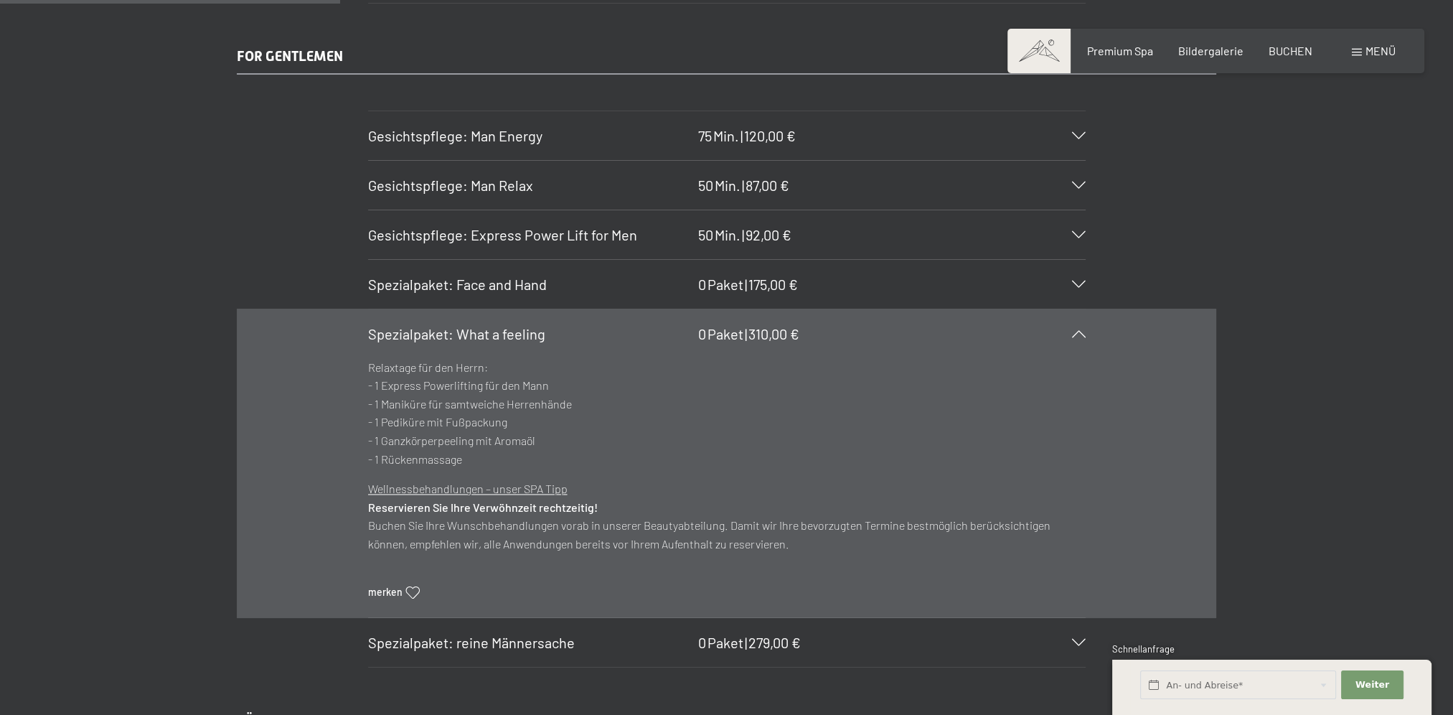
click at [438, 330] on span "Spezialpaket: What a feeling" at bounding box center [456, 333] width 177 height 17
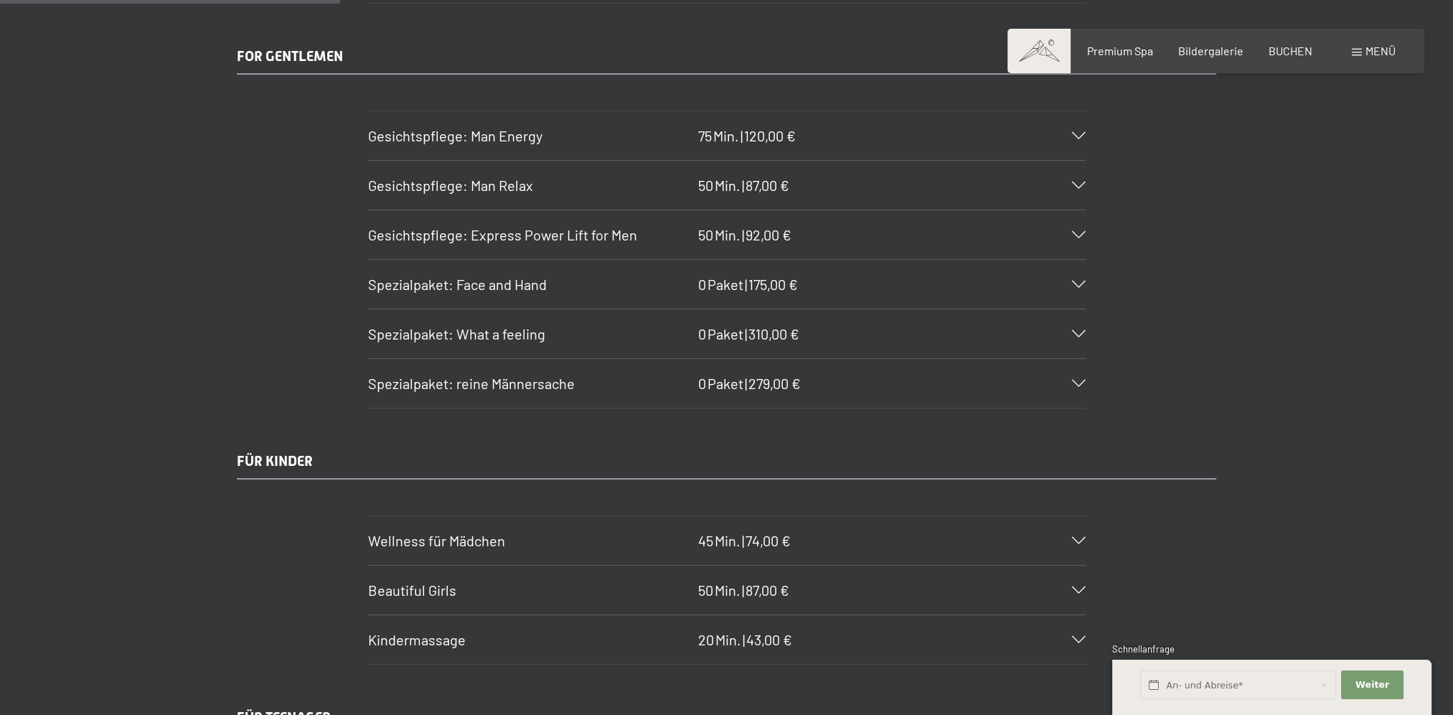
click at [429, 375] on span "Spezialpaket: reine Männersache" at bounding box center [471, 383] width 207 height 17
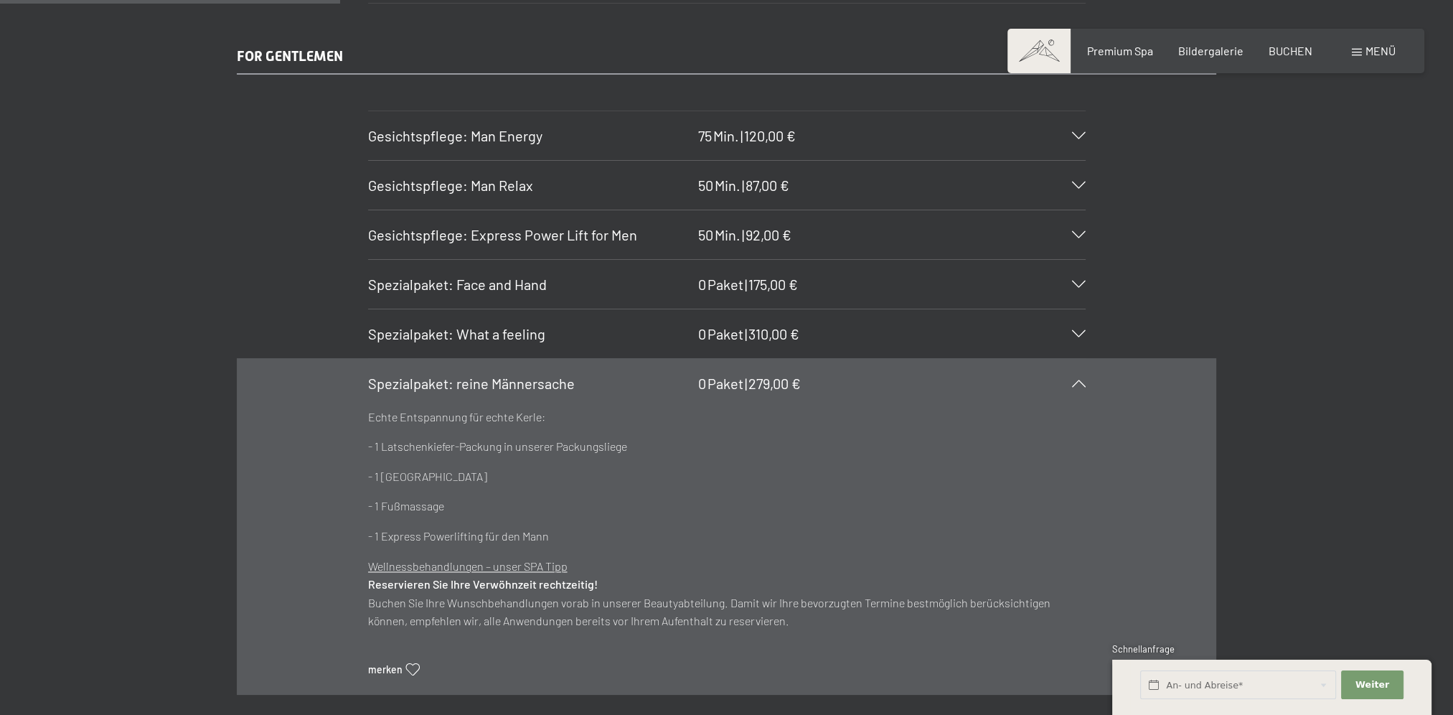
click at [429, 375] on span "Spezialpaket: reine Männersache" at bounding box center [471, 383] width 207 height 17
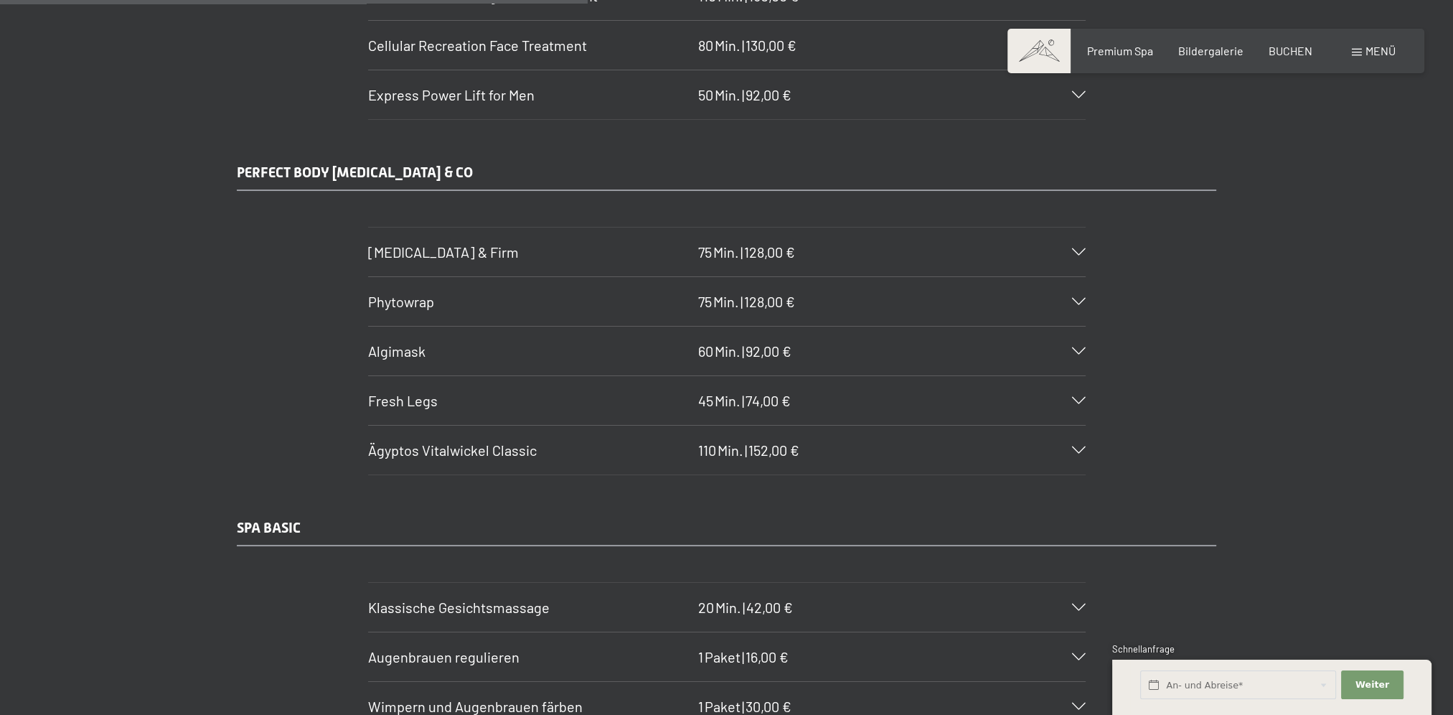
scroll to position [4661, 0]
click at [517, 240] on h3 "Body Lift & Firm" at bounding box center [529, 250] width 323 height 20
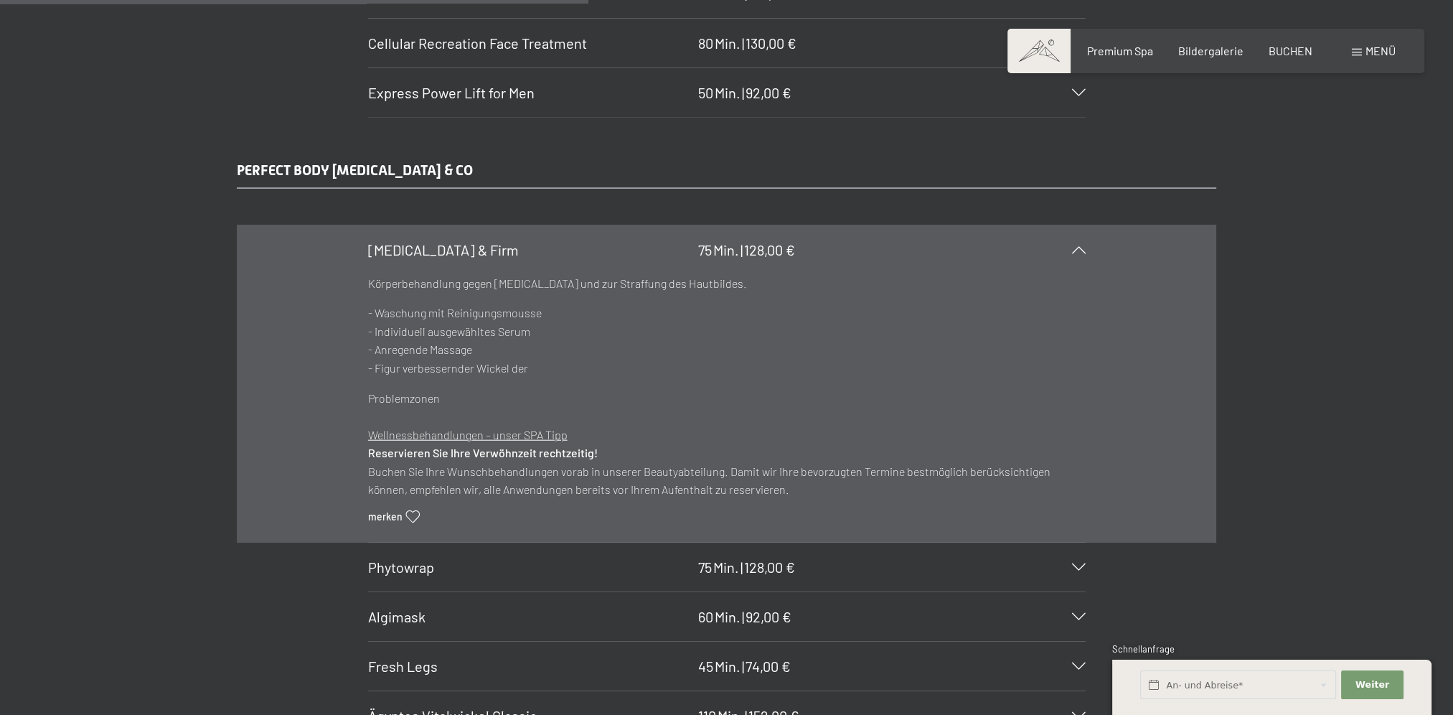
click at [506, 247] on div "Body Lift & Firm 75 Min. | 128,00 €" at bounding box center [727, 249] width 718 height 49
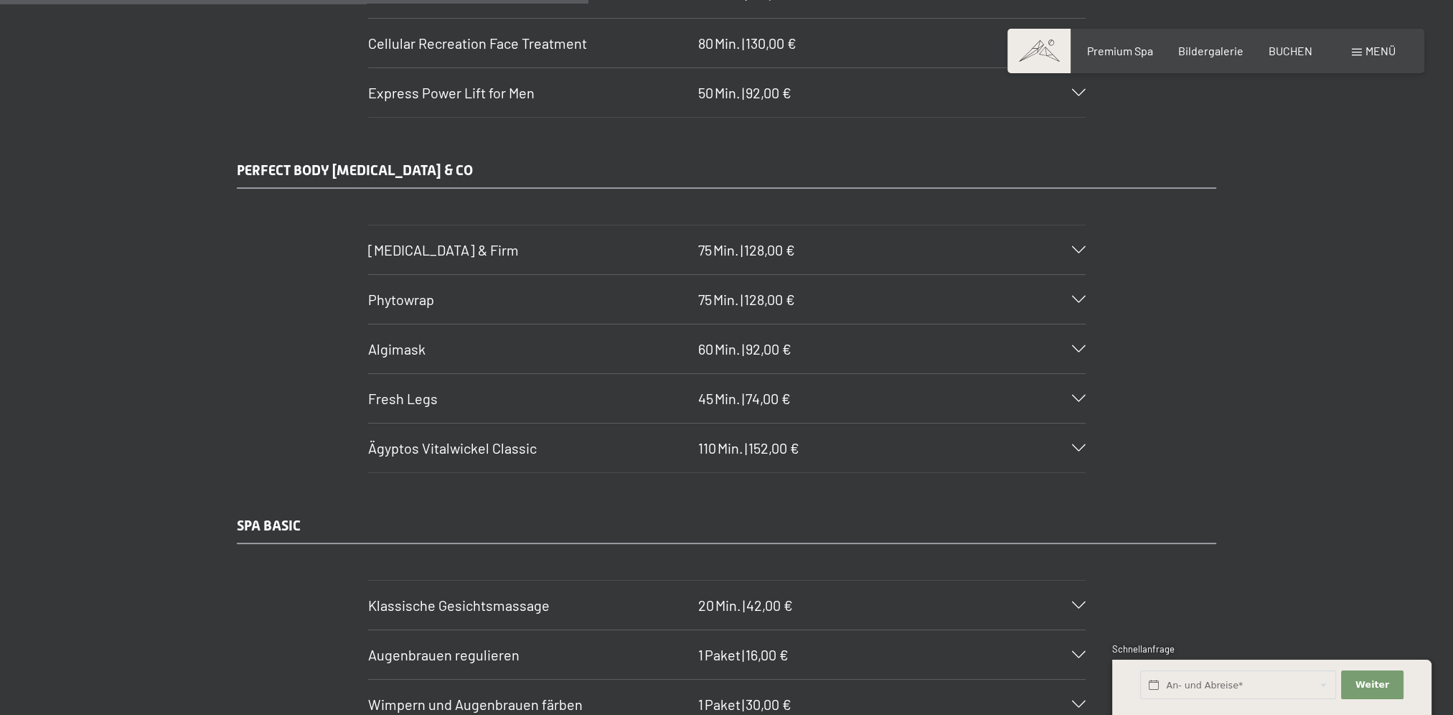
click at [506, 289] on h3 "Phytowrap" at bounding box center [529, 299] width 323 height 20
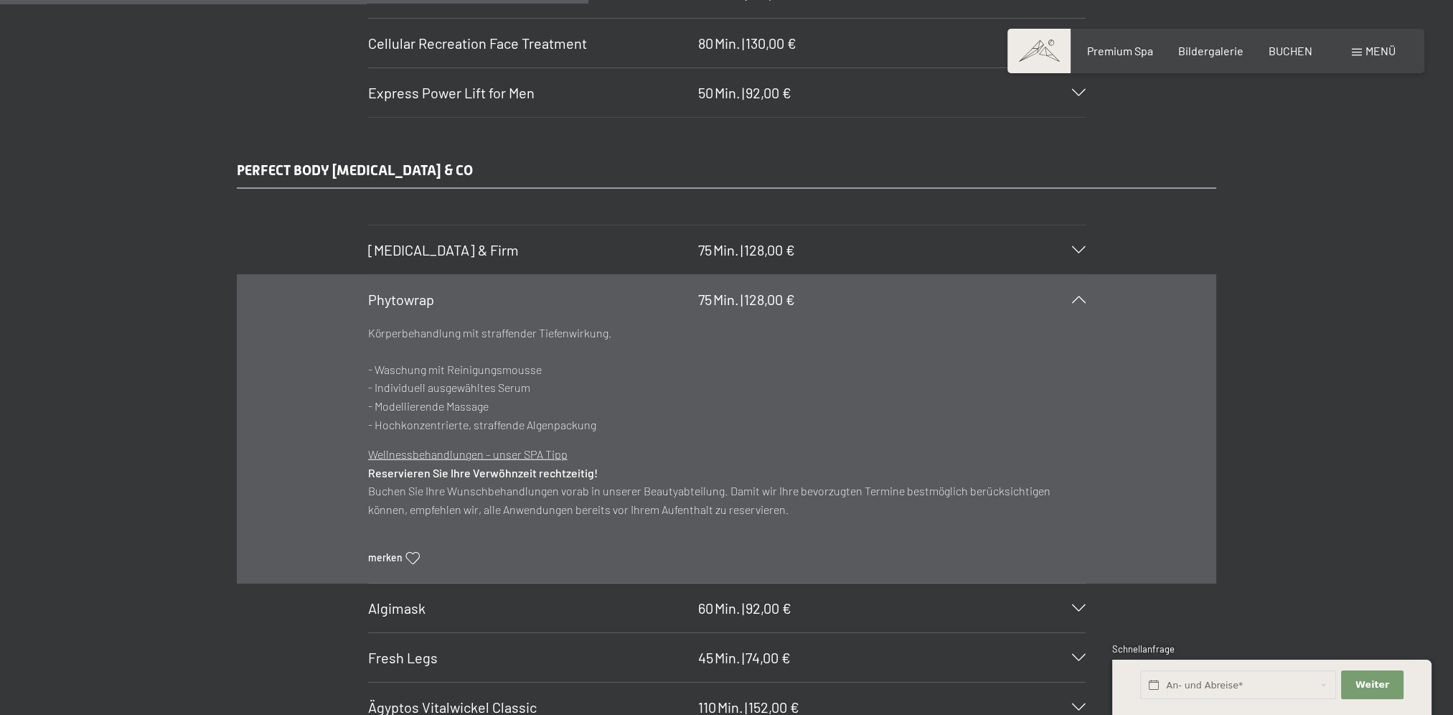
click at [506, 289] on h3 "Phytowrap" at bounding box center [529, 299] width 323 height 20
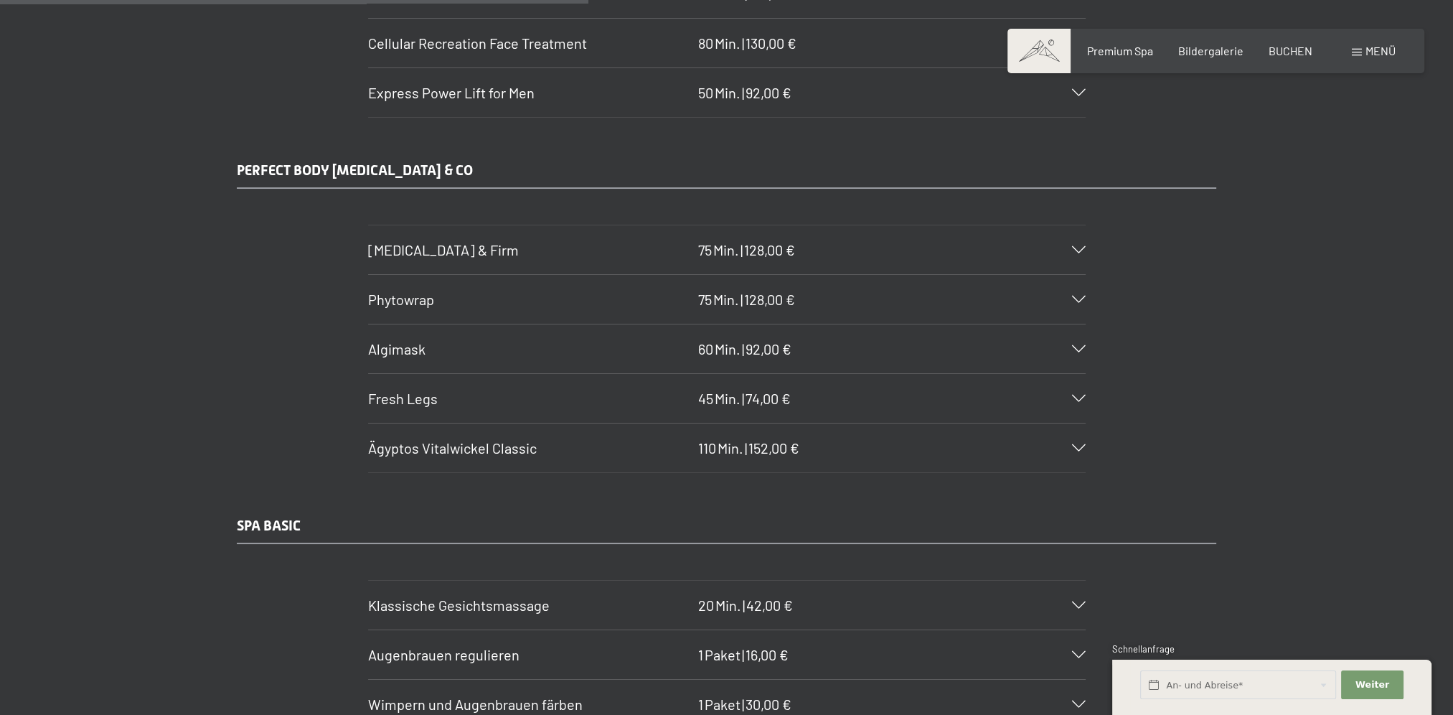
click at [524, 339] on h3 "Algimask" at bounding box center [529, 349] width 323 height 20
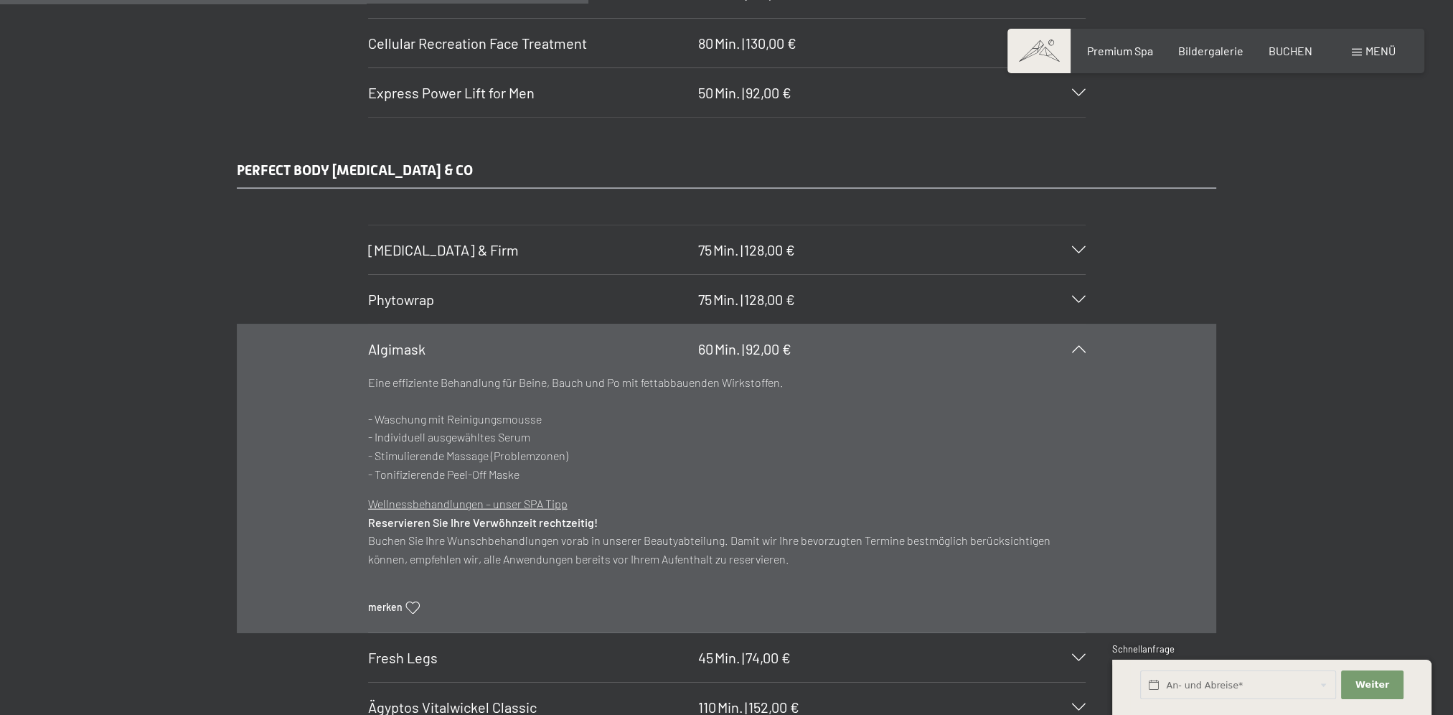
click at [525, 339] on h3 "Algimask" at bounding box center [529, 349] width 323 height 20
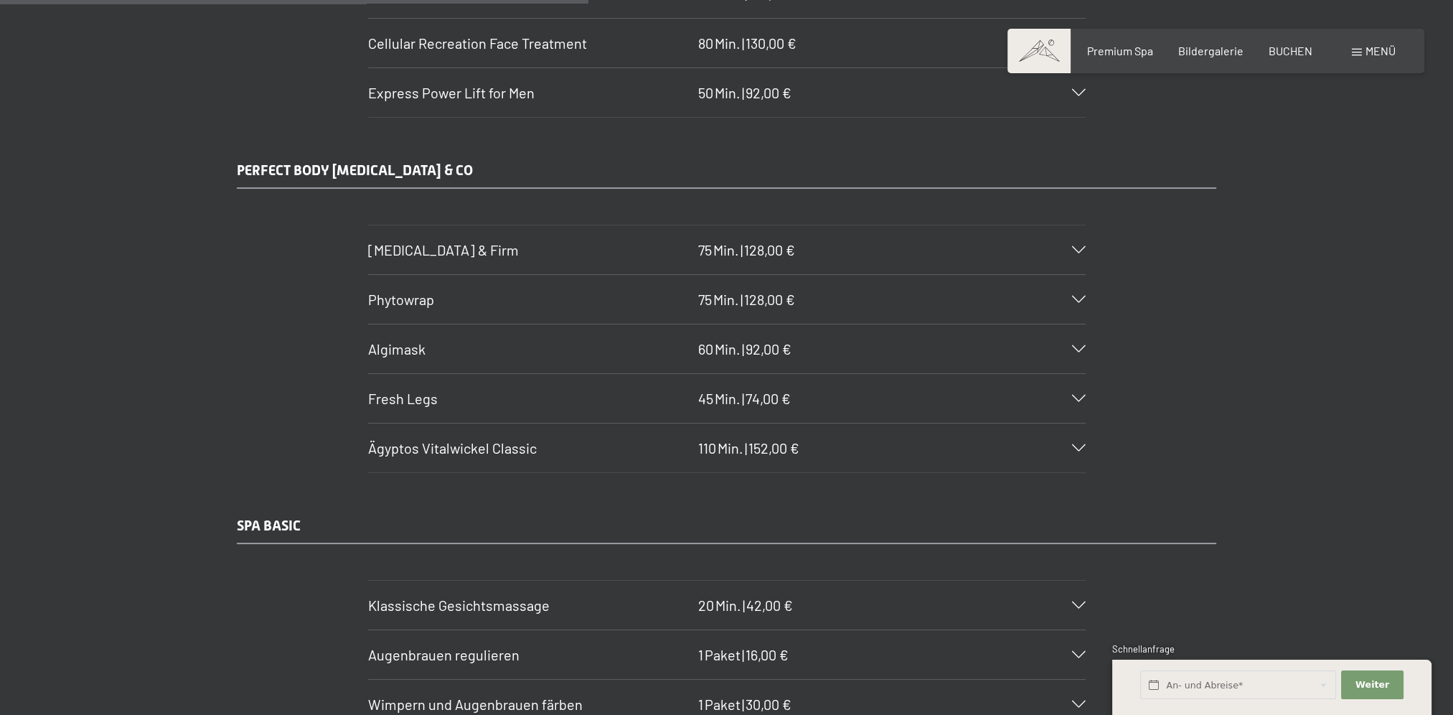
click at [525, 339] on h3 "Algimask" at bounding box center [529, 349] width 323 height 20
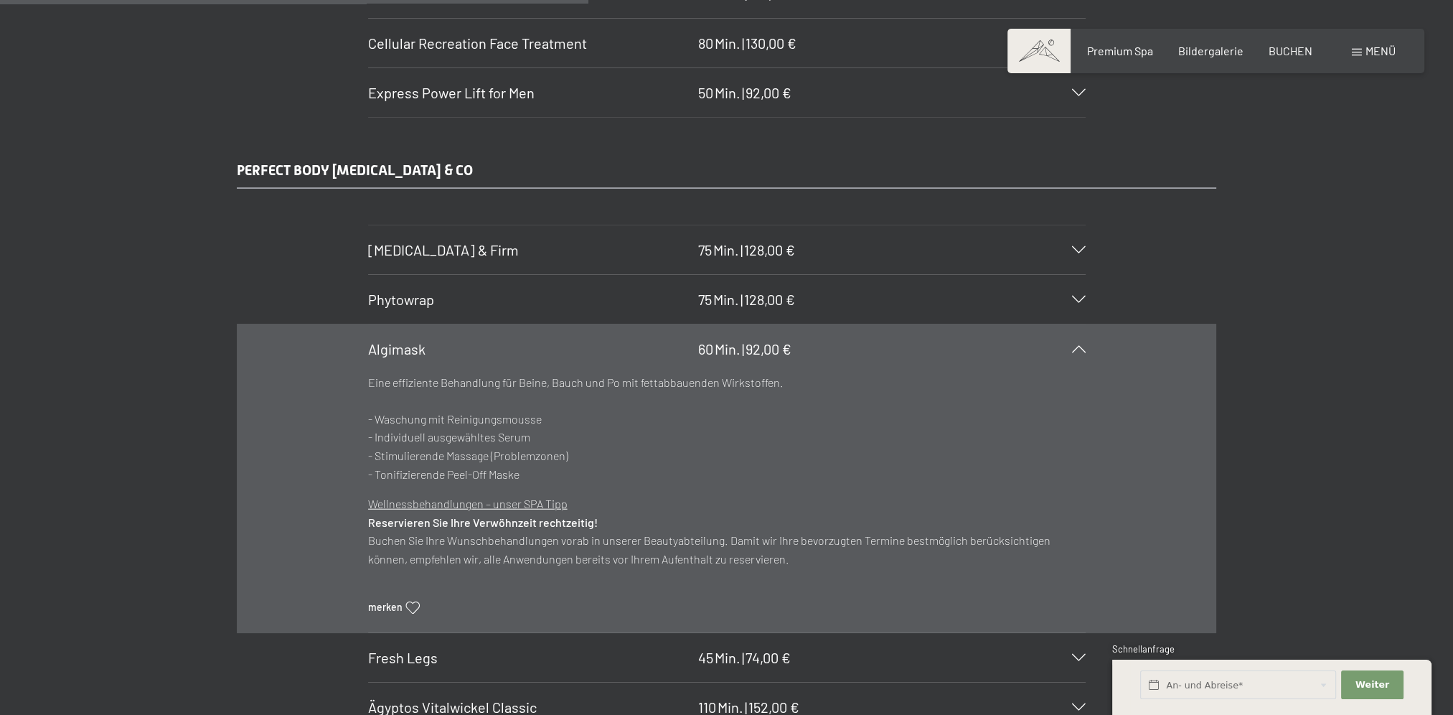
click at [525, 339] on h3 "Algimask" at bounding box center [529, 349] width 323 height 20
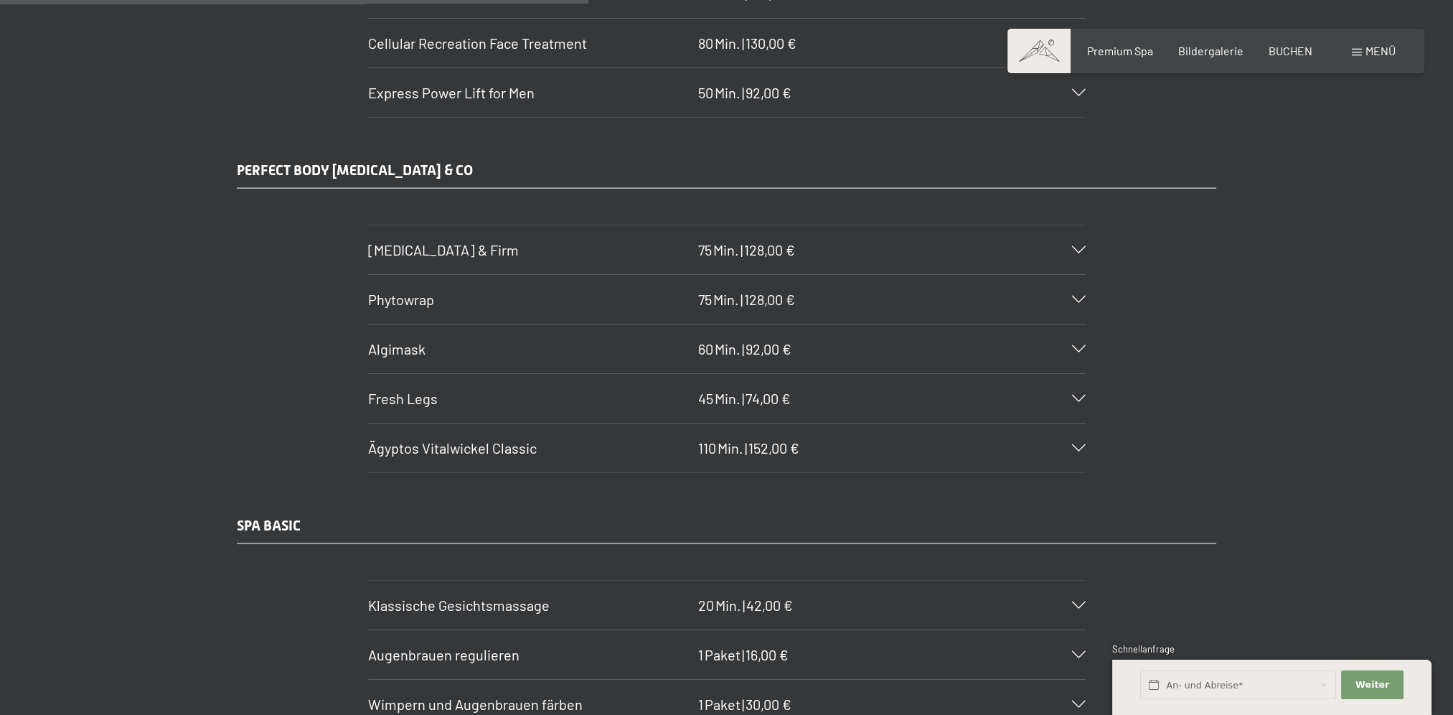
click at [536, 339] on h3 "Algimask" at bounding box center [529, 349] width 323 height 20
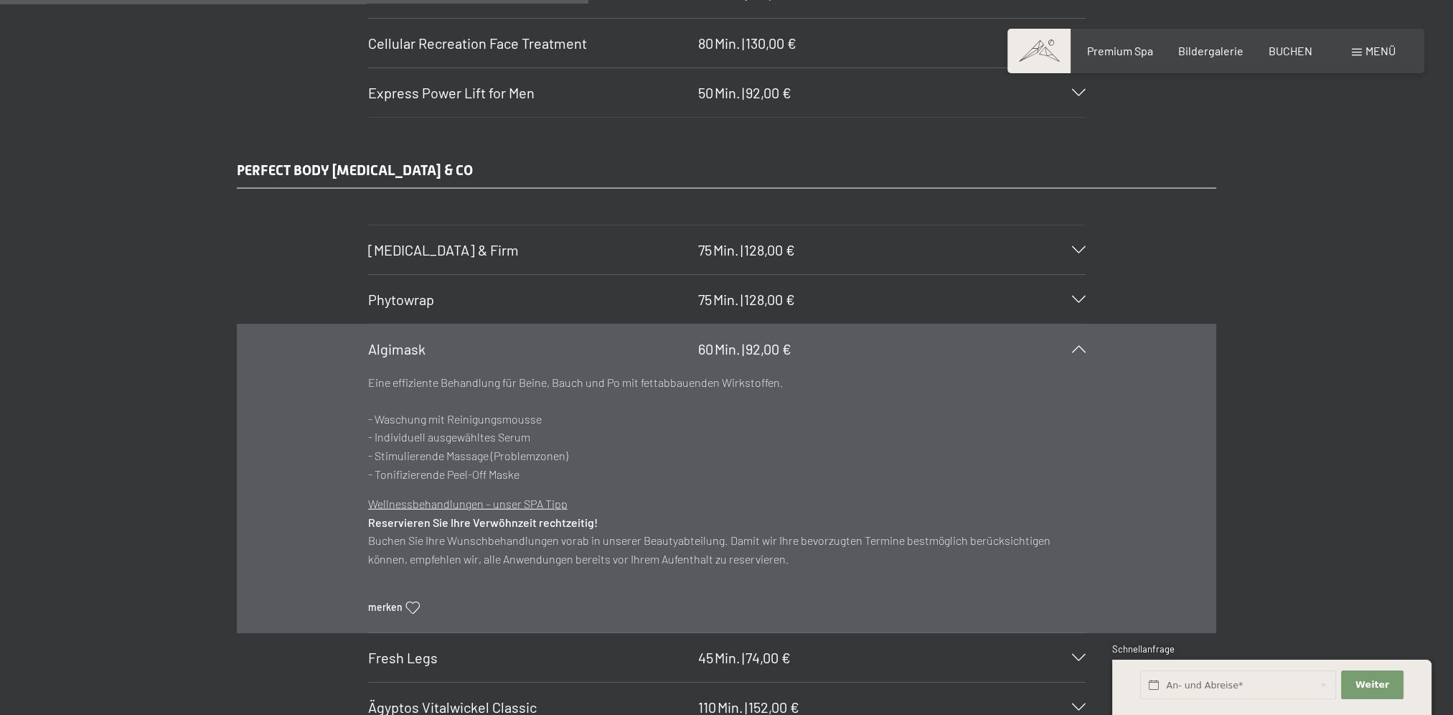
click at [536, 339] on h3 "Algimask" at bounding box center [529, 349] width 323 height 20
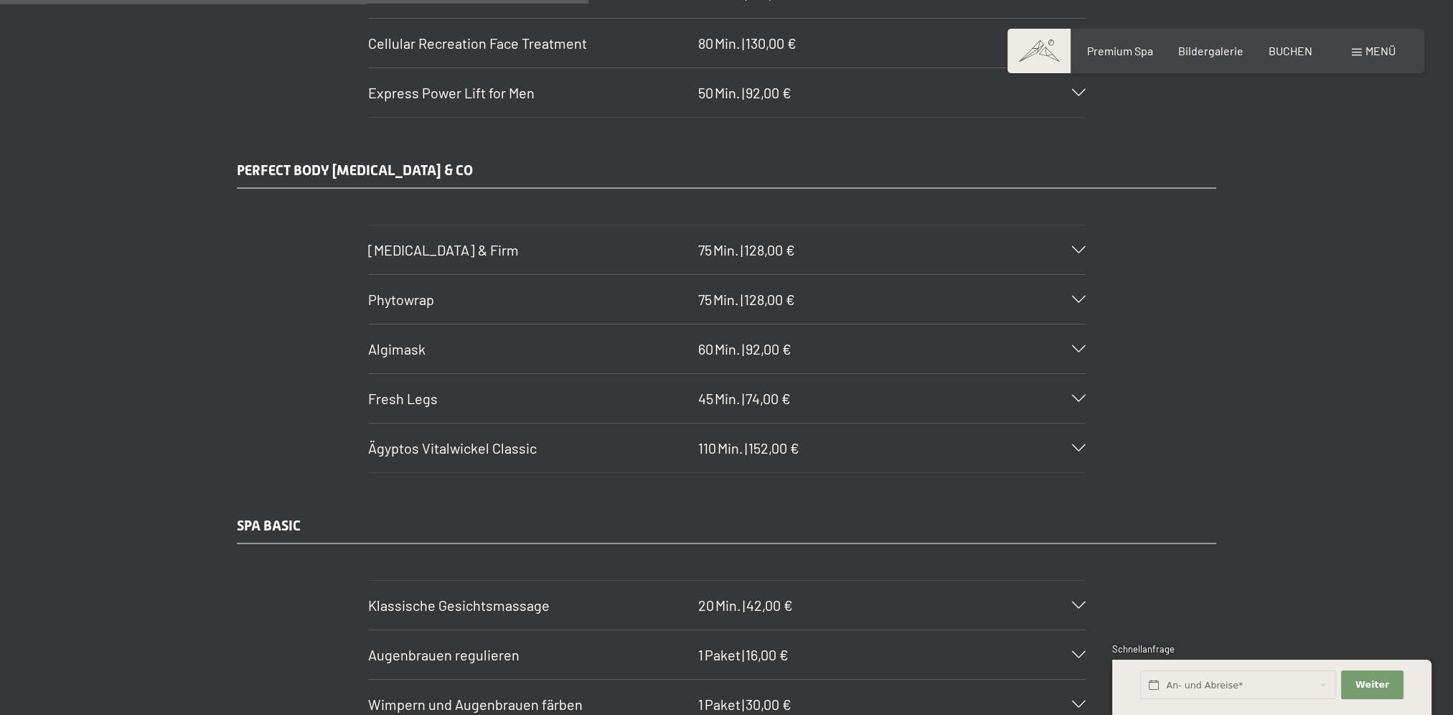
click at [533, 374] on div "Fresh Legs 45 Min. | 74,00 €" at bounding box center [727, 398] width 718 height 49
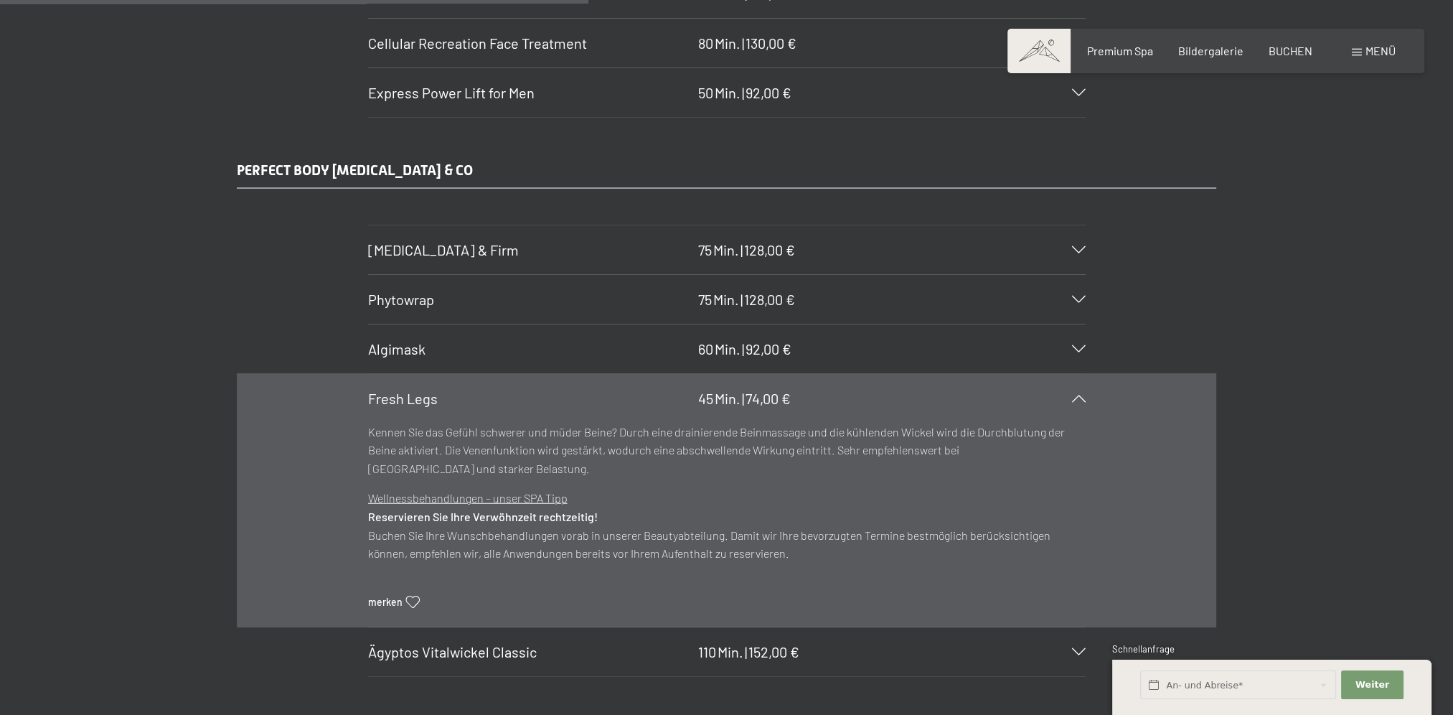
click at [533, 374] on div "Fresh Legs 45 Min. | 74,00 €" at bounding box center [727, 398] width 718 height 49
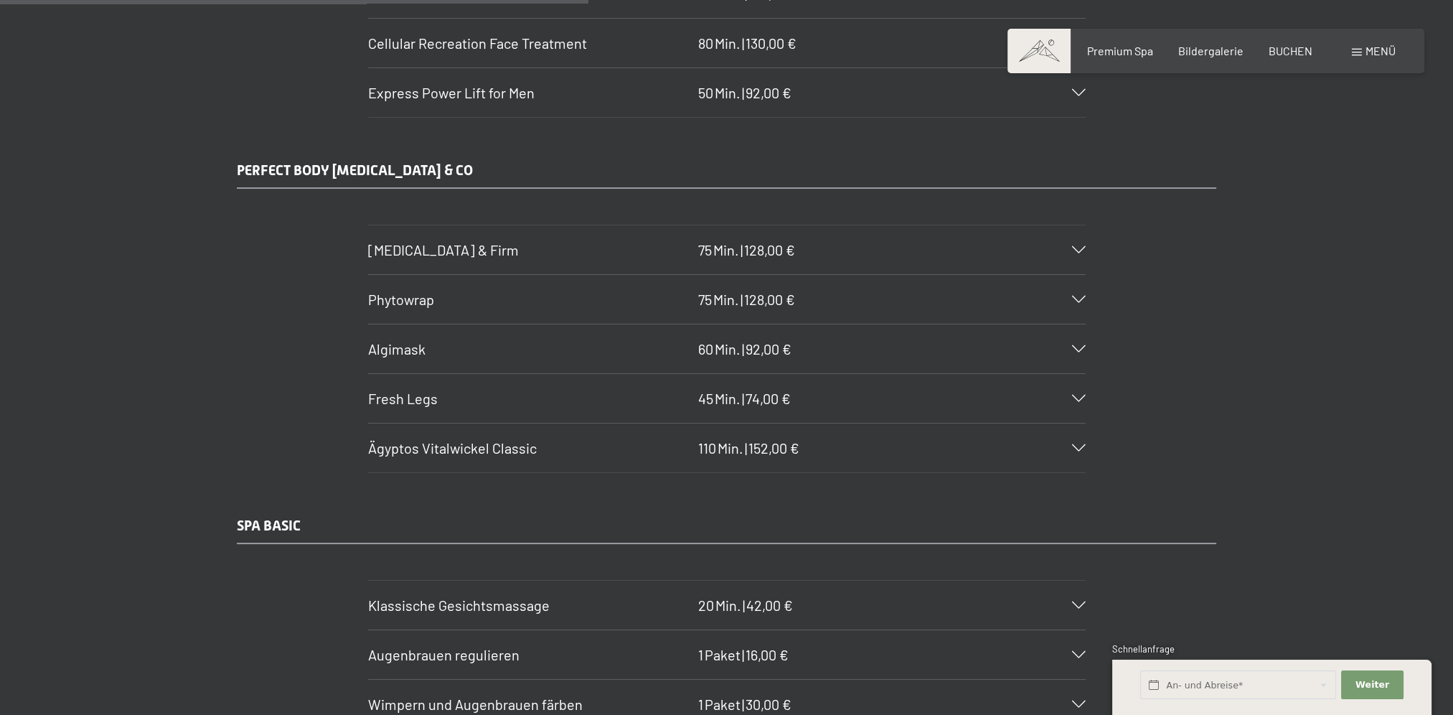
click at [536, 438] on h3 "Ägyptos Vitalwickel Classic" at bounding box center [529, 448] width 323 height 20
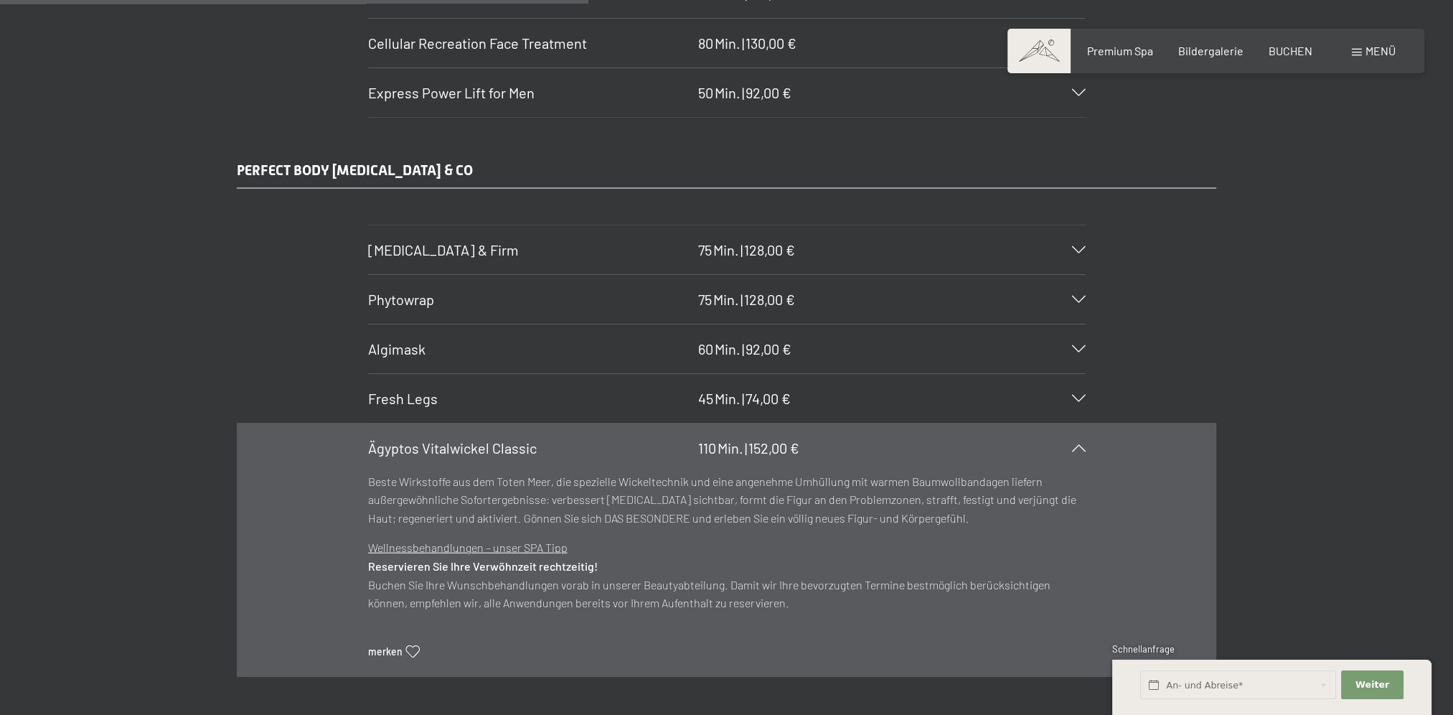
click at [536, 438] on h3 "Ägyptos Vitalwickel Classic" at bounding box center [529, 448] width 323 height 20
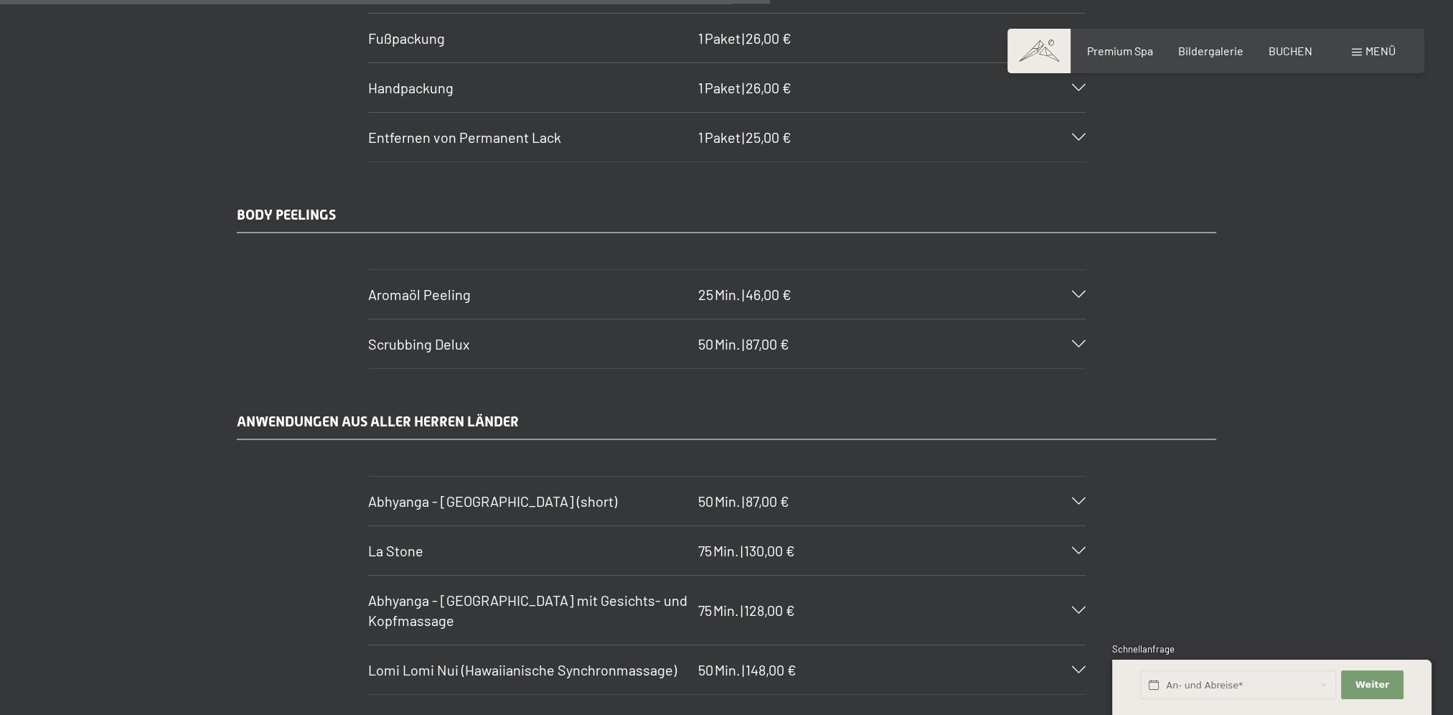
scroll to position [6336, 0]
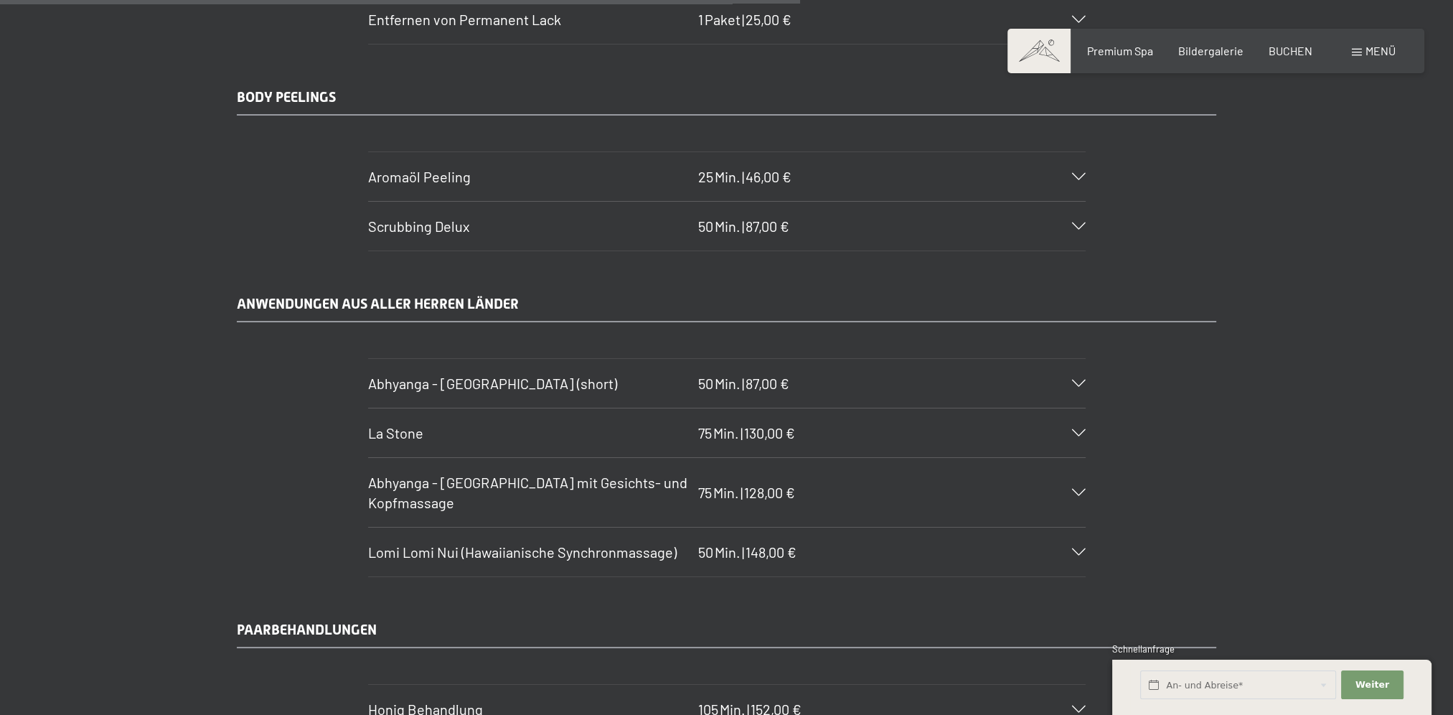
click at [423, 423] on h3 "La Stone" at bounding box center [529, 433] width 323 height 20
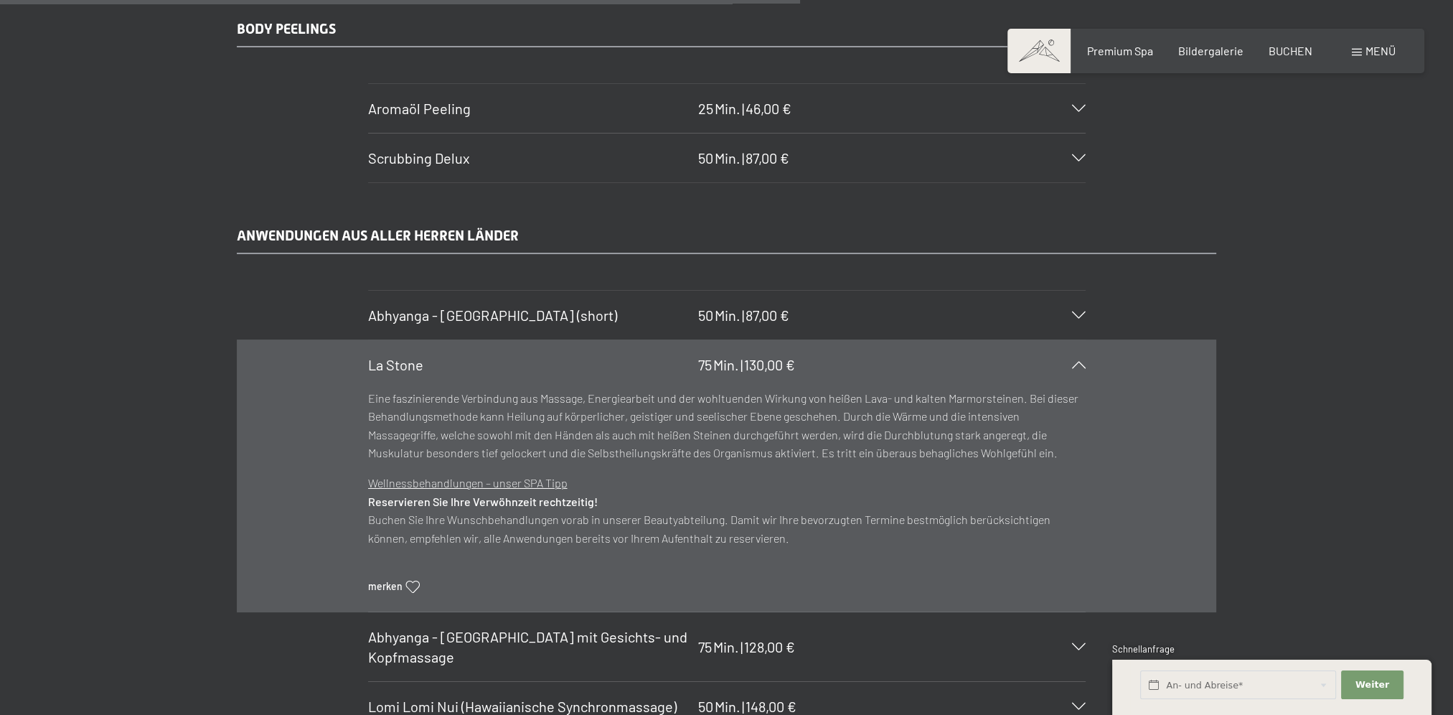
scroll to position [6455, 0]
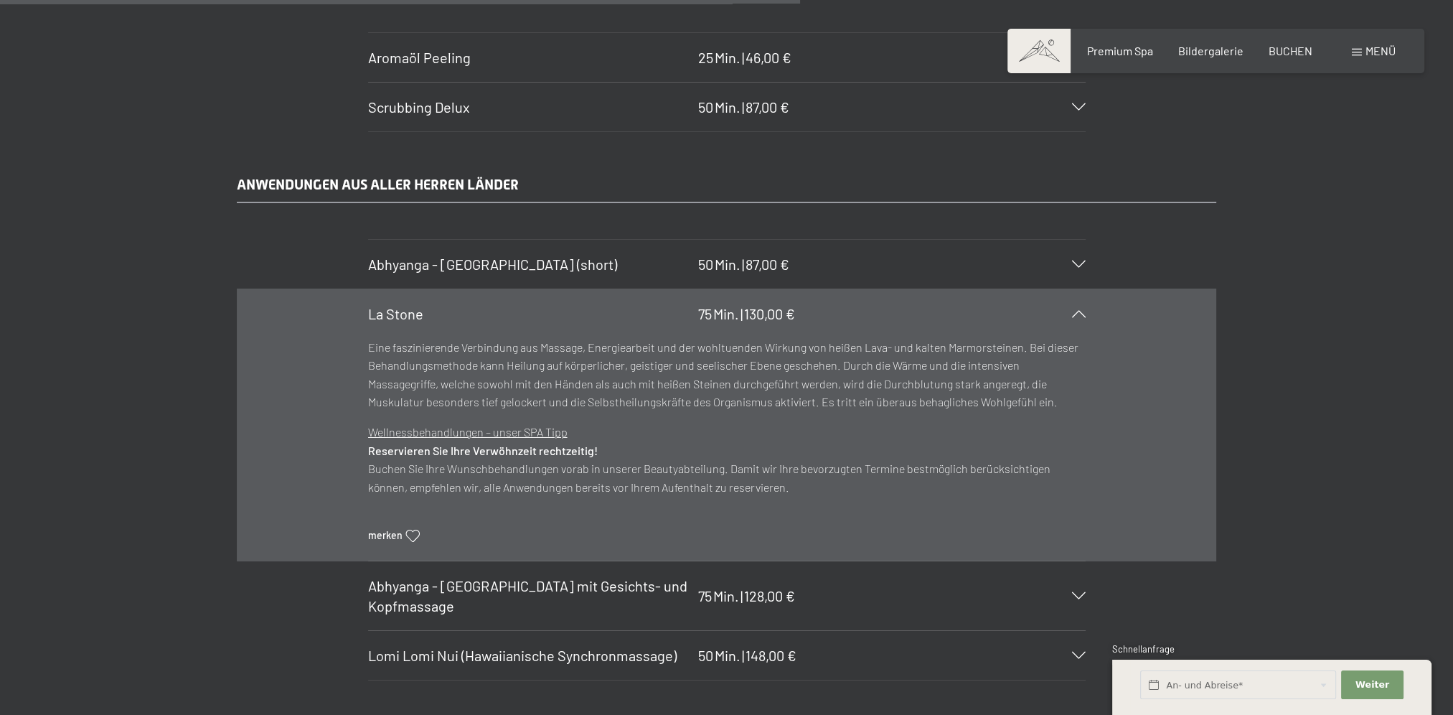
click at [416, 256] on span "Abhyanga - Ganzkörpermassage (short)" at bounding box center [492, 264] width 249 height 17
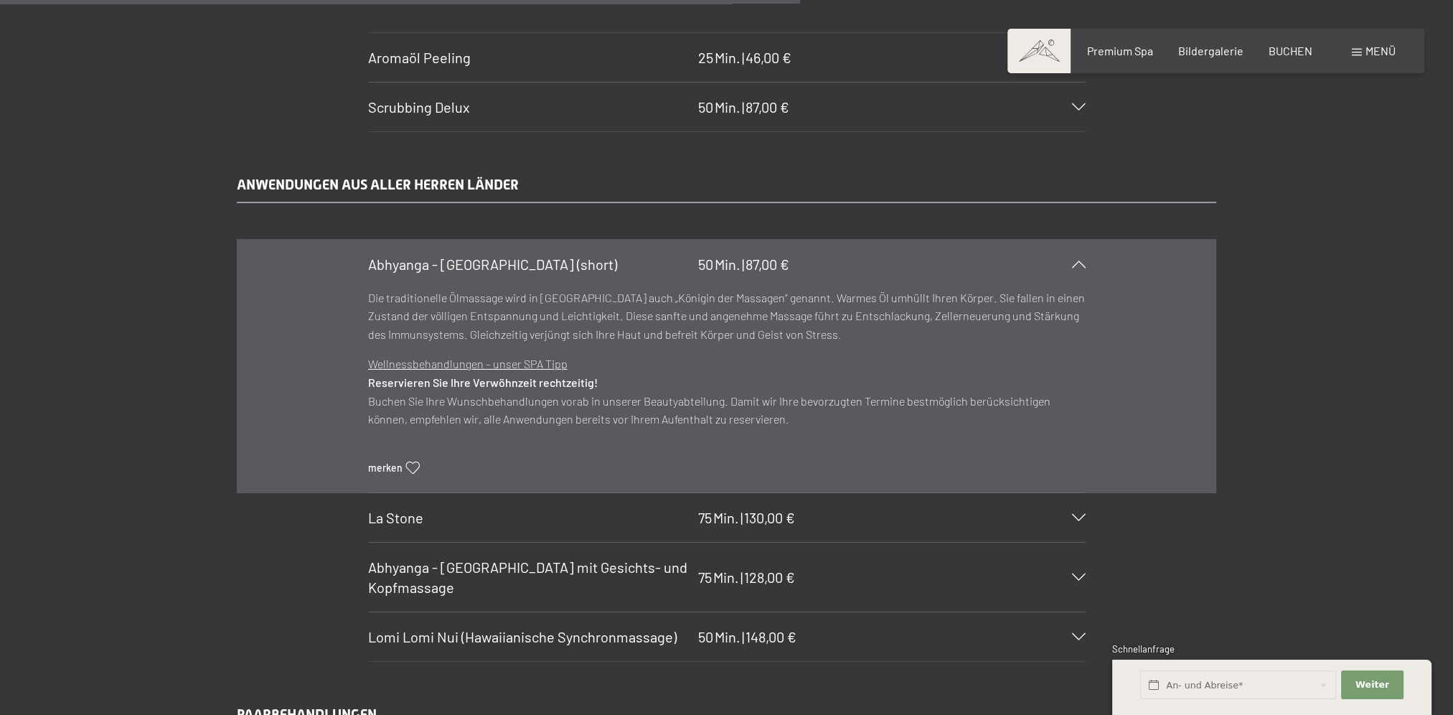
click at [407, 256] on span "Abhyanga - Ganzkörpermassage (short)" at bounding box center [492, 264] width 249 height 17
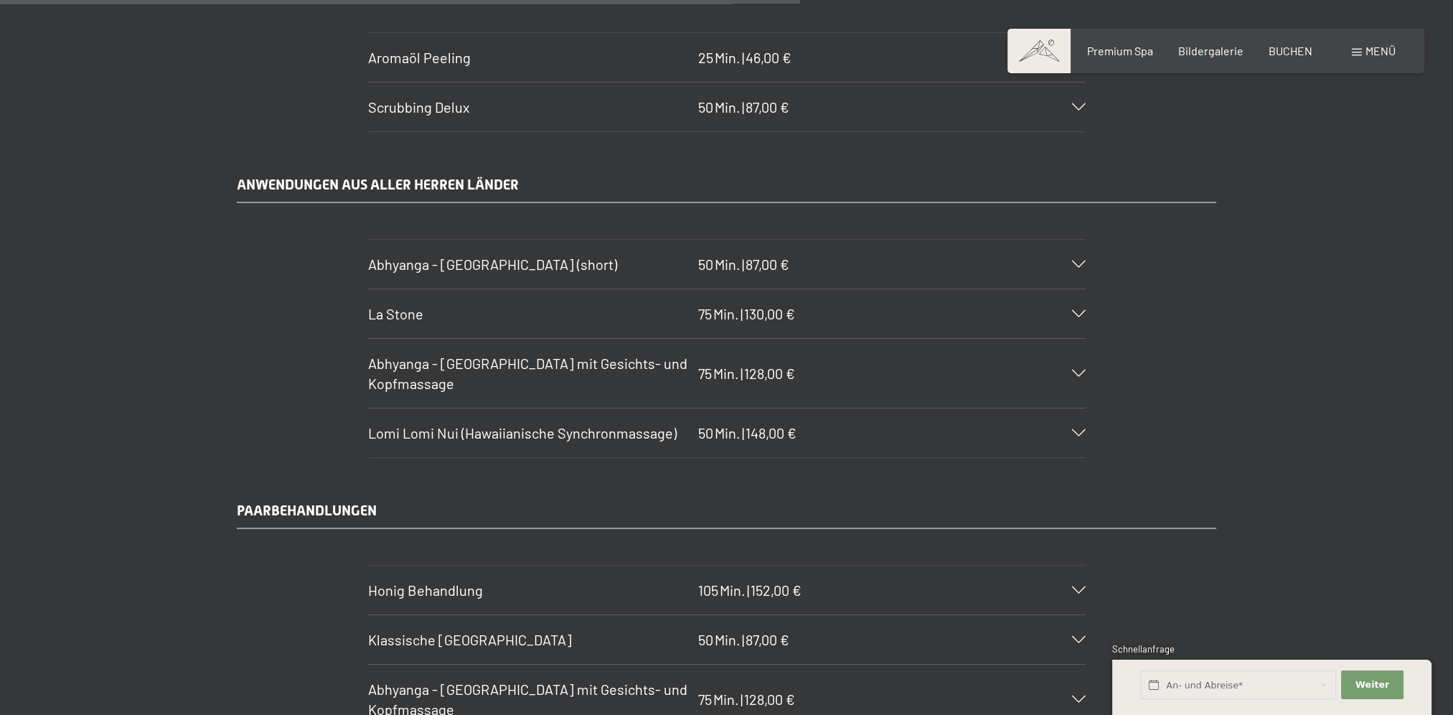
click at [404, 304] on h3 "La Stone" at bounding box center [529, 314] width 323 height 20
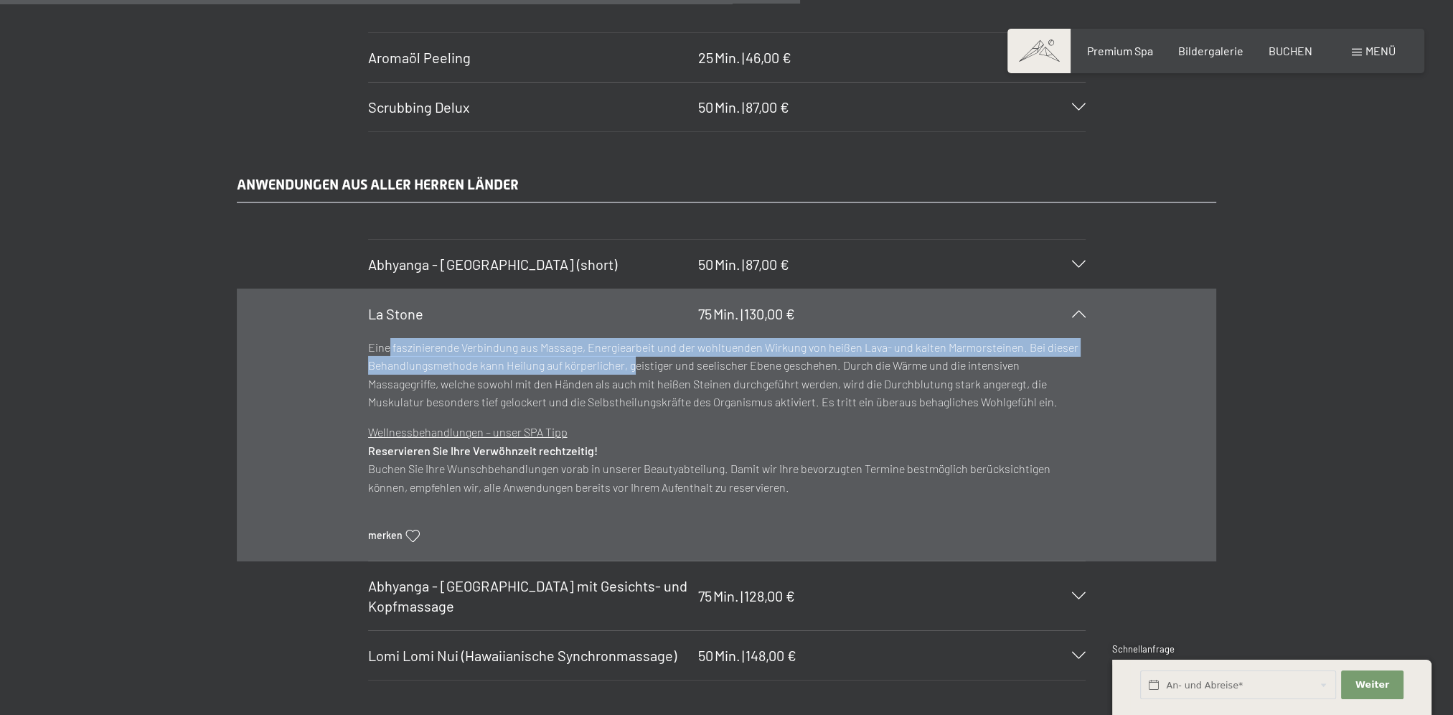
drag, startPoint x: 390, startPoint y: 320, endPoint x: 632, endPoint y: 342, distance: 242.8
click at [632, 342] on p "Eine faszinierende Verbindung aus Massage, Energiearbeit und der wohltuenden Wi…" at bounding box center [727, 374] width 718 height 73
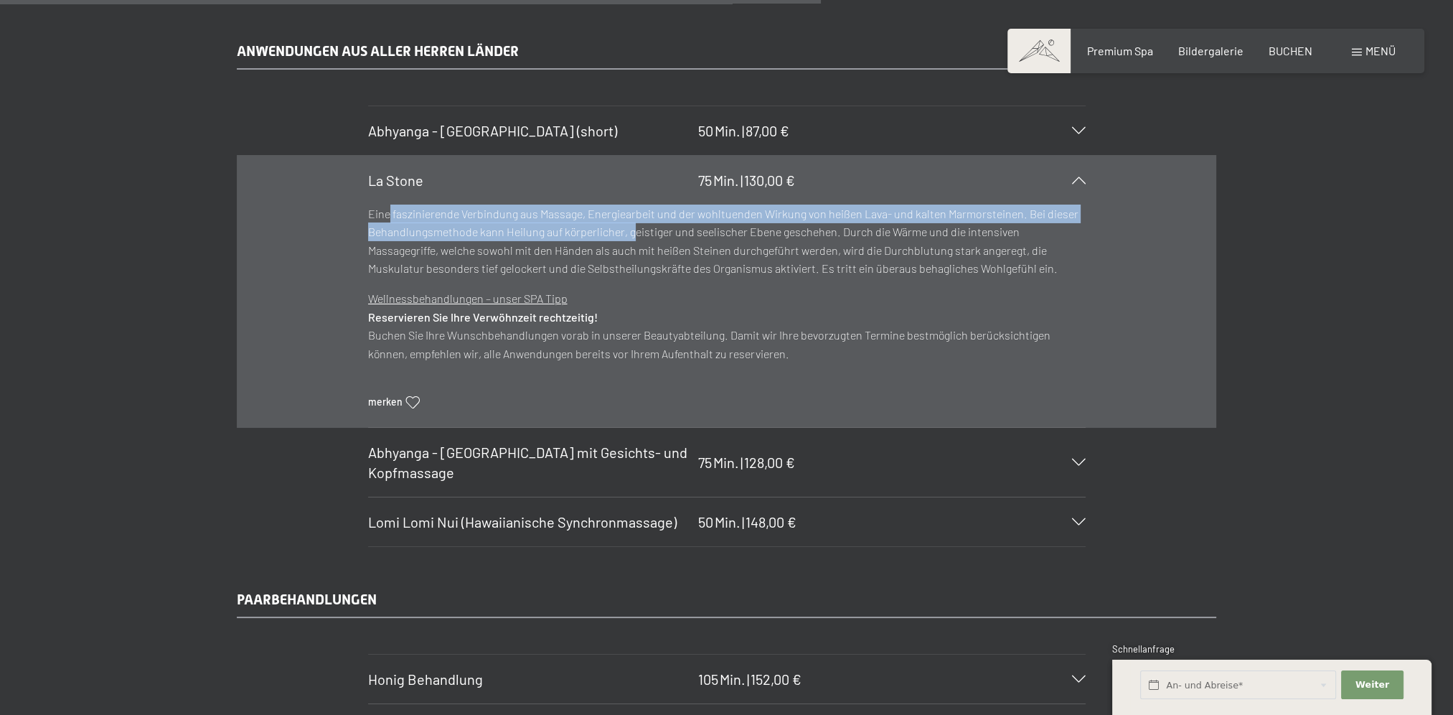
scroll to position [6575, 0]
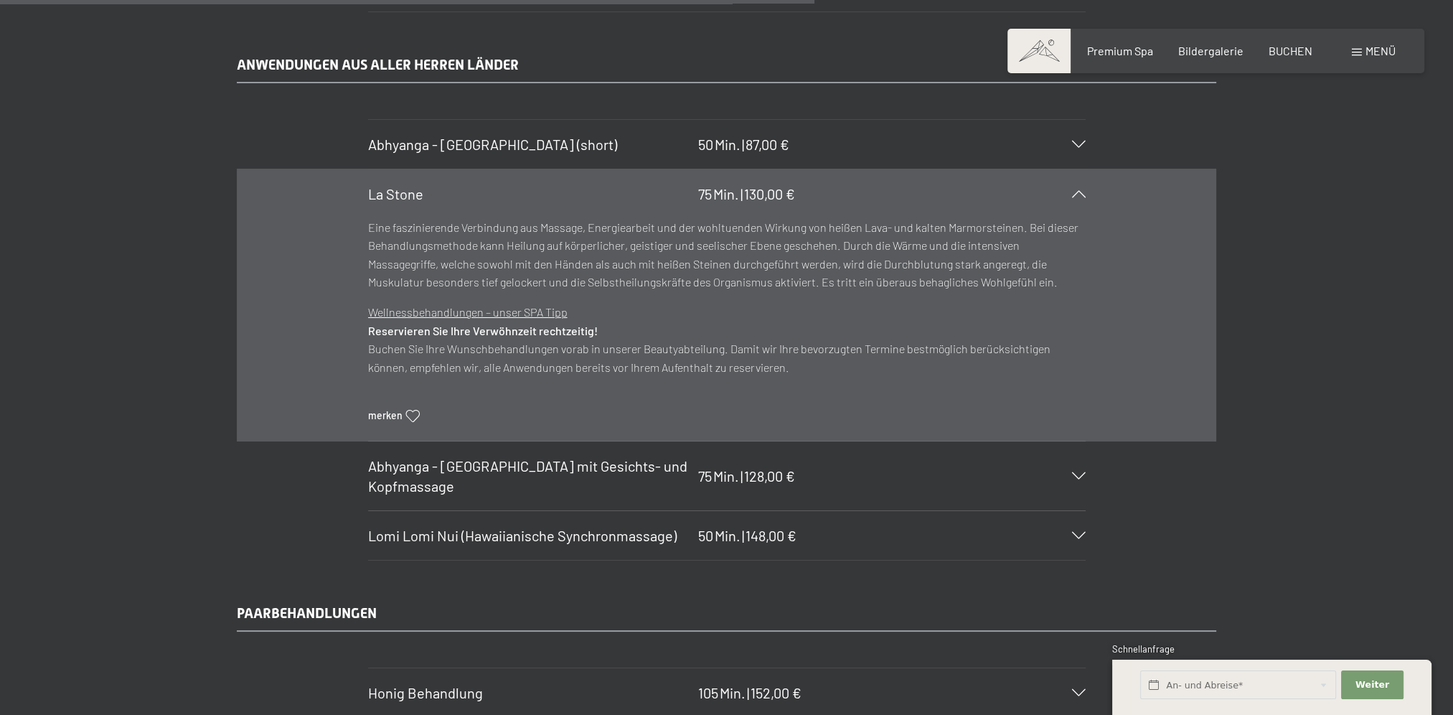
click at [458, 457] on span "Abhyanga - Ganzkörpermassage mit Gesichts- und Kopfmassage" at bounding box center [527, 475] width 319 height 37
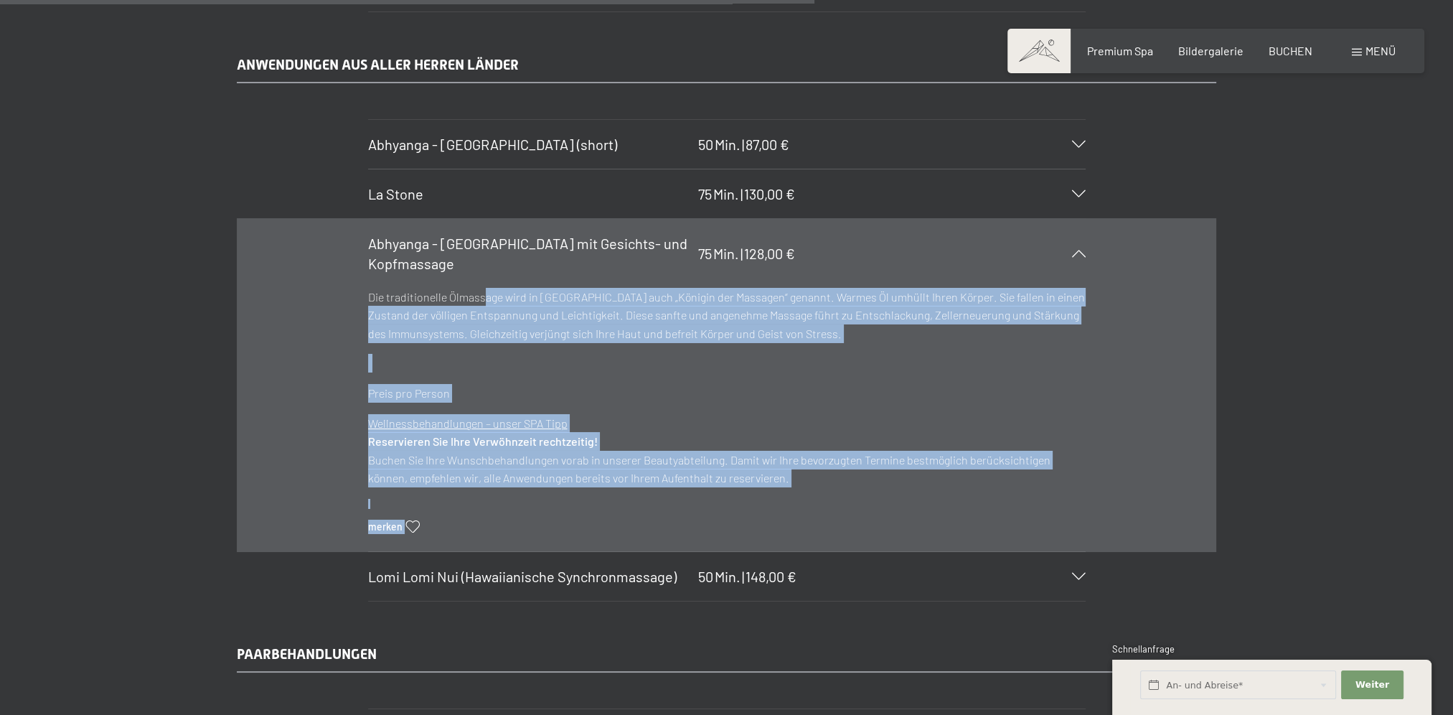
drag, startPoint x: 362, startPoint y: 269, endPoint x: 481, endPoint y: 261, distance: 119.4
click at [481, 261] on section "Abhyanga - Ganzkörpermassage mit Gesichts- und Kopfmassage 75 Min. | 128,00 € D…" at bounding box center [727, 385] width 718 height 334
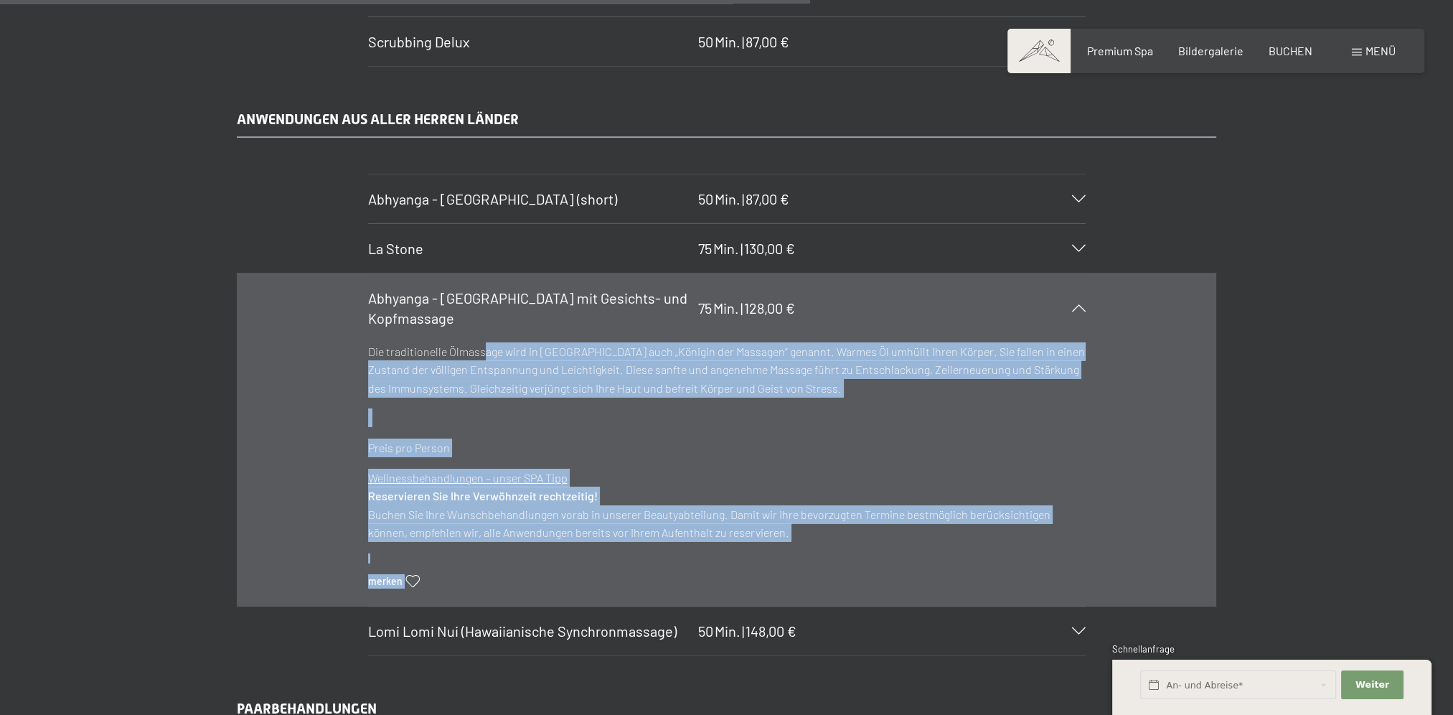
scroll to position [6455, 0]
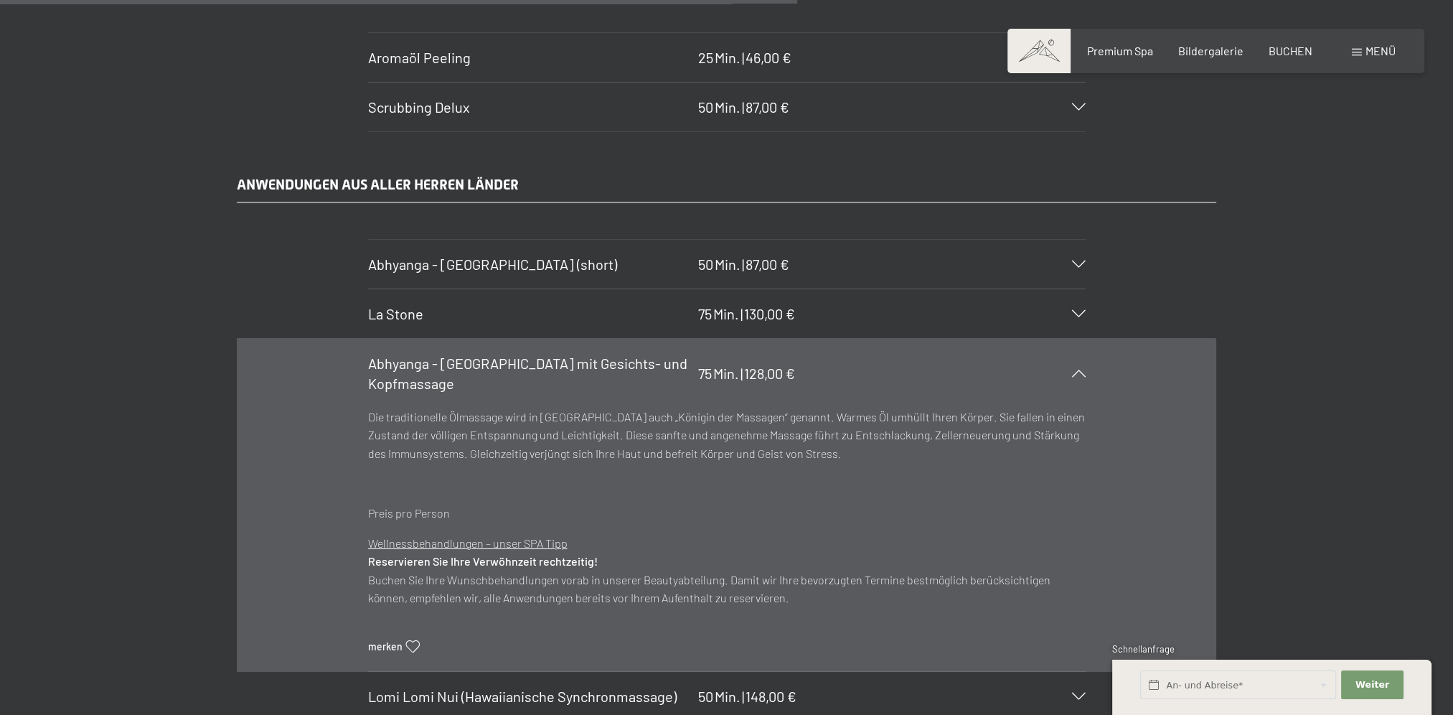
click at [509, 688] on span "Lomi Lomi Nui (Hawaiianische Synchronmassage)" at bounding box center [522, 696] width 309 height 17
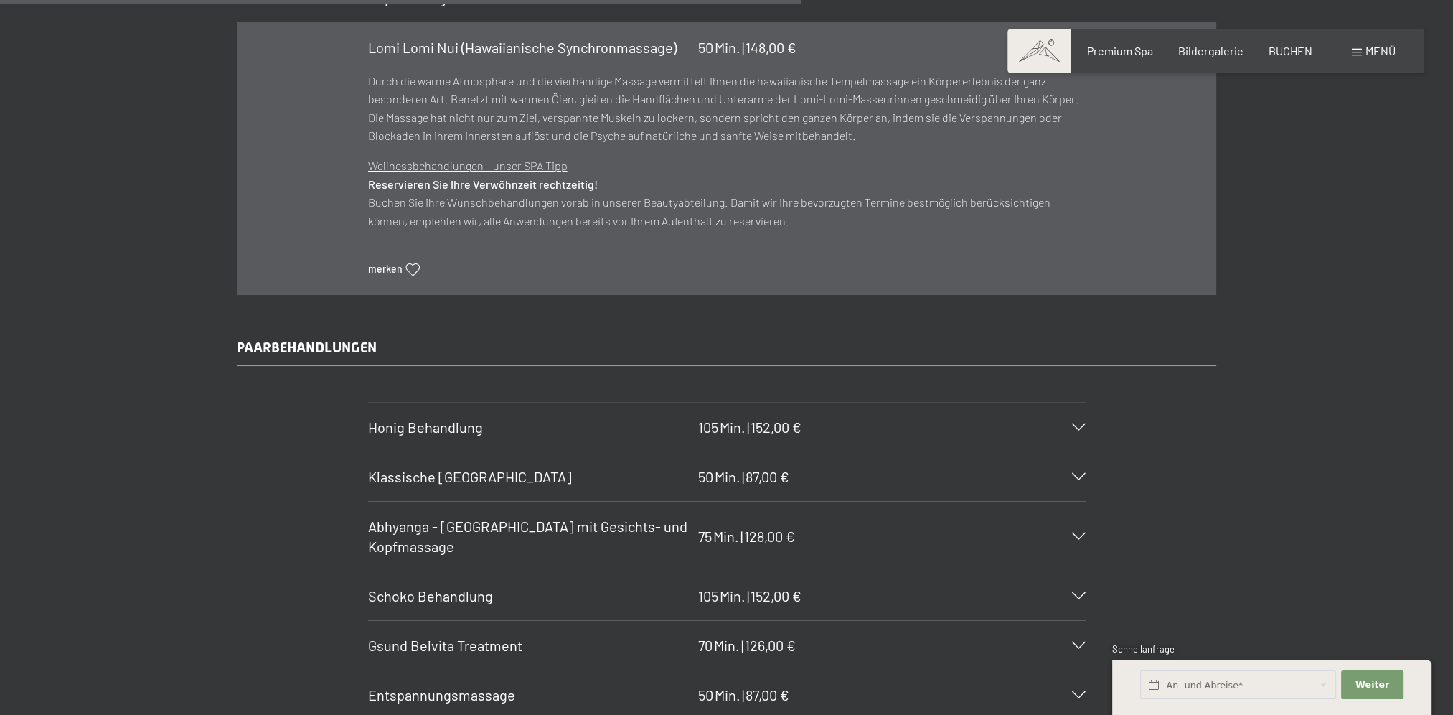
scroll to position [6934, 0]
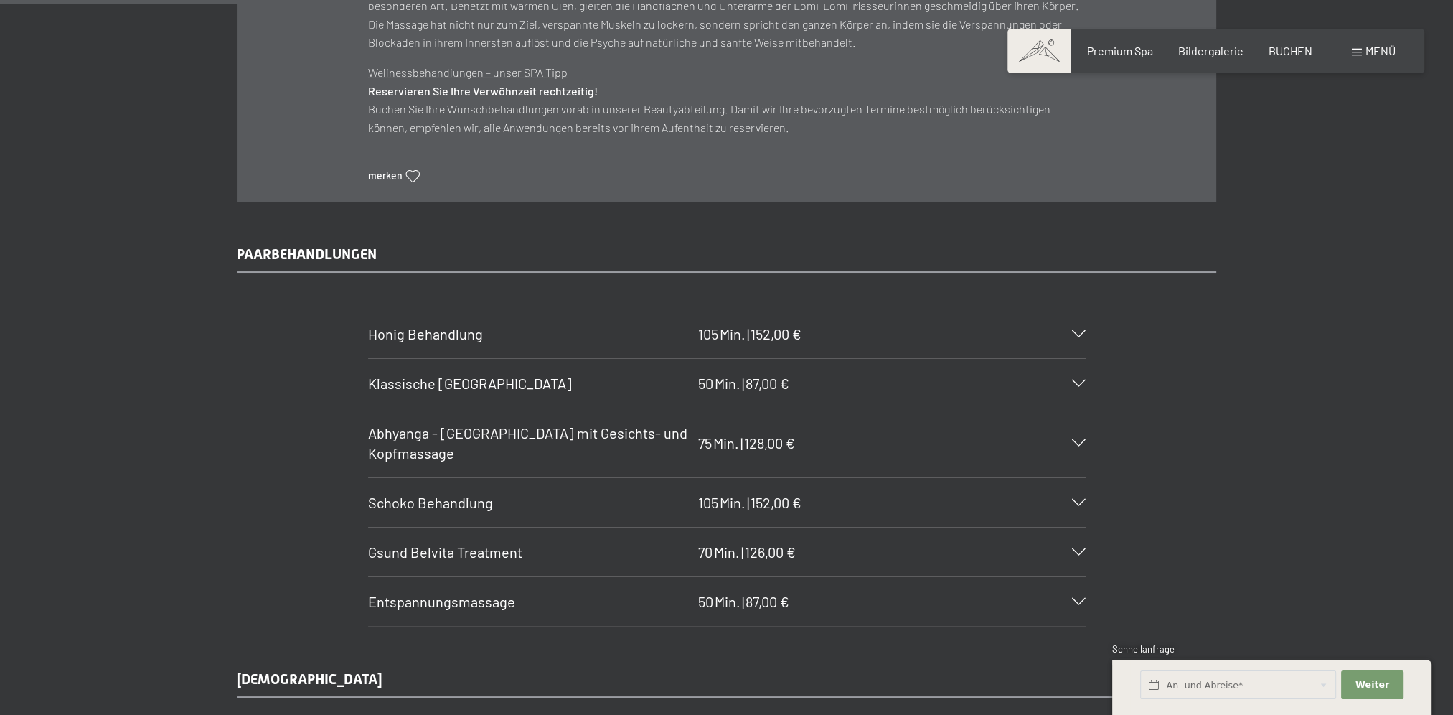
click at [576, 318] on div "Honig Behandlung 105 Min. | 152,00 €" at bounding box center [727, 333] width 718 height 49
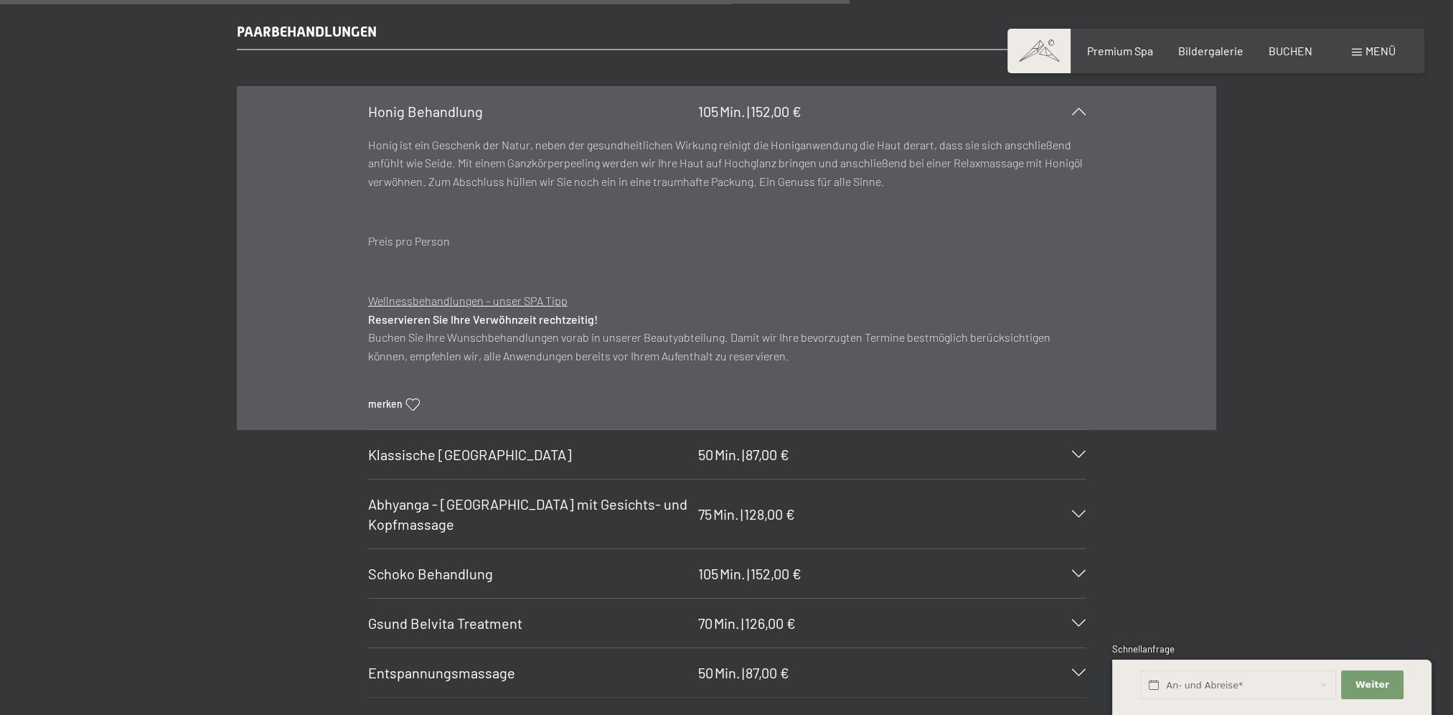
scroll to position [6814, 0]
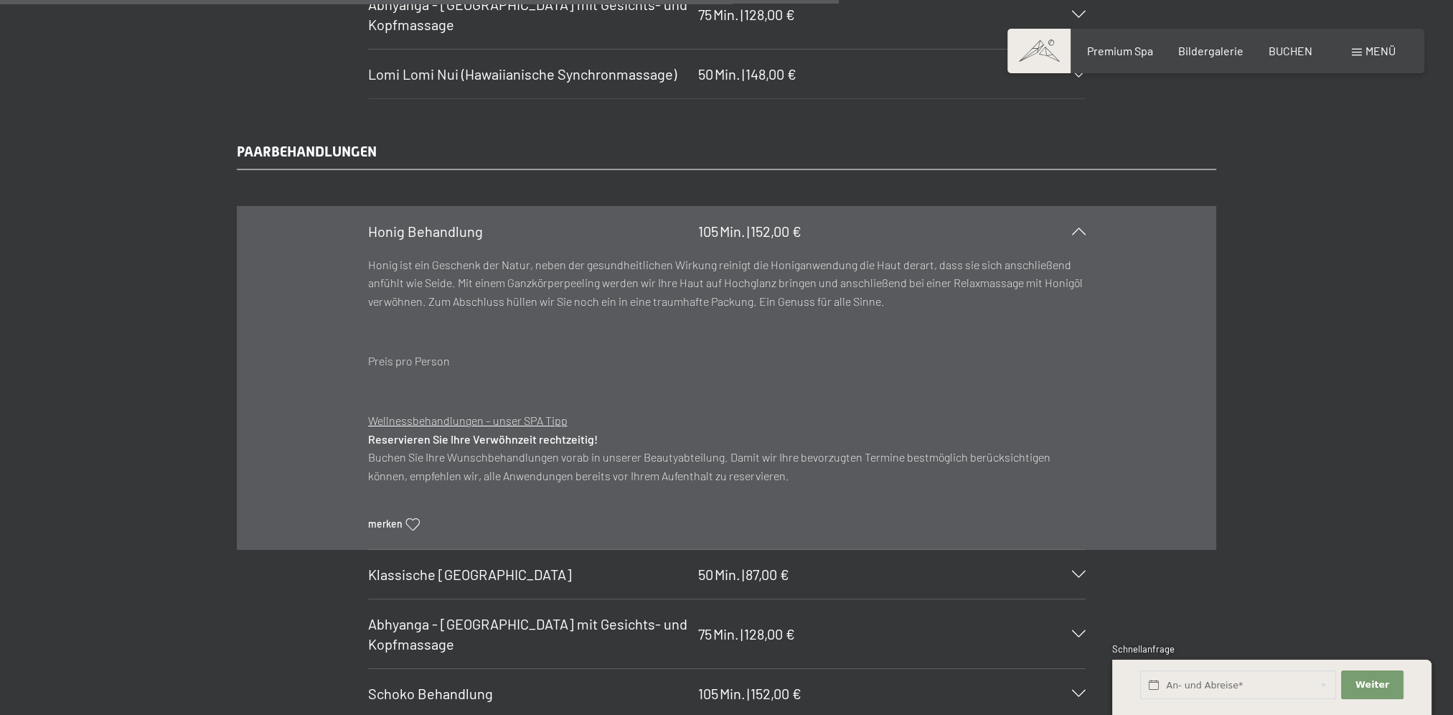
click at [608, 215] on div "Honig Behandlung 105 Min. | 152,00 €" at bounding box center [727, 231] width 718 height 49
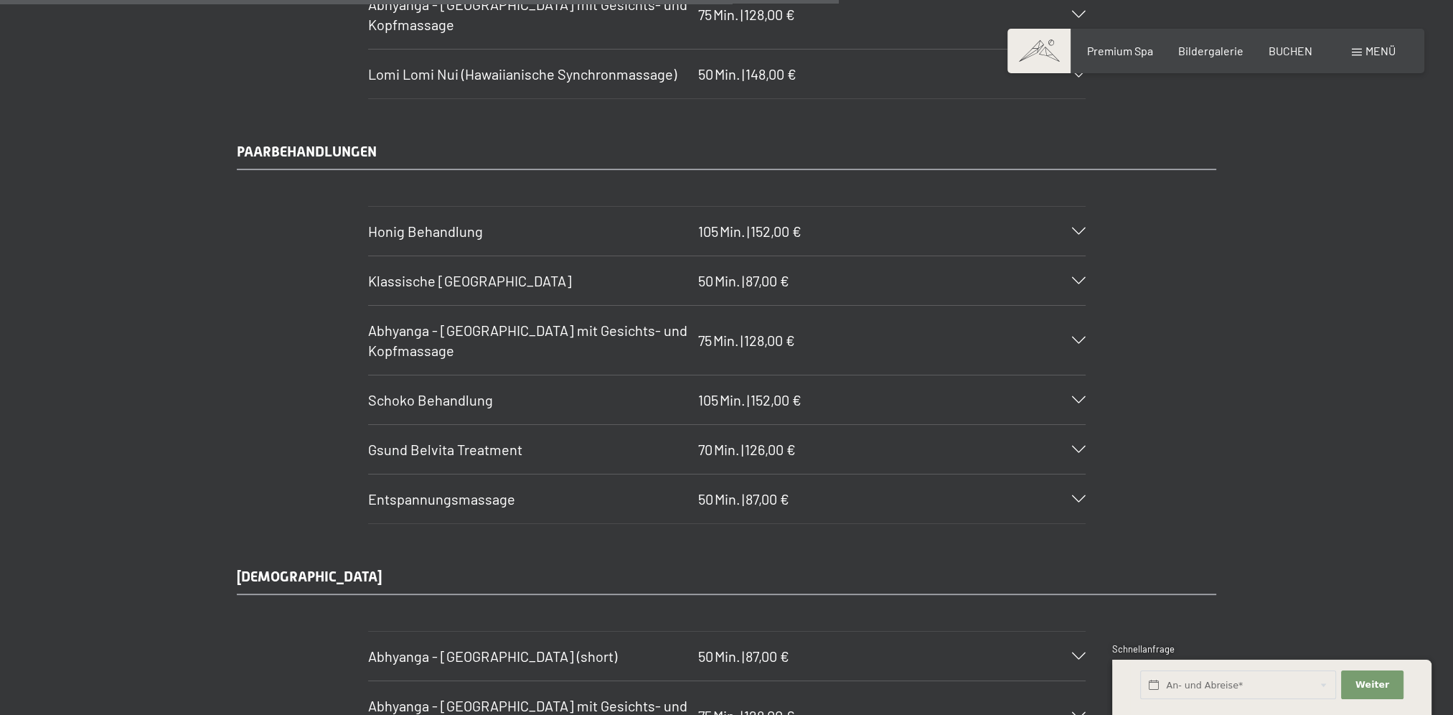
click at [594, 271] on h3 "Klassische Ganzkörpermassage" at bounding box center [529, 281] width 323 height 20
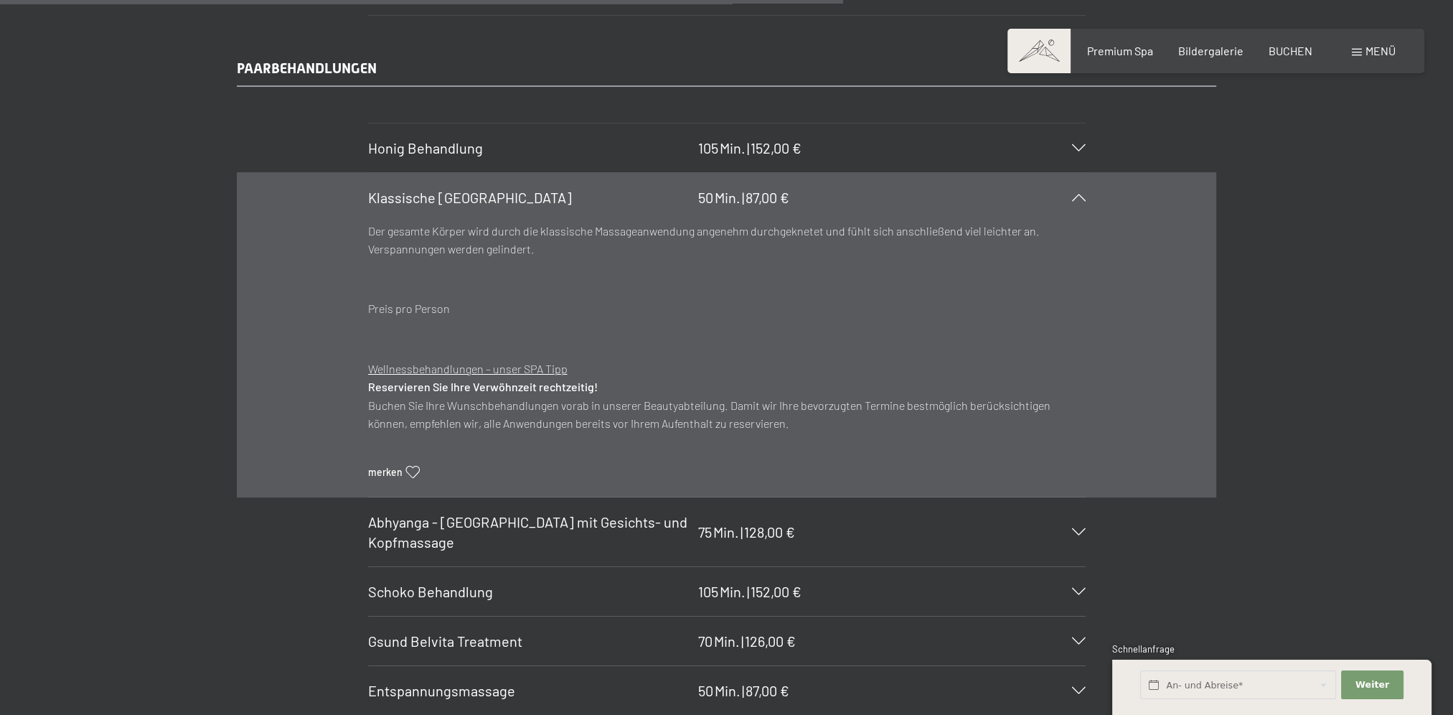
scroll to position [6934, 0]
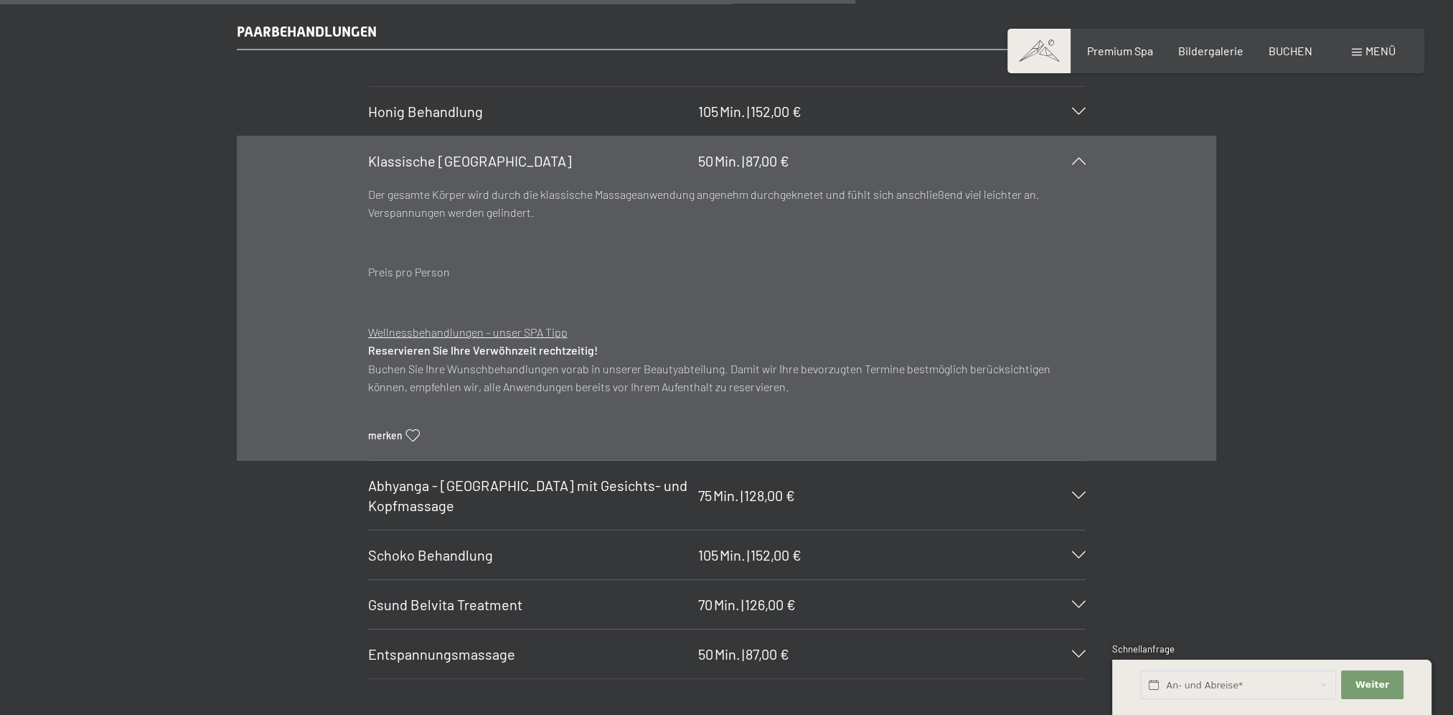
click at [577, 644] on h3 "Entspannungsmassage" at bounding box center [529, 654] width 323 height 20
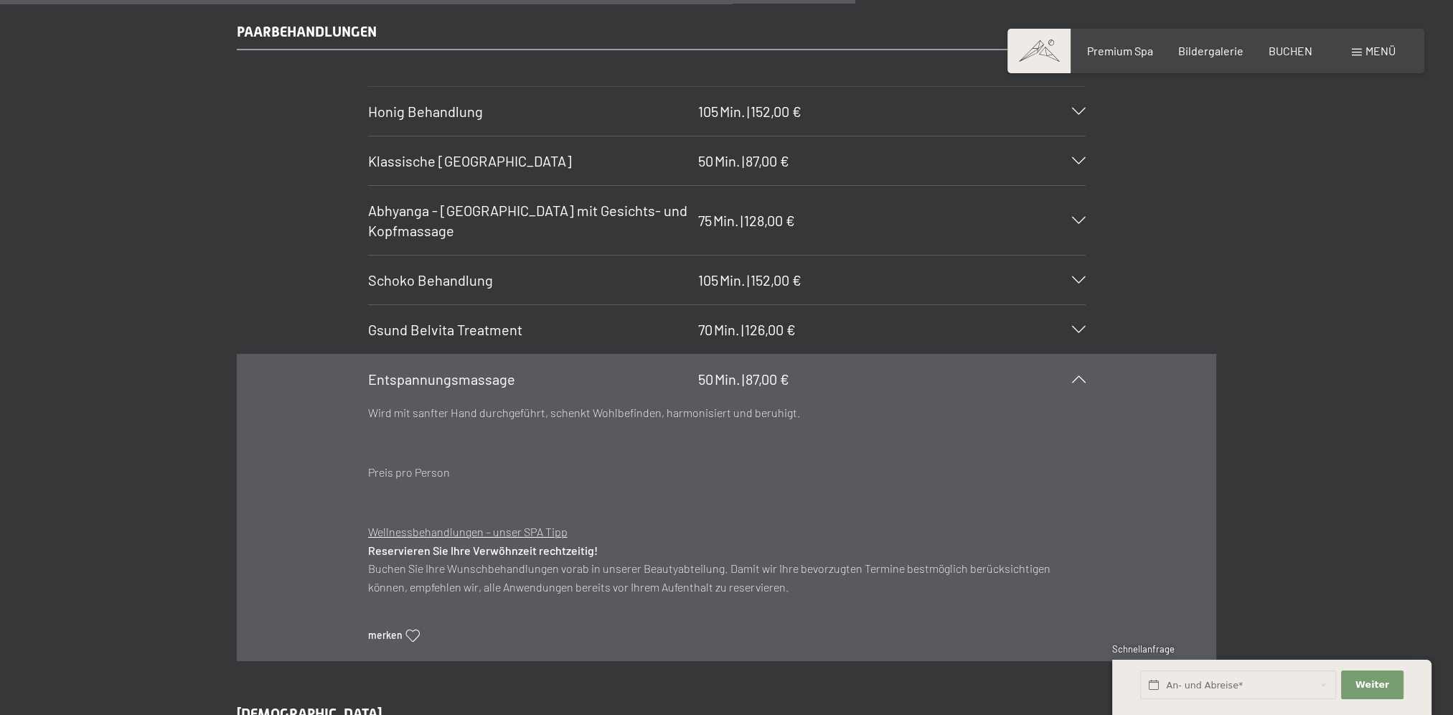
click at [470, 321] on span "Gsund Belvita Treatment" at bounding box center [445, 329] width 154 height 17
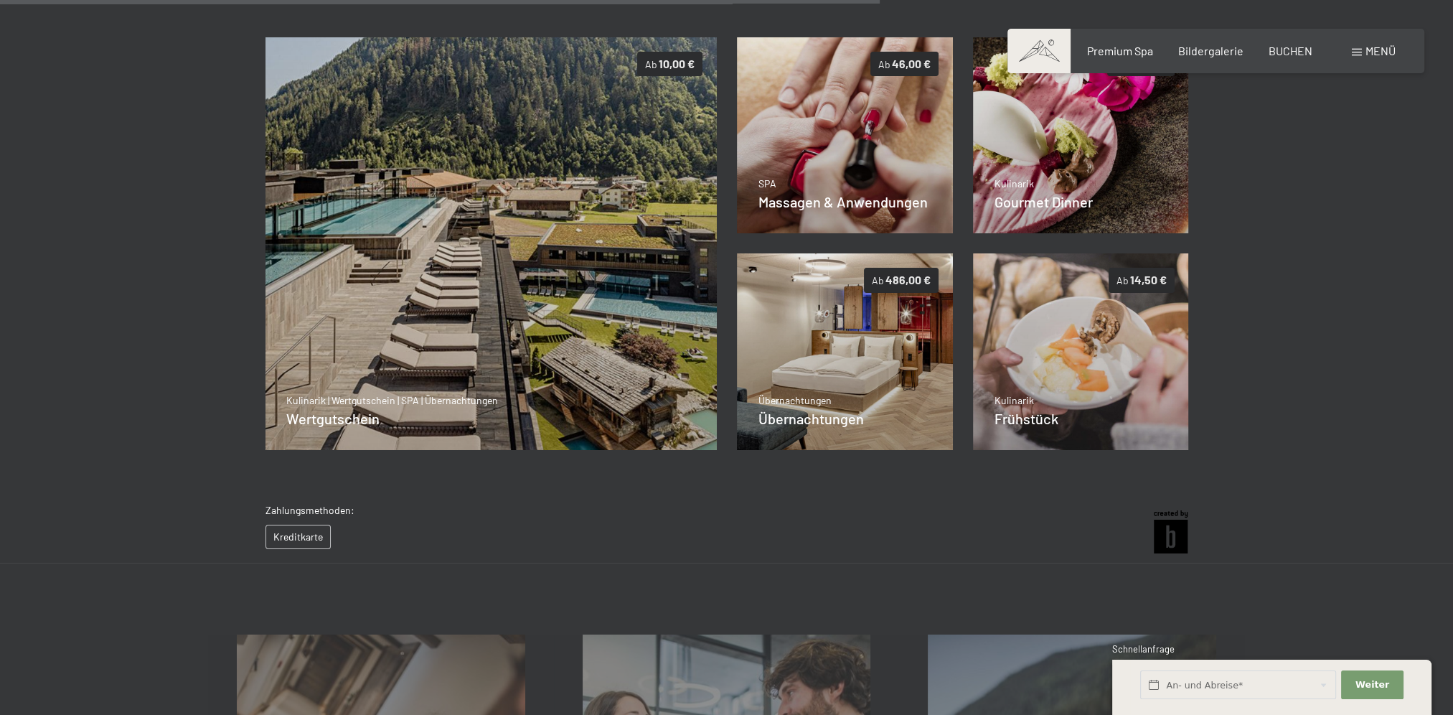
scroll to position [208, 0]
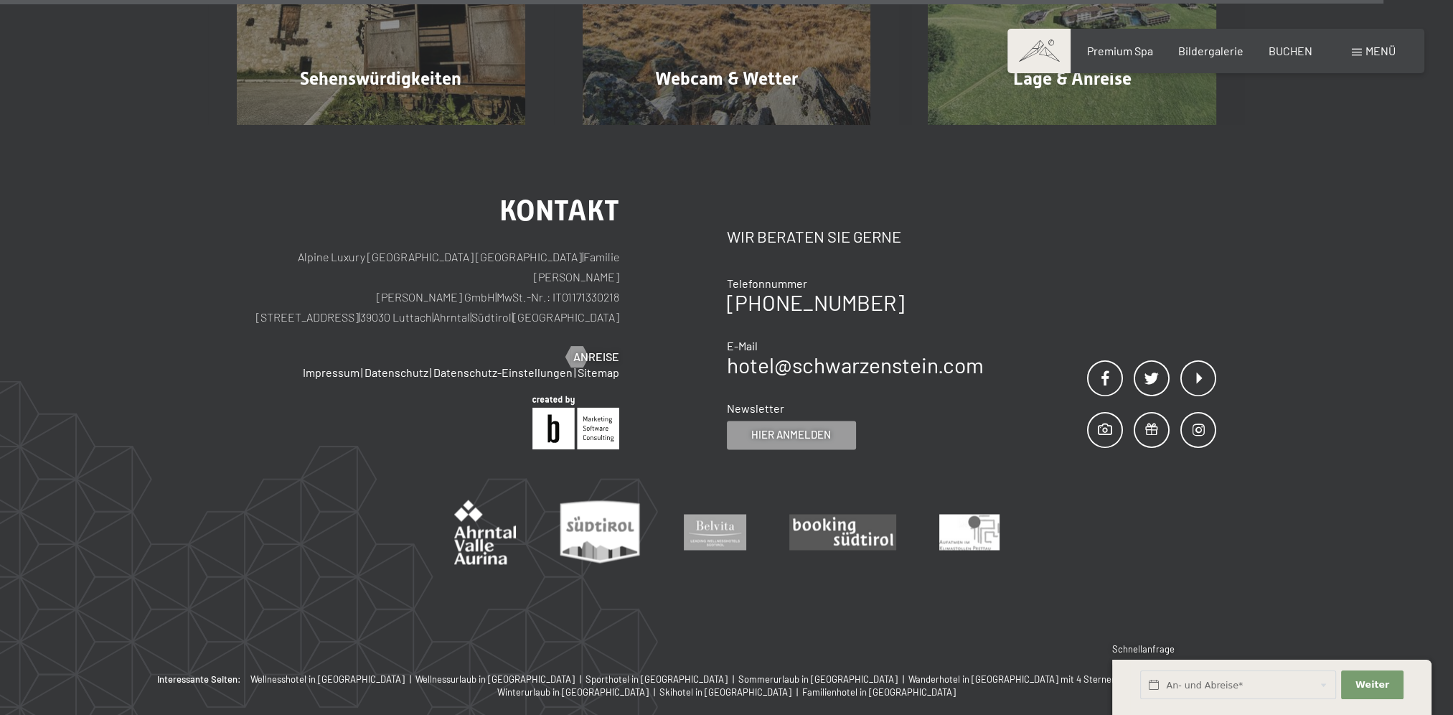
scroll to position [3112, 0]
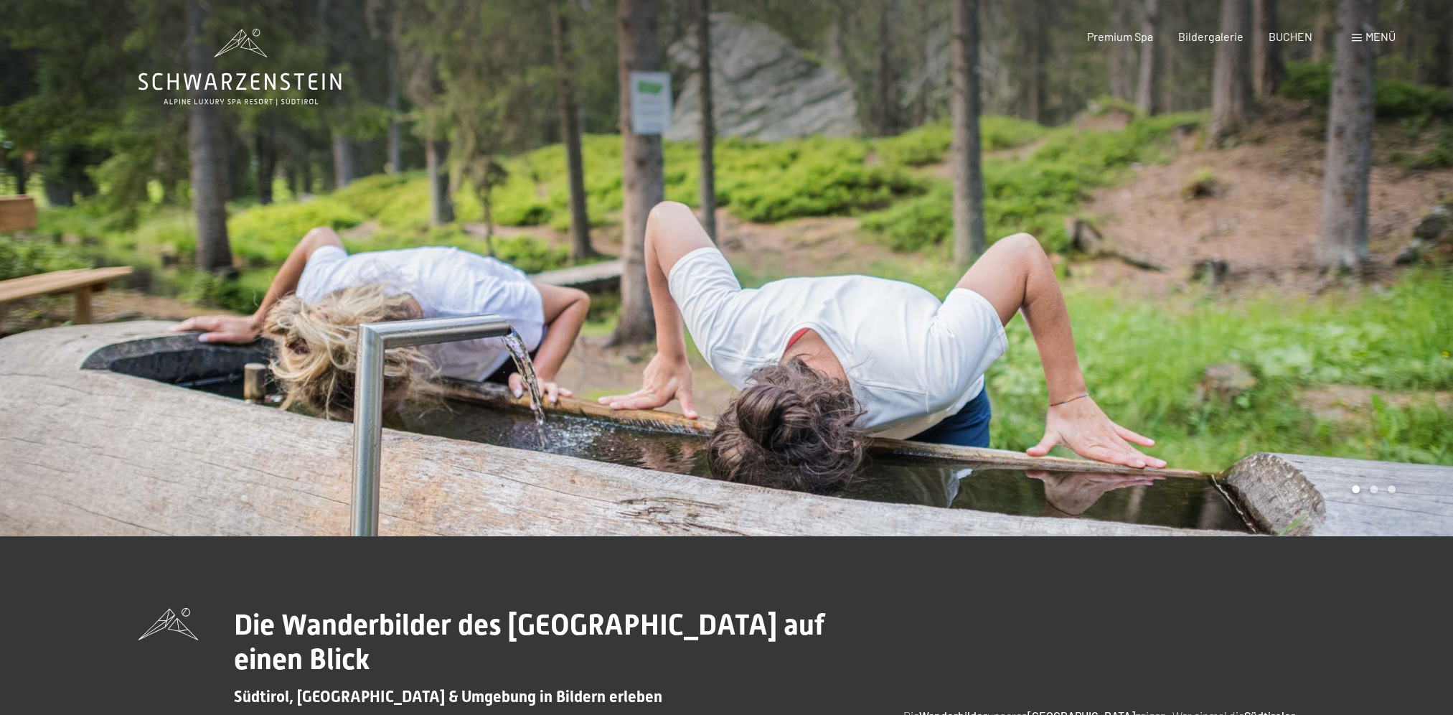
click at [1335, 308] on div at bounding box center [1090, 268] width 727 height 536
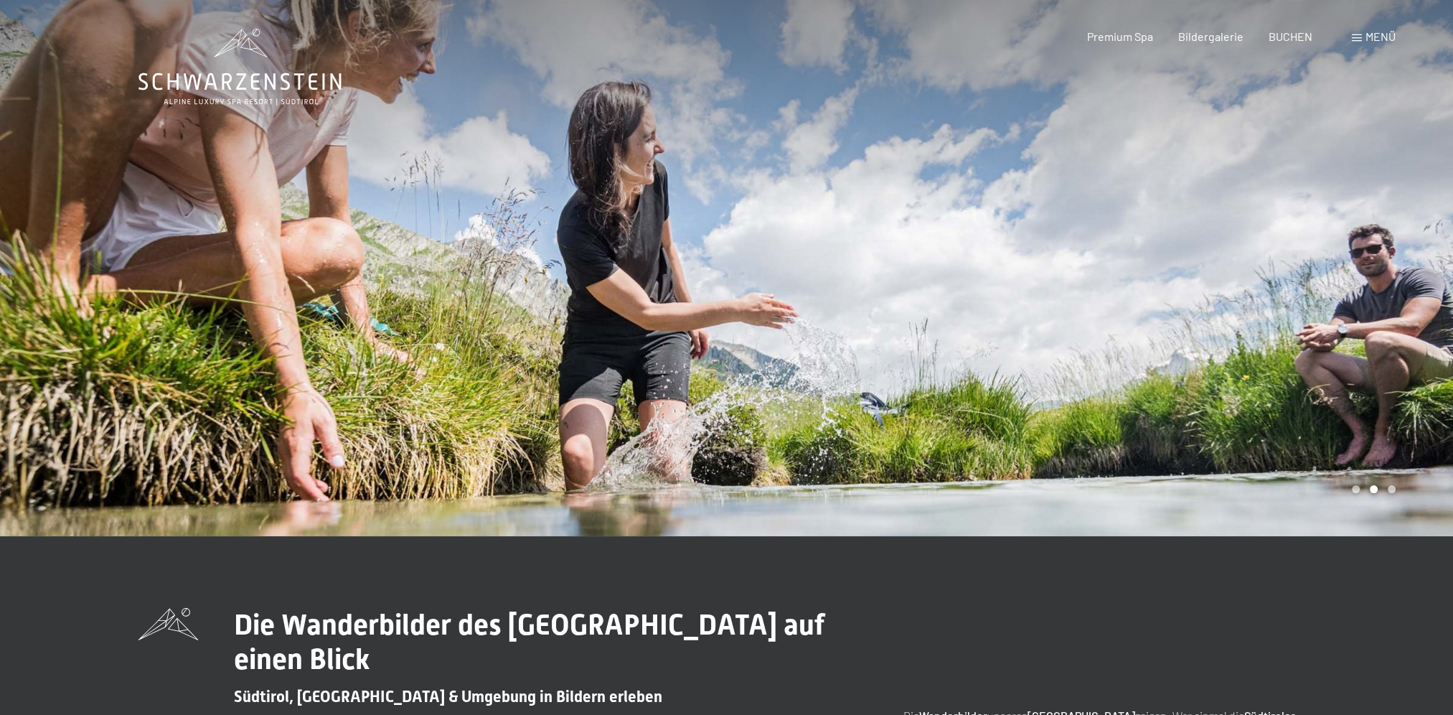
click at [1335, 308] on div at bounding box center [1090, 268] width 727 height 536
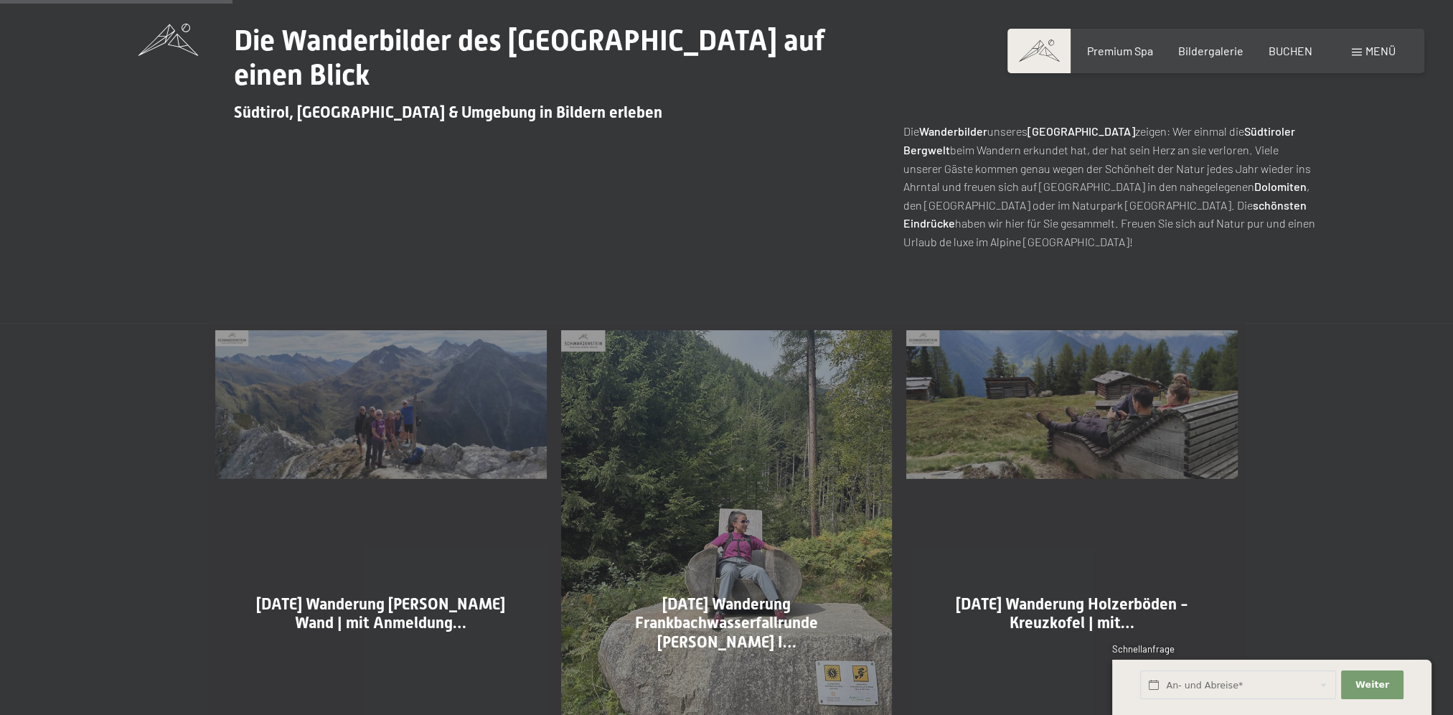
scroll to position [718, 0]
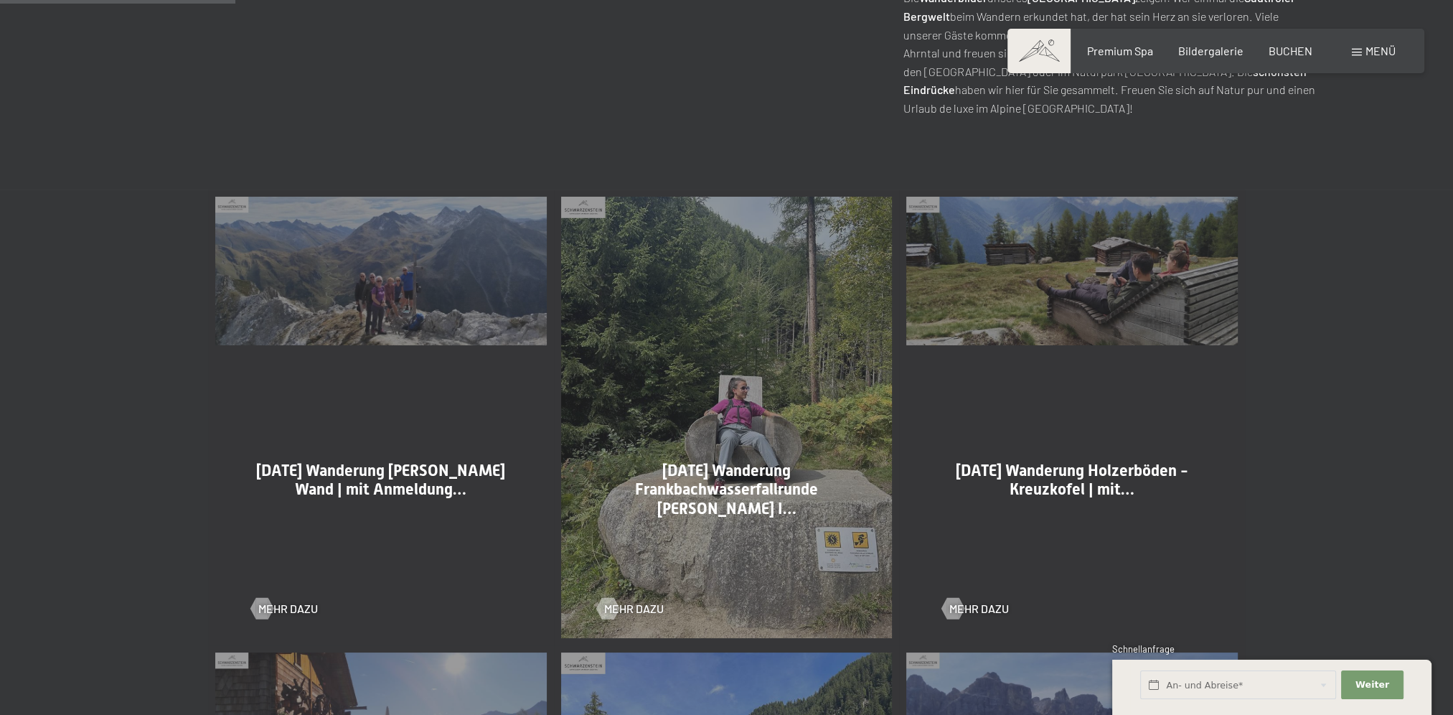
click at [1062, 491] on span "[DATE] Wanderung Holzerböden - Kreuzkofel | mit…" at bounding box center [1072, 480] width 233 height 37
click at [636, 612] on span "Mehr dazu" at bounding box center [649, 609] width 60 height 16
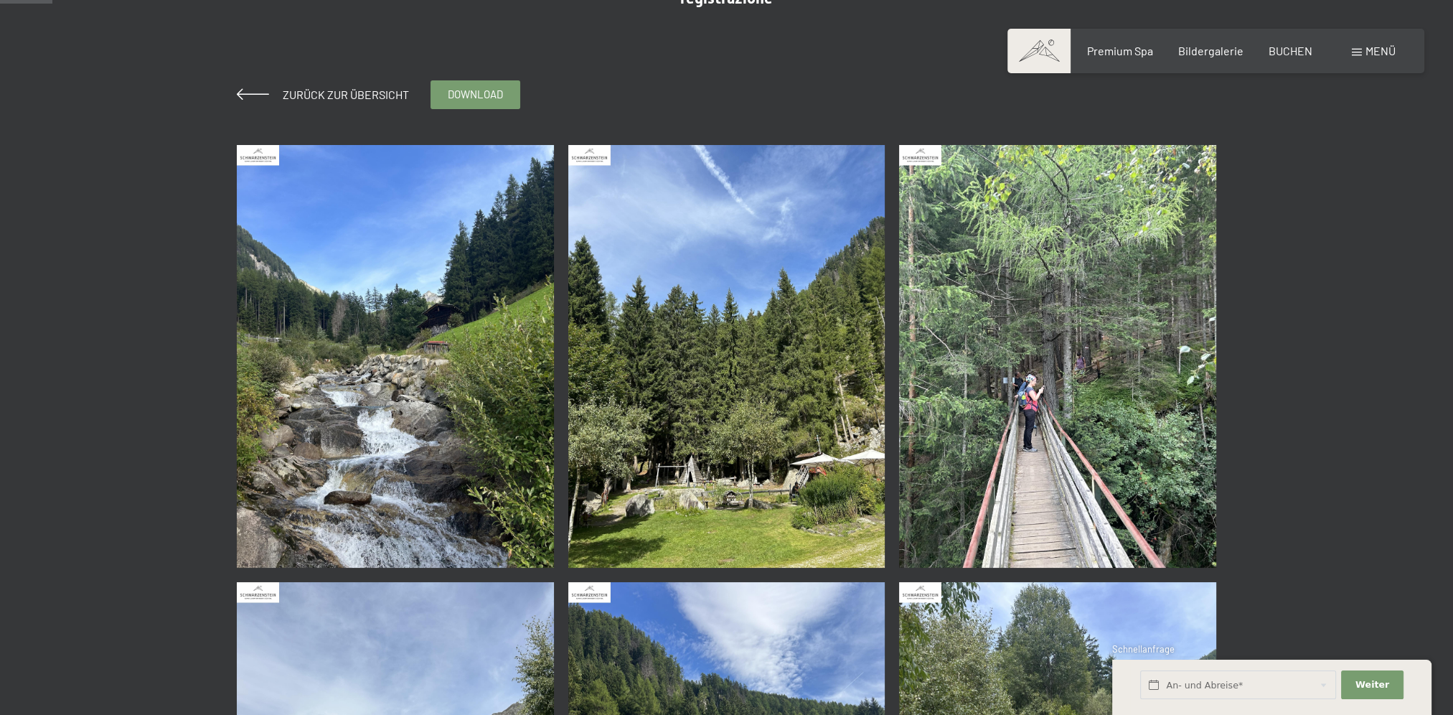
scroll to position [119, 0]
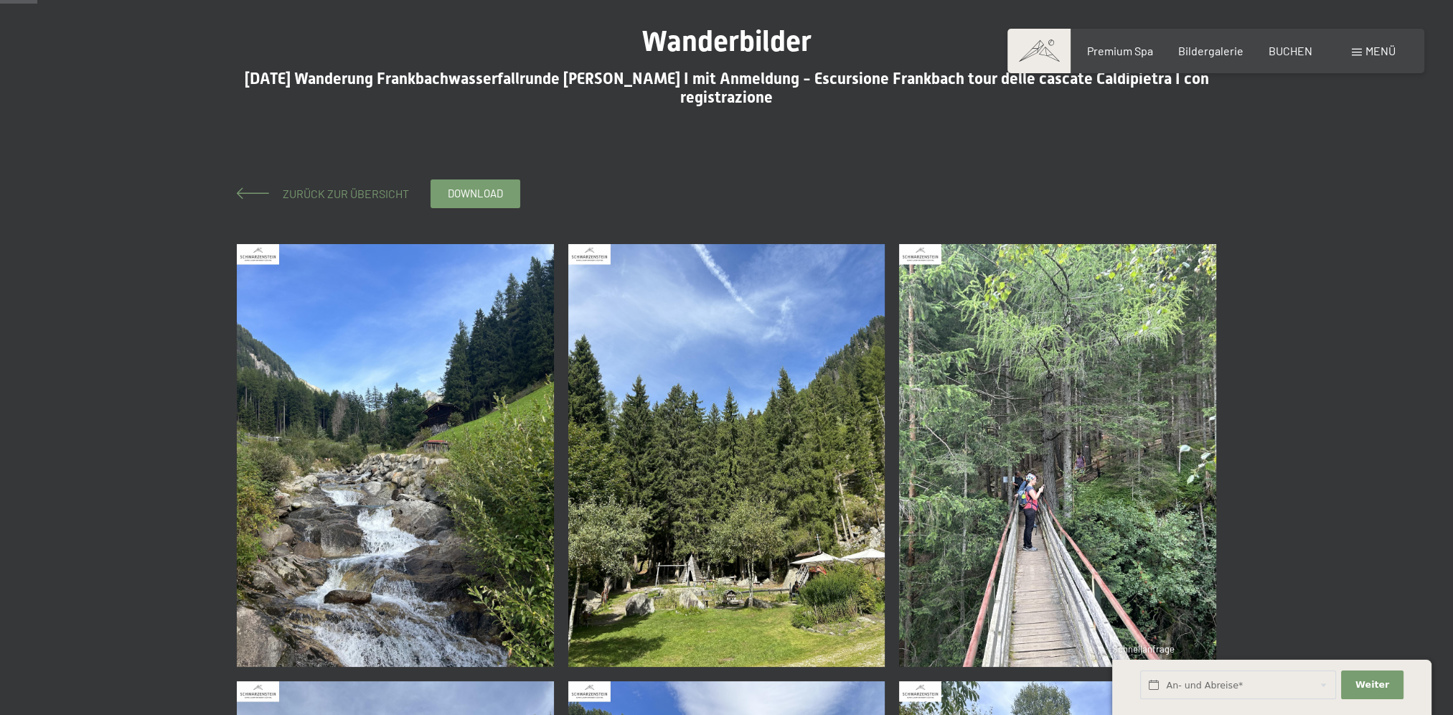
click at [315, 192] on span "Zurück zur Übersicht" at bounding box center [340, 194] width 138 height 14
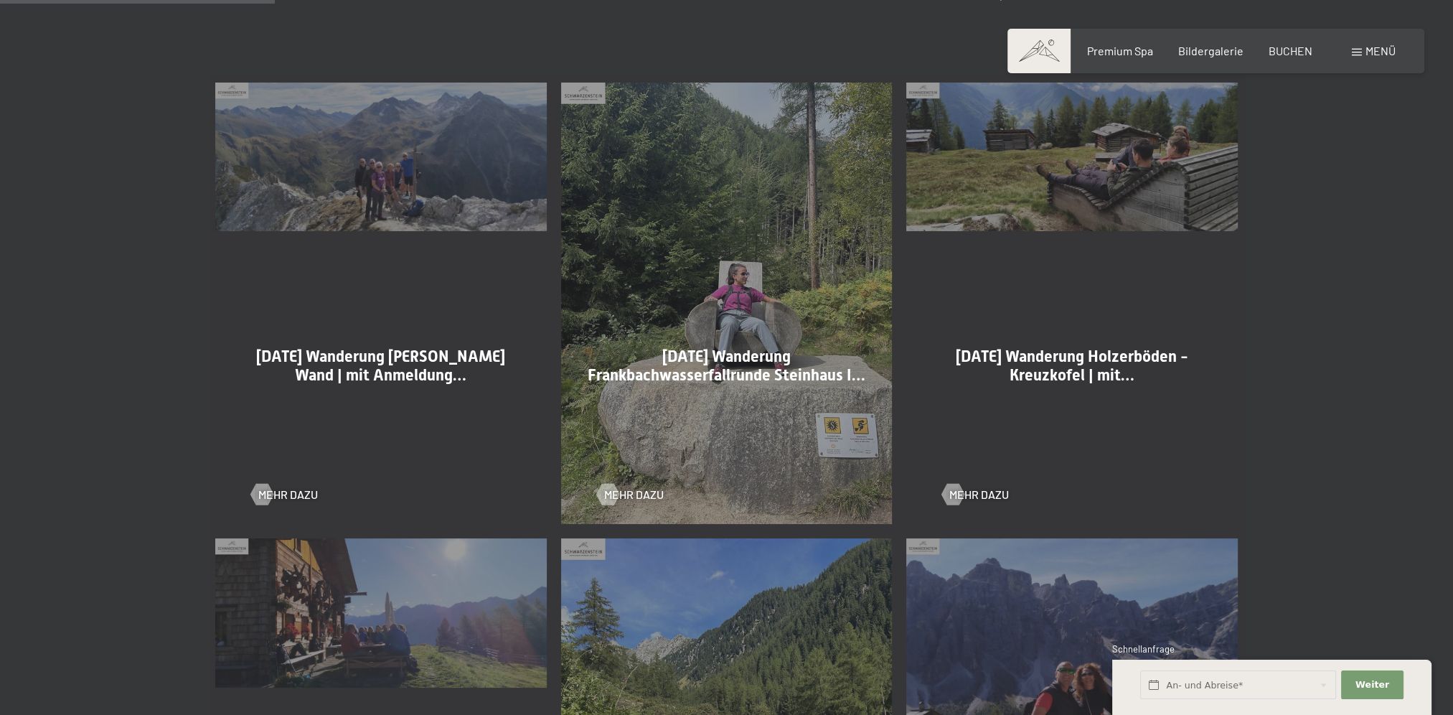
scroll to position [837, 0]
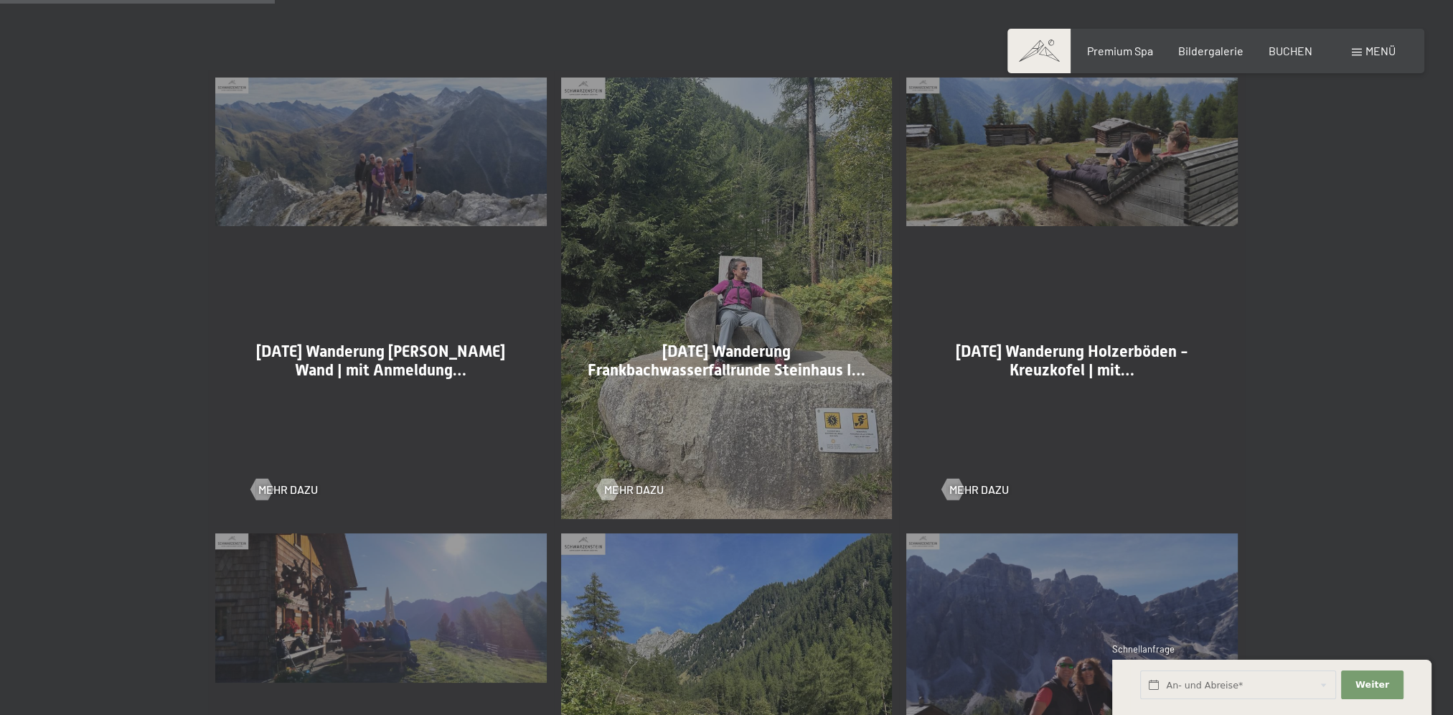
click at [405, 189] on div "[DATE] Wanderung [PERSON_NAME] Wand | mit Anmeldung… Mehr dazu" at bounding box center [381, 298] width 346 height 456
click at [286, 487] on span "Mehr dazu" at bounding box center [303, 490] width 60 height 16
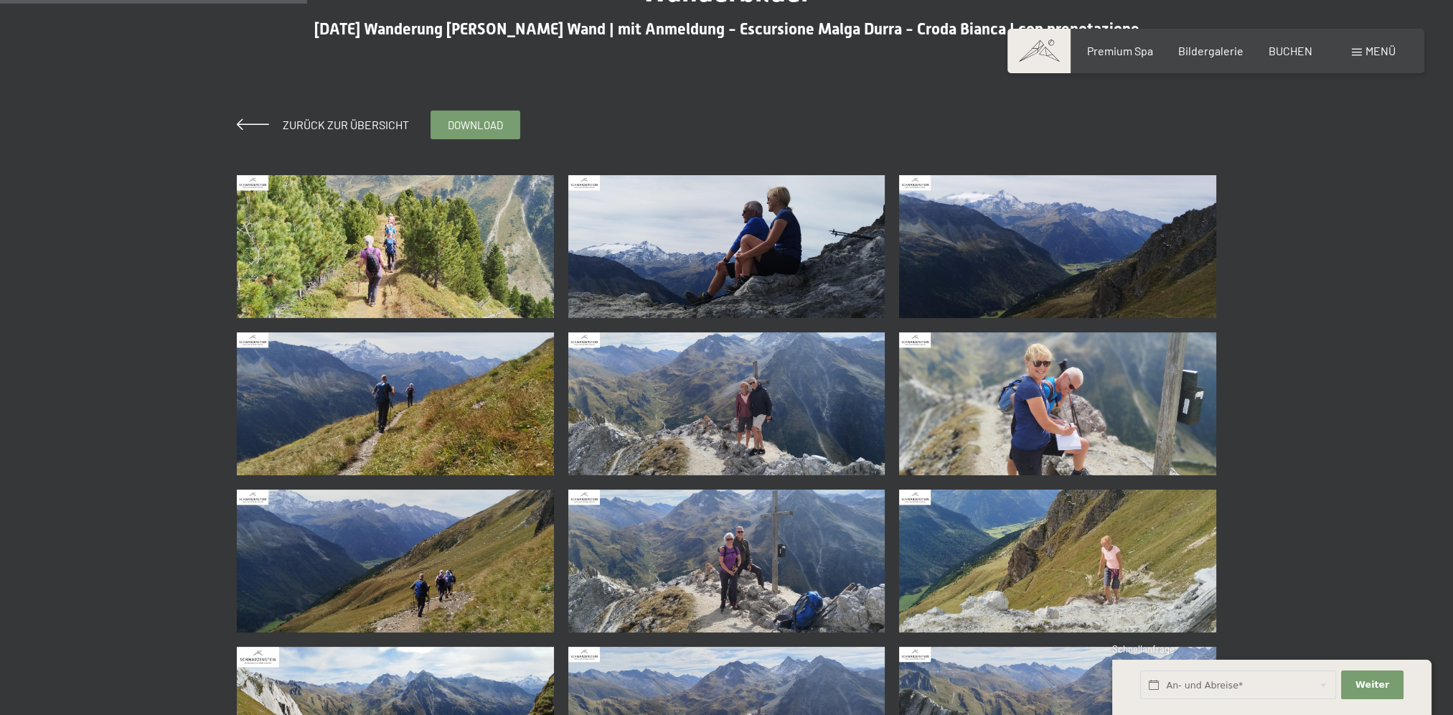
scroll to position [119, 0]
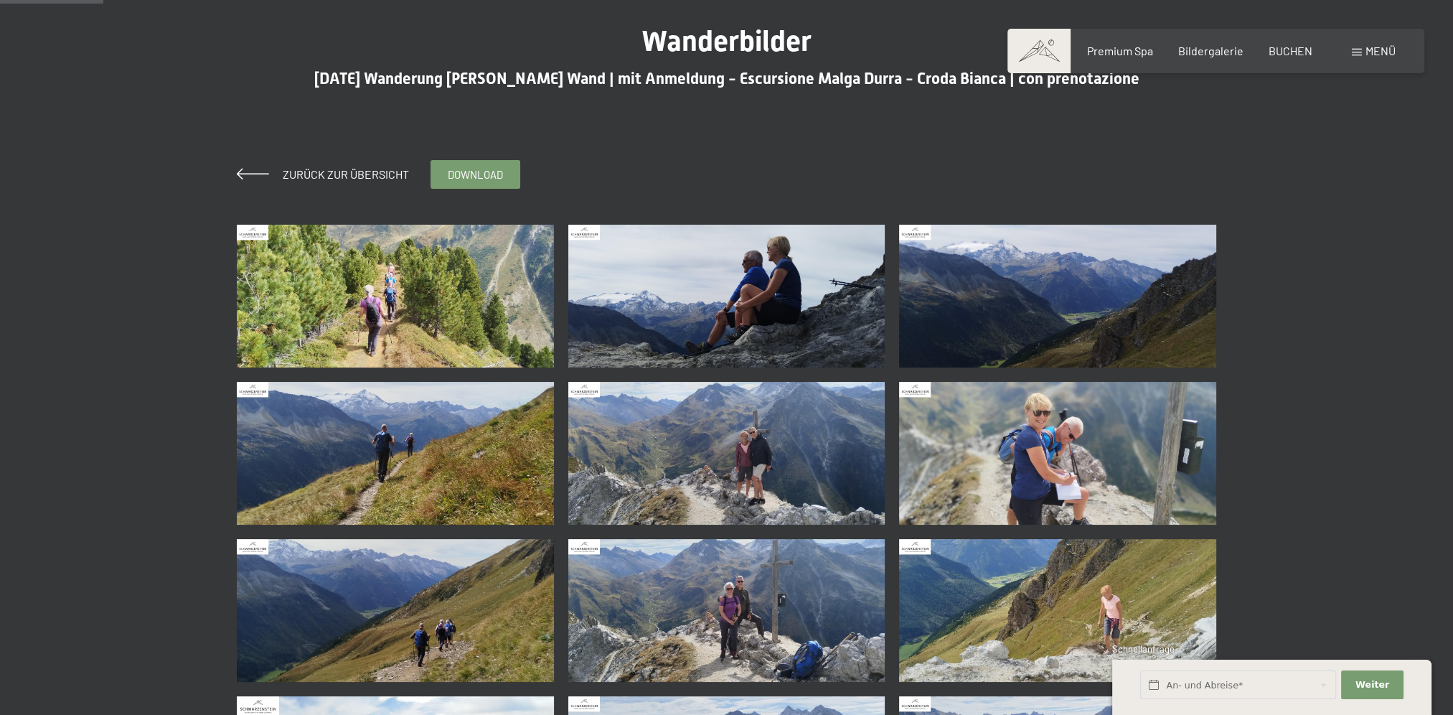
click at [367, 296] on img at bounding box center [395, 296] width 317 height 143
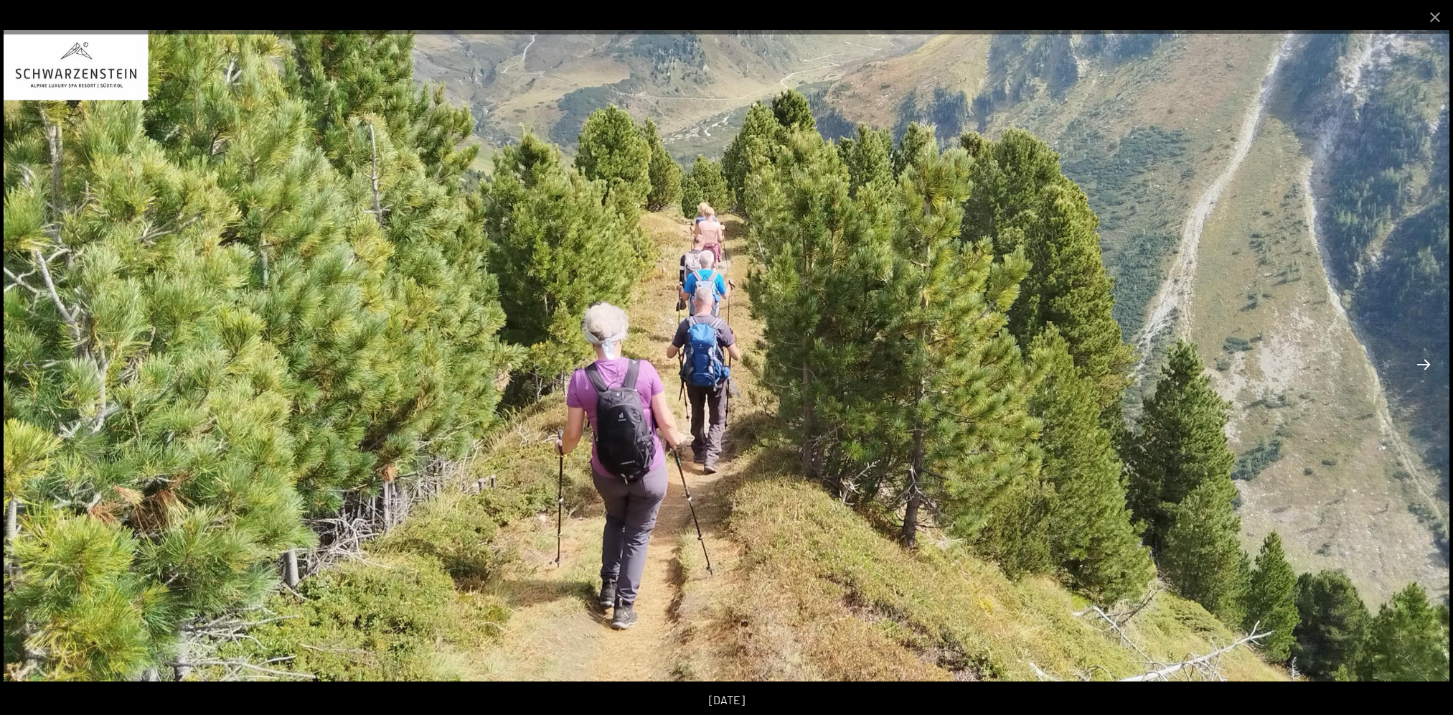
click at [1423, 370] on button "Next slide" at bounding box center [1424, 364] width 30 height 28
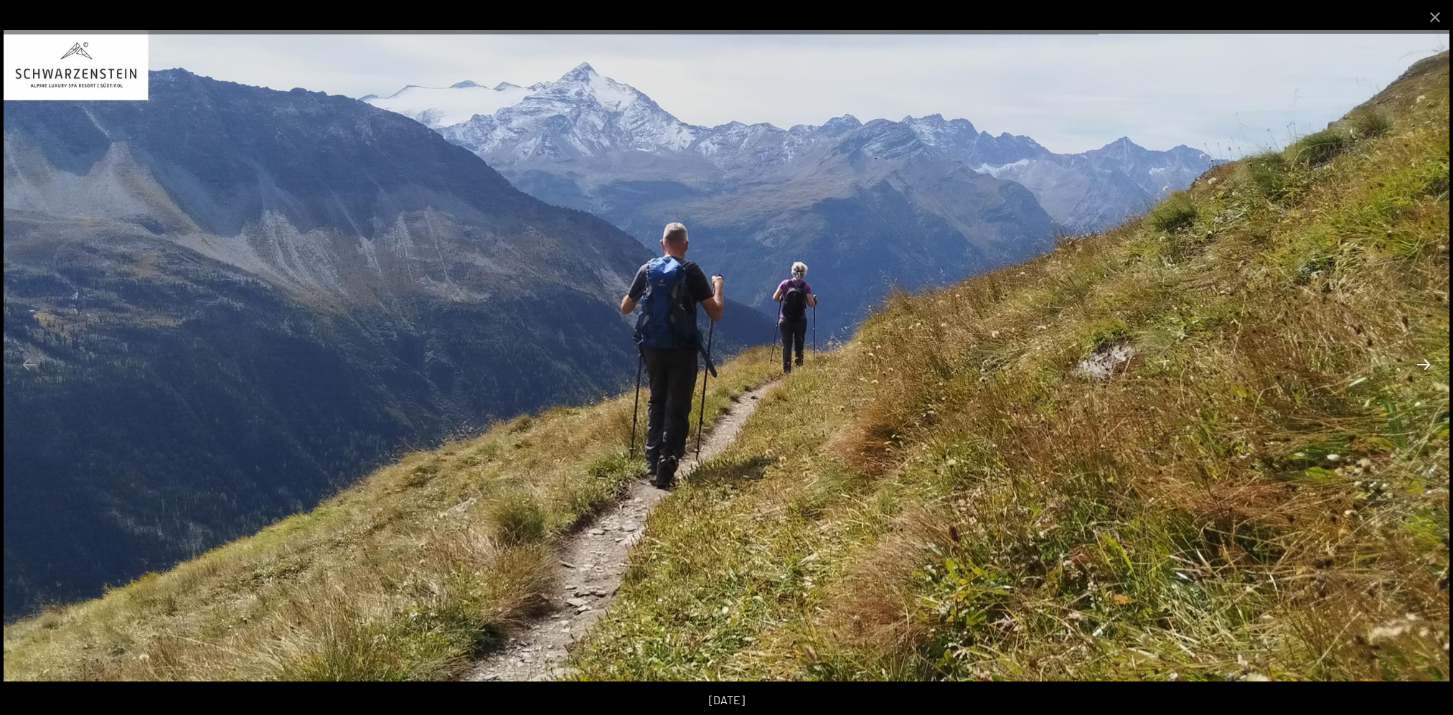
click at [1423, 367] on button "Next slide" at bounding box center [1424, 364] width 30 height 28
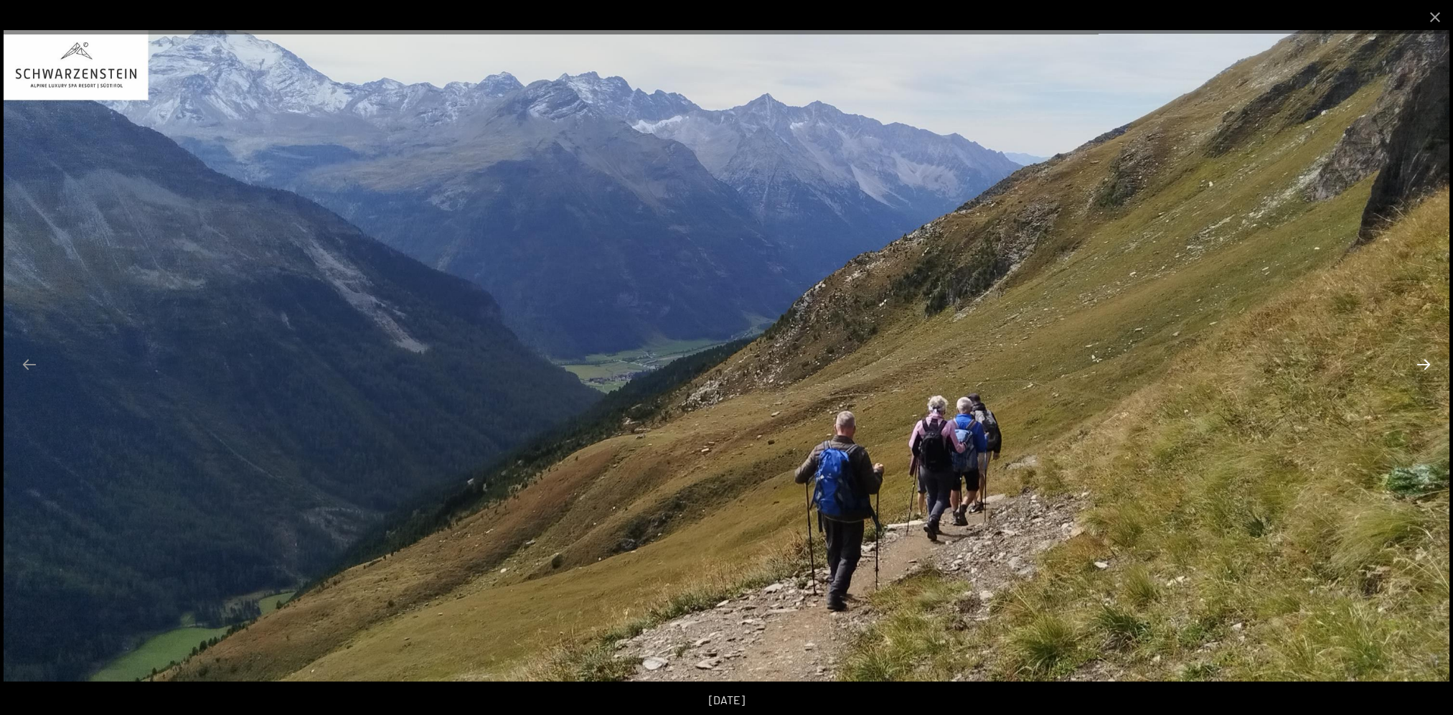
click at [1423, 367] on button "Next slide" at bounding box center [1424, 364] width 30 height 28
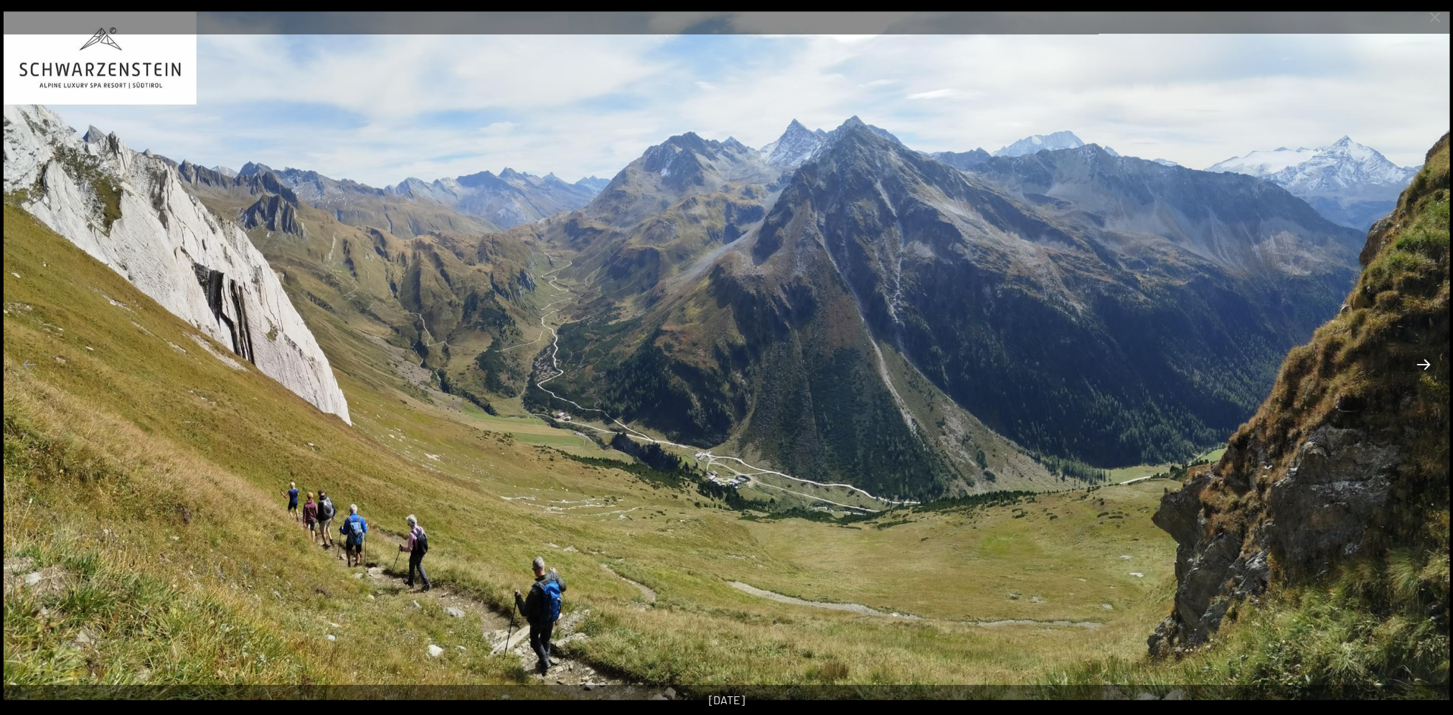
click at [1423, 367] on button "Next slide" at bounding box center [1424, 364] width 30 height 28
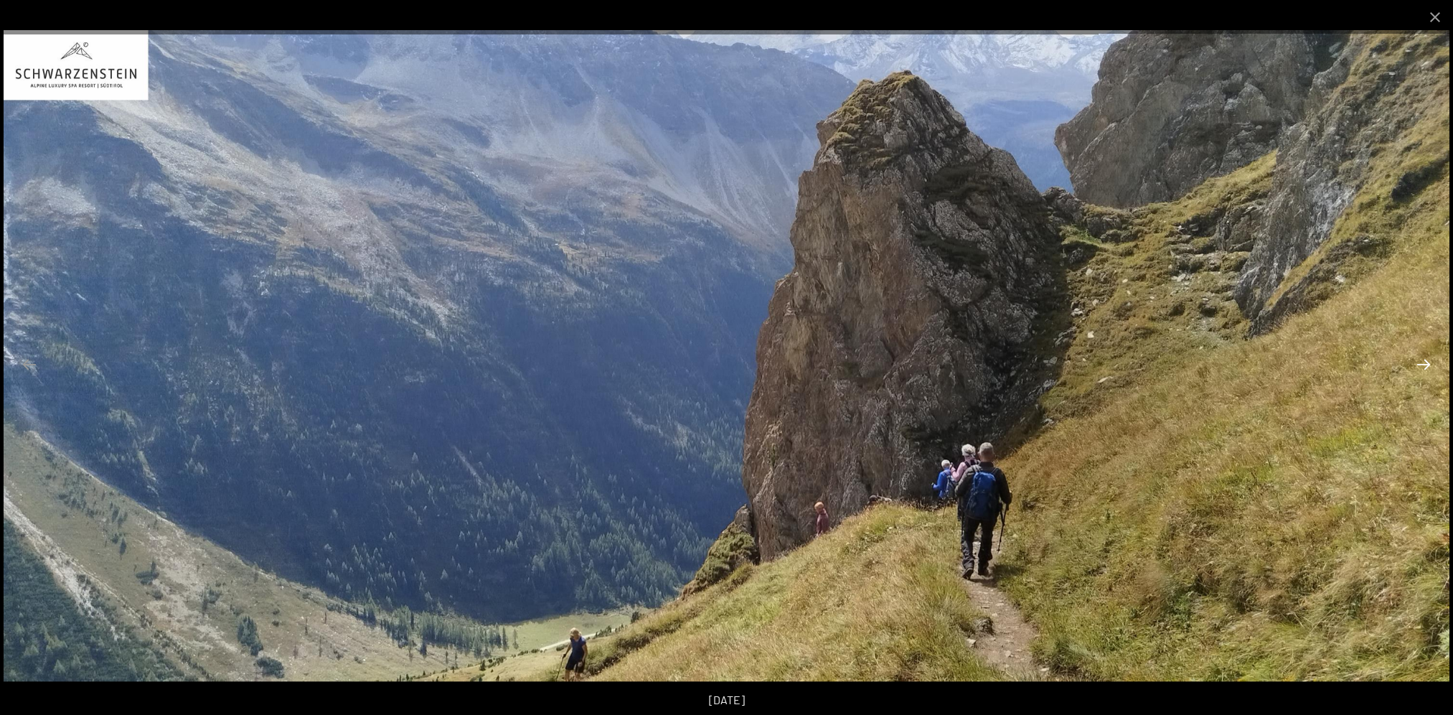
click at [1423, 367] on button "Next slide" at bounding box center [1424, 364] width 30 height 28
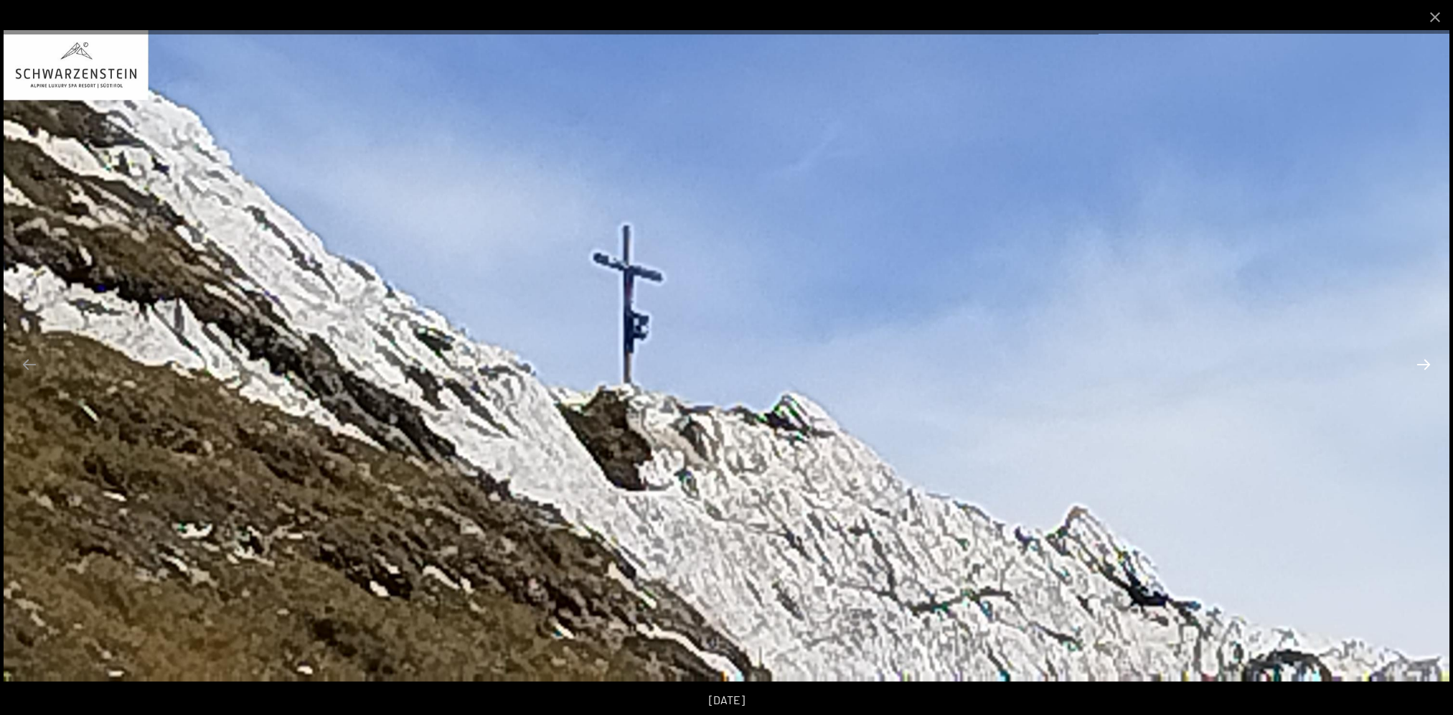
click at [1423, 367] on button "Next slide" at bounding box center [1424, 364] width 30 height 28
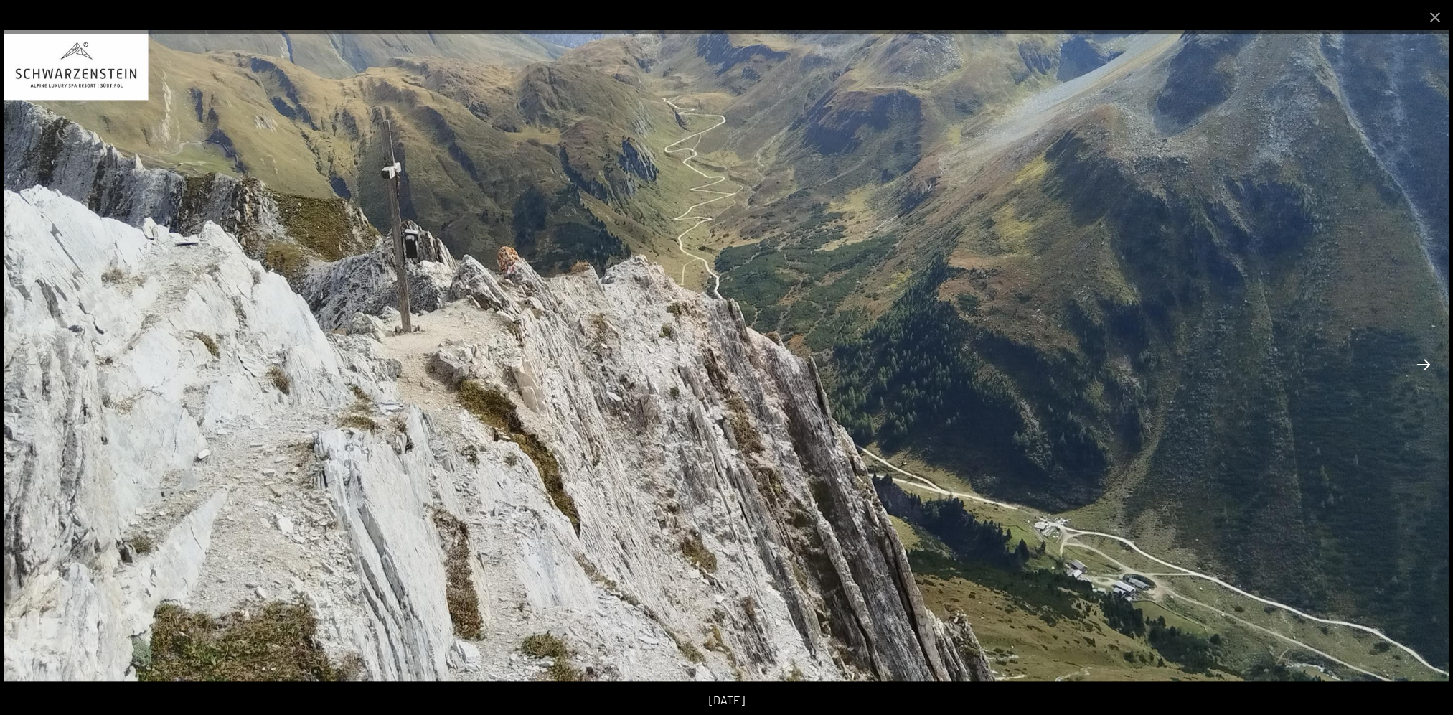
click at [1423, 367] on button "Next slide" at bounding box center [1424, 364] width 30 height 28
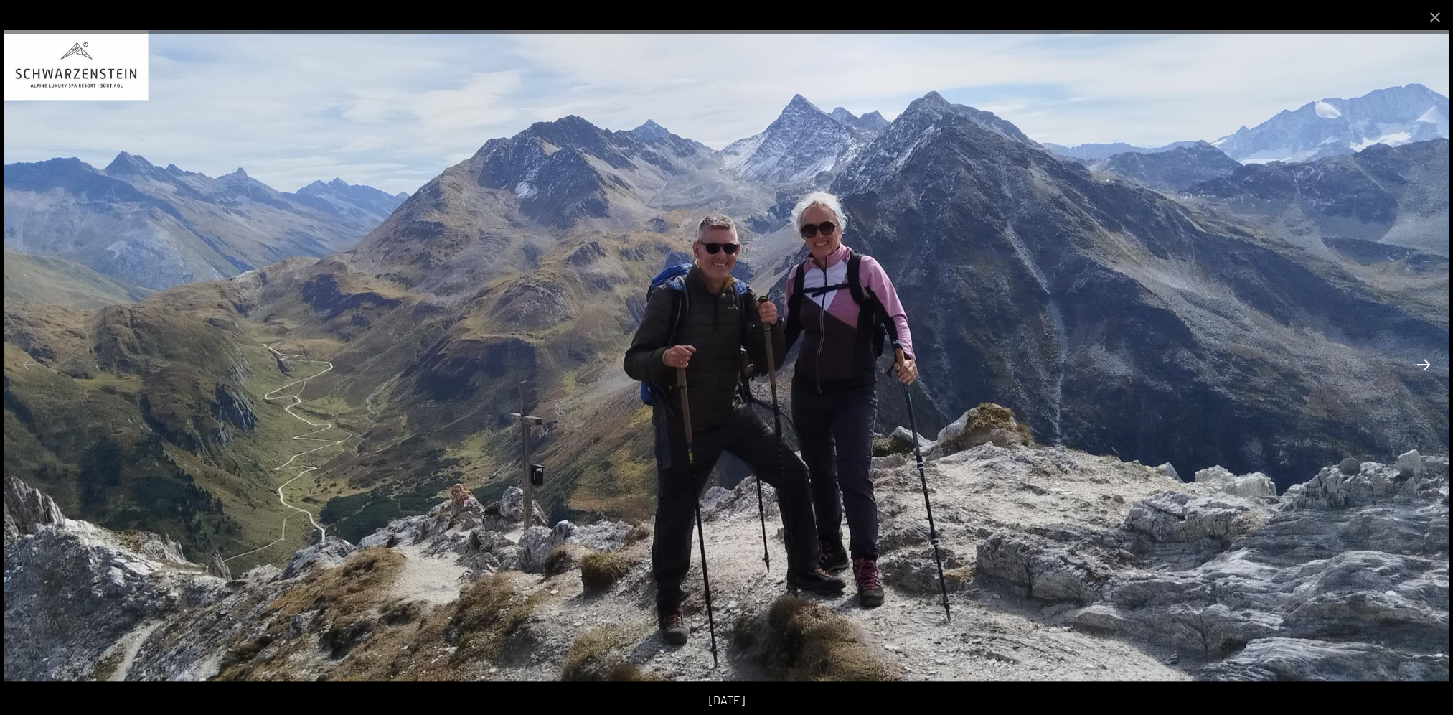
click at [1423, 367] on button "Next slide" at bounding box center [1424, 364] width 30 height 28
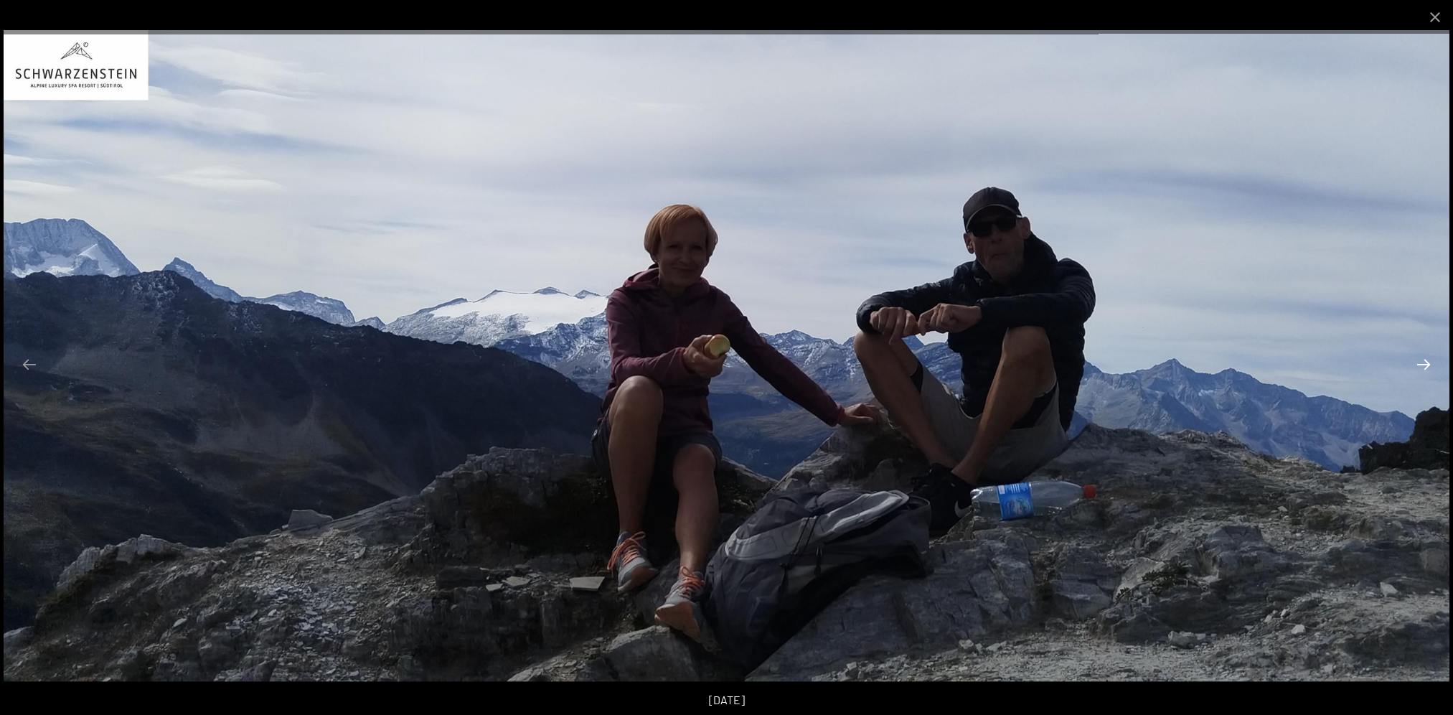
click at [1423, 367] on button "Next slide" at bounding box center [1424, 364] width 30 height 28
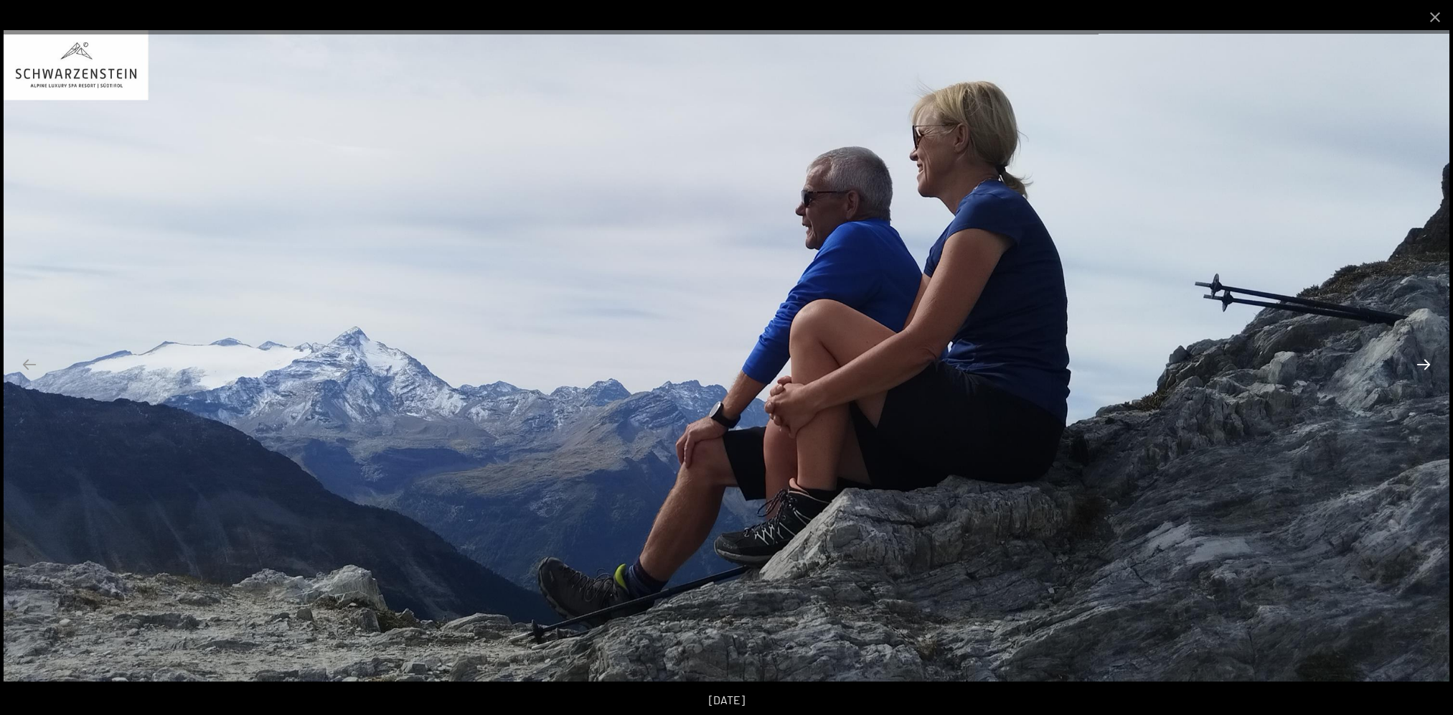
click at [1423, 367] on button "Next slide" at bounding box center [1424, 364] width 30 height 28
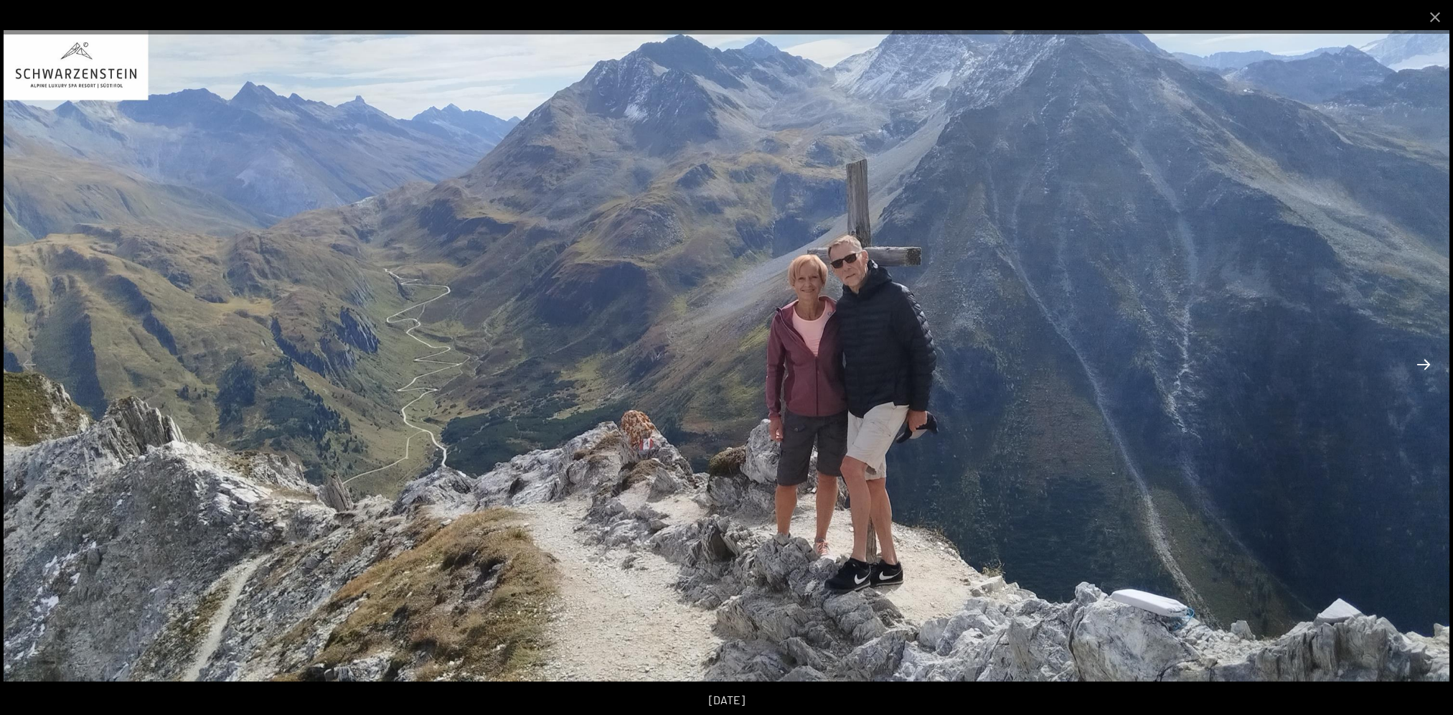
click at [1423, 367] on button "Next slide" at bounding box center [1424, 364] width 30 height 28
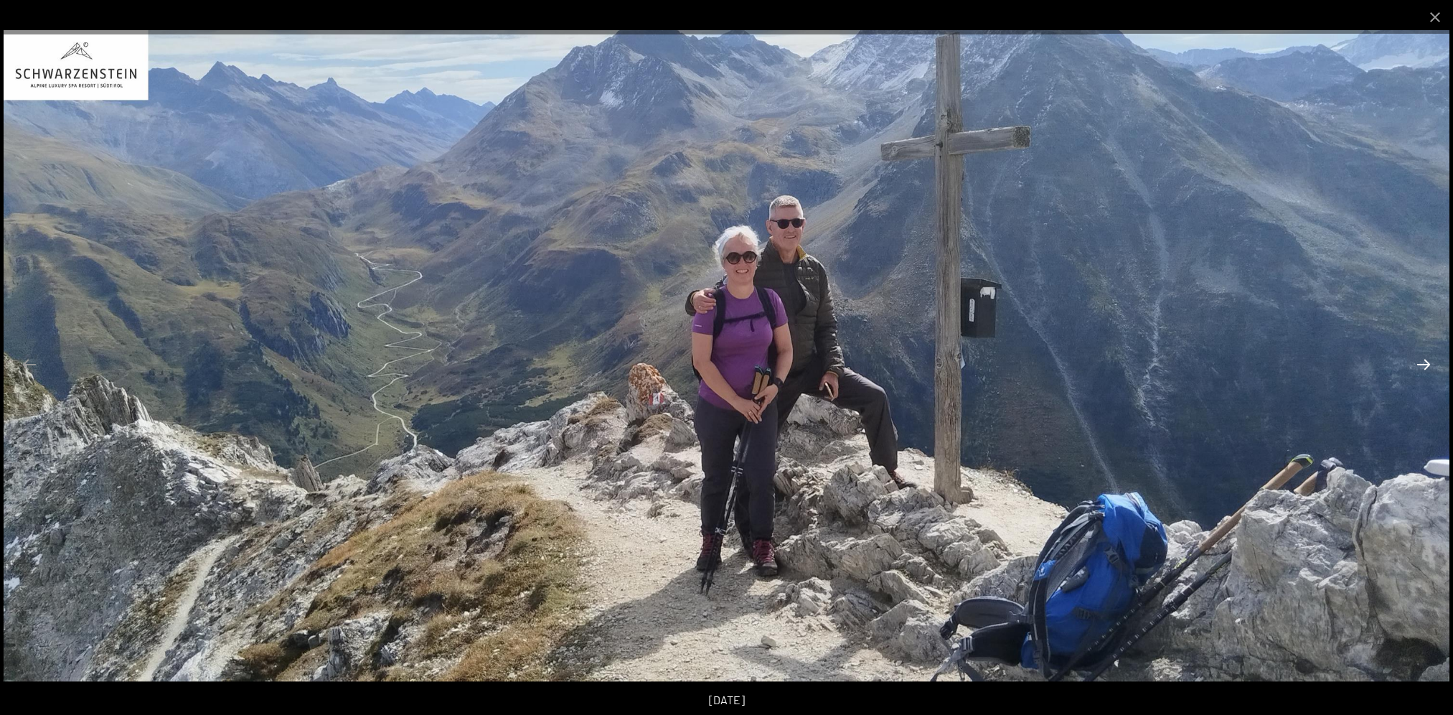
click at [1423, 367] on button "Next slide" at bounding box center [1424, 364] width 30 height 28
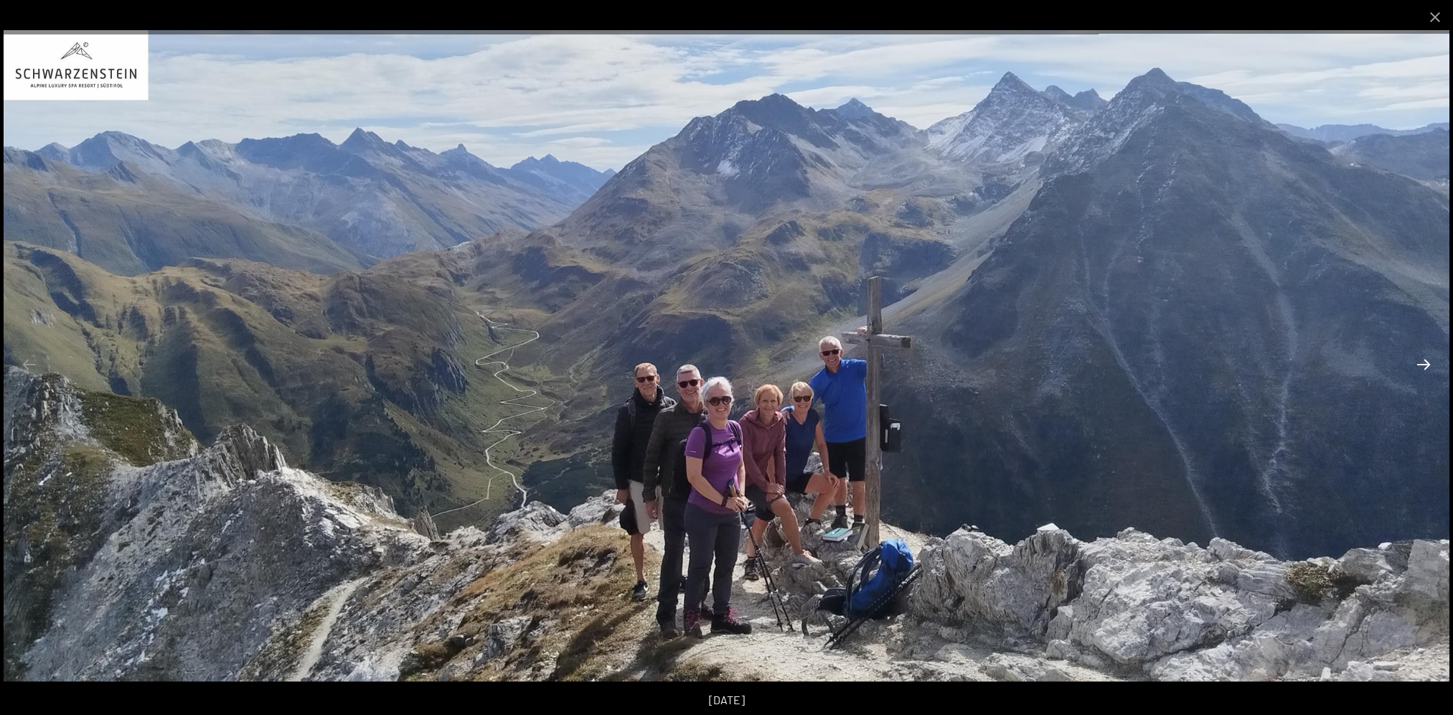
click at [1423, 367] on button "Next slide" at bounding box center [1424, 364] width 30 height 28
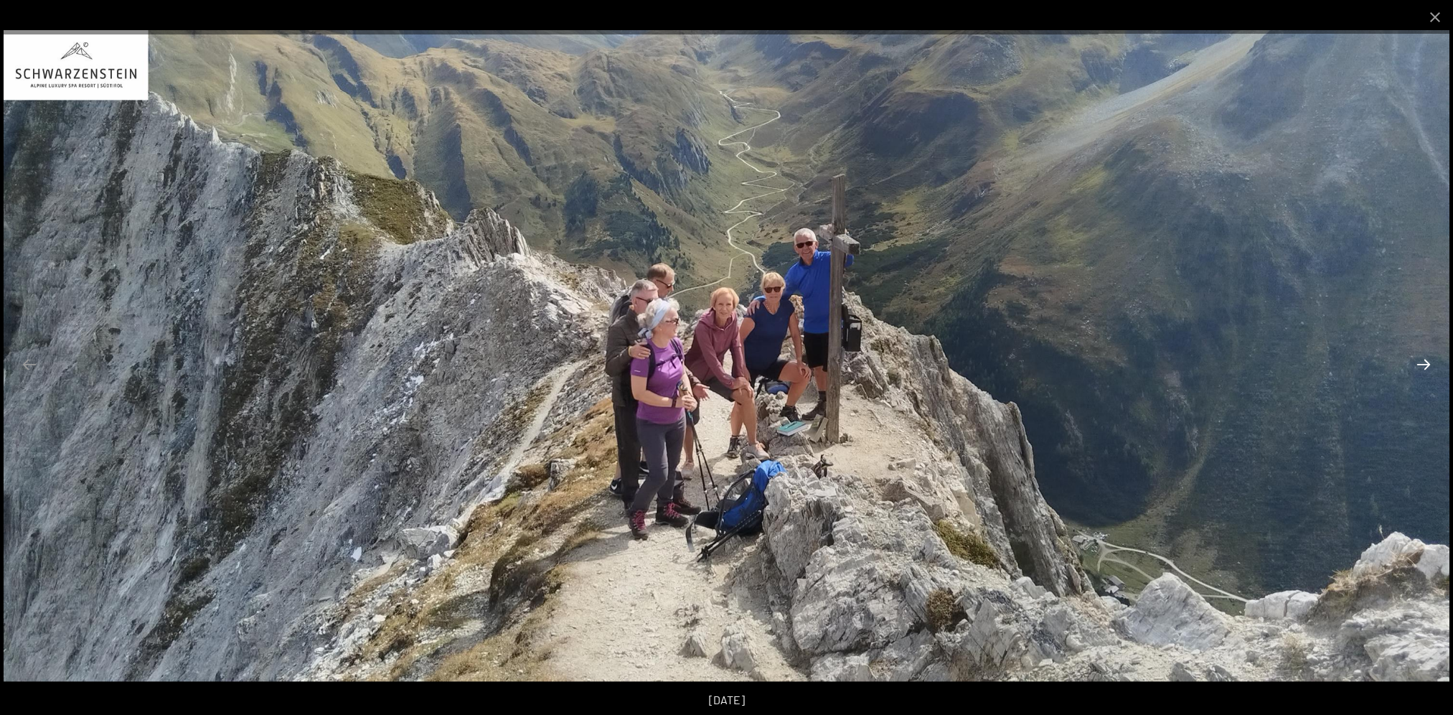
click at [1426, 367] on button "Next slide" at bounding box center [1424, 364] width 30 height 28
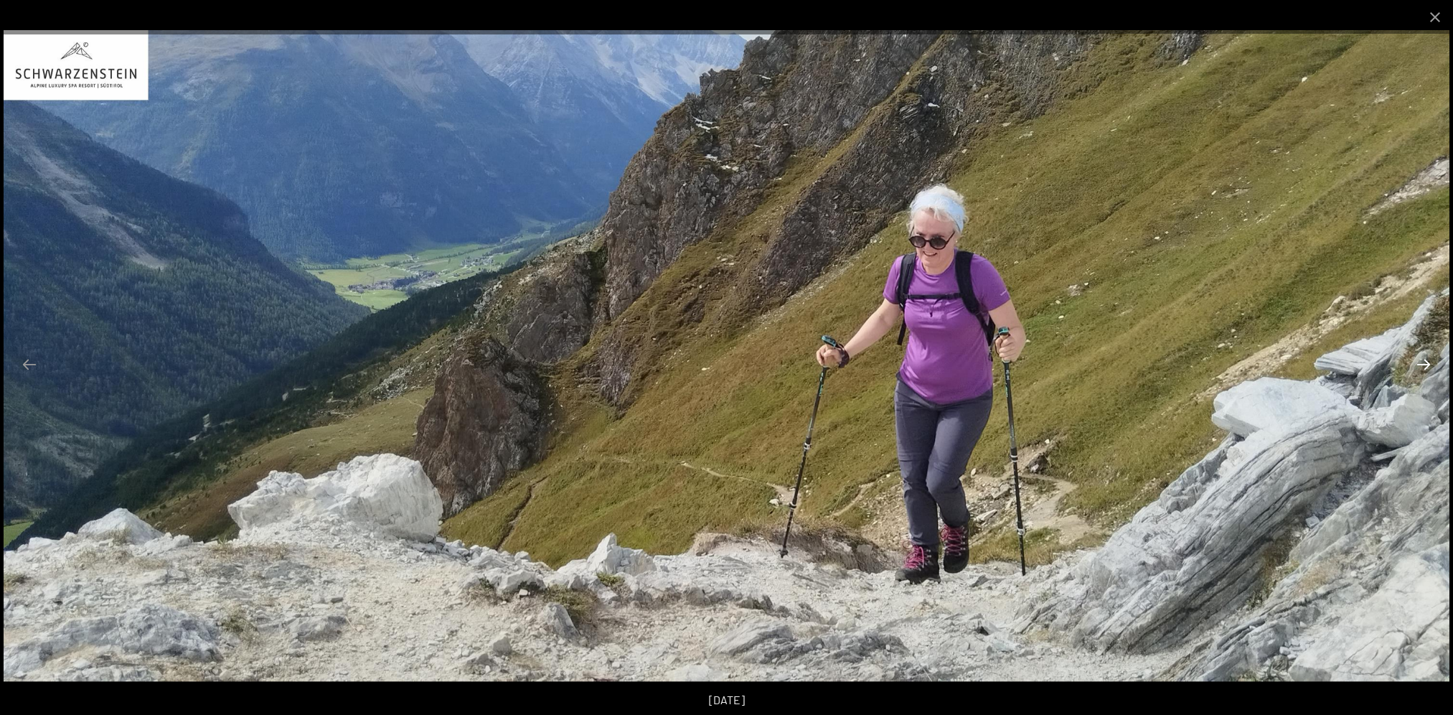
click at [1426, 367] on button "Next slide" at bounding box center [1424, 364] width 30 height 28
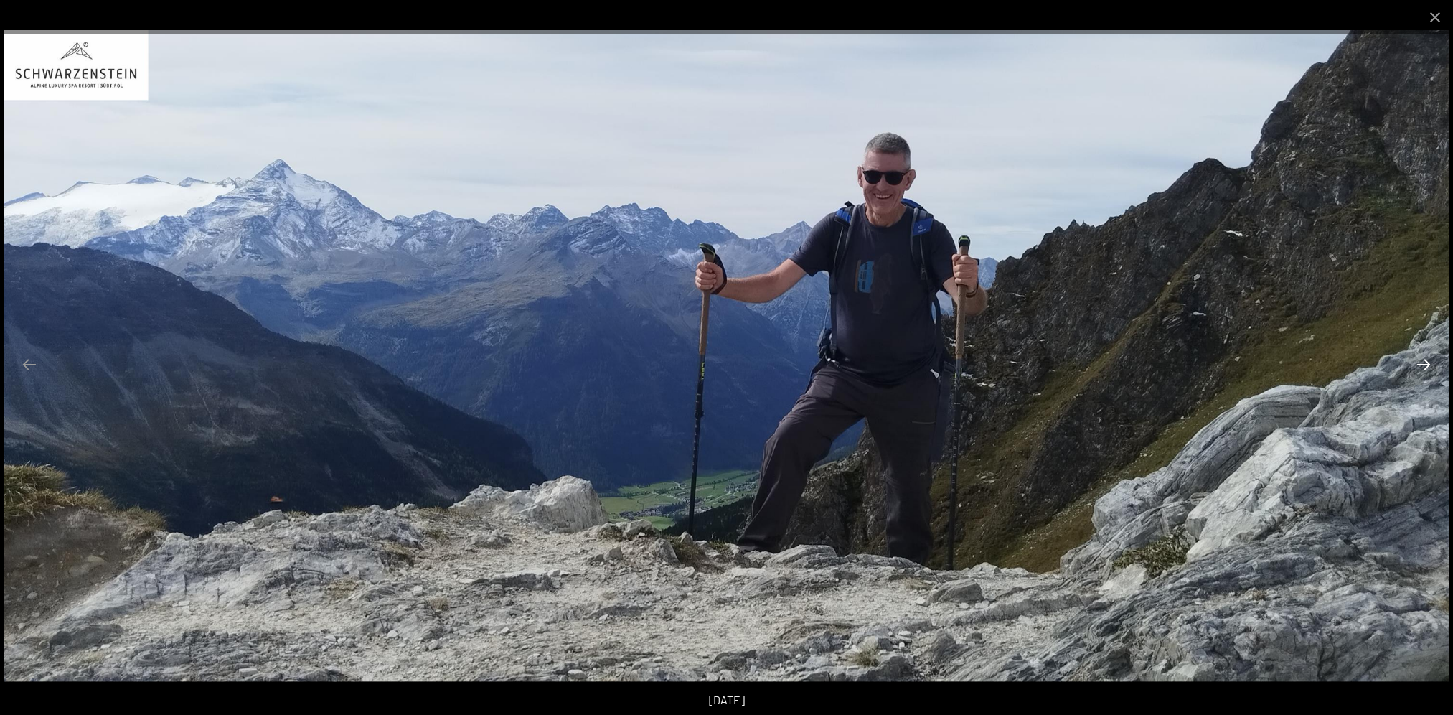
click at [1426, 367] on button "Next slide" at bounding box center [1424, 364] width 30 height 28
click at [1436, 20] on button "Close gallery" at bounding box center [1436, 17] width 36 height 34
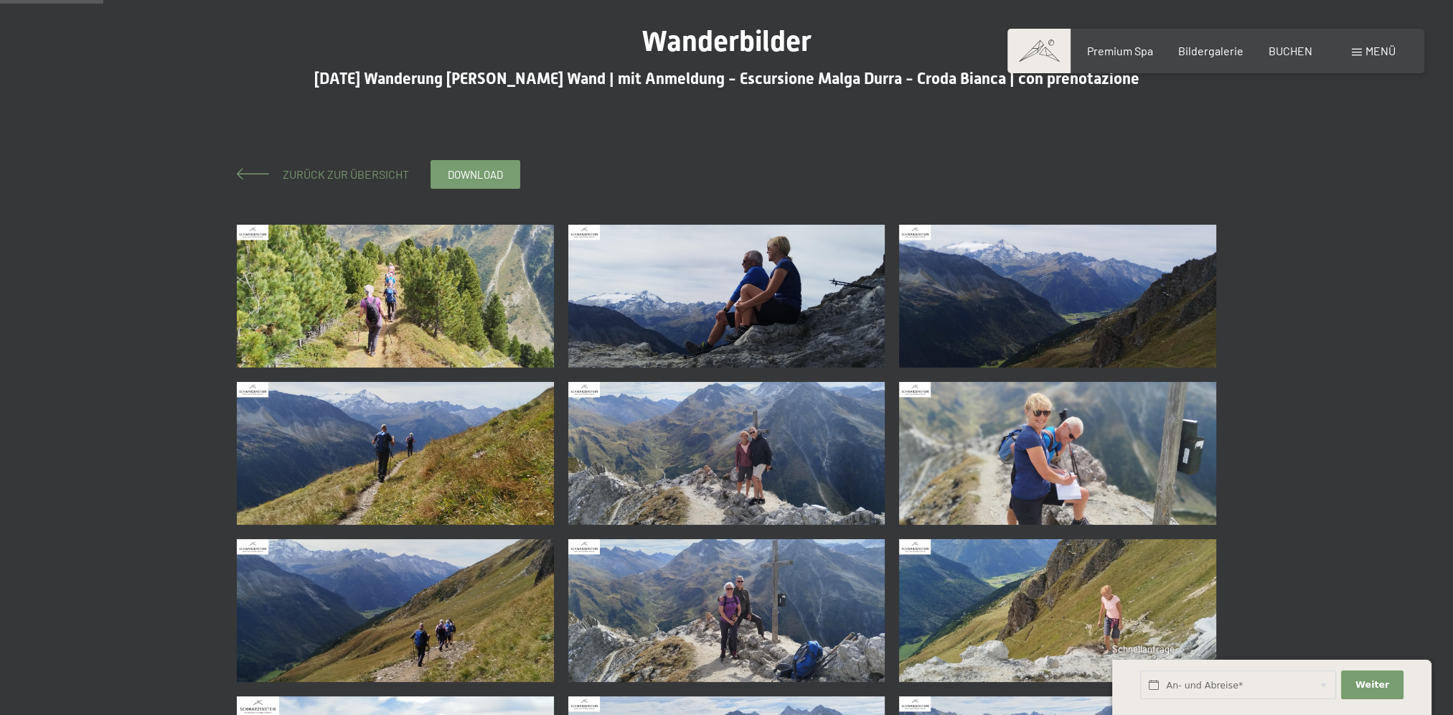
click at [313, 168] on span "Zurück zur Übersicht" at bounding box center [340, 174] width 138 height 14
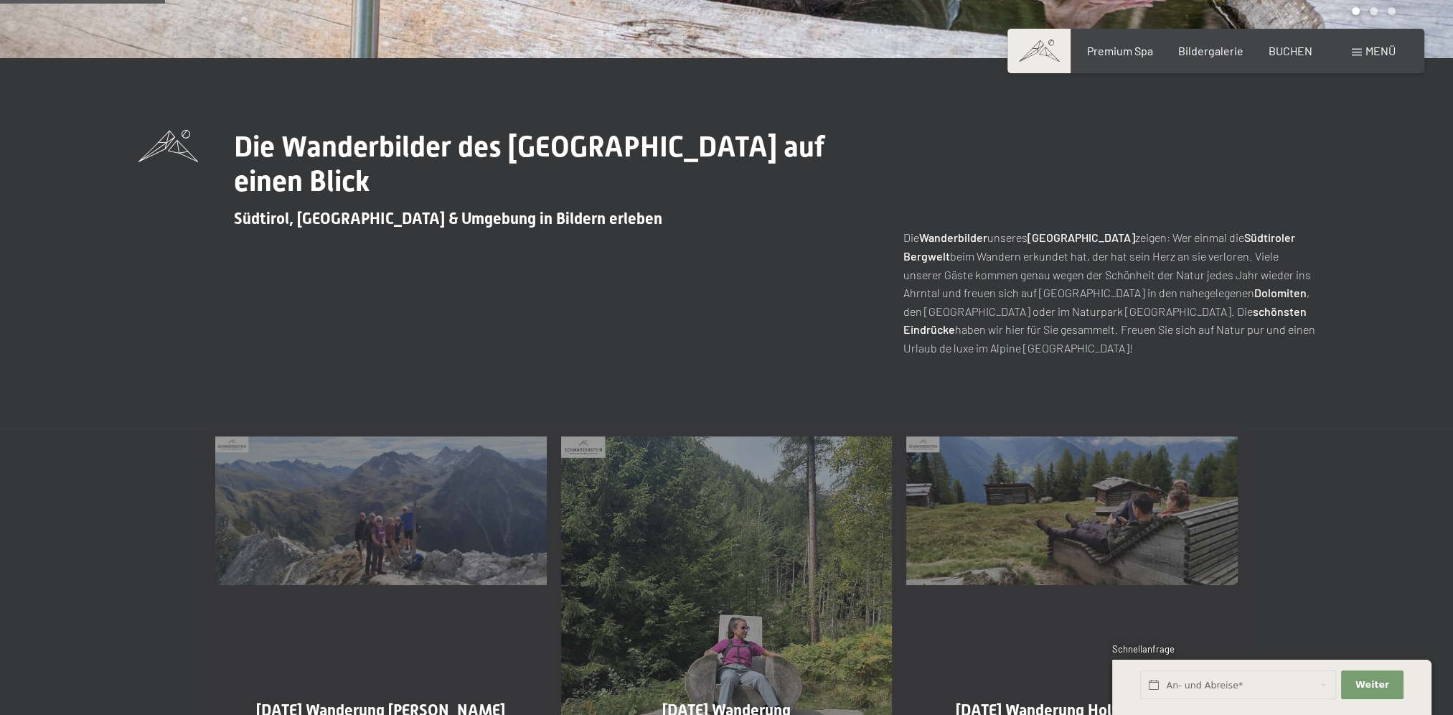
scroll to position [718, 0]
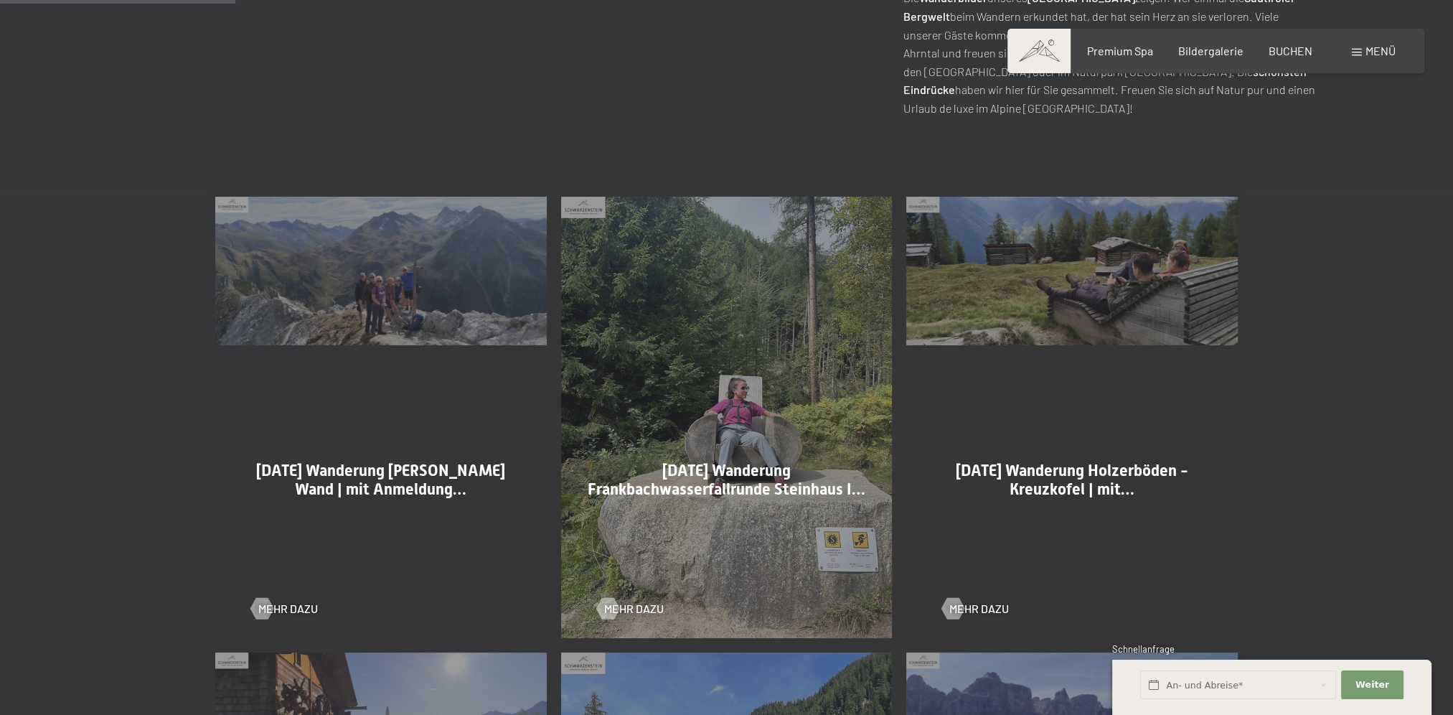
click at [738, 399] on div "[DATE] Wanderung Frankbachwasserfallrunde Steinhaus I… Mehr dazu" at bounding box center [727, 417] width 346 height 456
click at [626, 610] on span "Mehr dazu" at bounding box center [649, 609] width 60 height 16
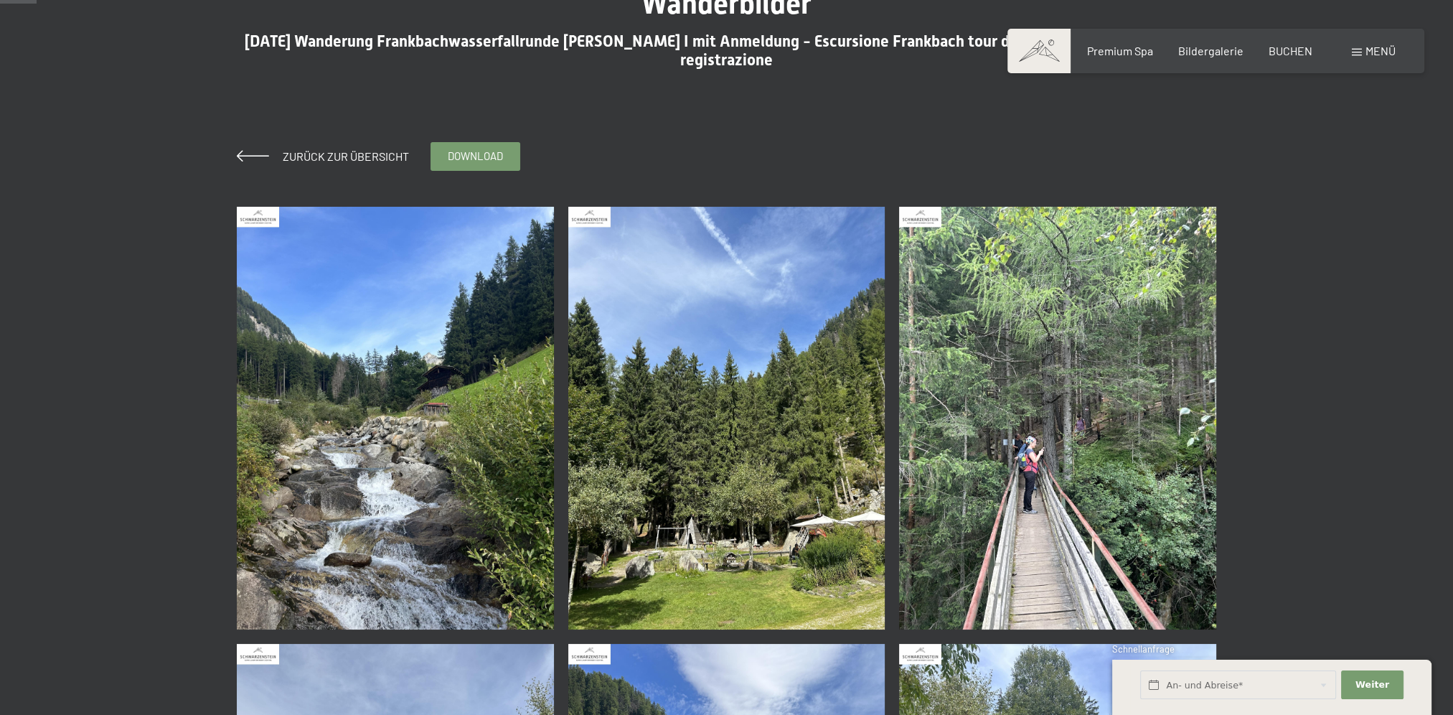
scroll to position [239, 0]
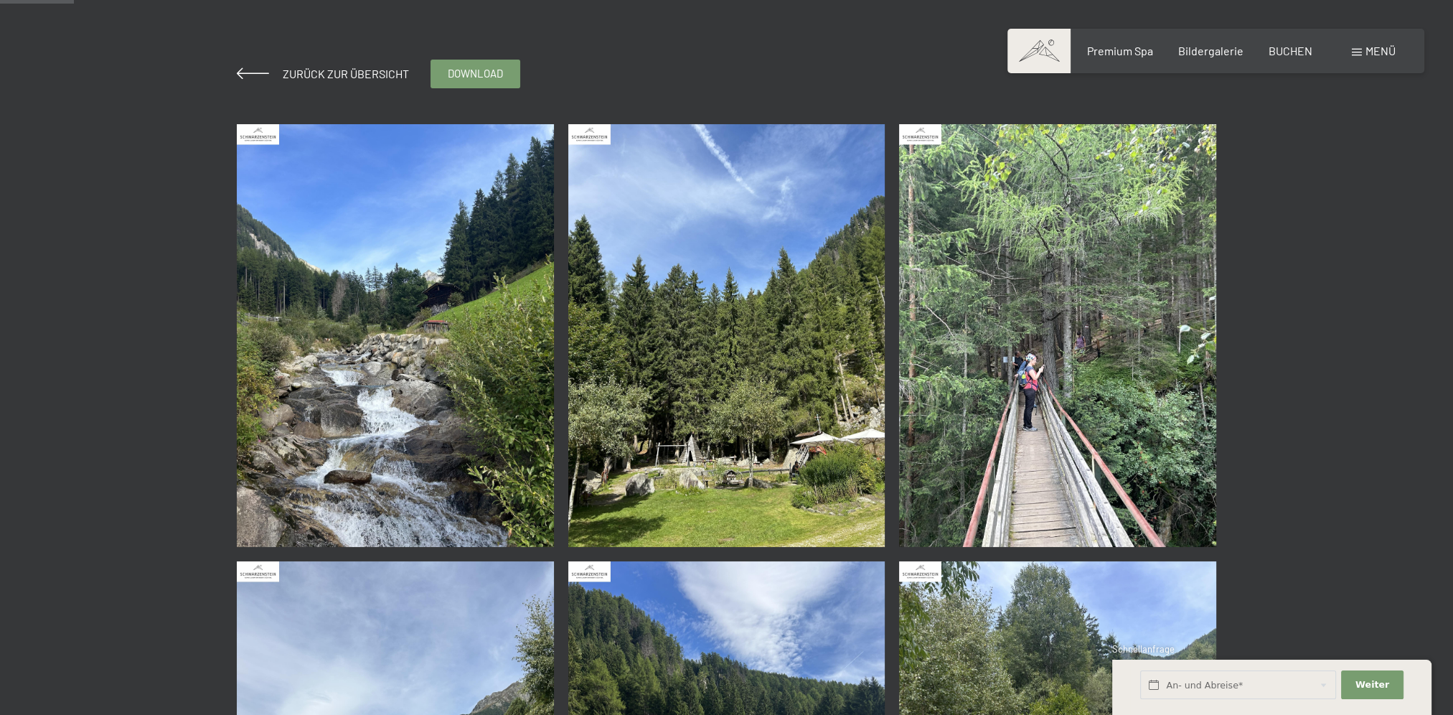
click at [482, 377] on img at bounding box center [395, 335] width 317 height 423
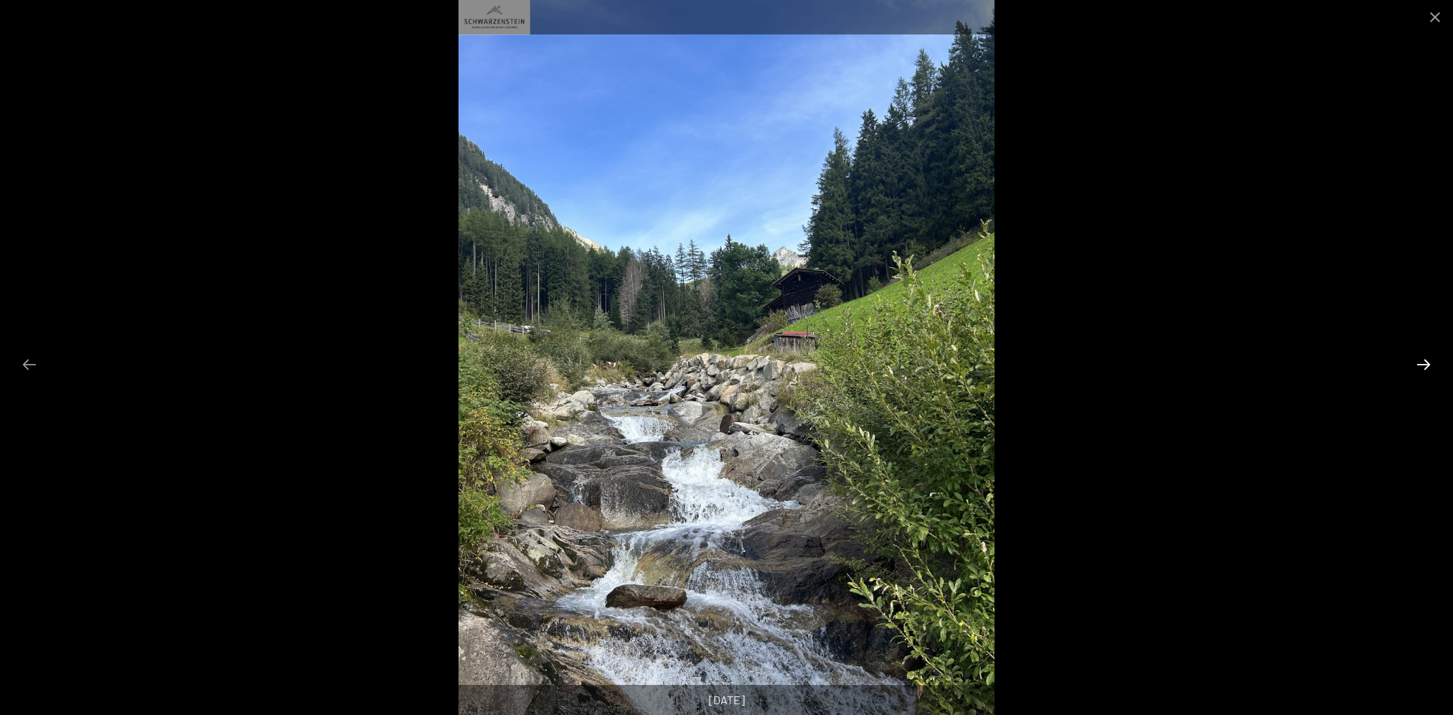
click at [1420, 365] on button "Next slide" at bounding box center [1424, 364] width 30 height 28
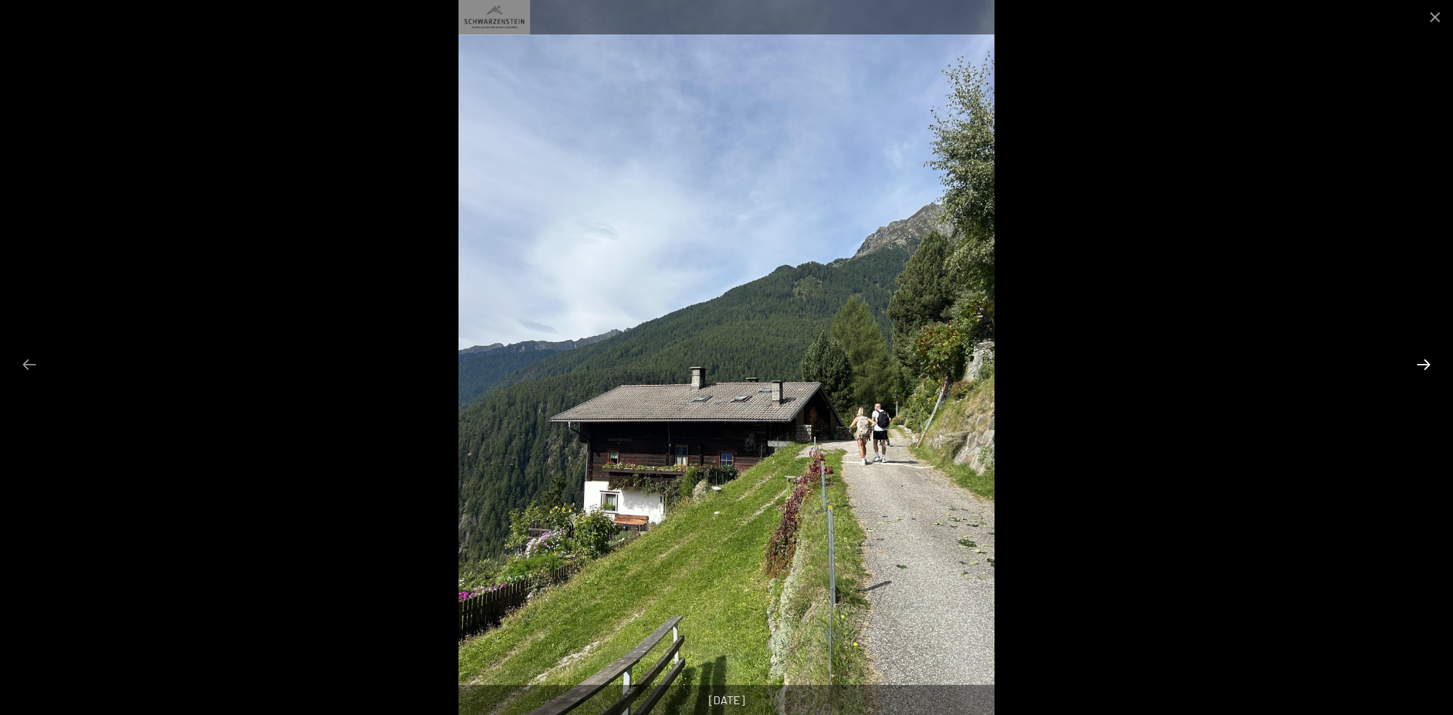
click at [1421, 362] on button "Next slide" at bounding box center [1424, 364] width 30 height 28
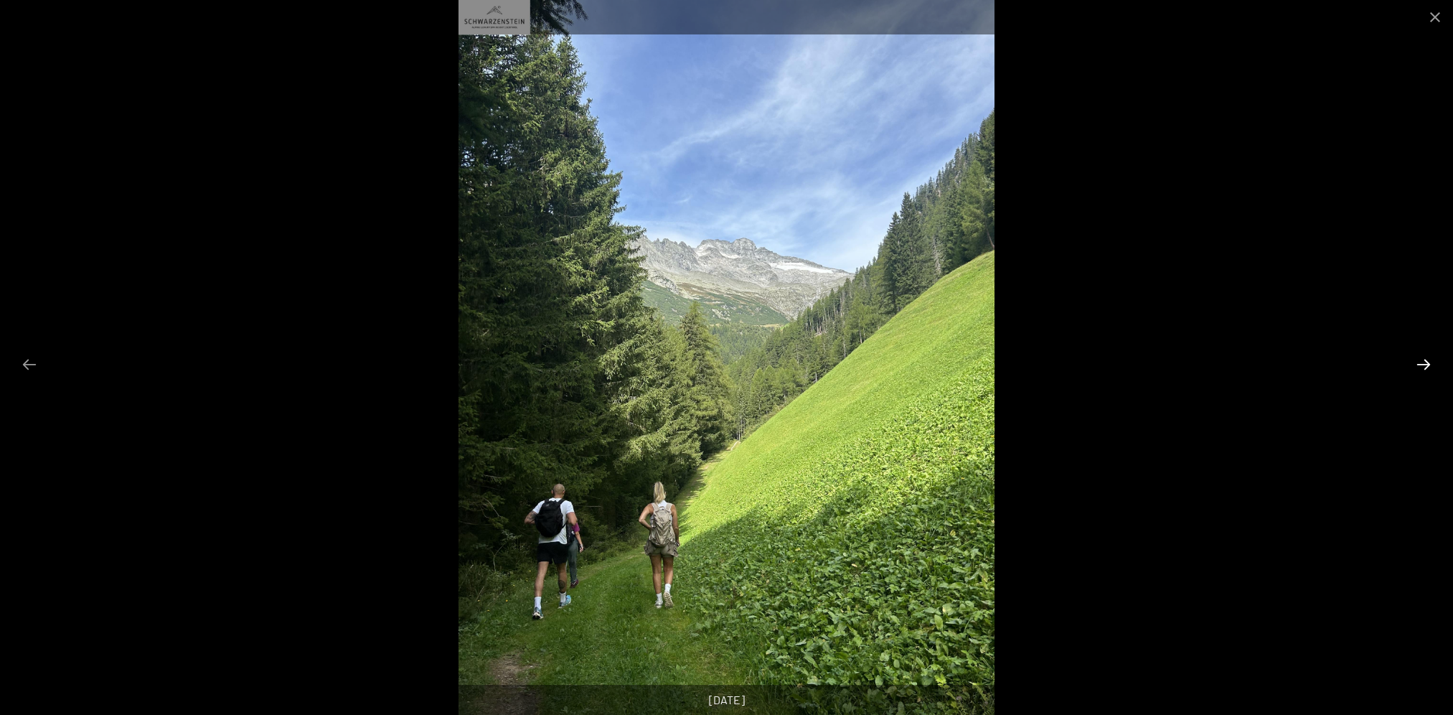
click at [1421, 362] on button "Next slide" at bounding box center [1424, 364] width 30 height 28
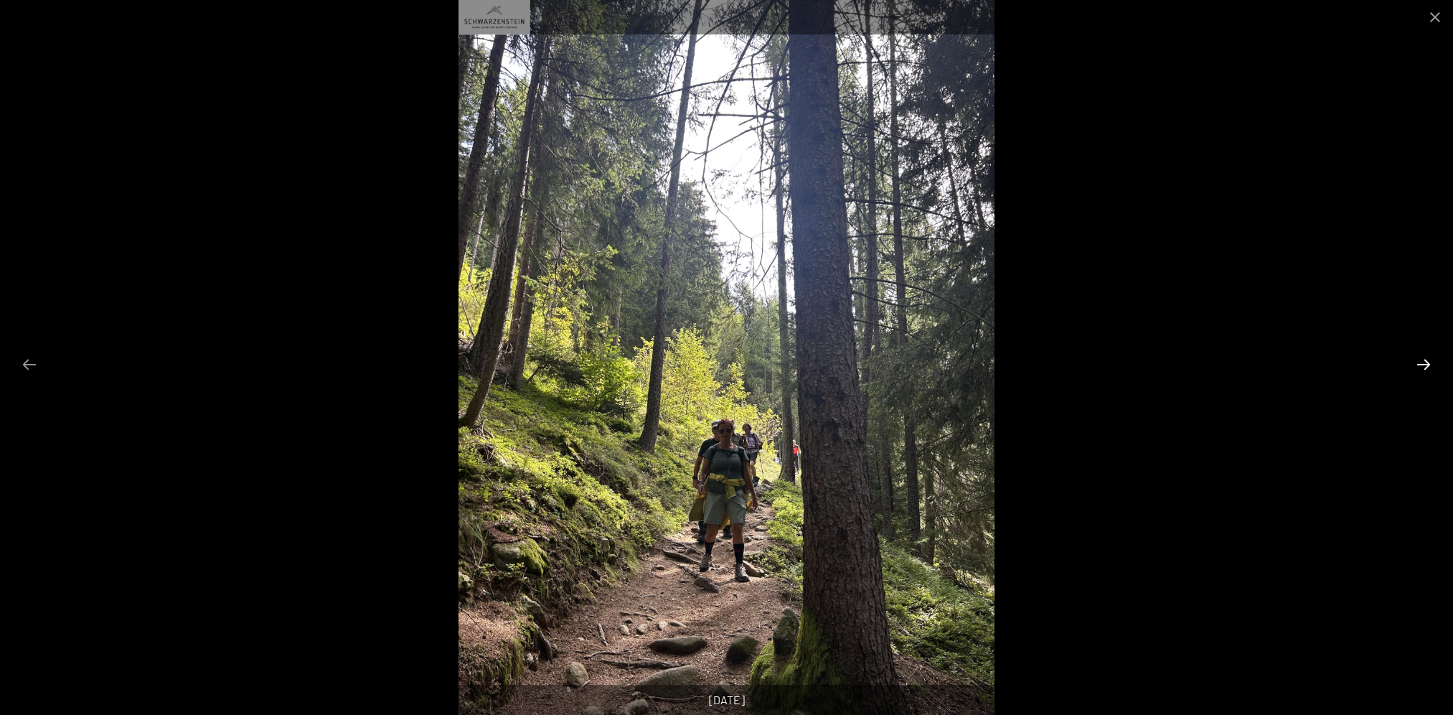
click at [1421, 362] on button "Next slide" at bounding box center [1424, 364] width 30 height 28
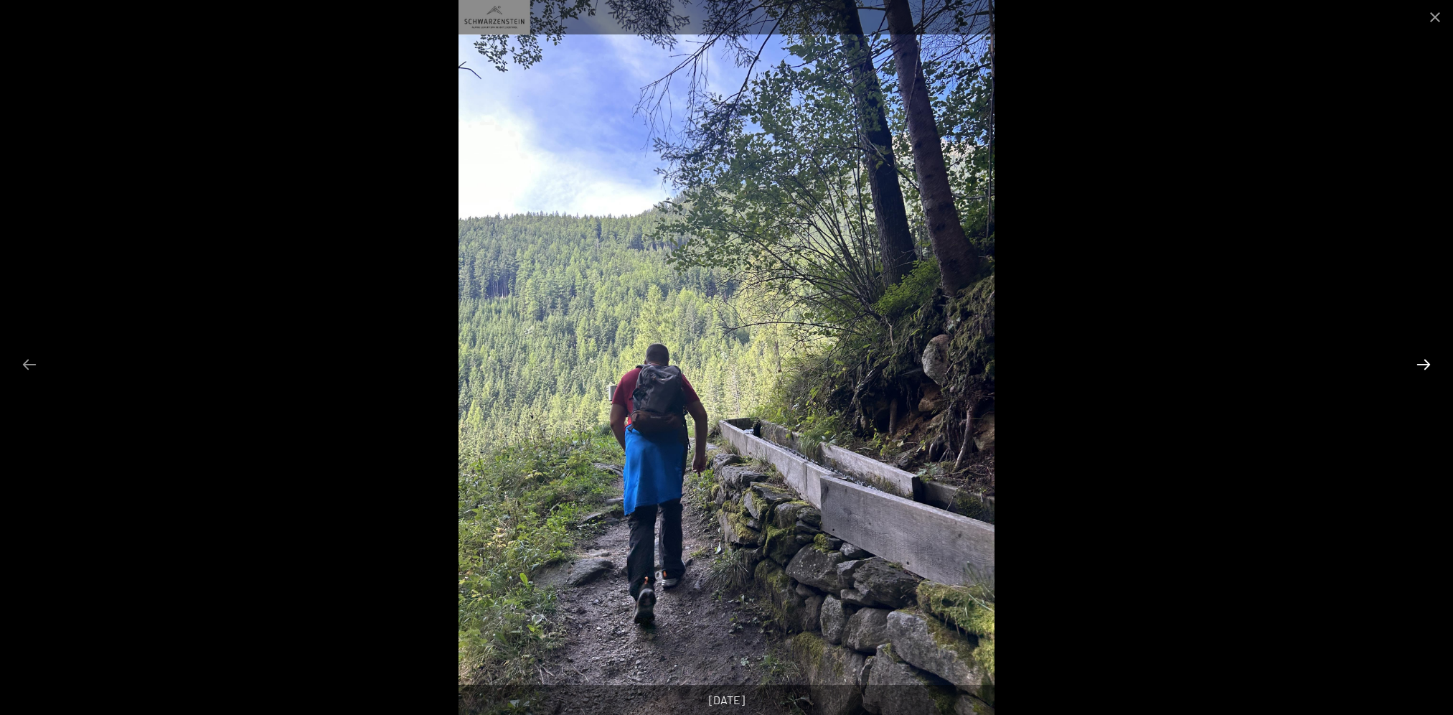
click at [1421, 362] on button "Next slide" at bounding box center [1424, 364] width 30 height 28
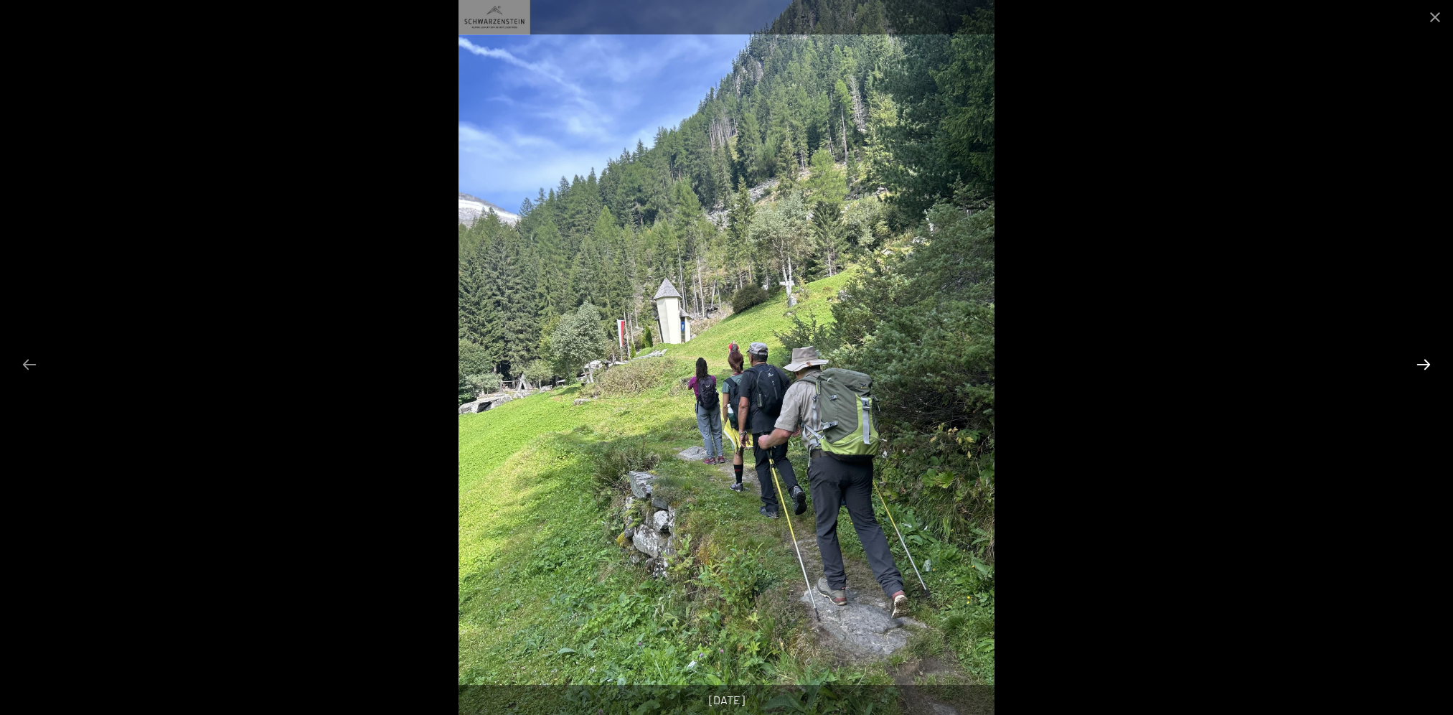
click at [1421, 362] on button "Next slide" at bounding box center [1424, 364] width 30 height 28
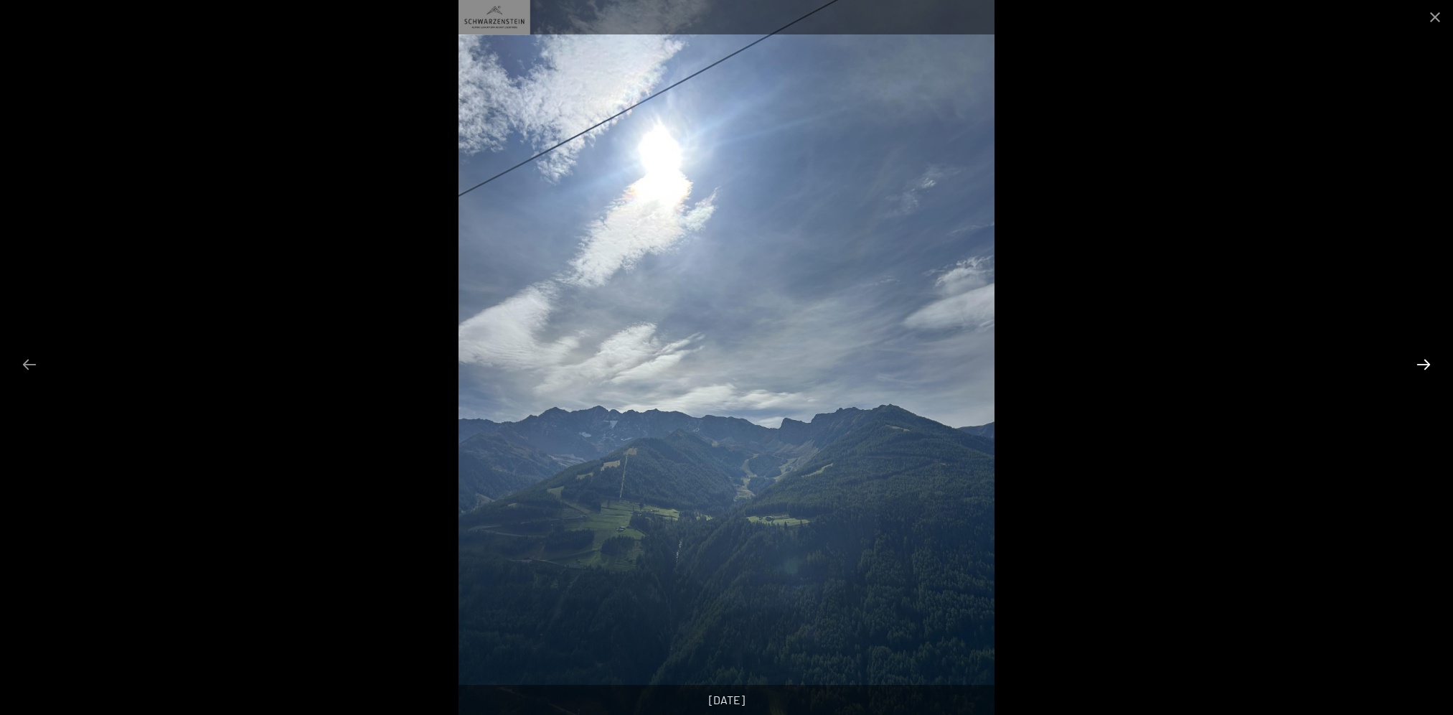
click at [1421, 362] on button "Next slide" at bounding box center [1424, 364] width 30 height 28
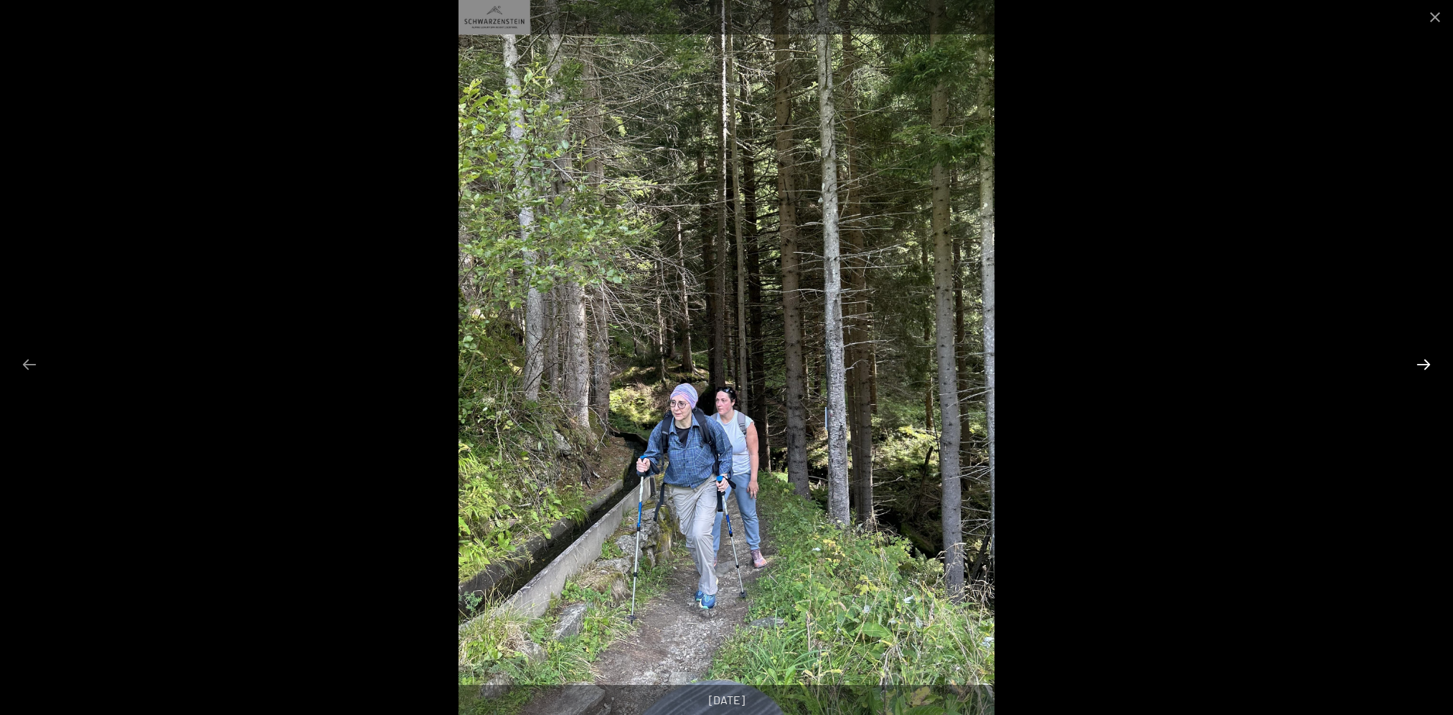
click at [1421, 362] on button "Next slide" at bounding box center [1424, 364] width 30 height 28
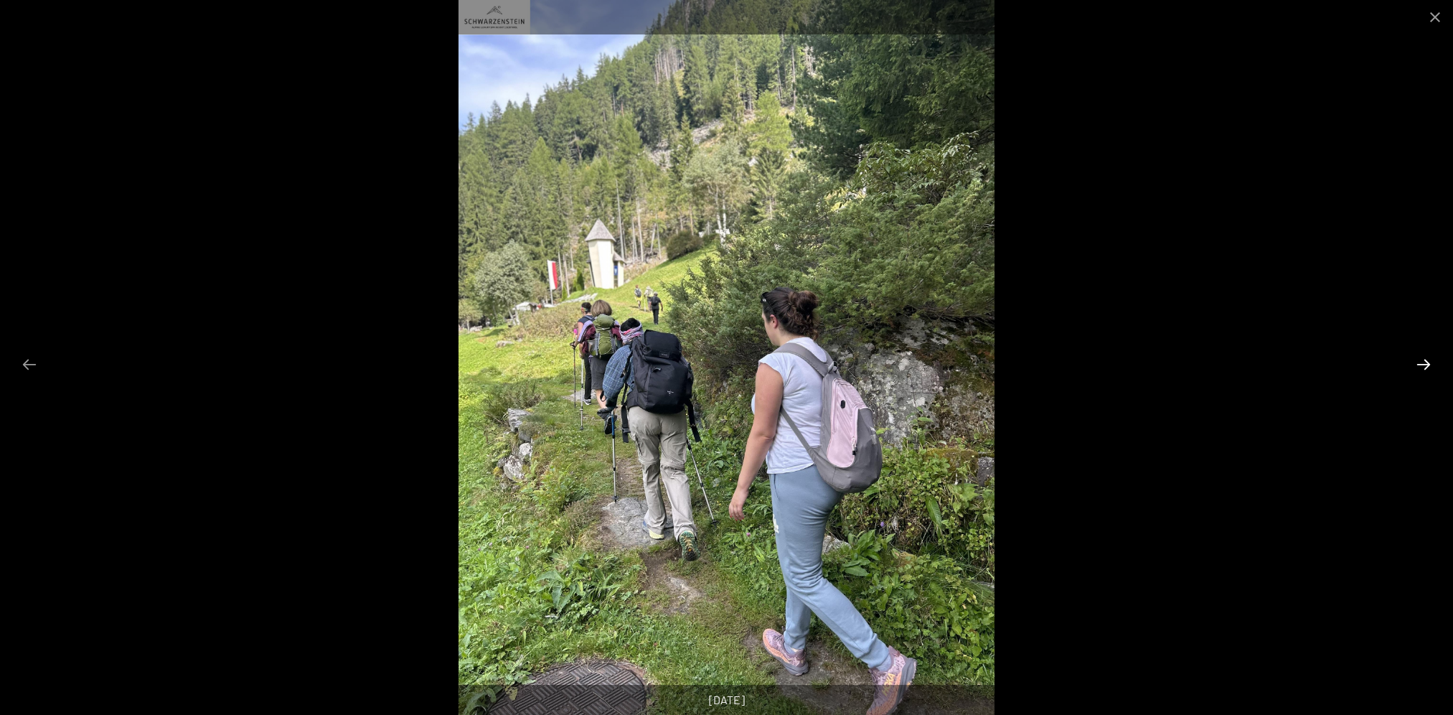
click at [1421, 362] on button "Next slide" at bounding box center [1424, 364] width 30 height 28
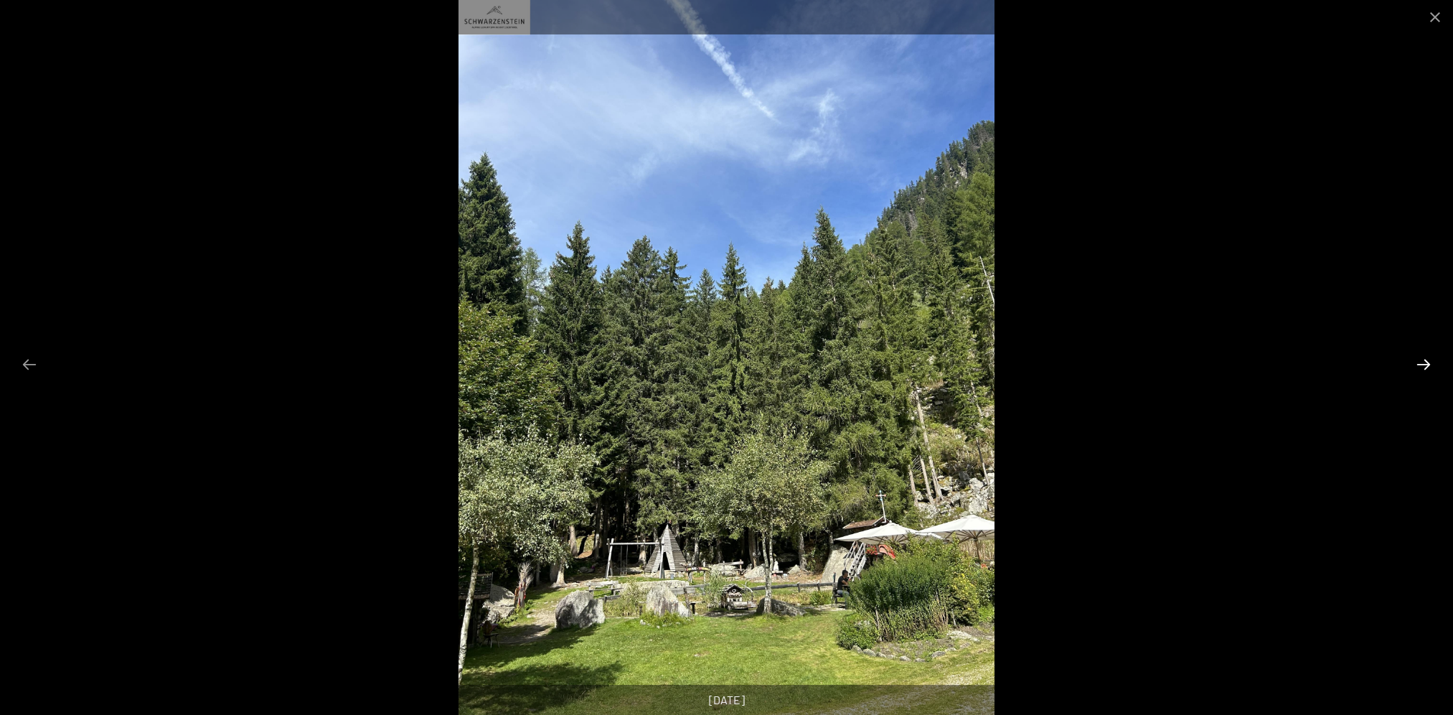
click at [1421, 362] on button "Next slide" at bounding box center [1424, 364] width 30 height 28
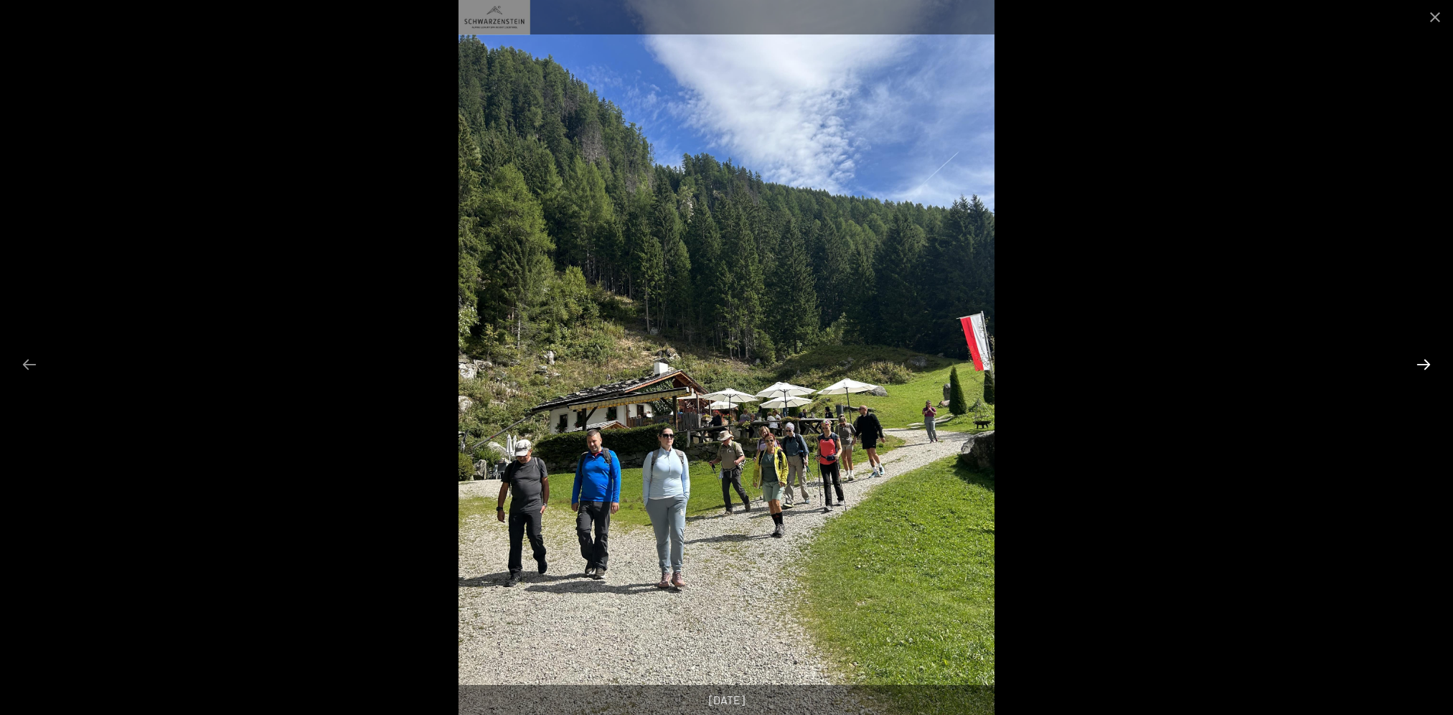
click at [1421, 362] on button "Next slide" at bounding box center [1424, 364] width 30 height 28
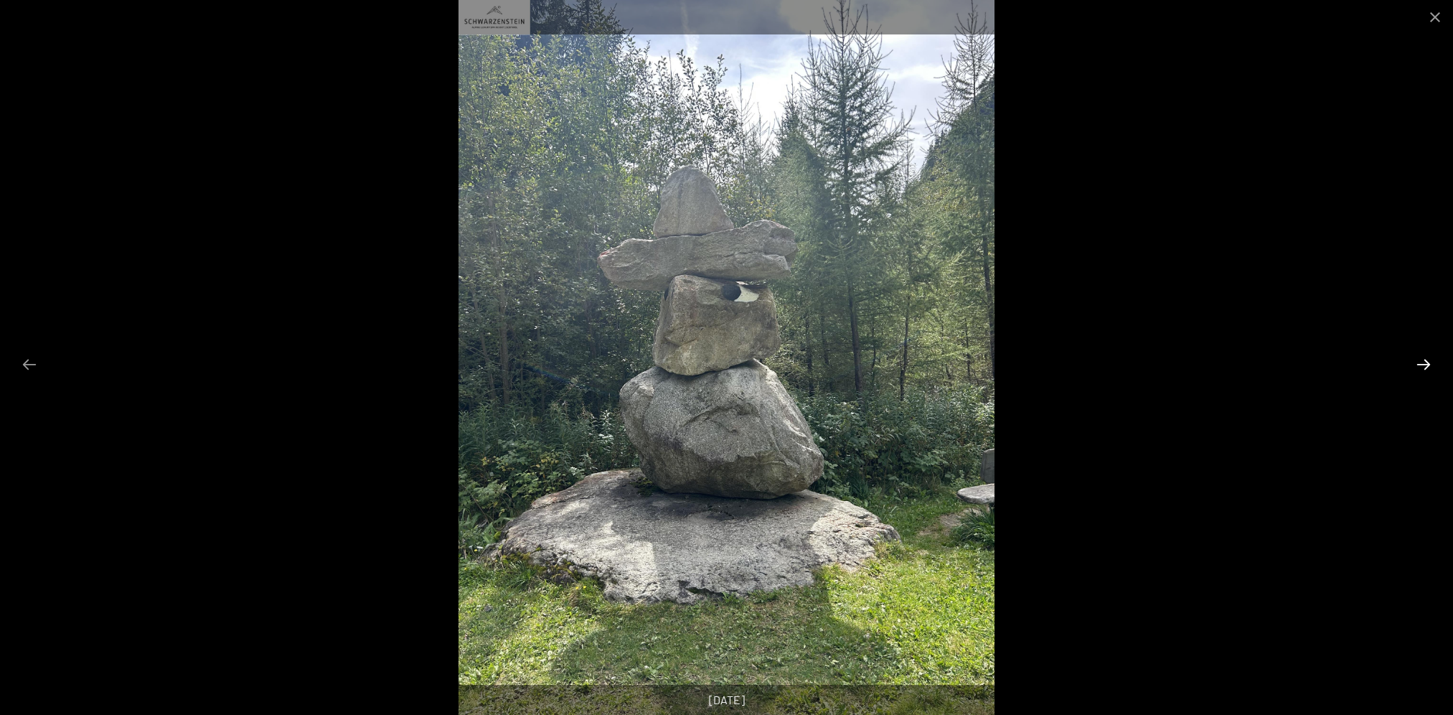
click at [1421, 362] on button "Next slide" at bounding box center [1424, 364] width 30 height 28
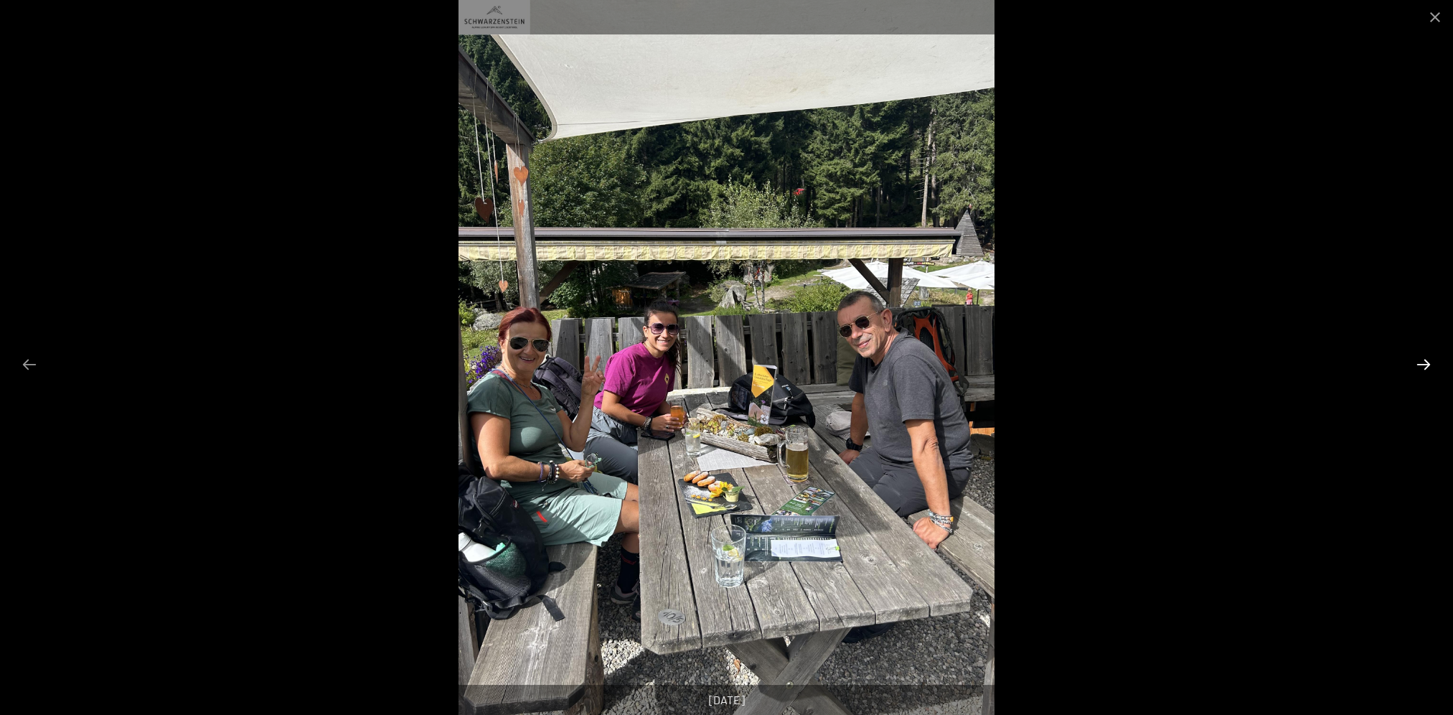
click at [1421, 362] on button "Next slide" at bounding box center [1424, 364] width 30 height 28
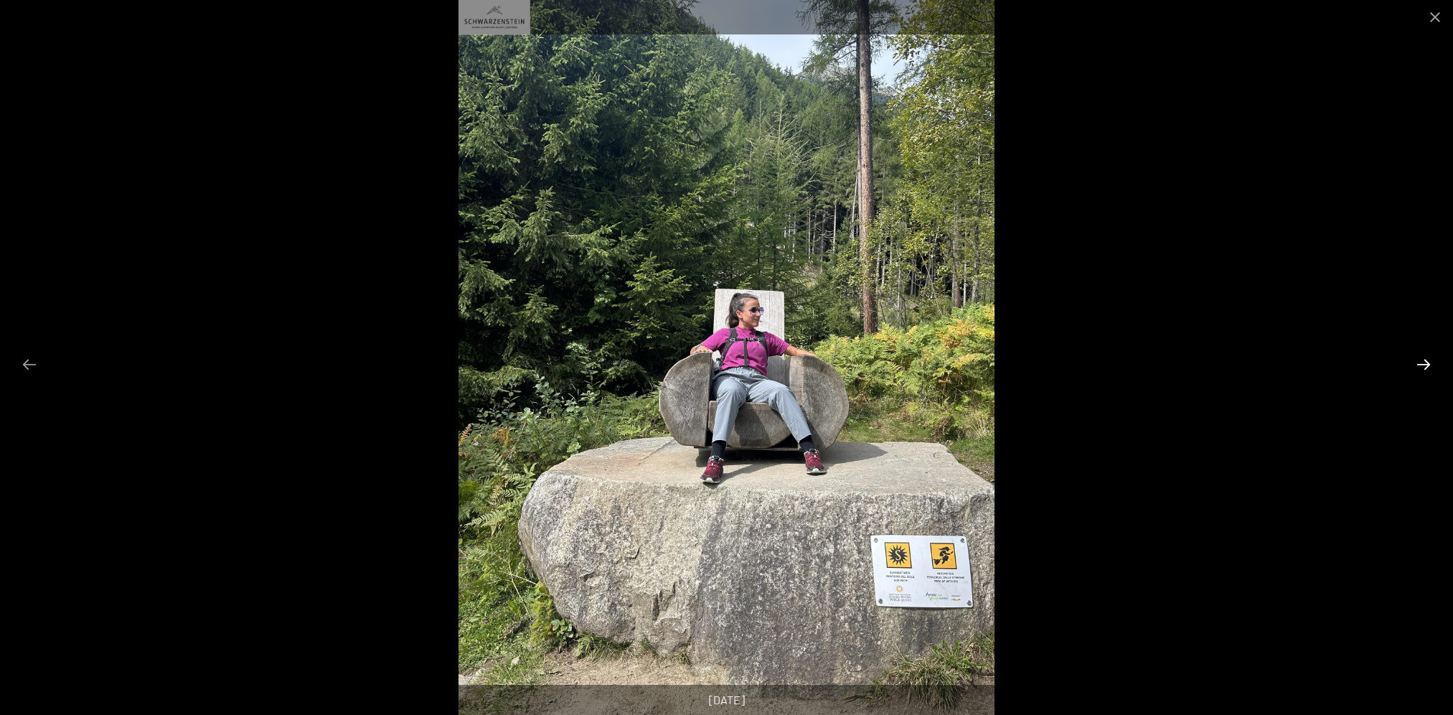
click at [1421, 362] on button "Next slide" at bounding box center [1424, 364] width 30 height 28
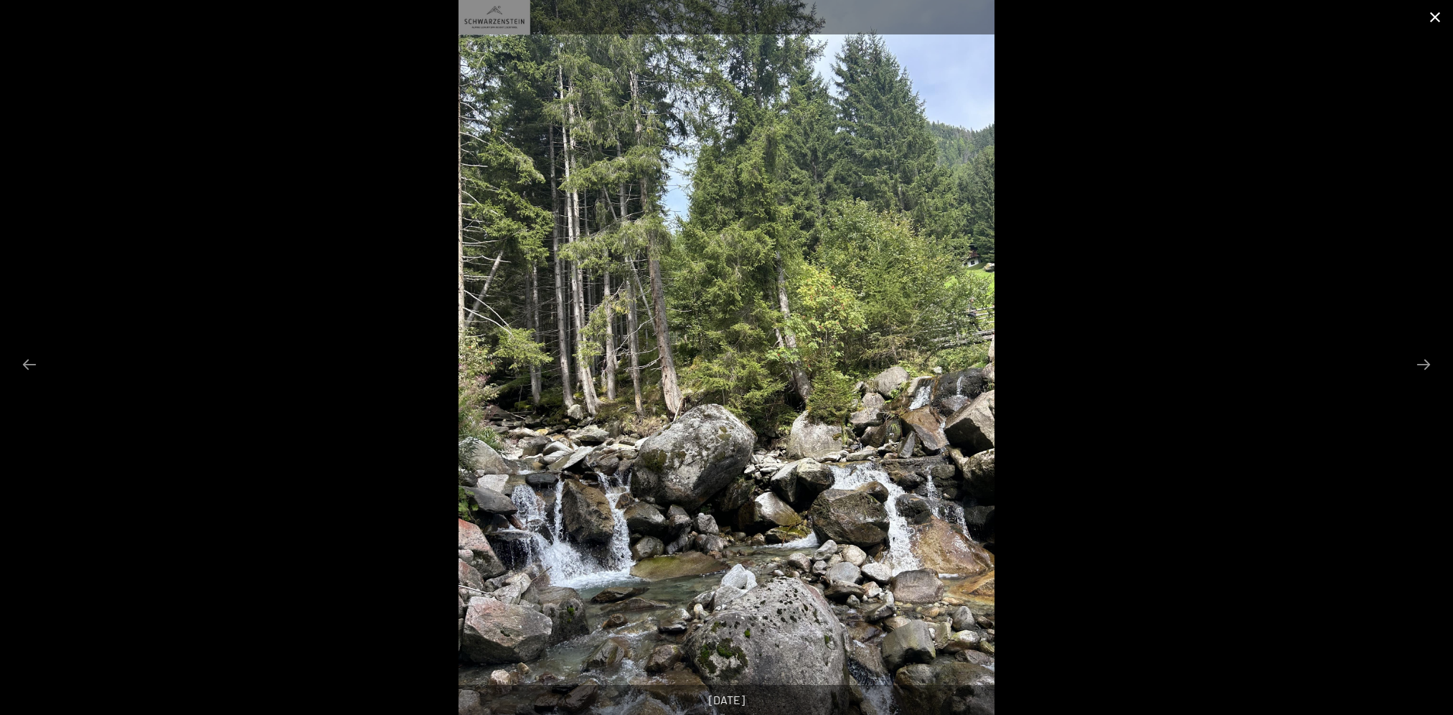
click at [1435, 23] on button "Close gallery" at bounding box center [1436, 17] width 36 height 34
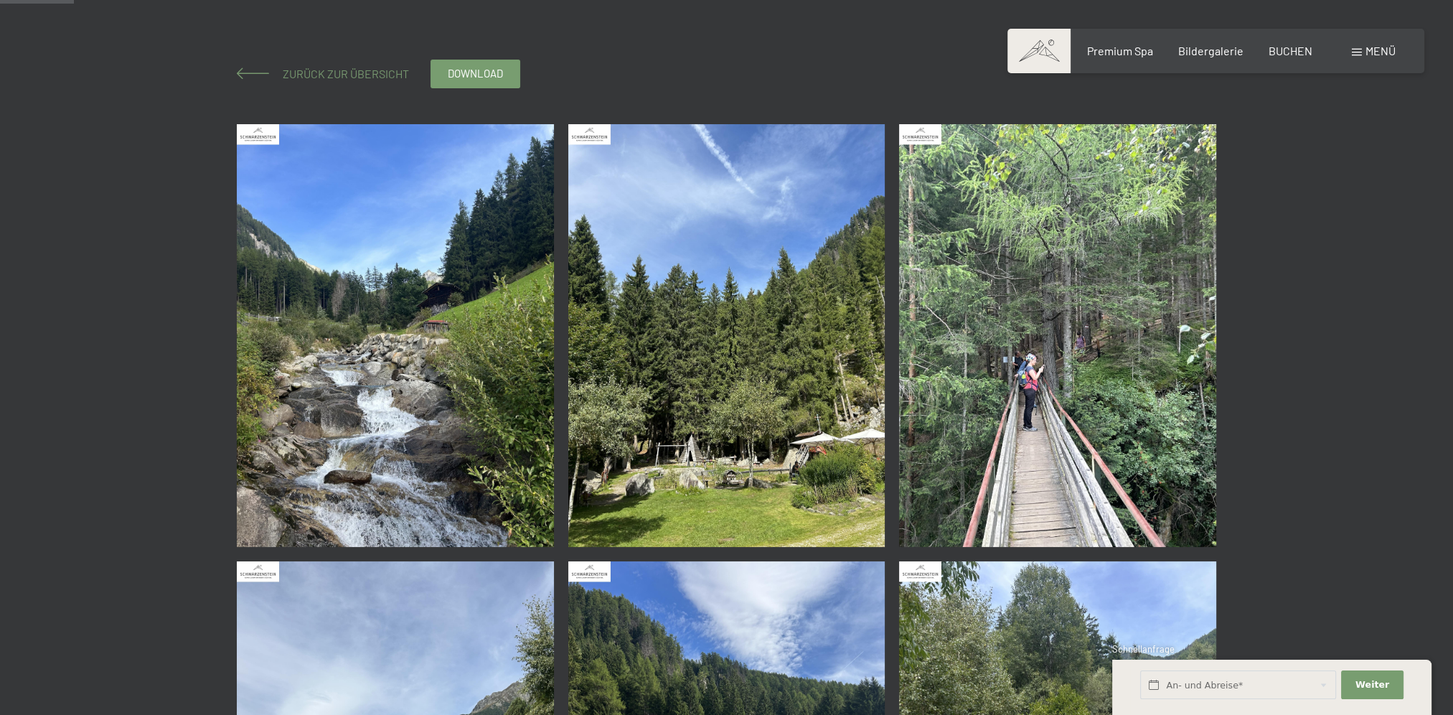
click at [251, 75] on span at bounding box center [253, 72] width 32 height 11
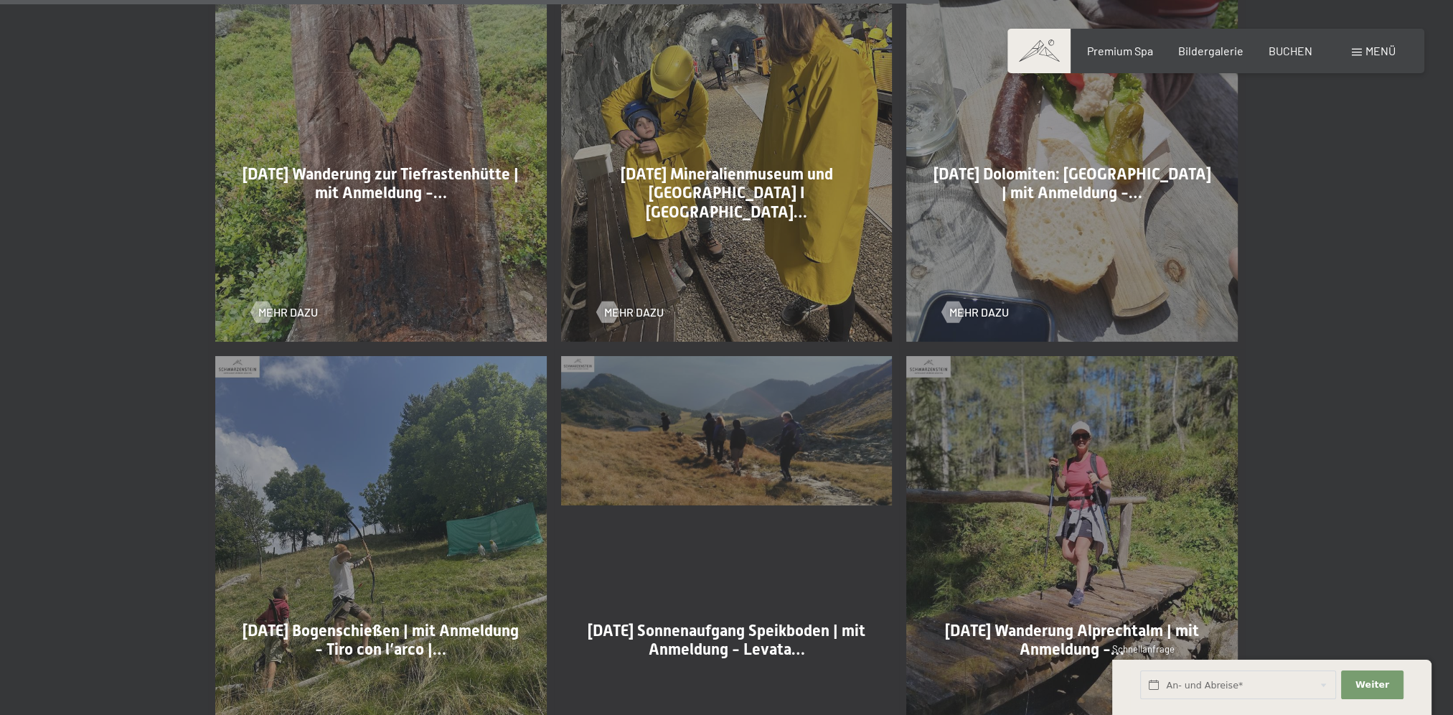
scroll to position [2871, 0]
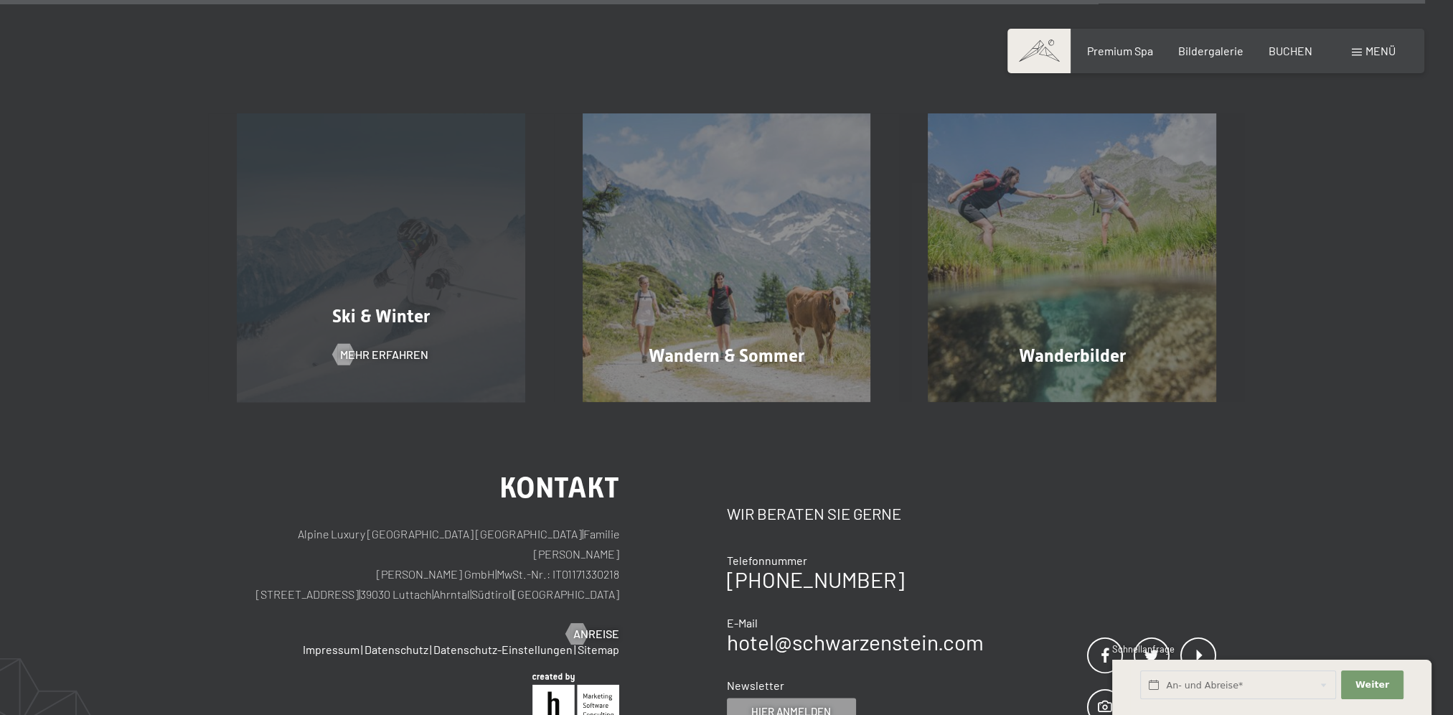
scroll to position [24523, 0]
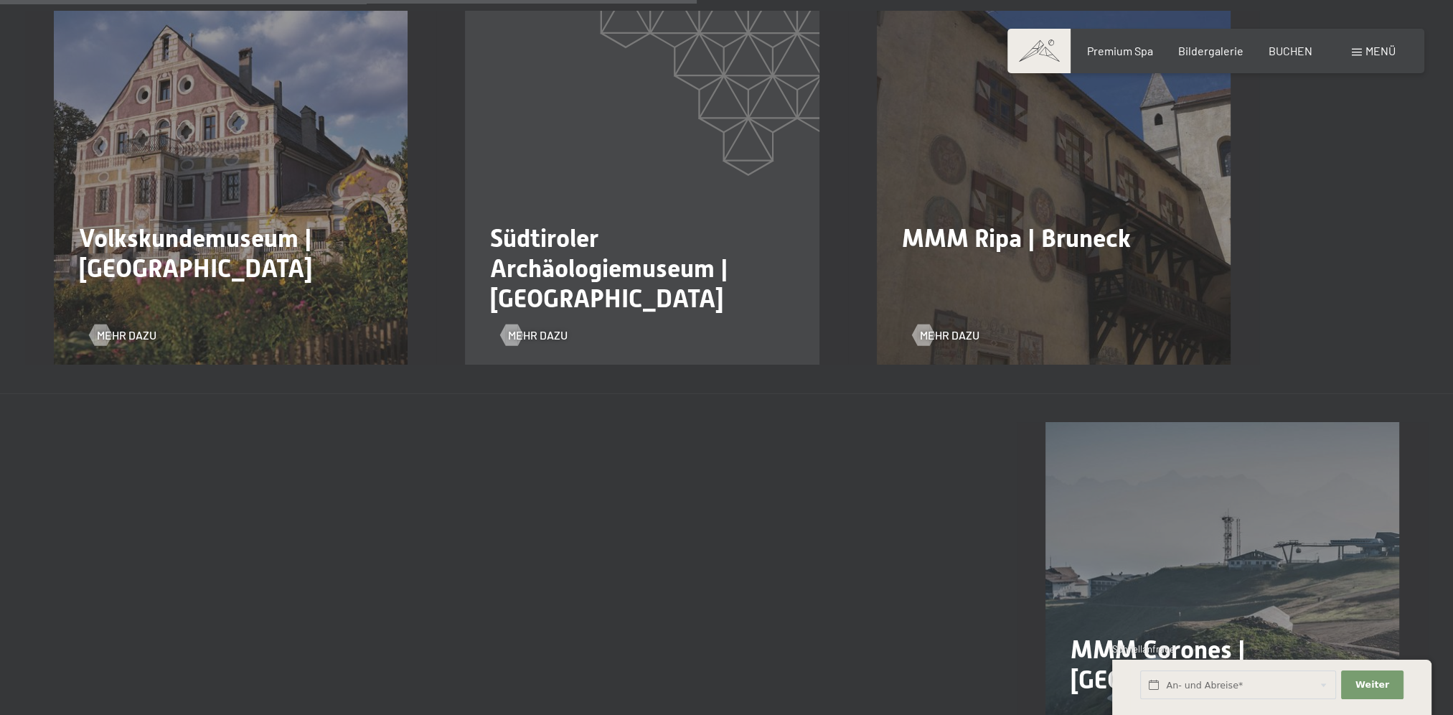
scroll to position [1875, 0]
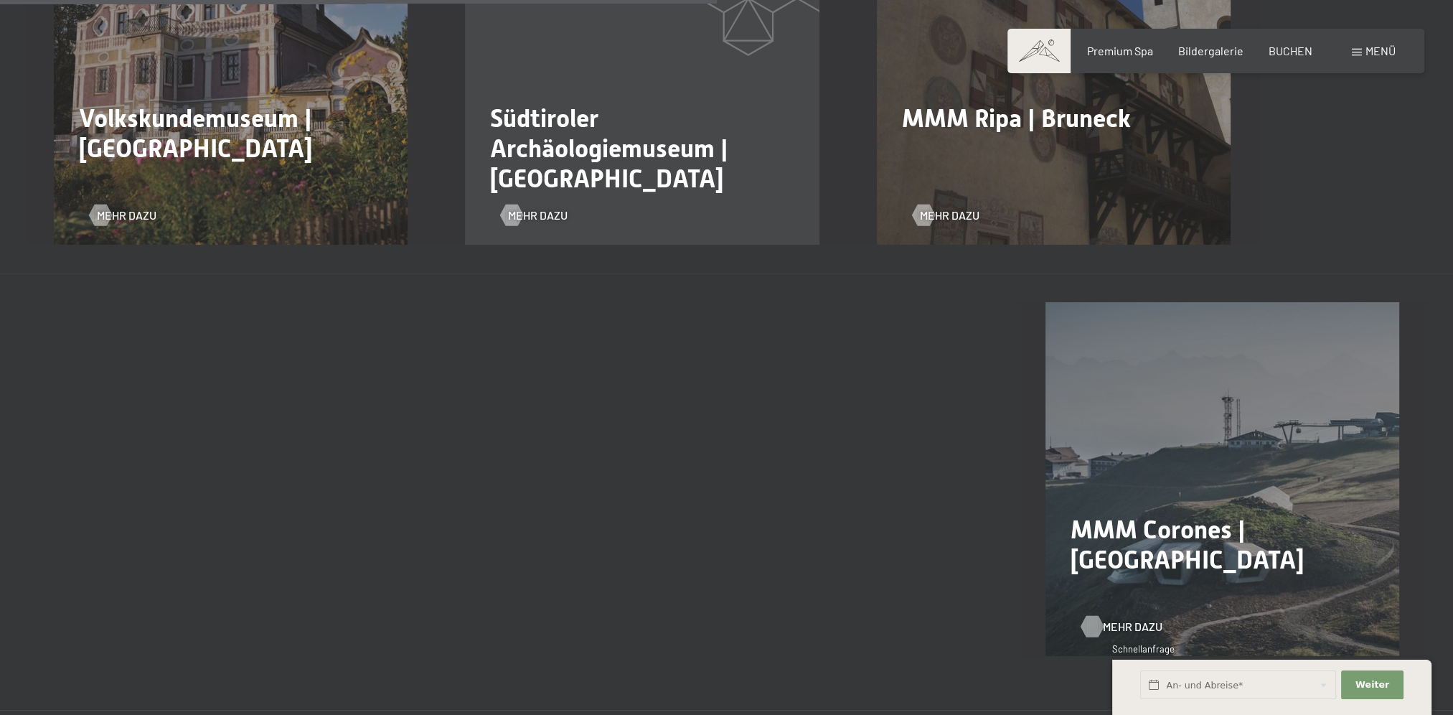
click at [1123, 619] on span "Mehr dazu" at bounding box center [1133, 627] width 60 height 16
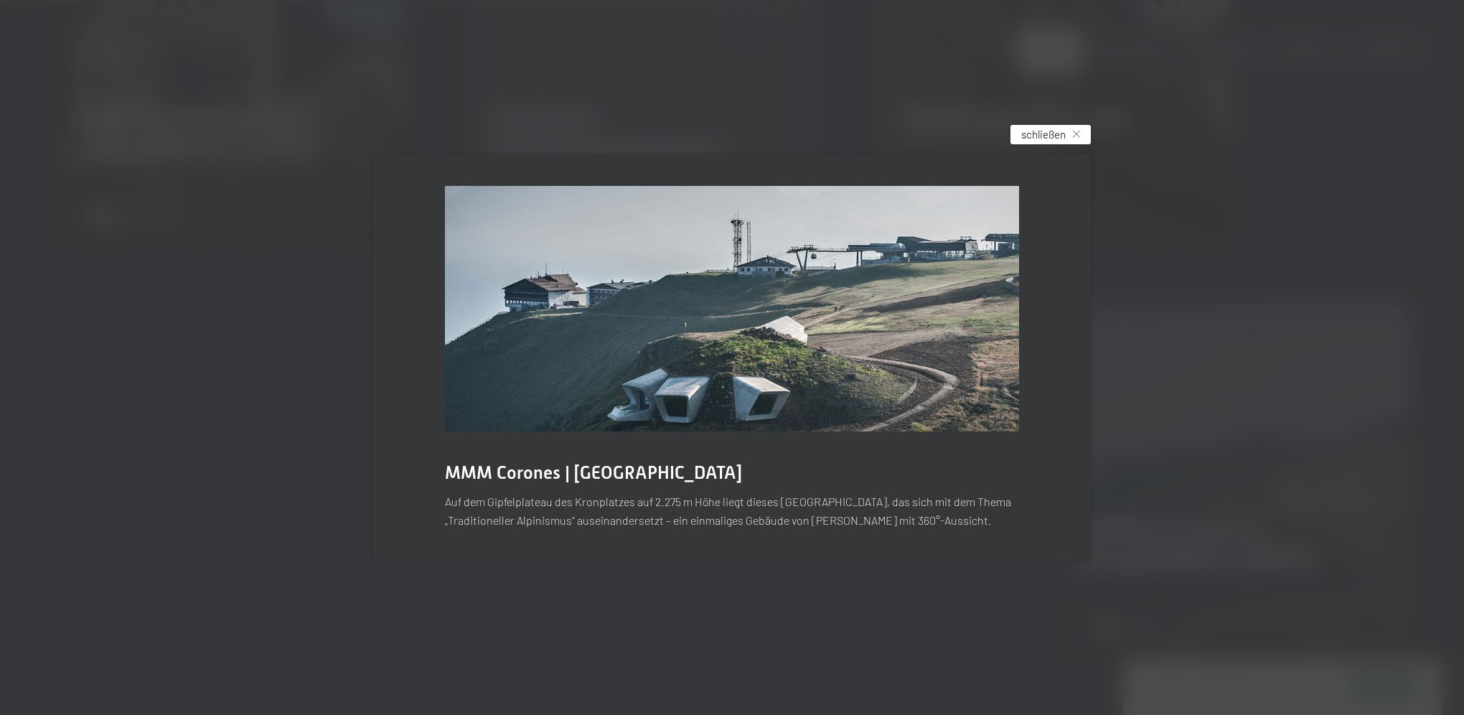
click at [1032, 136] on span "schließen" at bounding box center [1043, 134] width 45 height 15
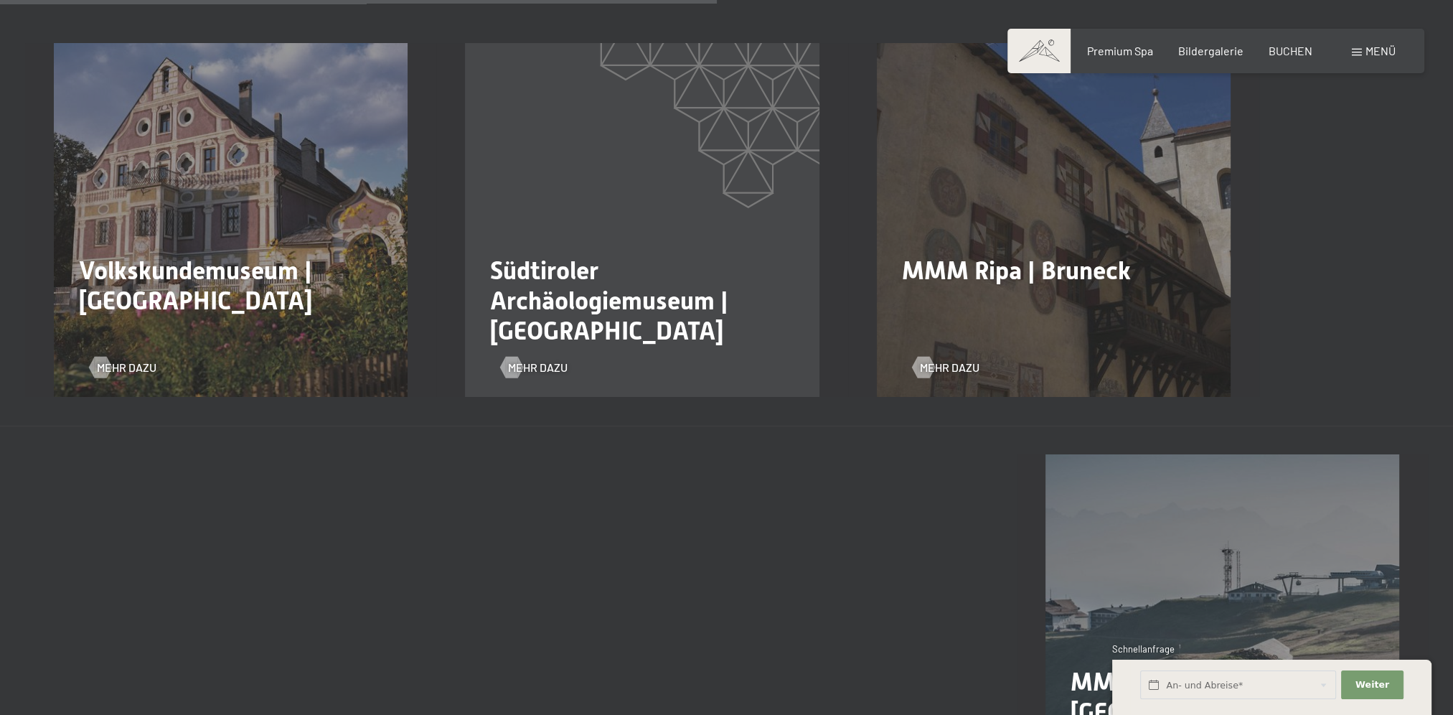
scroll to position [1636, 0]
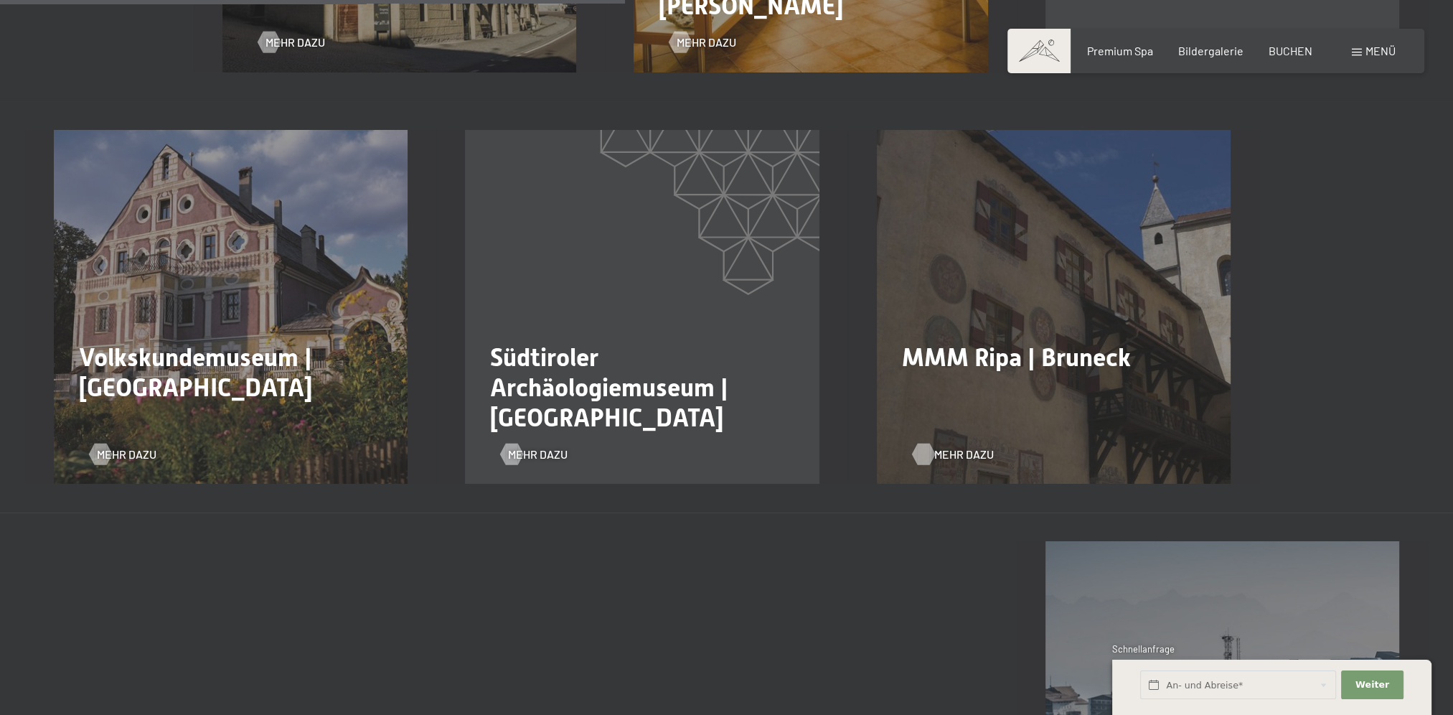
click at [935, 446] on span "Mehr dazu" at bounding box center [965, 454] width 60 height 16
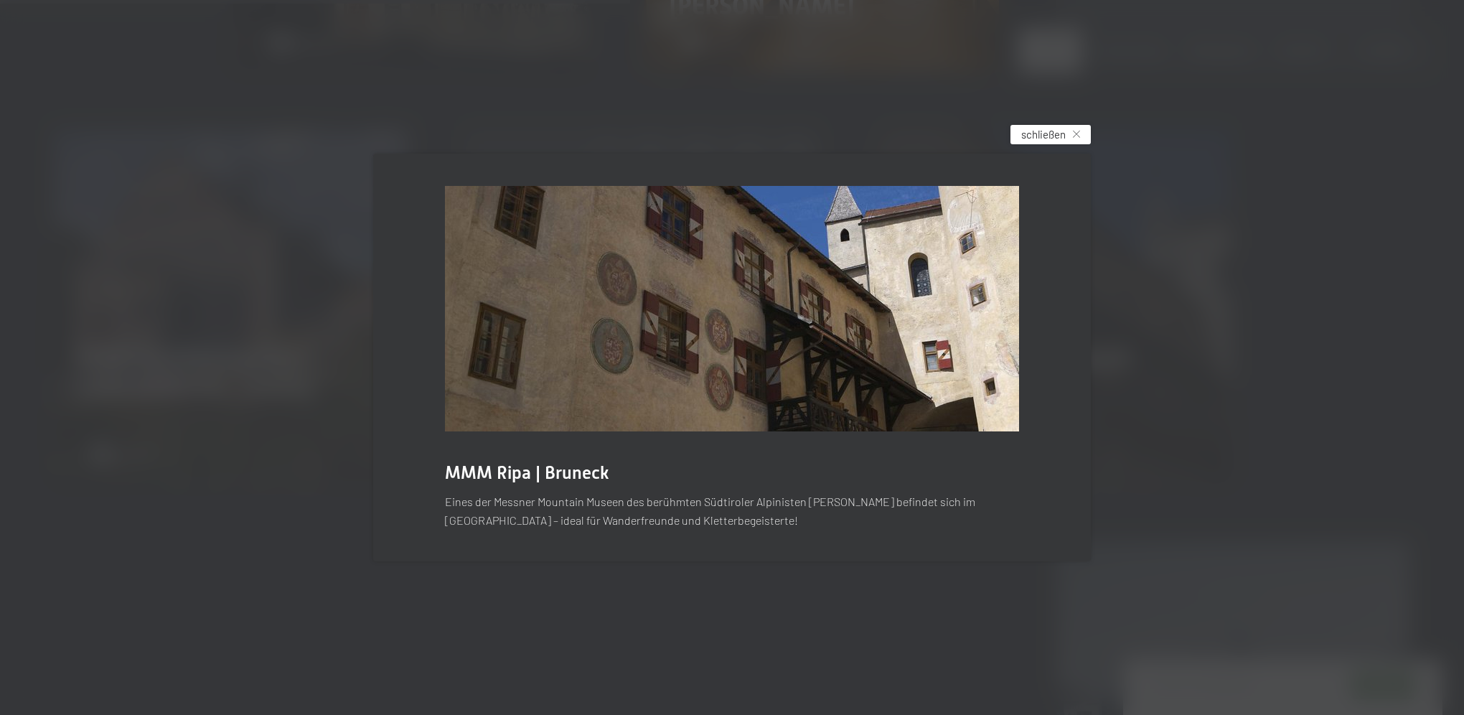
click at [1051, 133] on span "schließen" at bounding box center [1043, 134] width 45 height 15
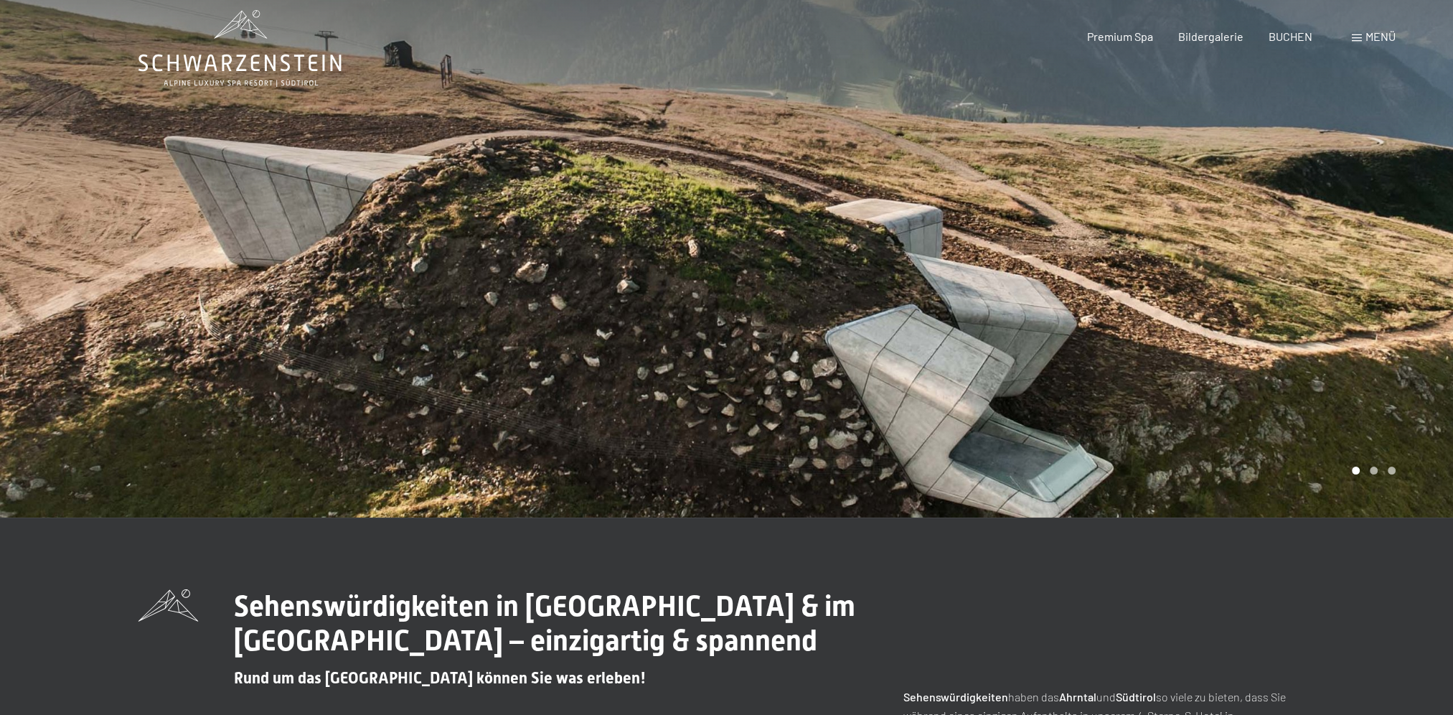
scroll to position [0, 0]
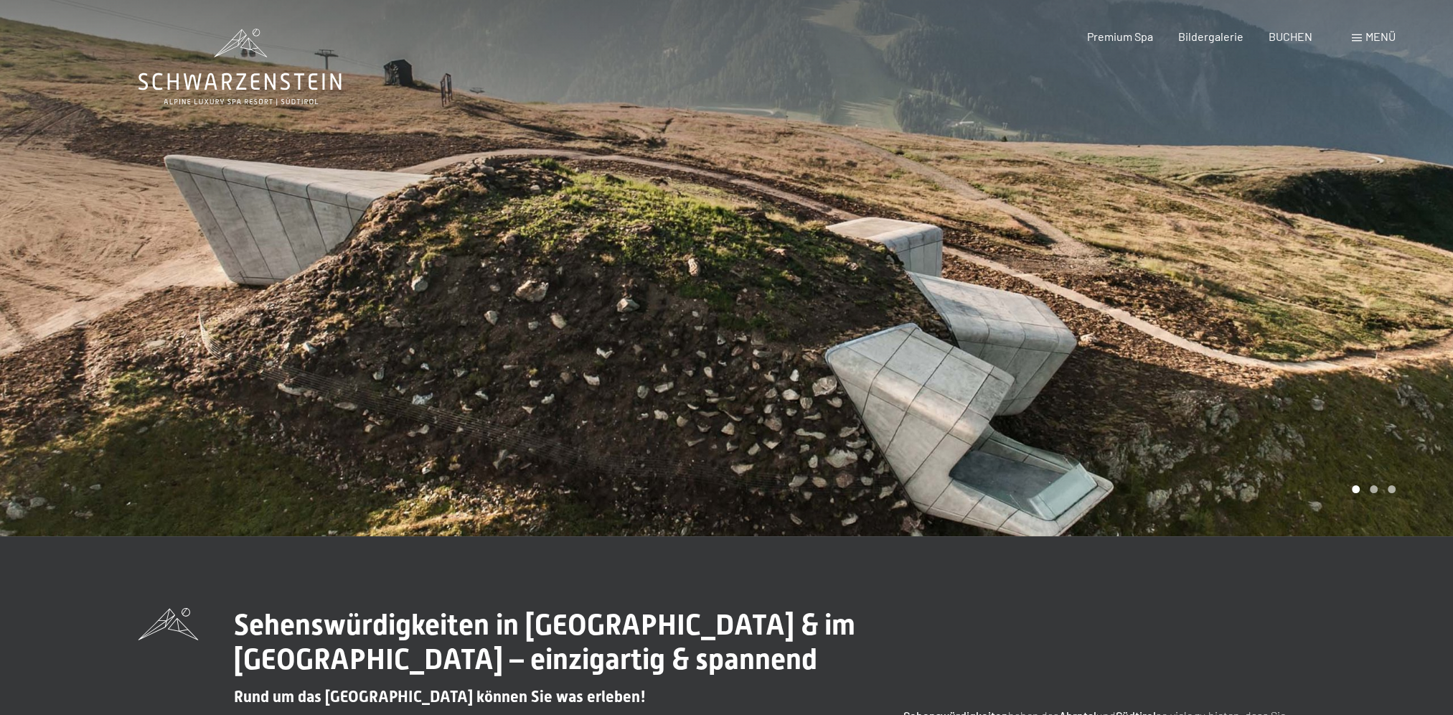
drag, startPoint x: 1373, startPoint y: 491, endPoint x: 1377, endPoint y: 362, distance: 129.3
click at [1373, 488] on div "Carousel Page 2" at bounding box center [1374, 489] width 8 height 8
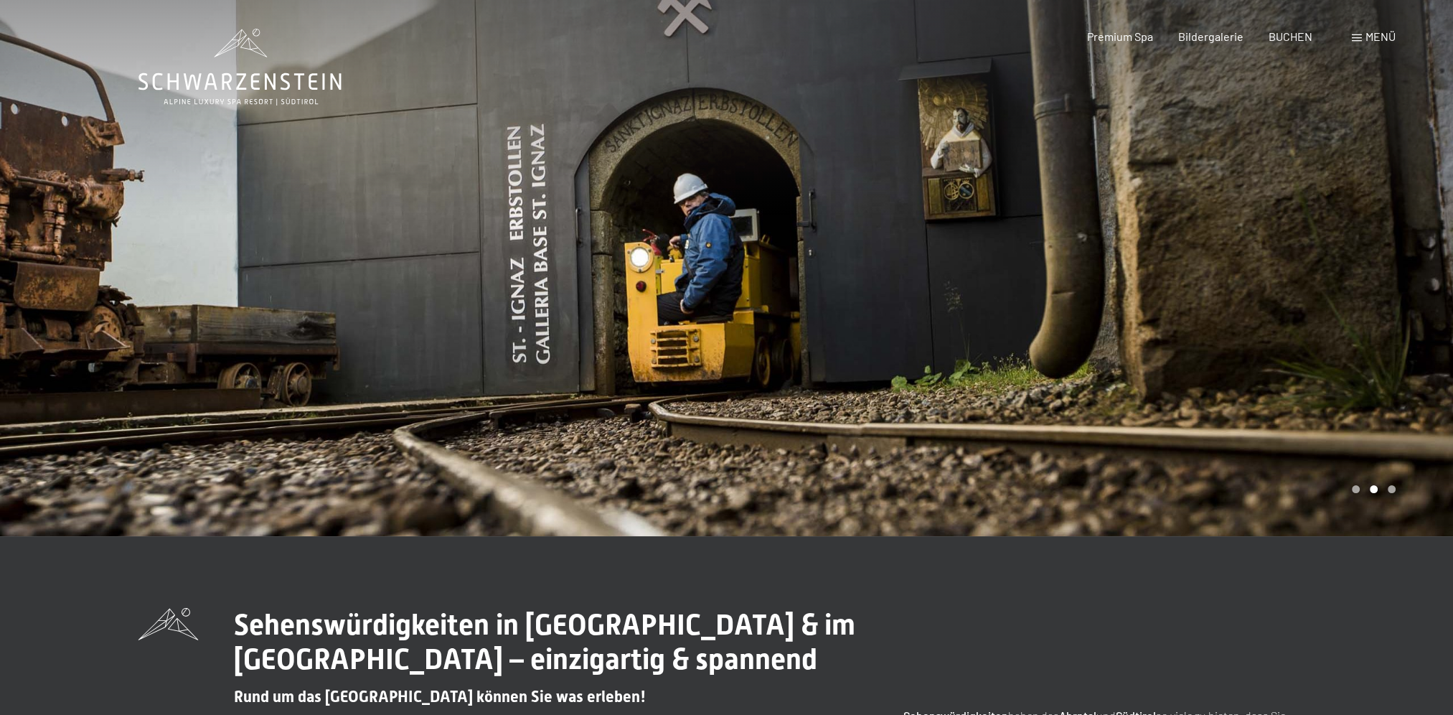
click at [1380, 293] on div at bounding box center [1090, 268] width 727 height 536
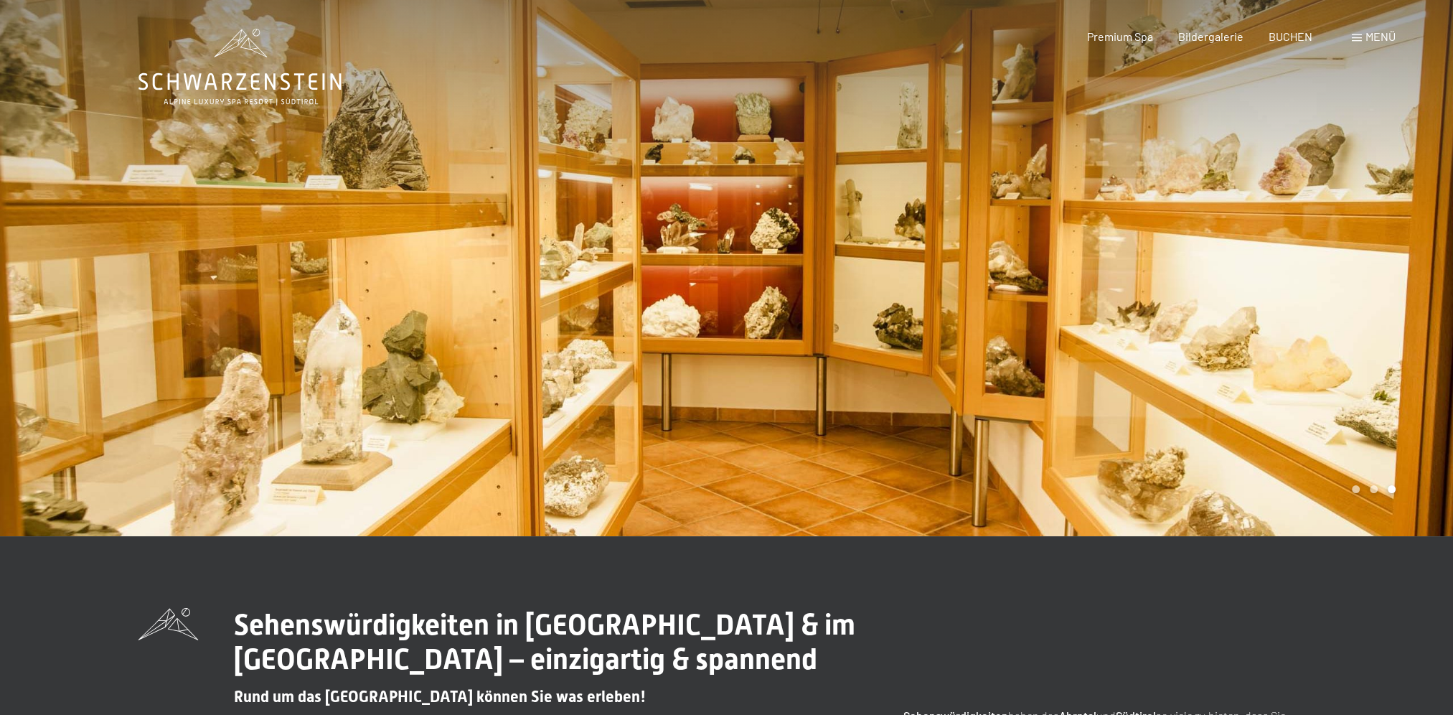
click at [1380, 293] on div at bounding box center [1090, 268] width 727 height 536
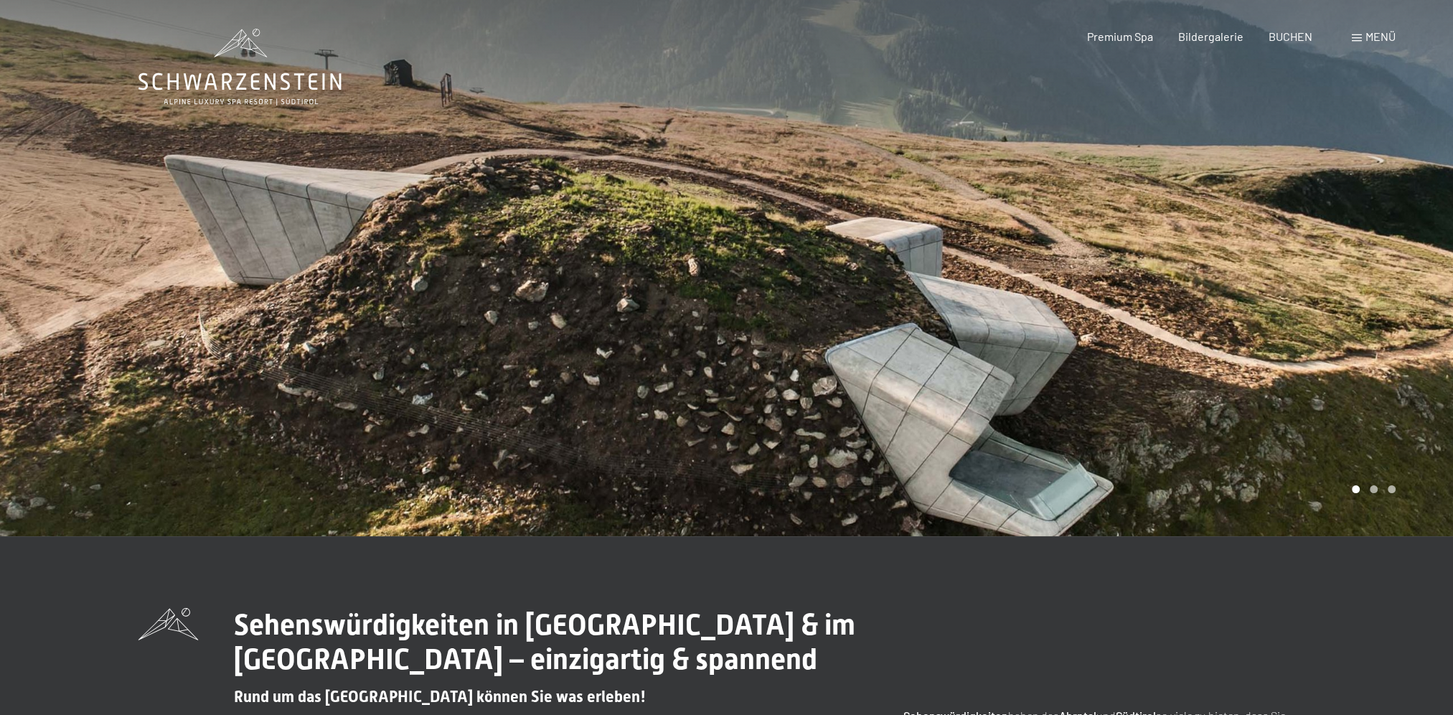
click at [1380, 293] on div at bounding box center [1090, 268] width 727 height 536
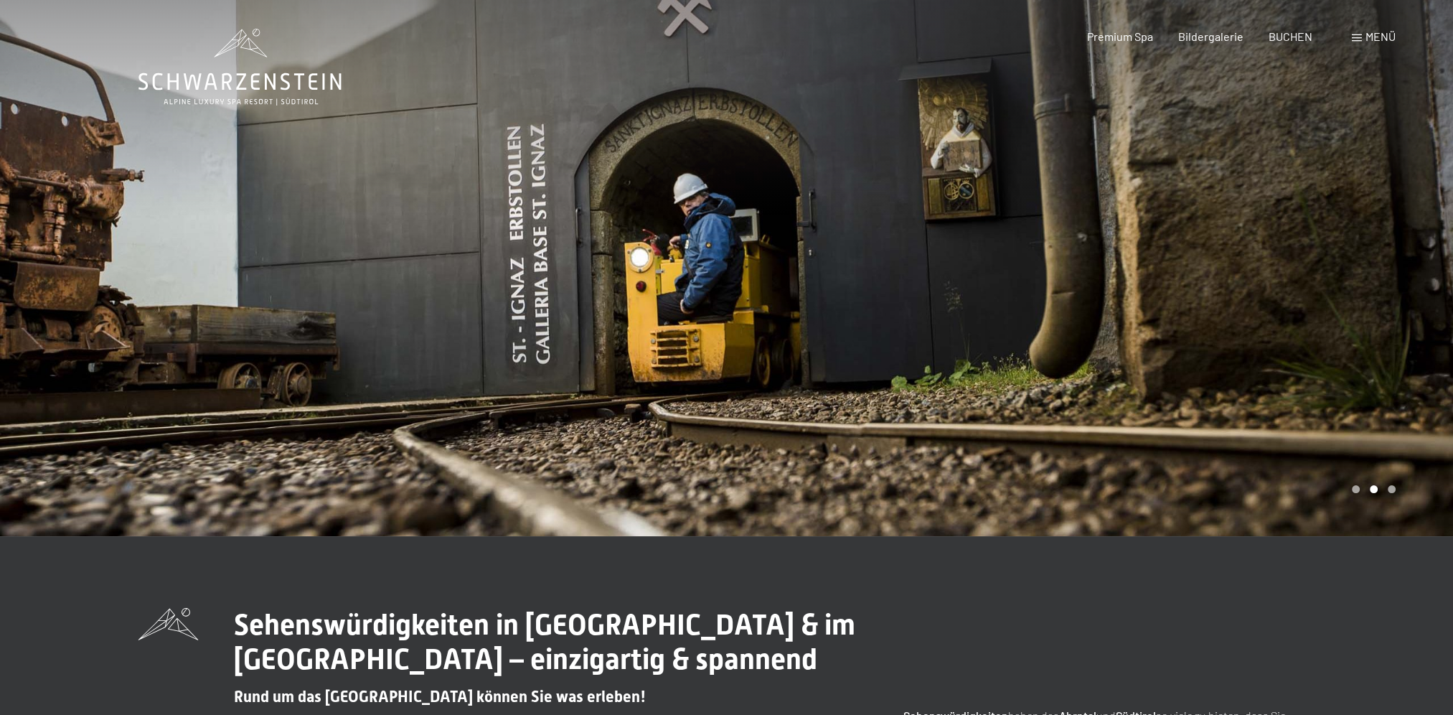
drag, startPoint x: 1380, startPoint y: 293, endPoint x: 1370, endPoint y: 291, distance: 10.2
click at [1380, 292] on div at bounding box center [1090, 268] width 727 height 536
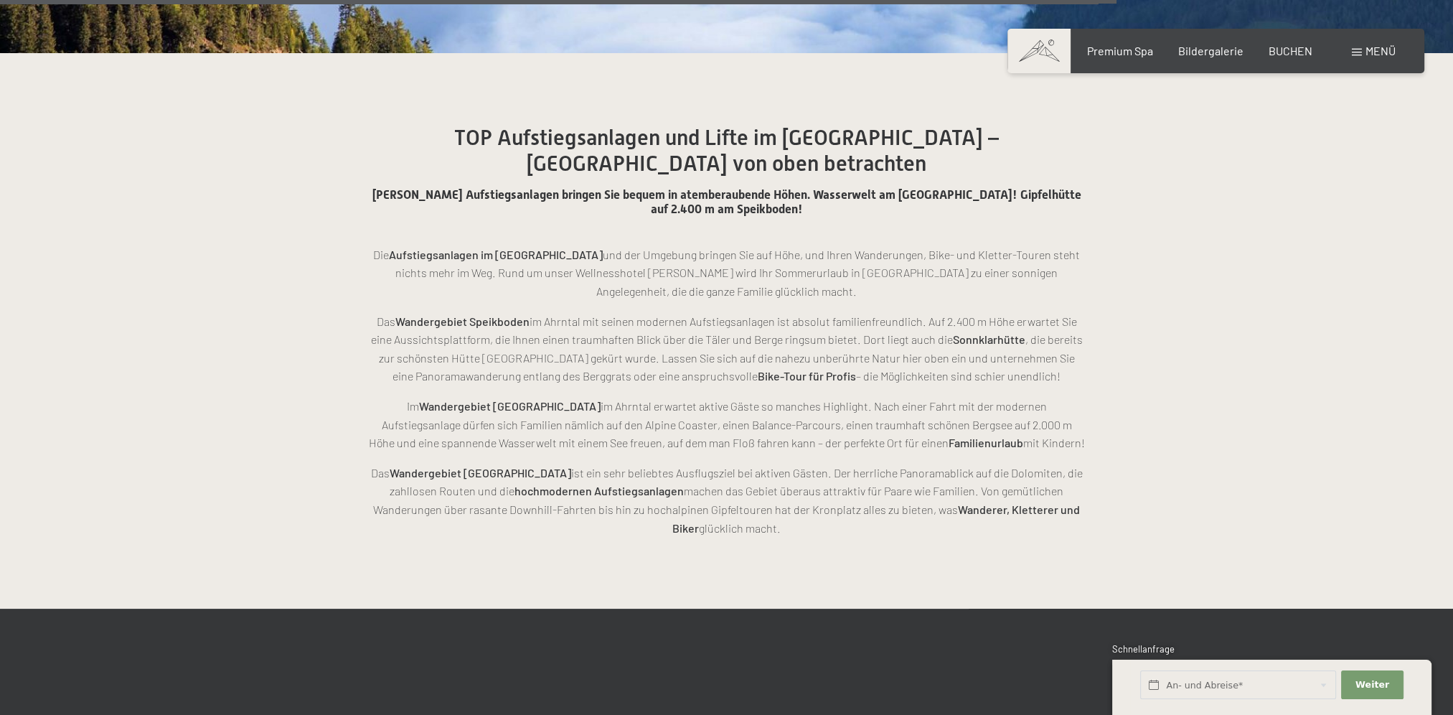
scroll to position [6220, 0]
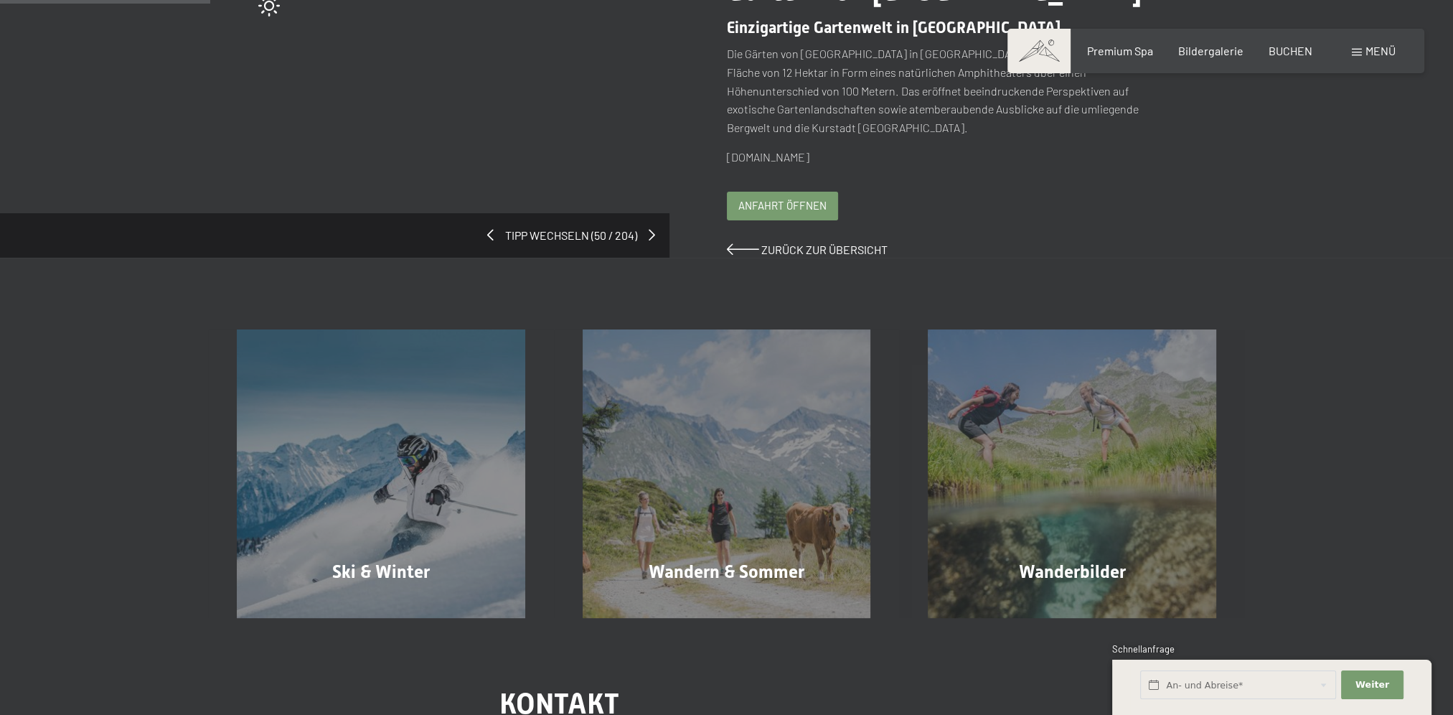
scroll to position [119, 0]
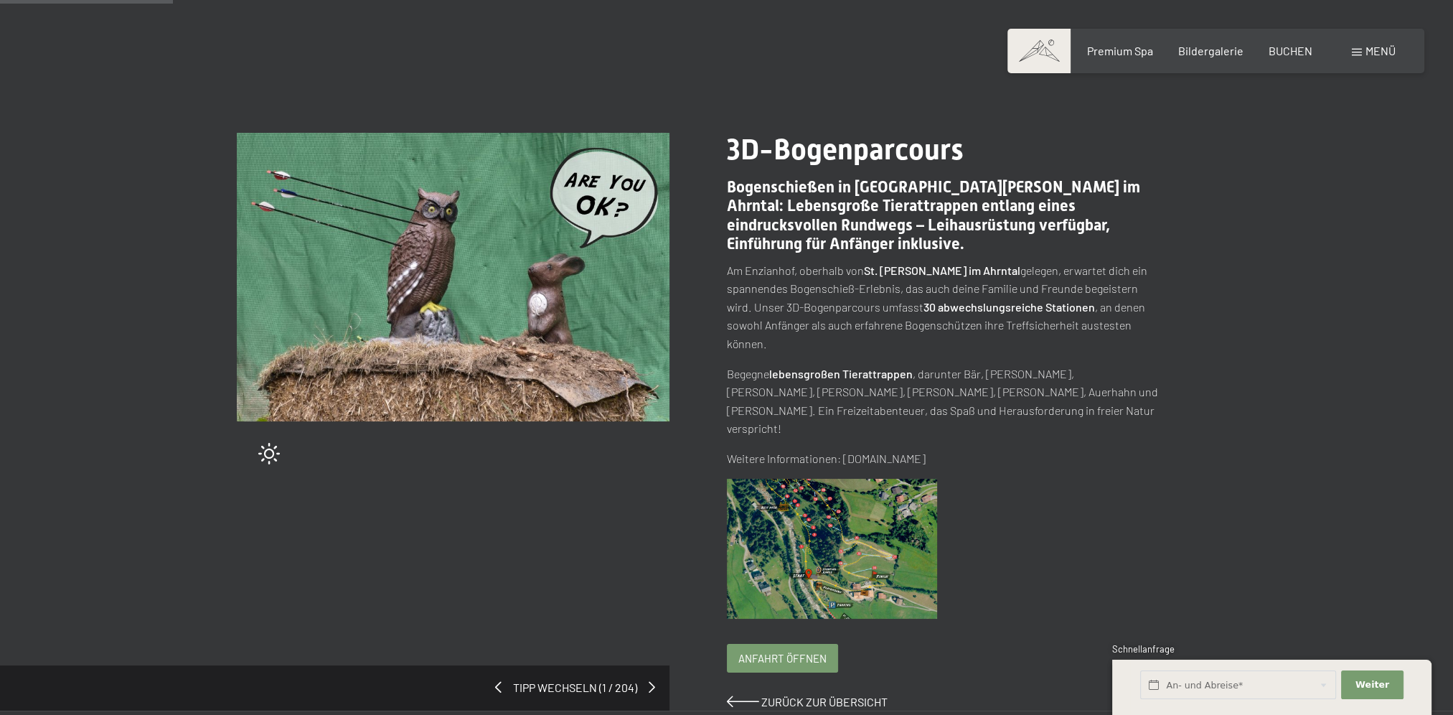
scroll to position [119, 0]
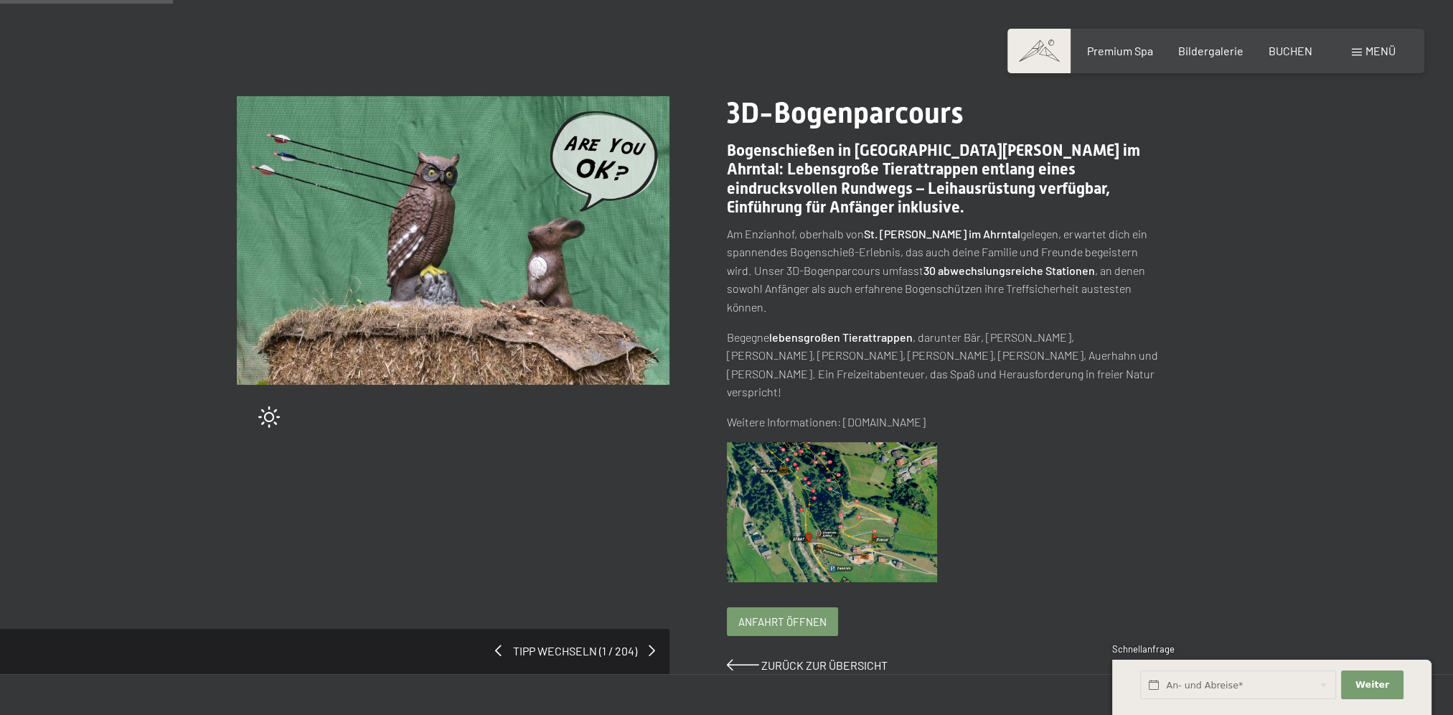
click at [477, 207] on img at bounding box center [453, 240] width 433 height 289
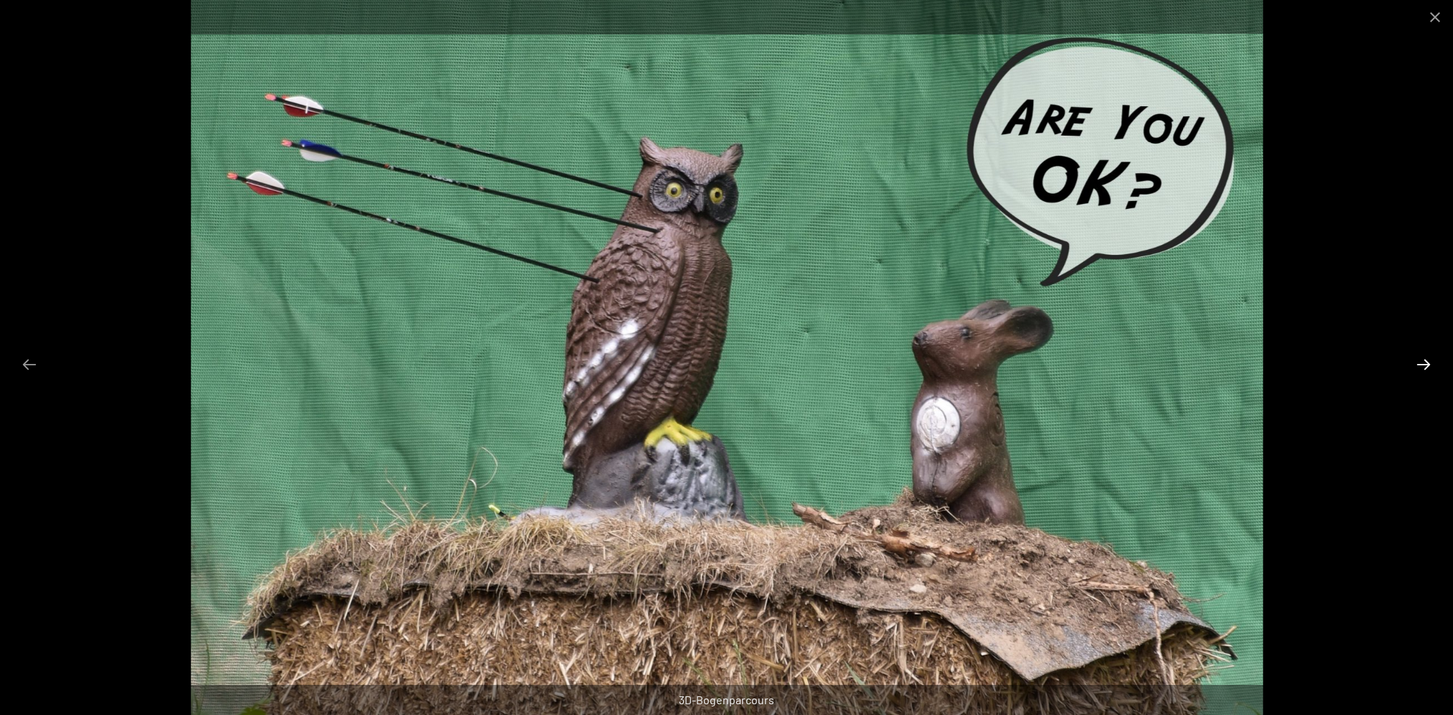
click at [1424, 359] on button "Next slide" at bounding box center [1424, 364] width 30 height 28
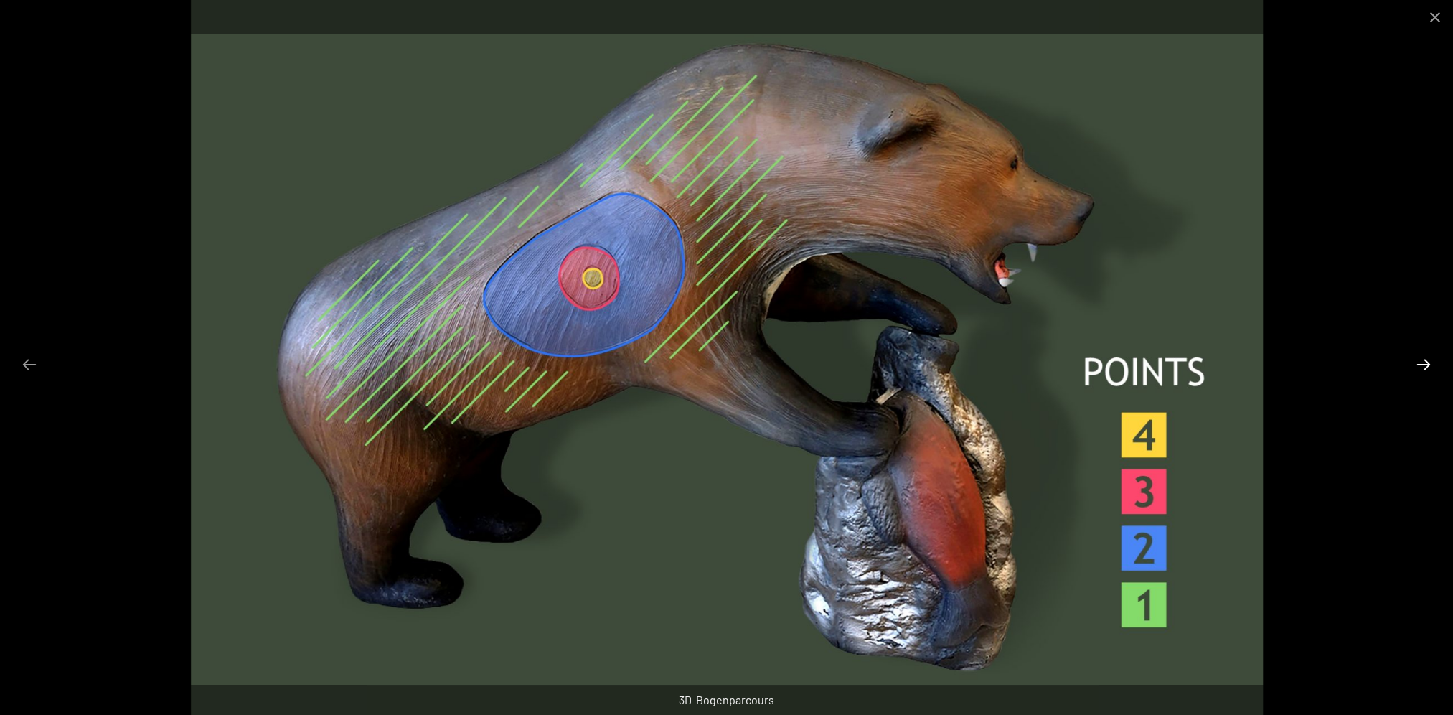
click at [1424, 359] on button "Next slide" at bounding box center [1424, 364] width 30 height 28
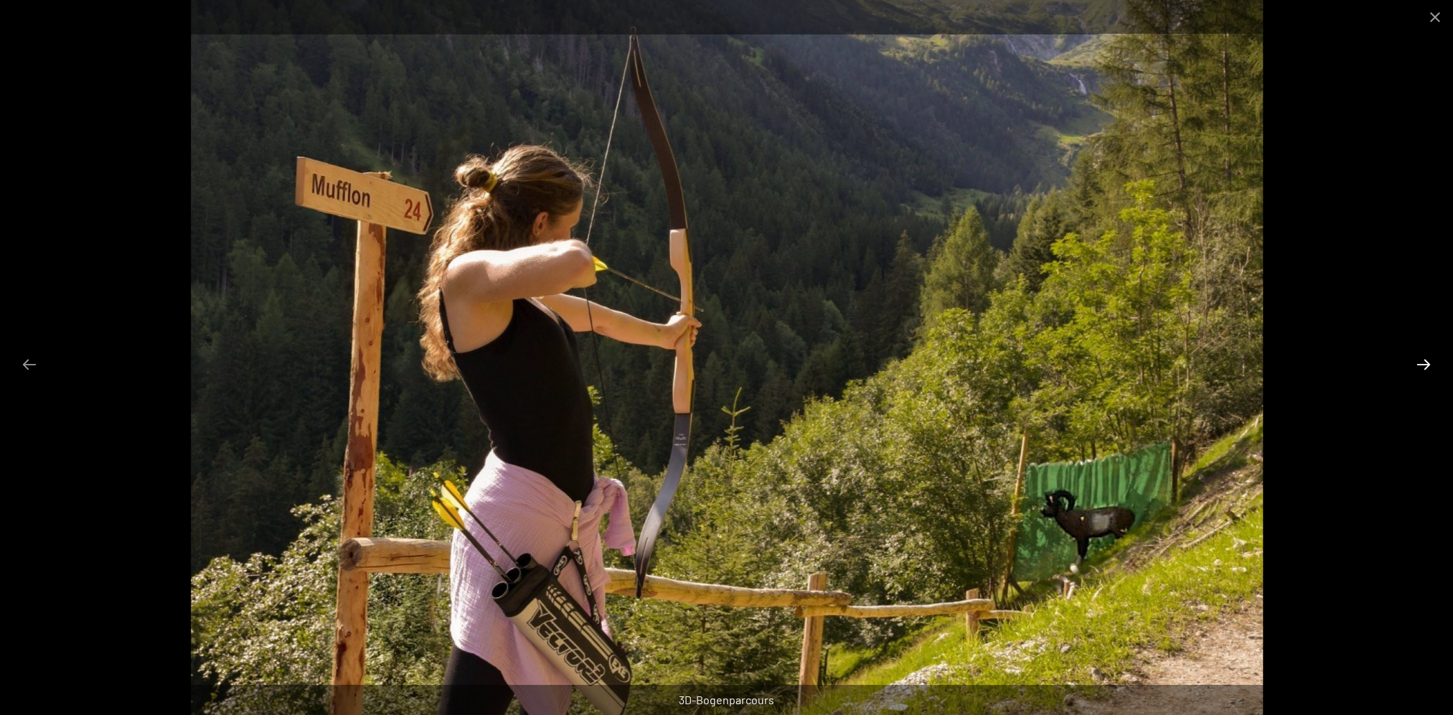
click at [1424, 359] on button "Next slide" at bounding box center [1424, 364] width 30 height 28
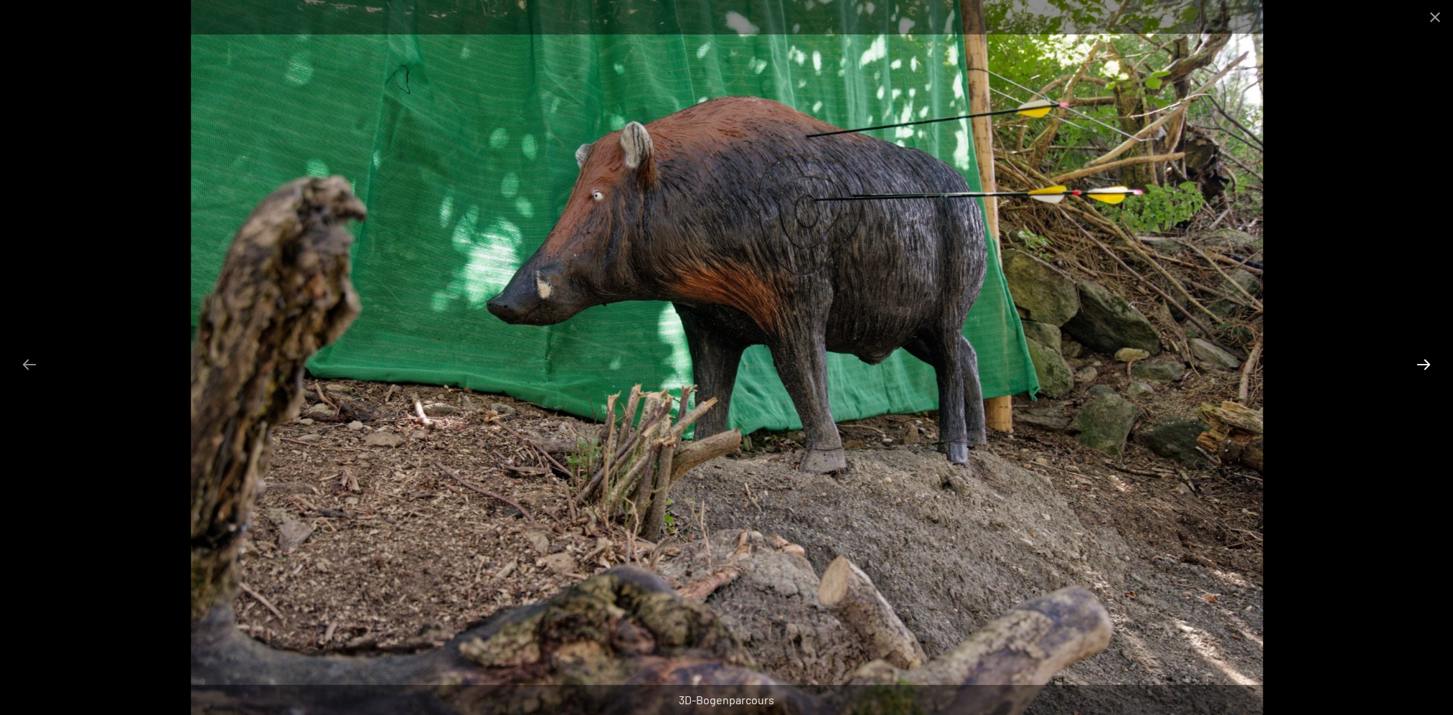
click at [1424, 359] on button "Next slide" at bounding box center [1424, 364] width 30 height 28
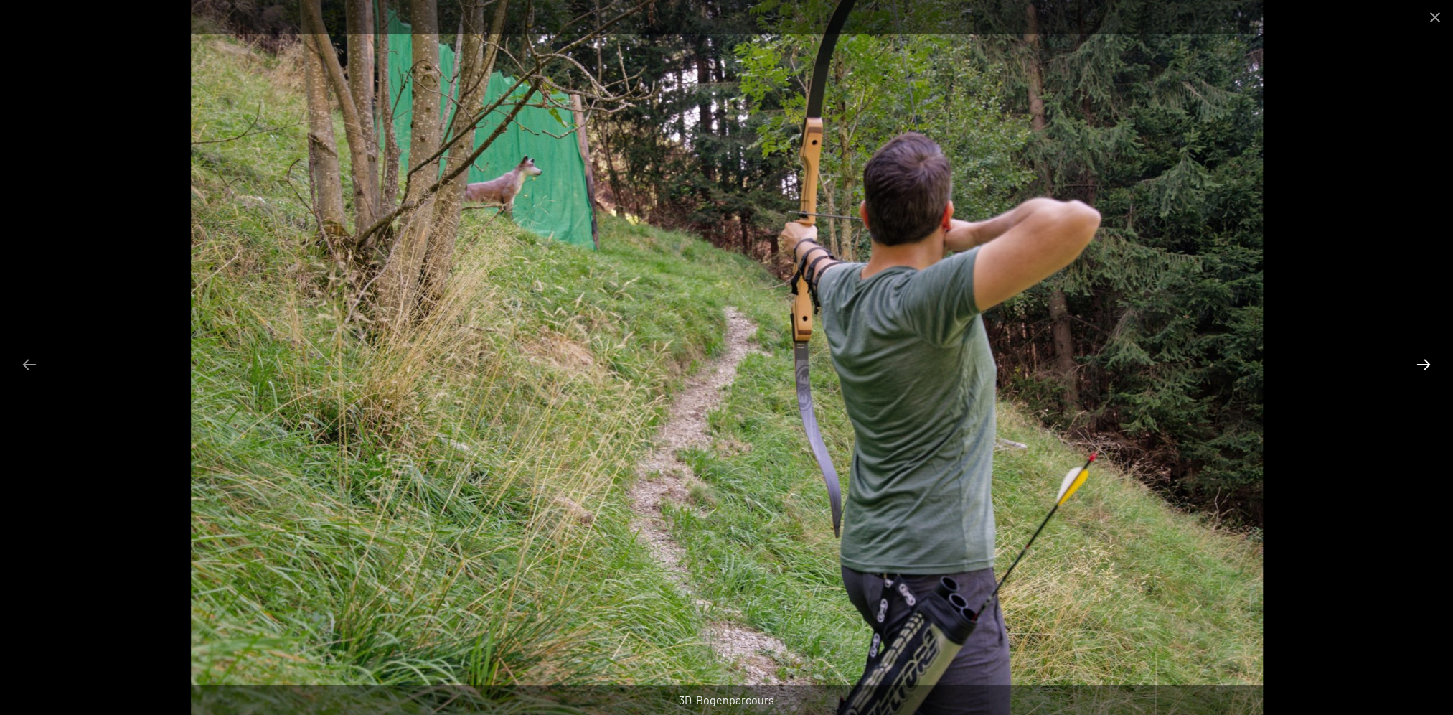
click at [1424, 359] on button "Next slide" at bounding box center [1424, 364] width 30 height 28
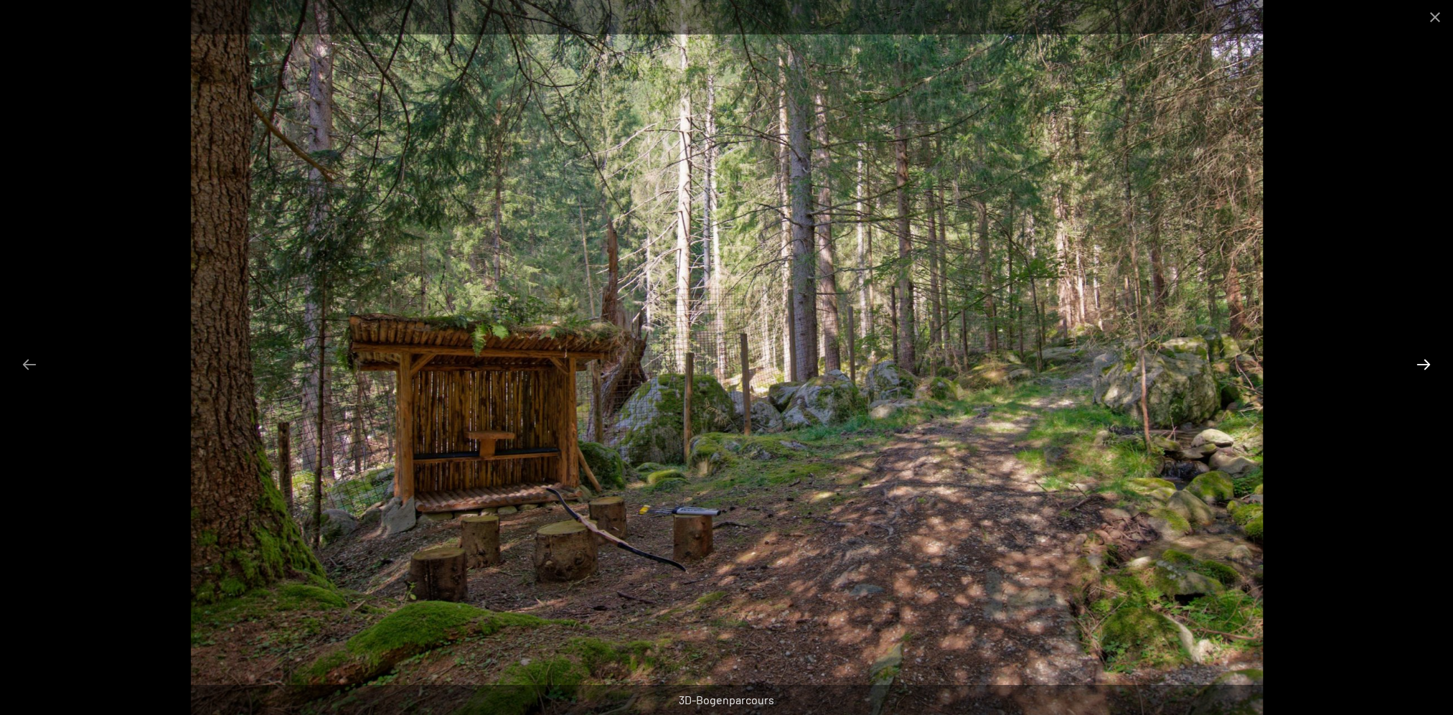
click at [1424, 359] on button "Next slide" at bounding box center [1424, 364] width 30 height 28
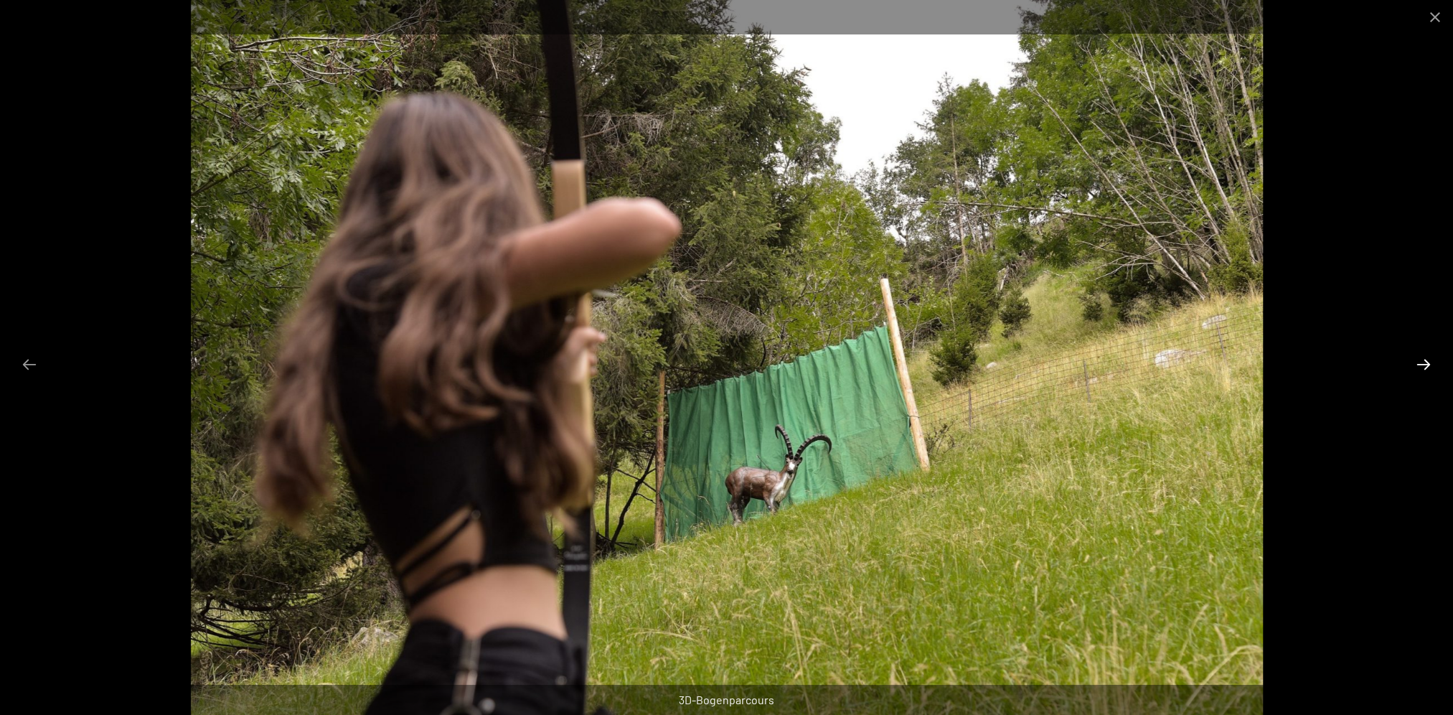
click at [1424, 359] on button "Next slide" at bounding box center [1424, 364] width 30 height 28
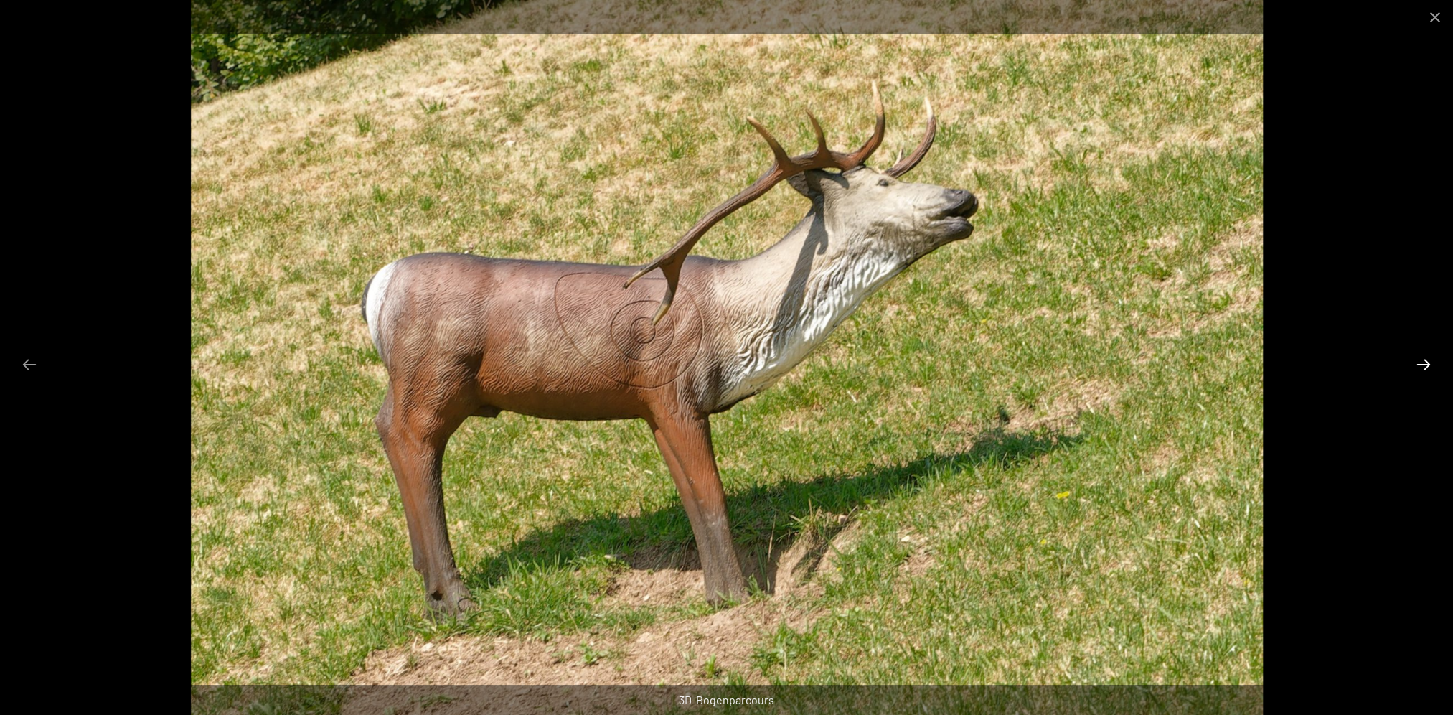
click at [1424, 359] on button "Next slide" at bounding box center [1424, 364] width 30 height 28
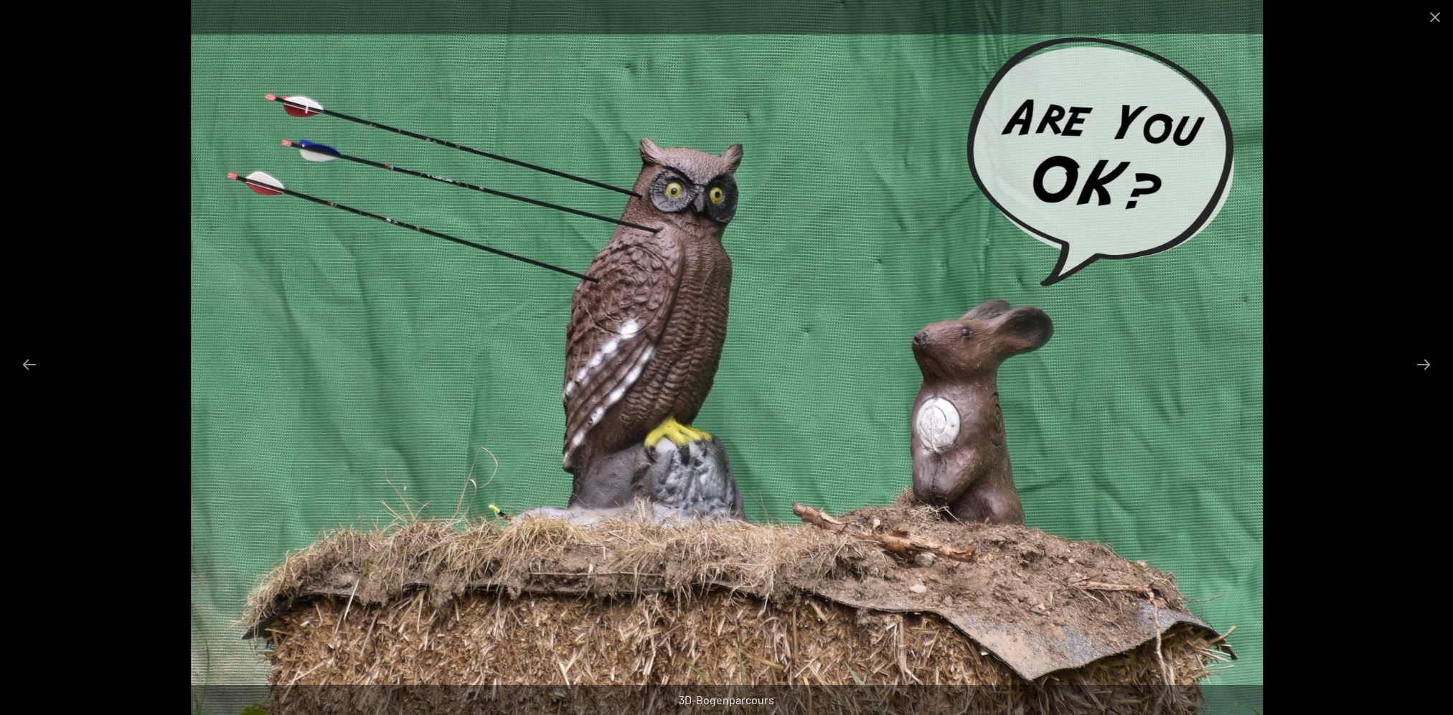
click at [130, 45] on div at bounding box center [726, 357] width 1453 height 715
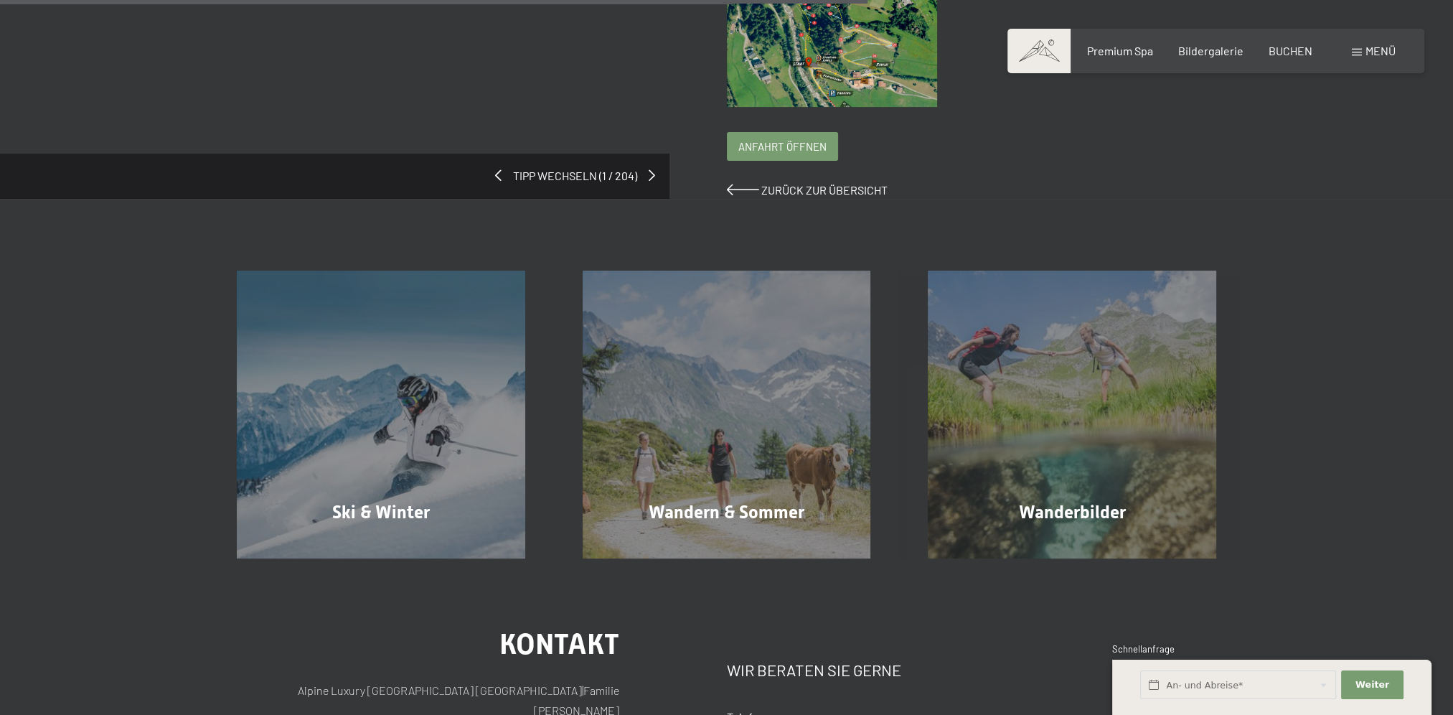
scroll to position [598, 0]
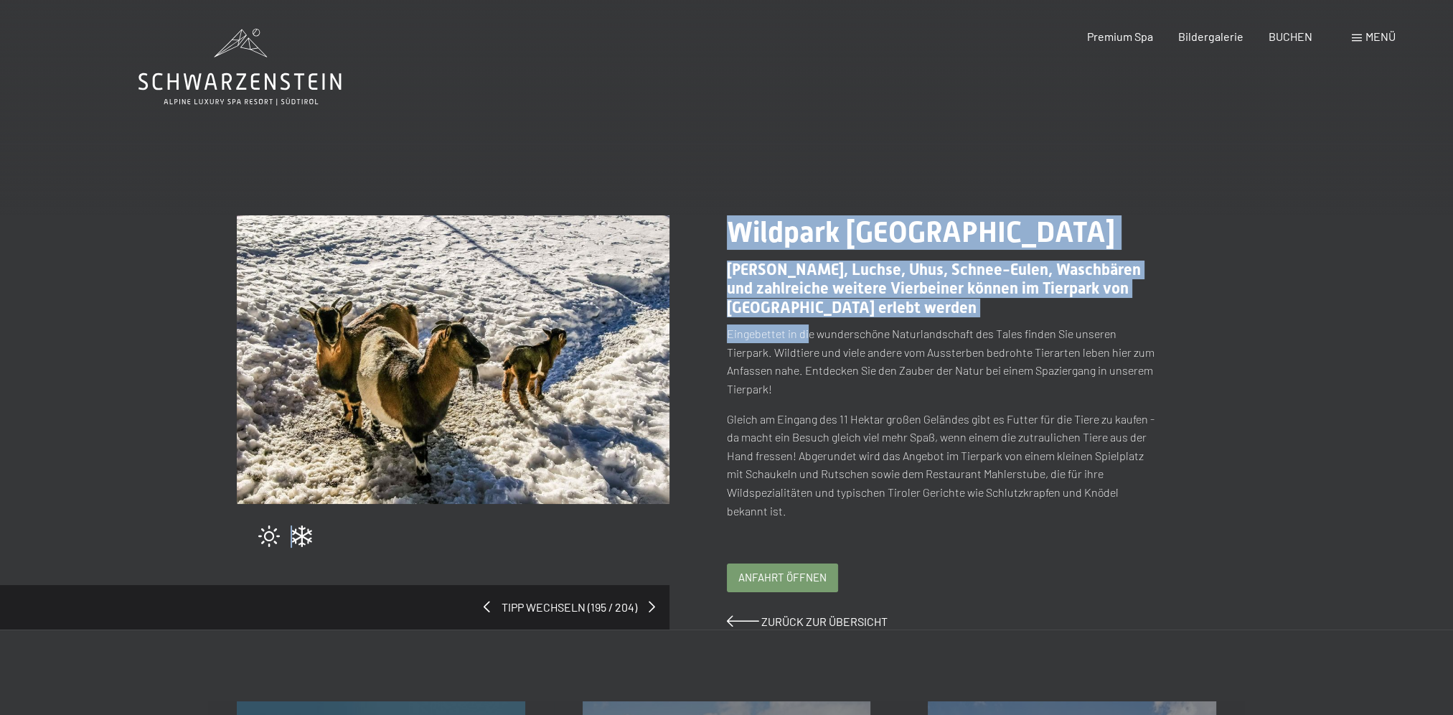
drag, startPoint x: 719, startPoint y: 332, endPoint x: 807, endPoint y: 333, distance: 88.3
click at [807, 333] on div "Tipp wechseln (195 / 204) slide 13 of 12 Wildpark Toblach Hirsche, Luchse, Uhus…" at bounding box center [727, 422] width 980 height 414
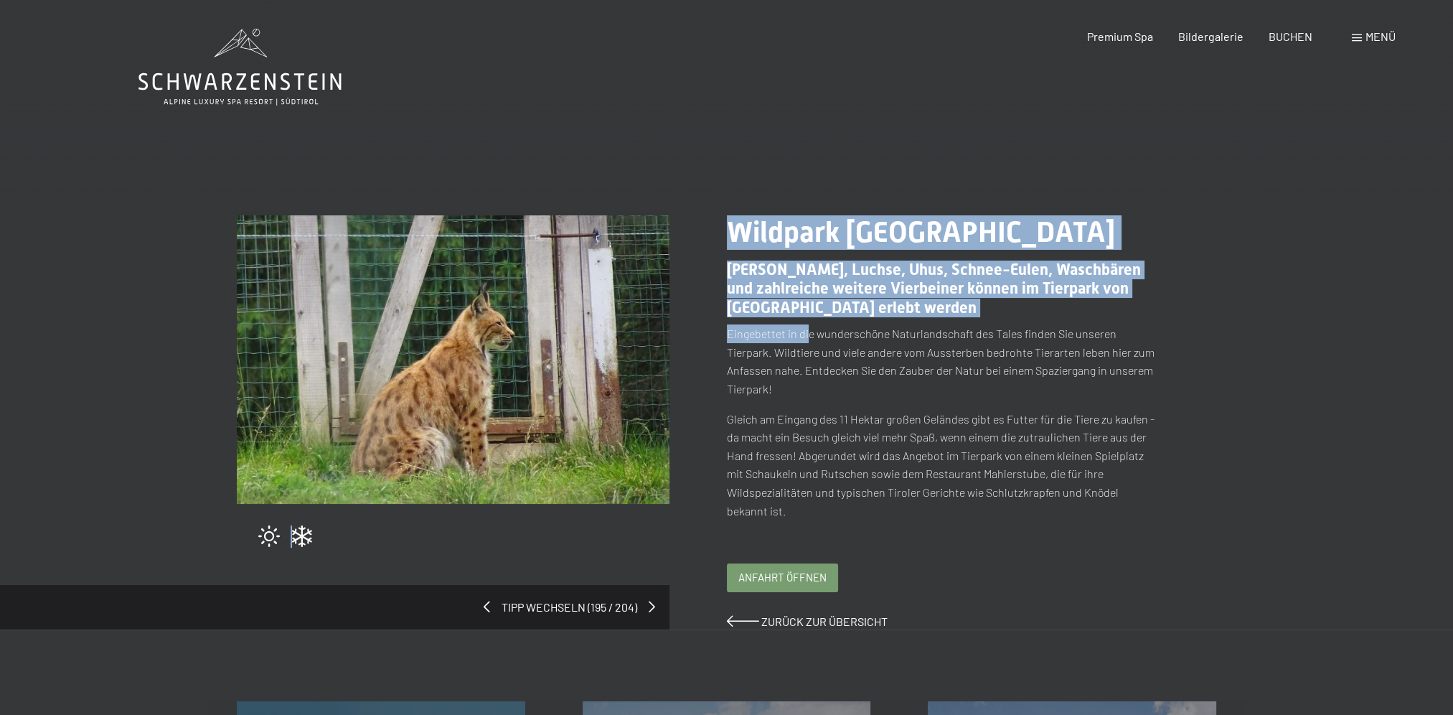
click at [647, 380] on img at bounding box center [453, 359] width 433 height 289
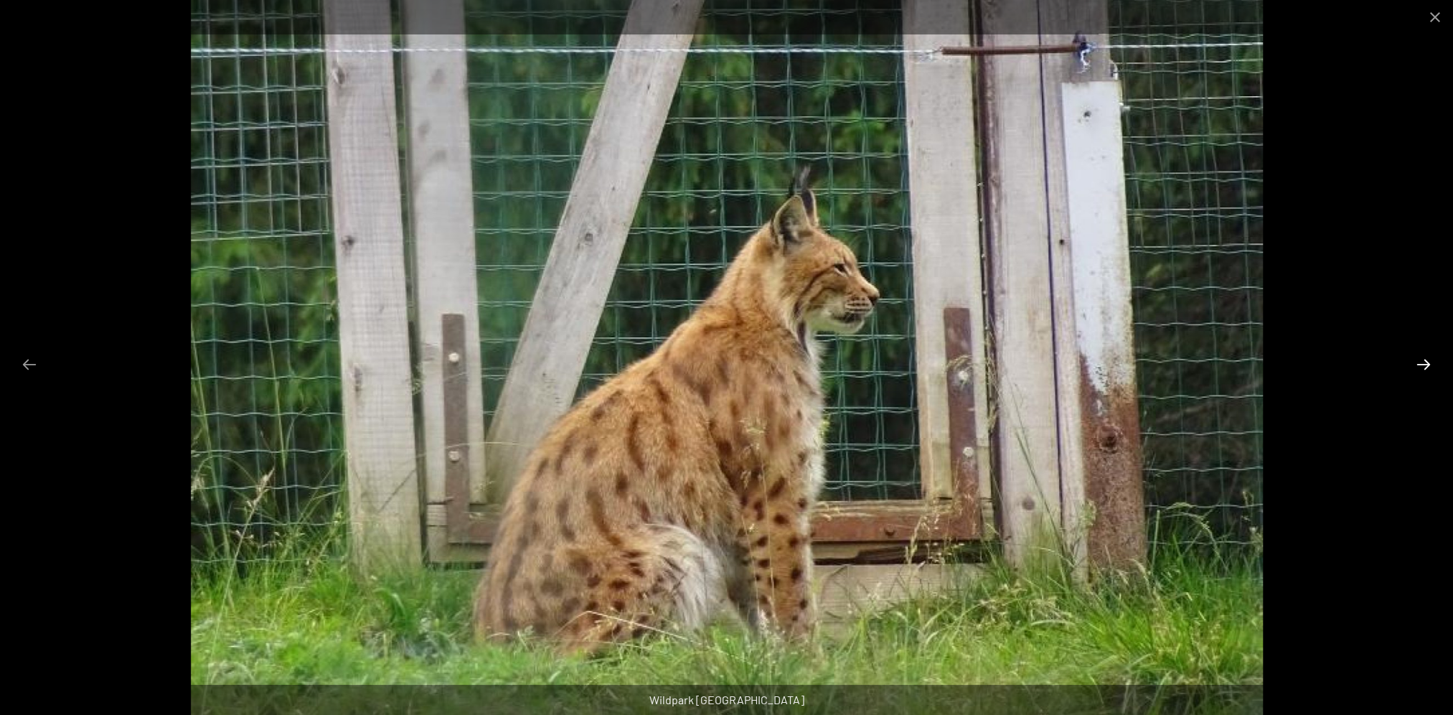
click at [1432, 365] on button "Next slide" at bounding box center [1424, 364] width 30 height 28
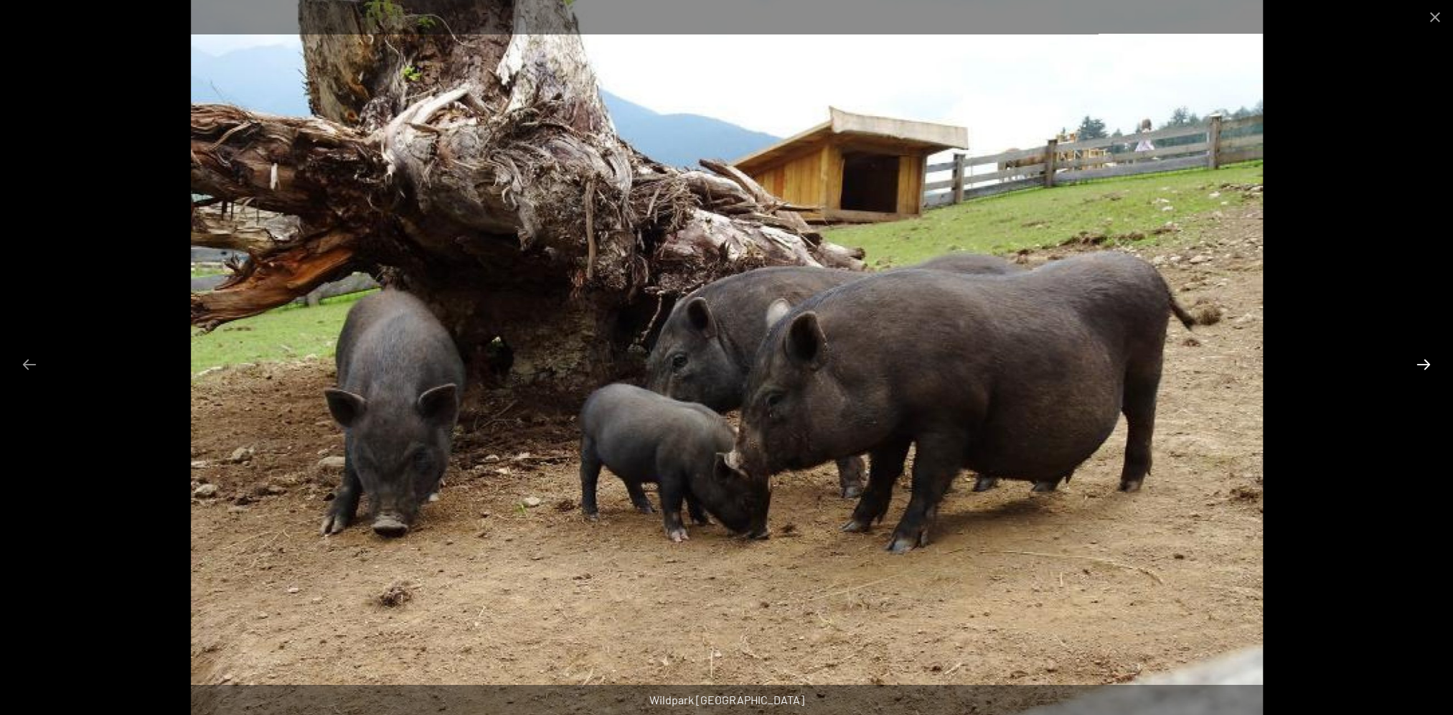
click at [1432, 365] on button "Next slide" at bounding box center [1424, 364] width 30 height 28
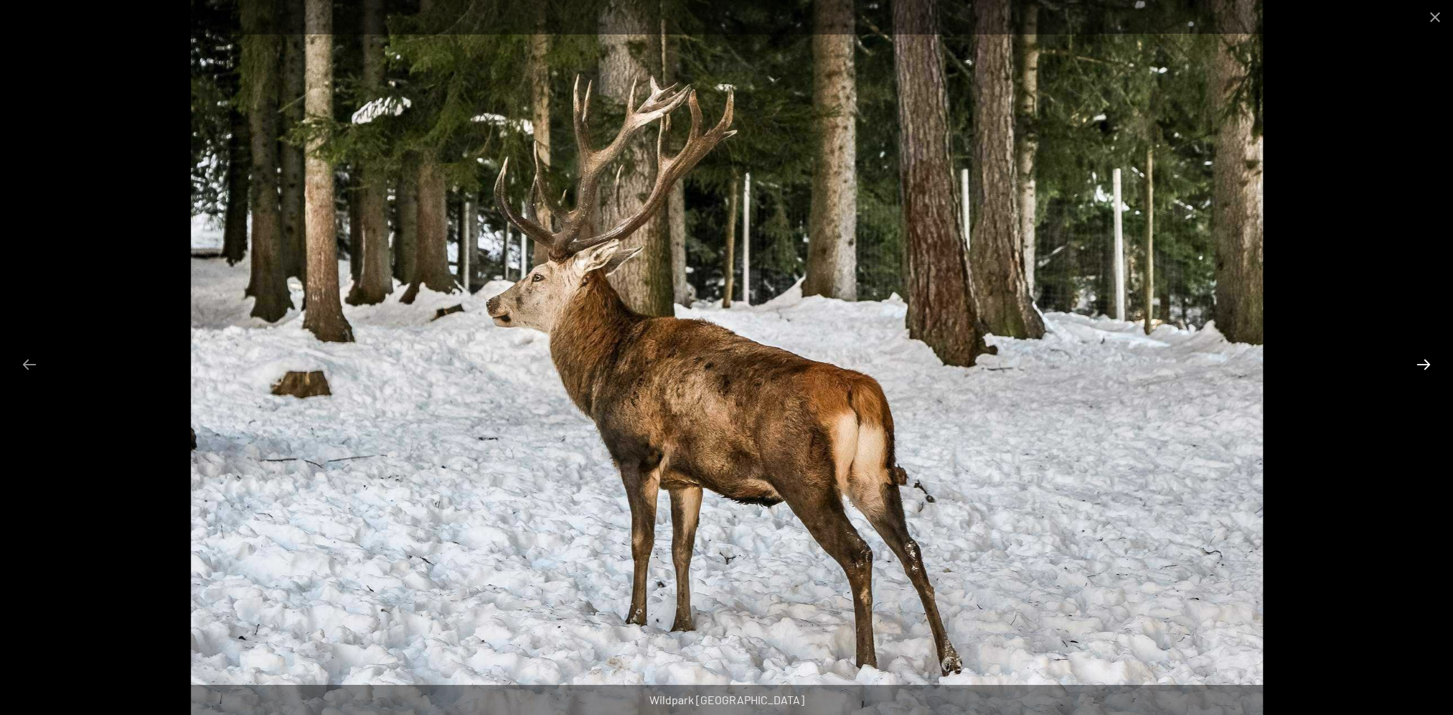
click at [1432, 365] on button "Next slide" at bounding box center [1424, 364] width 30 height 28
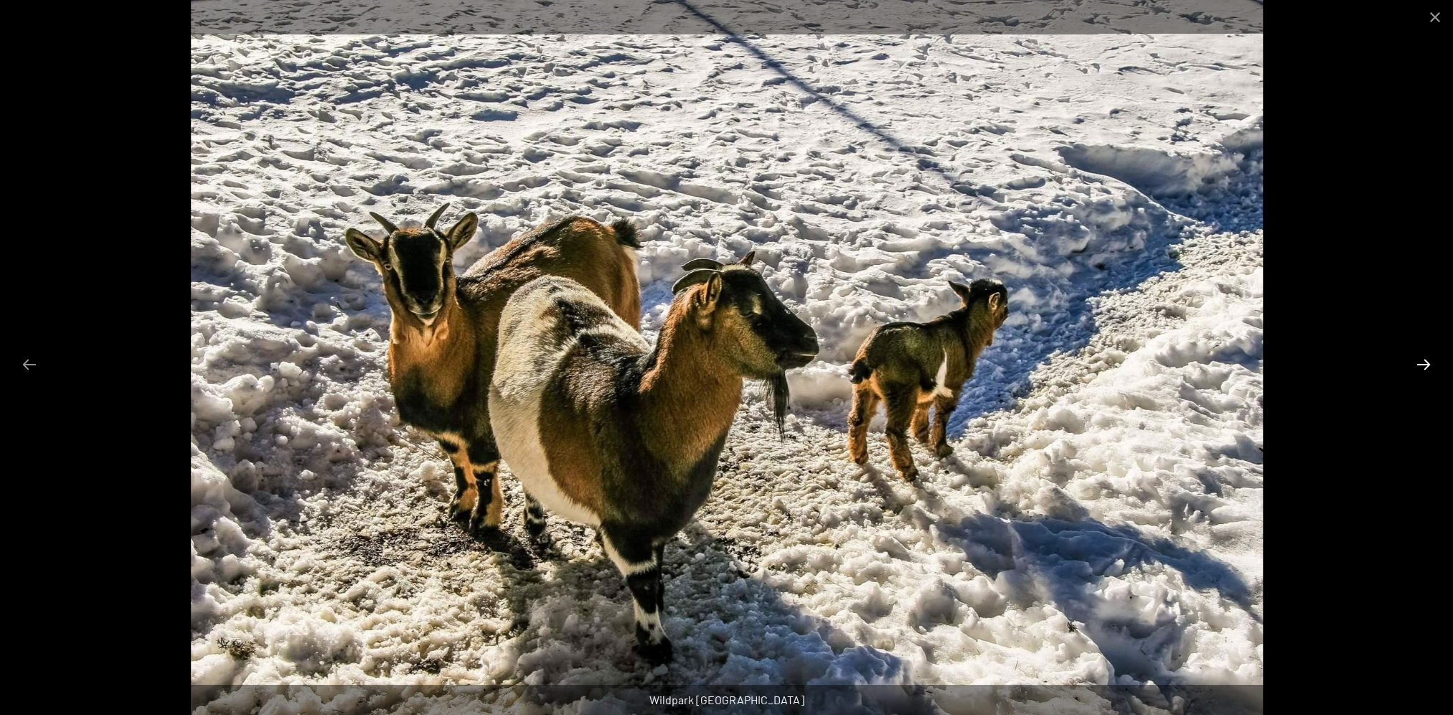
click at [1432, 365] on button "Next slide" at bounding box center [1424, 364] width 30 height 28
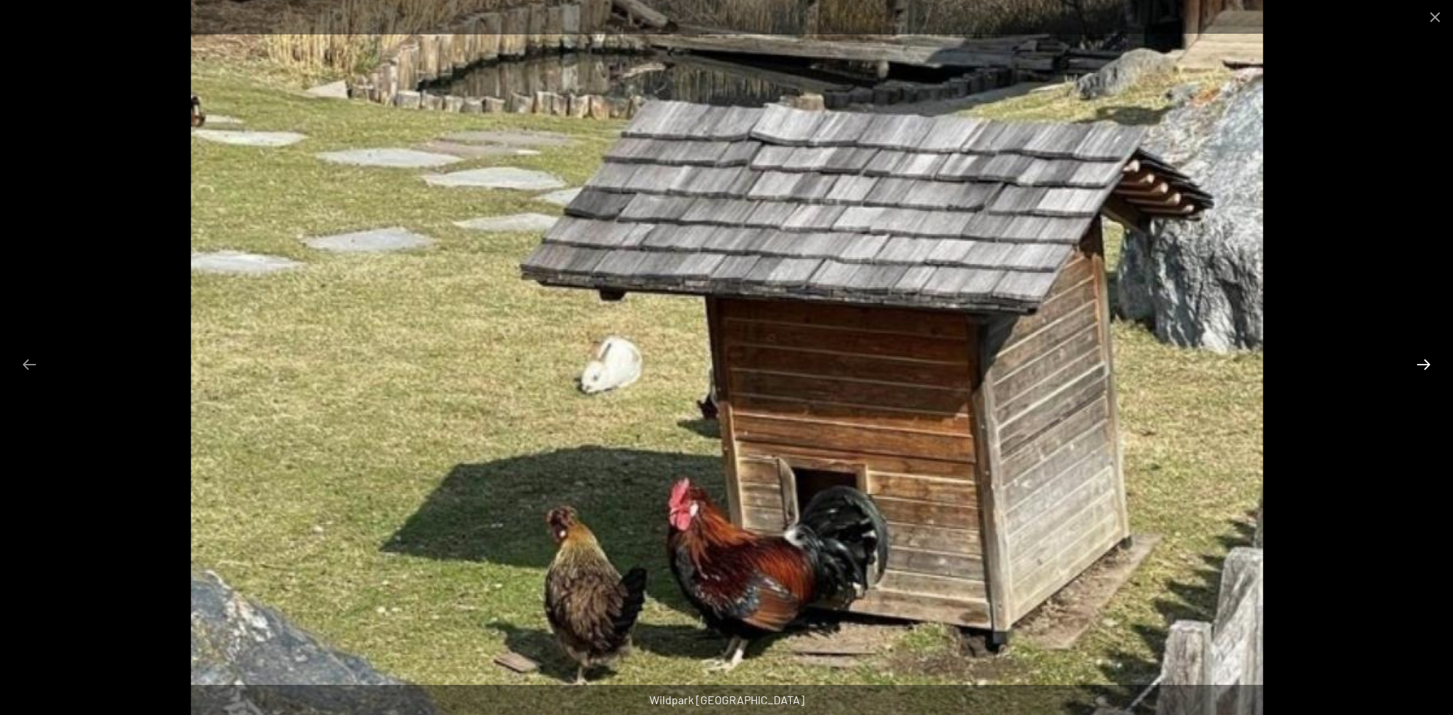
click at [1432, 365] on button "Next slide" at bounding box center [1424, 364] width 30 height 28
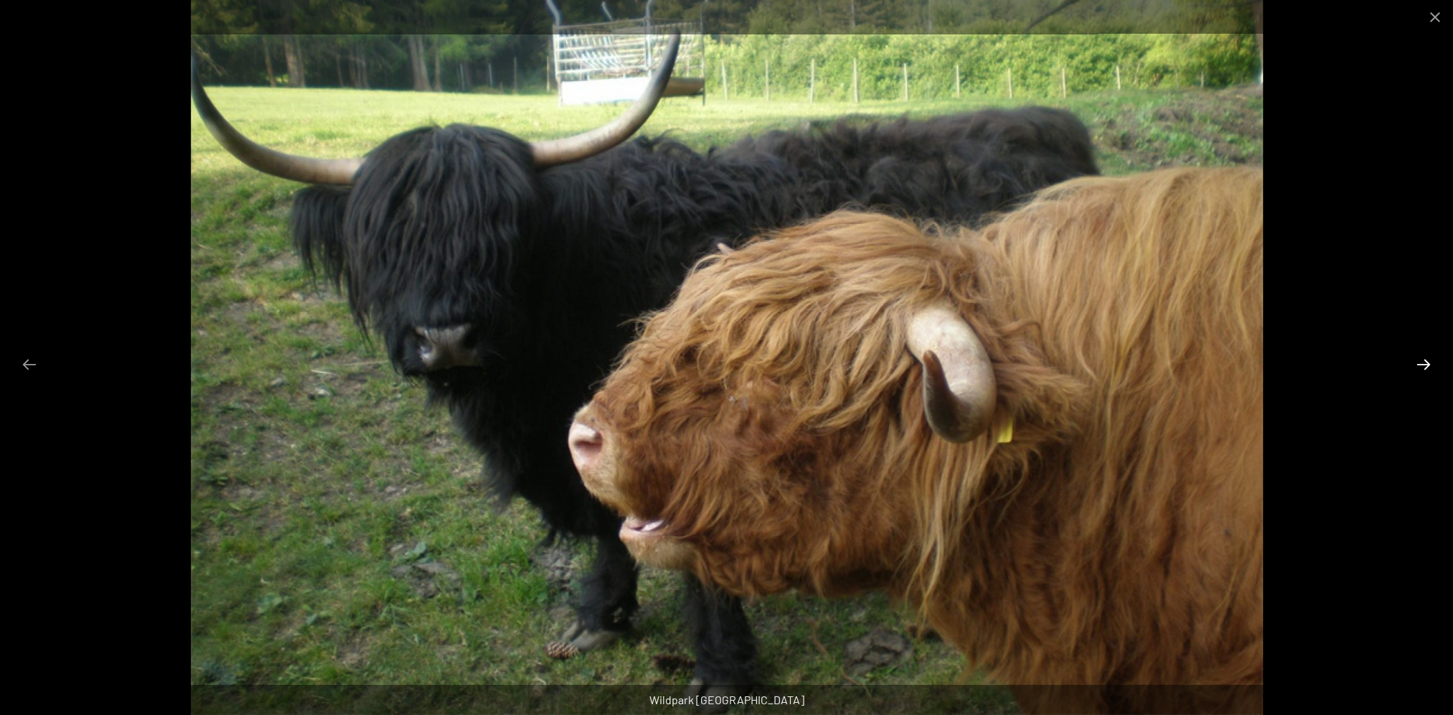
click at [1432, 365] on button "Next slide" at bounding box center [1424, 364] width 30 height 28
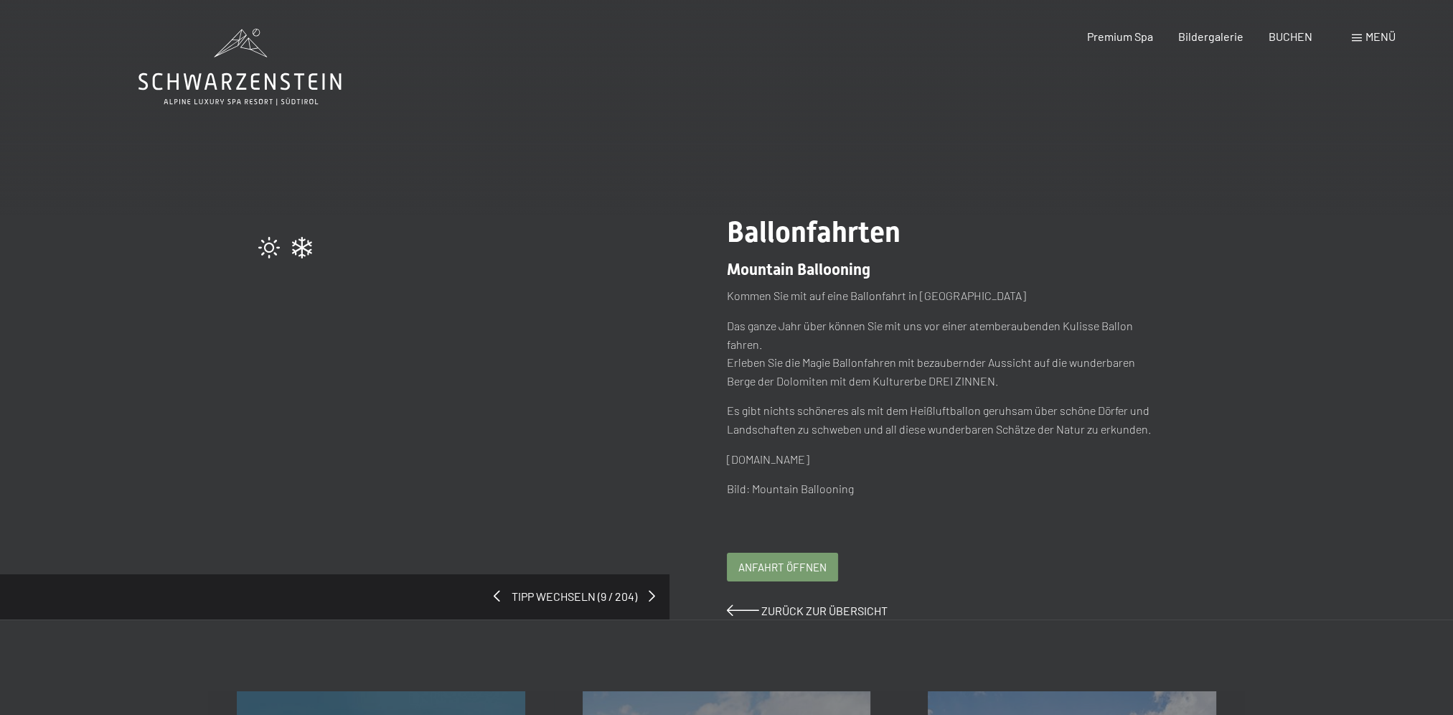
click at [500, 345] on div "Tipp wechseln (9 / 204) Ballonfahrten Mountain Ballooning Kommen Sie mit auf ei…" at bounding box center [727, 417] width 980 height 404
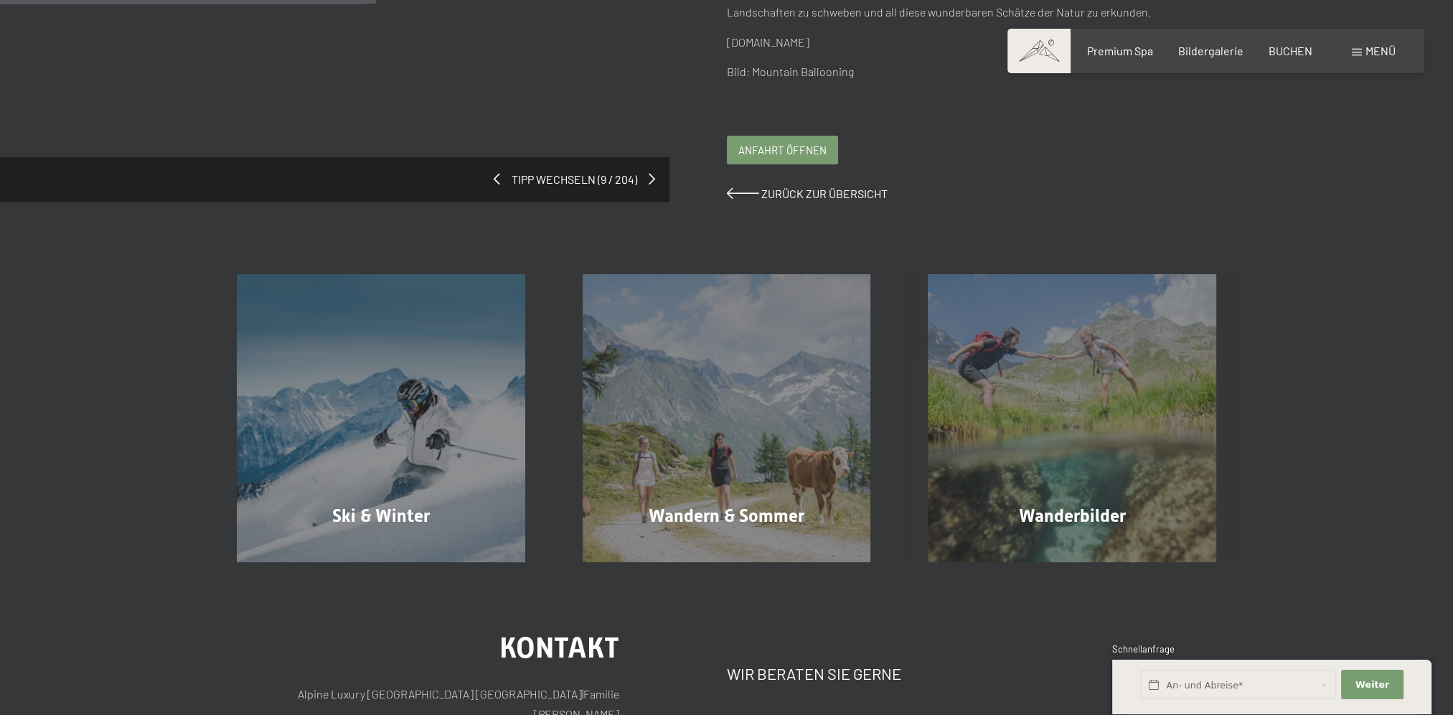
scroll to position [478, 0]
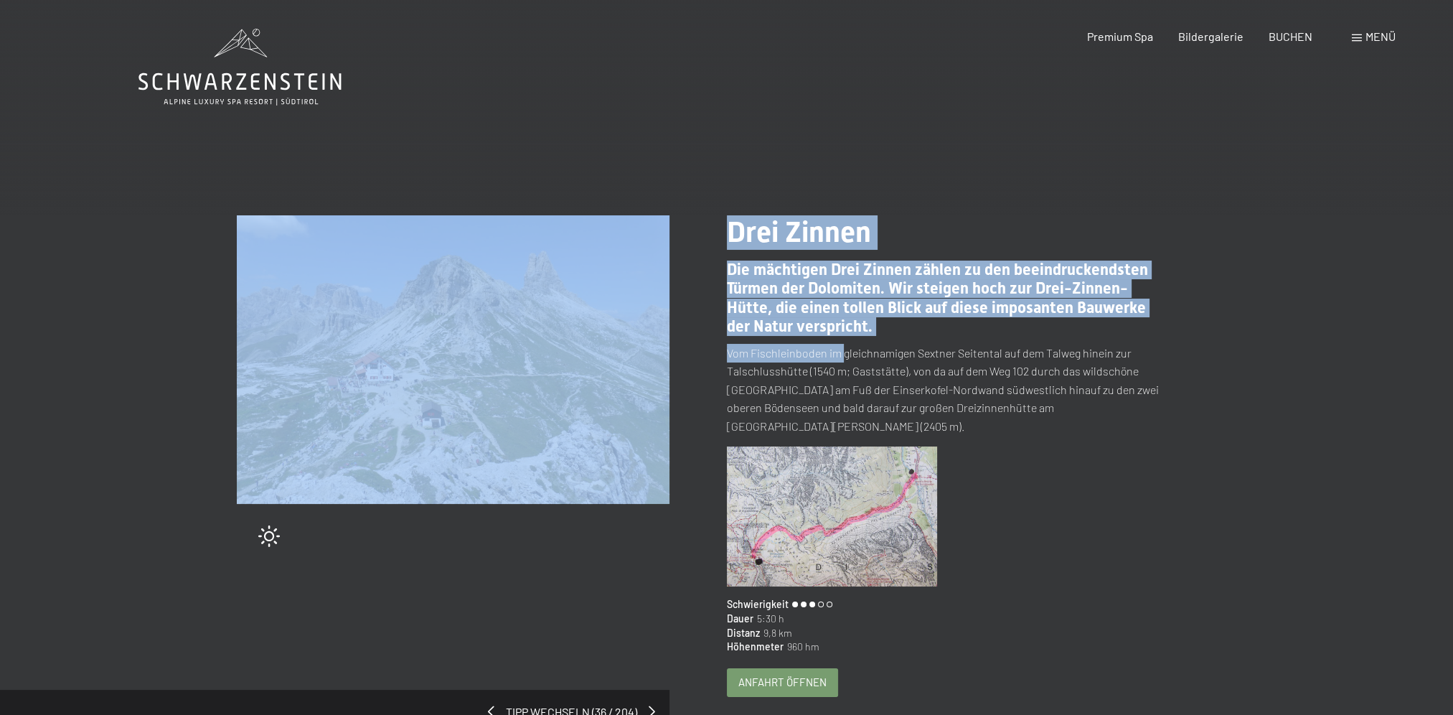
drag, startPoint x: 723, startPoint y: 355, endPoint x: 844, endPoint y: 353, distance: 120.6
click at [844, 353] on div "Tipp wechseln (36 / 204) slide 4 of 7 Drei Zinnen Die mächtigen Drei Zinnen zäh…" at bounding box center [727, 474] width 980 height 519
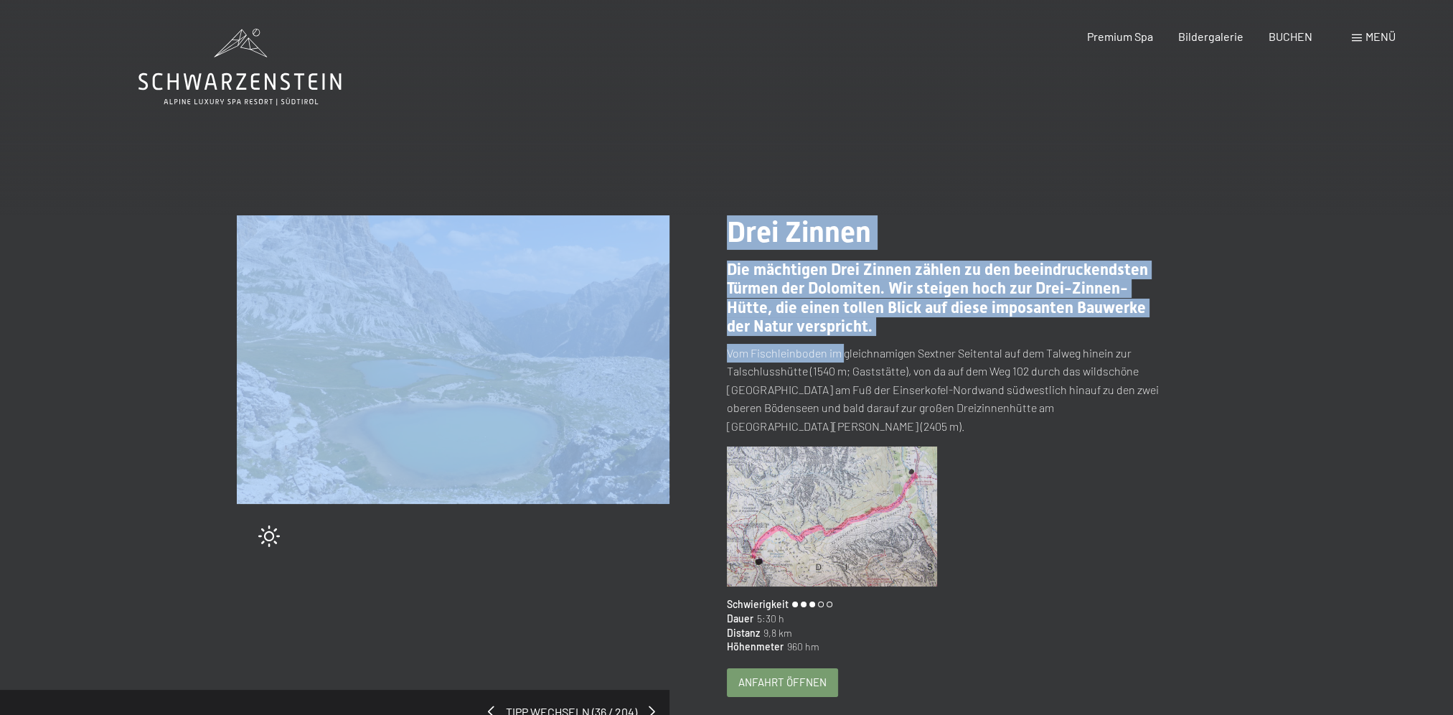
click at [606, 421] on img at bounding box center [453, 359] width 433 height 289
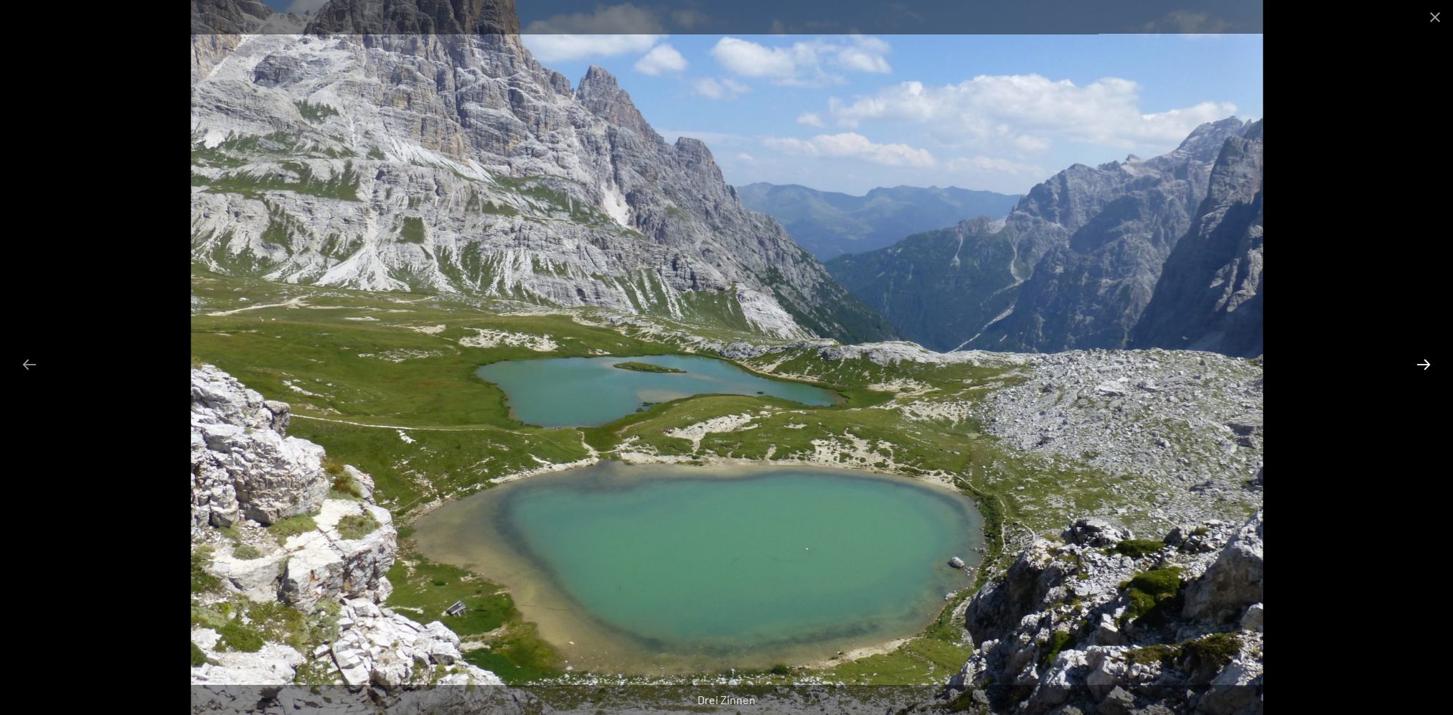
click at [1430, 364] on button "Next slide" at bounding box center [1424, 364] width 30 height 28
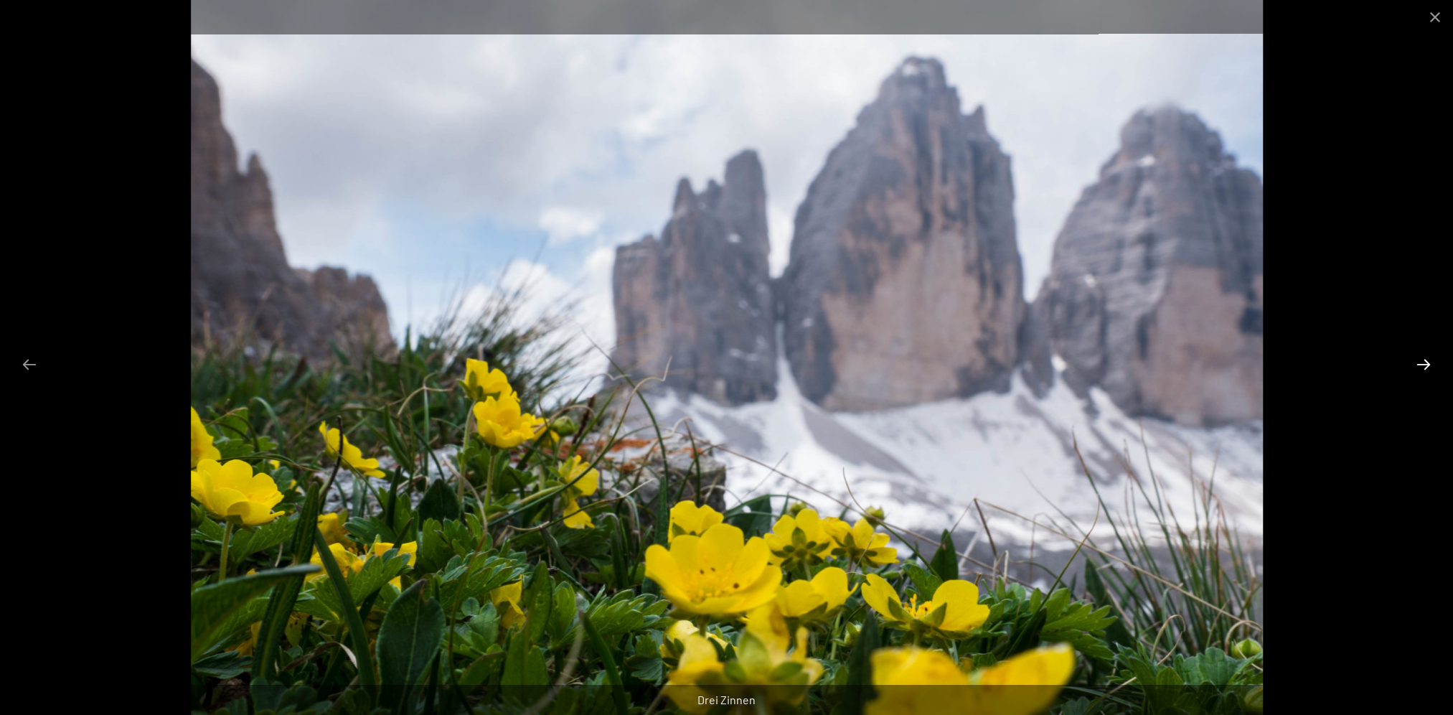
click at [1430, 364] on button "Next slide" at bounding box center [1424, 364] width 30 height 28
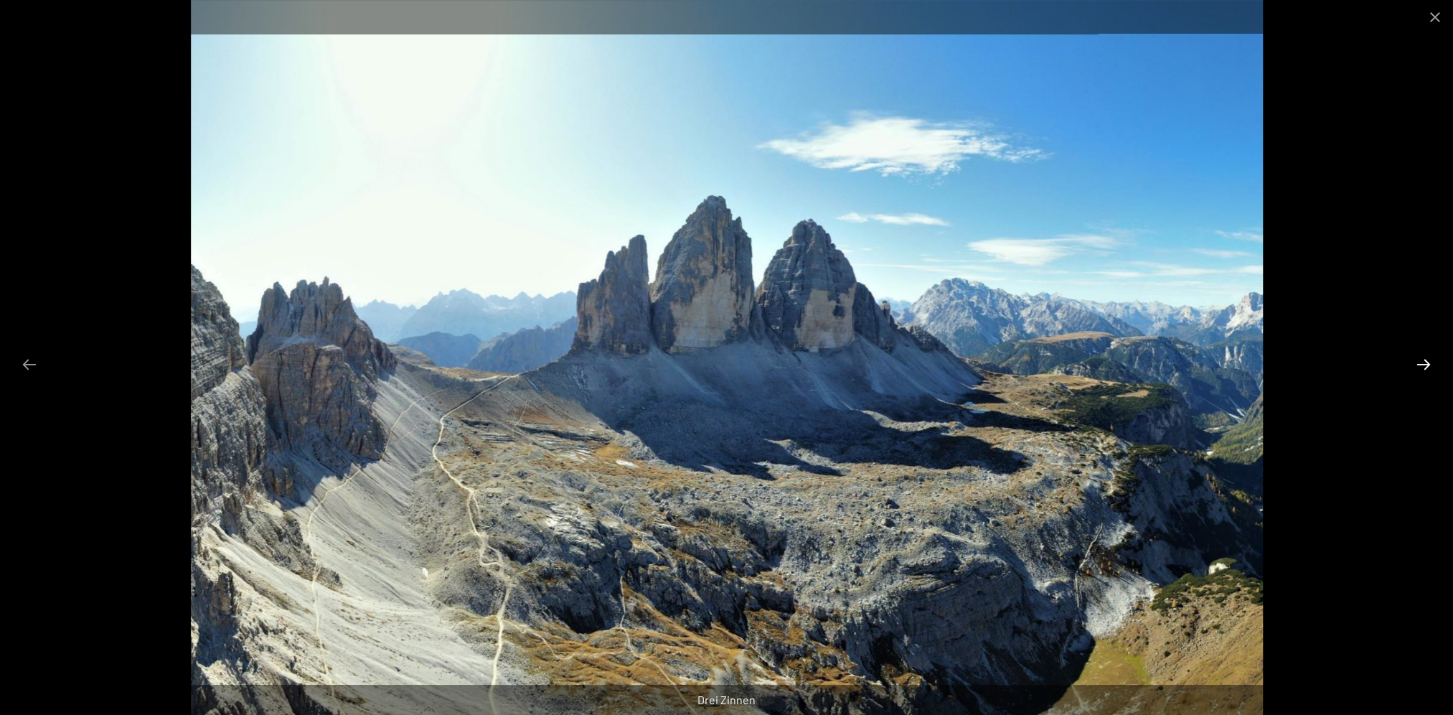
click at [1430, 364] on button "Next slide" at bounding box center [1424, 364] width 30 height 28
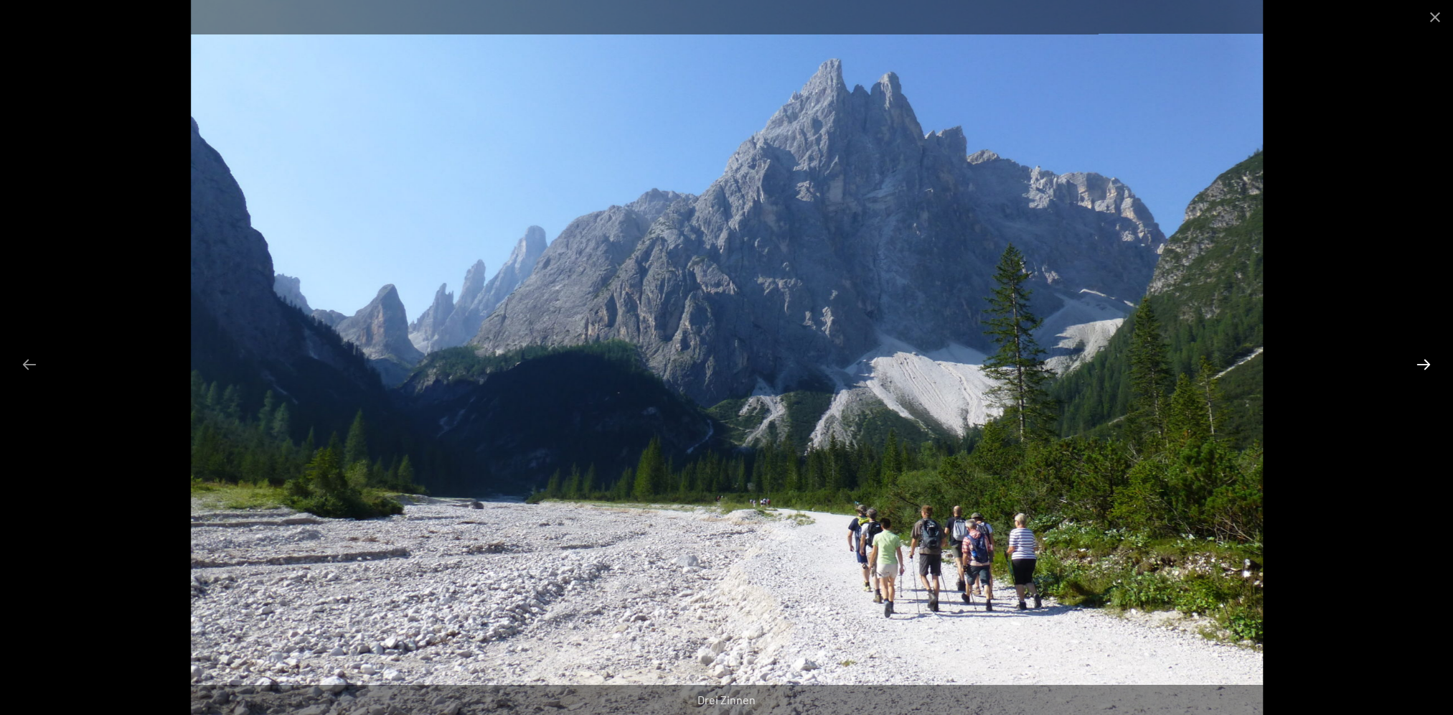
click at [1430, 364] on button "Next slide" at bounding box center [1424, 364] width 30 height 28
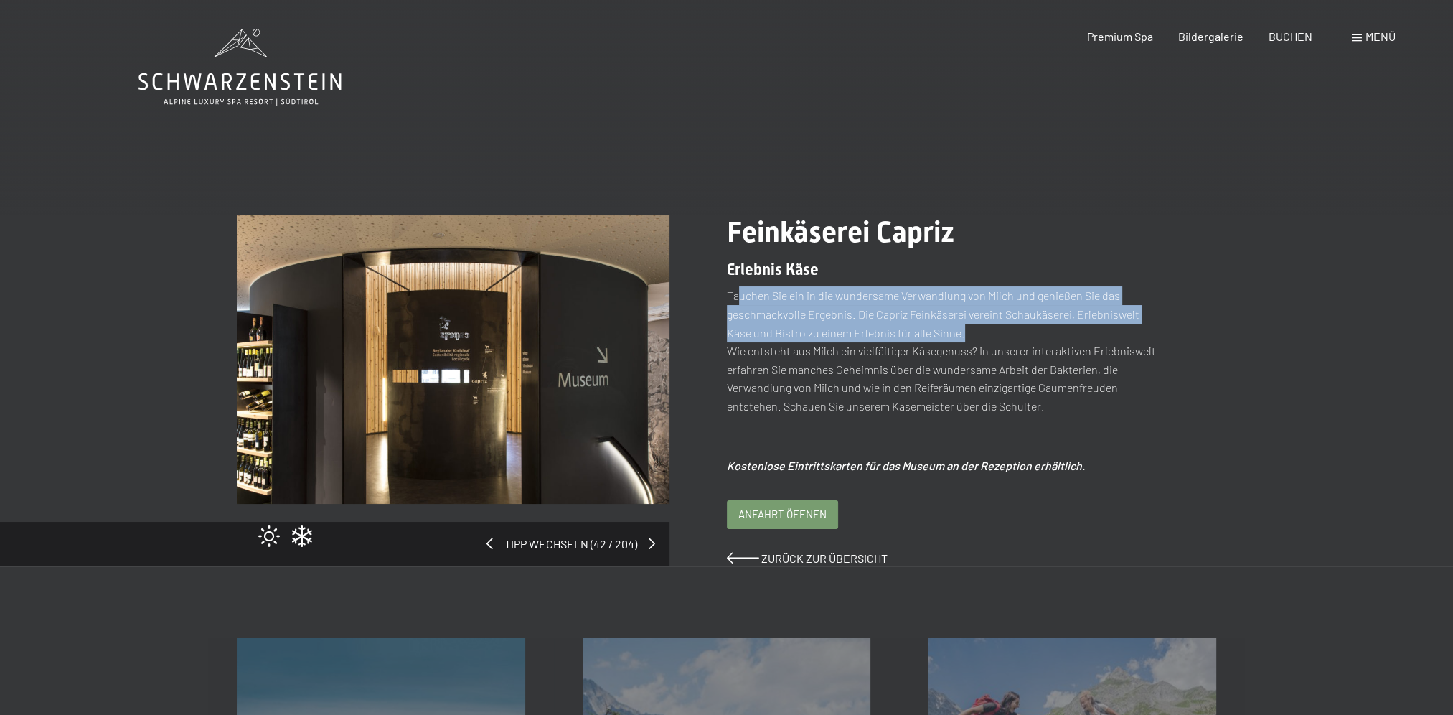
drag, startPoint x: 737, startPoint y: 301, endPoint x: 1062, endPoint y: 327, distance: 326.2
click at [1062, 327] on p "Tauchen Sie ein in die wundersame Verwandlung von Milch und genießen Sie das ge…" at bounding box center [943, 350] width 433 height 128
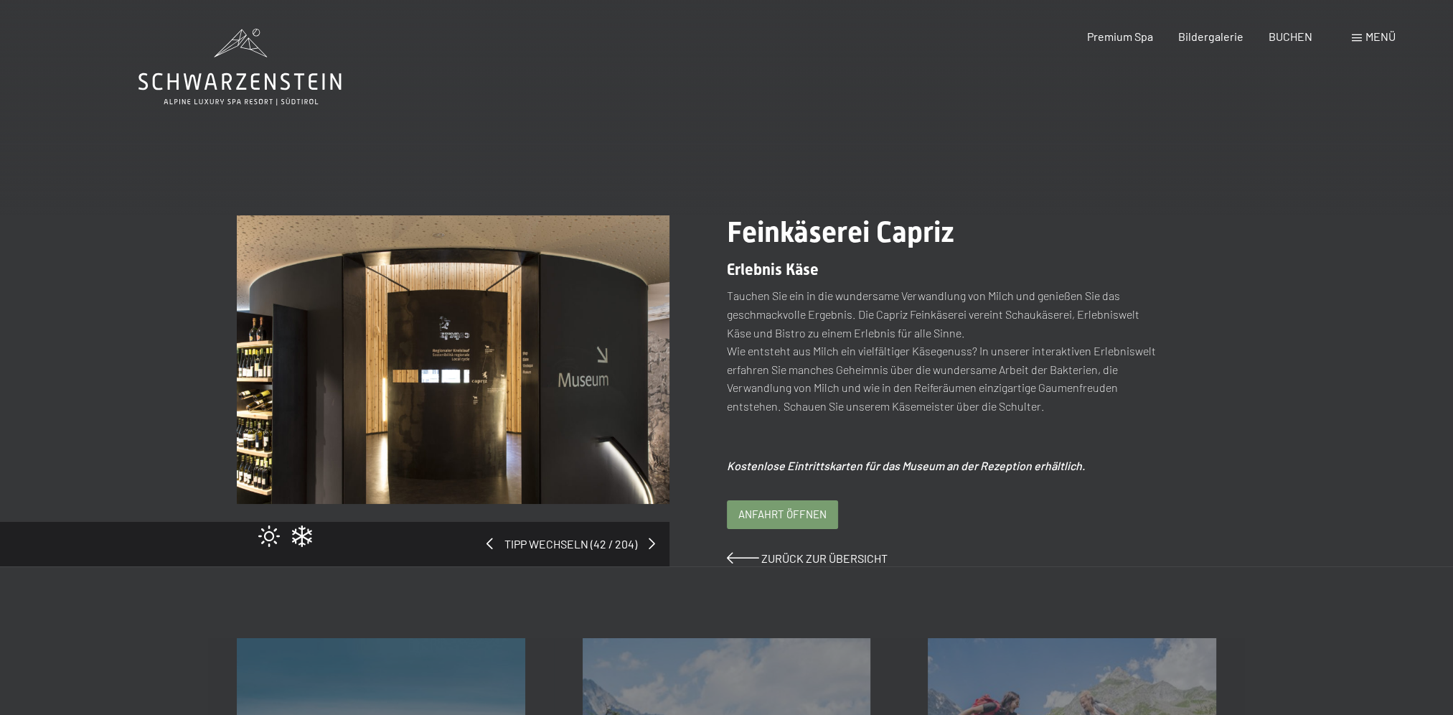
click at [881, 344] on p "Tauchen Sie ein in die wundersame Verwandlung von Milch und genießen Sie das ge…" at bounding box center [943, 350] width 433 height 128
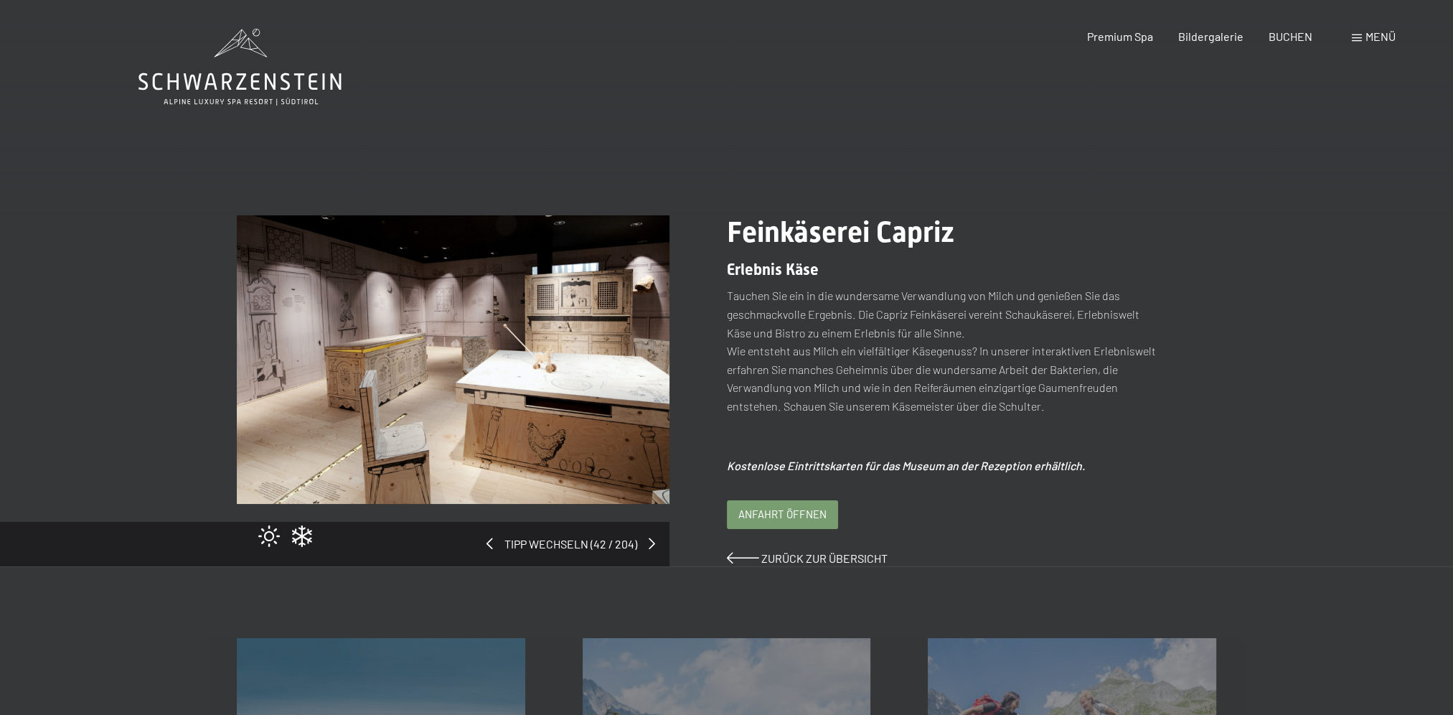
click at [540, 447] on img at bounding box center [453, 359] width 433 height 289
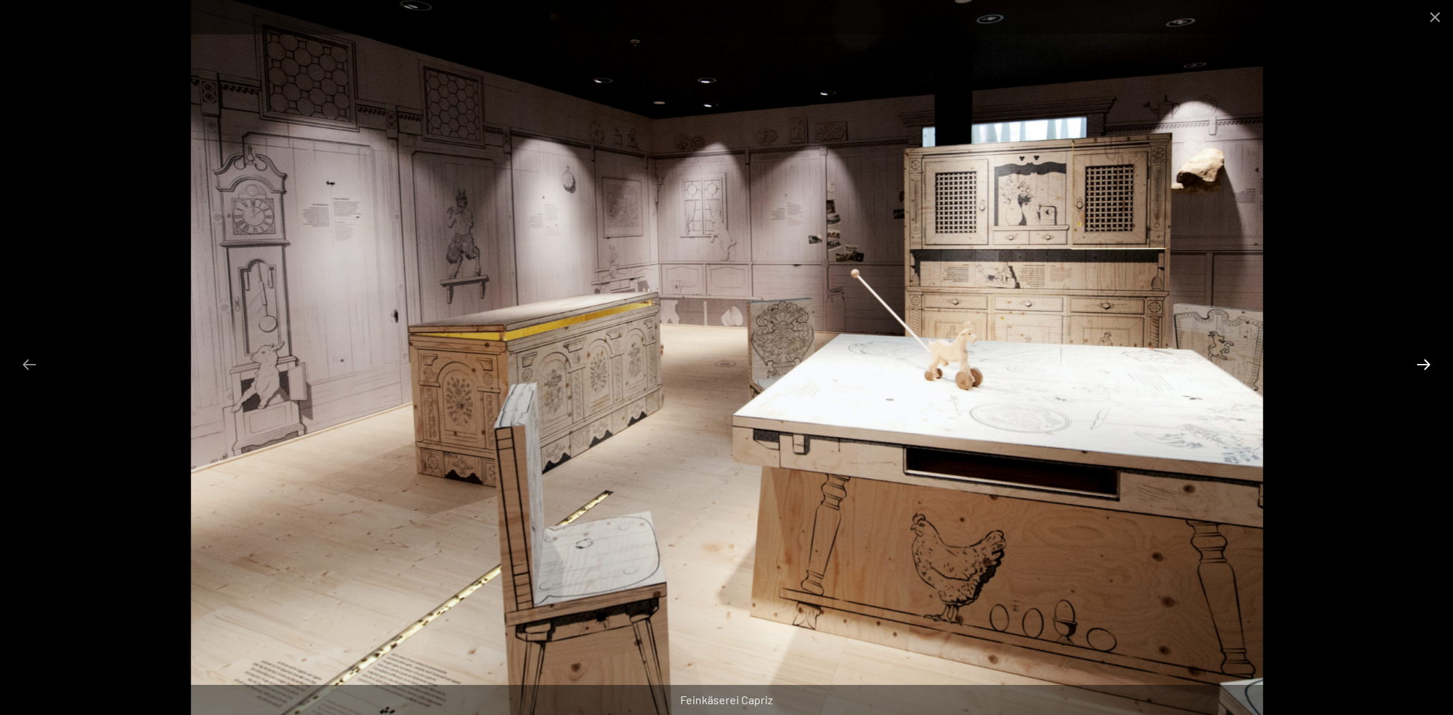
click at [1425, 362] on button "Next slide" at bounding box center [1424, 364] width 30 height 28
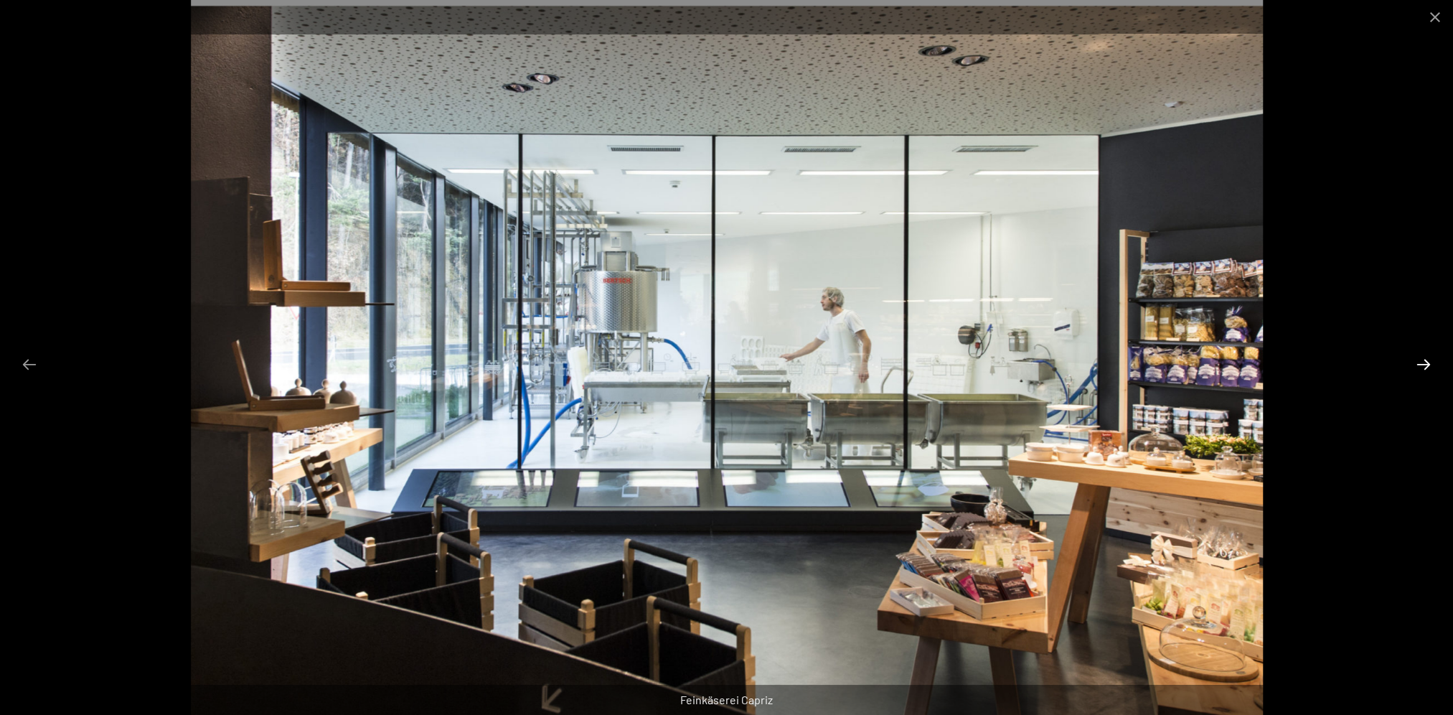
click at [1425, 362] on button "Next slide" at bounding box center [1424, 364] width 30 height 28
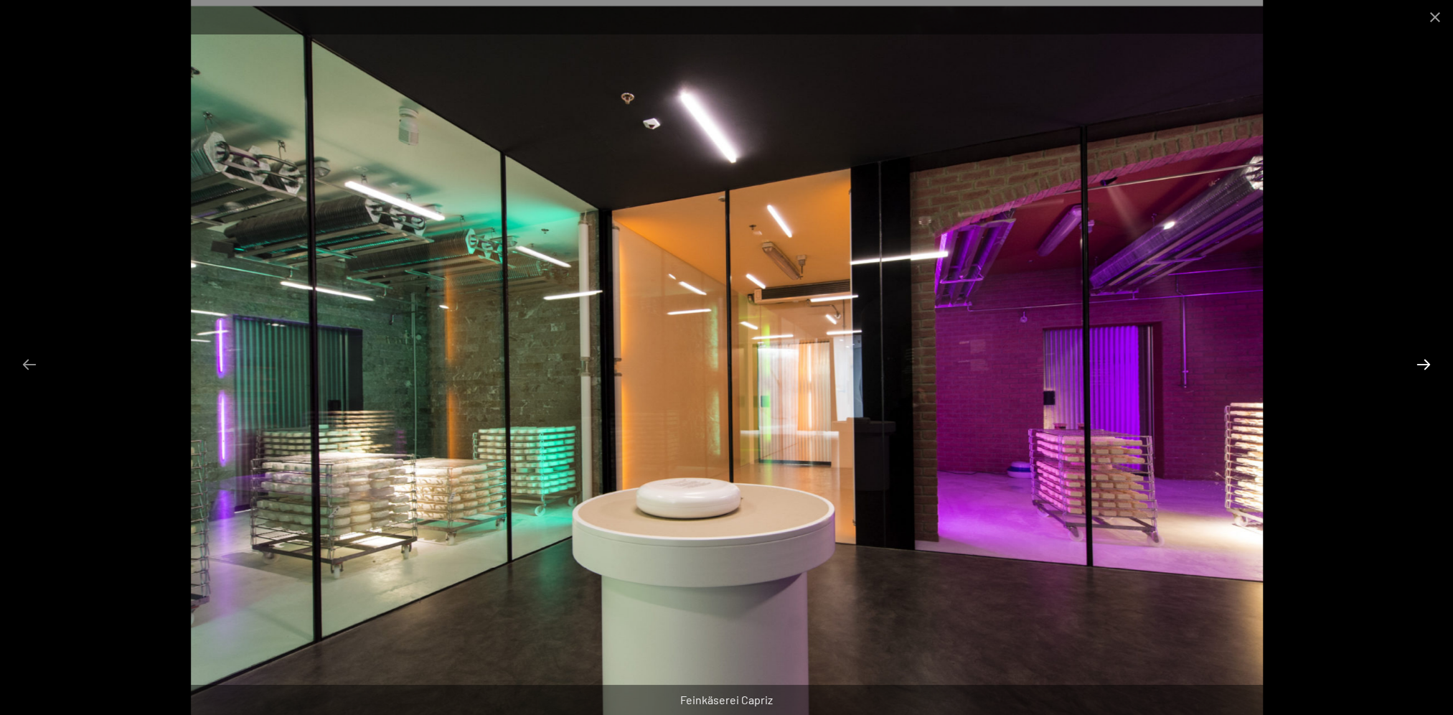
click at [1424, 365] on button "Next slide" at bounding box center [1424, 364] width 30 height 28
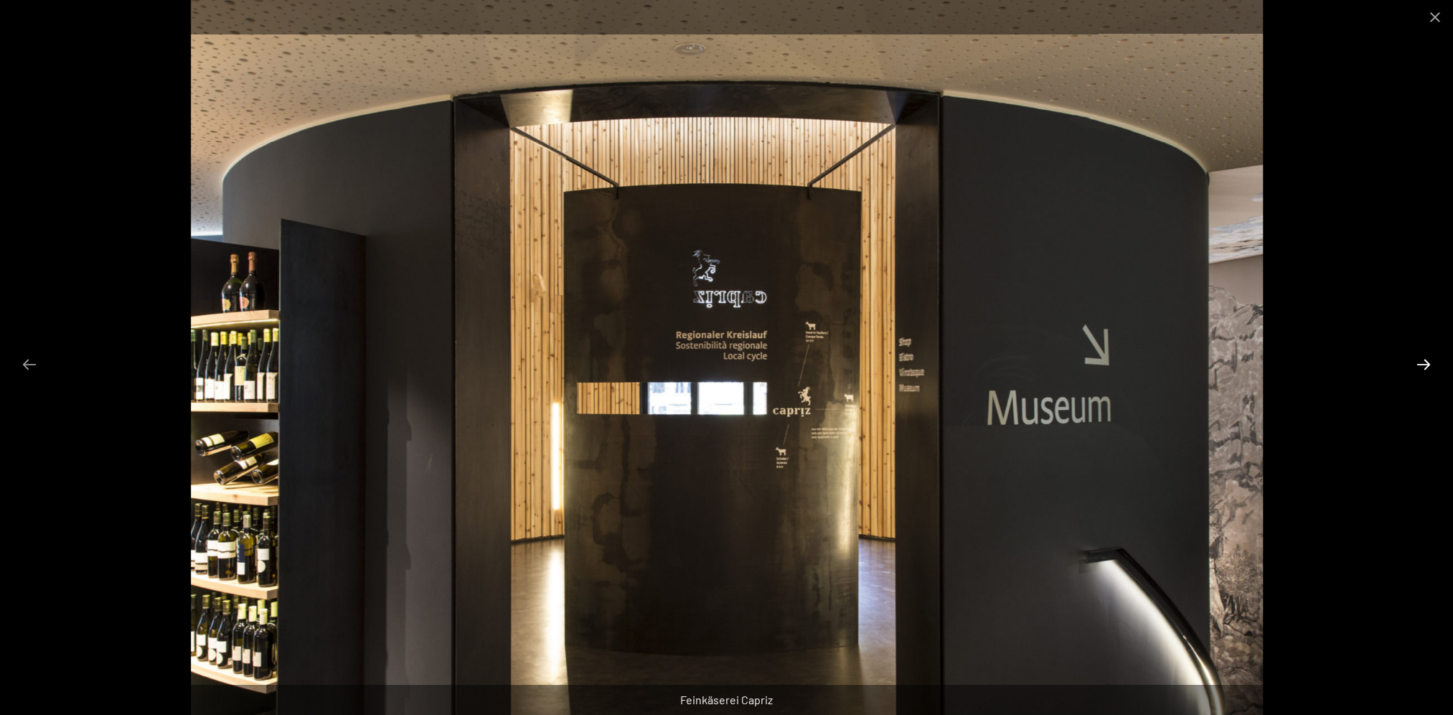
click at [1424, 365] on button "Next slide" at bounding box center [1424, 364] width 30 height 28
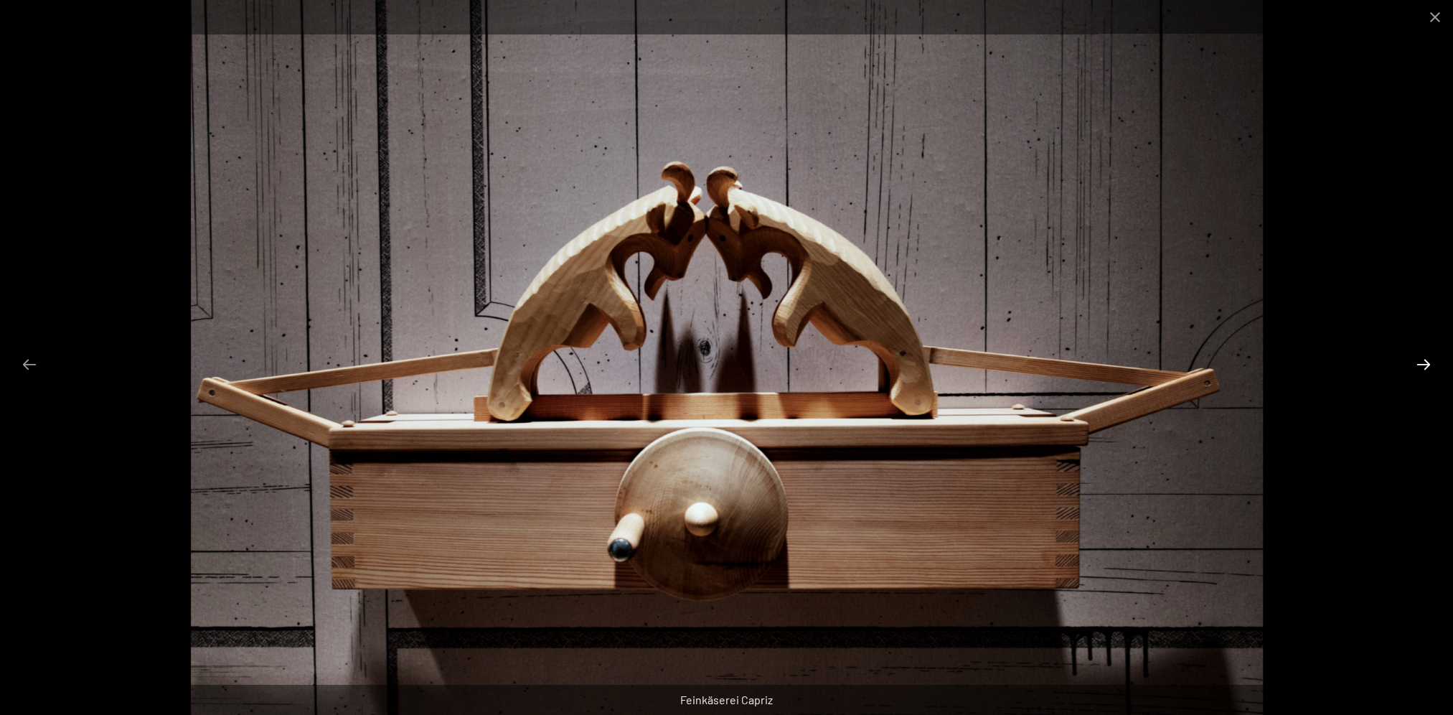
click at [1424, 365] on button "Next slide" at bounding box center [1424, 364] width 30 height 28
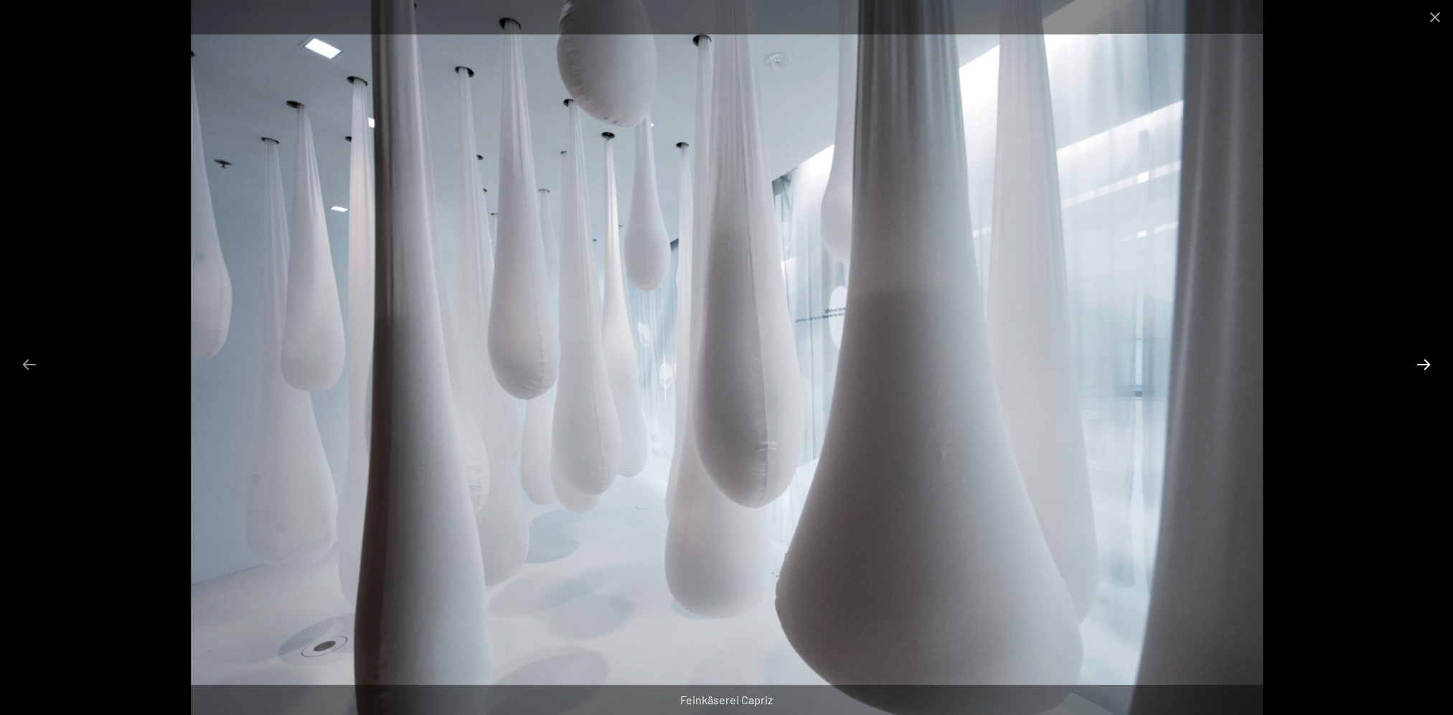
click at [1423, 365] on button "Next slide" at bounding box center [1424, 364] width 30 height 28
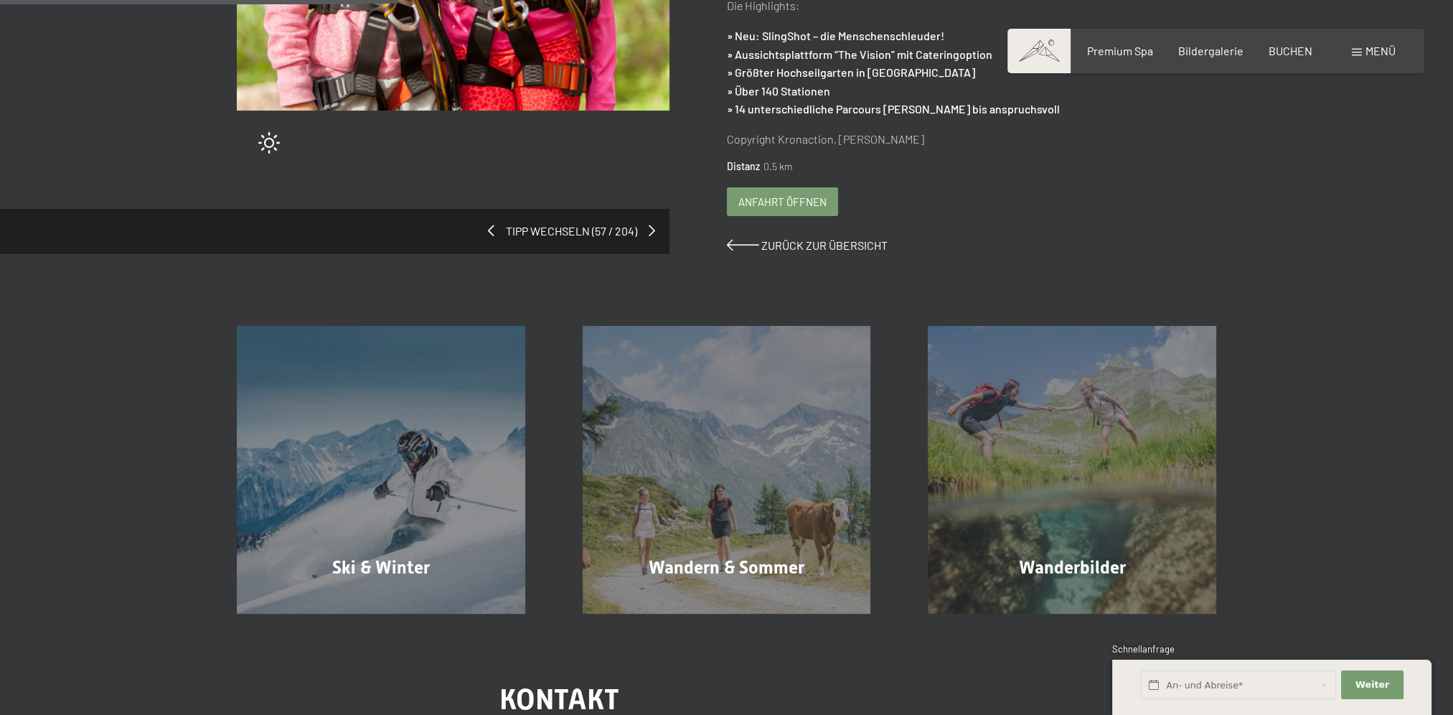
scroll to position [478, 0]
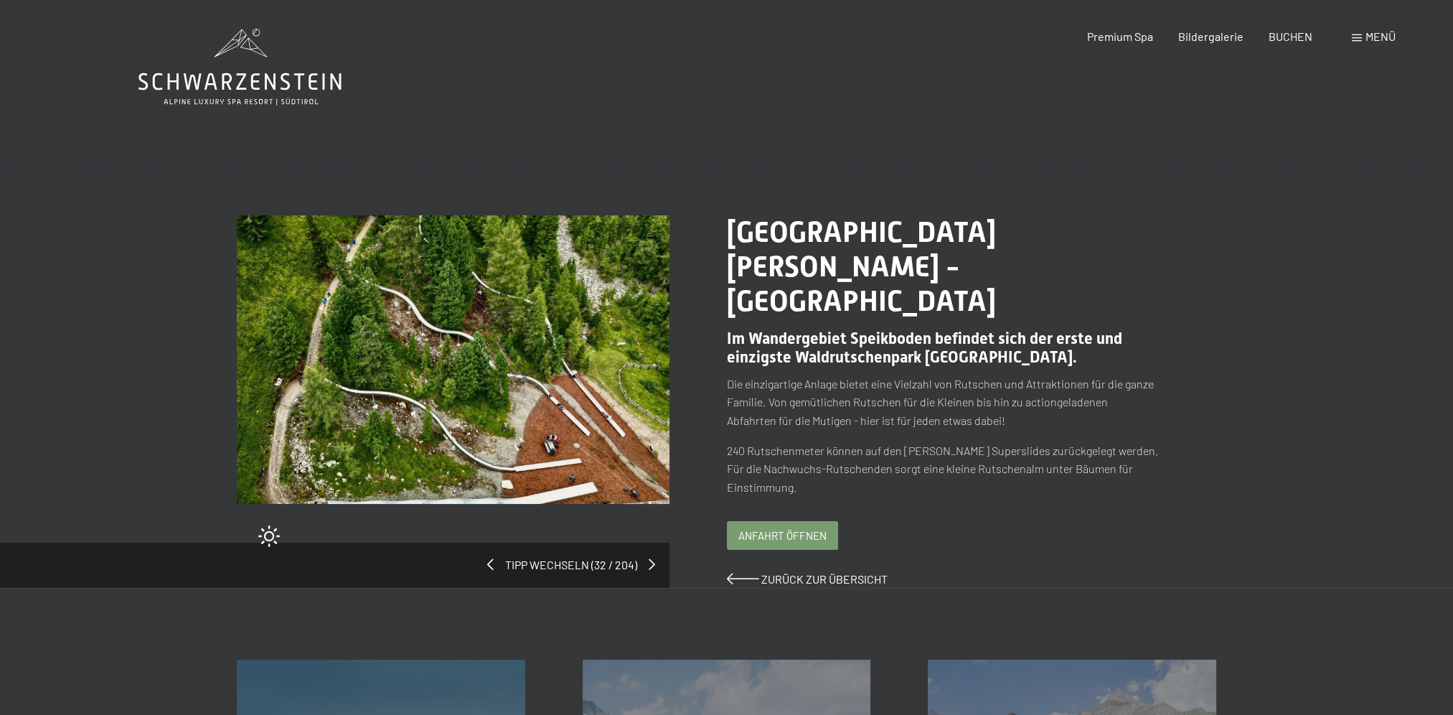
click at [534, 365] on img at bounding box center [453, 359] width 433 height 289
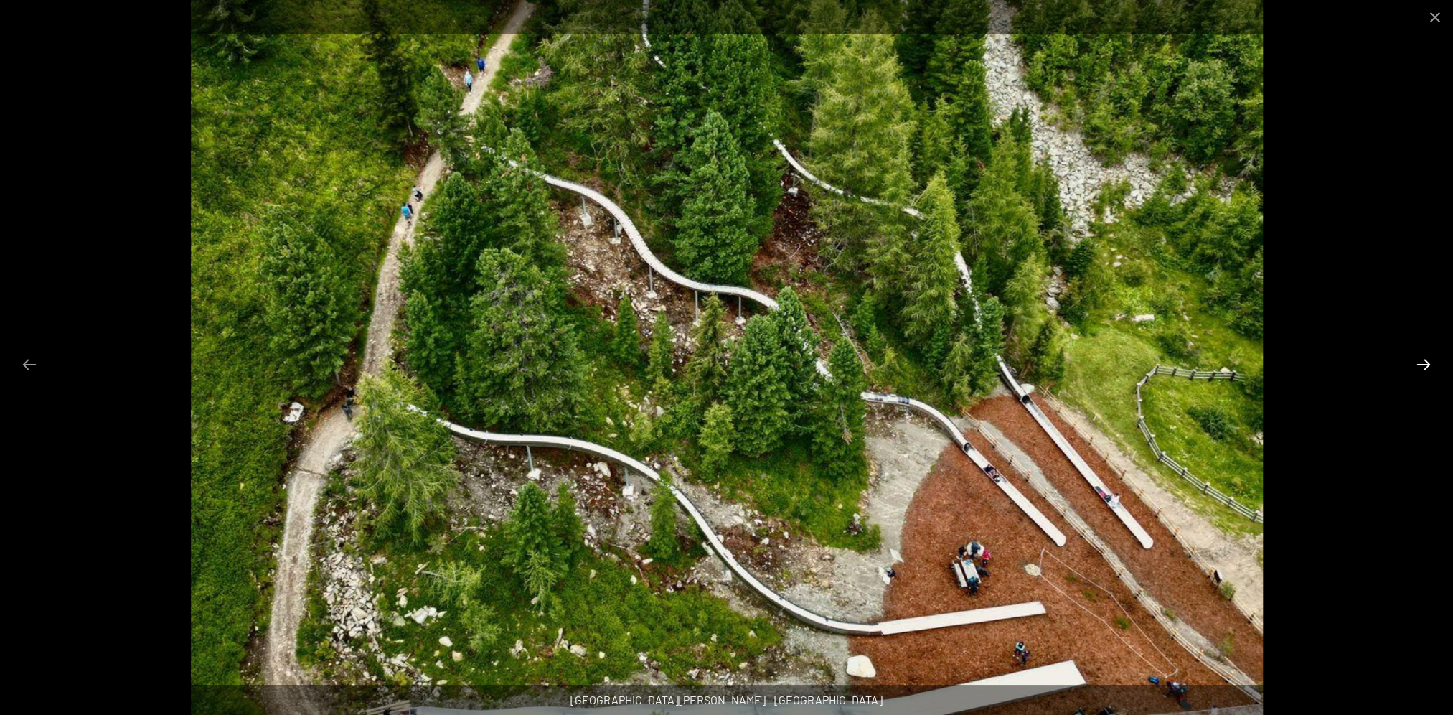
click at [1422, 360] on button "Next slide" at bounding box center [1424, 364] width 30 height 28
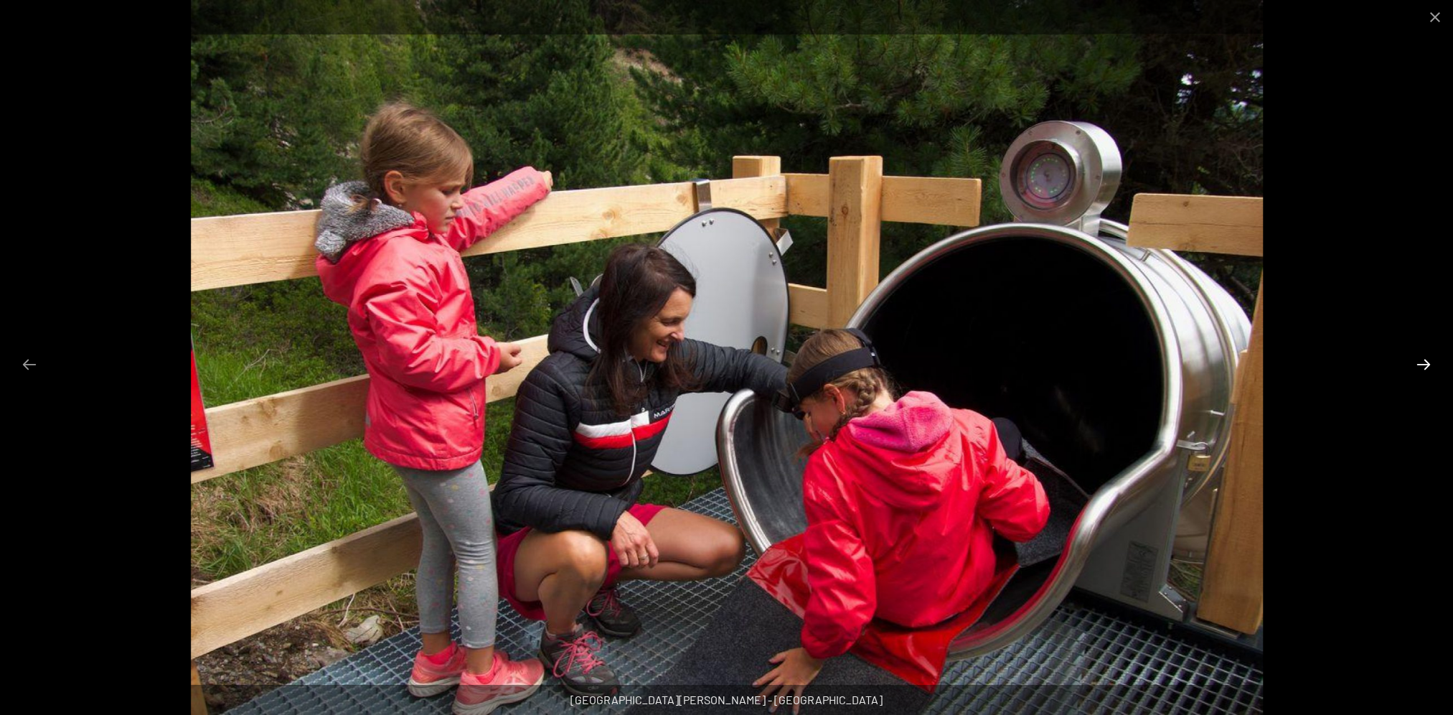
click at [1422, 360] on button "Next slide" at bounding box center [1424, 364] width 30 height 28
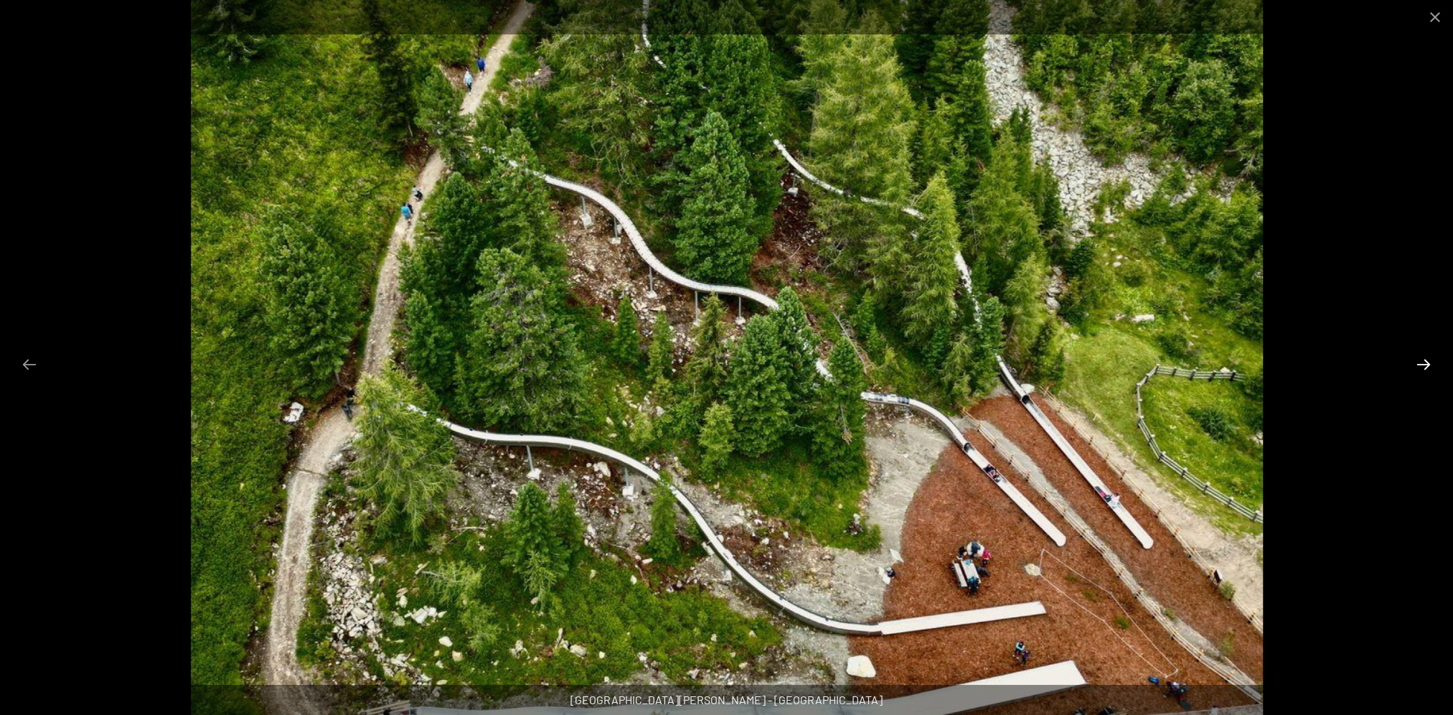
click at [1422, 360] on button "Next slide" at bounding box center [1424, 364] width 30 height 28
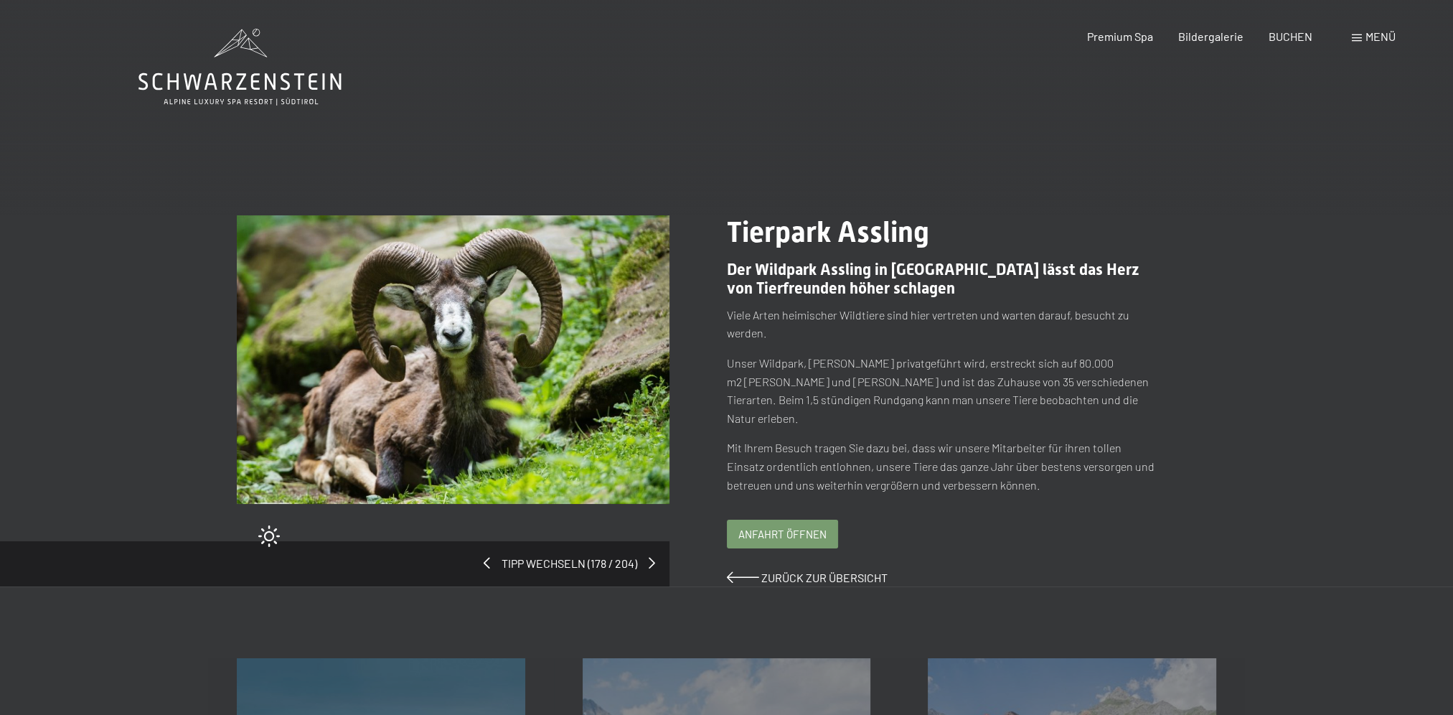
click at [538, 347] on img at bounding box center [453, 359] width 433 height 289
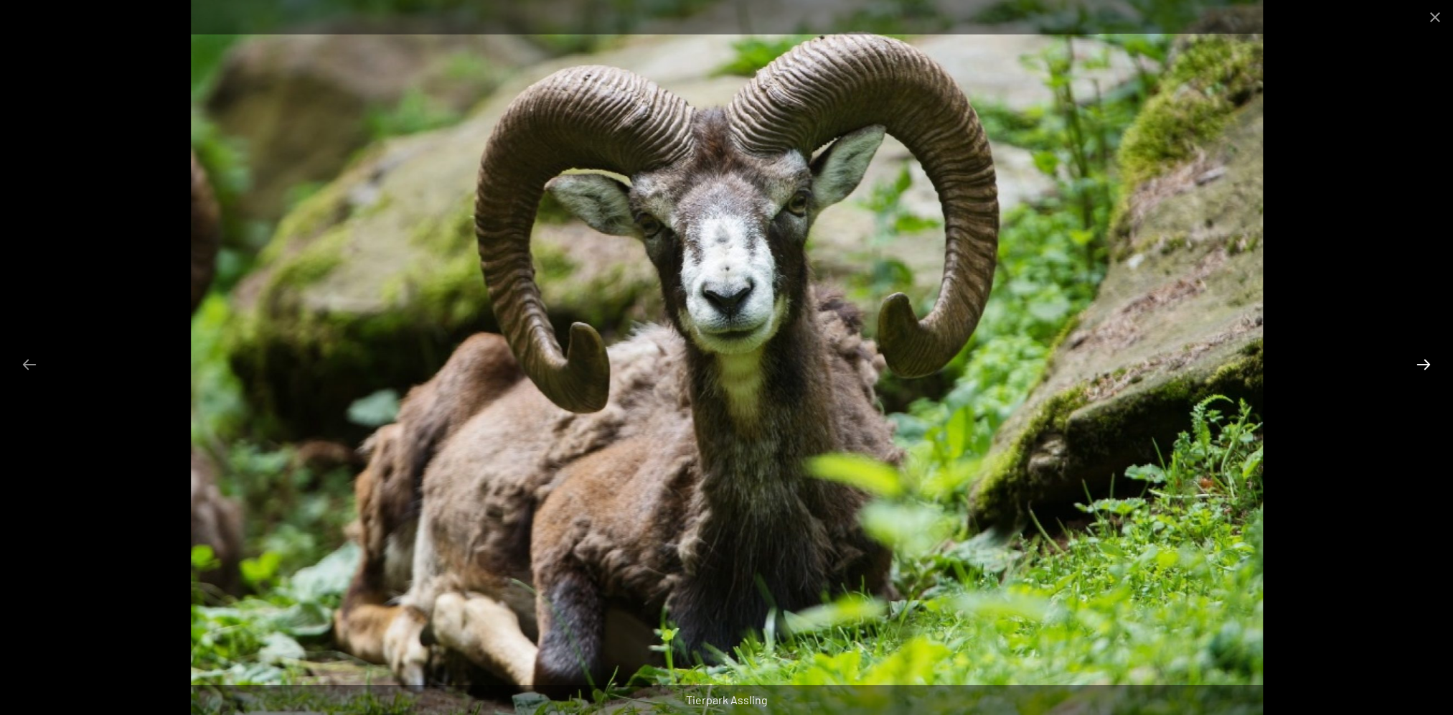
click at [1422, 359] on button "Next slide" at bounding box center [1424, 364] width 30 height 28
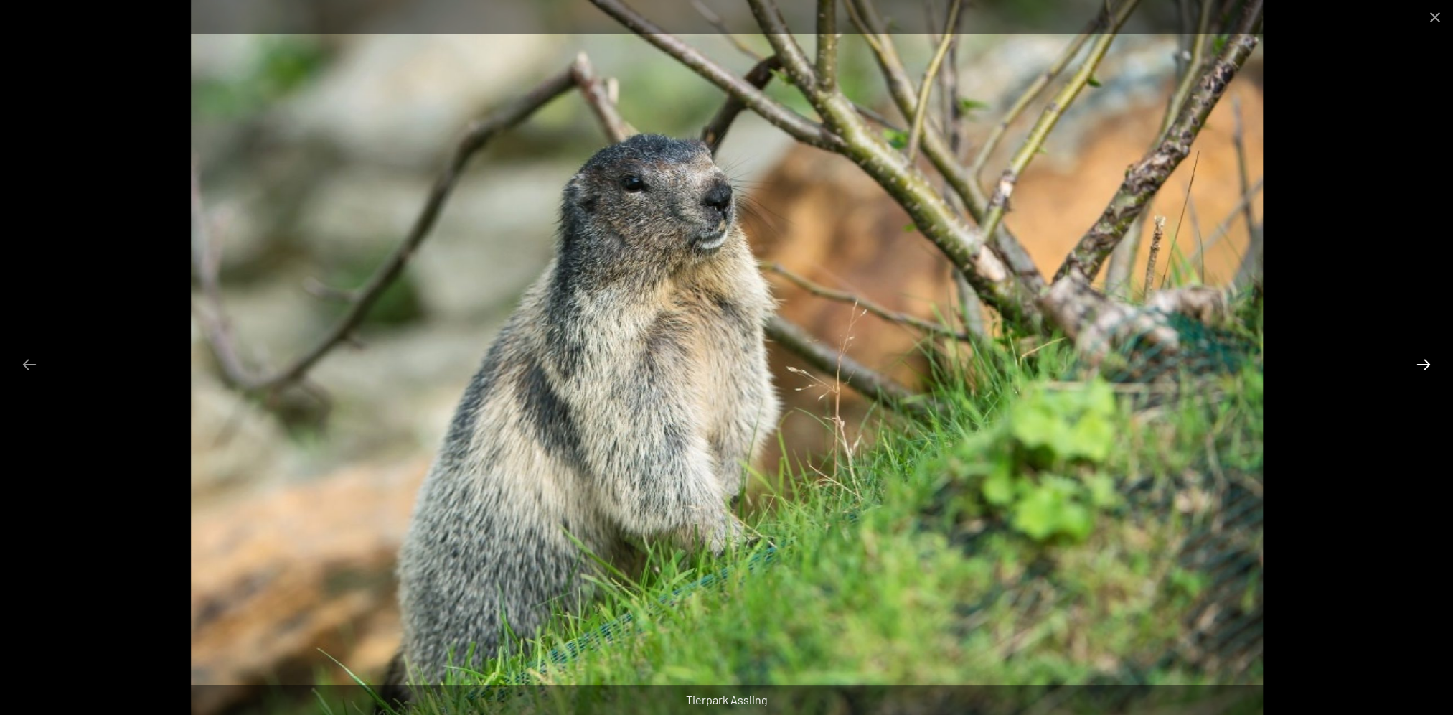
click at [1422, 359] on button "Next slide" at bounding box center [1424, 364] width 30 height 28
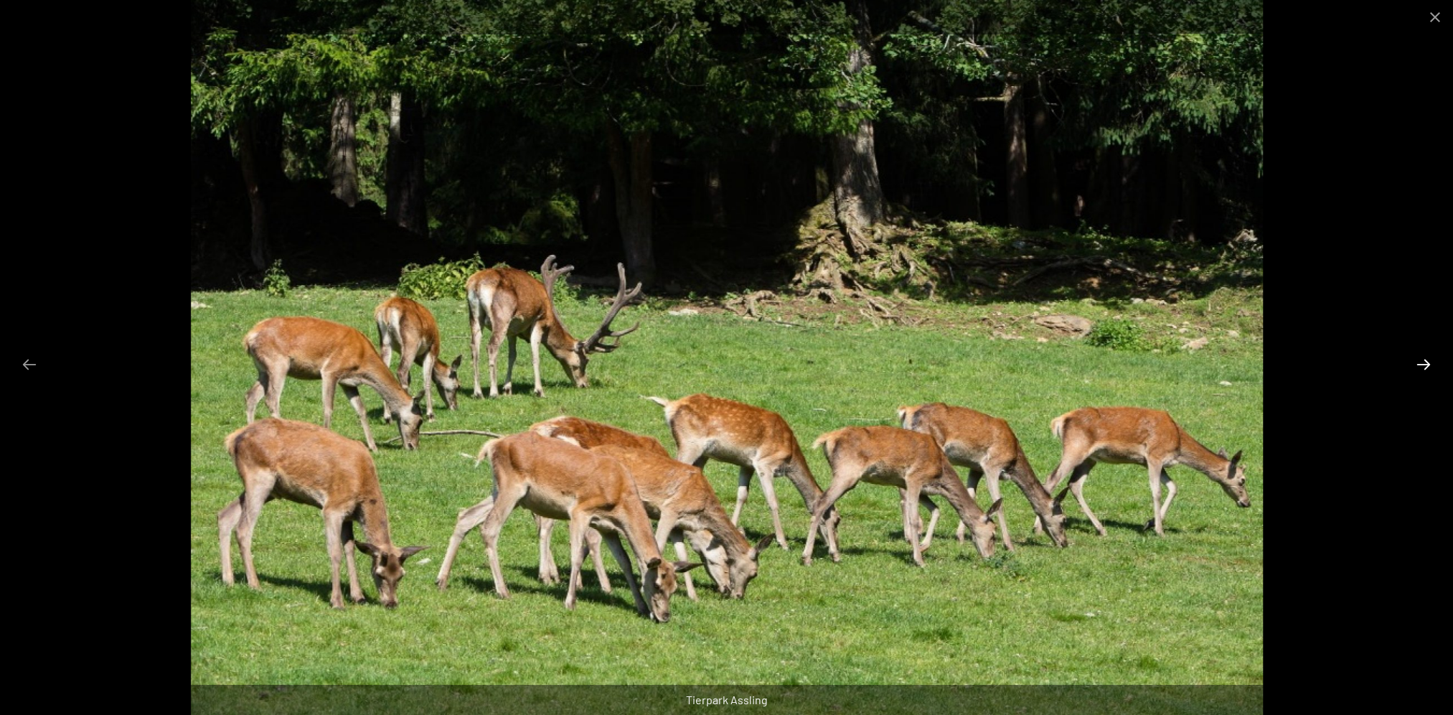
click at [1422, 359] on button "Next slide" at bounding box center [1424, 364] width 30 height 28
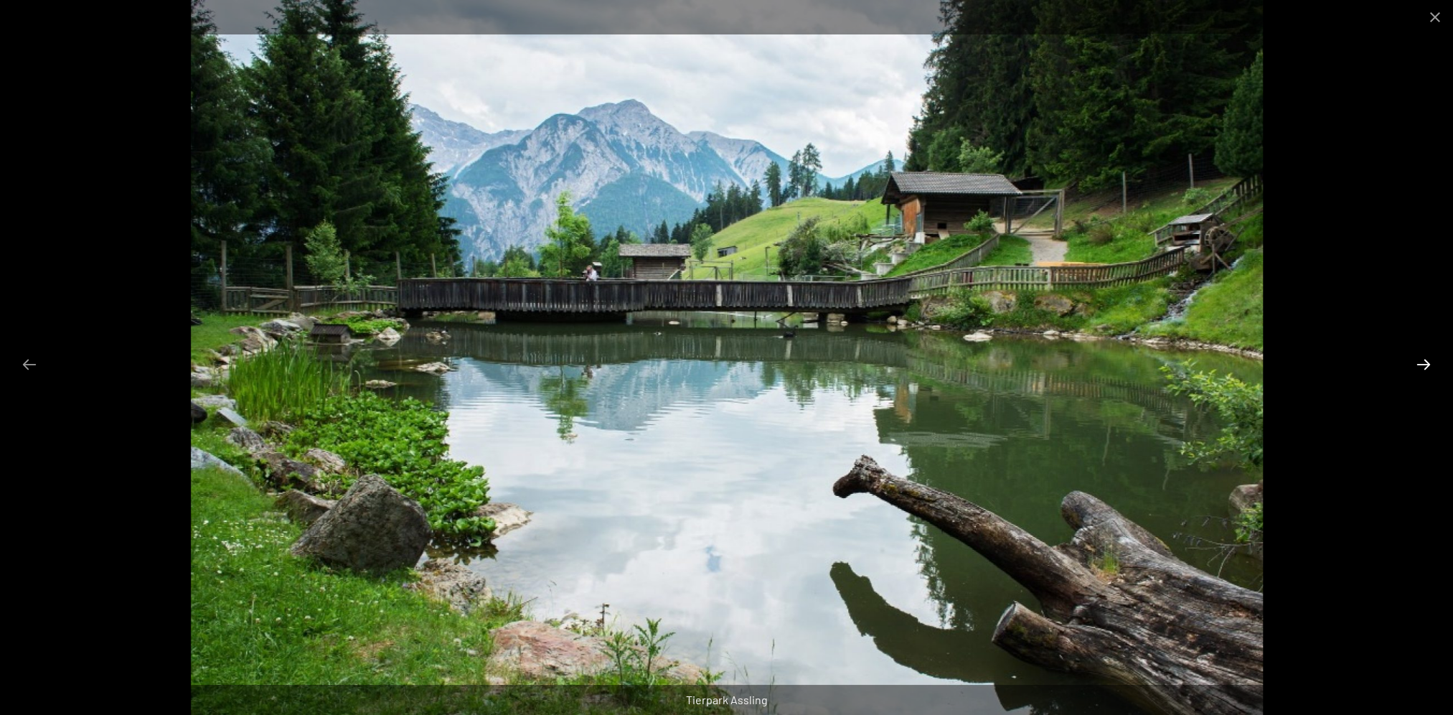
click at [1422, 359] on button "Next slide" at bounding box center [1424, 364] width 30 height 28
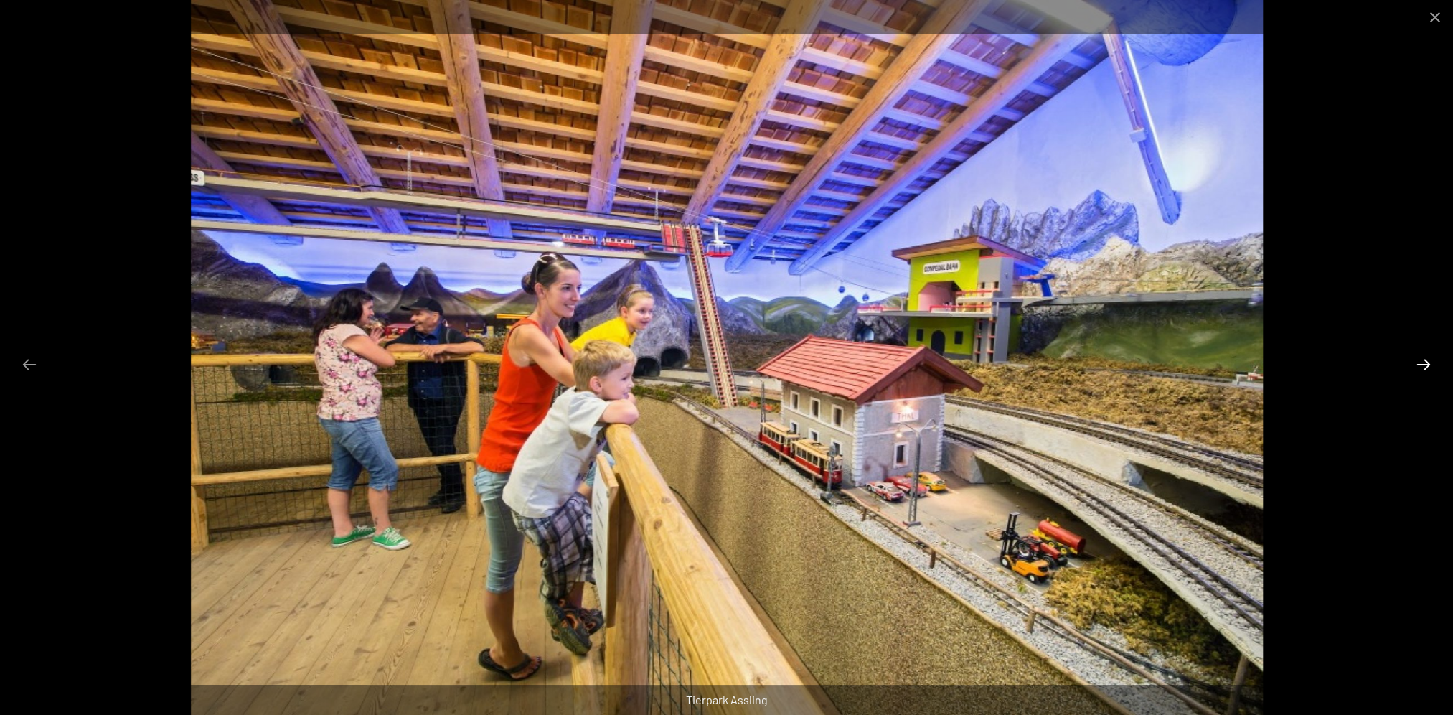
click at [1422, 359] on button "Next slide" at bounding box center [1424, 364] width 30 height 28
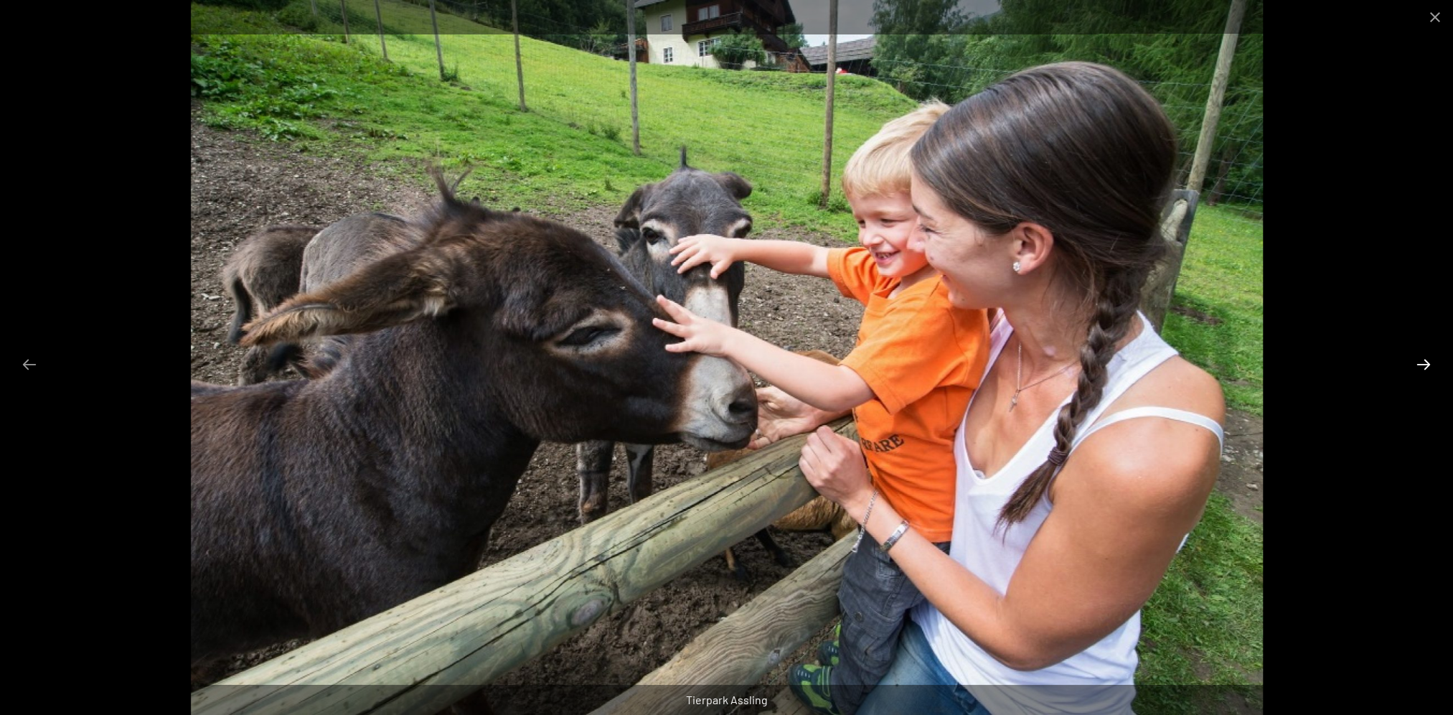
click at [1422, 359] on button "Next slide" at bounding box center [1424, 364] width 30 height 28
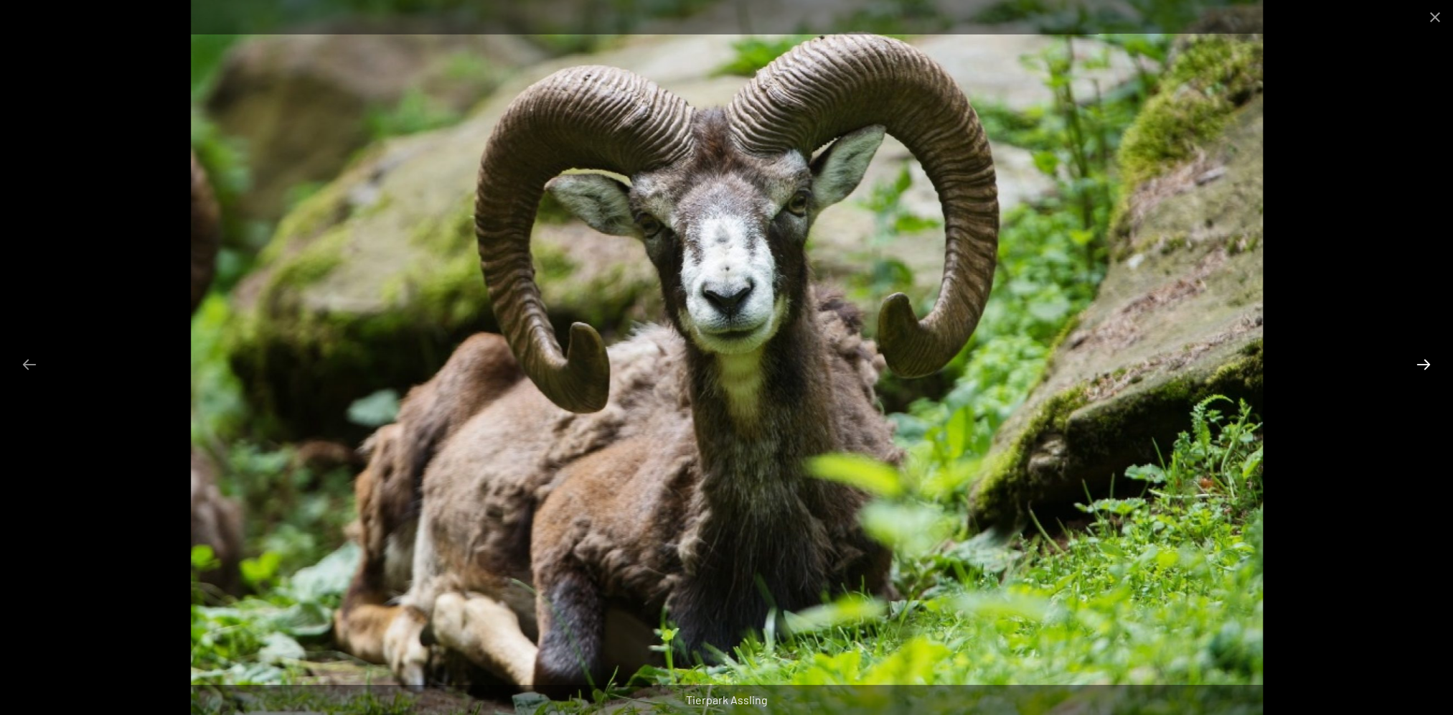
click at [1422, 359] on button "Next slide" at bounding box center [1424, 364] width 30 height 28
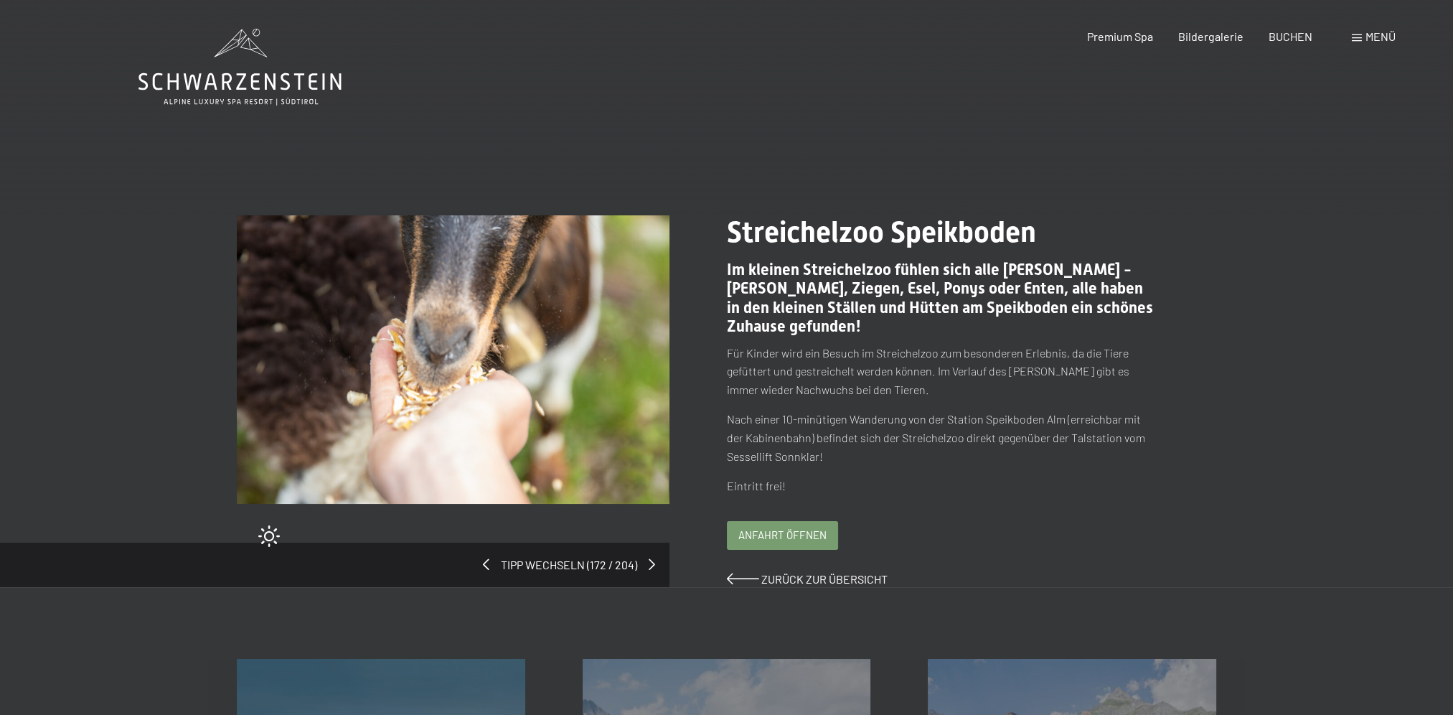
click at [520, 316] on img at bounding box center [453, 359] width 433 height 289
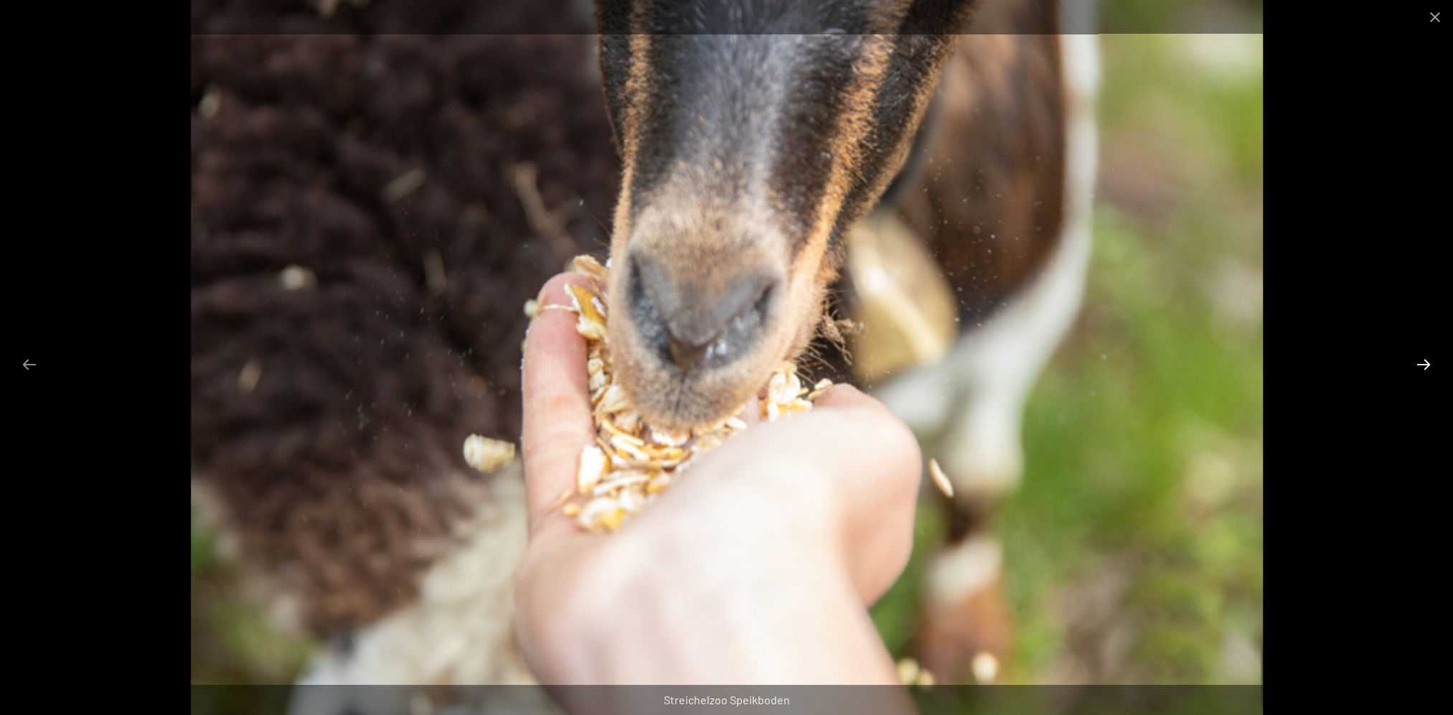
click at [1421, 359] on button "Next slide" at bounding box center [1424, 364] width 30 height 28
click at [1421, 357] on button "Next slide" at bounding box center [1424, 364] width 30 height 28
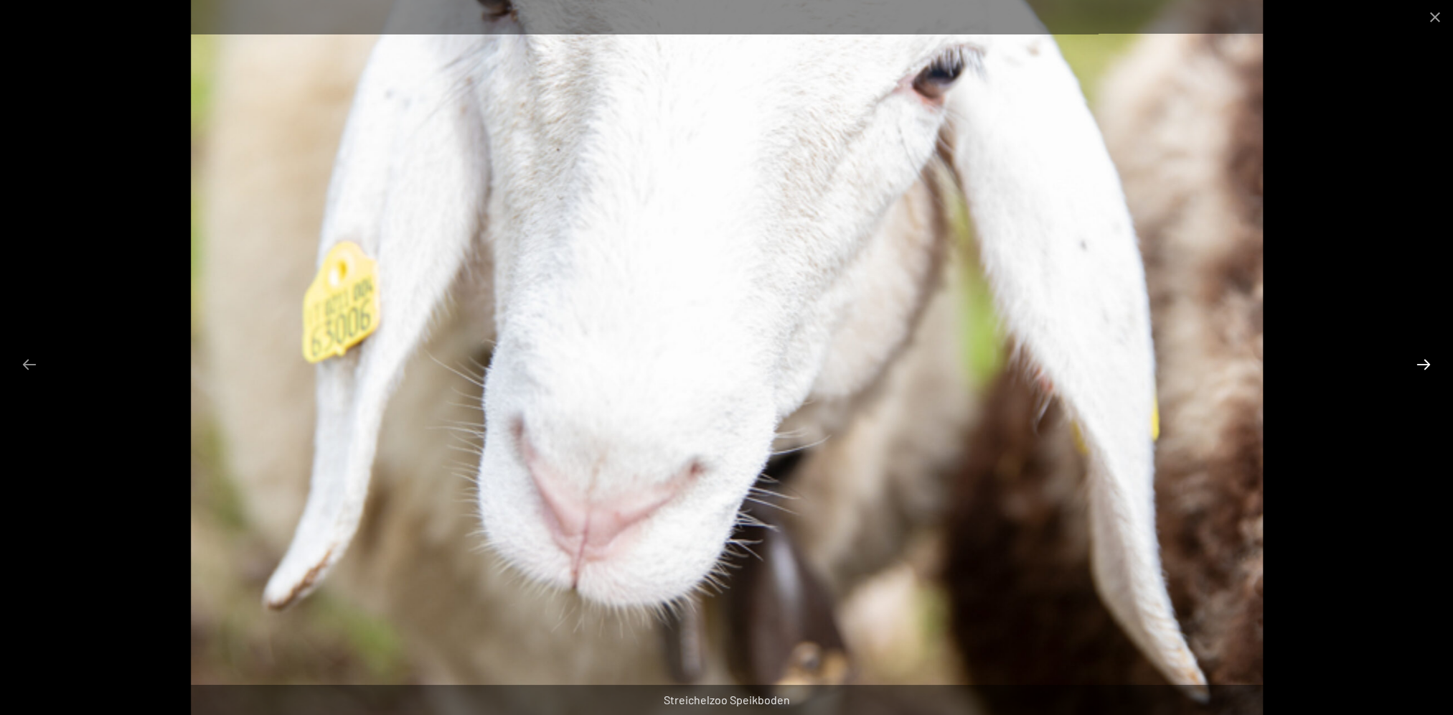
click at [1421, 357] on button "Next slide" at bounding box center [1424, 364] width 30 height 28
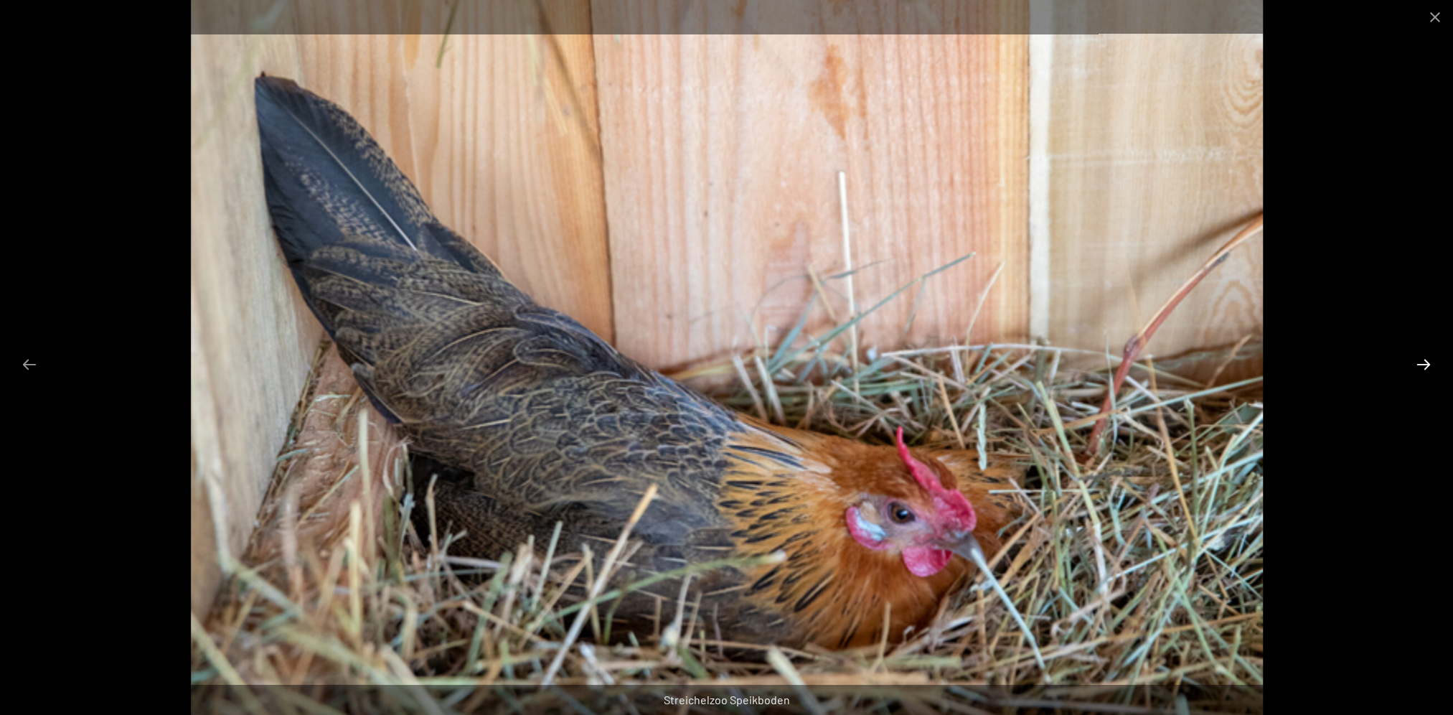
click at [1421, 356] on button "Next slide" at bounding box center [1424, 364] width 30 height 28
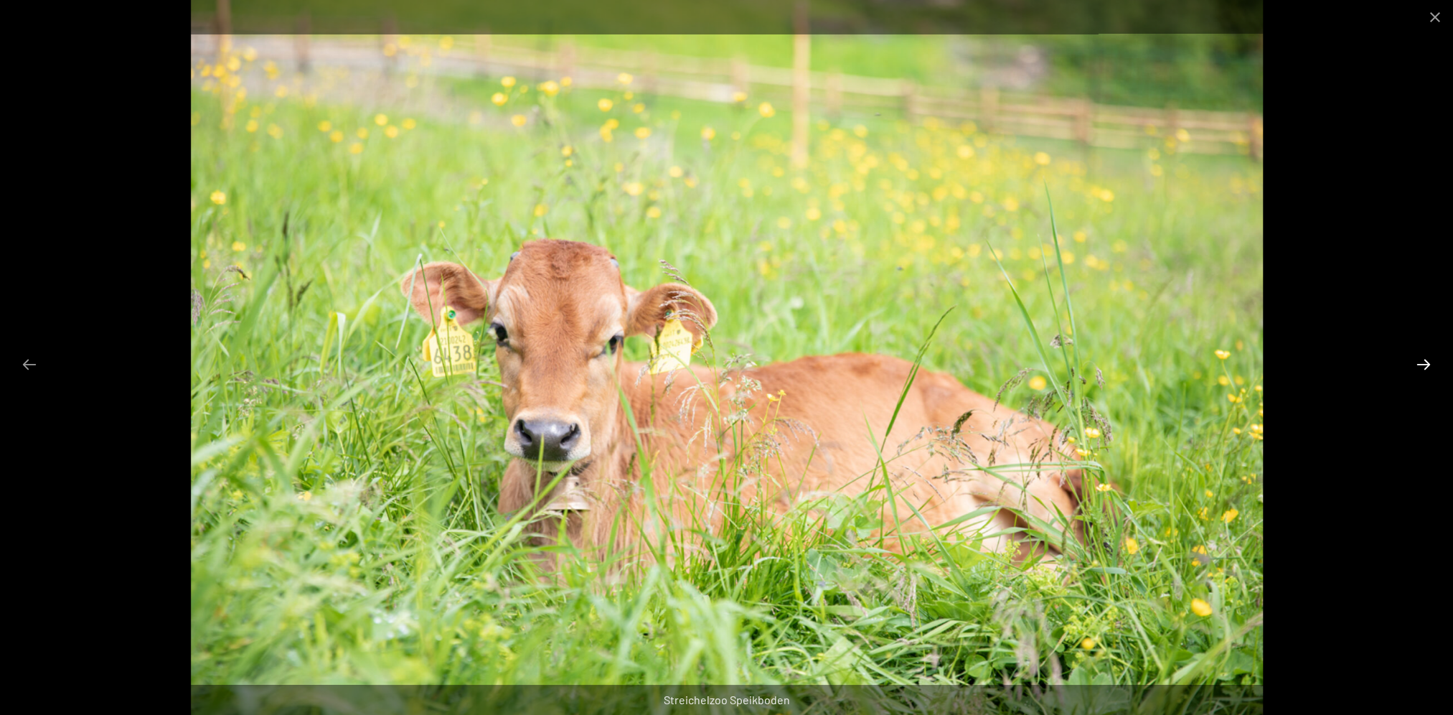
click at [1421, 356] on button "Next slide" at bounding box center [1424, 364] width 30 height 28
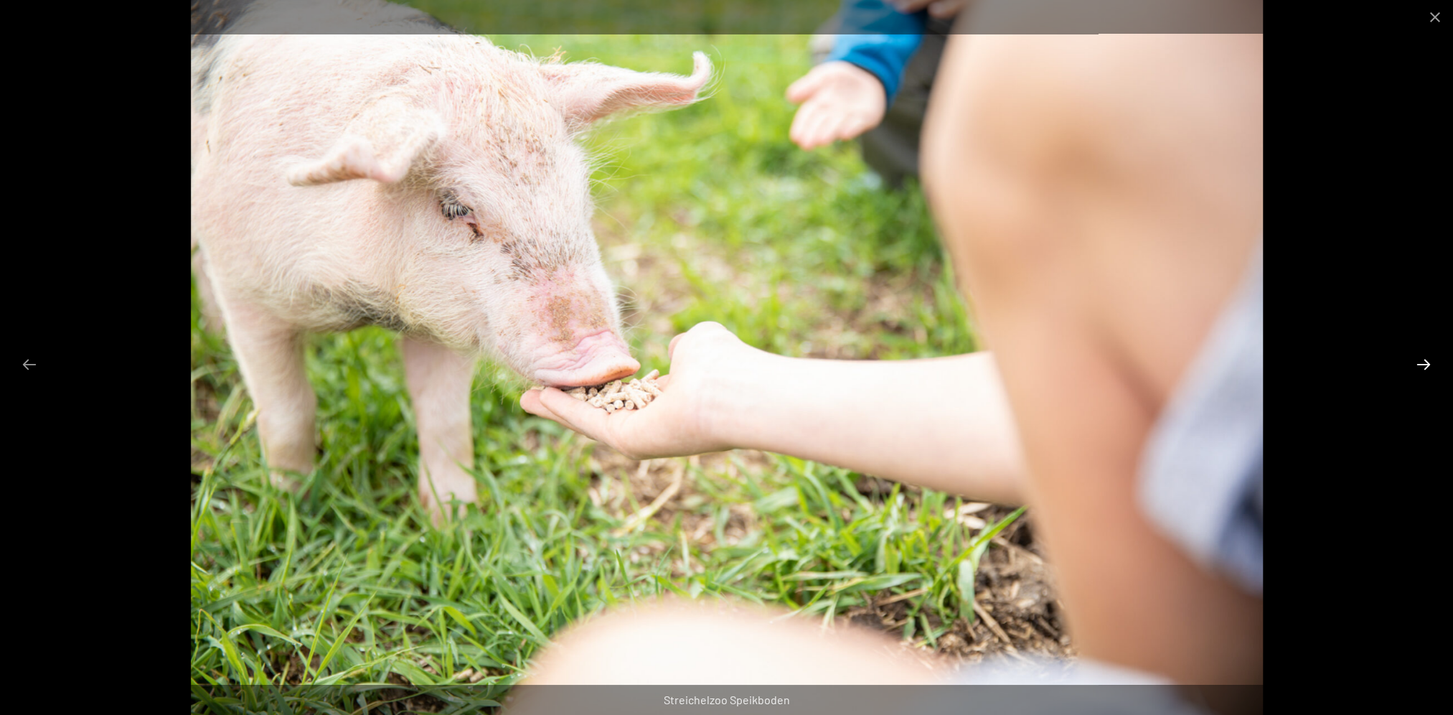
click at [1421, 356] on button "Next slide" at bounding box center [1424, 364] width 30 height 28
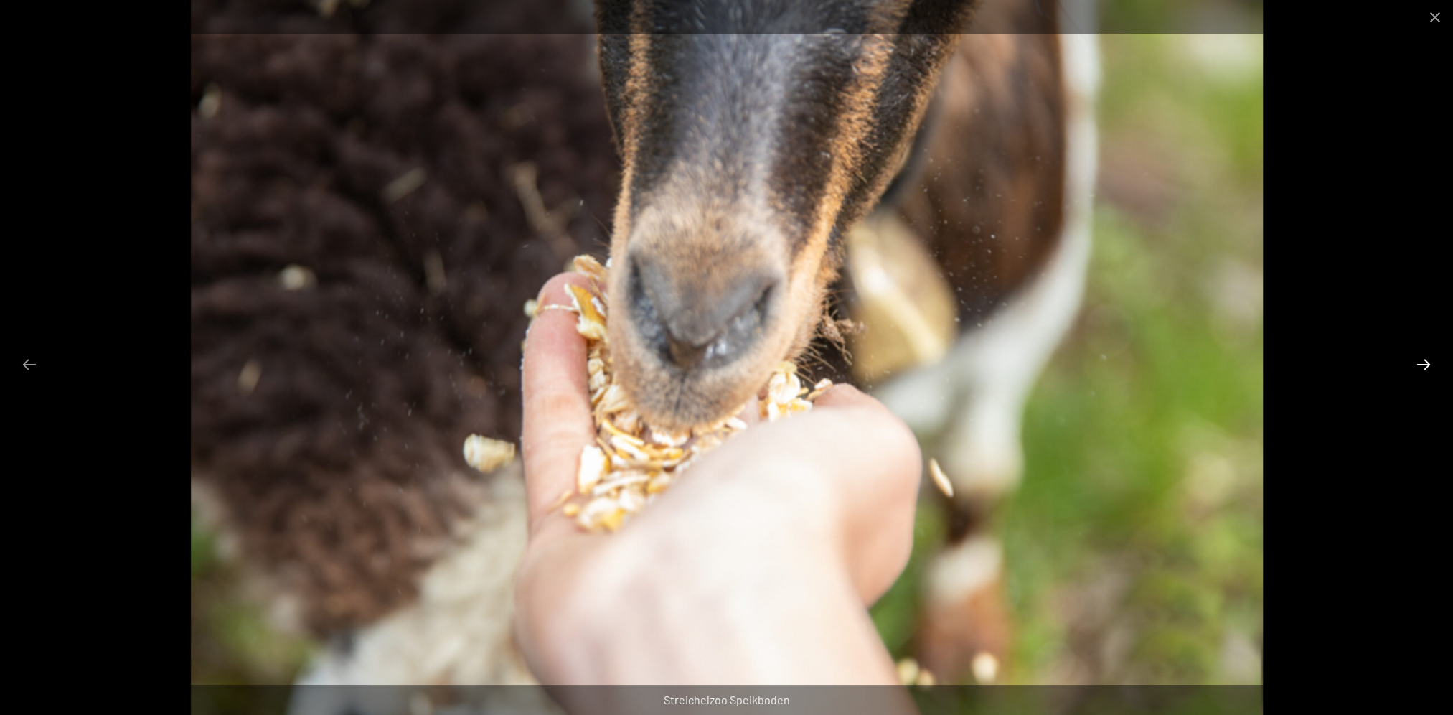
click at [1421, 356] on button "Next slide" at bounding box center [1424, 364] width 30 height 28
